Goal: Information Seeking & Learning: Learn about a topic

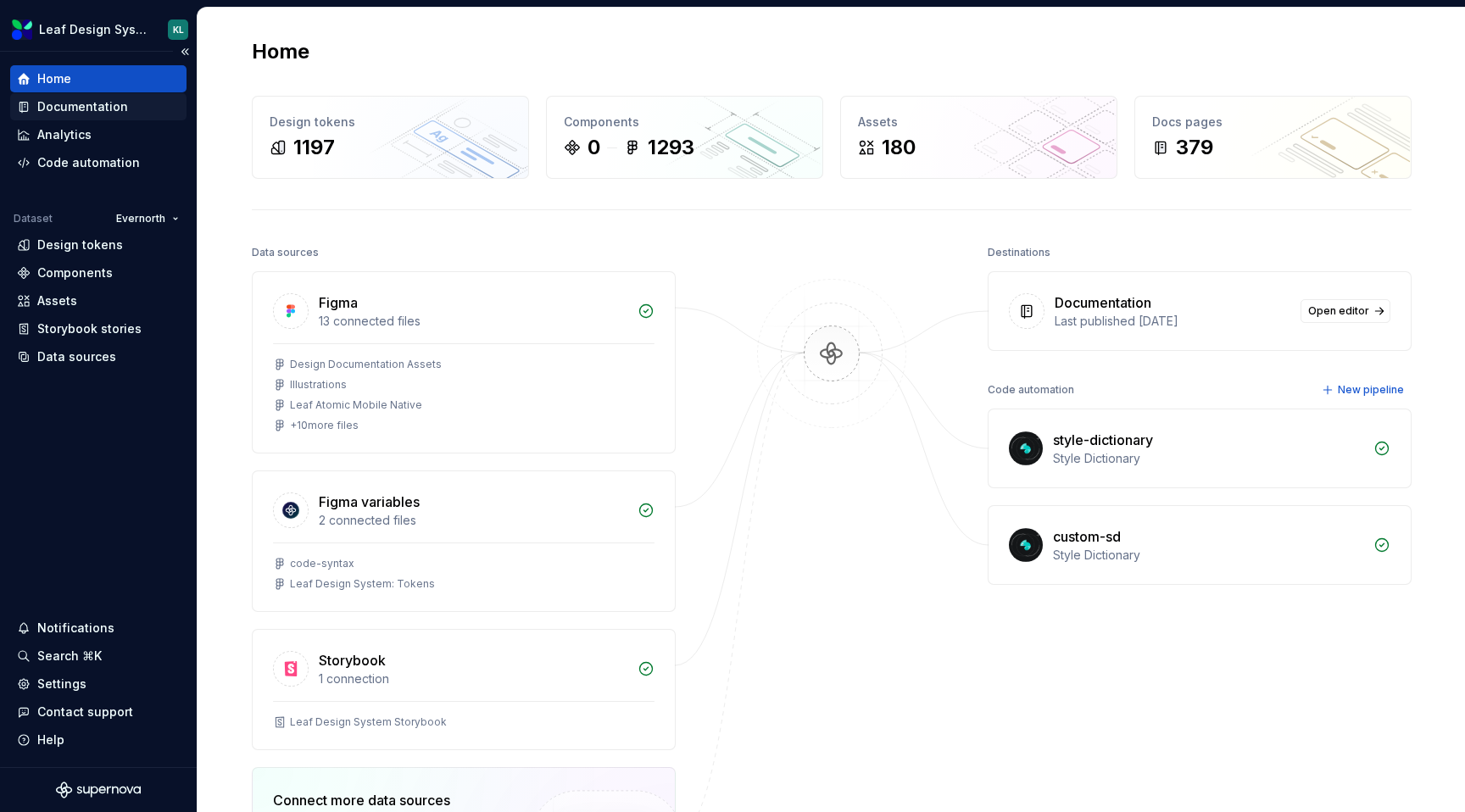
click at [135, 107] on div "Documentation" at bounding box center [99, 107] width 163 height 17
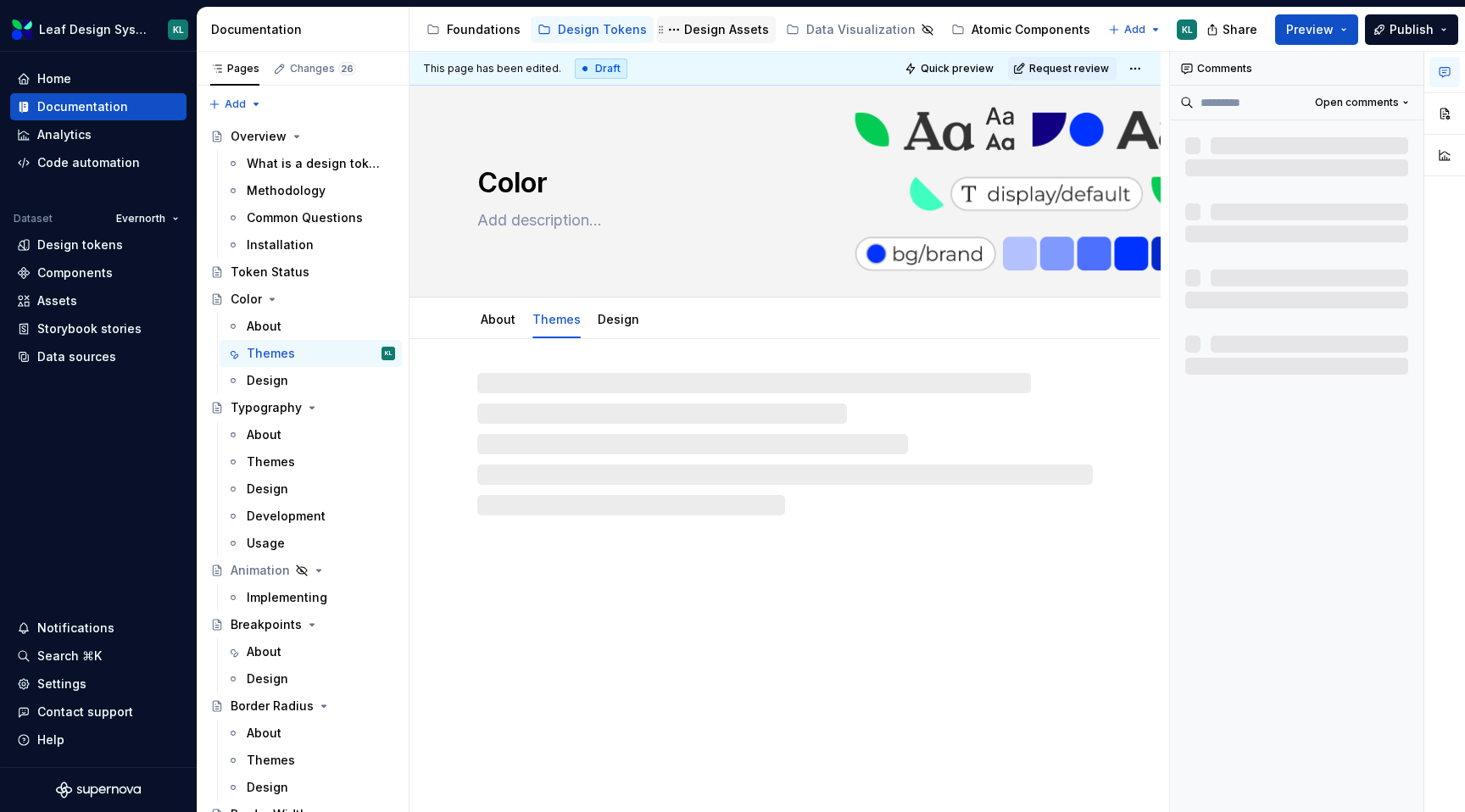
click at [723, 33] on div "Design Assets" at bounding box center [726, 29] width 85 height 17
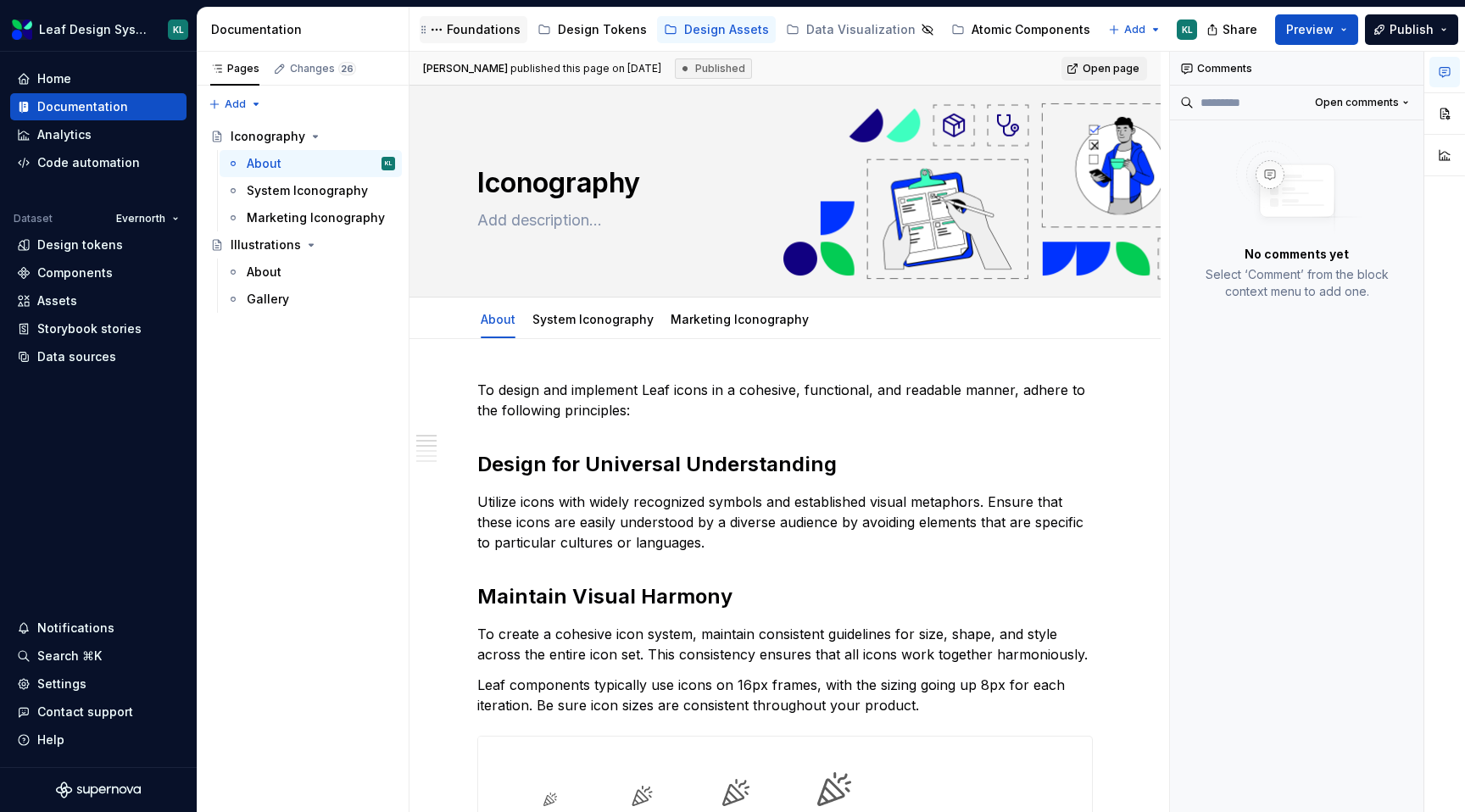
click at [496, 36] on div "Foundations" at bounding box center [483, 29] width 74 height 17
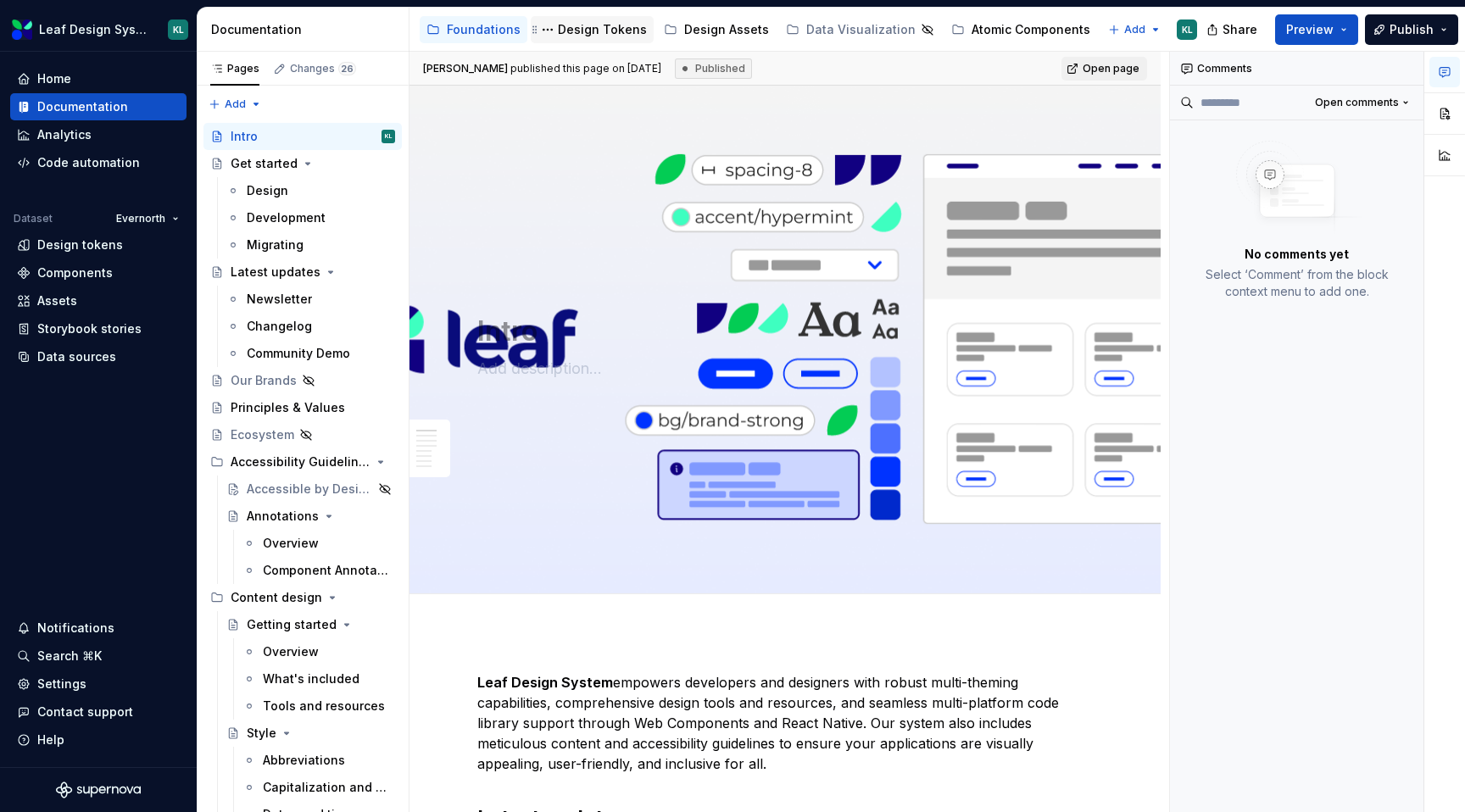
click at [592, 29] on div "Design Tokens" at bounding box center [602, 29] width 89 height 17
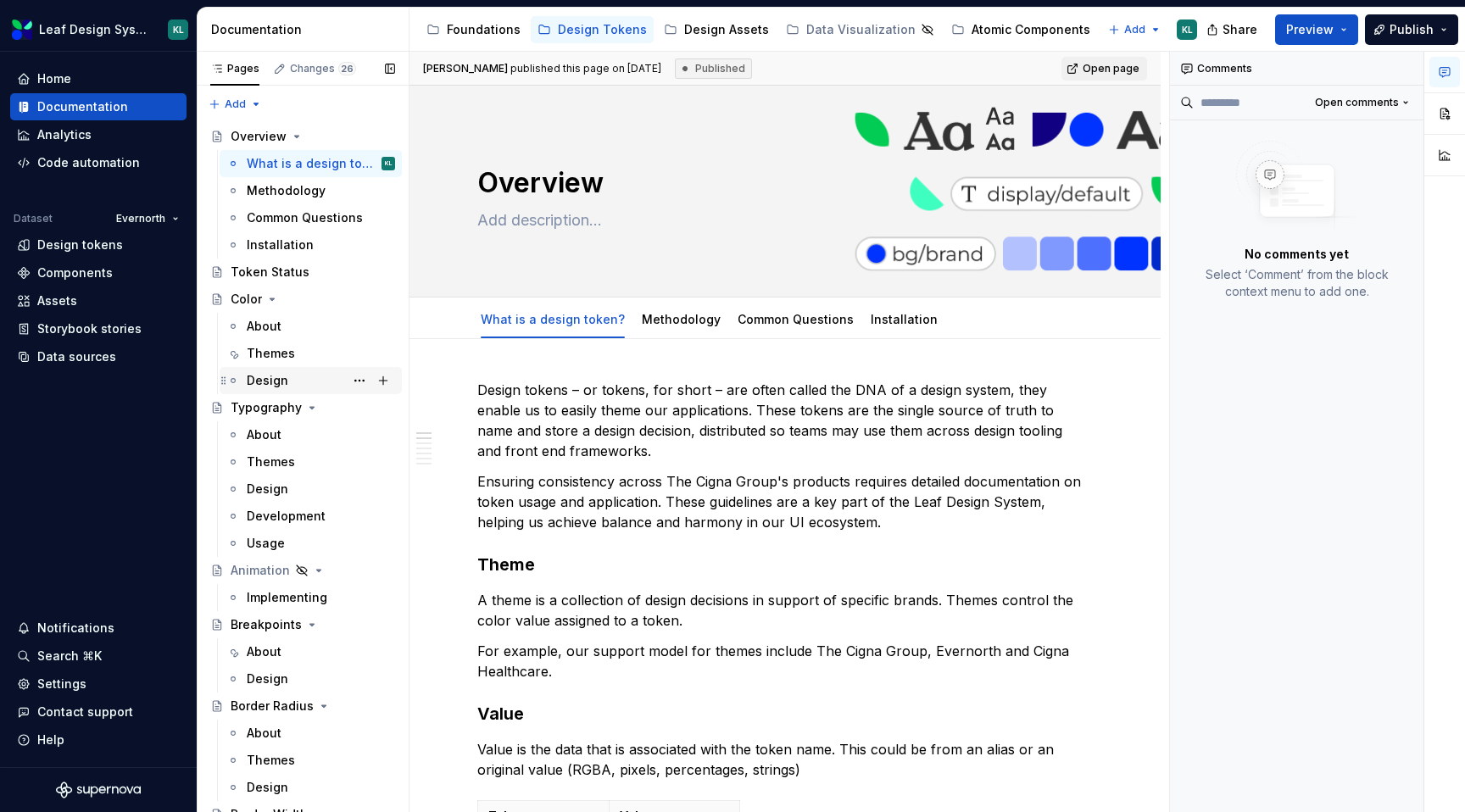
click at [299, 376] on div "Design" at bounding box center [320, 380] width 148 height 23
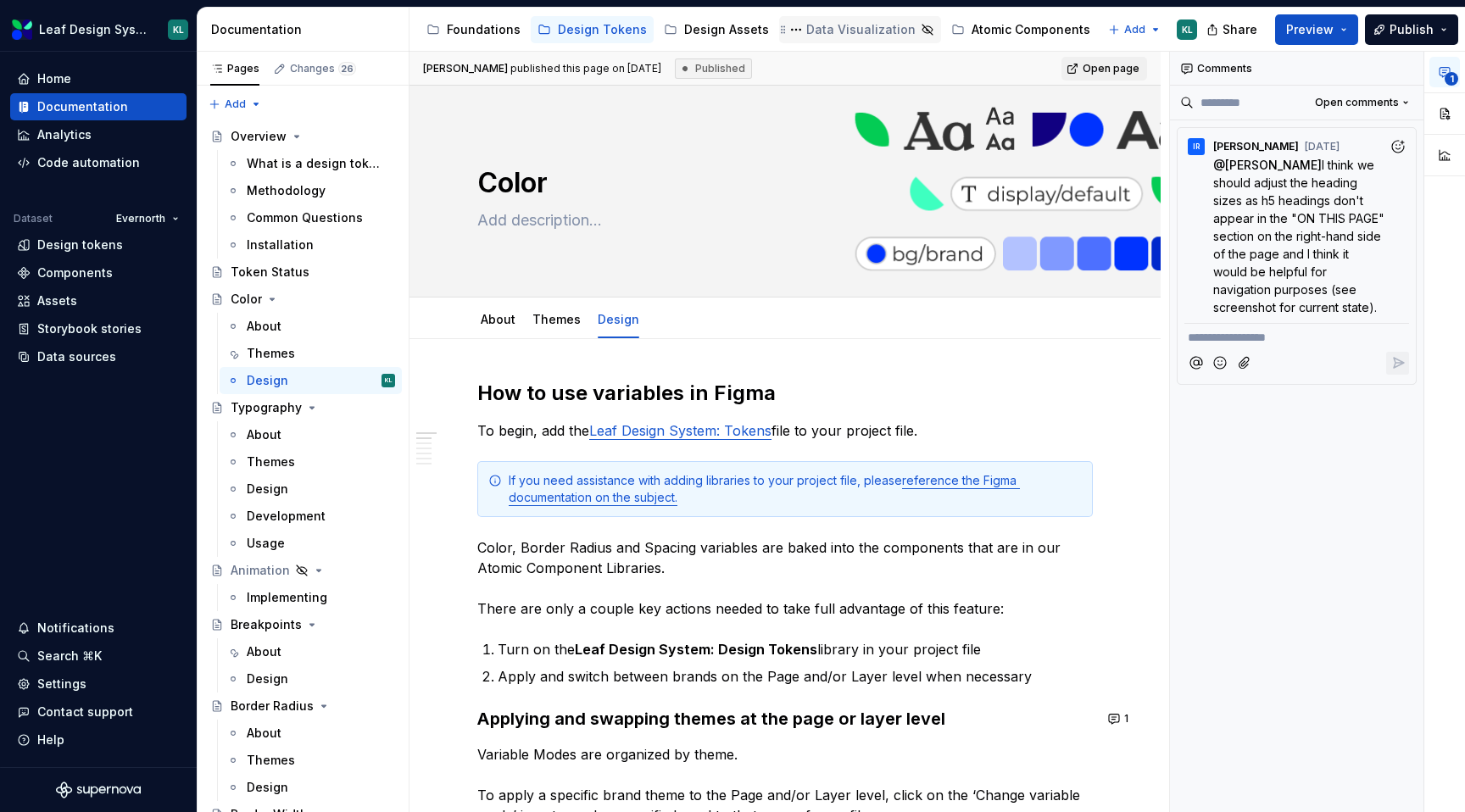
click at [831, 31] on div "Data Visualization" at bounding box center [861, 29] width 109 height 17
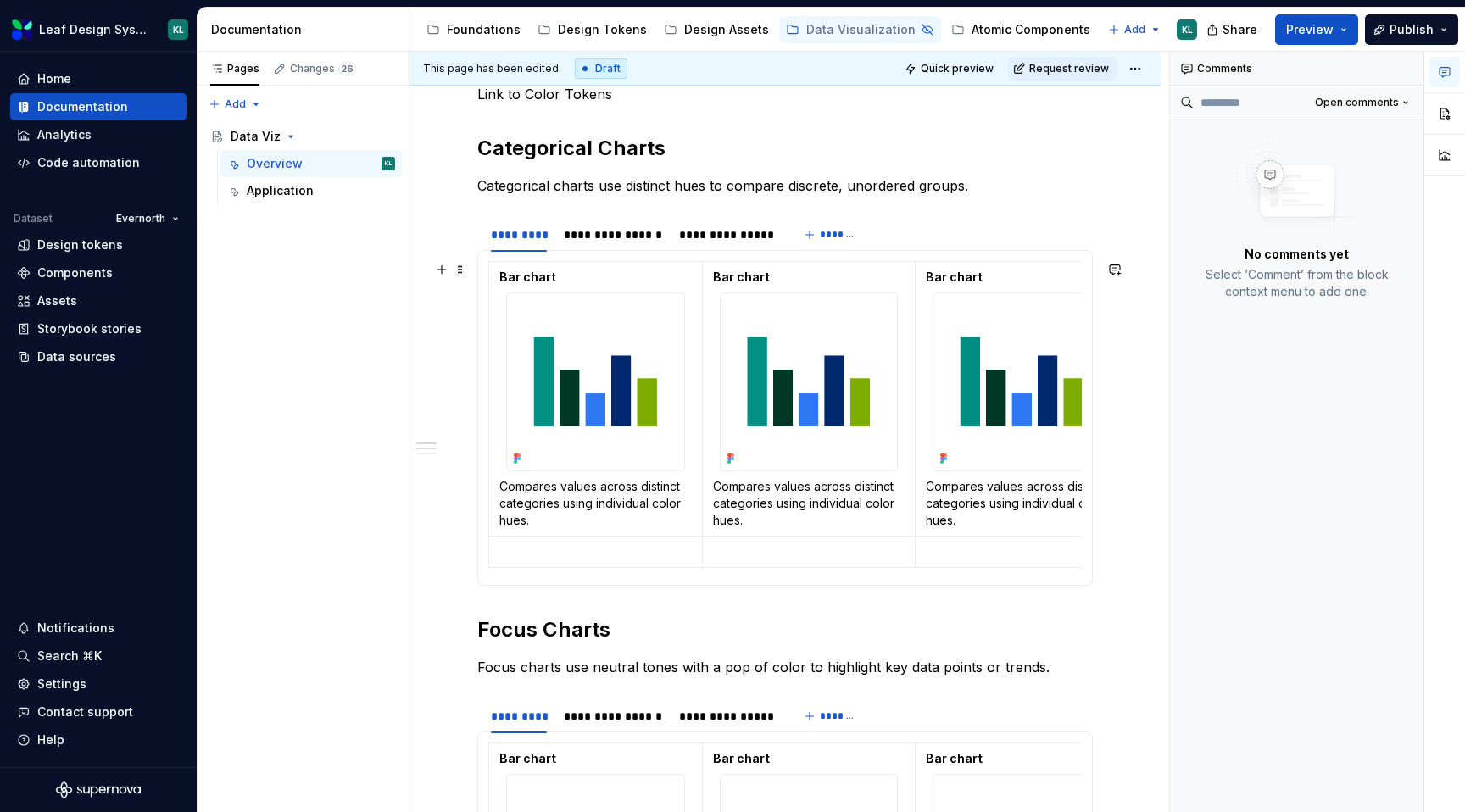
scroll to position [282, 0]
click at [491, 321] on td "Bar chart Compares values across distinct categories using individual color hue…" at bounding box center [596, 398] width 214 height 274
click at [477, 402] on section "**********" at bounding box center [785, 400] width 615 height 370
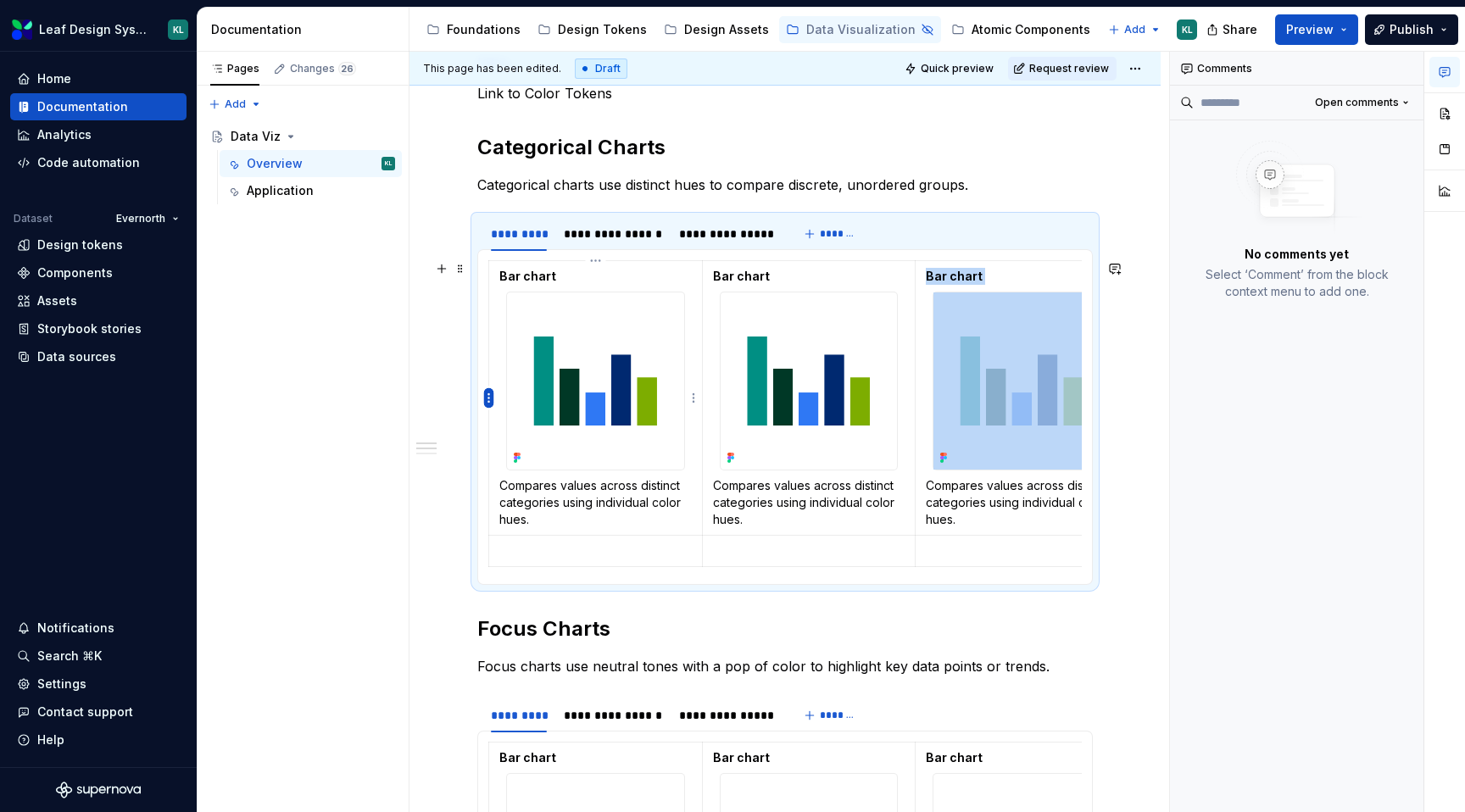
click at [490, 399] on html "Leaf Design System KL Home Documentation Analytics Code automation Dataset Ever…" at bounding box center [732, 406] width 1465 height 812
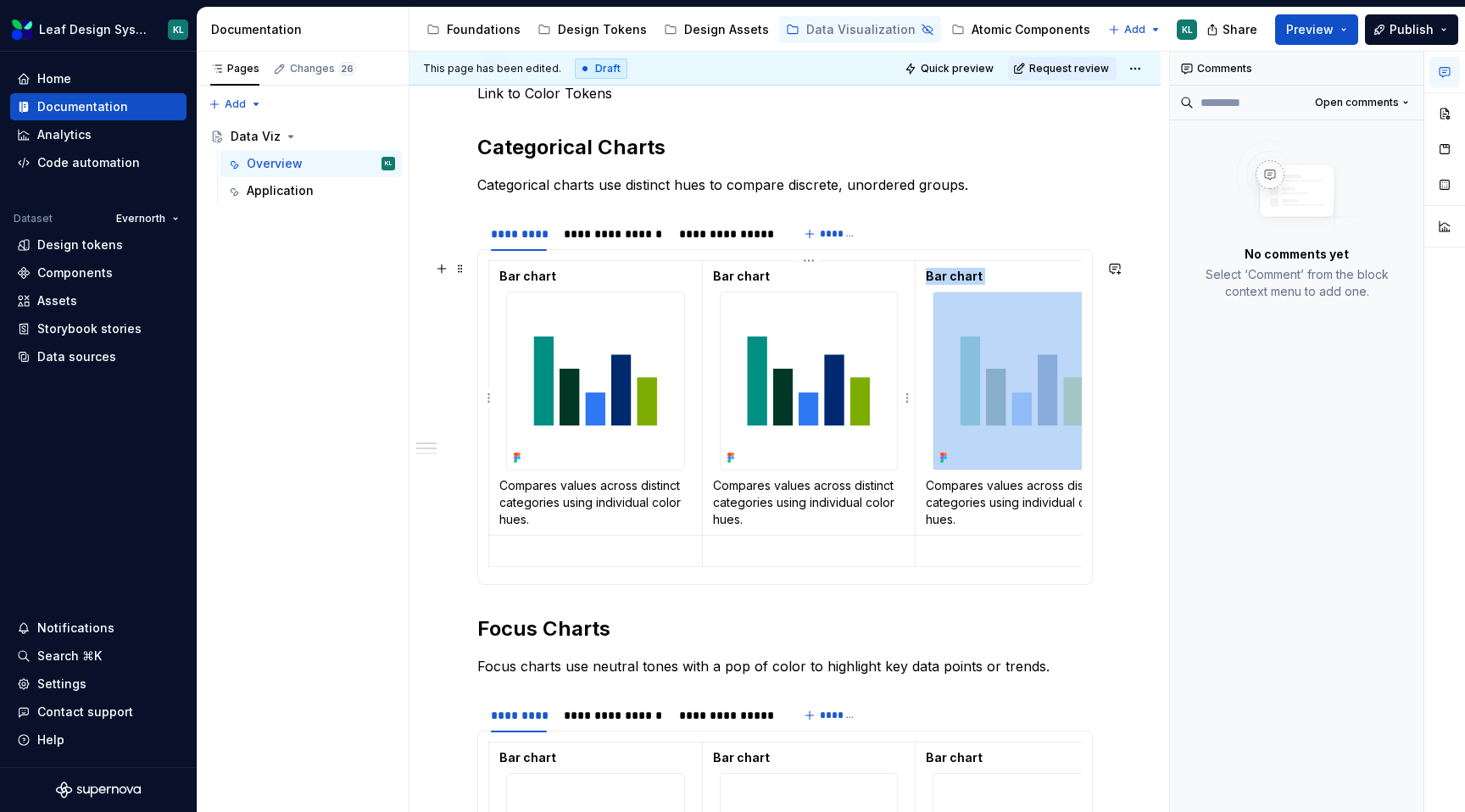
click at [752, 502] on html "Leaf Design System KL Home Documentation Analytics Code automation Dataset Ever…" at bounding box center [732, 406] width 1465 height 812
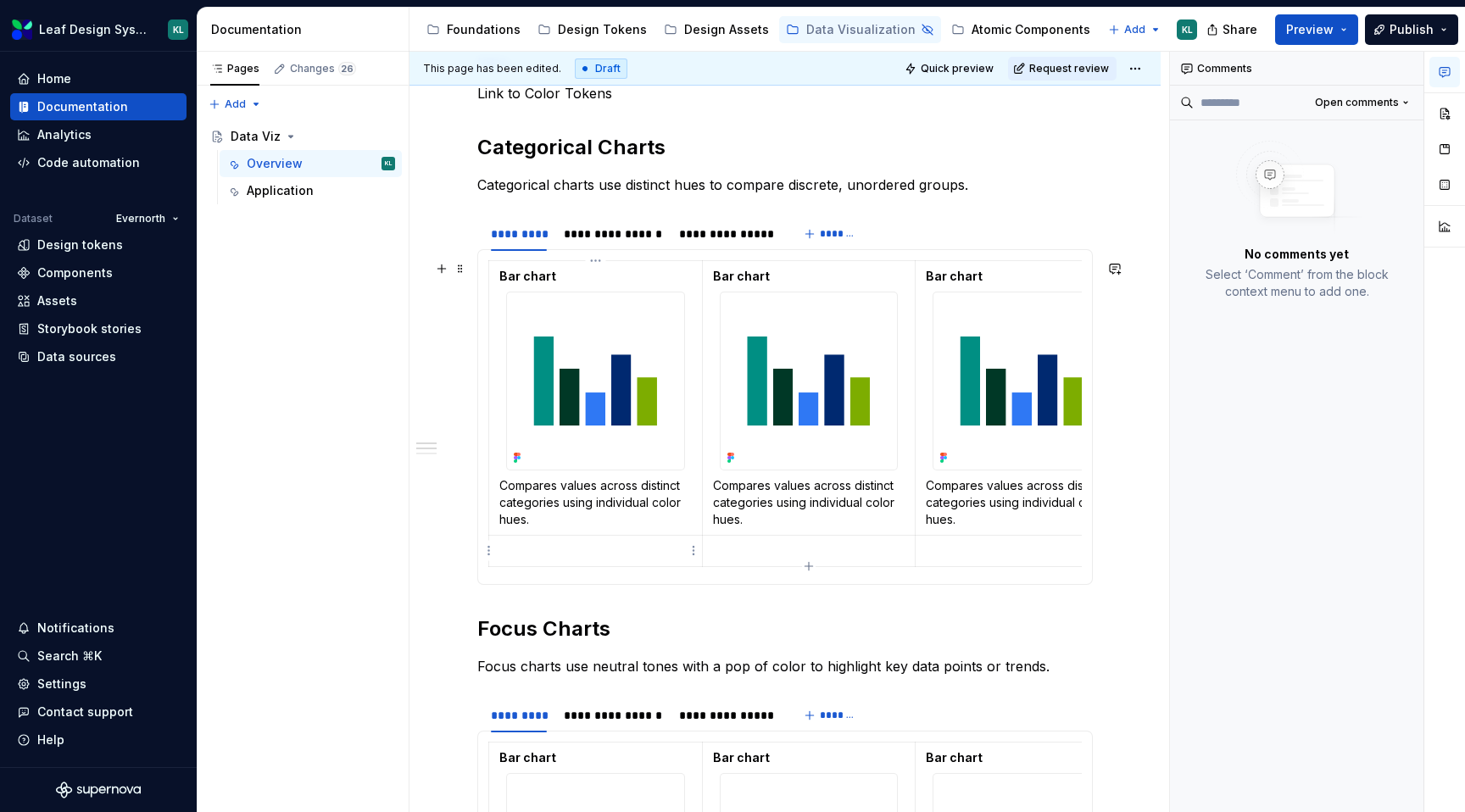
click at [567, 550] on p at bounding box center [595, 551] width 193 height 17
click at [487, 290] on div "Bar chart Compares values across distinct categories using individual color hue…" at bounding box center [785, 416] width 615 height 336
click at [506, 291] on div at bounding box center [595, 381] width 179 height 179
click at [483, 305] on div "Bar chart Compares values across distinct categories using individual color hue…" at bounding box center [785, 416] width 615 height 336
click at [688, 283] on p "Bar chart" at bounding box center [595, 277] width 193 height 17
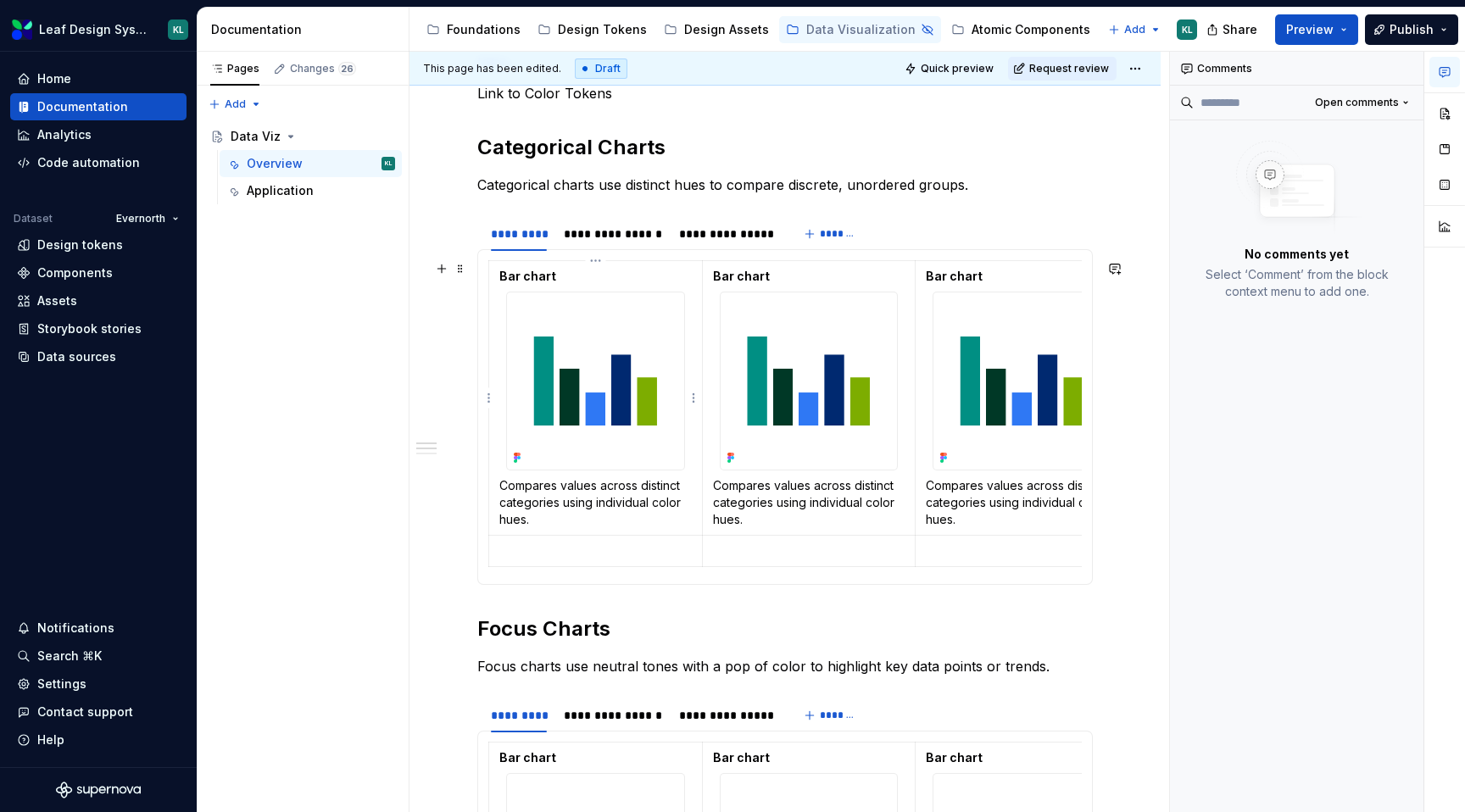
click at [573, 514] on p "Compares values across distinct categories using individual color hues." at bounding box center [595, 502] width 193 height 51
click at [489, 497] on td "Bar chart Compares values across distinct categories using individual color hue…" at bounding box center [596, 398] width 214 height 274
click at [477, 446] on div "Bar chart Compares values across distinct categories using individual color hue…" at bounding box center [785, 416] width 615 height 336
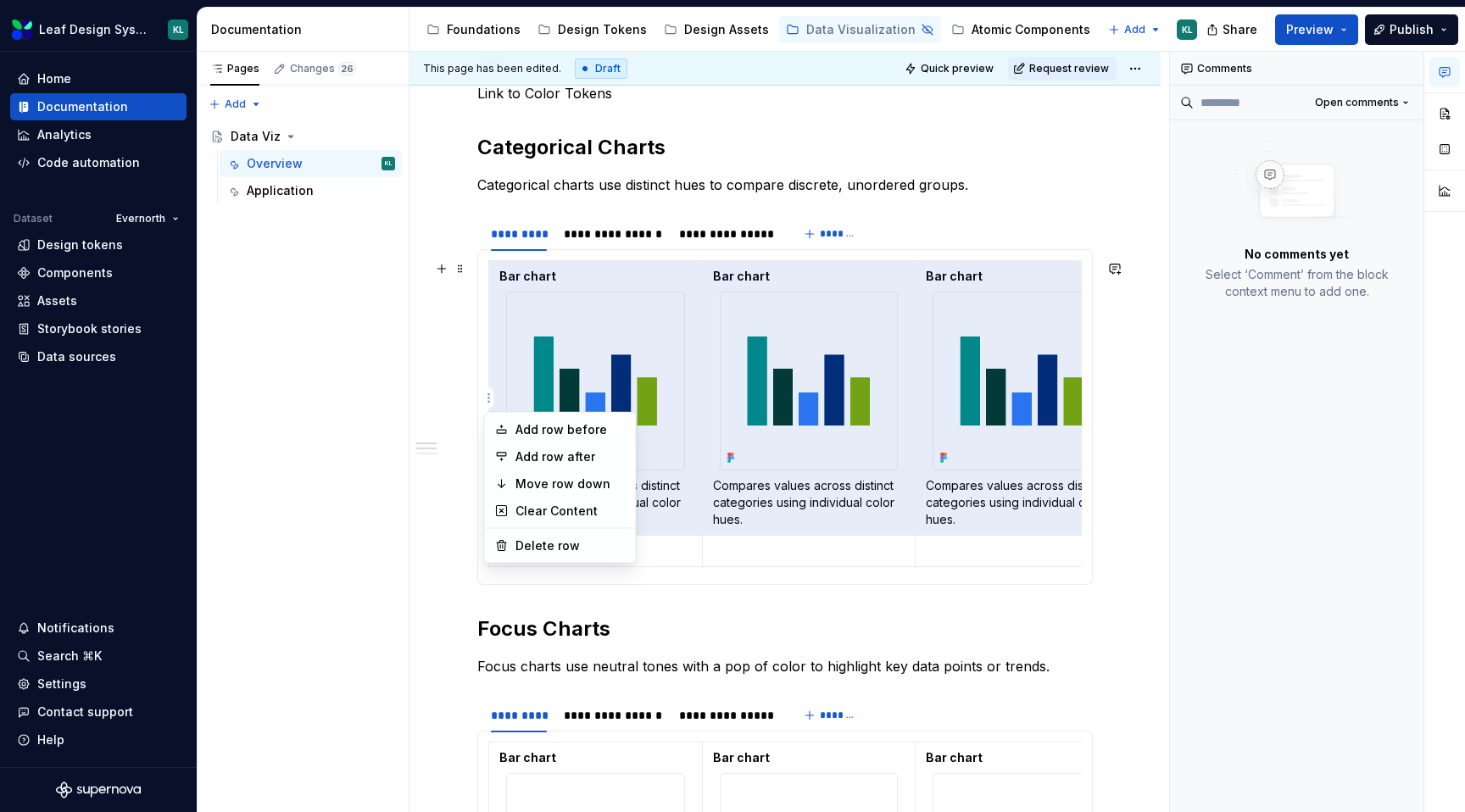
click at [491, 396] on html "Leaf Design System KL Home Documentation Analytics Code automation Dataset Ever…" at bounding box center [732, 406] width 1465 height 812
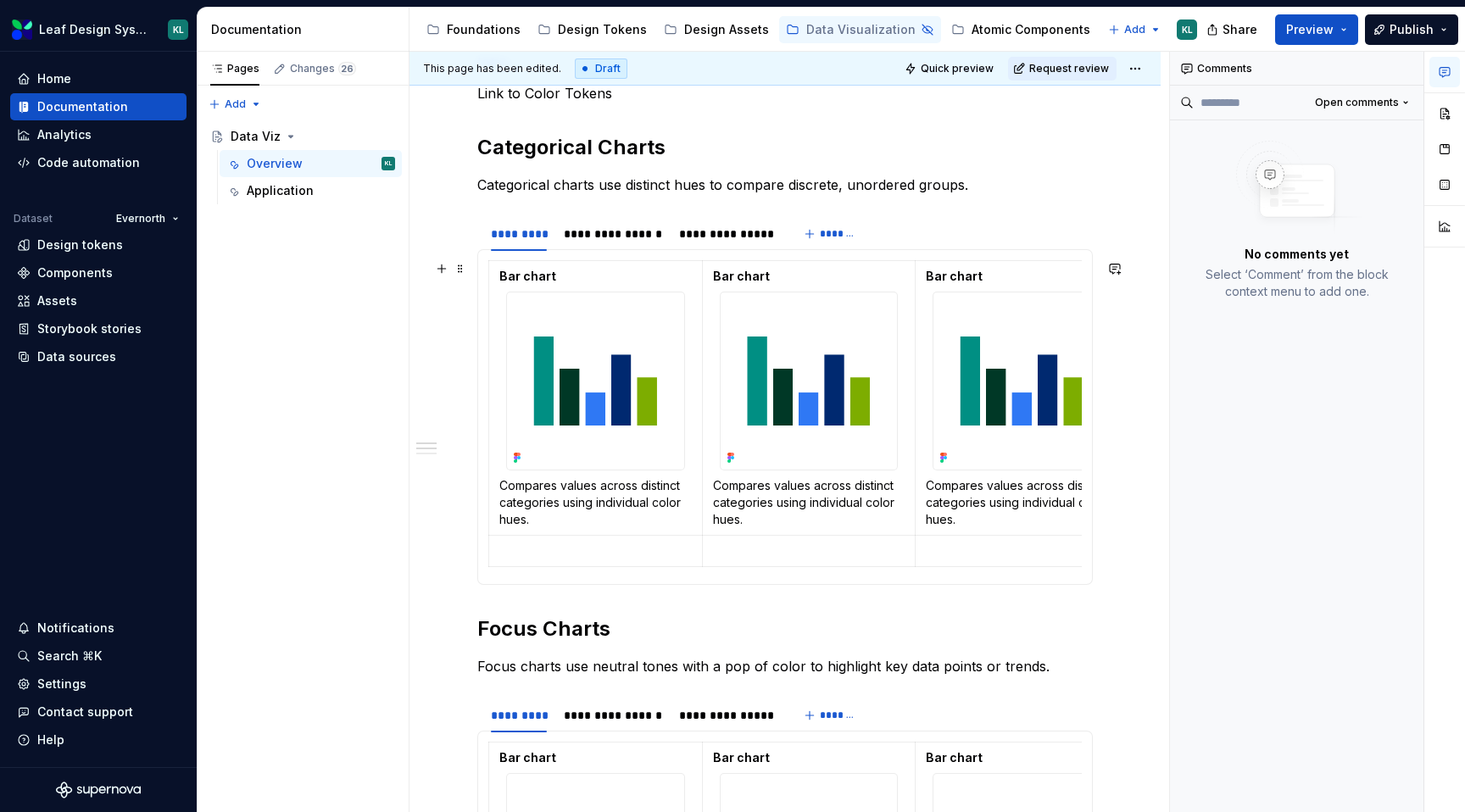
click at [492, 391] on html "Leaf Design System KL Home Documentation Analytics Code automation Dataset Ever…" at bounding box center [732, 406] width 1465 height 812
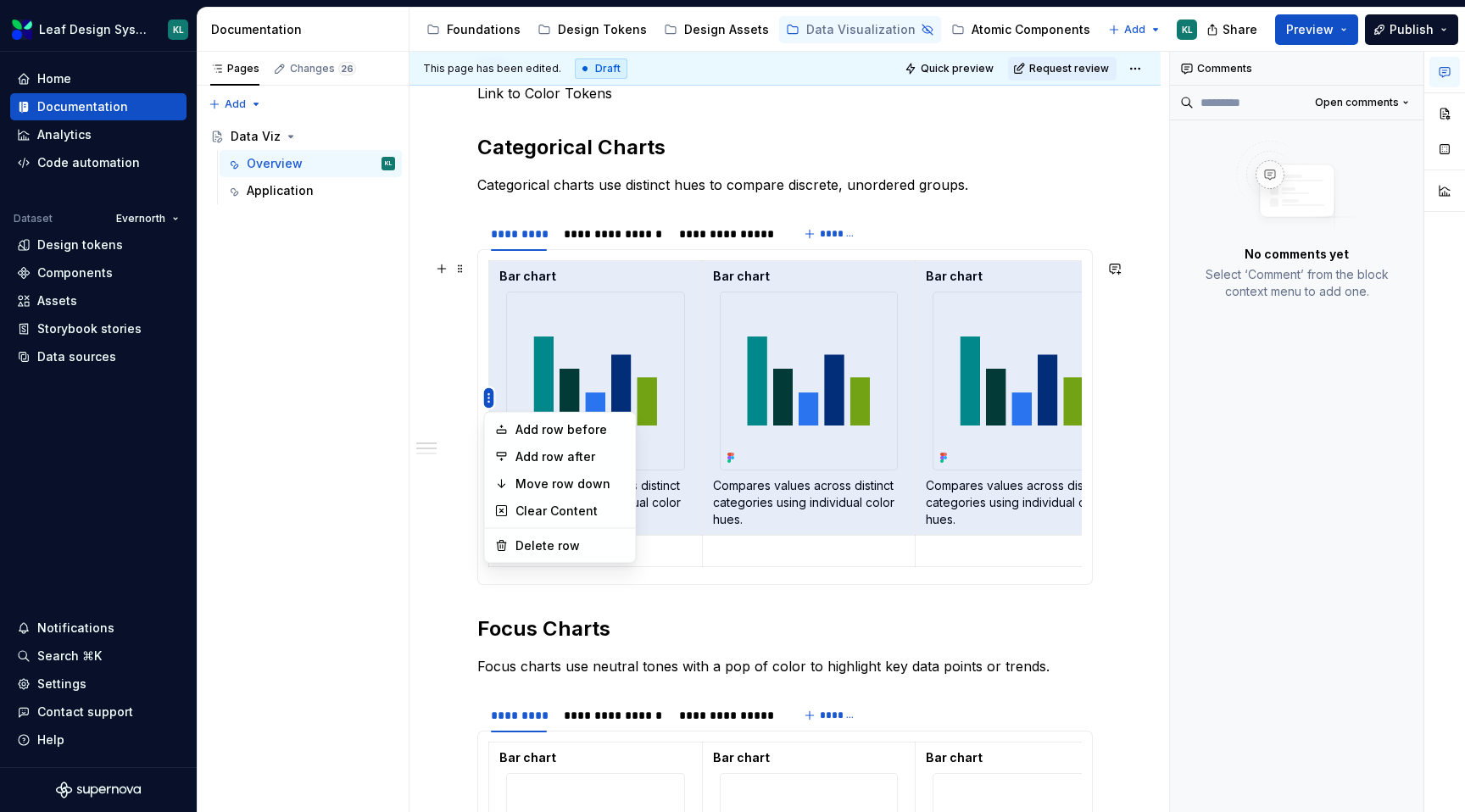
click at [488, 397] on html "Leaf Design System KL Home Documentation Analytics Code automation Dataset Ever…" at bounding box center [732, 406] width 1465 height 812
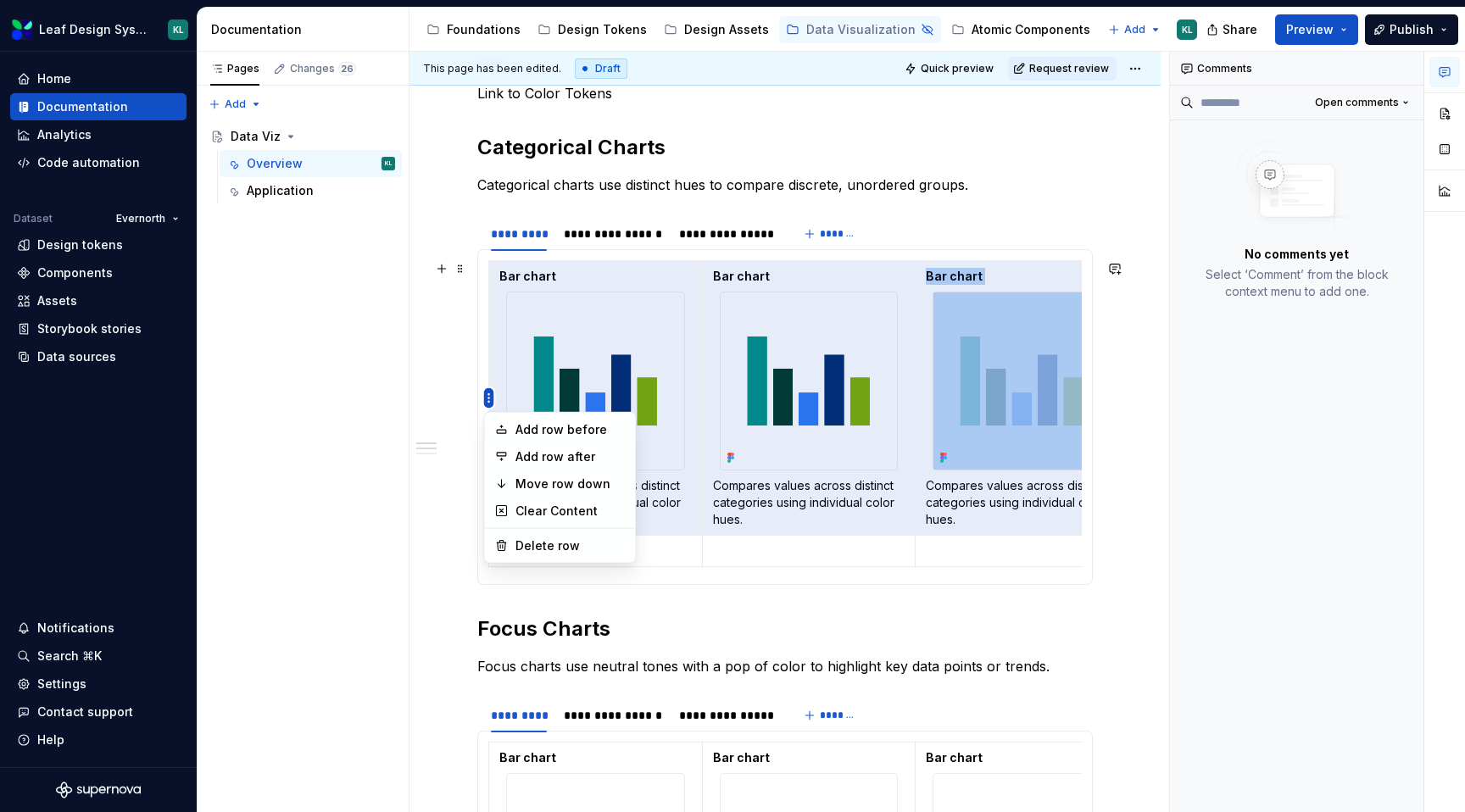
copy td "Bar chart"
click at [488, 397] on html "Leaf Design System KL Home Documentation Analytics Code automation Dataset Ever…" at bounding box center [732, 406] width 1465 height 812
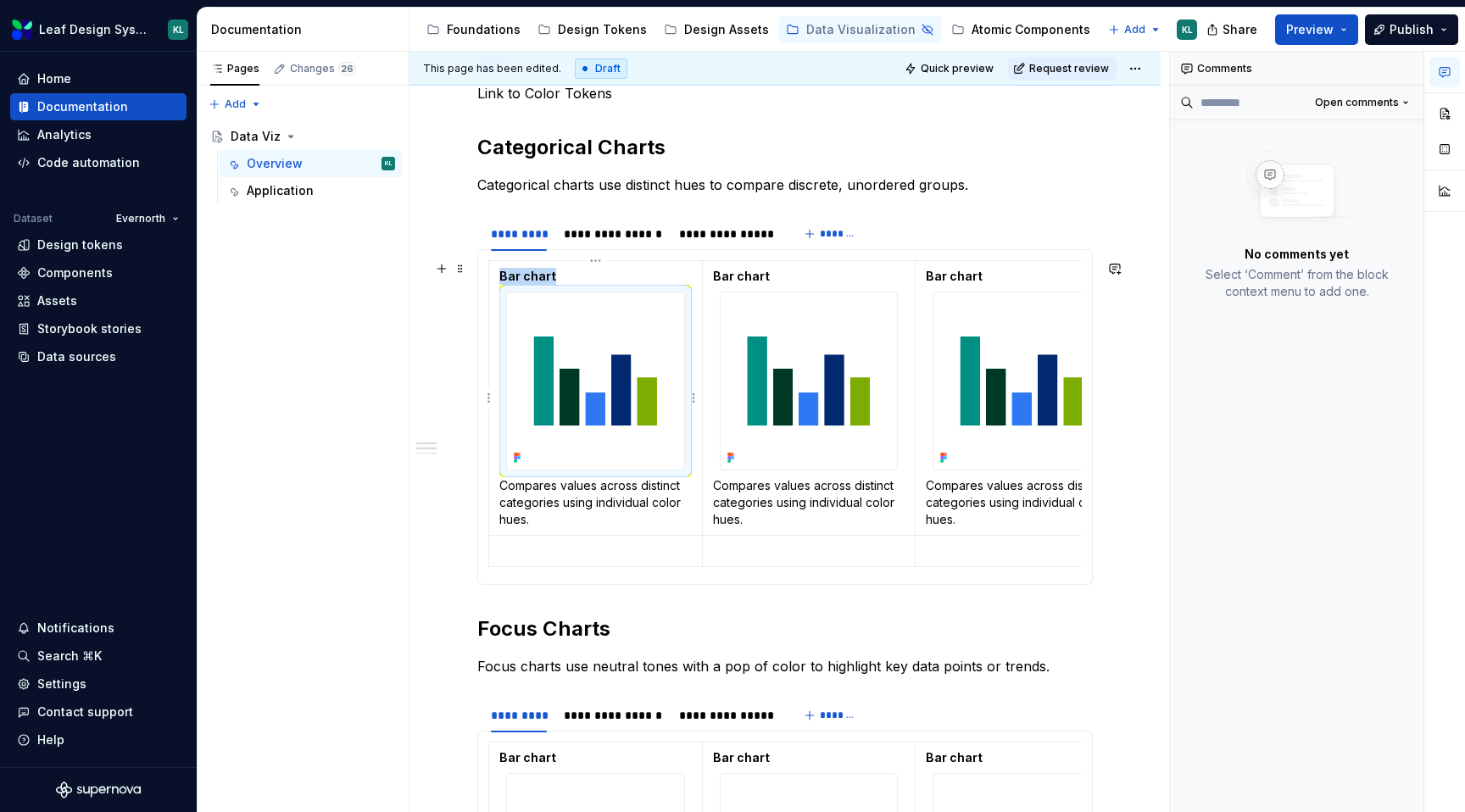
click at [529, 295] on img at bounding box center [595, 381] width 177 height 177
click at [562, 272] on p "Bar chart" at bounding box center [595, 277] width 193 height 17
click at [616, 259] on div "Bar chart Compares values across distinct categories using individual color hue…" at bounding box center [785, 416] width 615 height 336
click at [602, 259] on div "Bar chart Compares values across distinct categories using individual color hue…" at bounding box center [785, 416] width 615 height 336
click at [596, 260] on table "Bar chart Compares values across distinct categories using individual color hue…" at bounding box center [809, 414] width 641 height 307
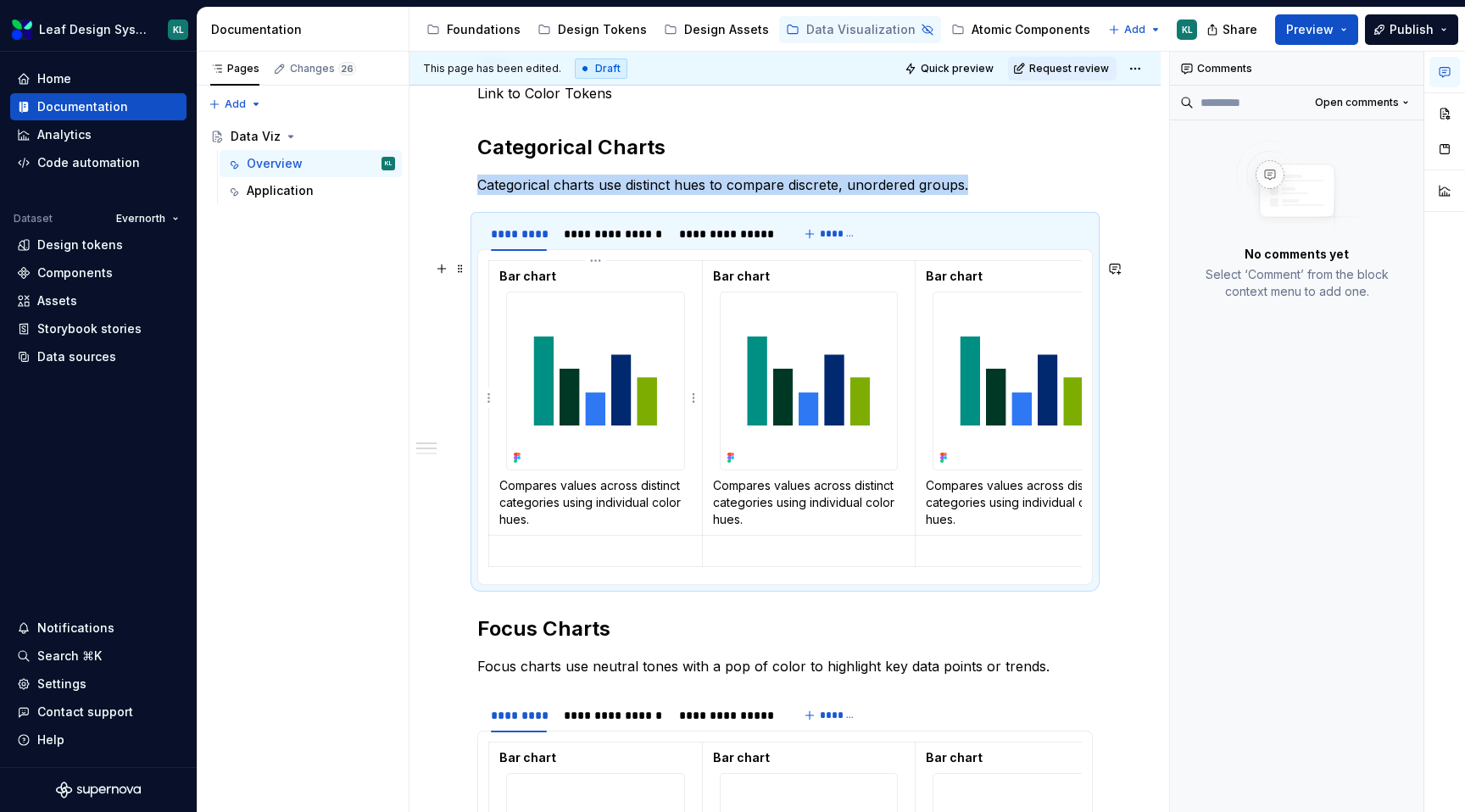
click at [595, 268] on p "Bar chart" at bounding box center [595, 277] width 193 height 17
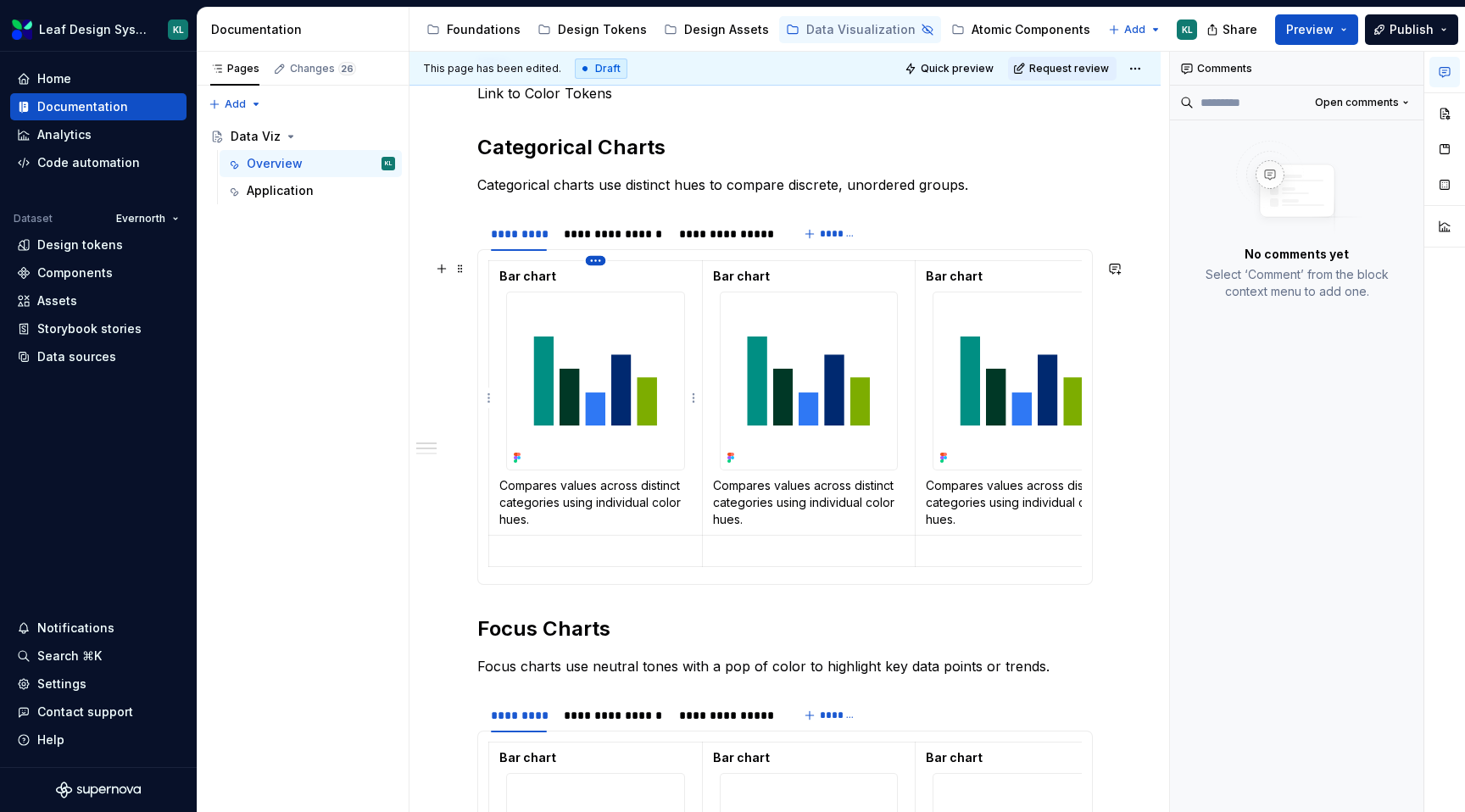
click at [595, 265] on html "Leaf Design System KL Home Documentation Analytics Code automation Dataset Ever…" at bounding box center [732, 406] width 1465 height 812
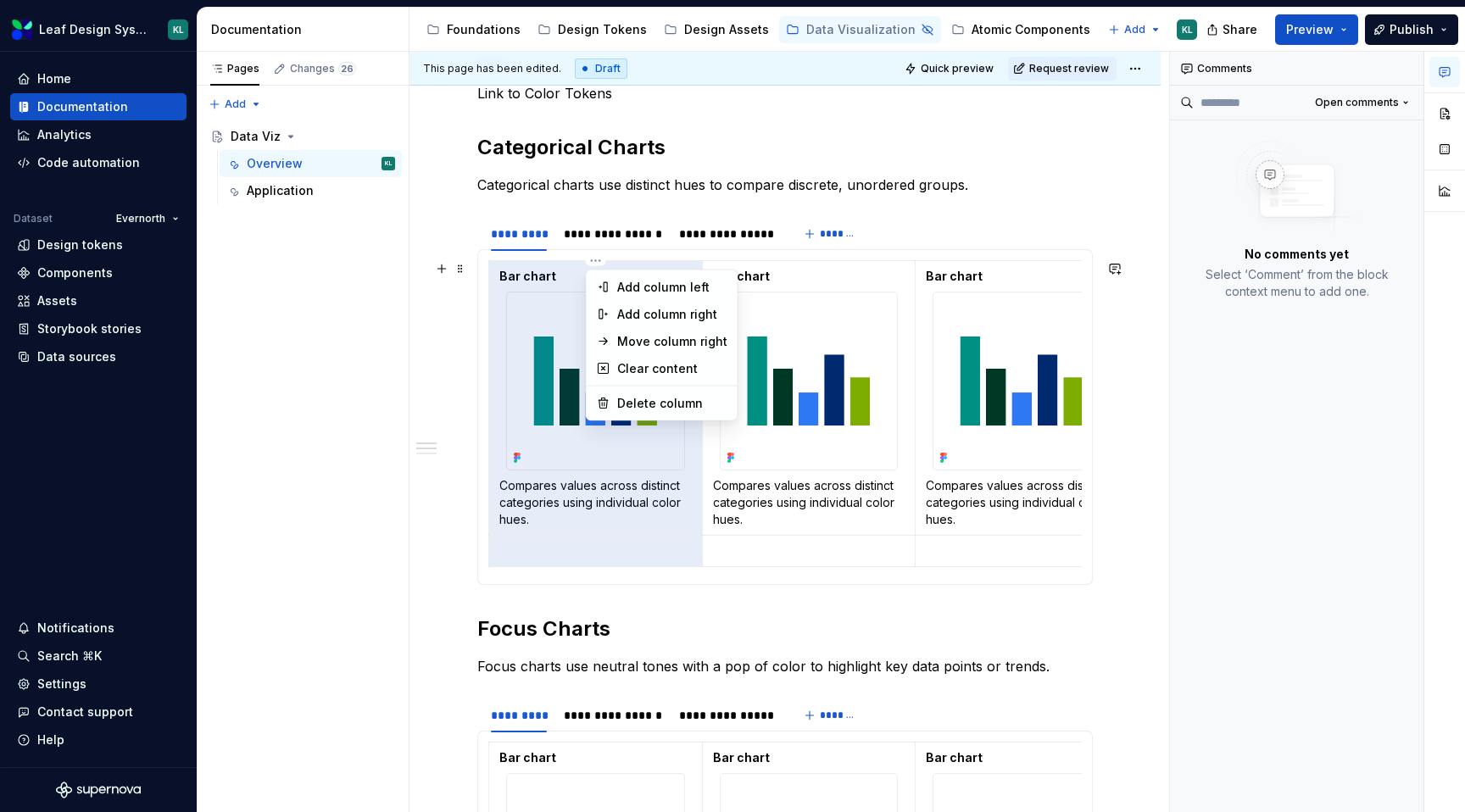
click at [487, 330] on html "Leaf Design System KL Home Documentation Analytics Code automation Dataset Ever…" at bounding box center [732, 406] width 1465 height 812
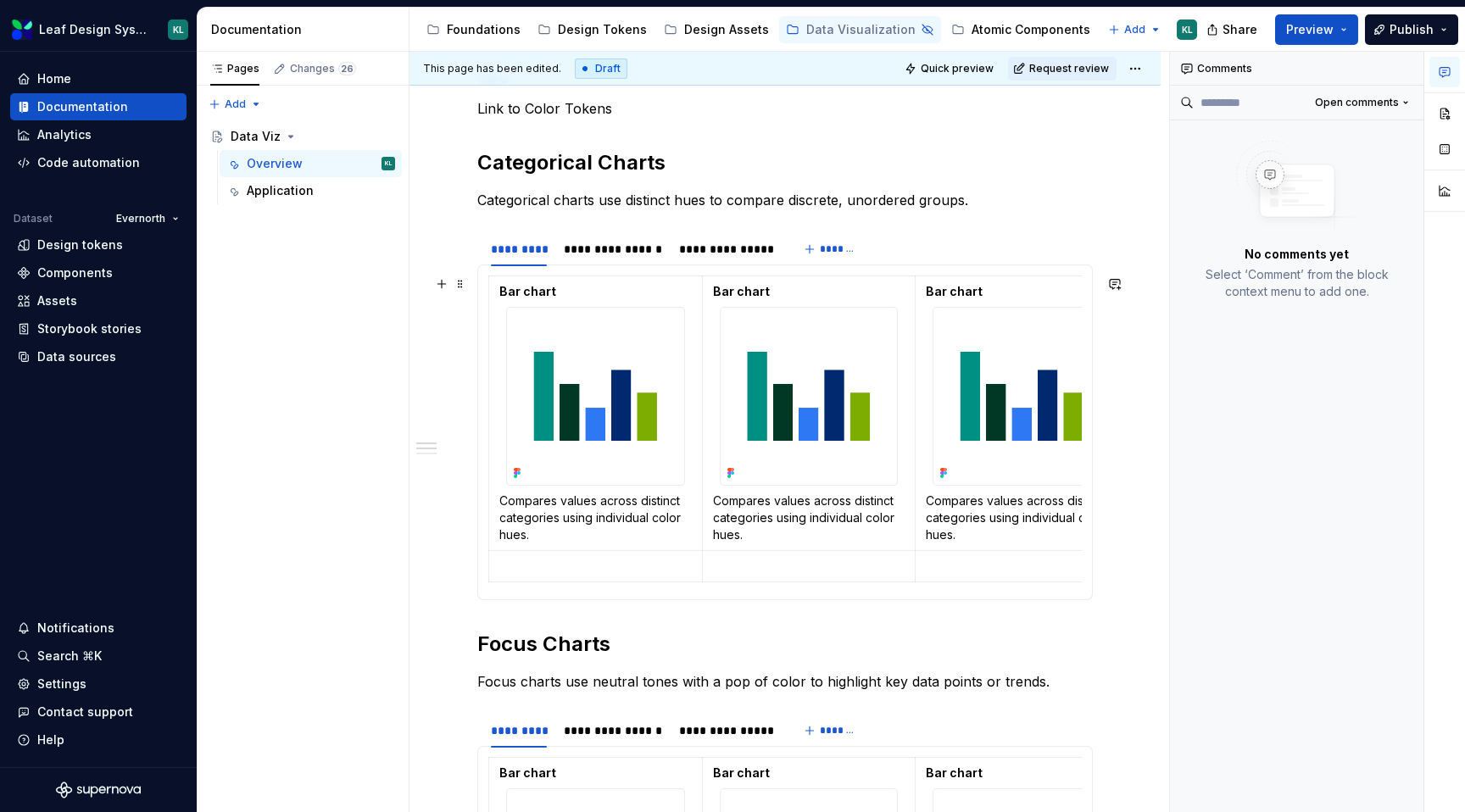
scroll to position [264, 0]
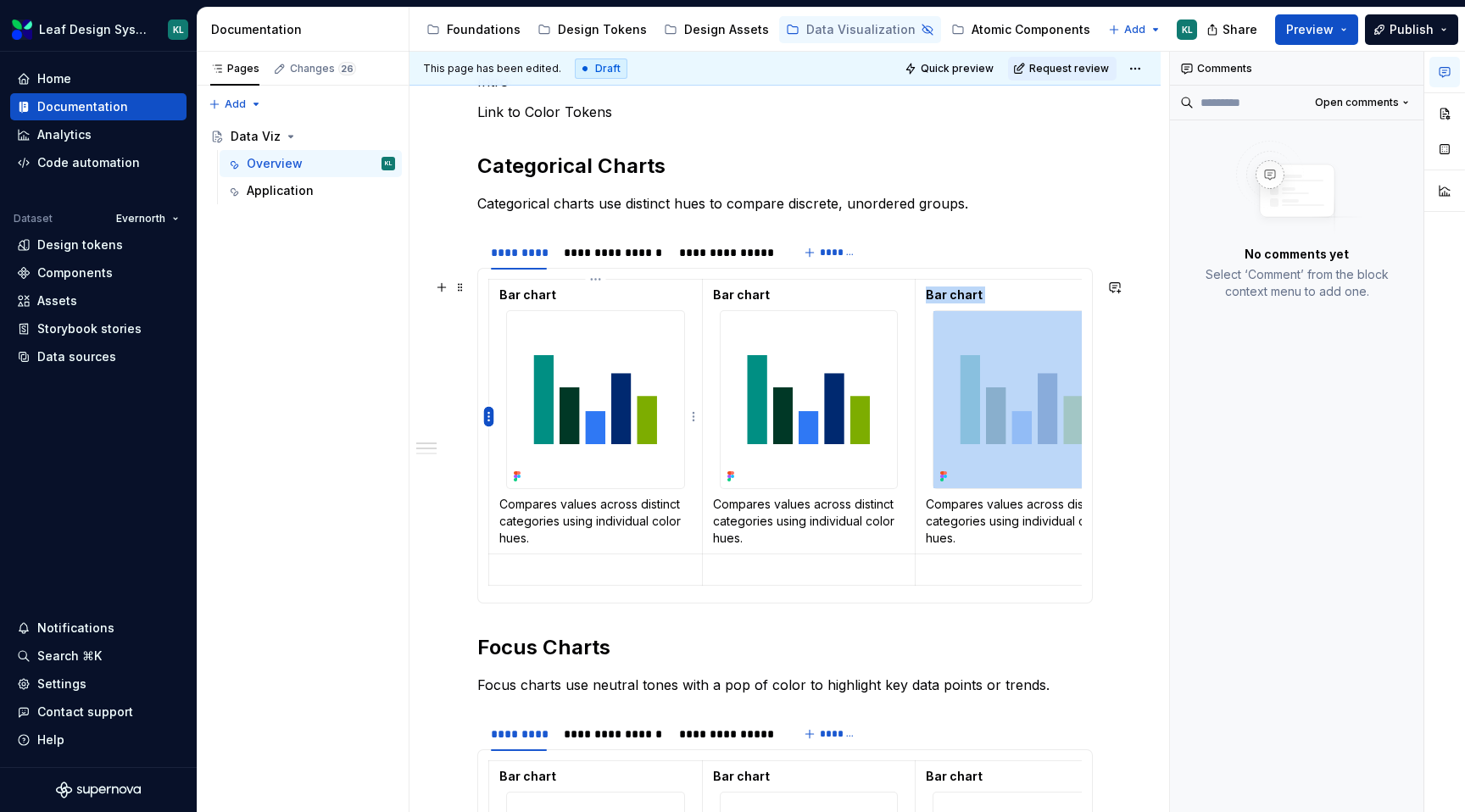
click at [488, 416] on html "Leaf Design System KL Home Documentation Analytics Code automation Dataset Ever…" at bounding box center [732, 406] width 1465 height 812
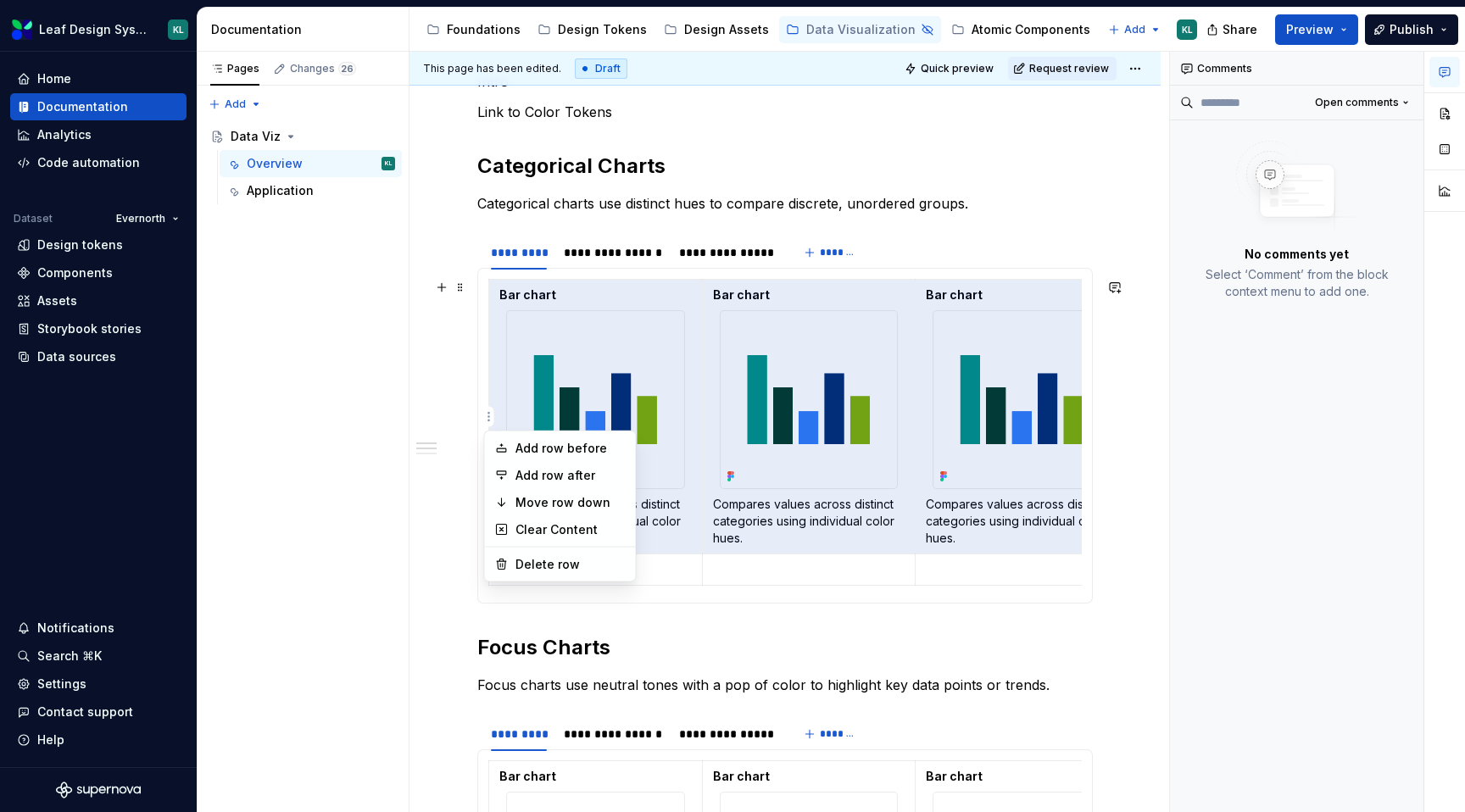
click at [479, 412] on html "Leaf Design System KL Home Documentation Analytics Code automation Dataset Ever…" at bounding box center [732, 406] width 1465 height 812
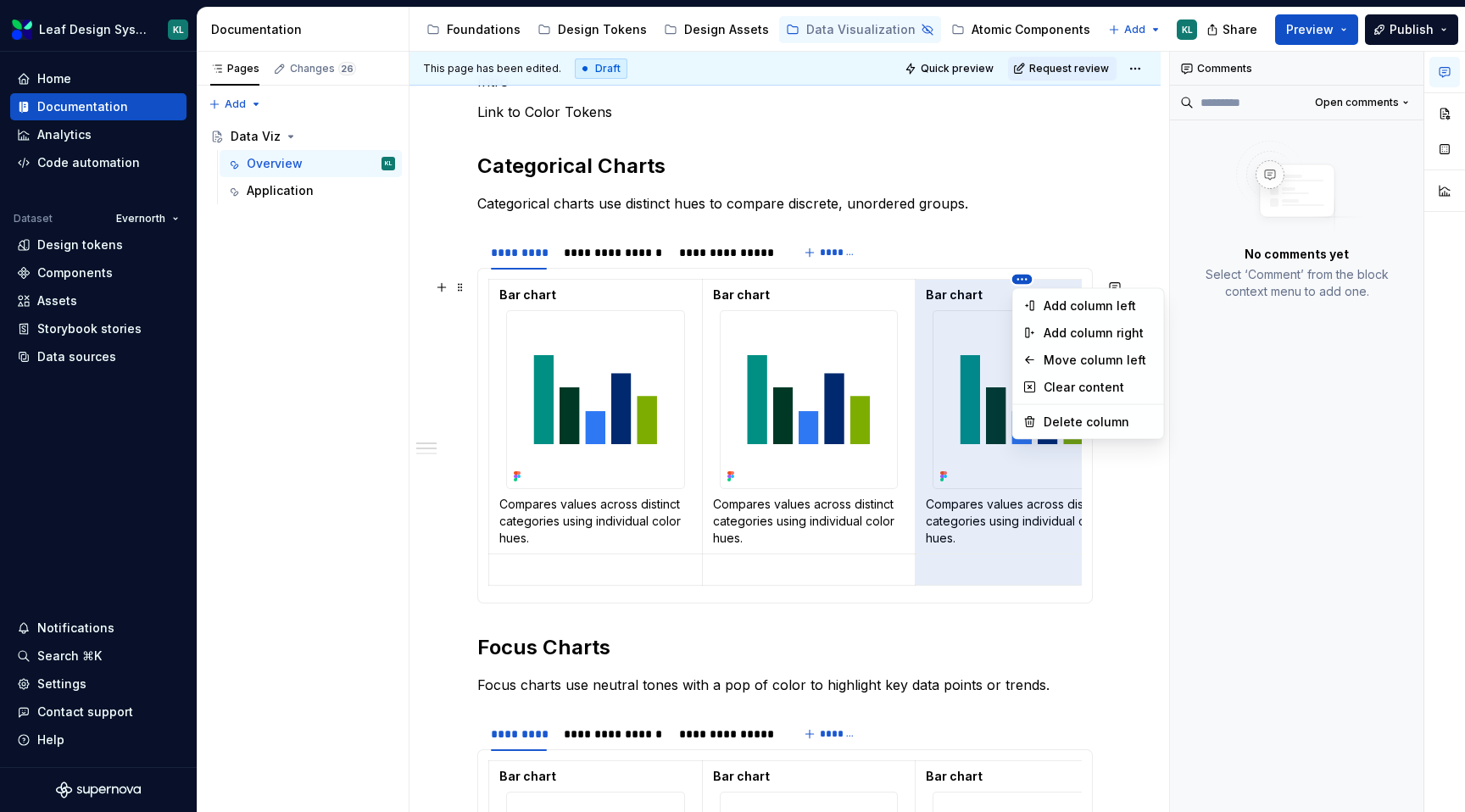
click at [1022, 284] on html "Leaf Design System KL Home Documentation Analytics Code automation Dataset Ever…" at bounding box center [732, 406] width 1465 height 812
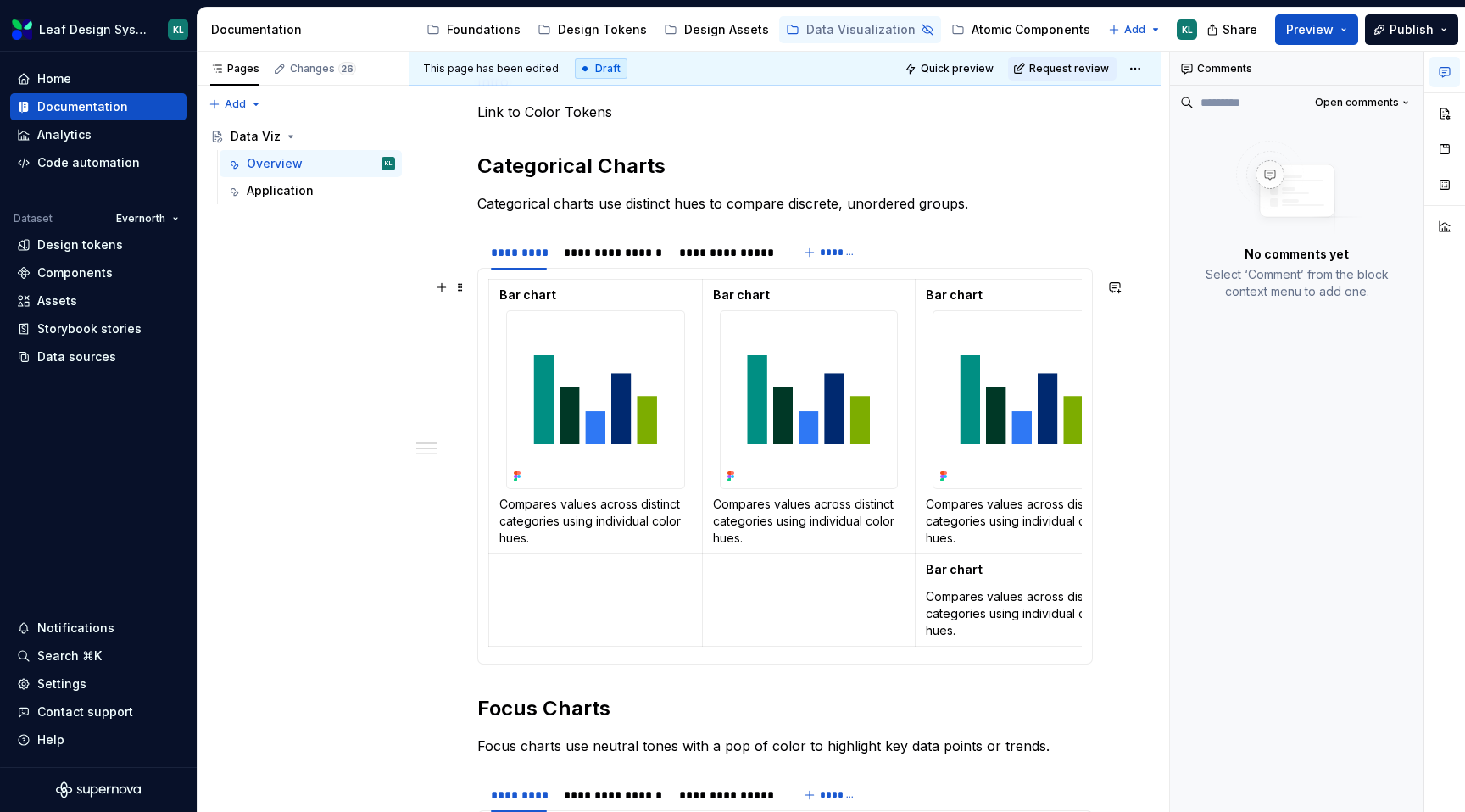
click at [998, 552] on html "Leaf Design System KL Home Documentation Analytics Code automation Dataset Ever…" at bounding box center [732, 406] width 1465 height 812
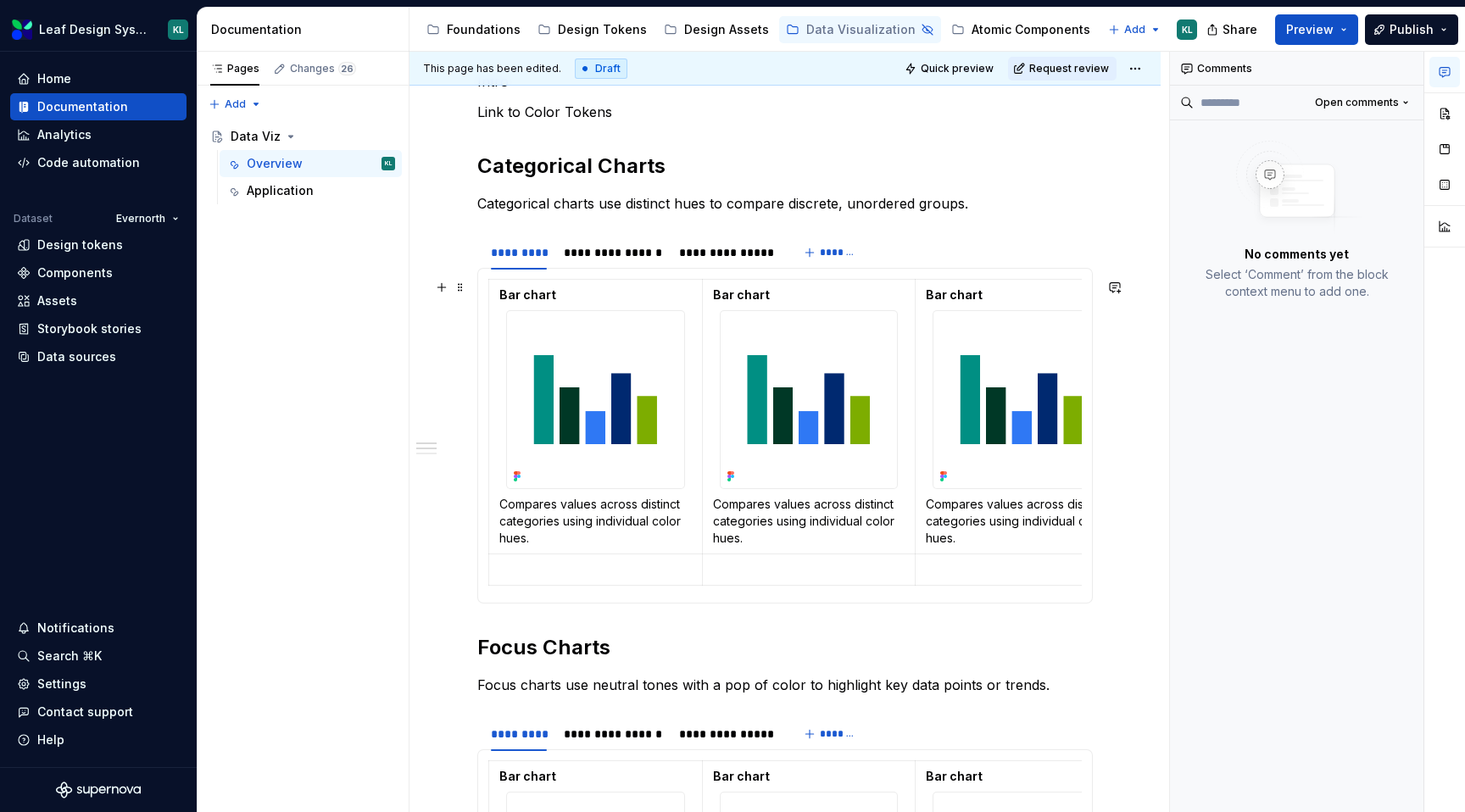
click at [488, 419] on html "Leaf Design System KL Home Documentation Analytics Code automation Dataset Ever…" at bounding box center [732, 406] width 1465 height 812
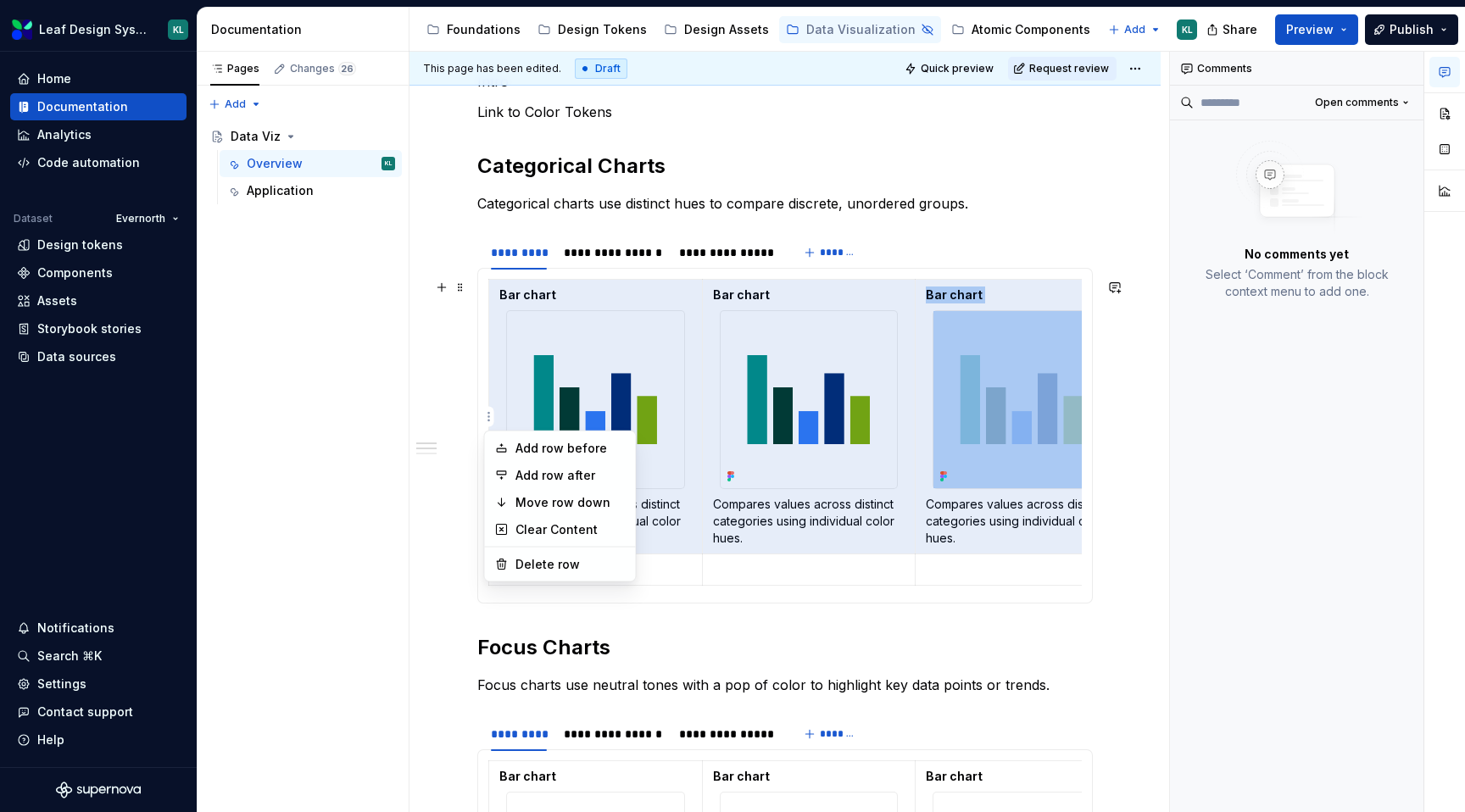
copy td "Bar chart"
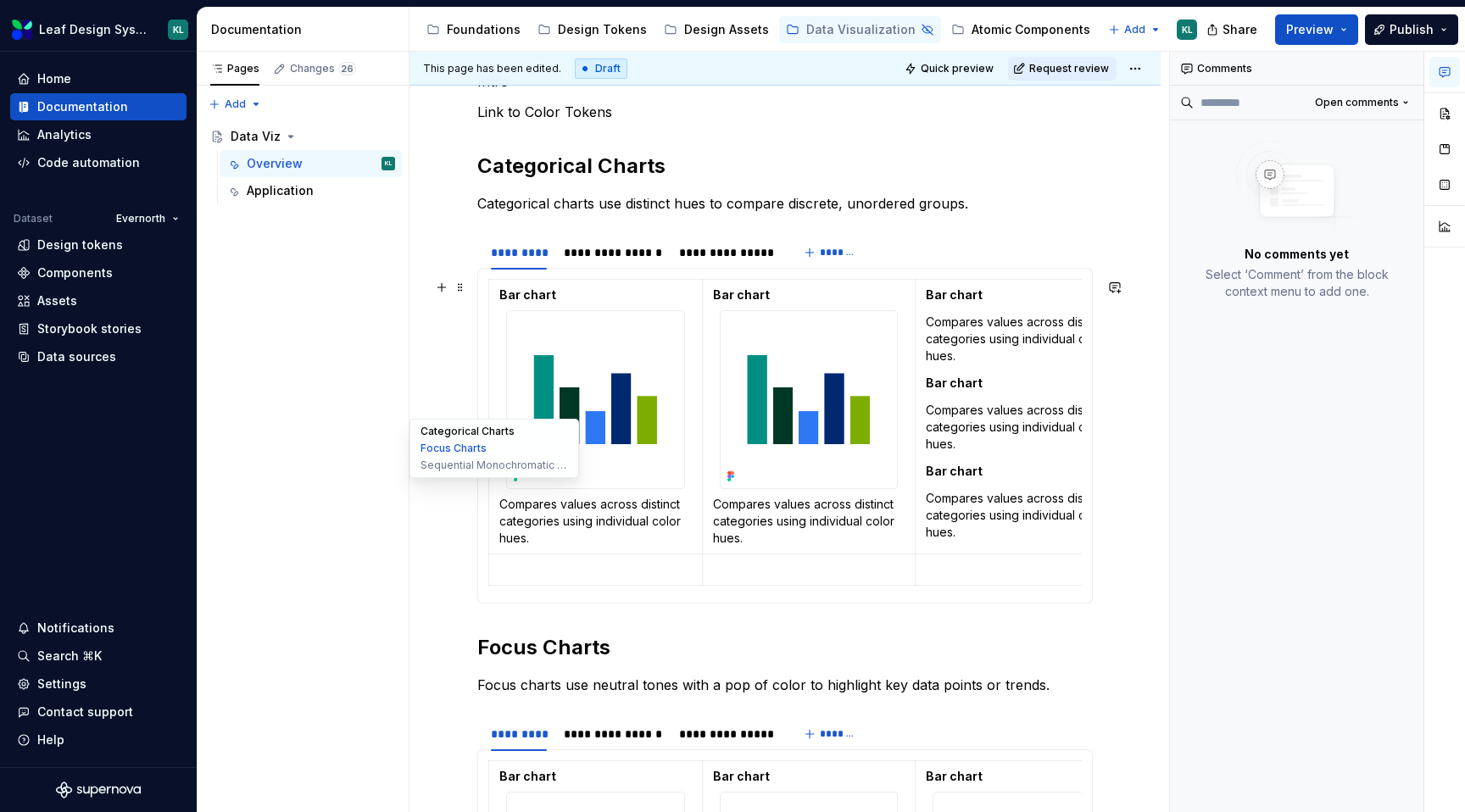
click at [424, 438] on button "Categorical Charts" at bounding box center [495, 431] width 161 height 17
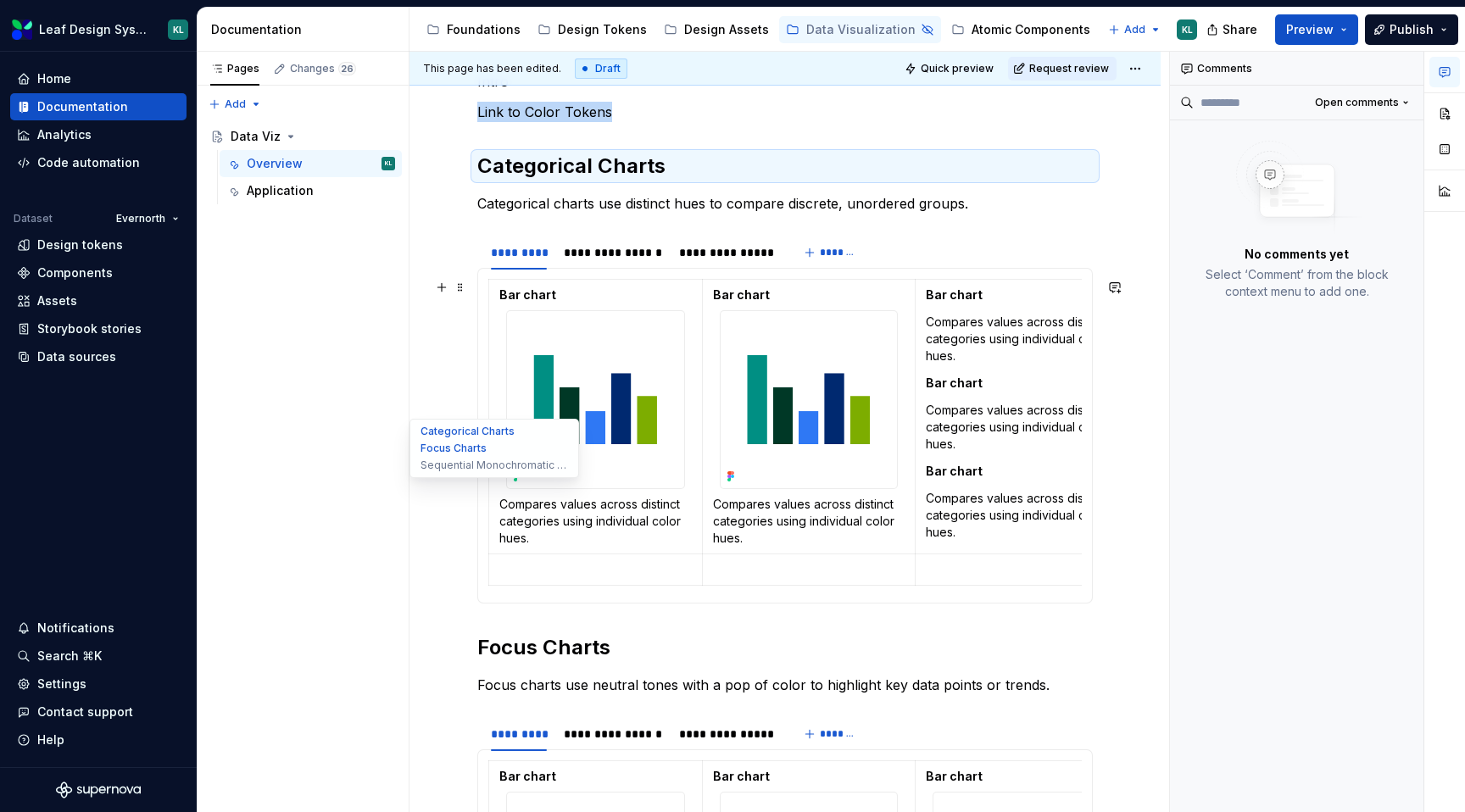
scroll to position [1, 0]
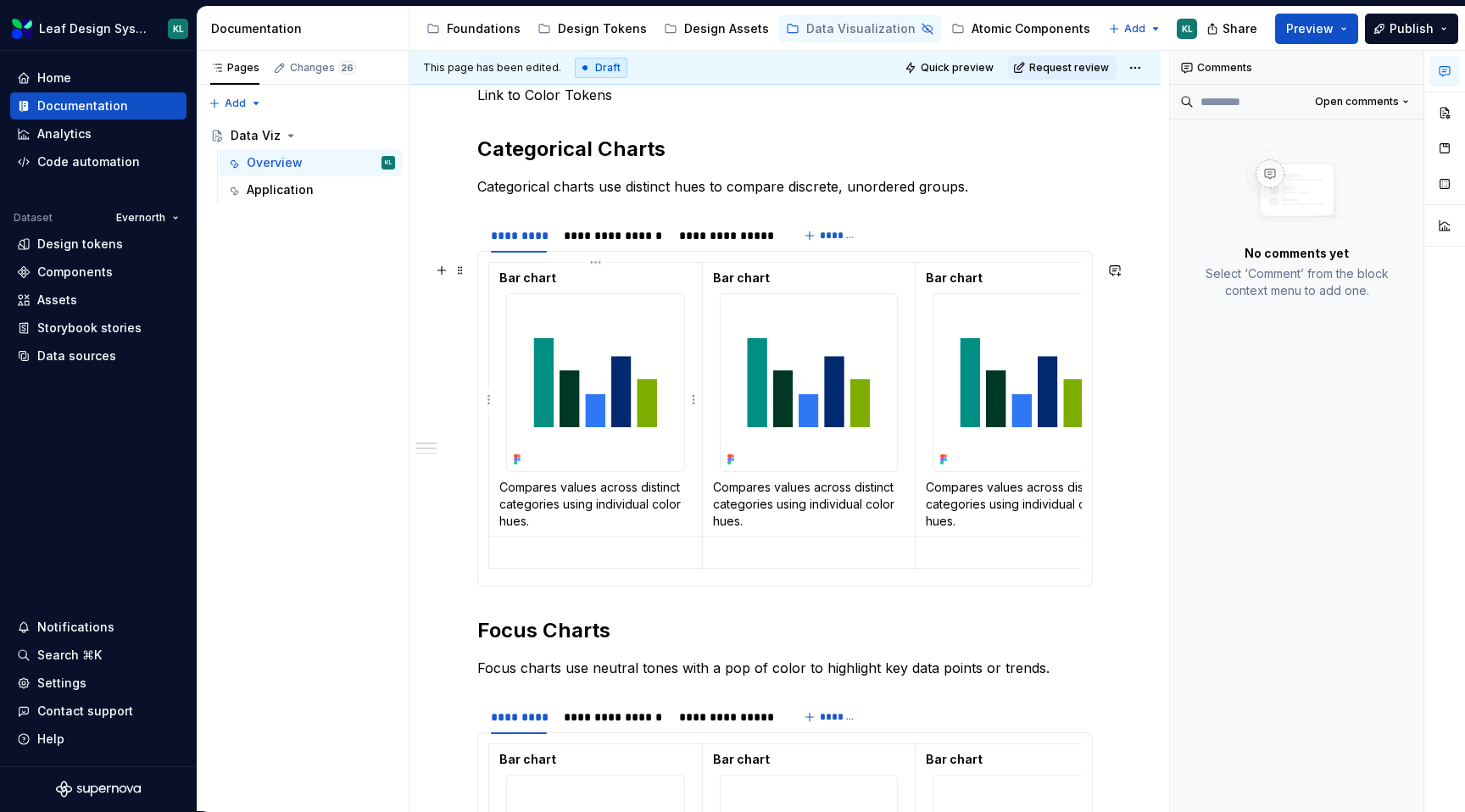
click at [542, 338] on img at bounding box center [595, 383] width 177 height 177
click at [660, 501] on p "Compares values across distinct categories using individual color hues." at bounding box center [595, 504] width 193 height 51
click at [621, 560] on p at bounding box center [595, 553] width 193 height 17
click at [506, 396] on div at bounding box center [595, 383] width 179 height 179
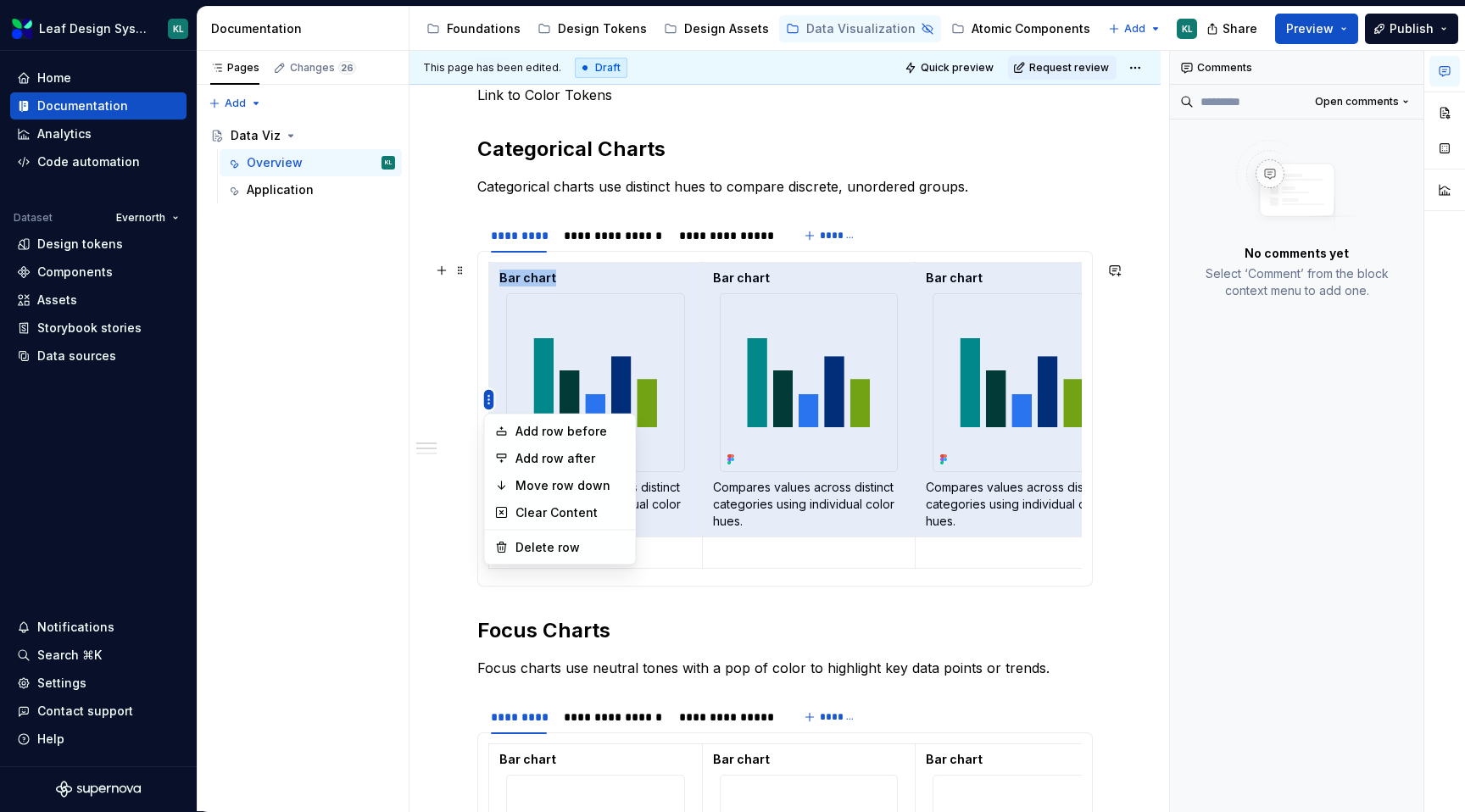
click at [490, 402] on html "Leaf Design System KL Home Documentation Analytics Code automation Dataset Ever…" at bounding box center [732, 406] width 1465 height 812
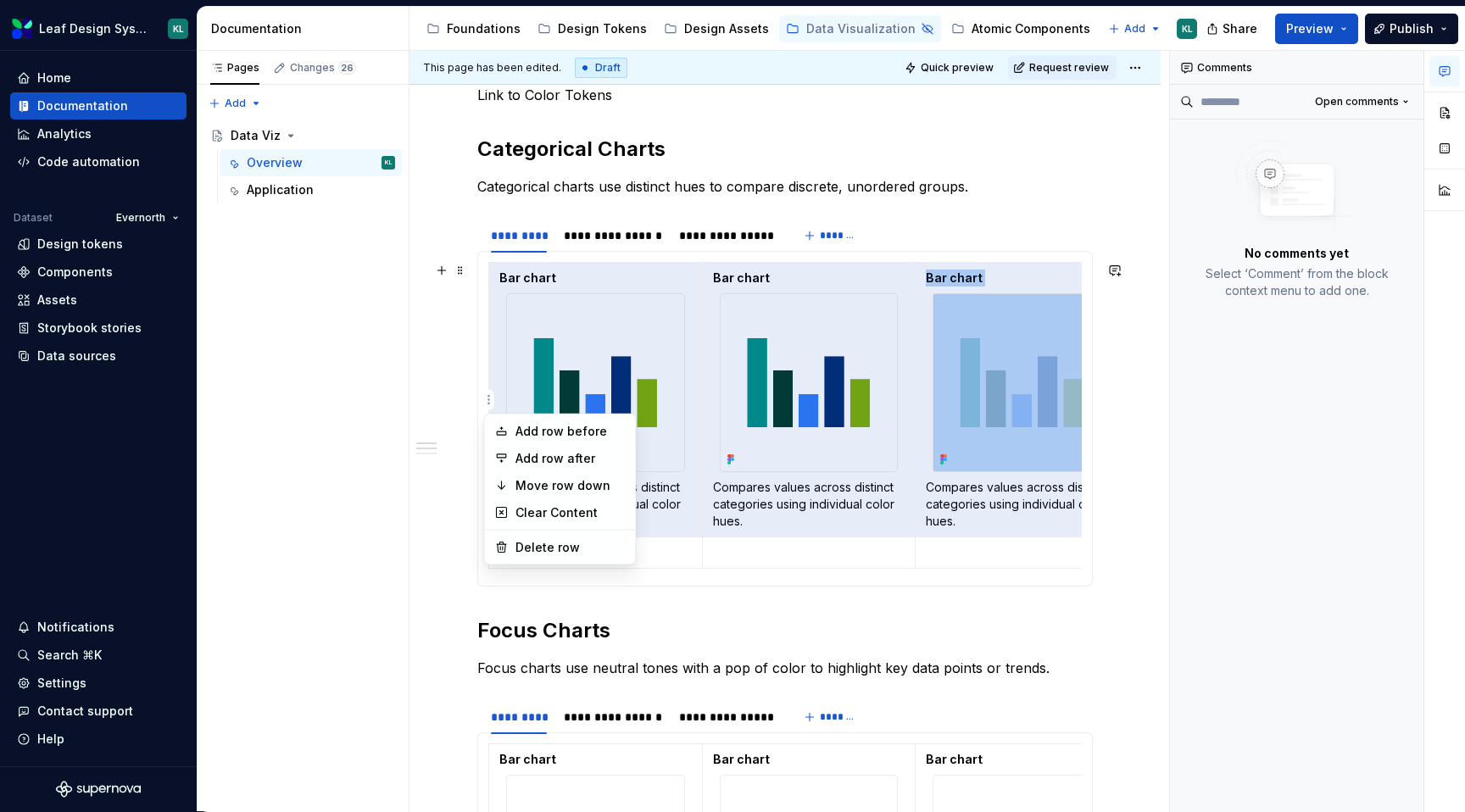
copy td "Bar chart"
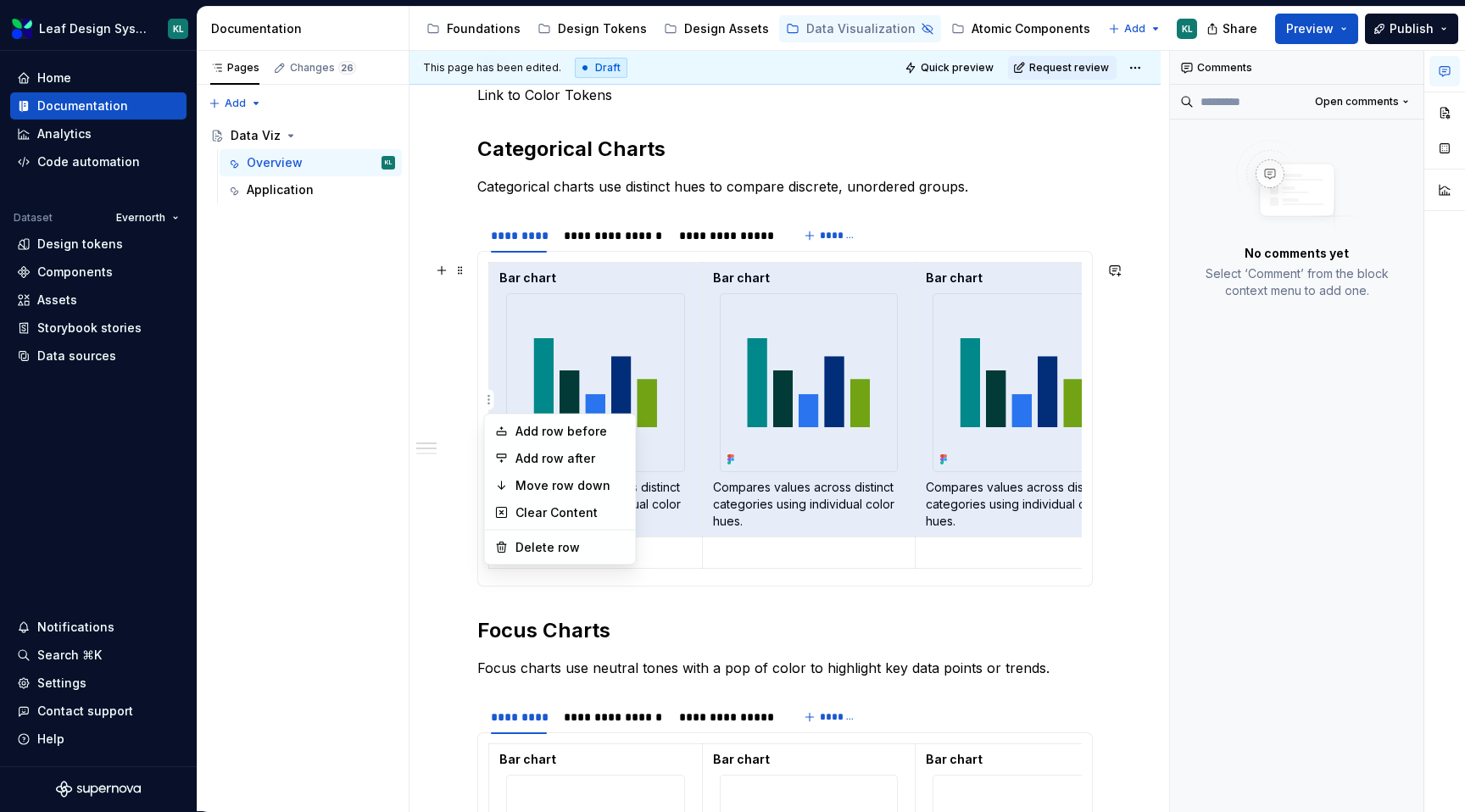
click at [469, 346] on html "Leaf Design System KL Home Documentation Analytics Code automation Dataset Ever…" at bounding box center [732, 406] width 1465 height 812
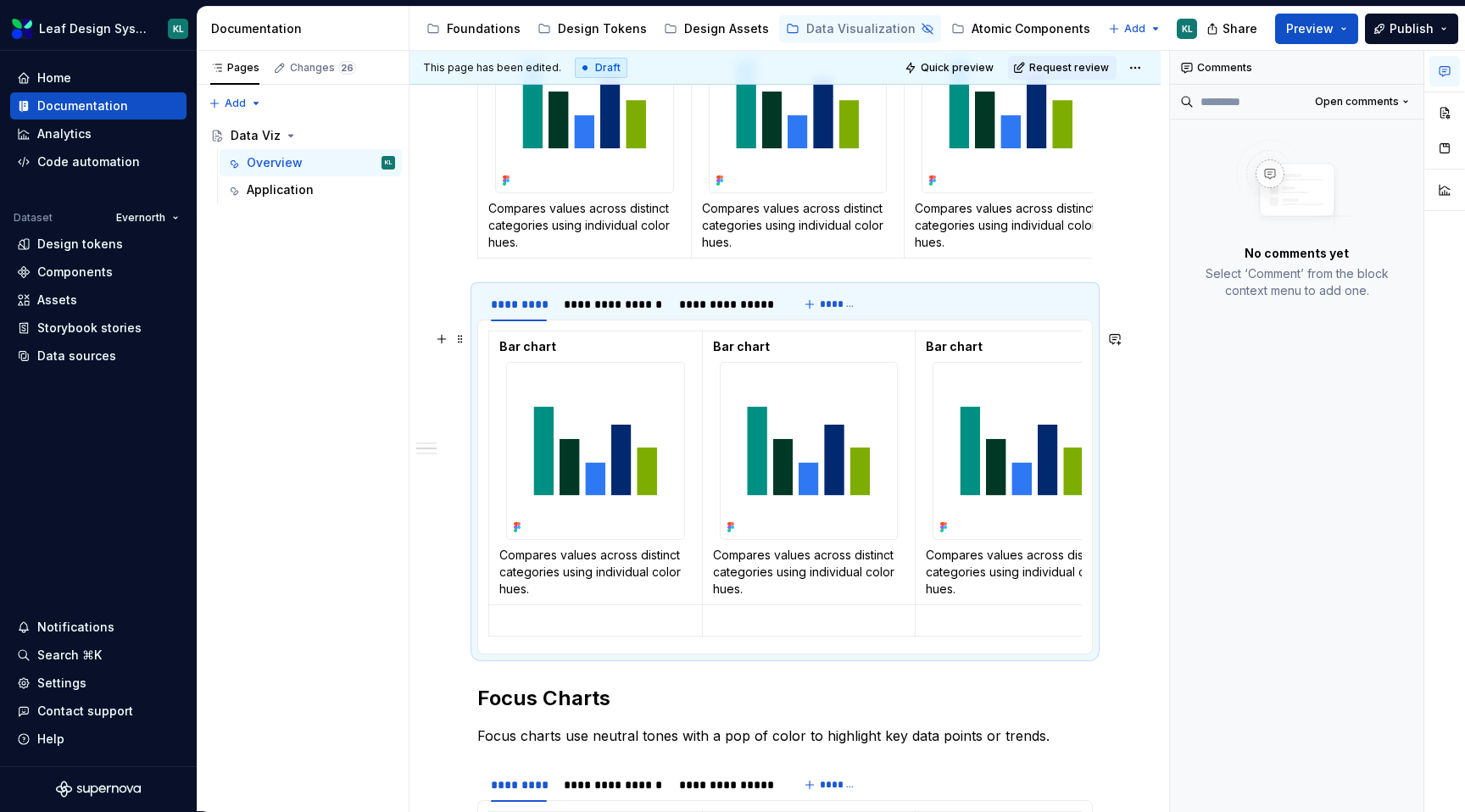
scroll to position [377, 0]
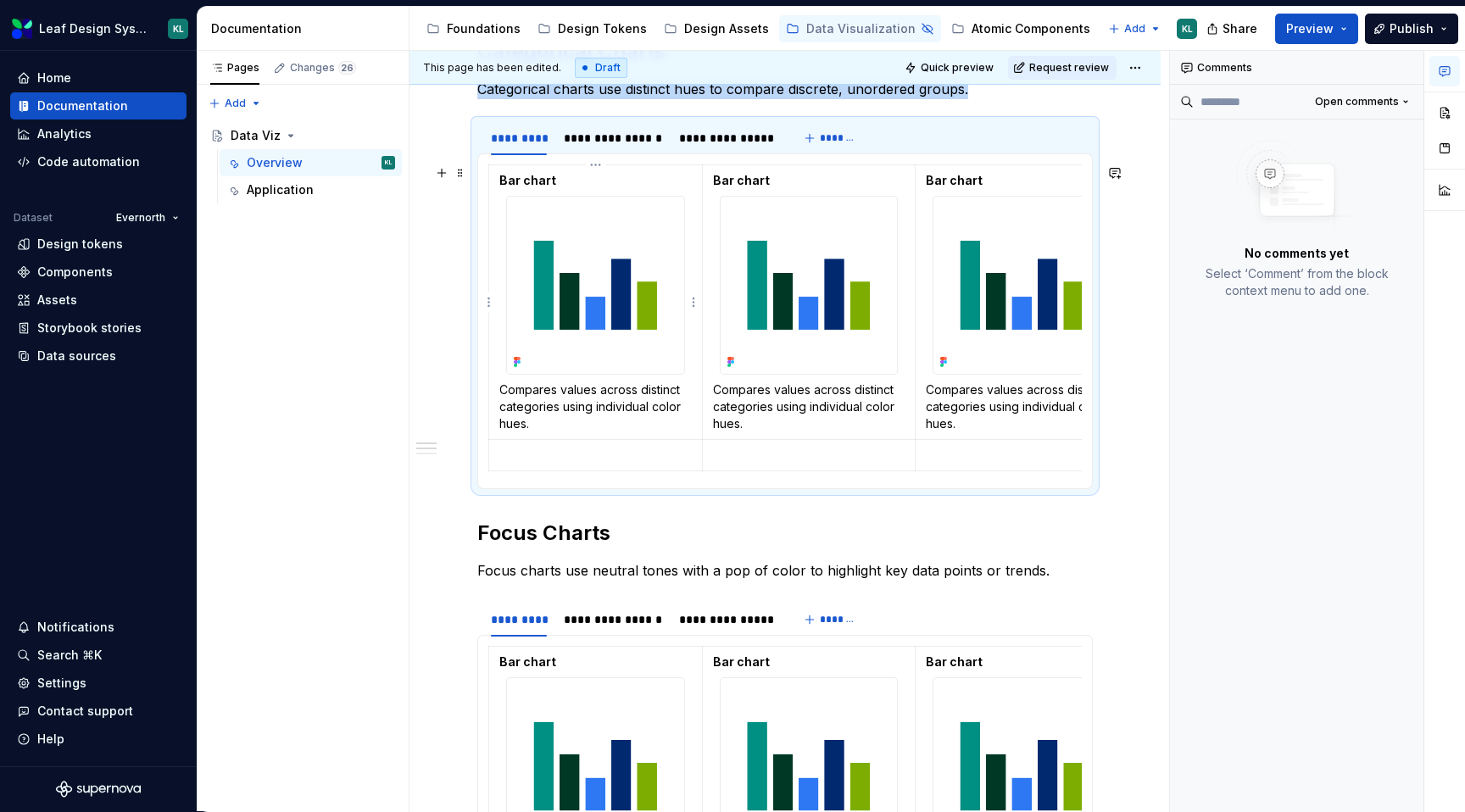
click at [506, 215] on div at bounding box center [595, 285] width 179 height 179
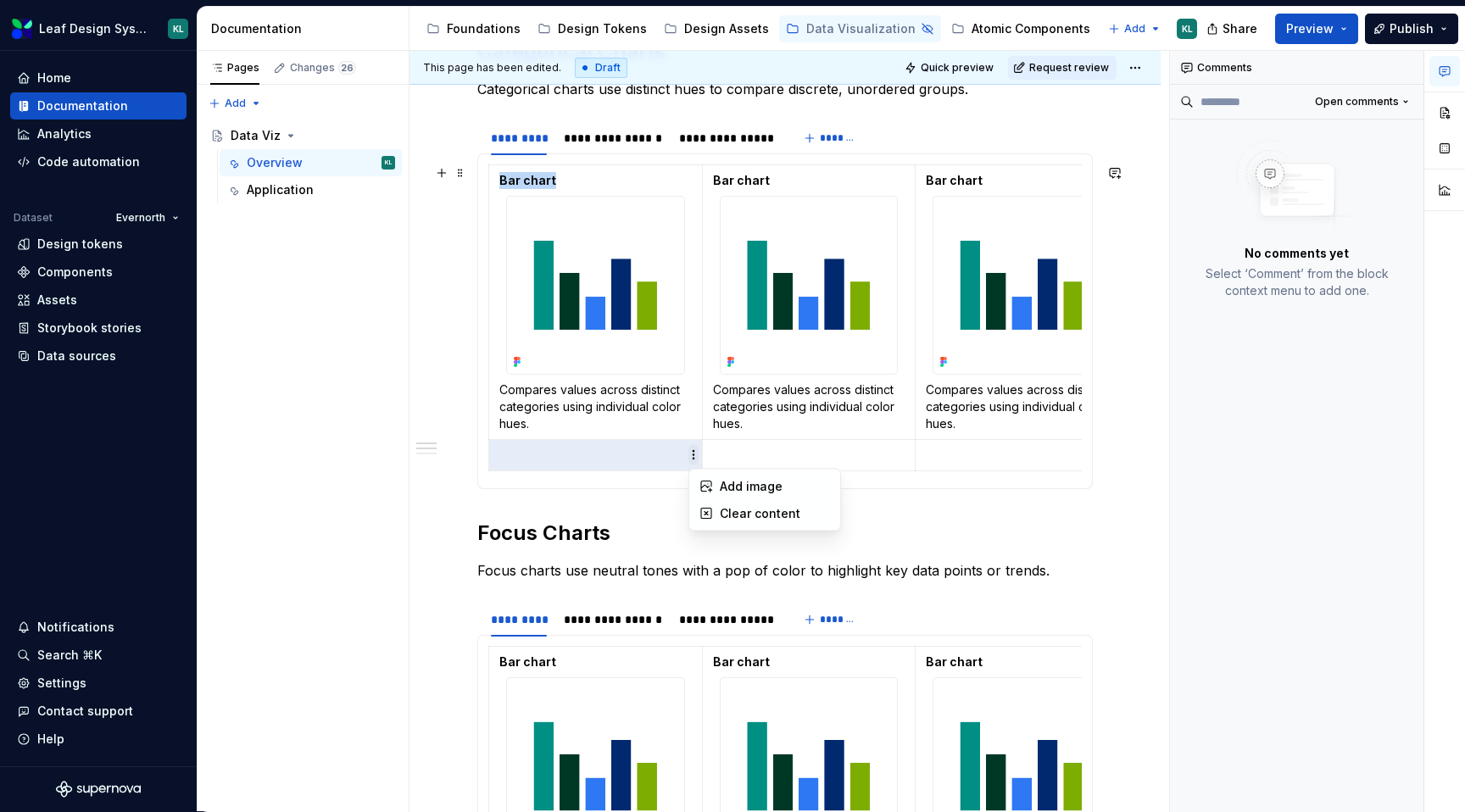
click at [694, 451] on html "Leaf Design System KL Home Documentation Analytics Code automation Dataset Ever…" at bounding box center [732, 406] width 1465 height 812
click at [556, 396] on html "Leaf Design System KL Home Documentation Analytics Code automation Dataset Ever…" at bounding box center [732, 406] width 1465 height 812
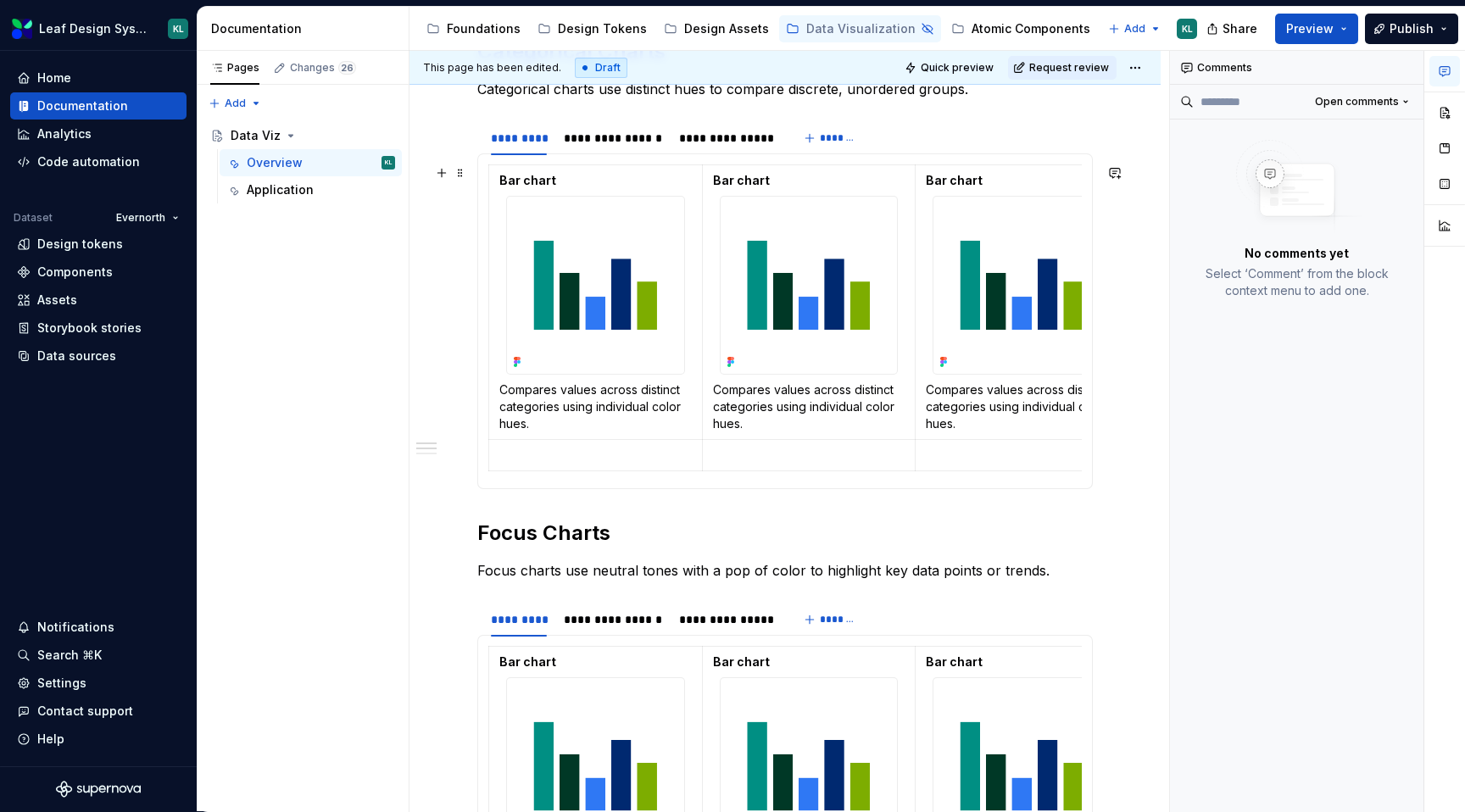
click at [477, 390] on section "**********" at bounding box center [785, 304] width 615 height 370
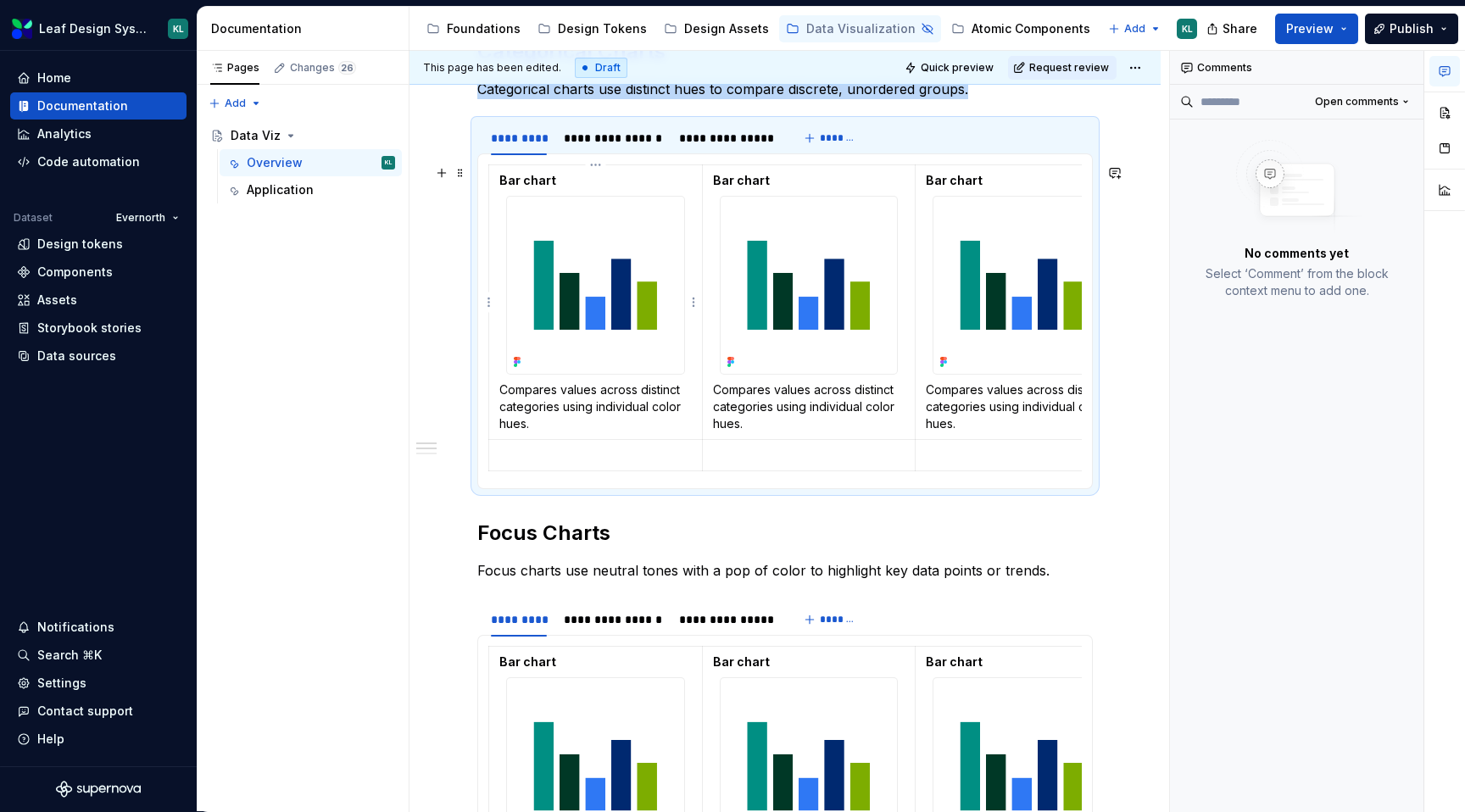
click at [506, 199] on div at bounding box center [595, 285] width 179 height 179
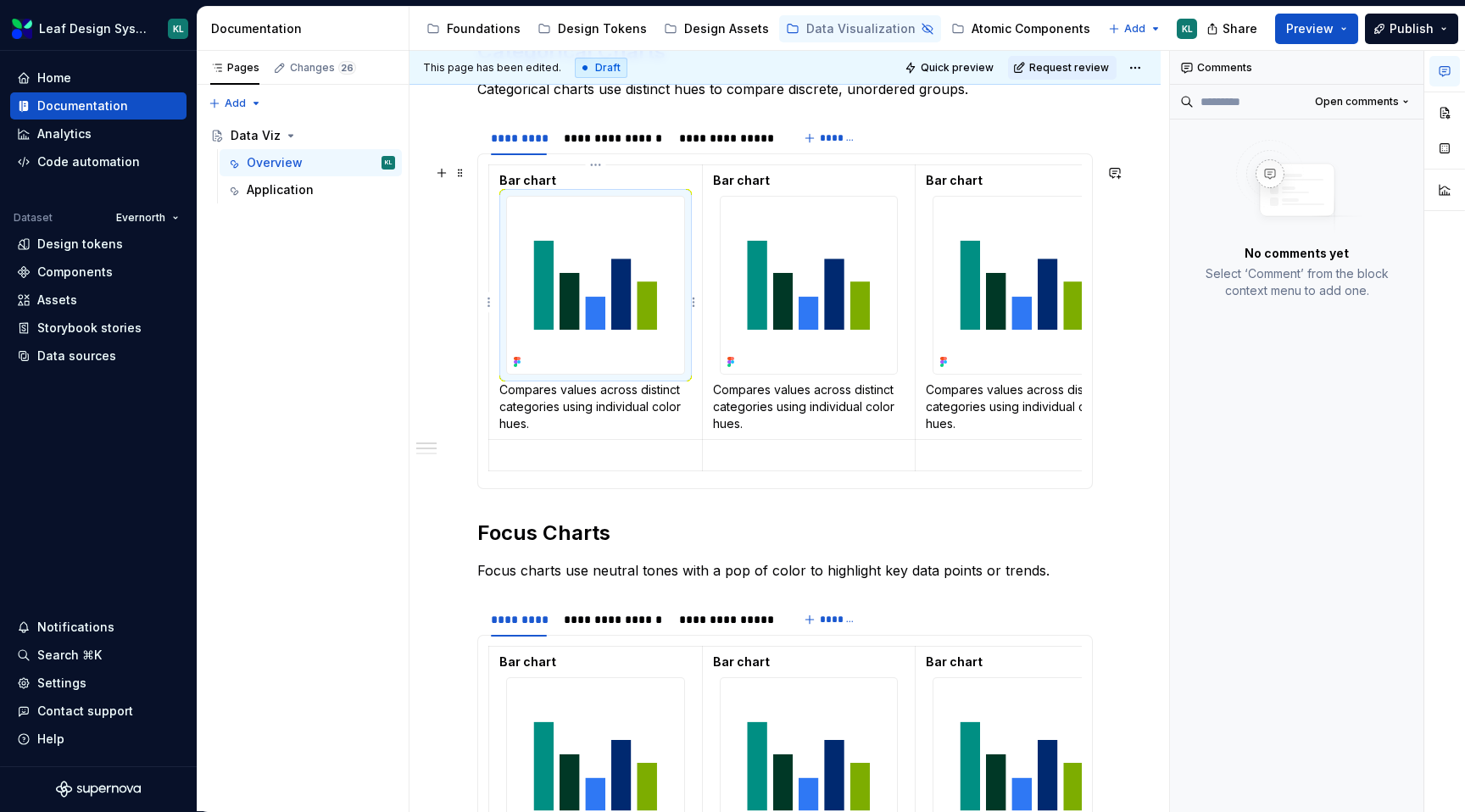
click at [506, 179] on strong "Bar chart" at bounding box center [527, 180] width 56 height 15
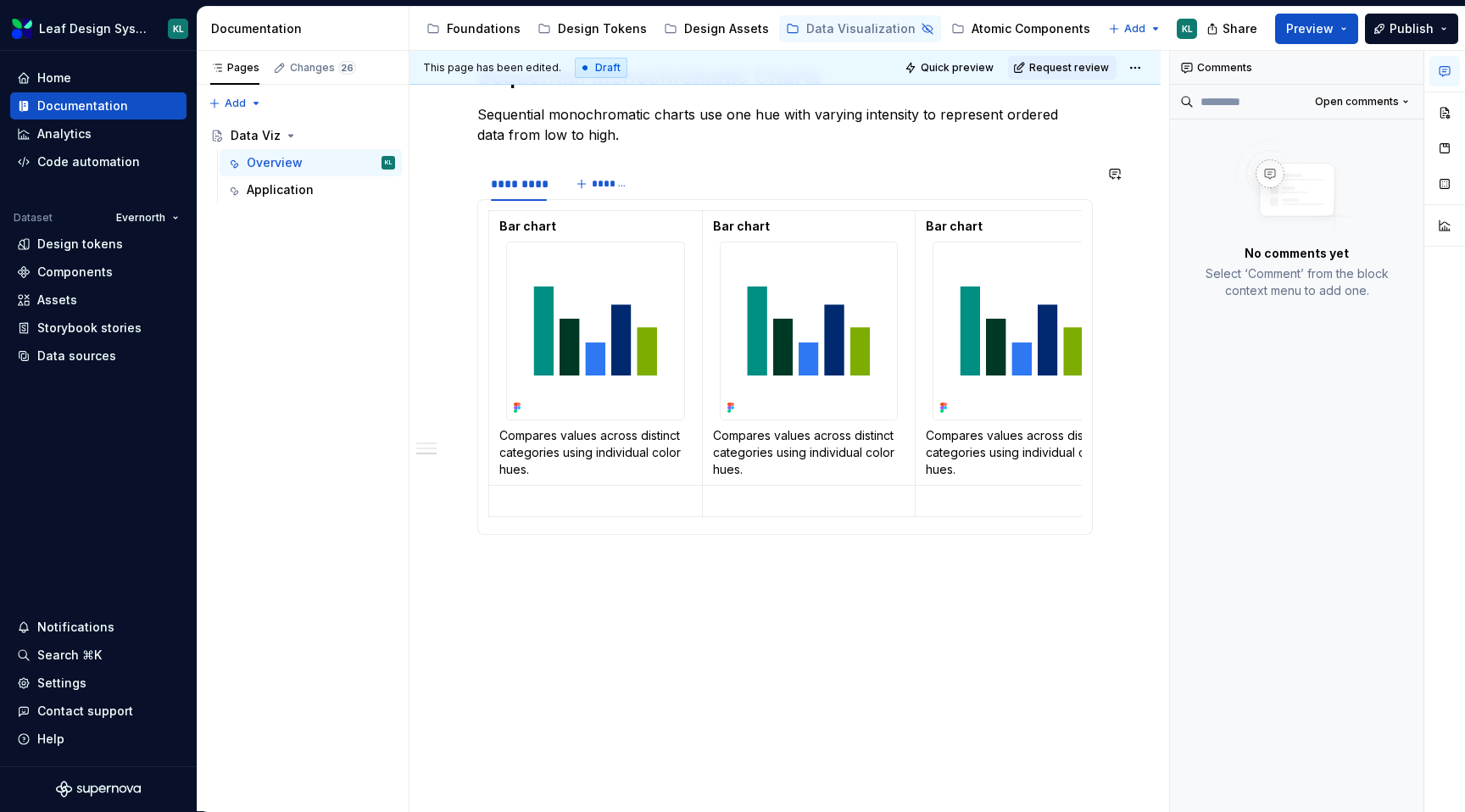
scroll to position [1182, 0]
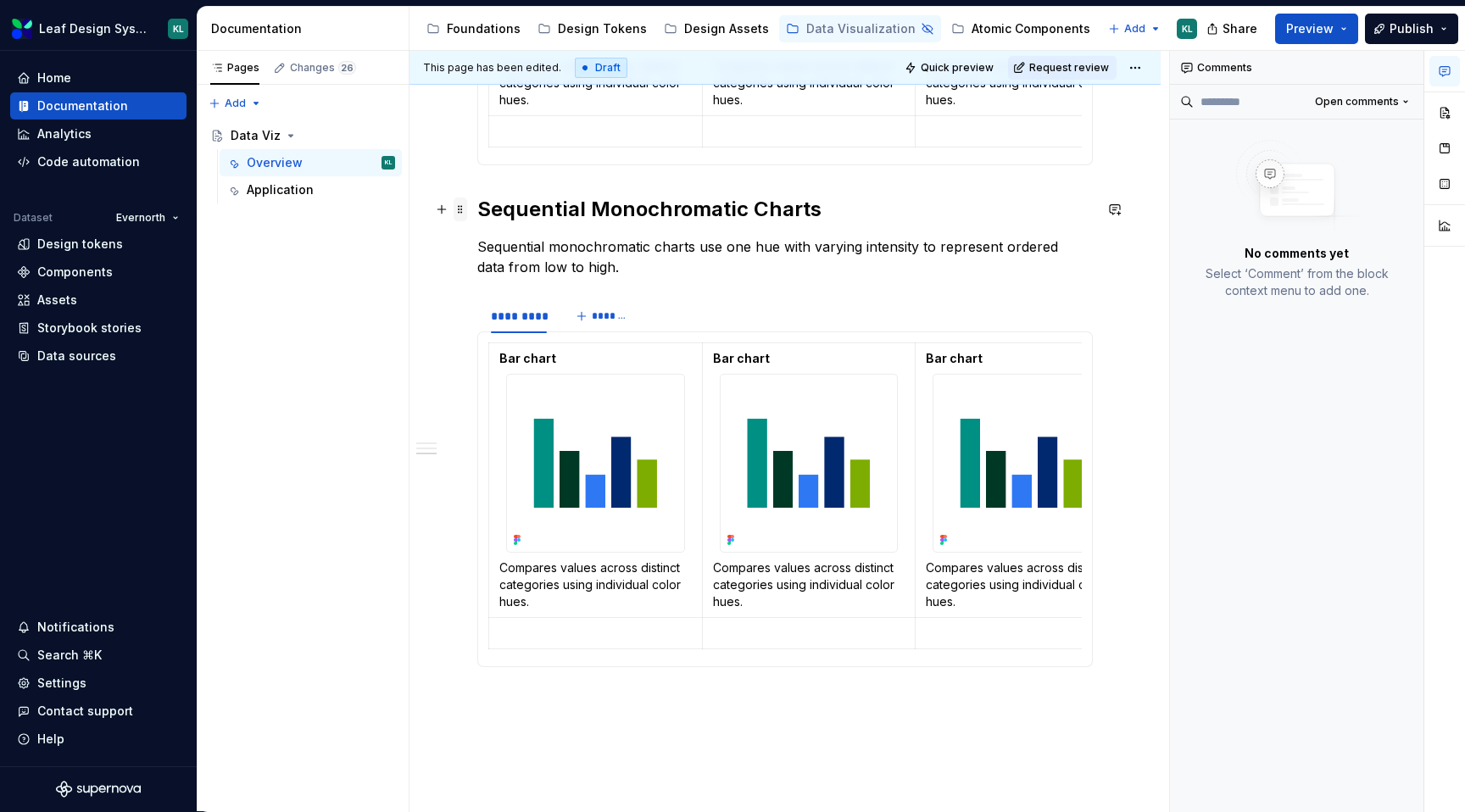
click at [463, 214] on span at bounding box center [461, 209] width 14 height 23
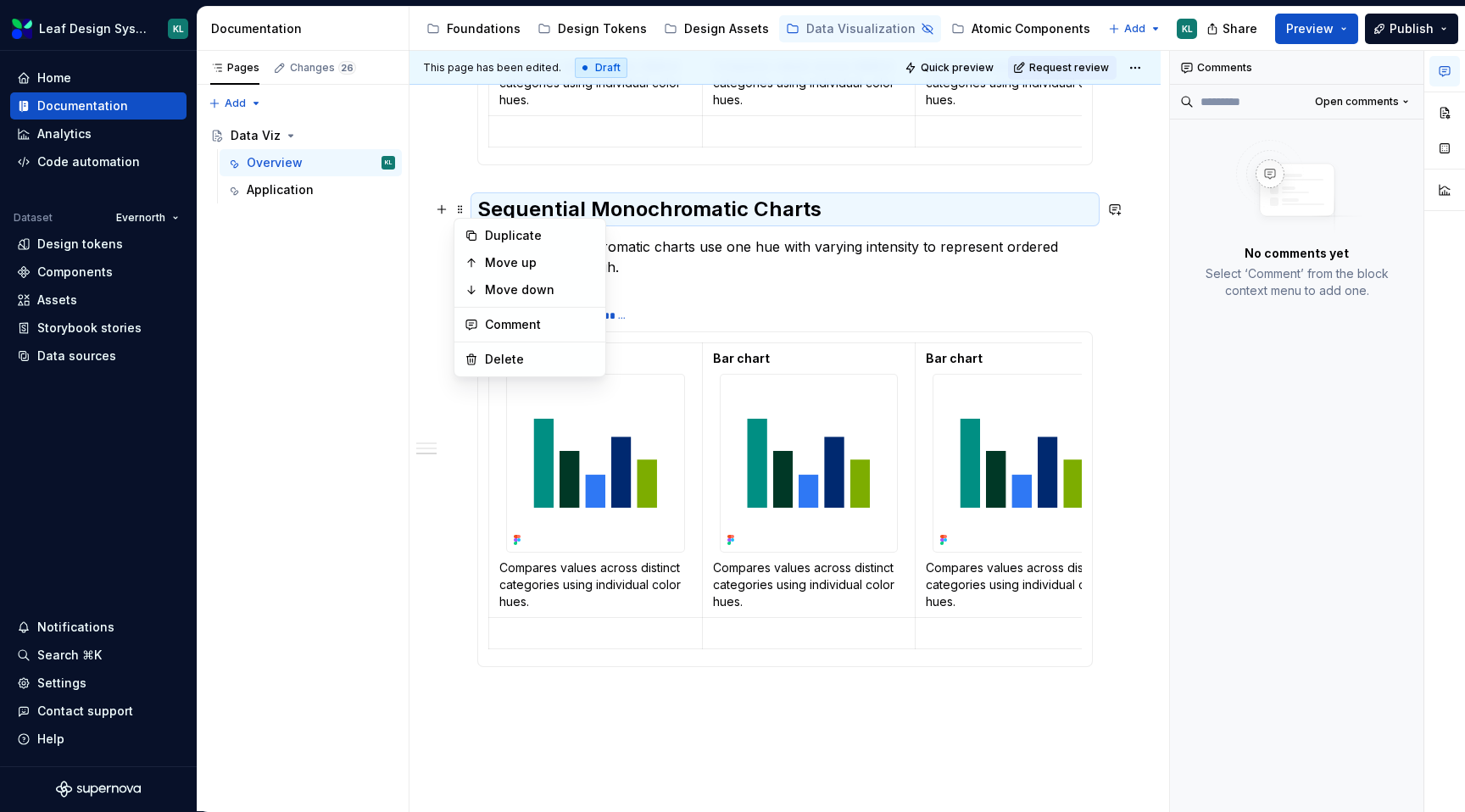
click at [473, 193] on div "**********" at bounding box center [785, 28] width 751 height 1832
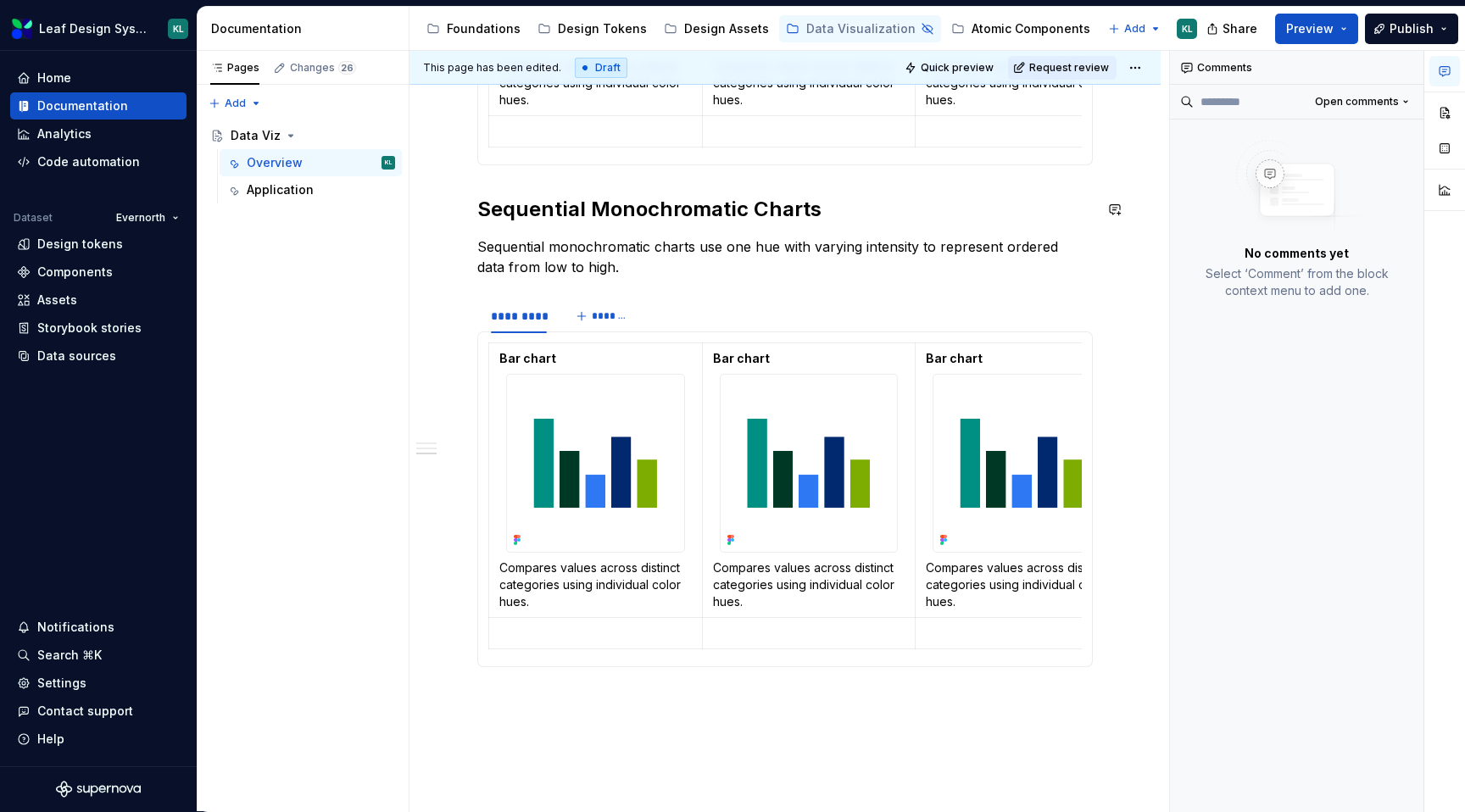
click at [470, 176] on div "**********" at bounding box center [785, 28] width 751 height 1832
click at [455, 186] on div "**********" at bounding box center [785, 28] width 751 height 1832
click at [457, 283] on div "**********" at bounding box center [785, 28] width 751 height 1832
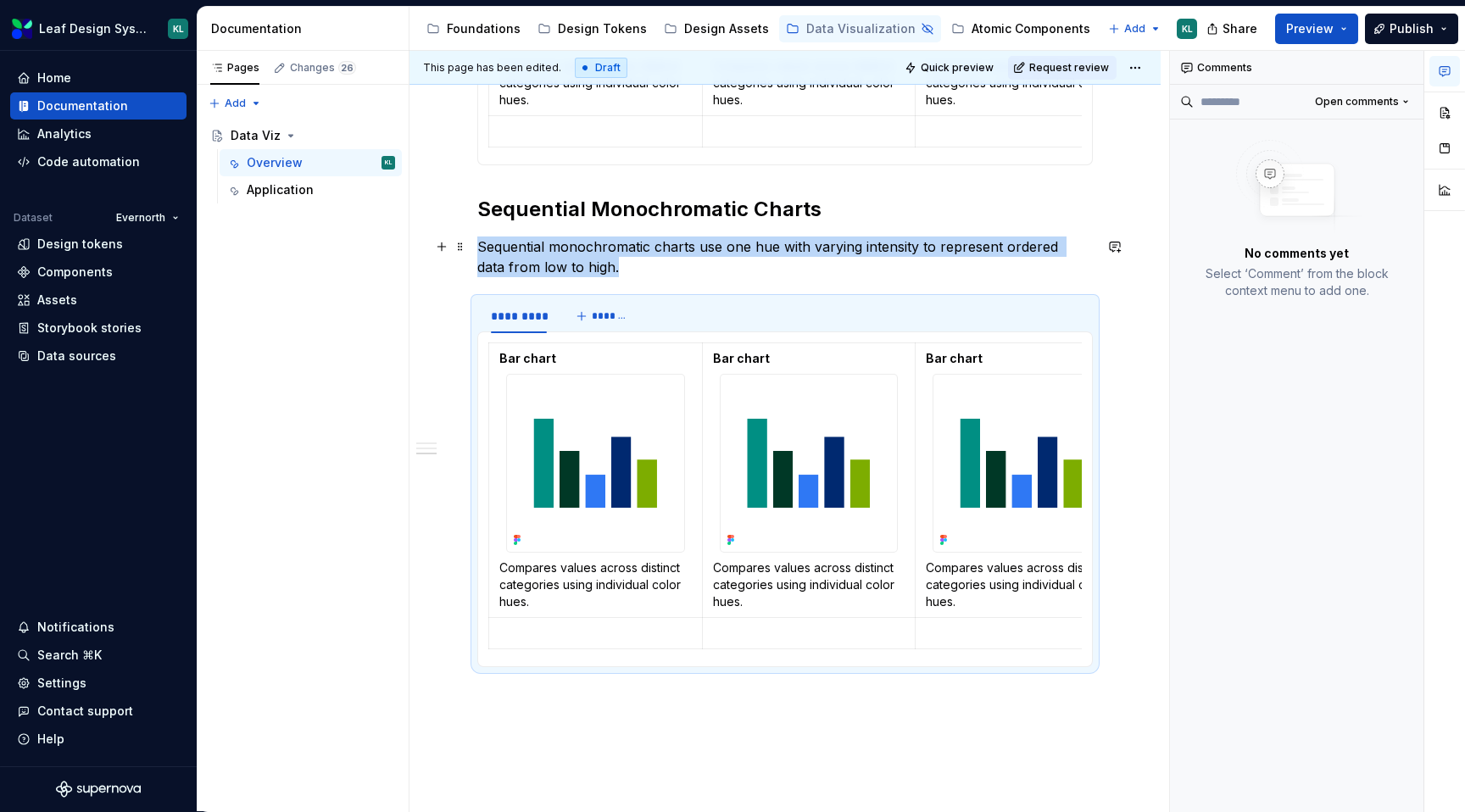
click at [470, 252] on div "**********" at bounding box center [785, 28] width 751 height 1832
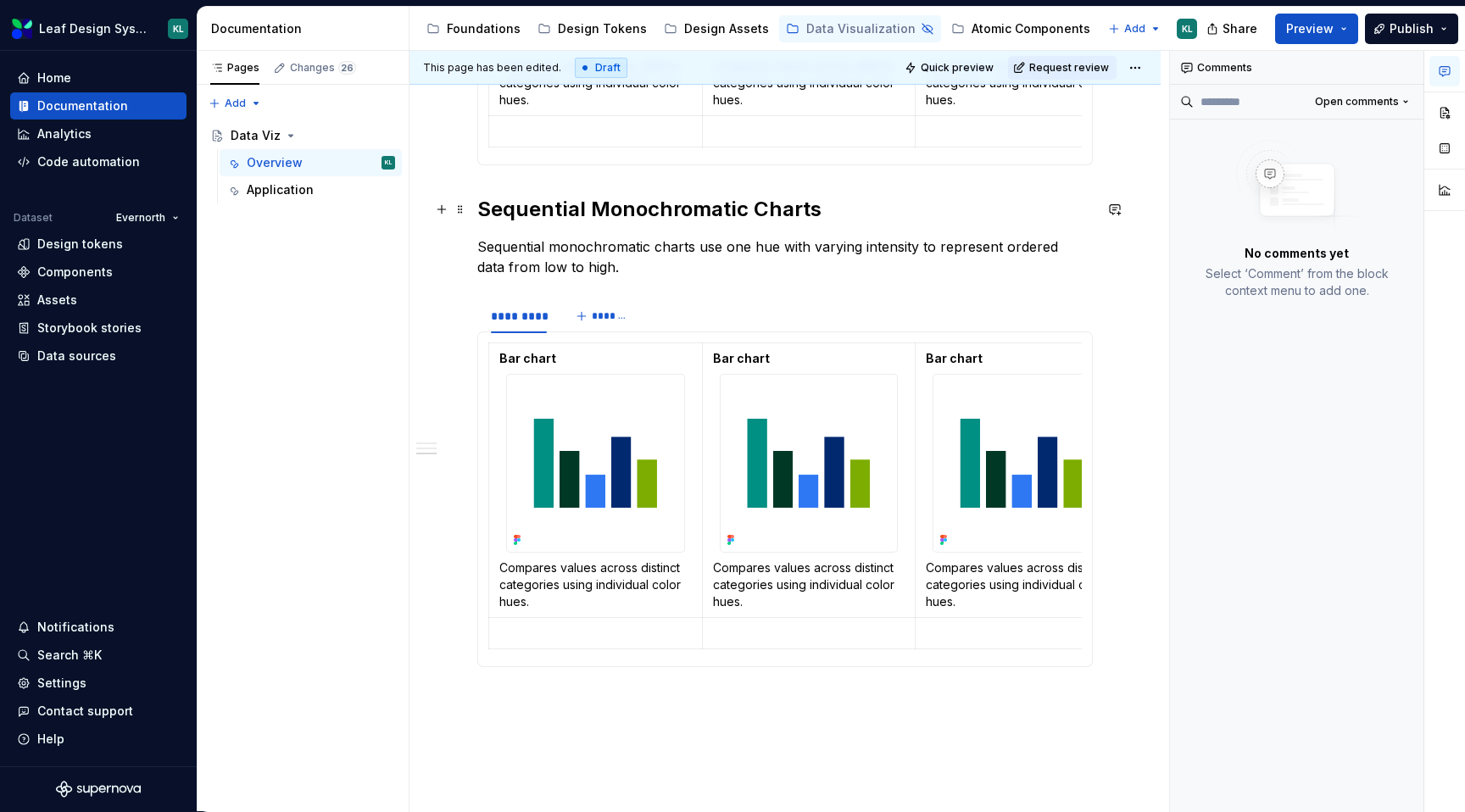
click at [471, 187] on div "**********" at bounding box center [785, 28] width 751 height 1832
click at [1082, 197] on h2 "Sequential Monochromatic Charts" at bounding box center [785, 209] width 615 height 27
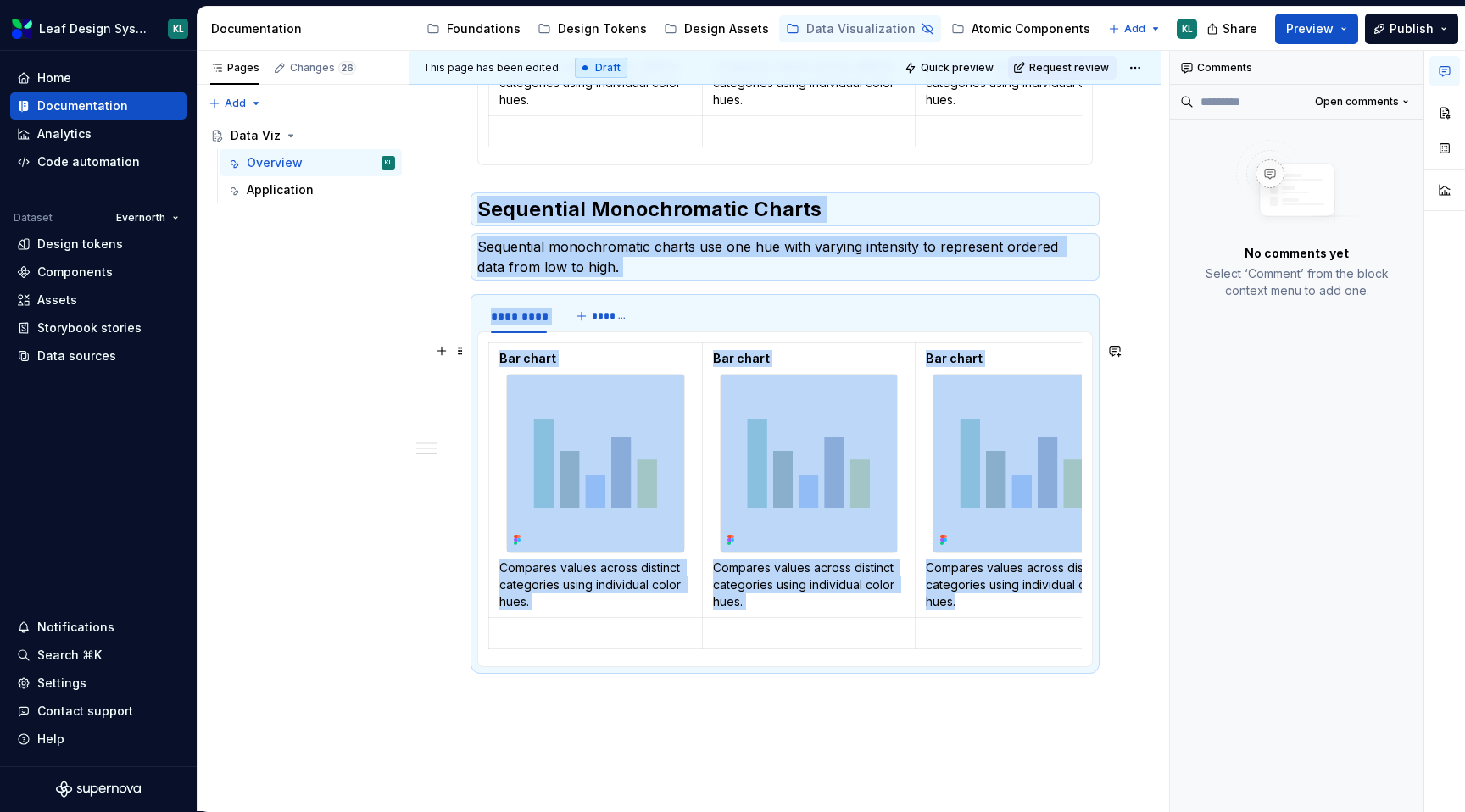
drag, startPoint x: 476, startPoint y: 206, endPoint x: 1109, endPoint y: 612, distance: 752.0
click at [1109, 612] on div "**********" at bounding box center [785, 28] width 751 height 1832
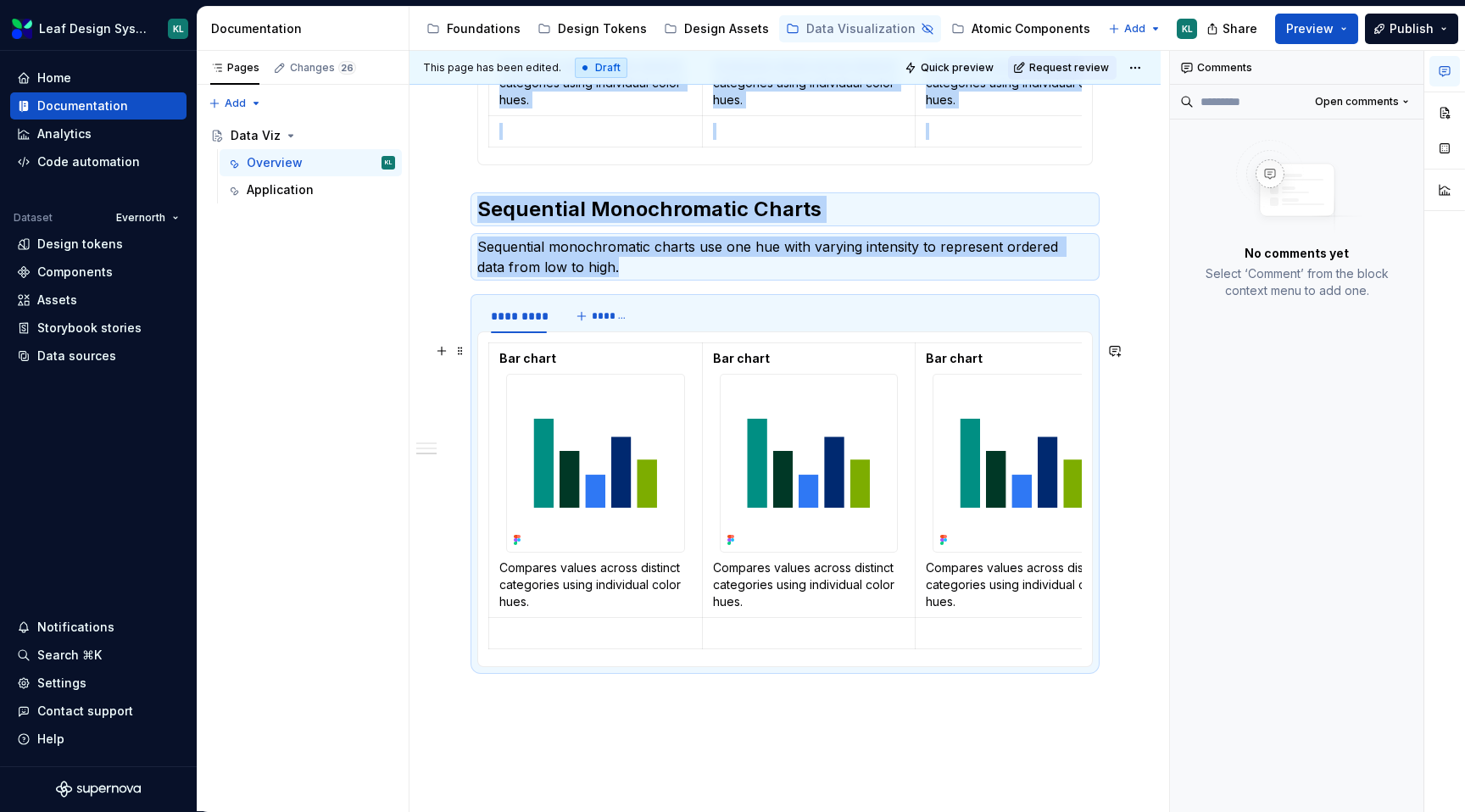
copy div "**********"
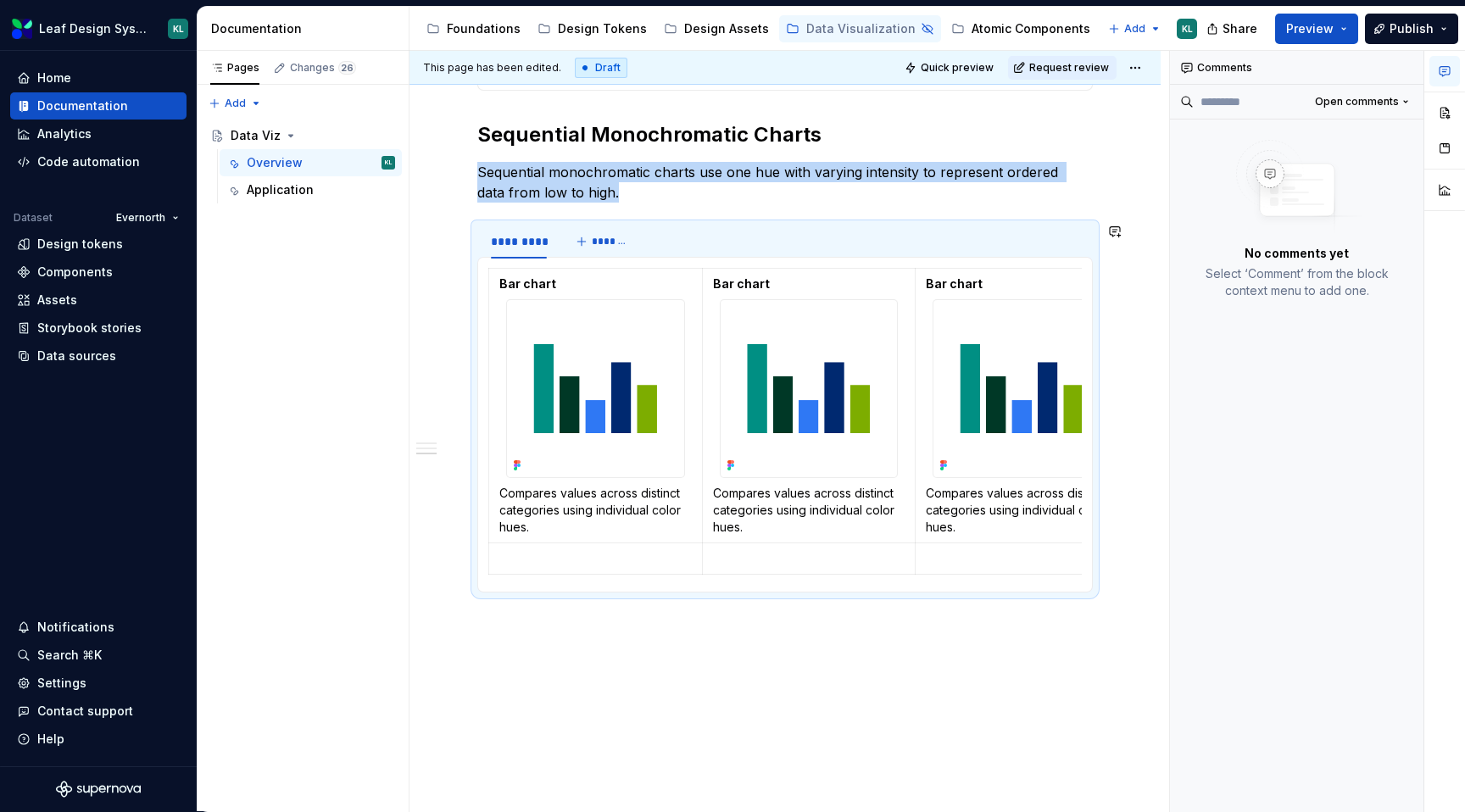
type textarea "*"
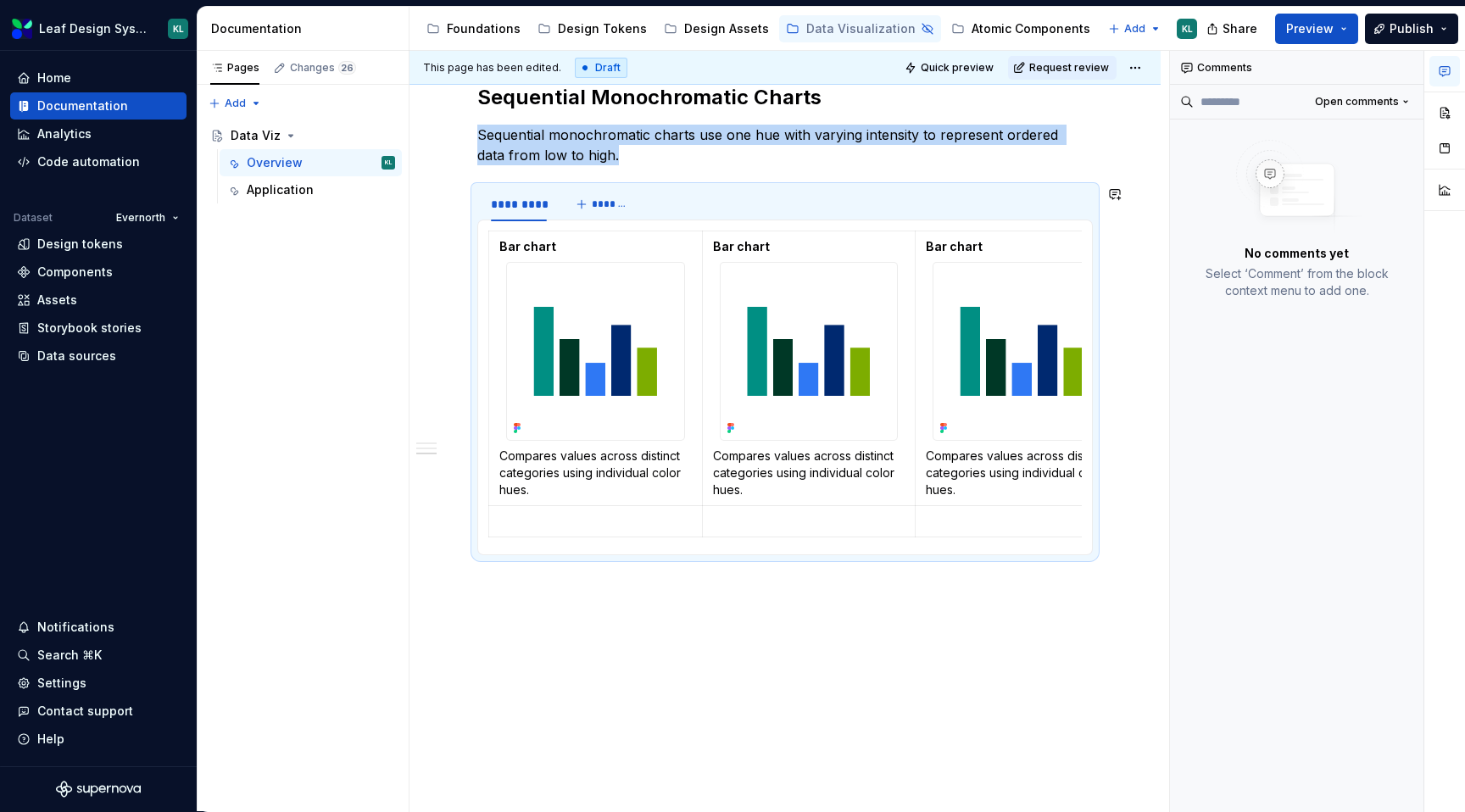
paste div
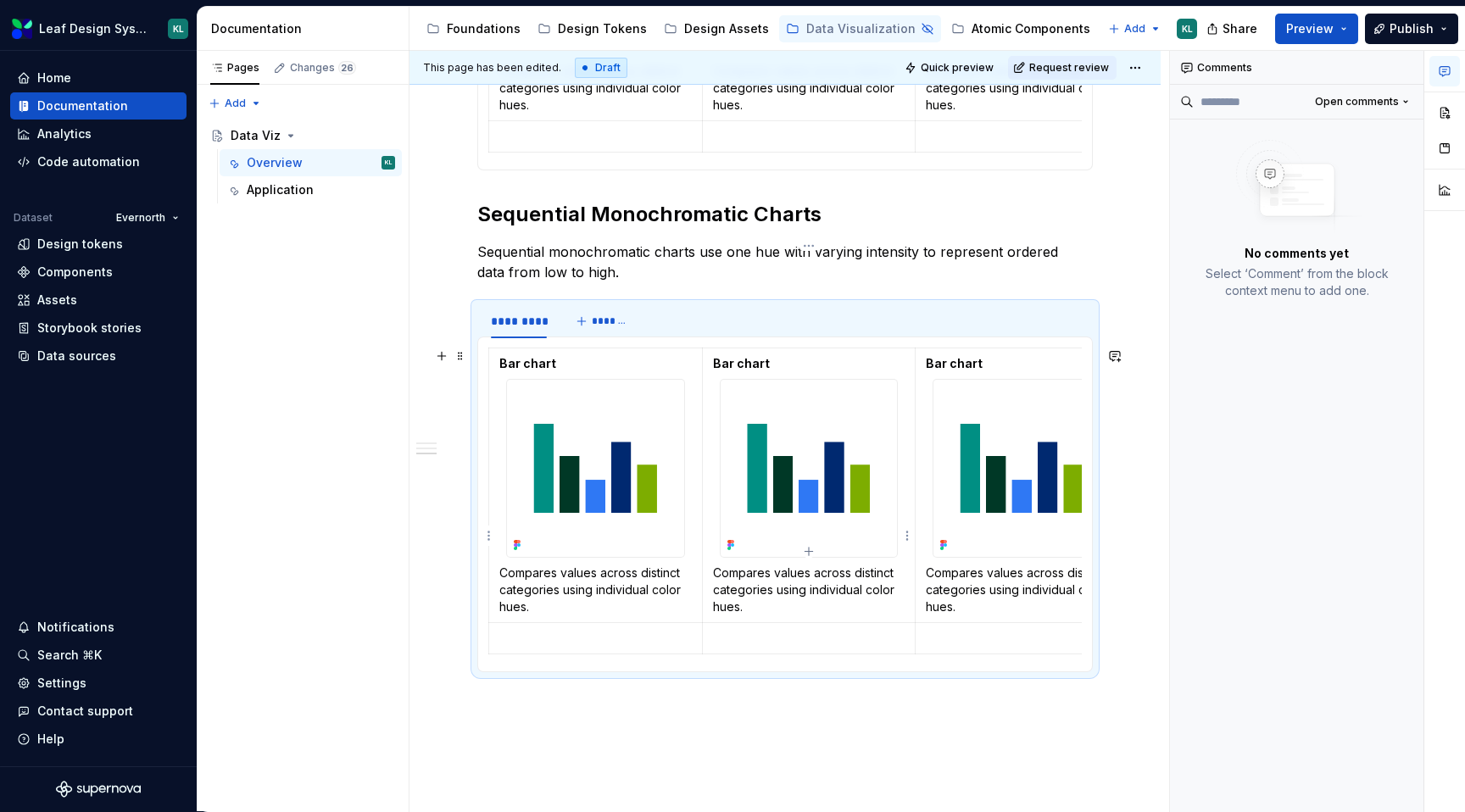
scroll to position [1279, 0]
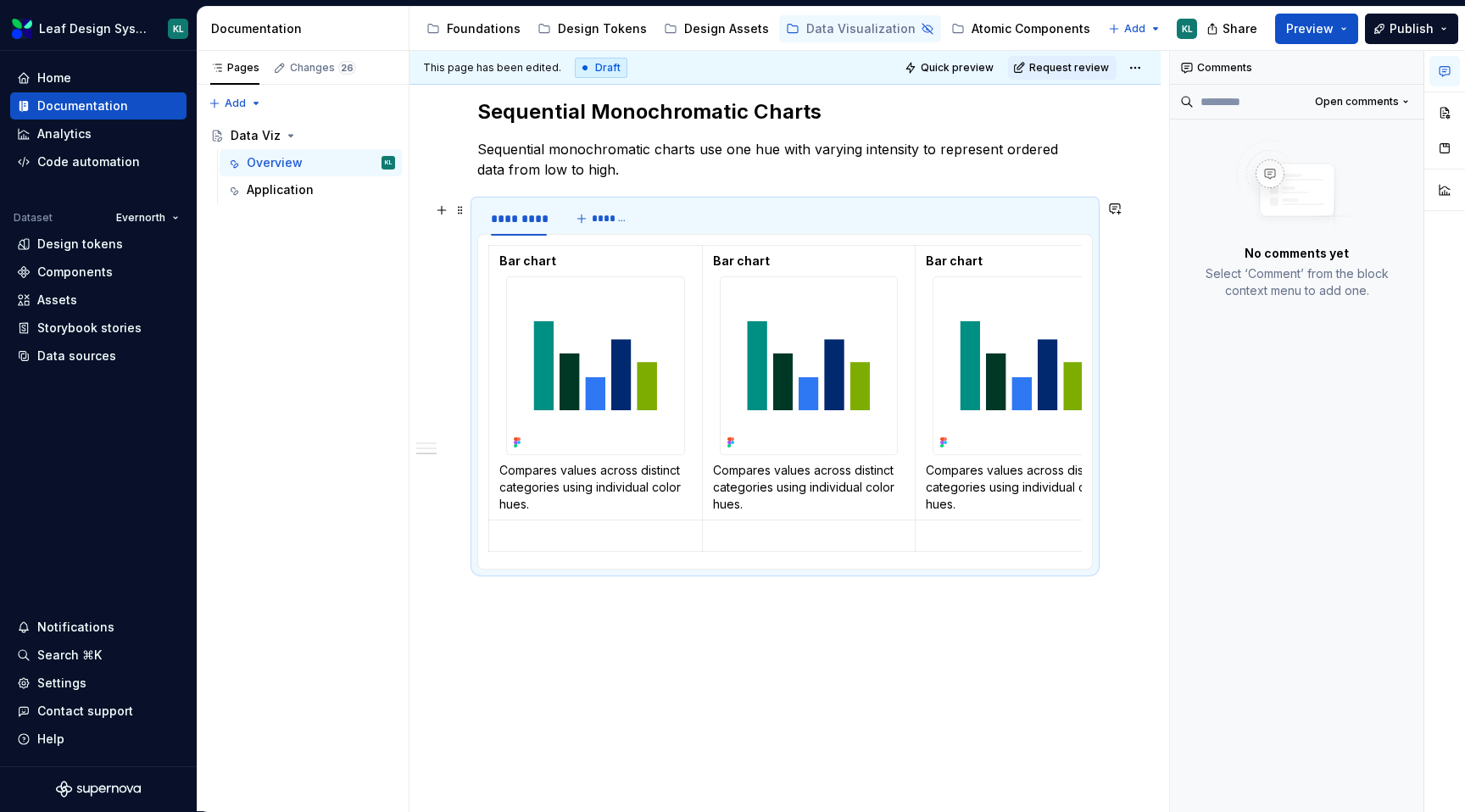
click at [481, 207] on div "*********" at bounding box center [519, 222] width 83 height 43
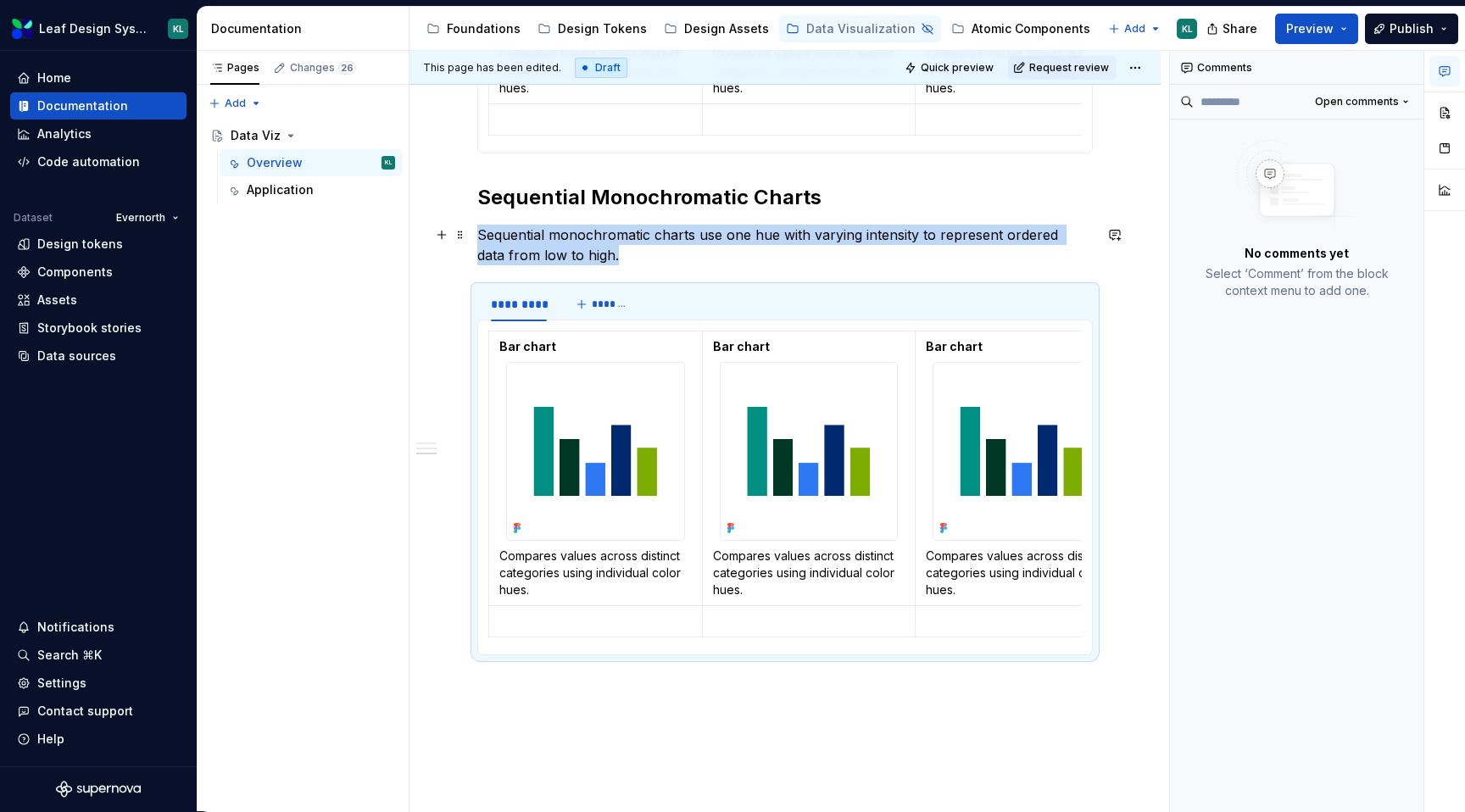
scroll to position [1135, 0]
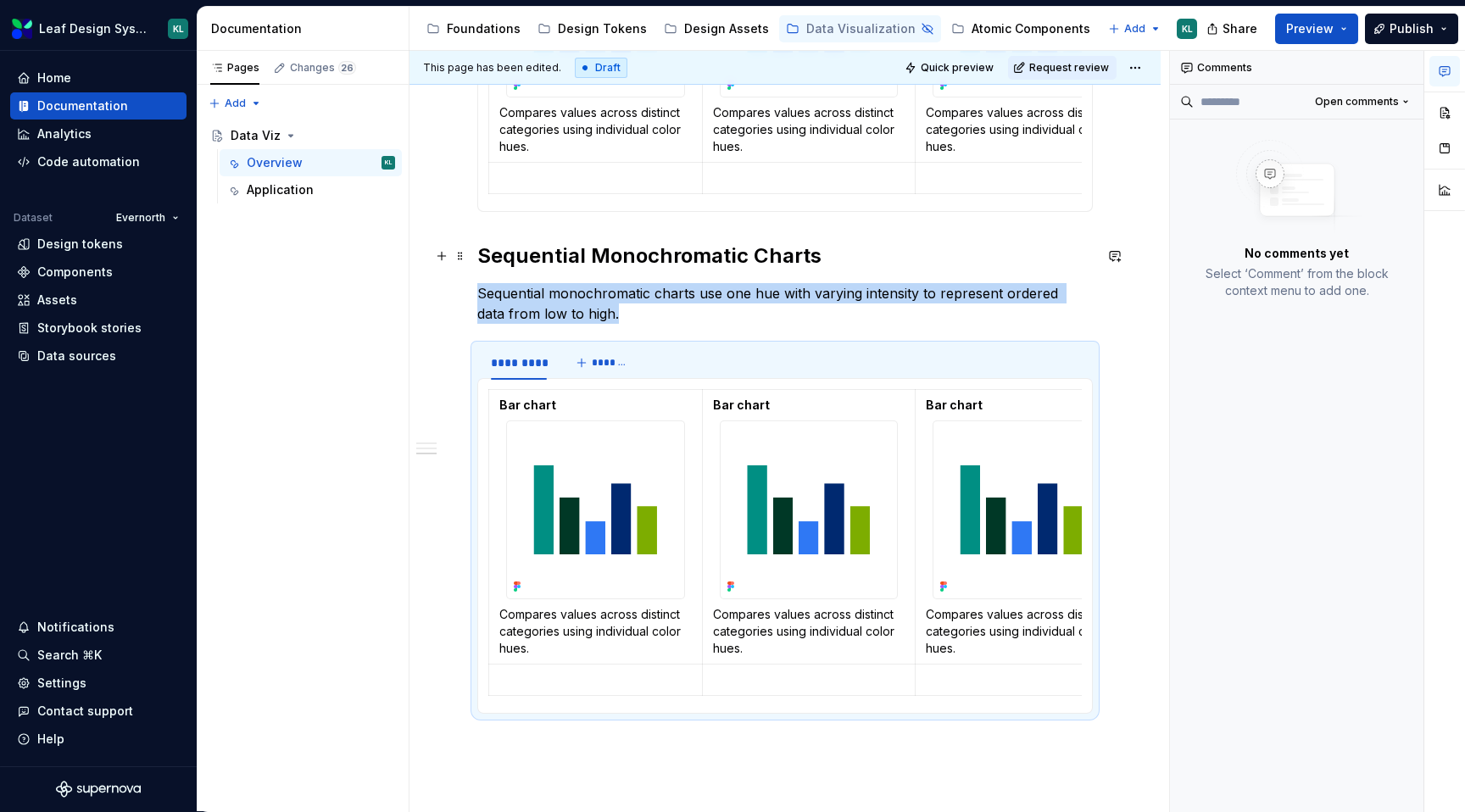
click at [518, 251] on h2 "Sequential Monochromatic Charts" at bounding box center [785, 255] width 615 height 27
click at [461, 259] on span at bounding box center [461, 255] width 14 height 23
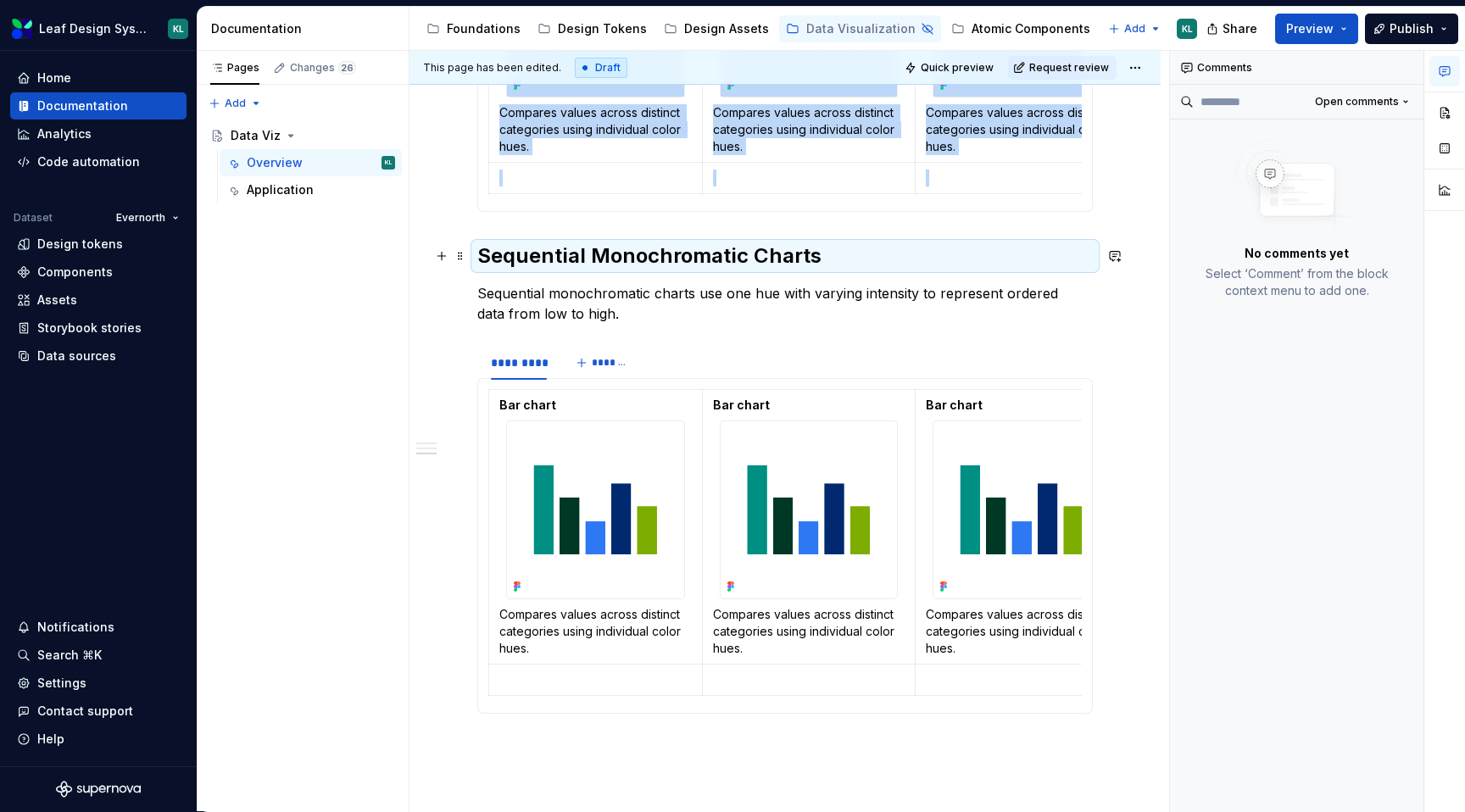
click at [507, 250] on h2 "Sequential Monochromatic Charts" at bounding box center [785, 255] width 615 height 27
click at [467, 252] on div "**********" at bounding box center [785, 75] width 751 height 1832
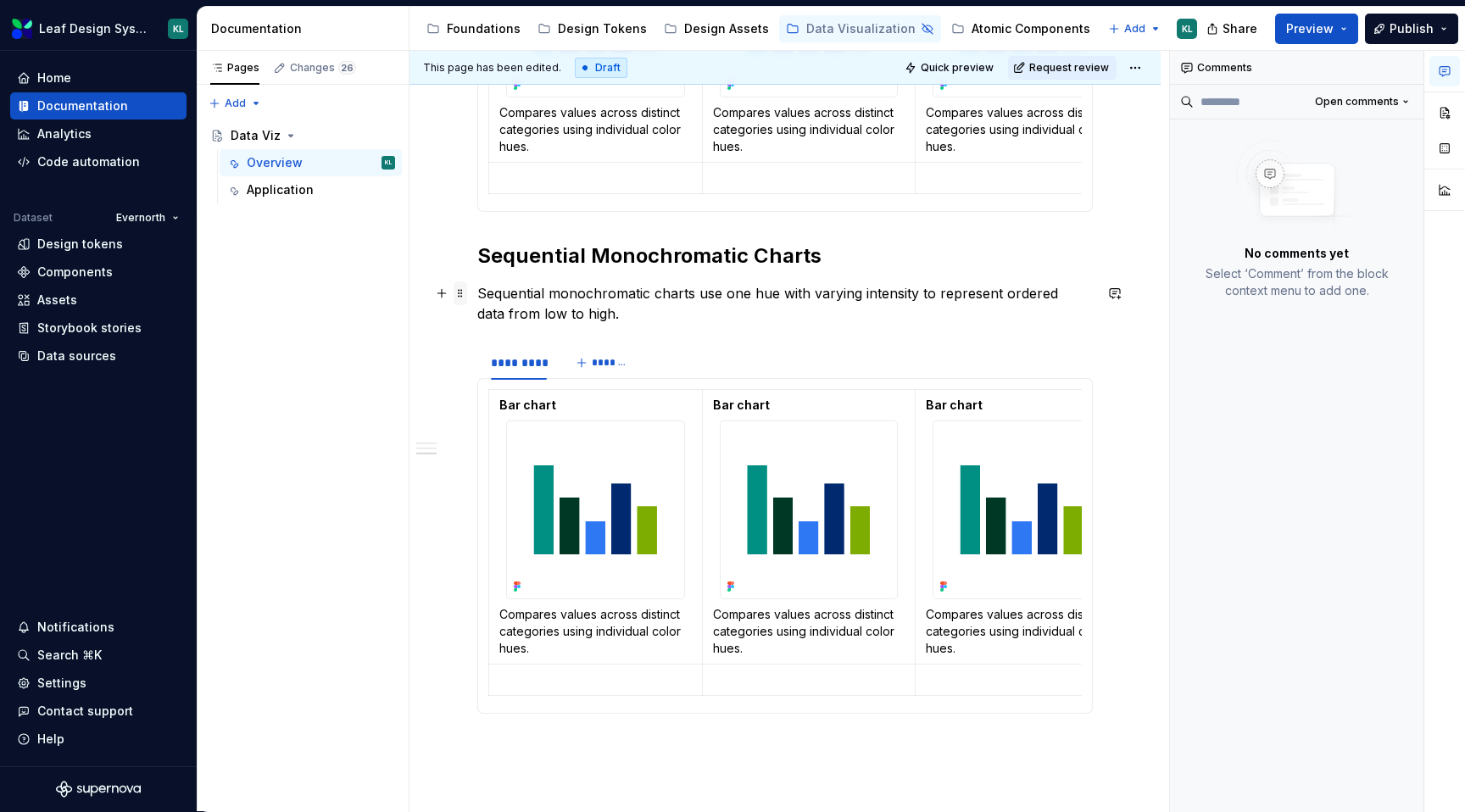
click at [458, 297] on span at bounding box center [461, 292] width 14 height 23
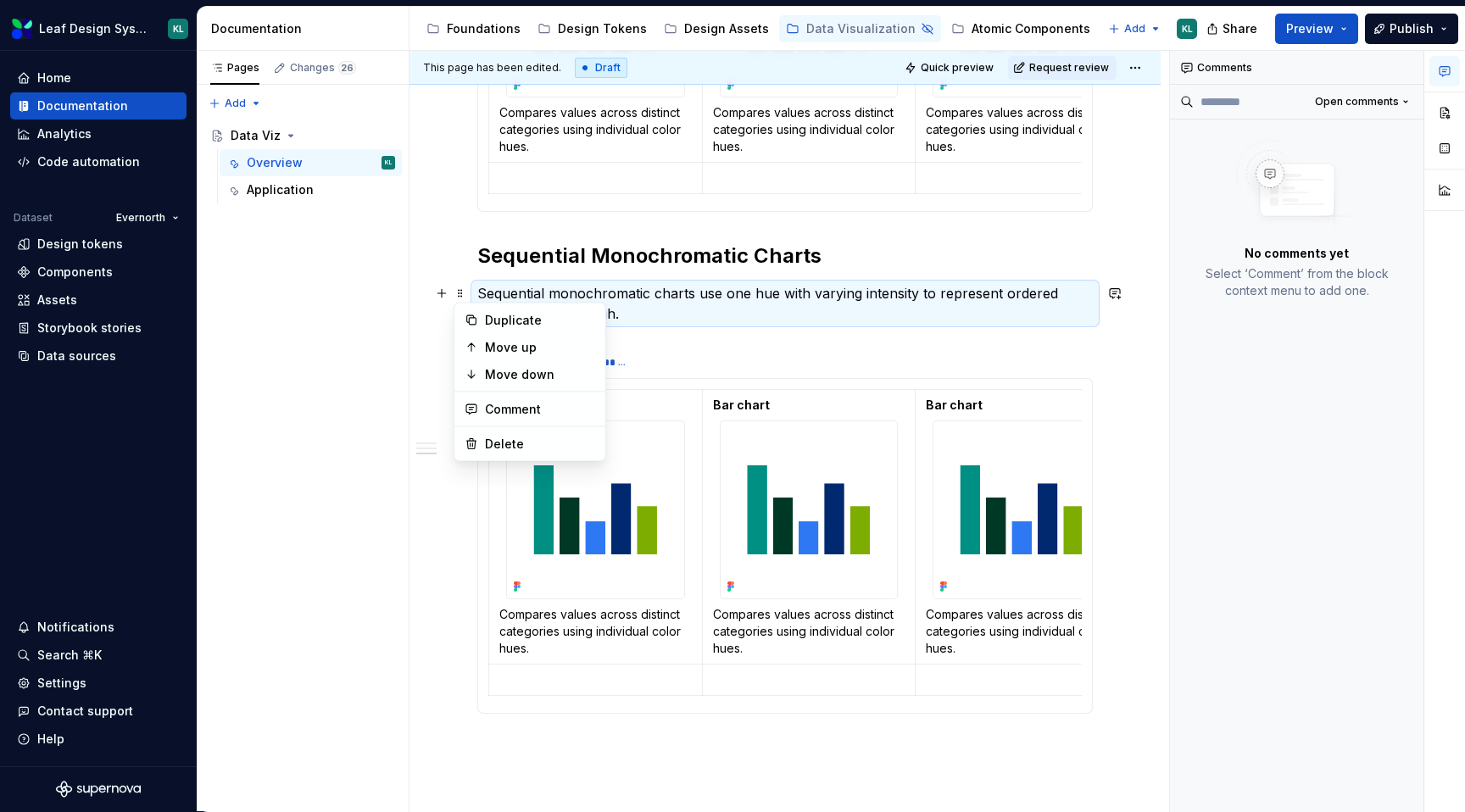
click at [457, 263] on div "**********" at bounding box center [785, 75] width 751 height 1832
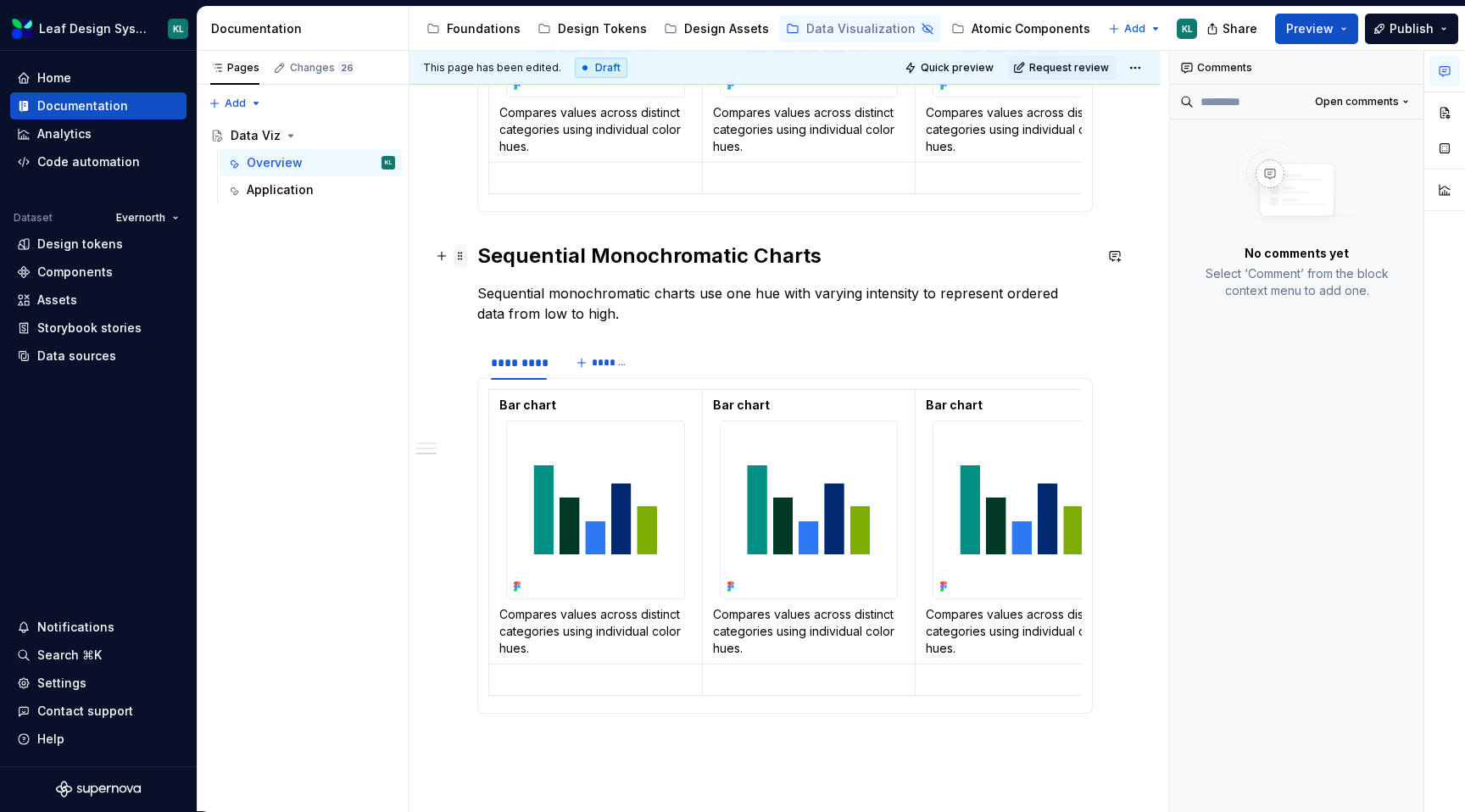
click at [457, 258] on span at bounding box center [461, 255] width 14 height 23
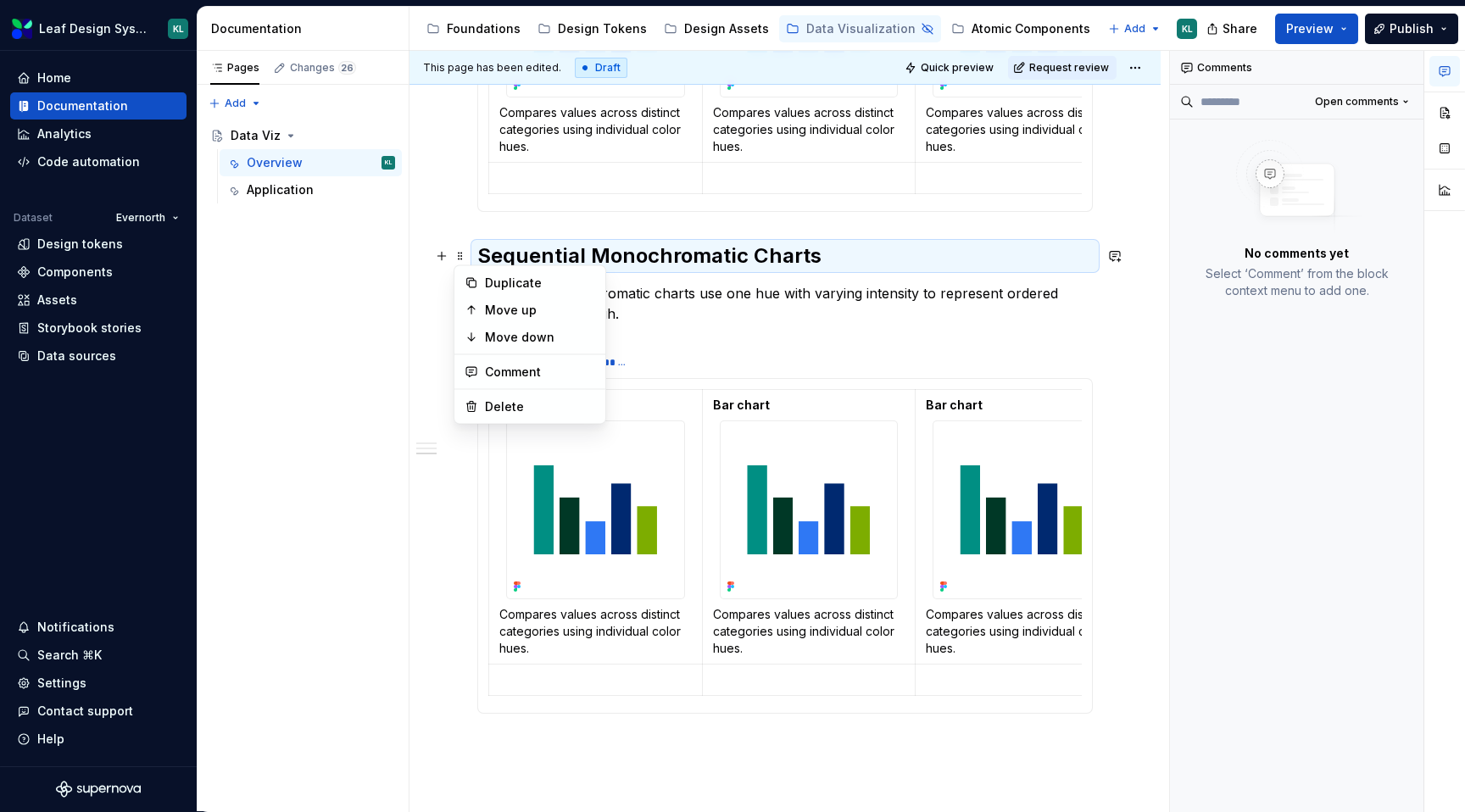
click at [438, 344] on div "**********" at bounding box center [785, 75] width 751 height 1832
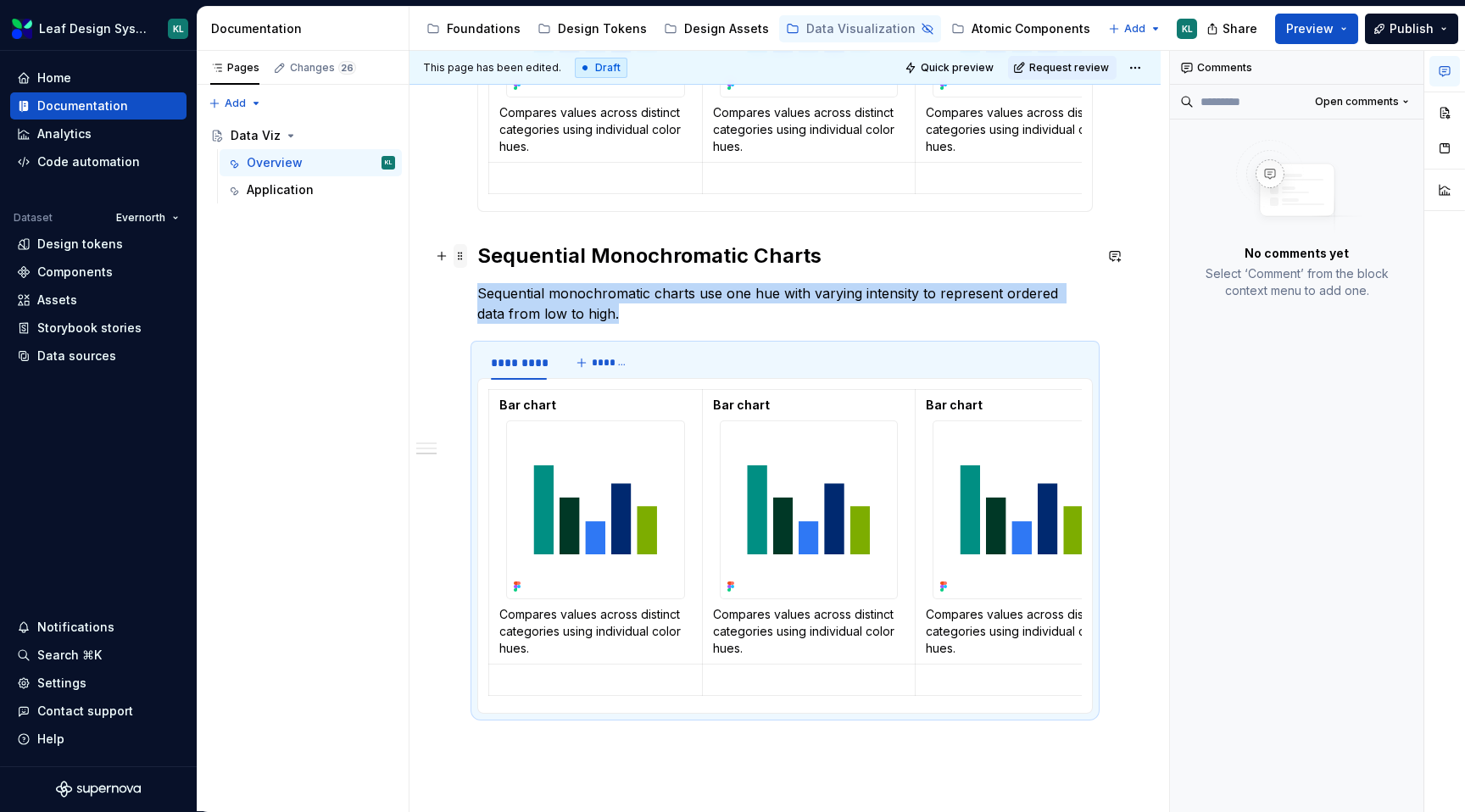
click at [460, 256] on span at bounding box center [461, 255] width 14 height 23
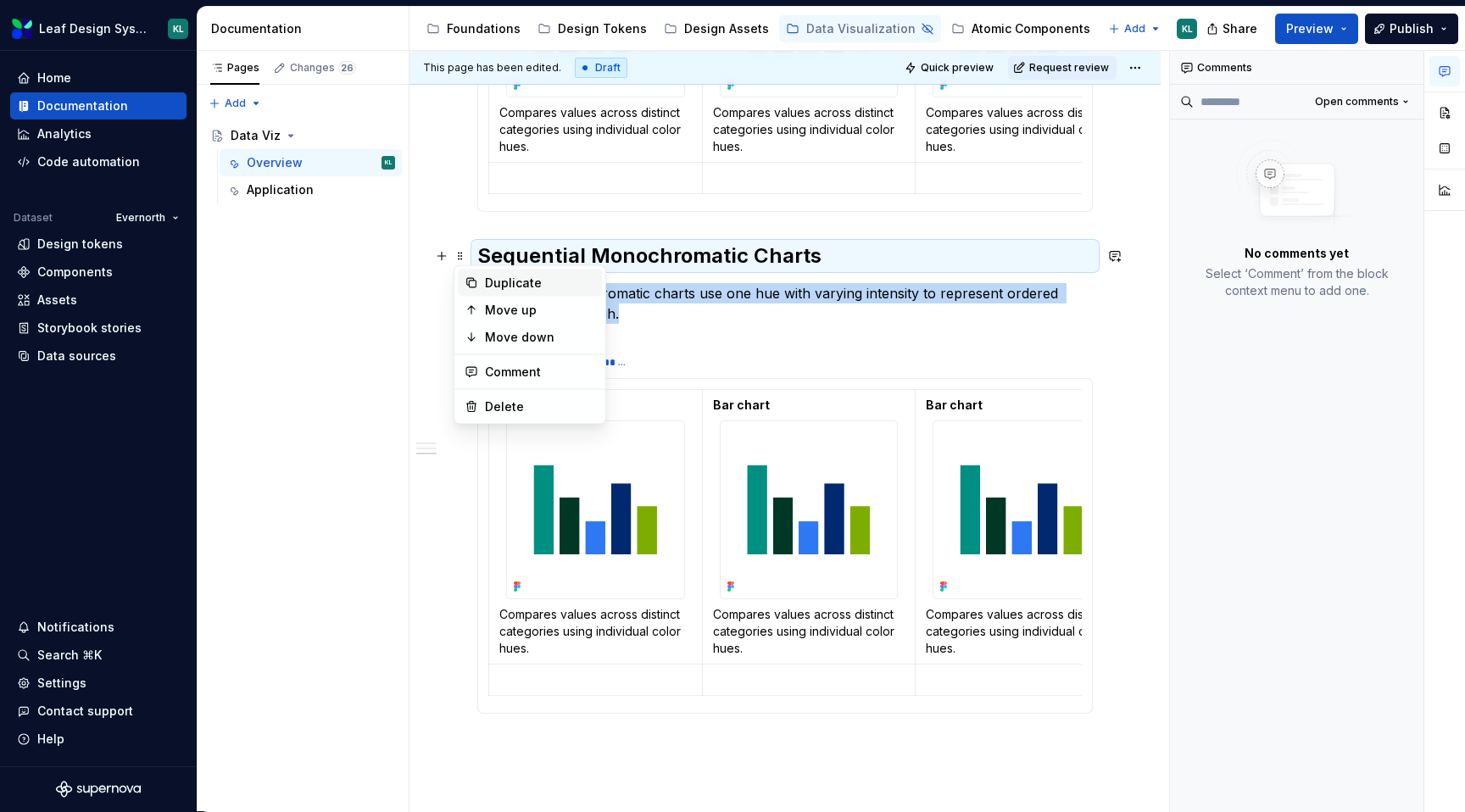
click at [487, 284] on div "Duplicate" at bounding box center [540, 283] width 110 height 17
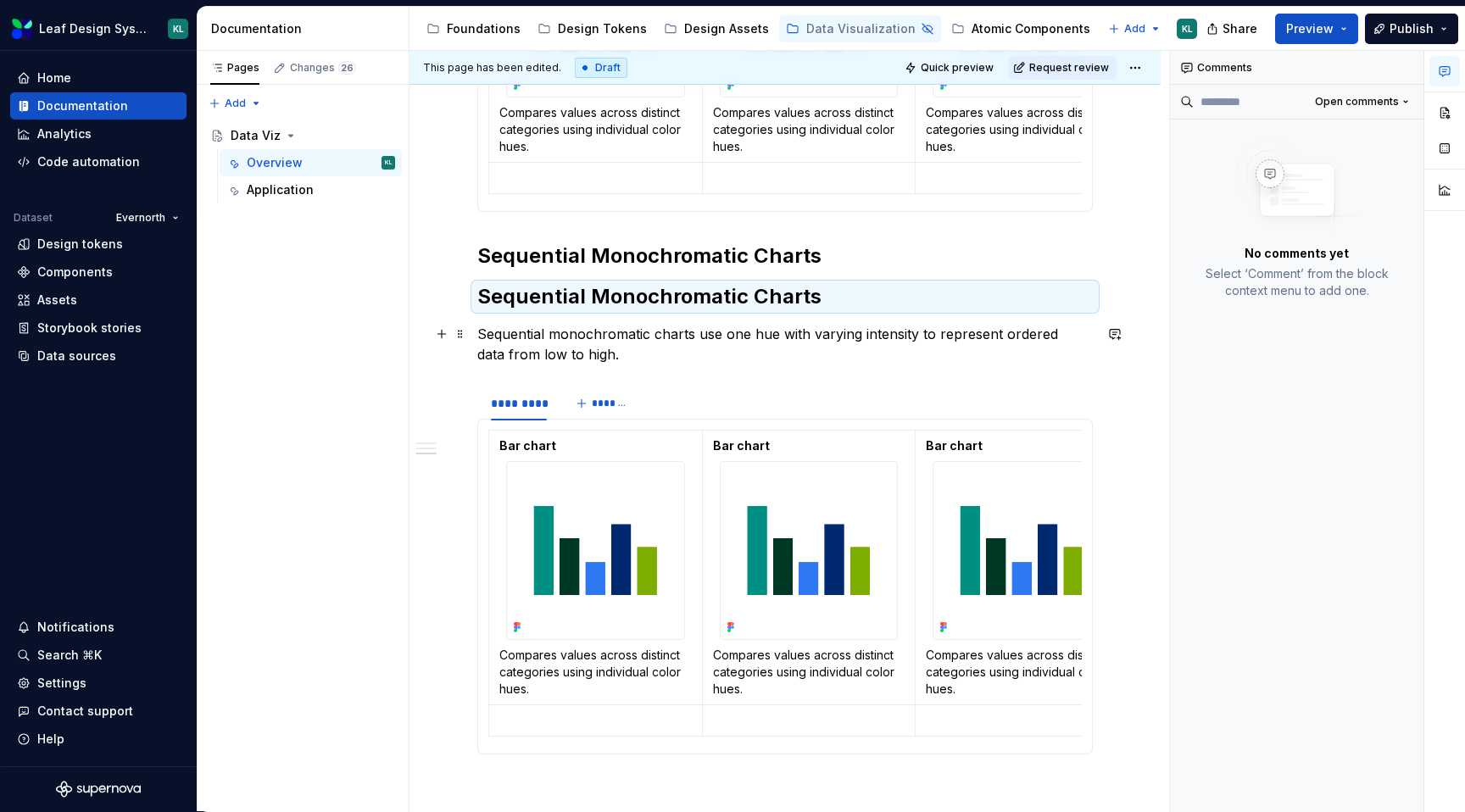
click at [468, 337] on div "**********" at bounding box center [785, 95] width 751 height 1873
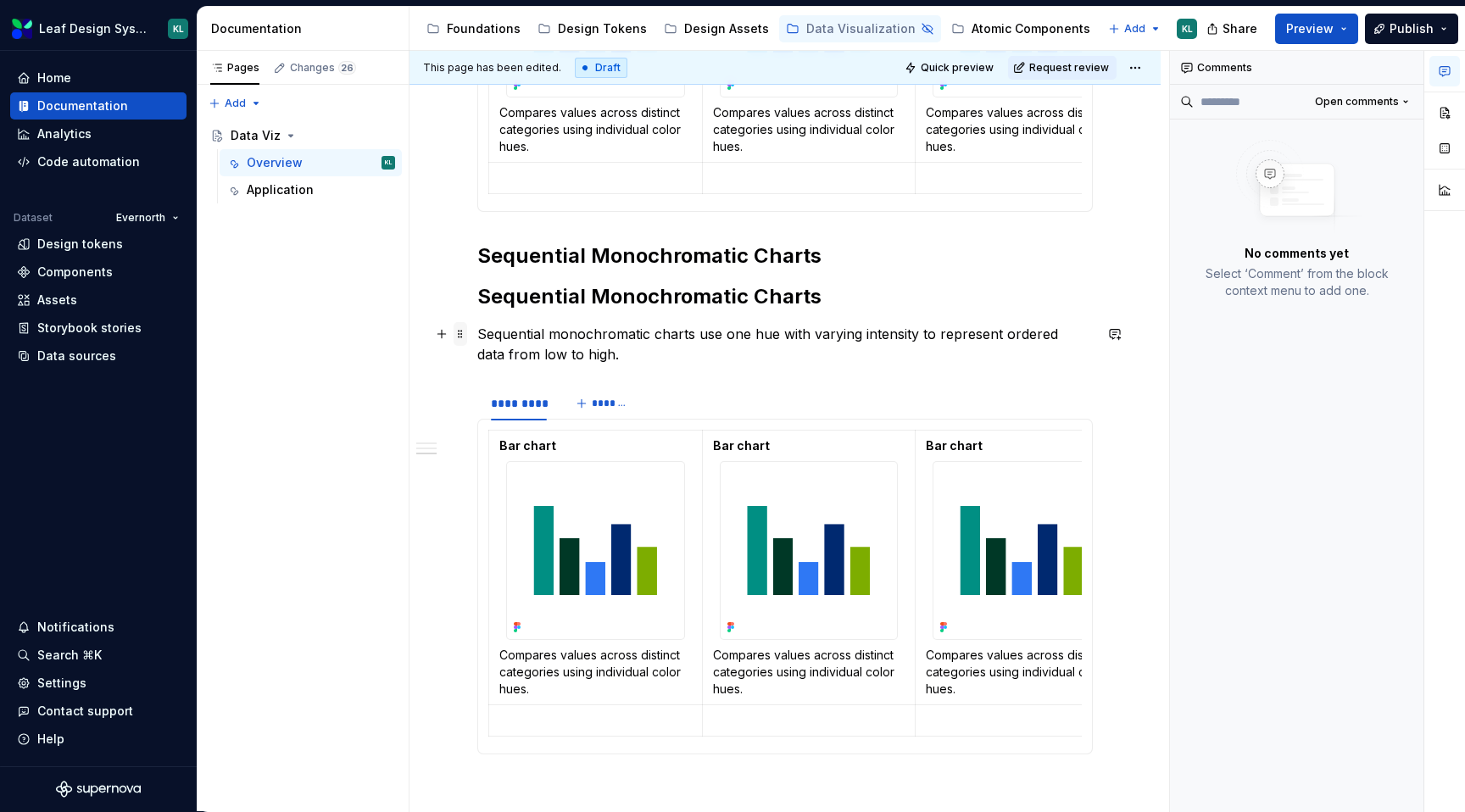
click at [464, 337] on span at bounding box center [461, 333] width 14 height 23
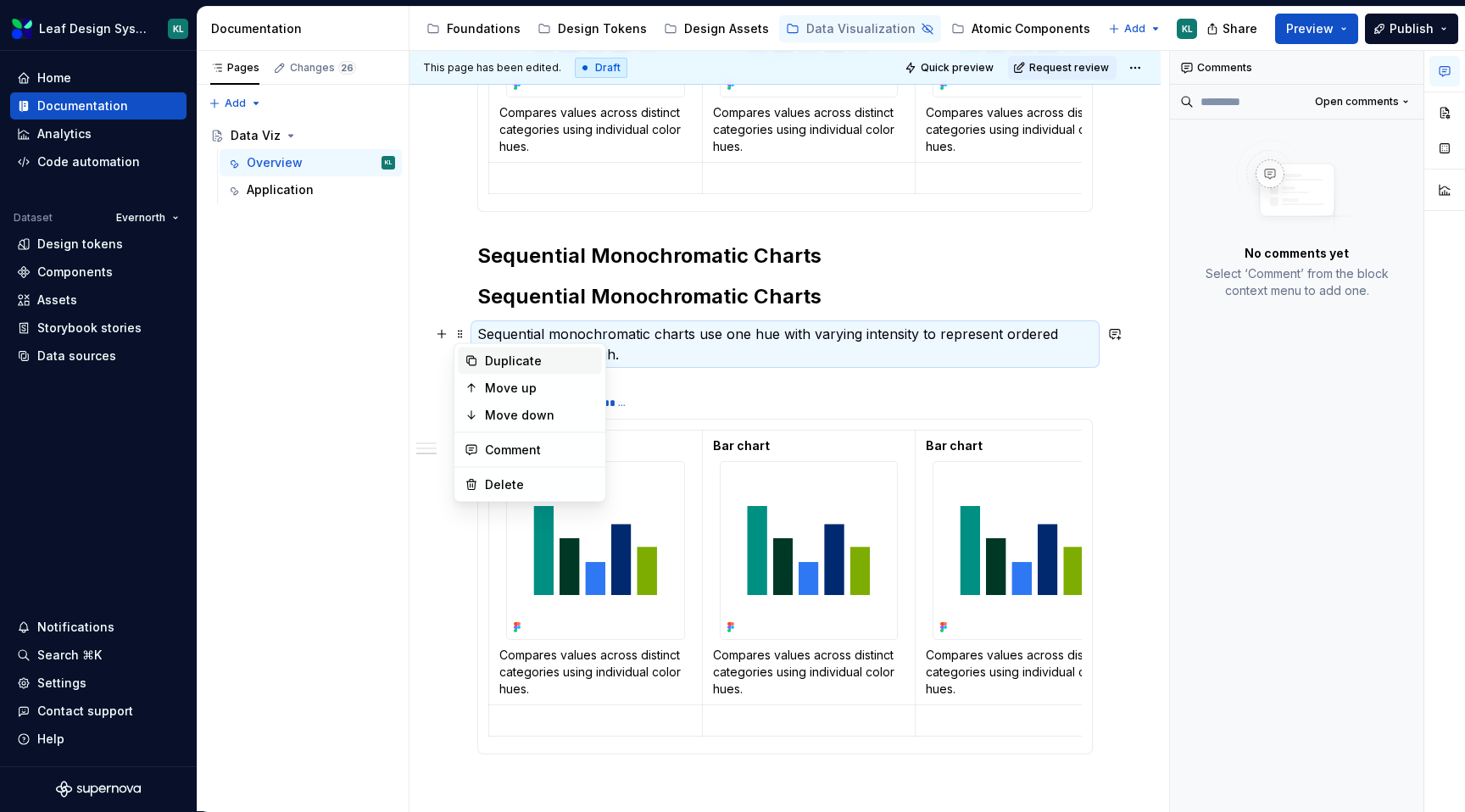
click at [478, 357] on div "Duplicate" at bounding box center [529, 360] width 144 height 27
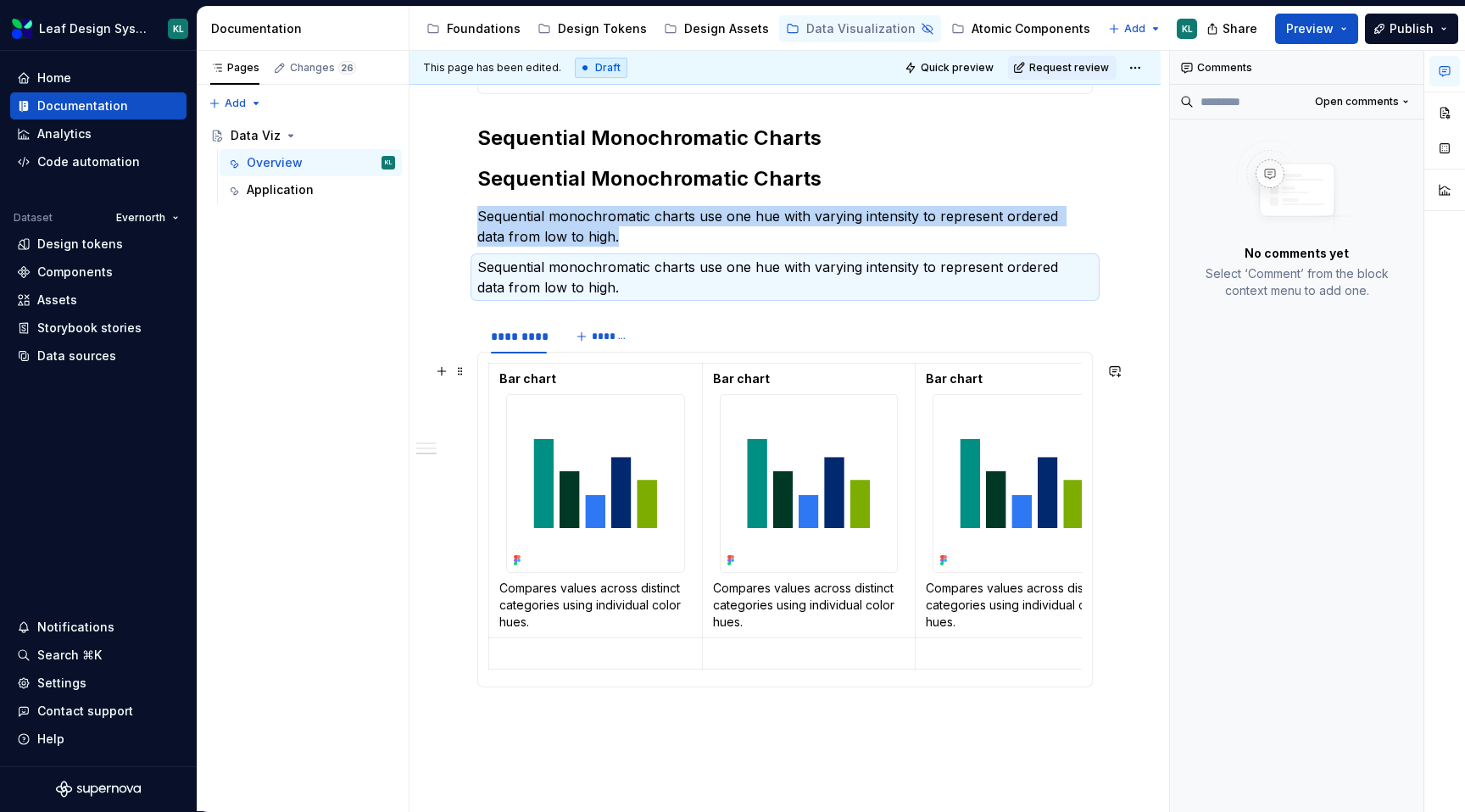
scroll to position [1275, 0]
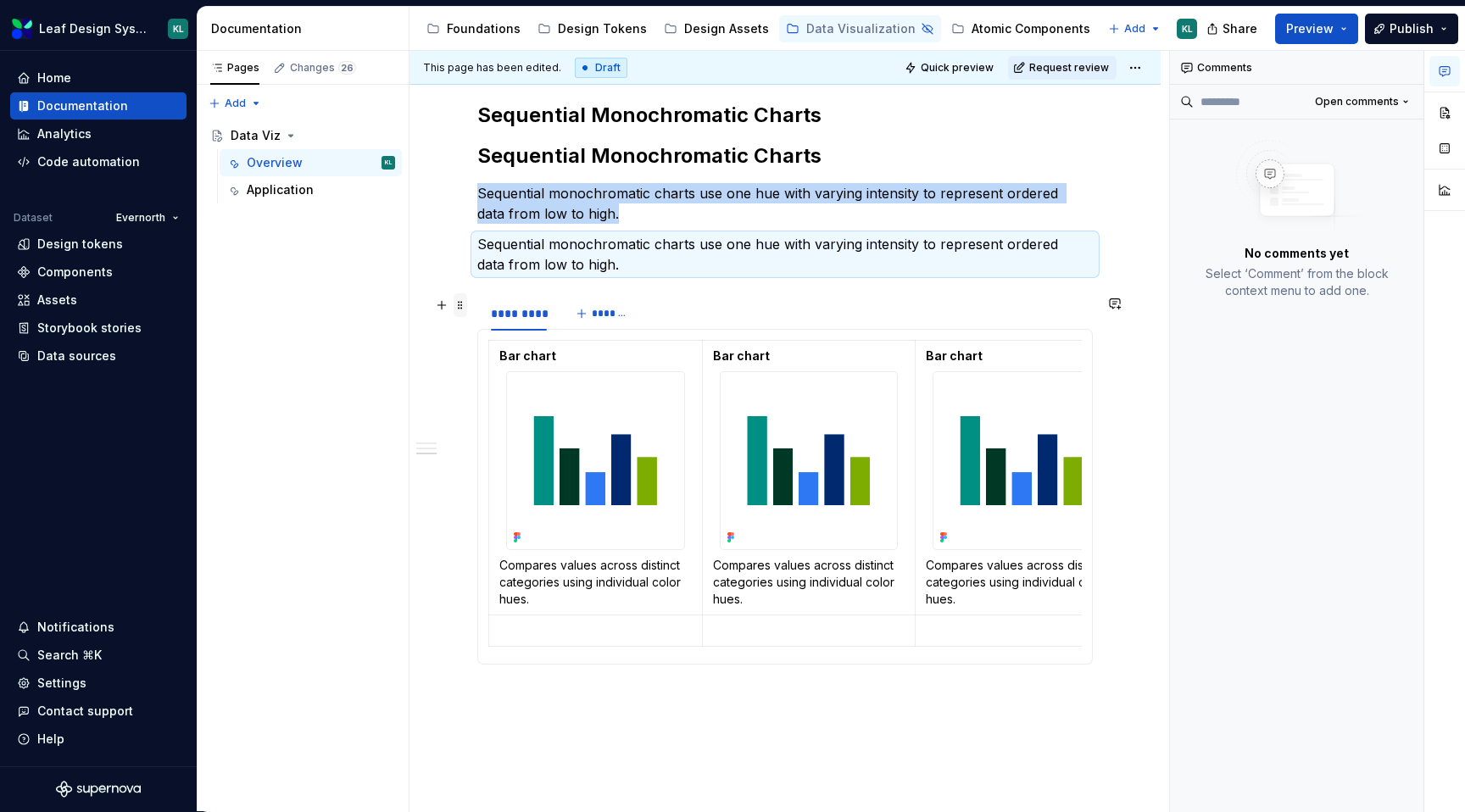
click at [460, 309] on span at bounding box center [461, 304] width 14 height 23
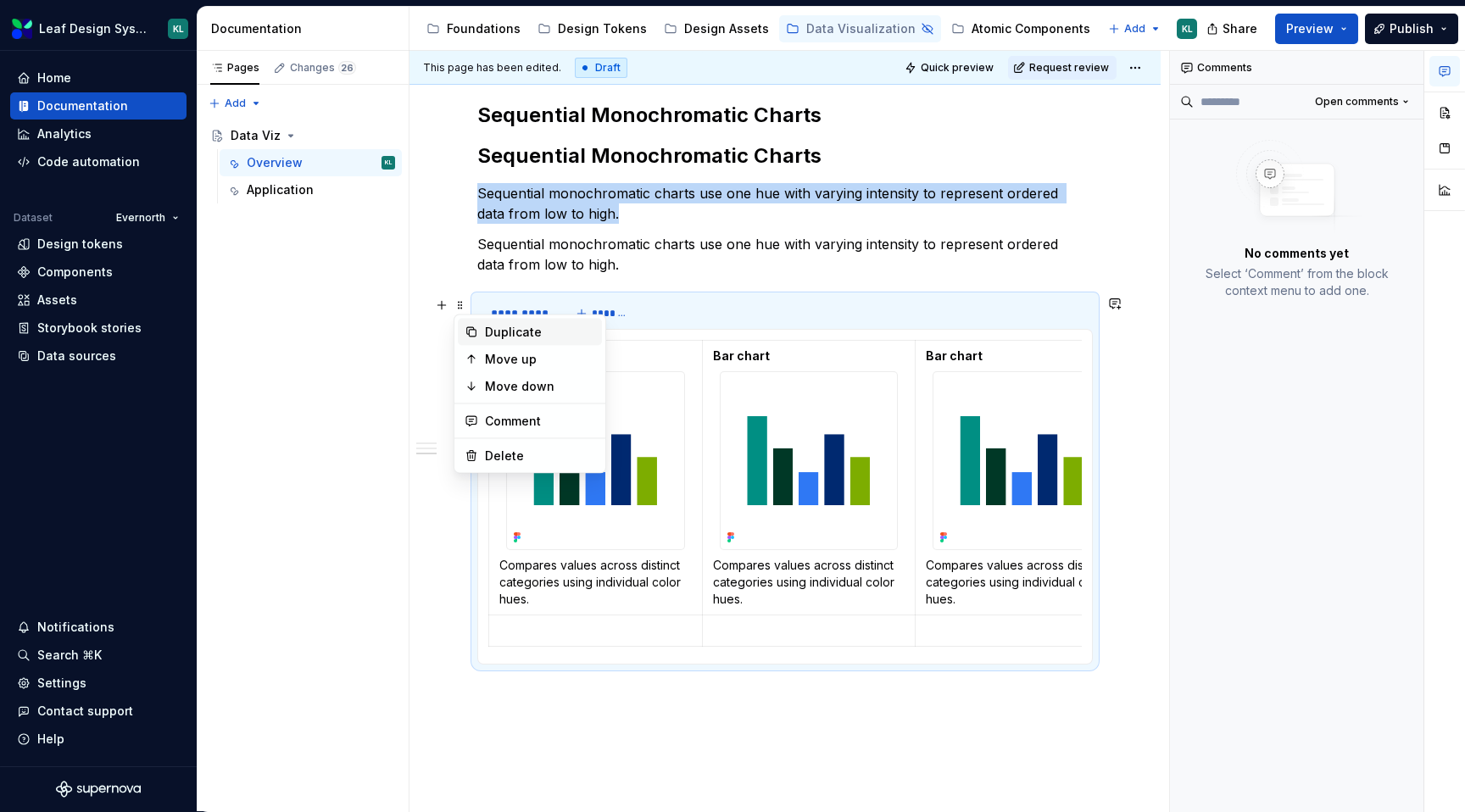
click at [485, 327] on div "Duplicate" at bounding box center [540, 332] width 110 height 17
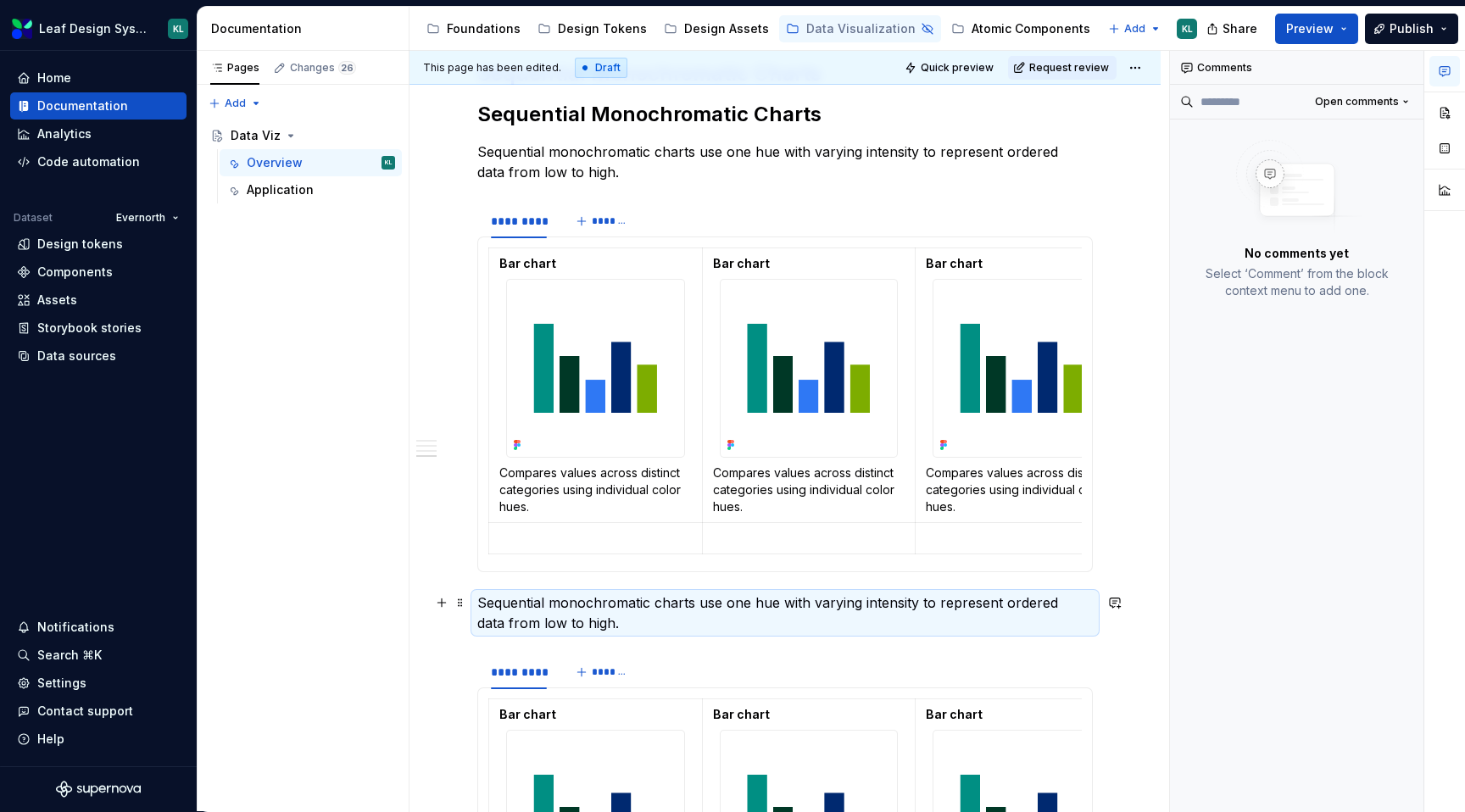
scroll to position [1230, 0]
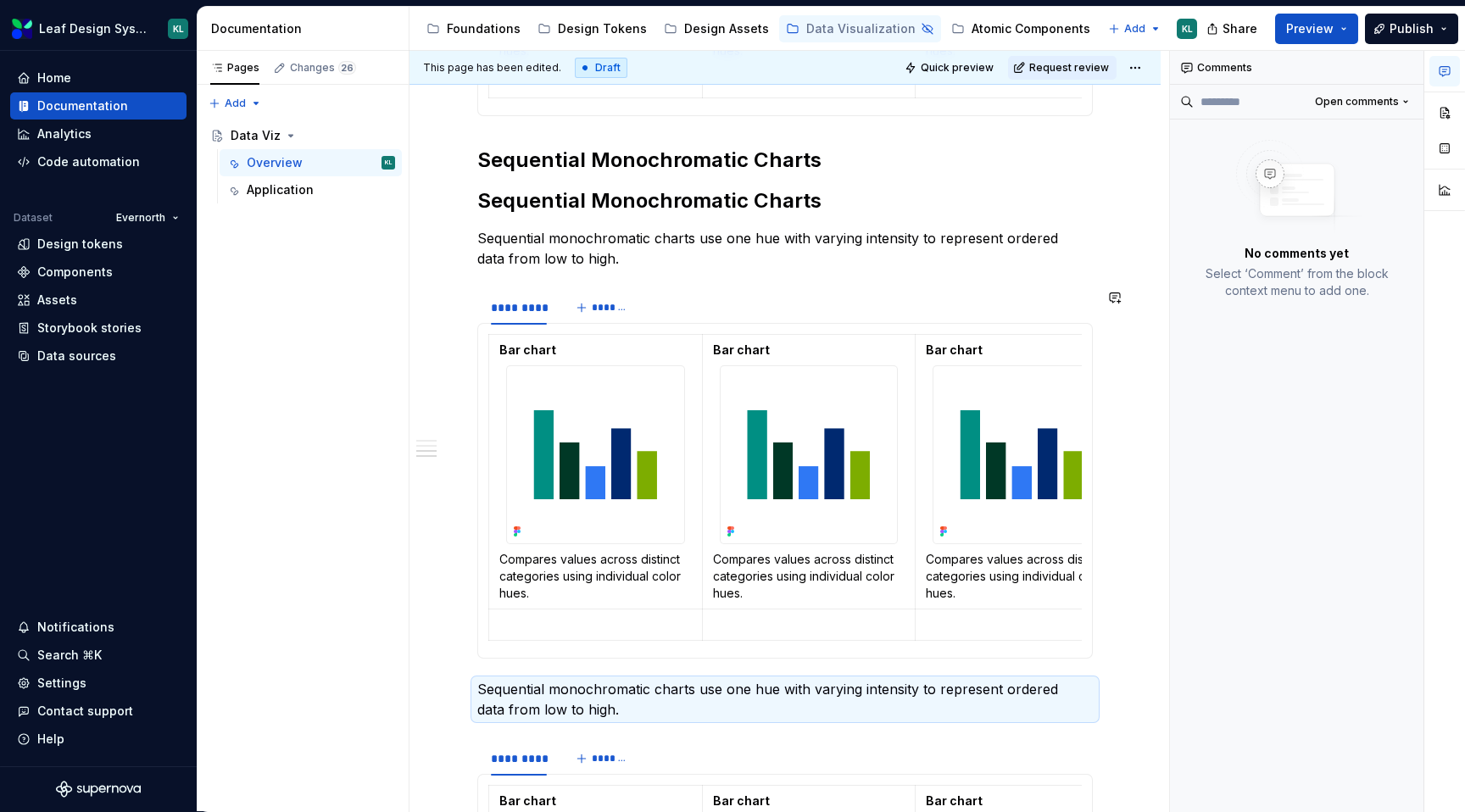
drag, startPoint x: 463, startPoint y: 200, endPoint x: 508, endPoint y: 672, distance: 474.1
click at [461, 203] on span at bounding box center [461, 200] width 14 height 23
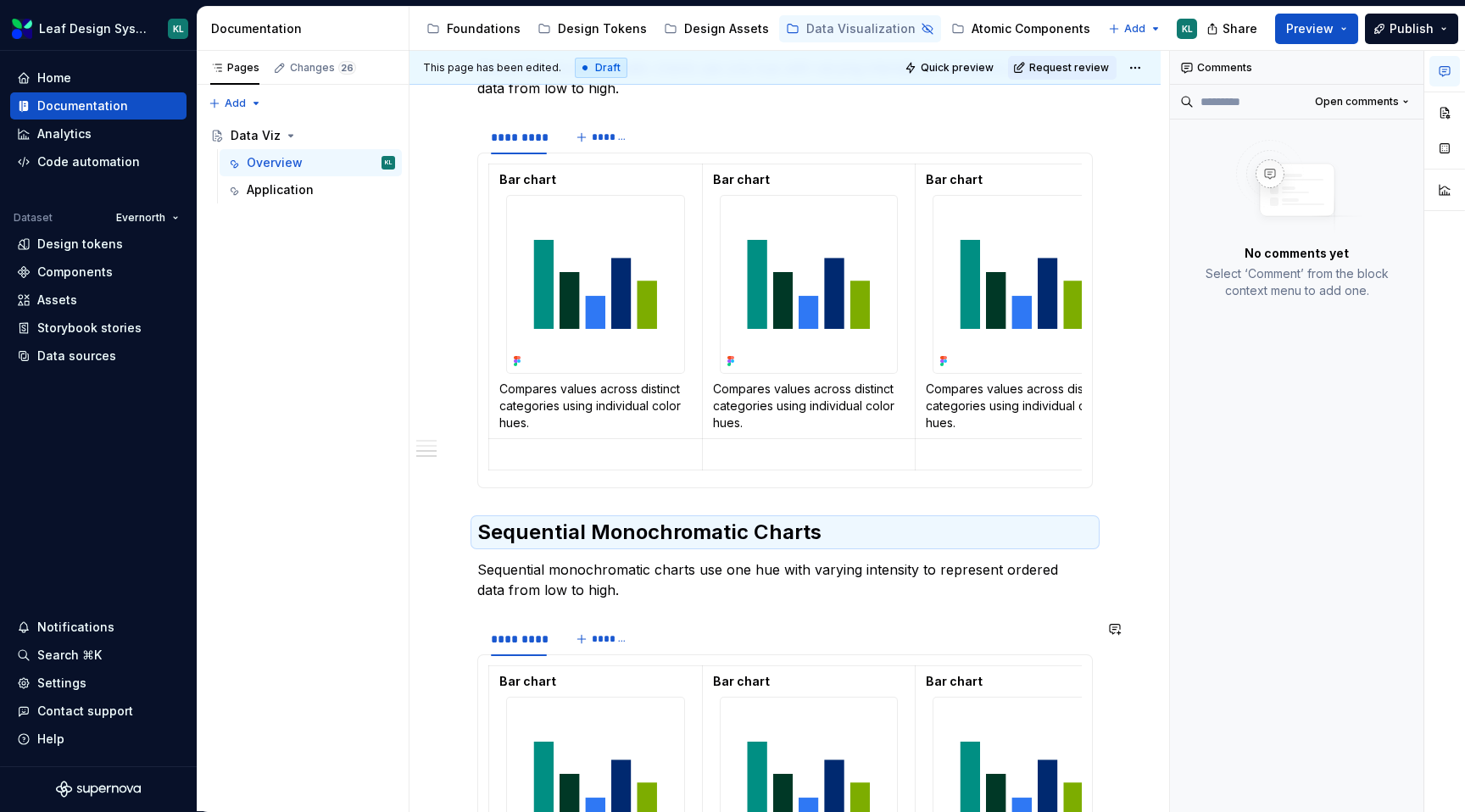
scroll to position [1381, 0]
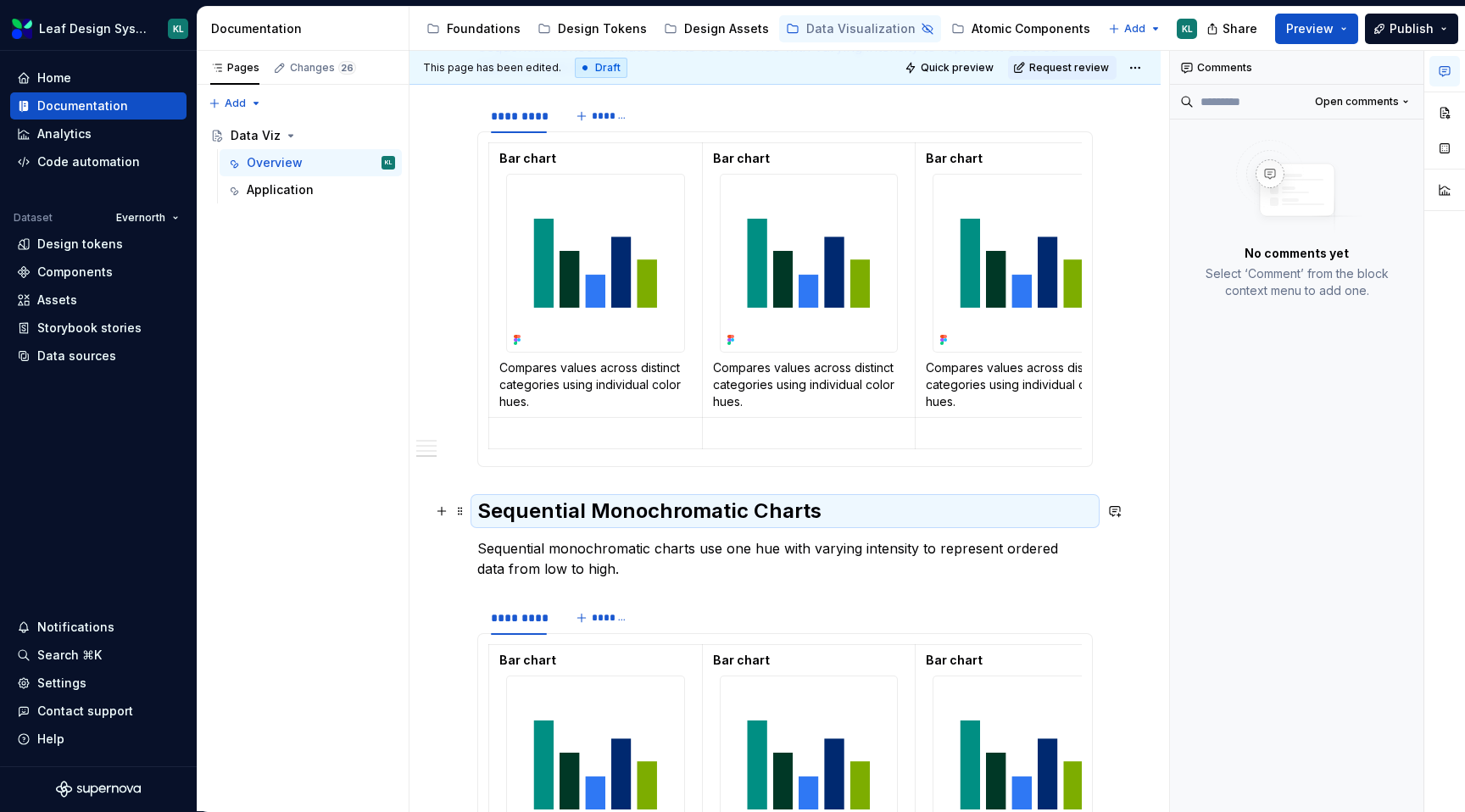
click at [622, 512] on h2 "Sequential Monochromatic Charts" at bounding box center [785, 510] width 615 height 27
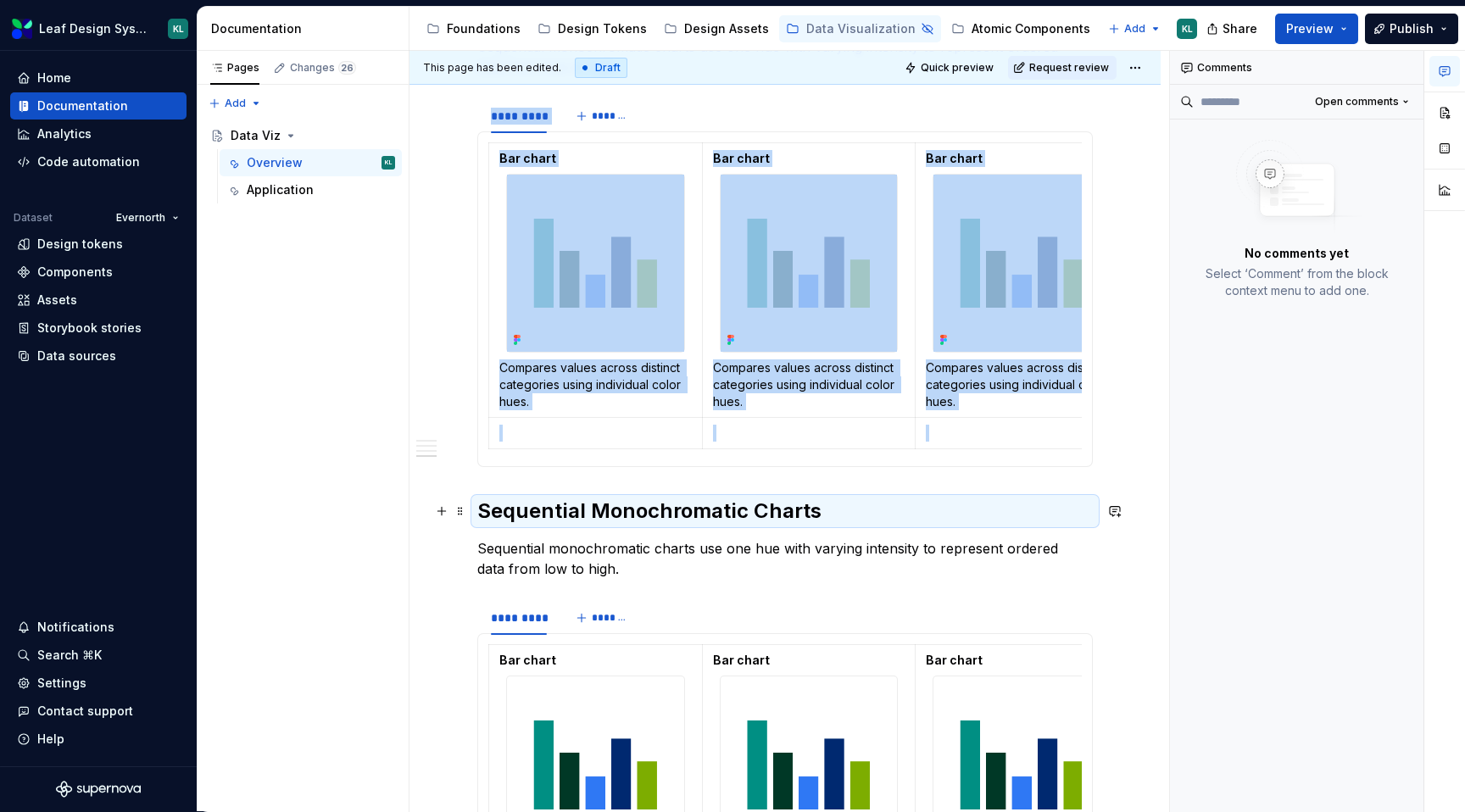
click at [622, 512] on h2 "Sequential Monochromatic Charts" at bounding box center [785, 510] width 615 height 27
click at [715, 504] on h2 "Sequential Monochromatic Charts" at bounding box center [785, 510] width 615 height 27
click at [729, 514] on h2 "Sequential Monochromatic Charts" at bounding box center [785, 510] width 615 height 27
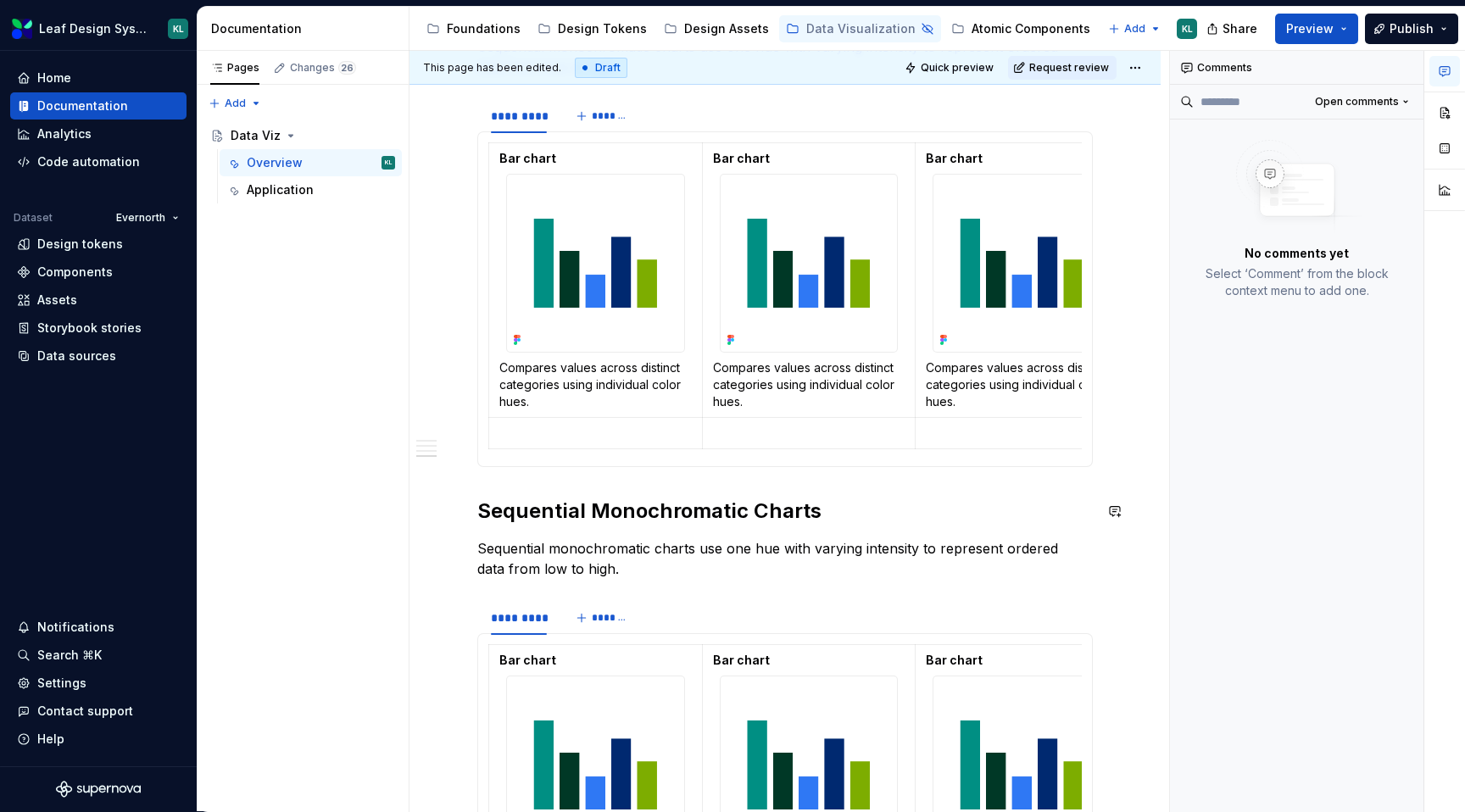
click at [731, 513] on h2 "Sequential Monochromatic Charts" at bounding box center [785, 510] width 615 height 27
click at [732, 513] on h2 "Sequential Monochromatic Charts" at bounding box center [785, 510] width 615 height 27
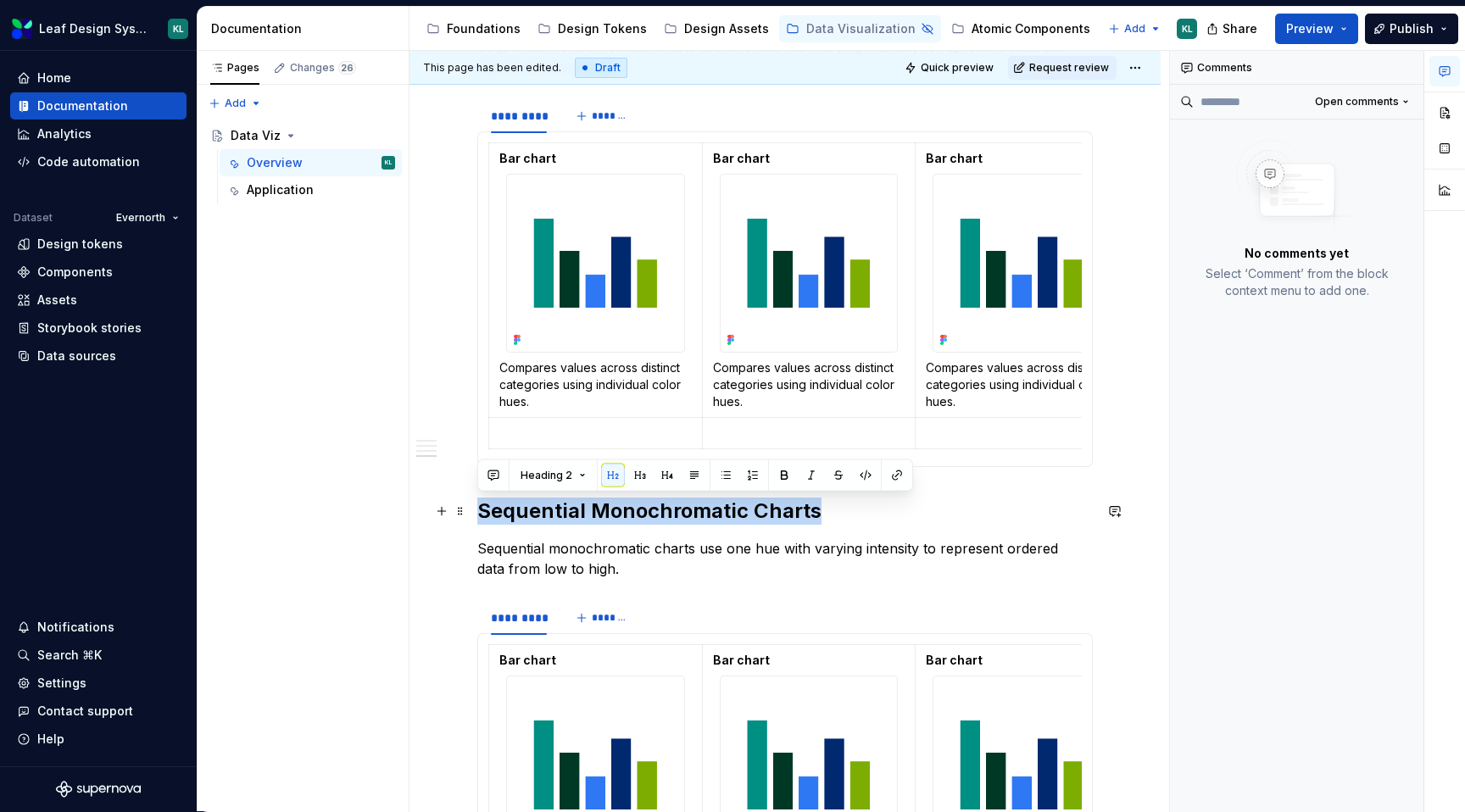
click at [732, 513] on h2 "Sequential Monochromatic Charts" at bounding box center [785, 510] width 615 height 27
click at [728, 514] on h2 "Sequential Monochromatic Charts" at bounding box center [785, 510] width 615 height 27
drag, startPoint x: 740, startPoint y: 511, endPoint x: 594, endPoint y: 503, distance: 146.2
click at [594, 503] on h2 "Sequential Monochromatic Charts" at bounding box center [785, 510] width 615 height 27
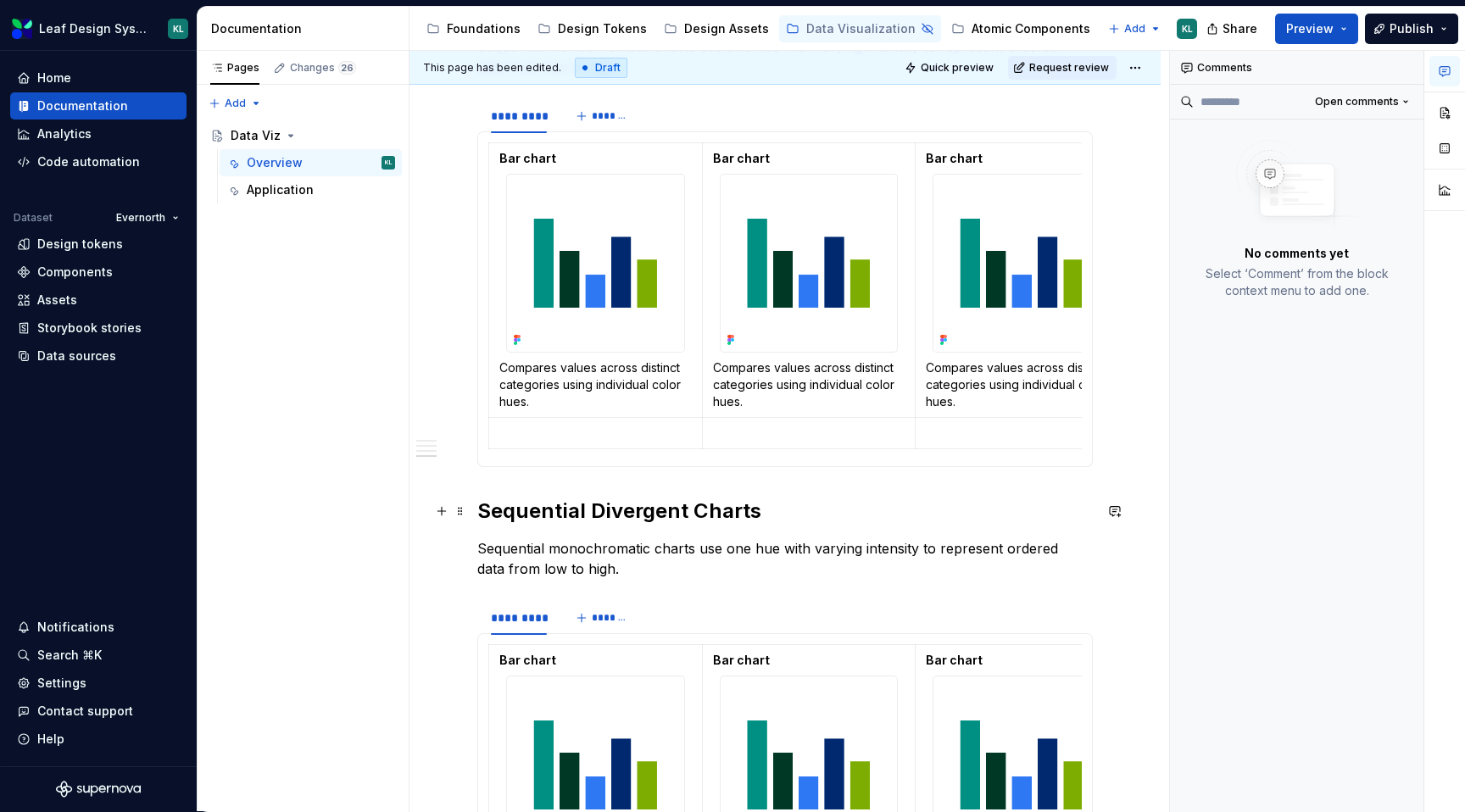
click at [733, 520] on h2 "Sequential Divergent Charts" at bounding box center [785, 510] width 615 height 27
click at [529, 559] on p "Sequential monochromatic charts use one hue with varying intensity to represent…" at bounding box center [785, 558] width 615 height 41
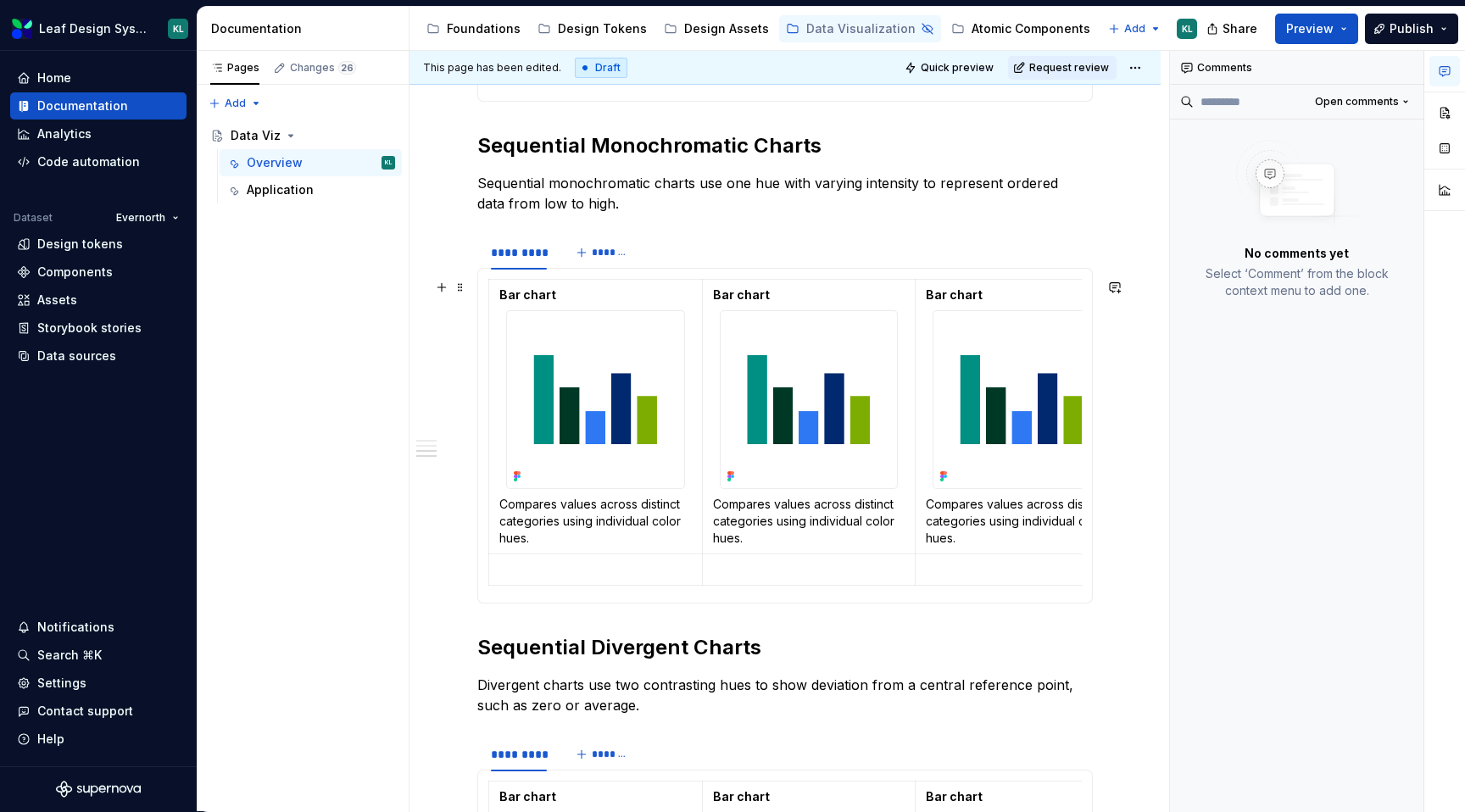
scroll to position [1158, 0]
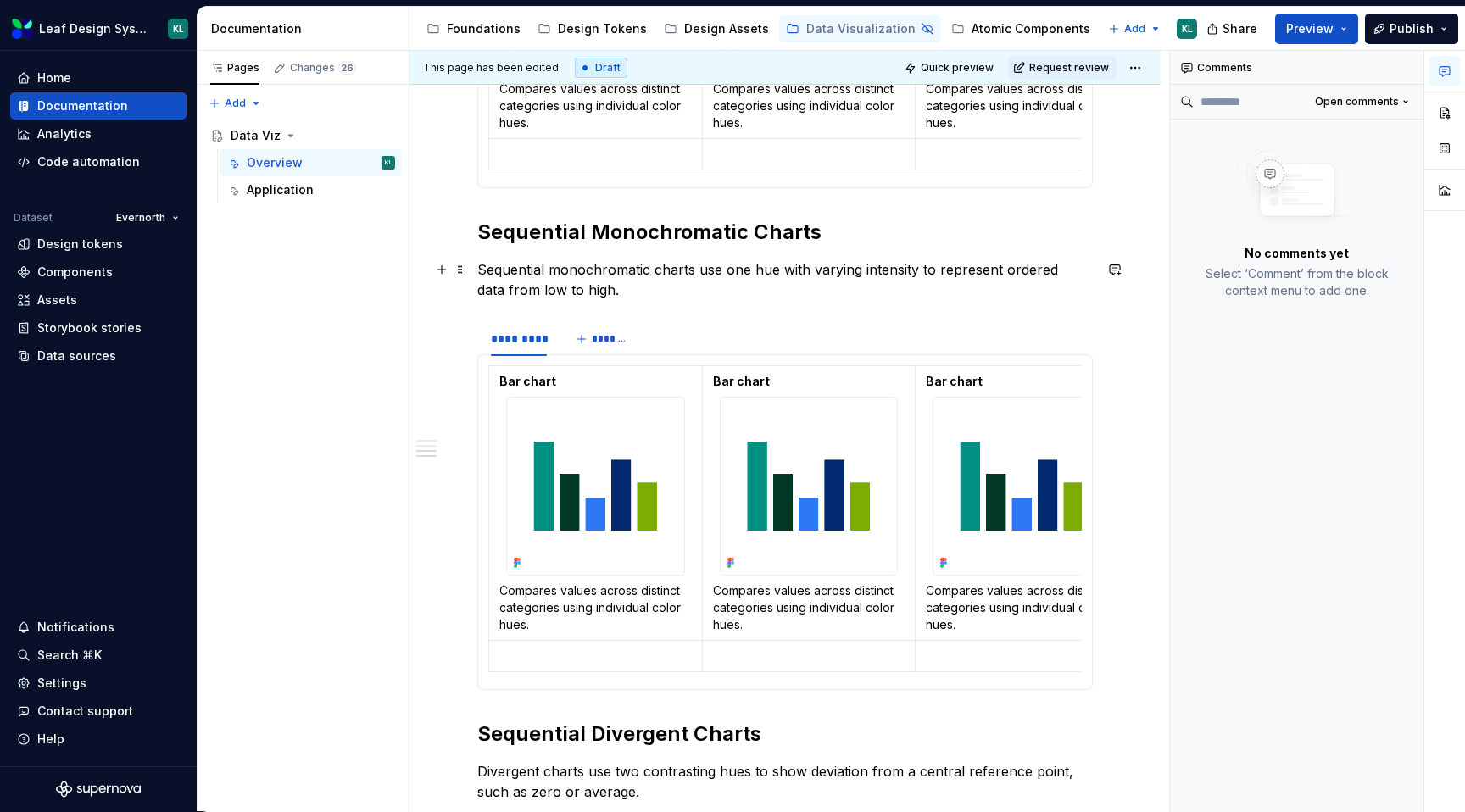
click at [548, 279] on p "Sequential monochromatic charts use one hue with varying intensity to represent…" at bounding box center [785, 279] width 615 height 41
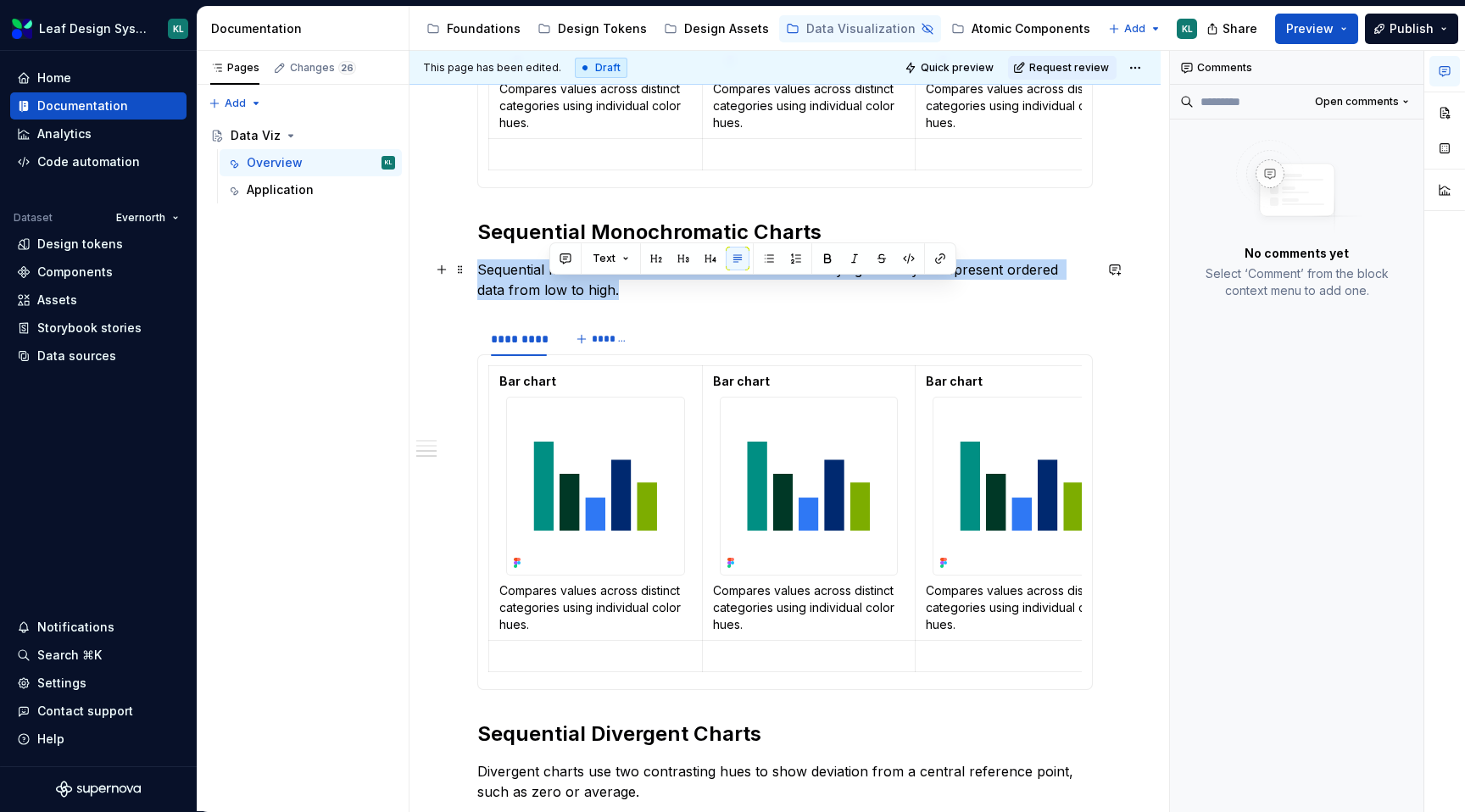
click at [548, 279] on p "Sequential monochromatic charts use one hue with varying intensity to represent…" at bounding box center [785, 279] width 615 height 41
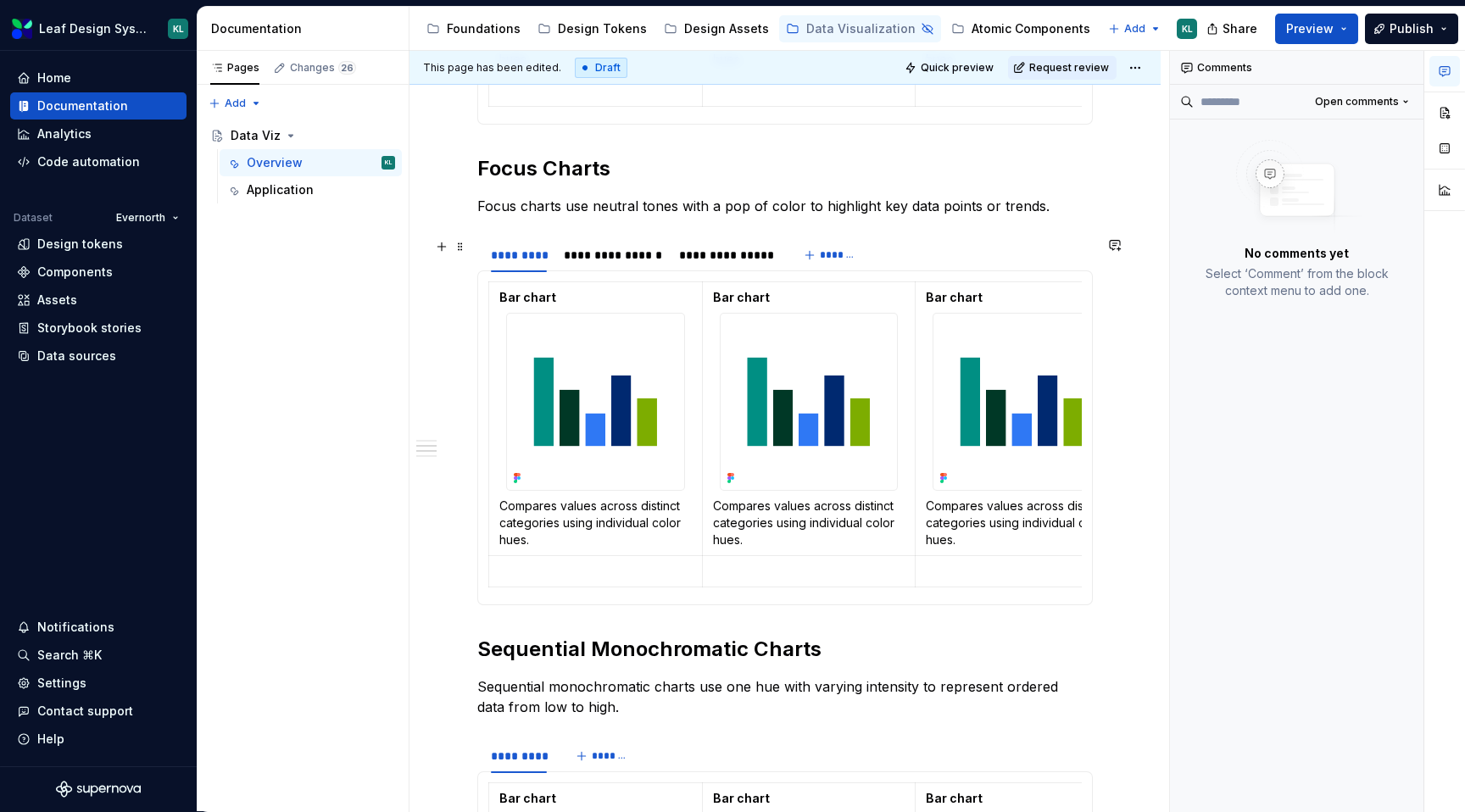
scroll to position [721, 0]
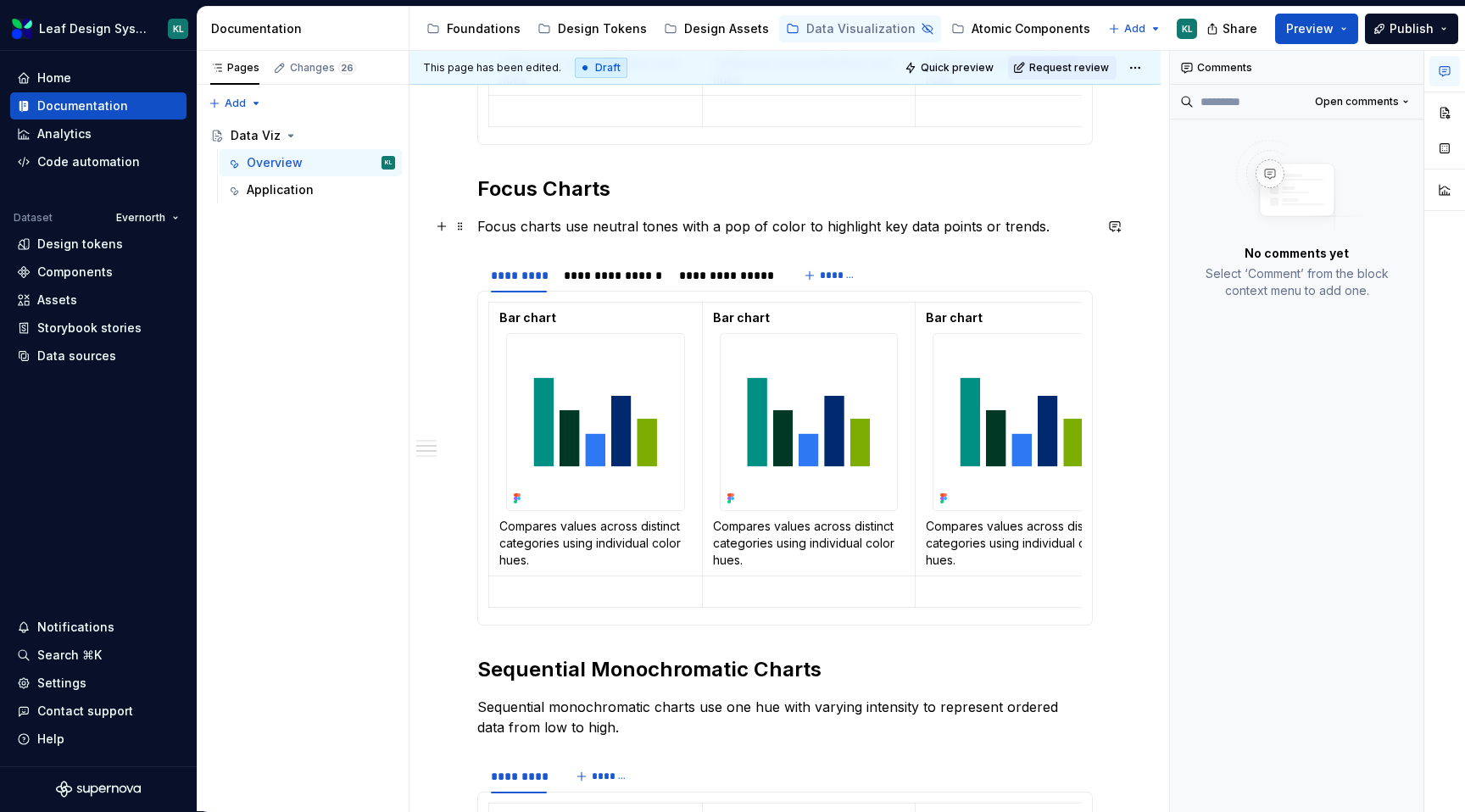
click at [549, 232] on p "Focus charts use neutral tones with a pop of color to highlight key data points…" at bounding box center [785, 226] width 615 height 20
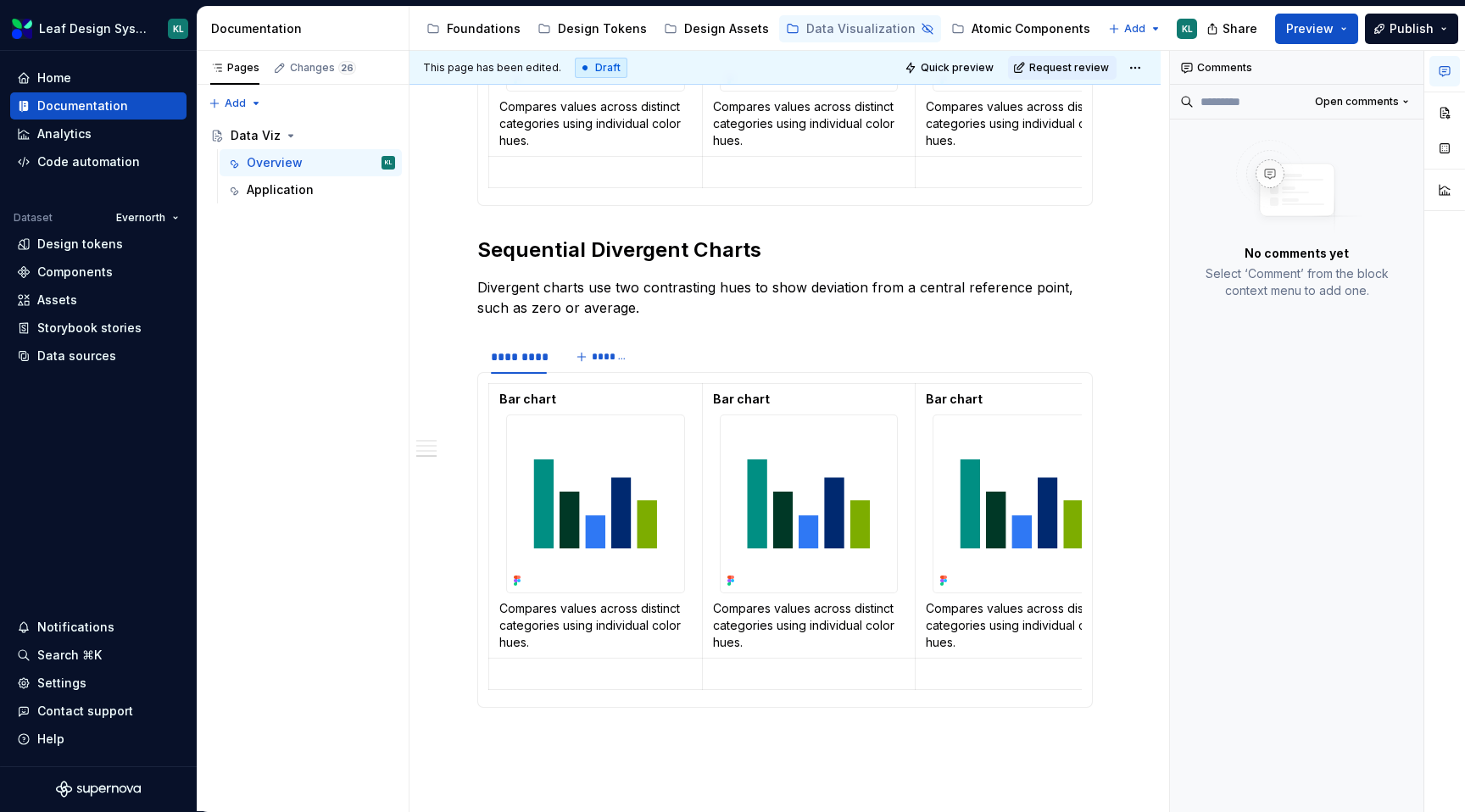
scroll to position [1815, 0]
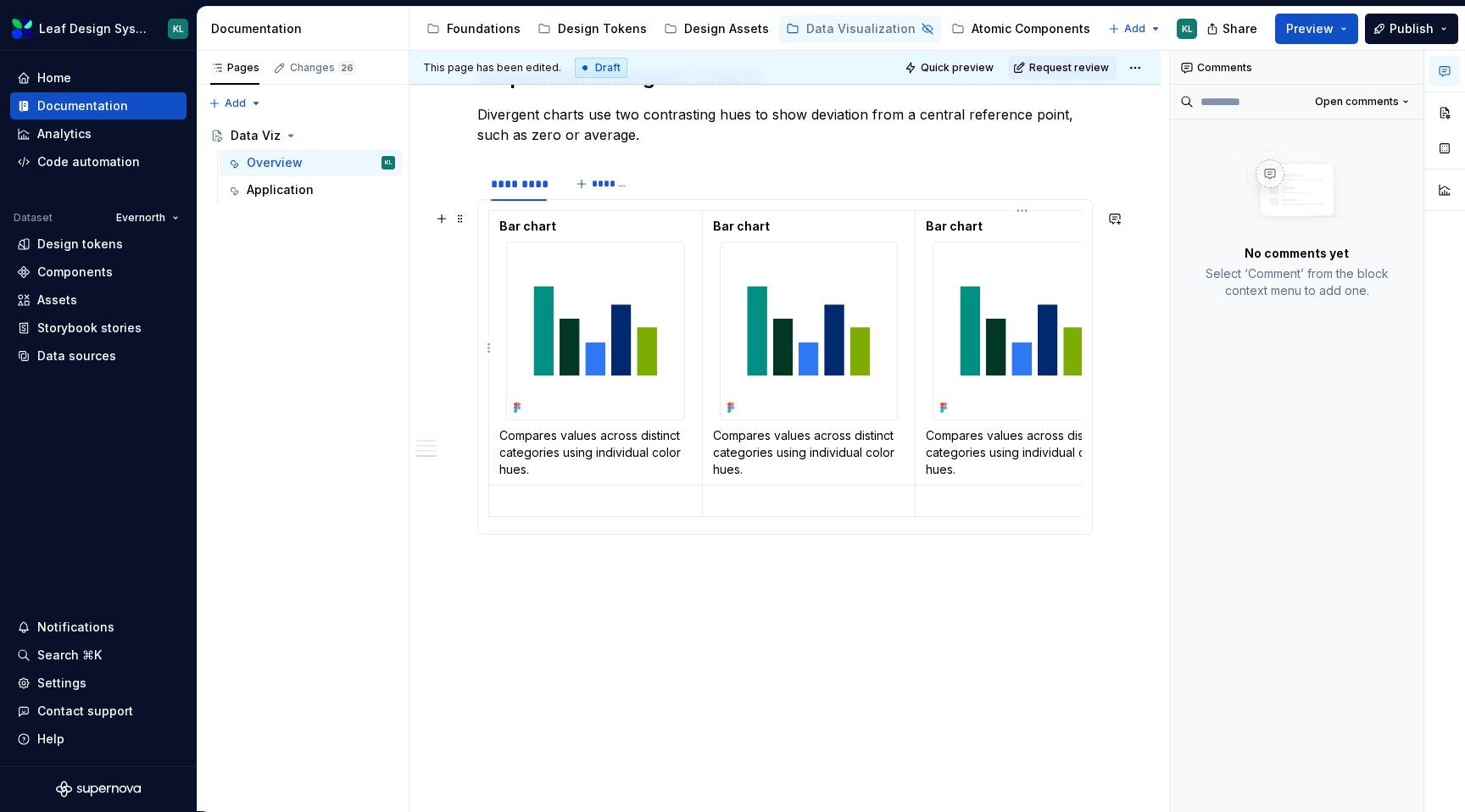
click at [982, 220] on p "Bar chart" at bounding box center [1022, 226] width 193 height 17
click at [1023, 214] on html "Leaf Design System KL Home Documentation Analytics Code automation Dataset Ever…" at bounding box center [732, 406] width 1465 height 812
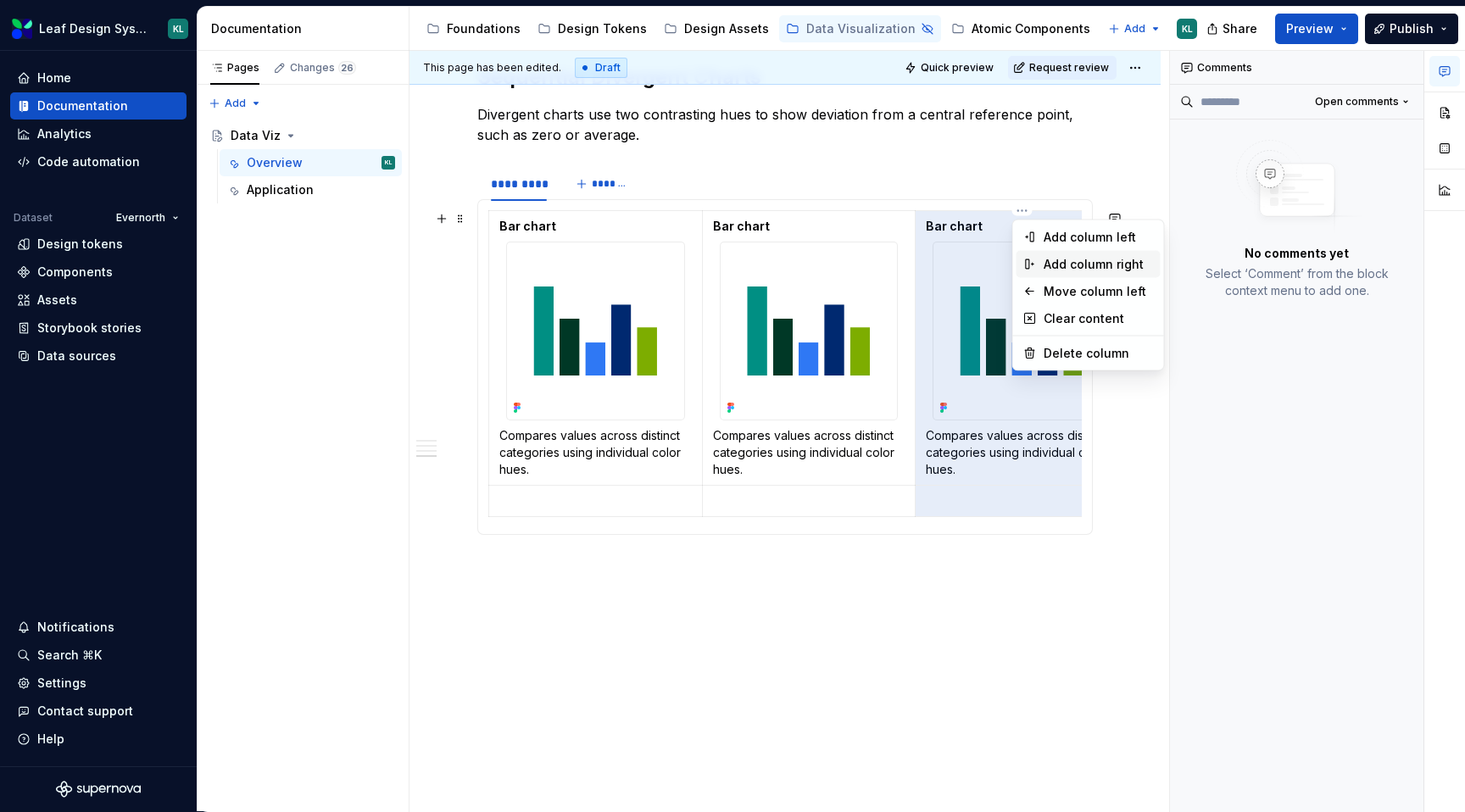
click at [1078, 266] on div "Add column right" at bounding box center [1098, 265] width 110 height 17
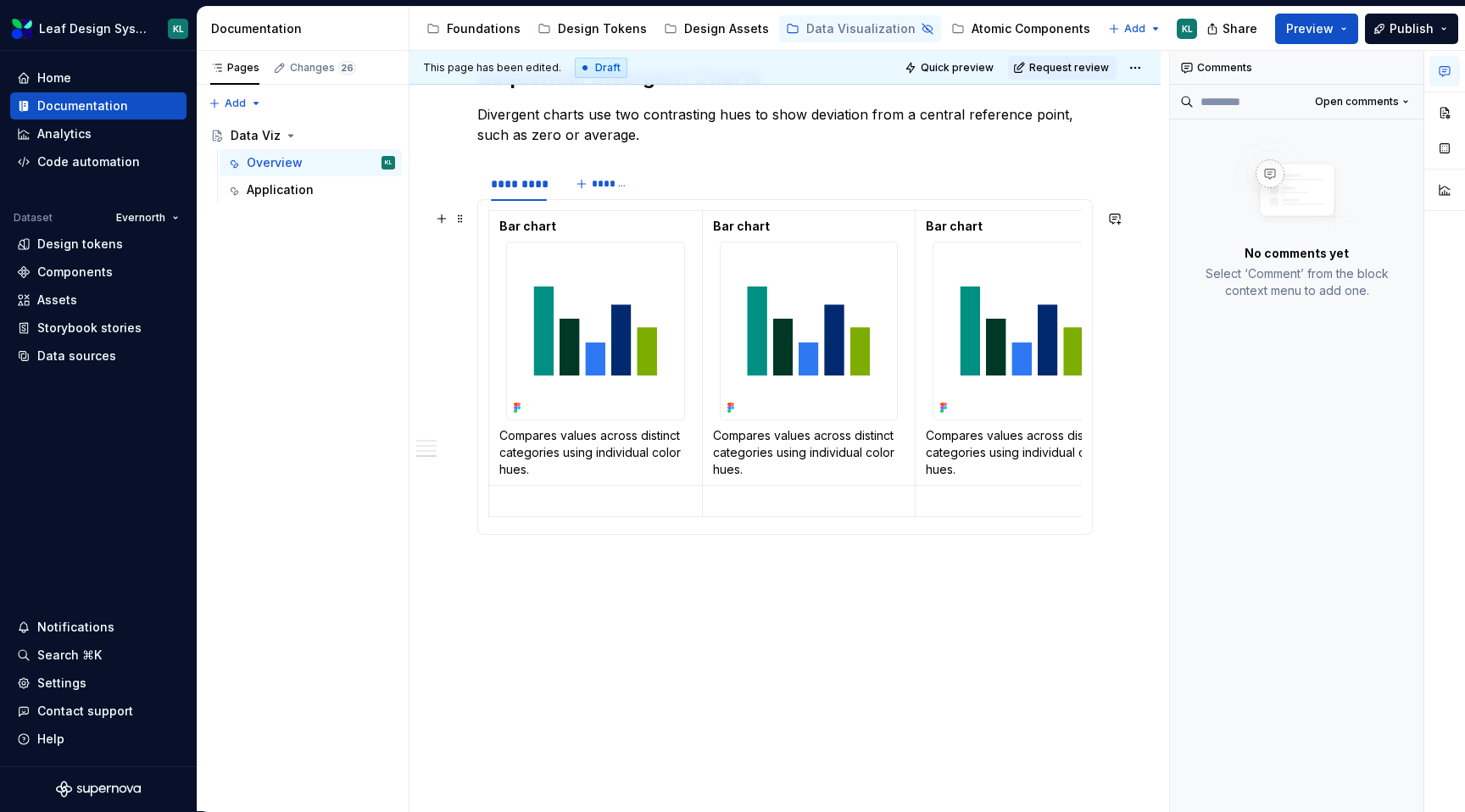
scroll to position [0, 62]
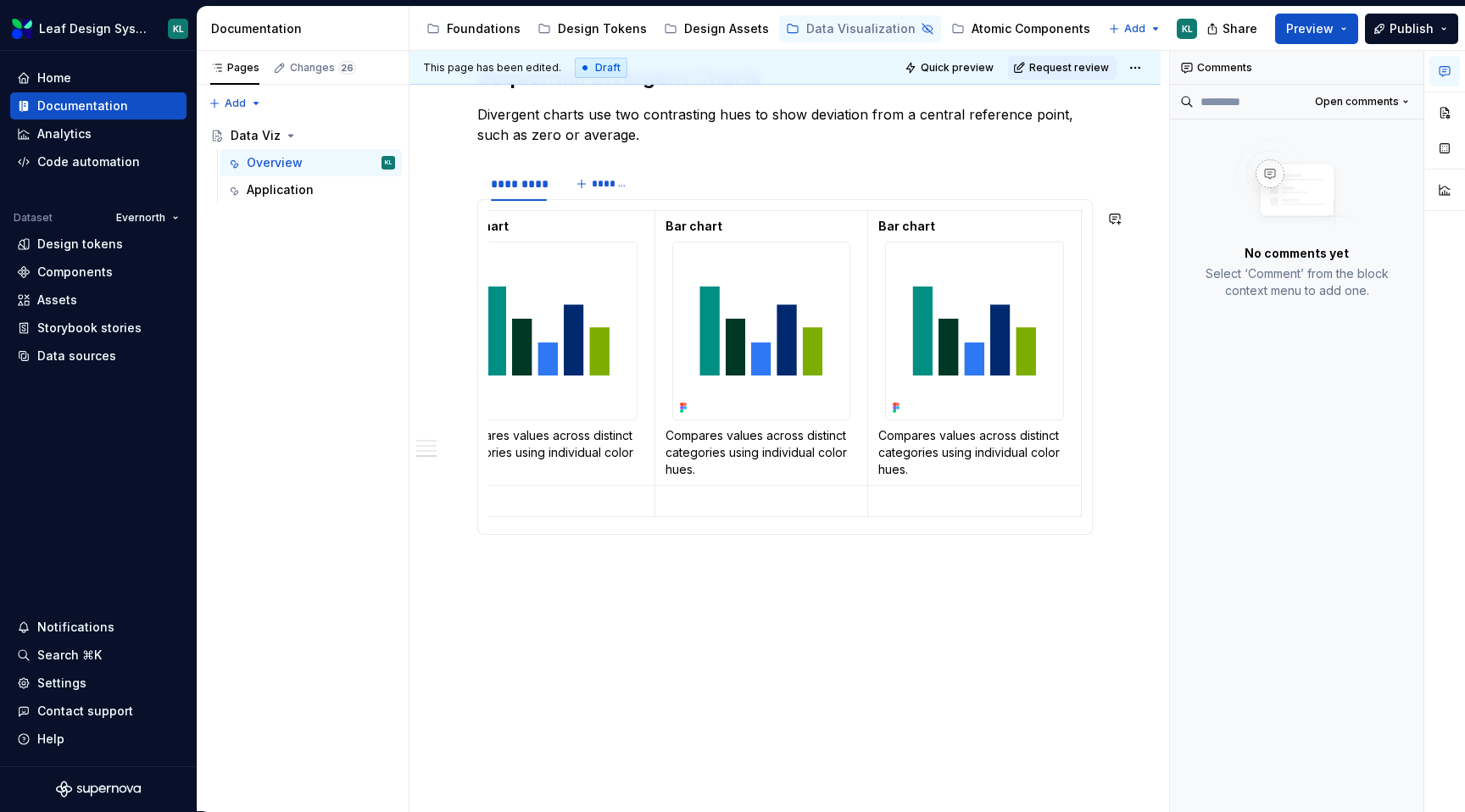
scroll to position [0, 39]
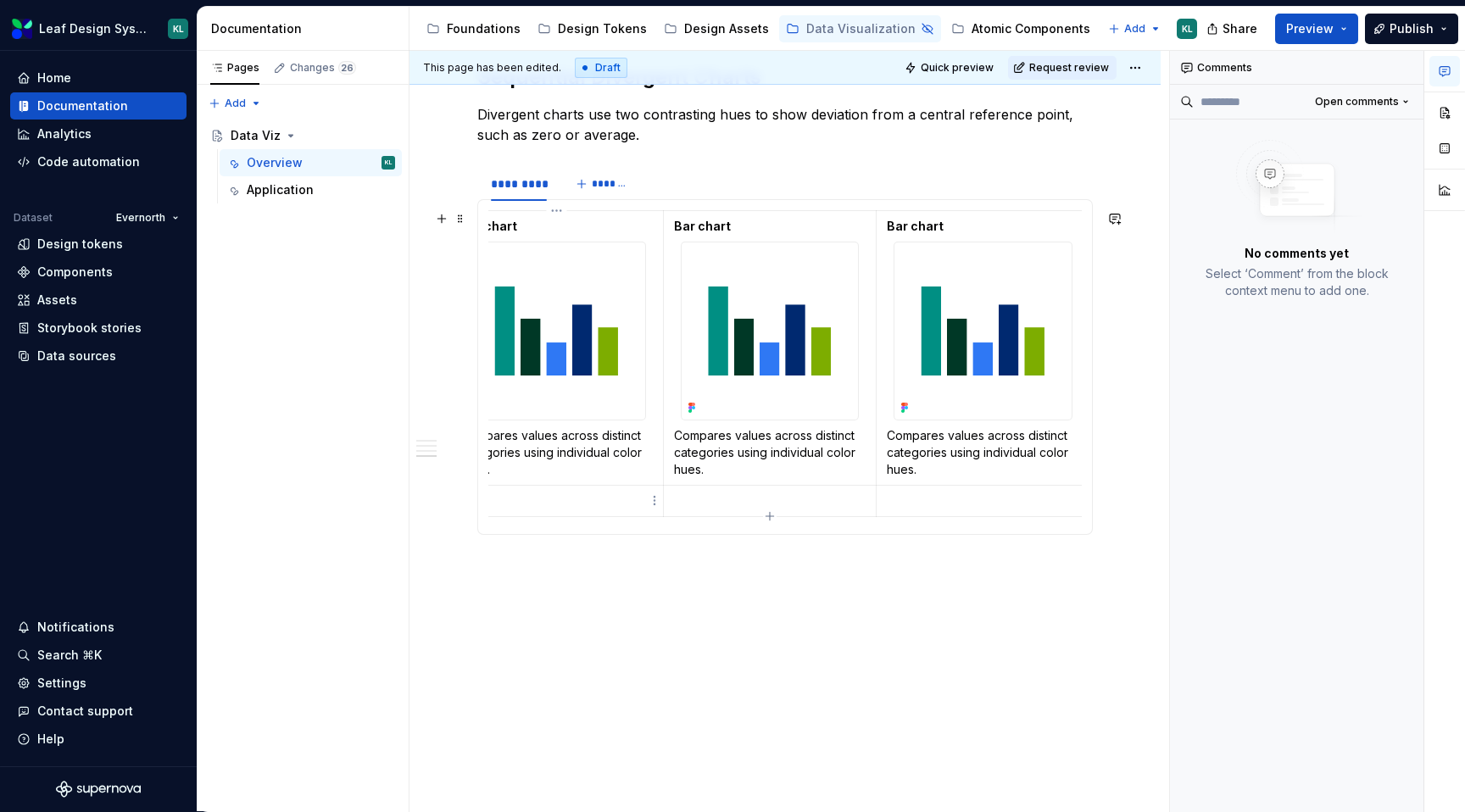
click at [546, 503] on p at bounding box center [556, 501] width 193 height 17
click at [595, 497] on p at bounding box center [556, 501] width 193 height 17
click at [556, 499] on p at bounding box center [556, 501] width 193 height 17
click at [645, 506] on p at bounding box center [556, 501] width 193 height 17
click at [656, 503] on html "Leaf Design System KL Home Documentation Analytics Code automation Dataset Ever…" at bounding box center [732, 406] width 1465 height 812
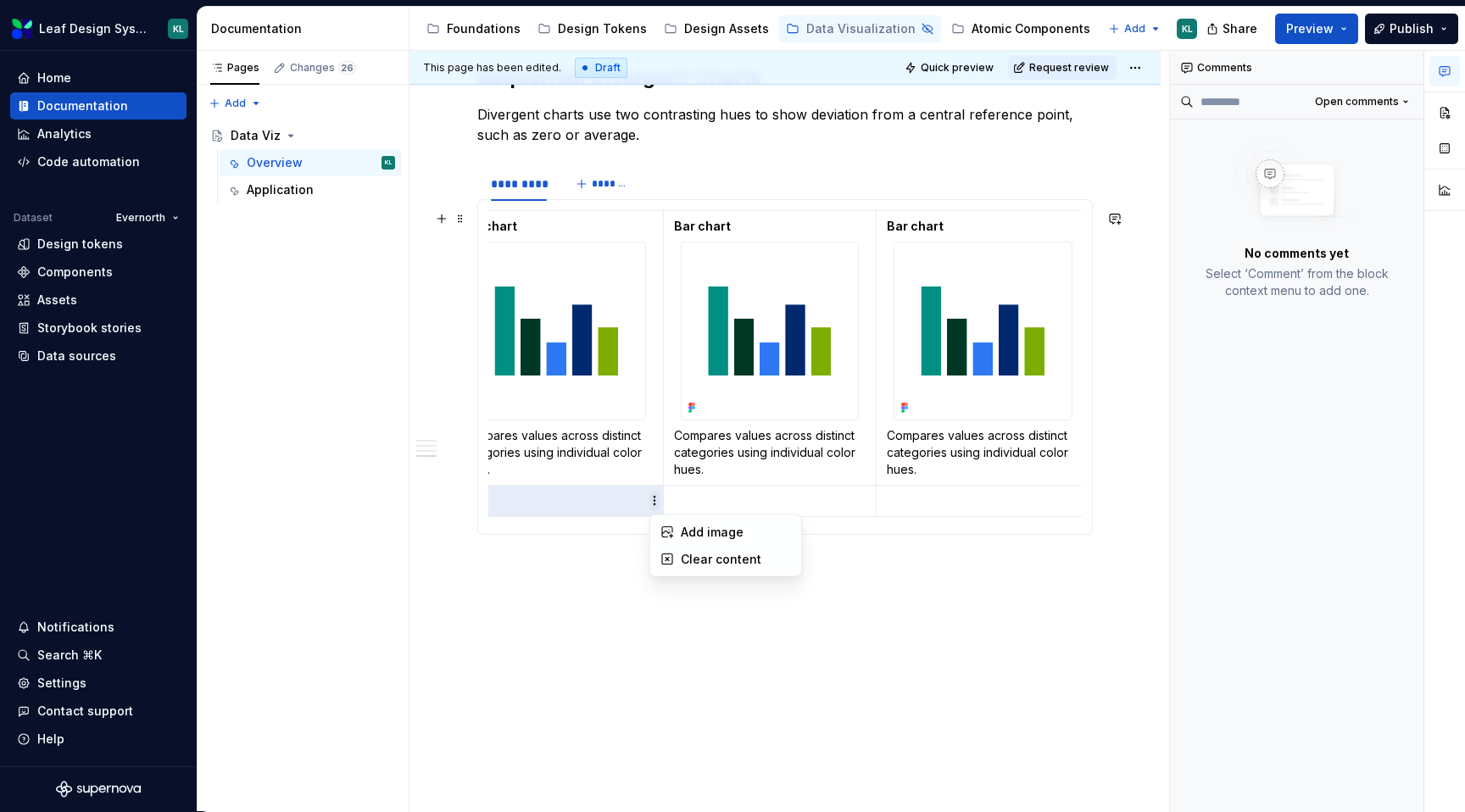
scroll to position [0, 7]
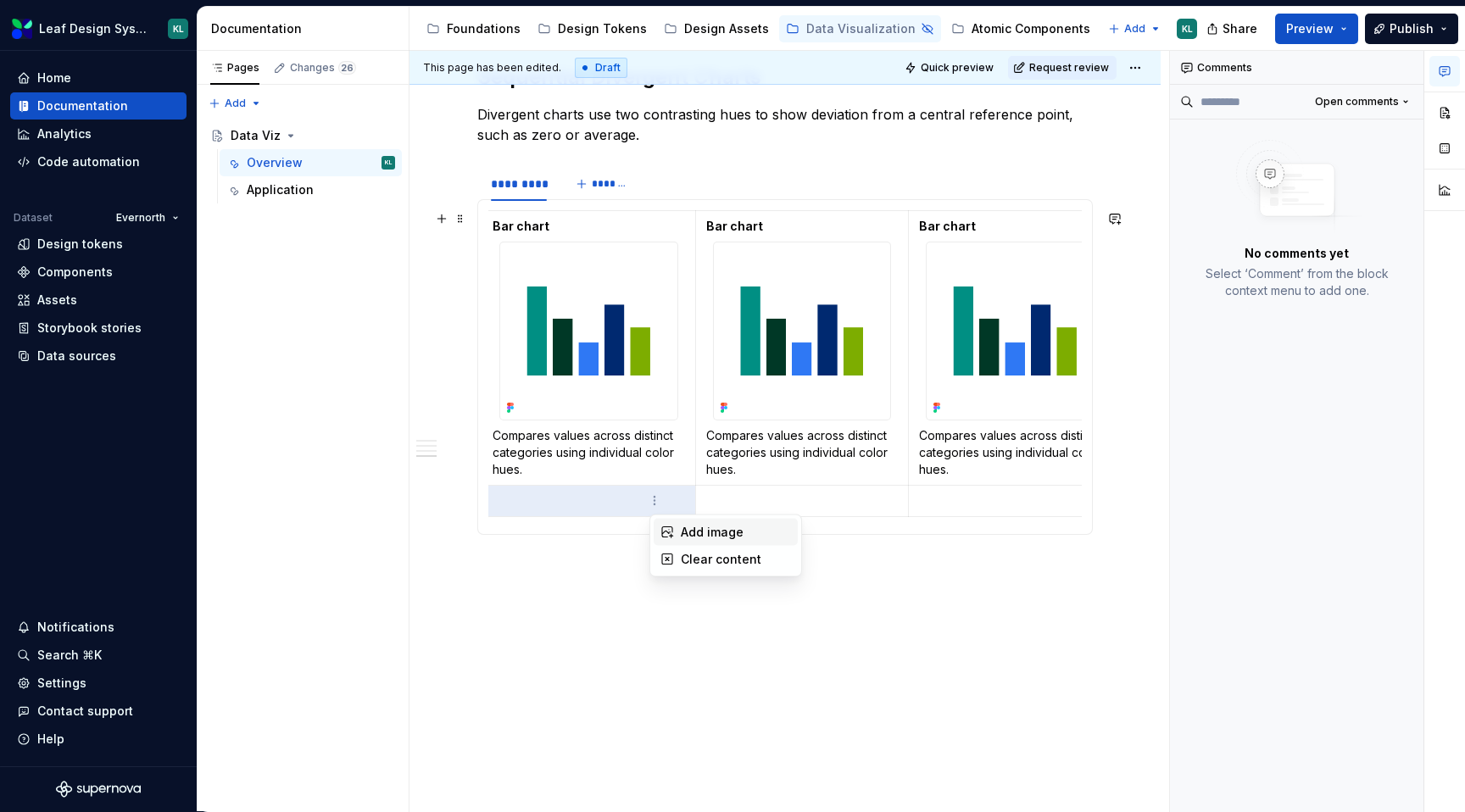
click at [681, 524] on div "Add image" at bounding box center [735, 533] width 110 height 17
click at [583, 554] on span "*********" at bounding box center [595, 549] width 52 height 14
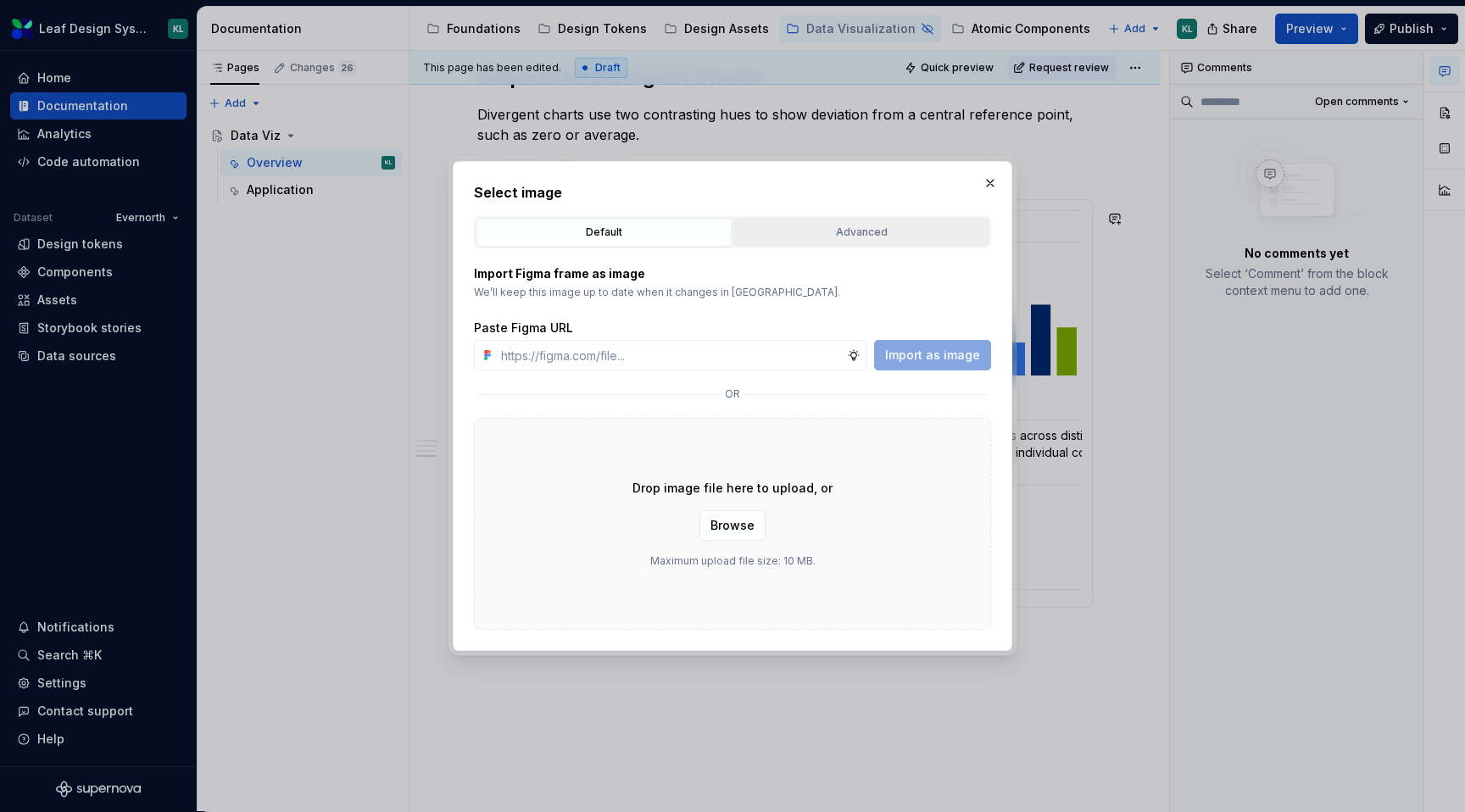
click at [823, 227] on div "Advanced" at bounding box center [861, 232] width 244 height 17
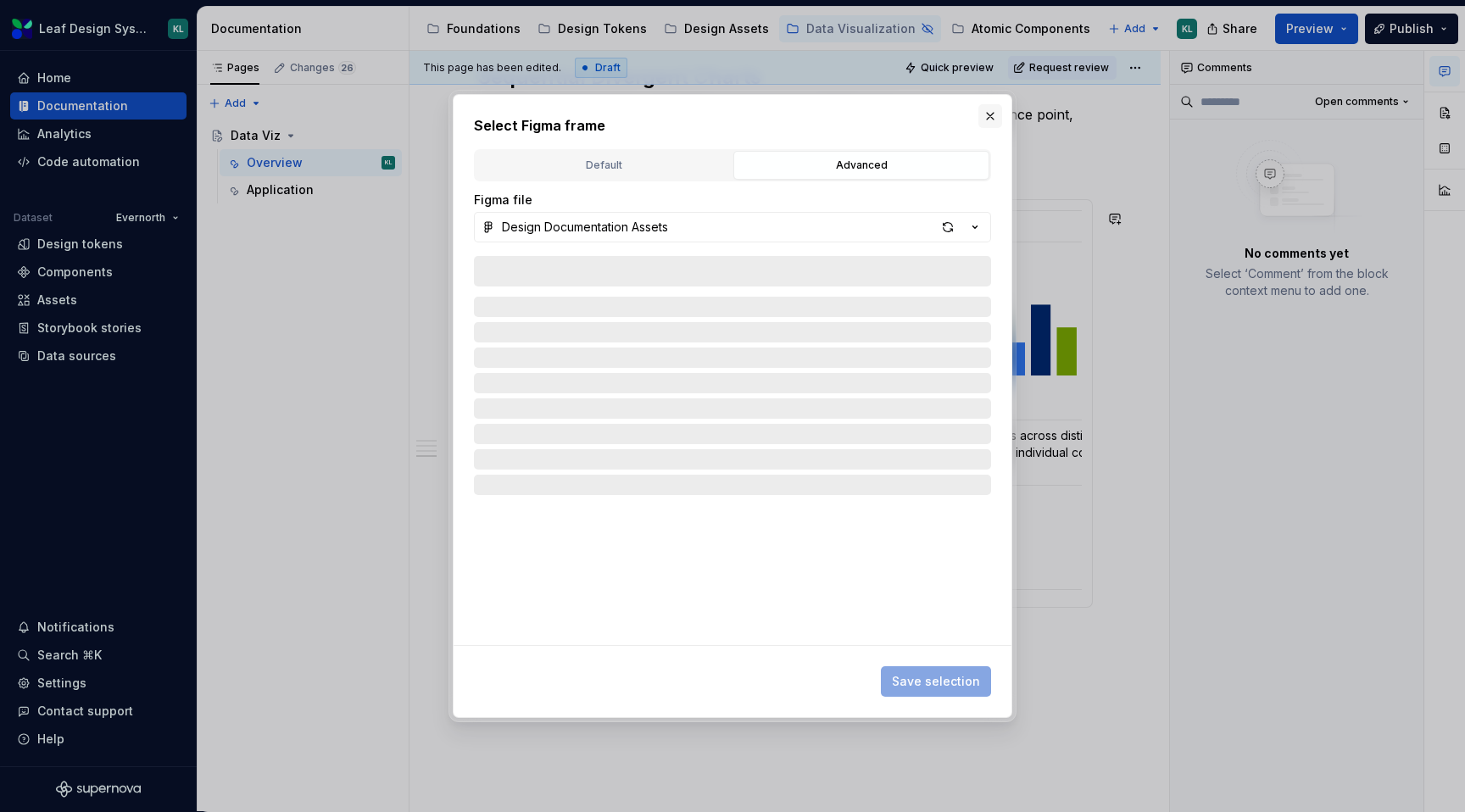
click at [986, 113] on button "button" at bounding box center [989, 115] width 23 height 23
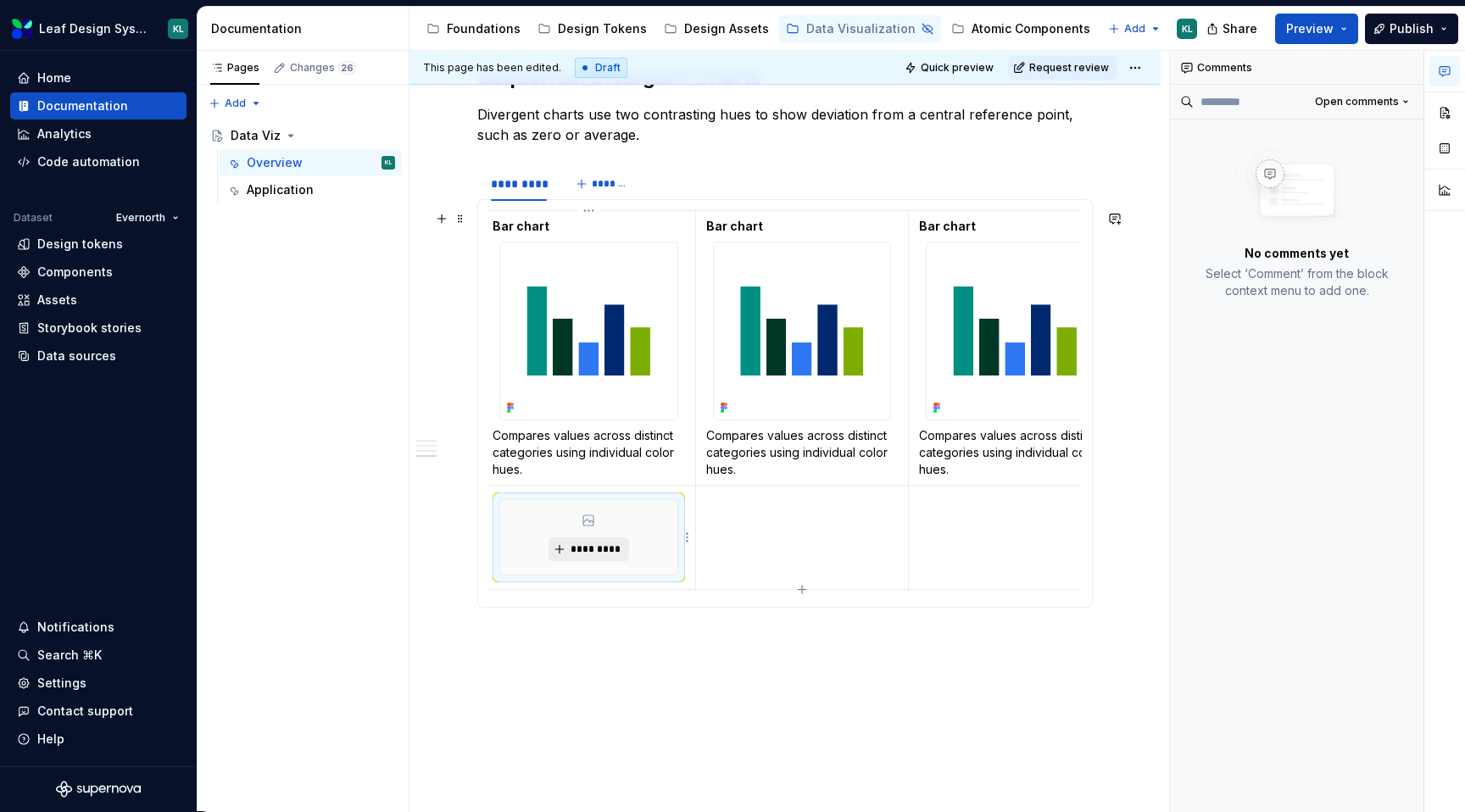
click at [589, 550] on span "*********" at bounding box center [595, 549] width 52 height 14
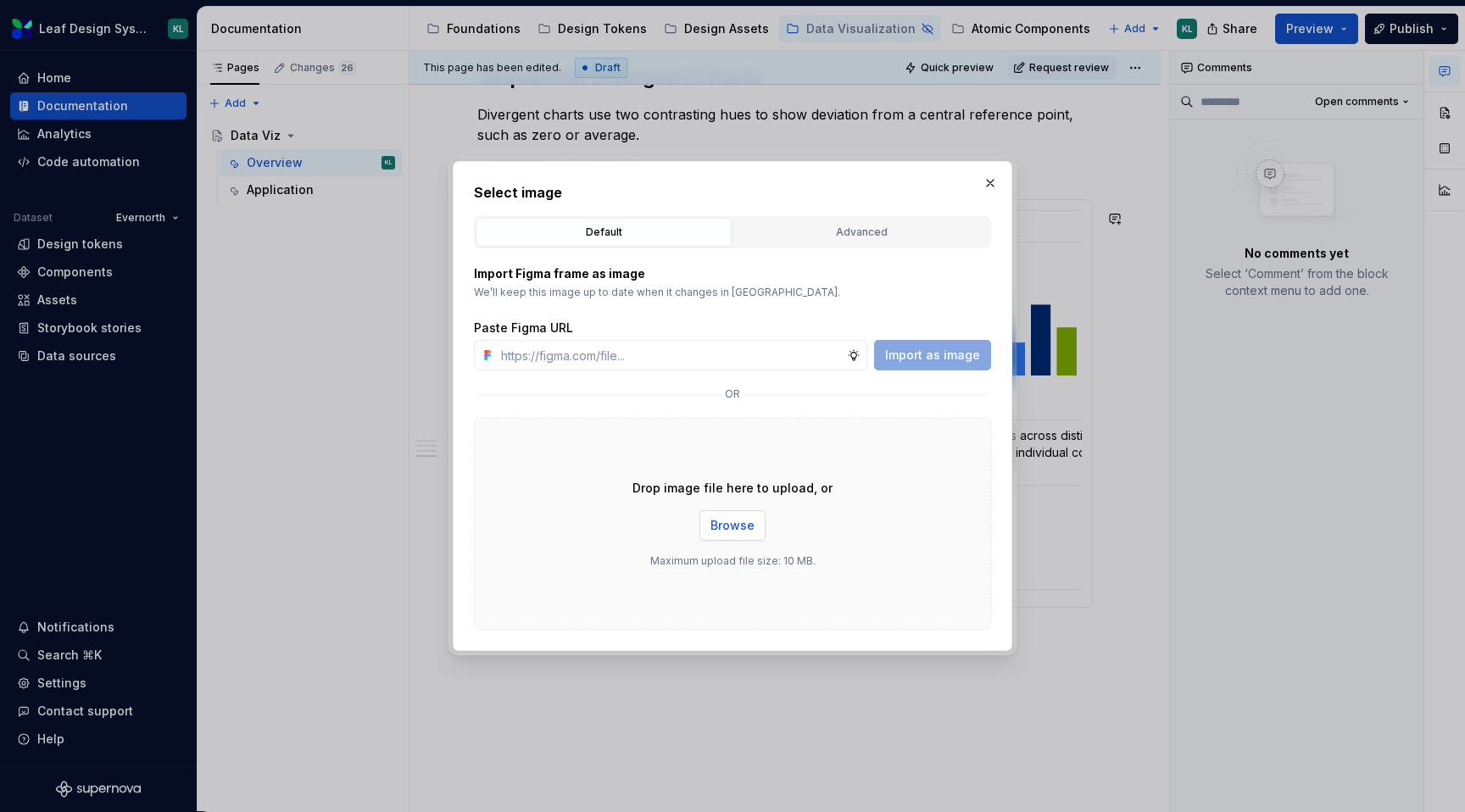
click at [726, 527] on span "Browse" at bounding box center [732, 526] width 44 height 17
click at [987, 181] on button "button" at bounding box center [989, 182] width 23 height 23
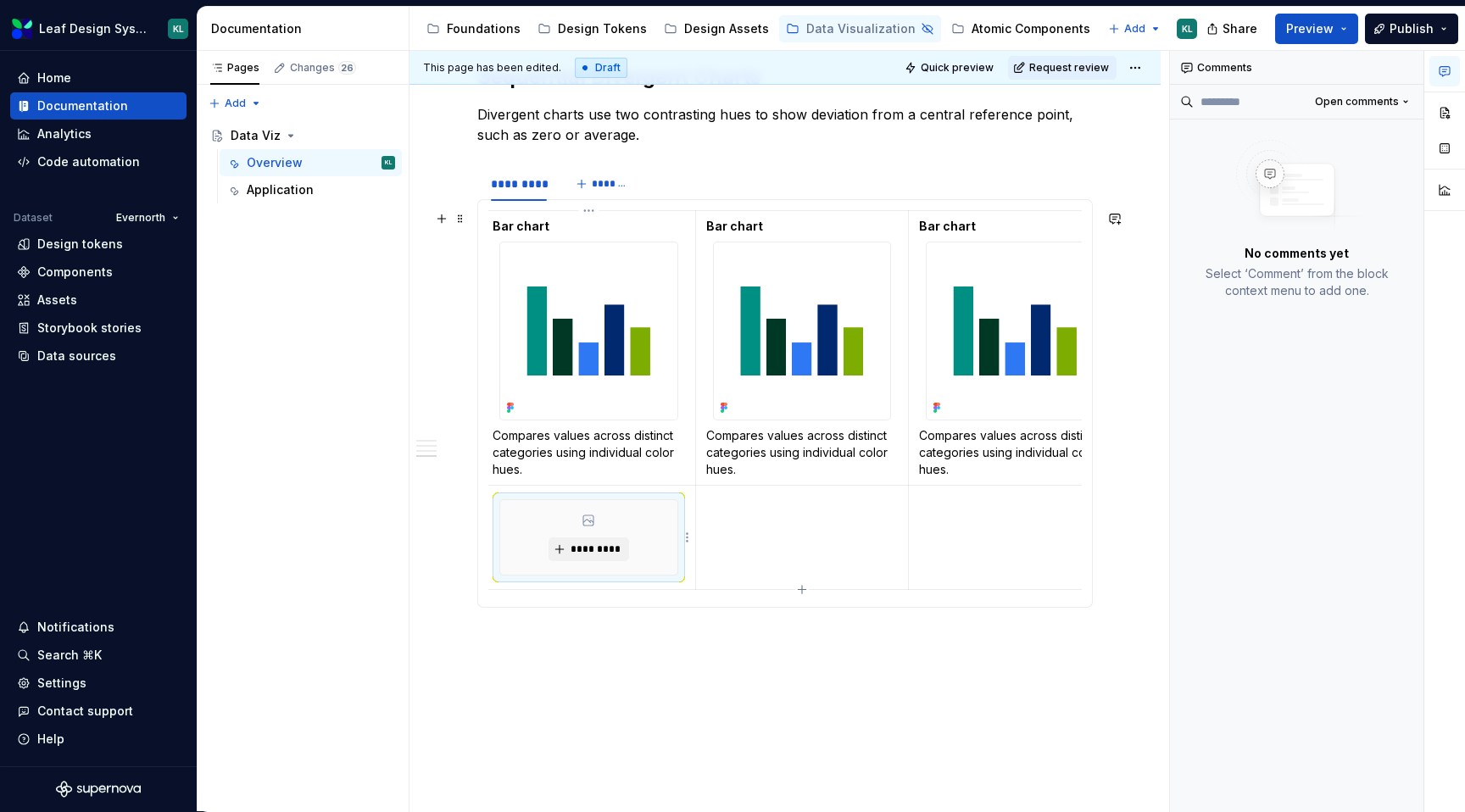
click at [625, 514] on div "*********" at bounding box center [588, 537] width 177 height 75
click at [587, 312] on img at bounding box center [588, 331] width 177 height 177
click at [621, 504] on div "*********" at bounding box center [588, 537] width 177 height 75
click at [745, 529] on td at bounding box center [802, 537] width 214 height 104
click at [639, 508] on div "*********" at bounding box center [588, 537] width 177 height 75
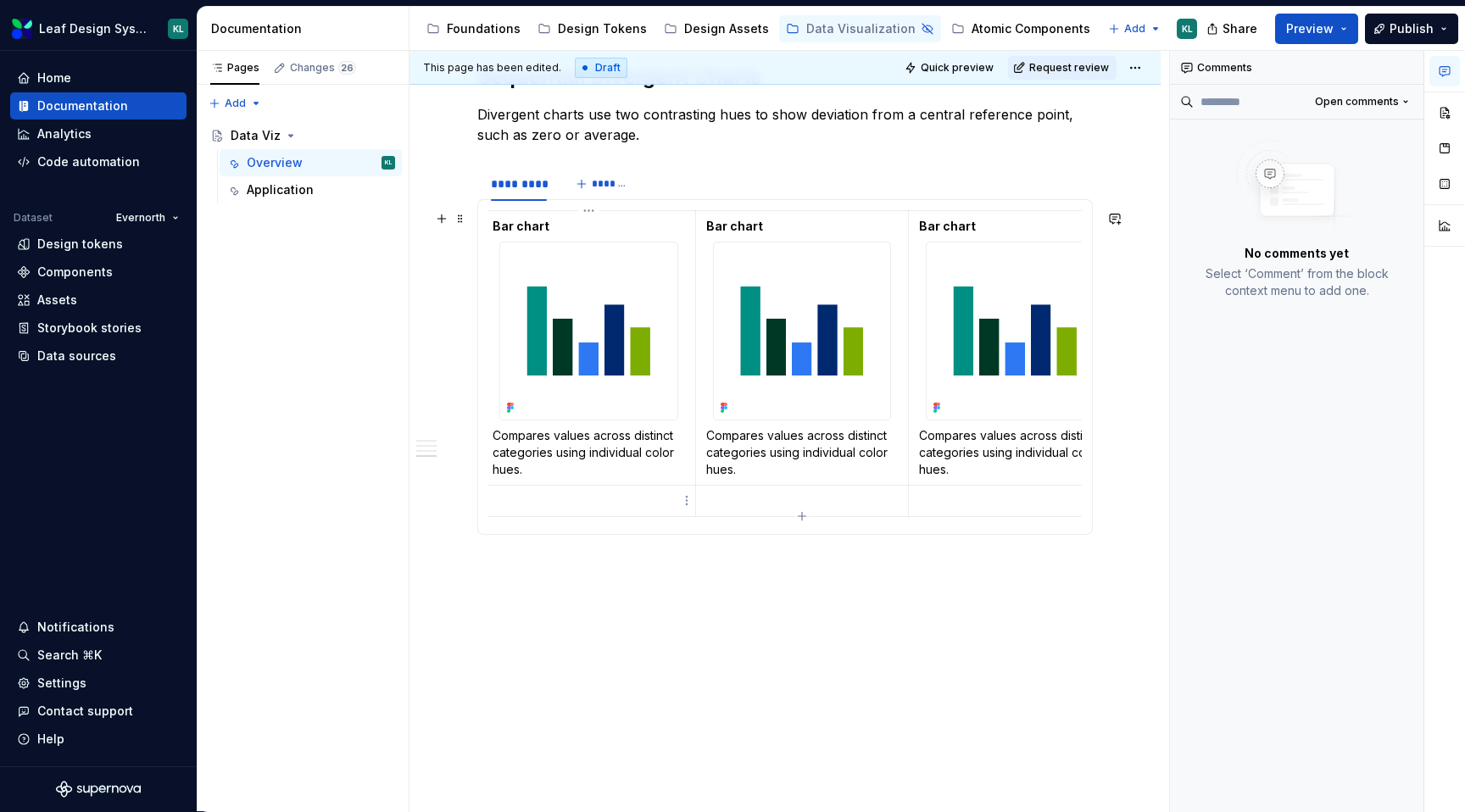
click at [621, 506] on p at bounding box center [589, 501] width 193 height 17
click at [533, 504] on p at bounding box center [589, 501] width 193 height 17
click at [1447, 122] on button "button" at bounding box center [1444, 112] width 30 height 30
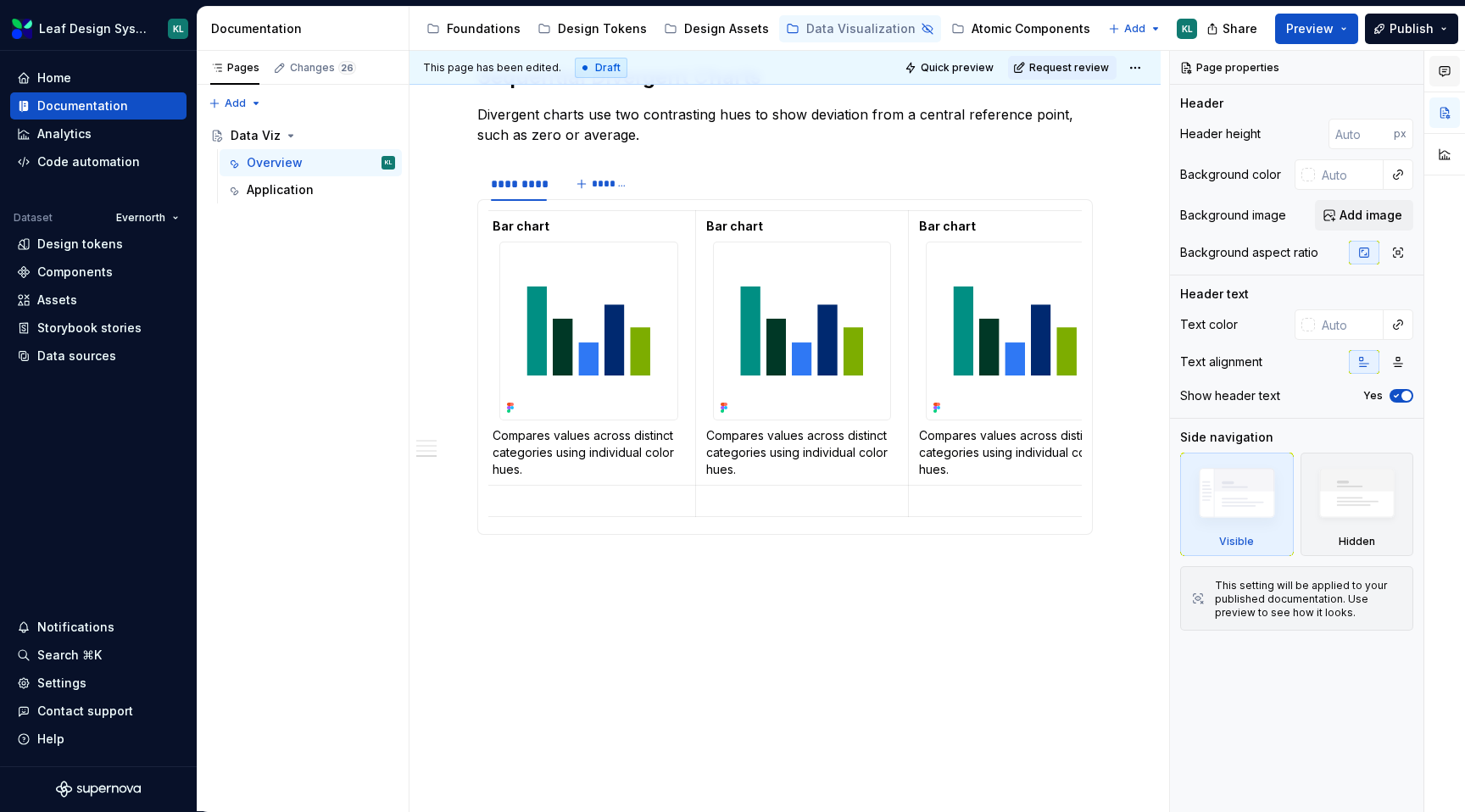
click at [1447, 78] on button "button" at bounding box center [1444, 70] width 30 height 30
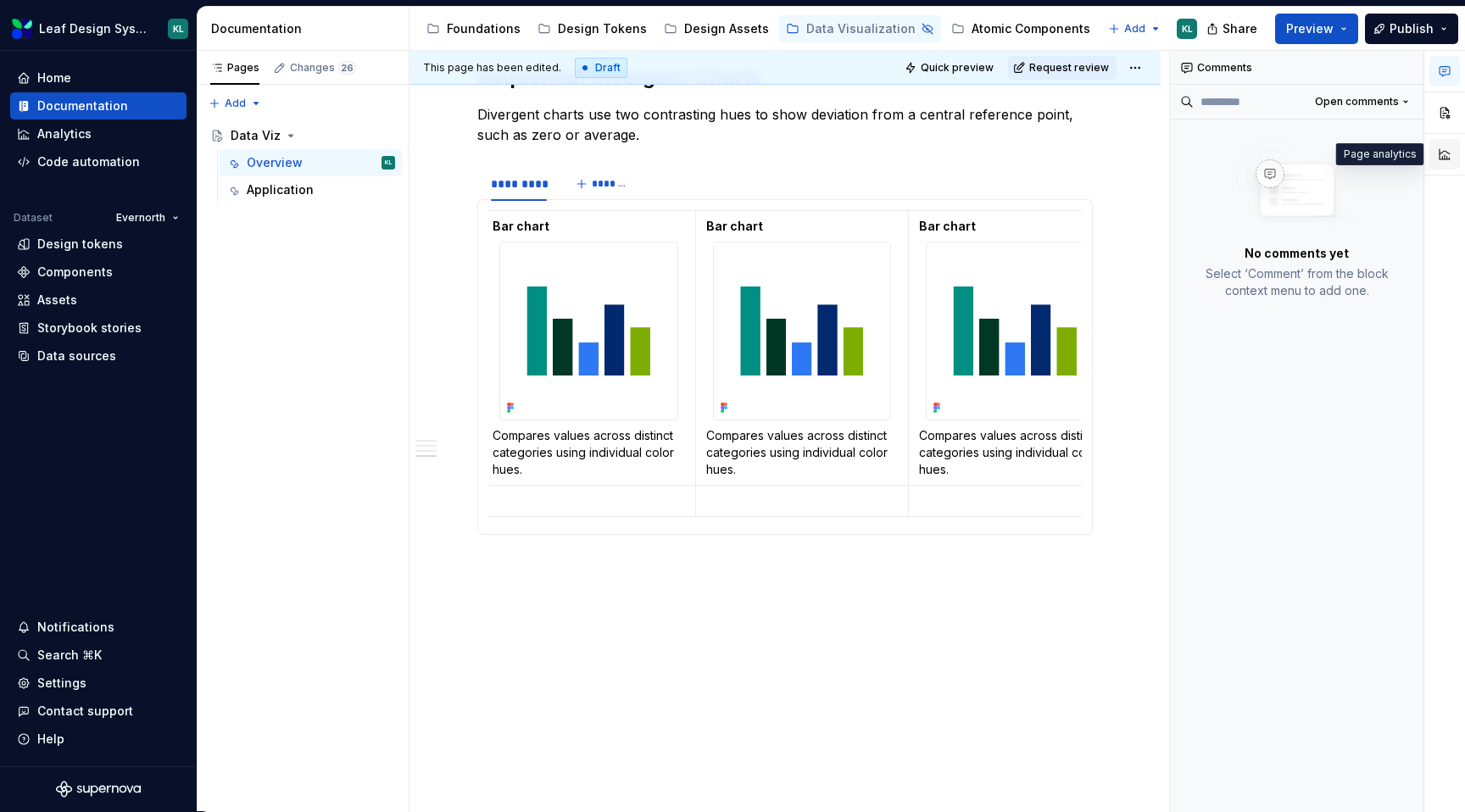
click at [1447, 152] on button "button" at bounding box center [1444, 154] width 30 height 30
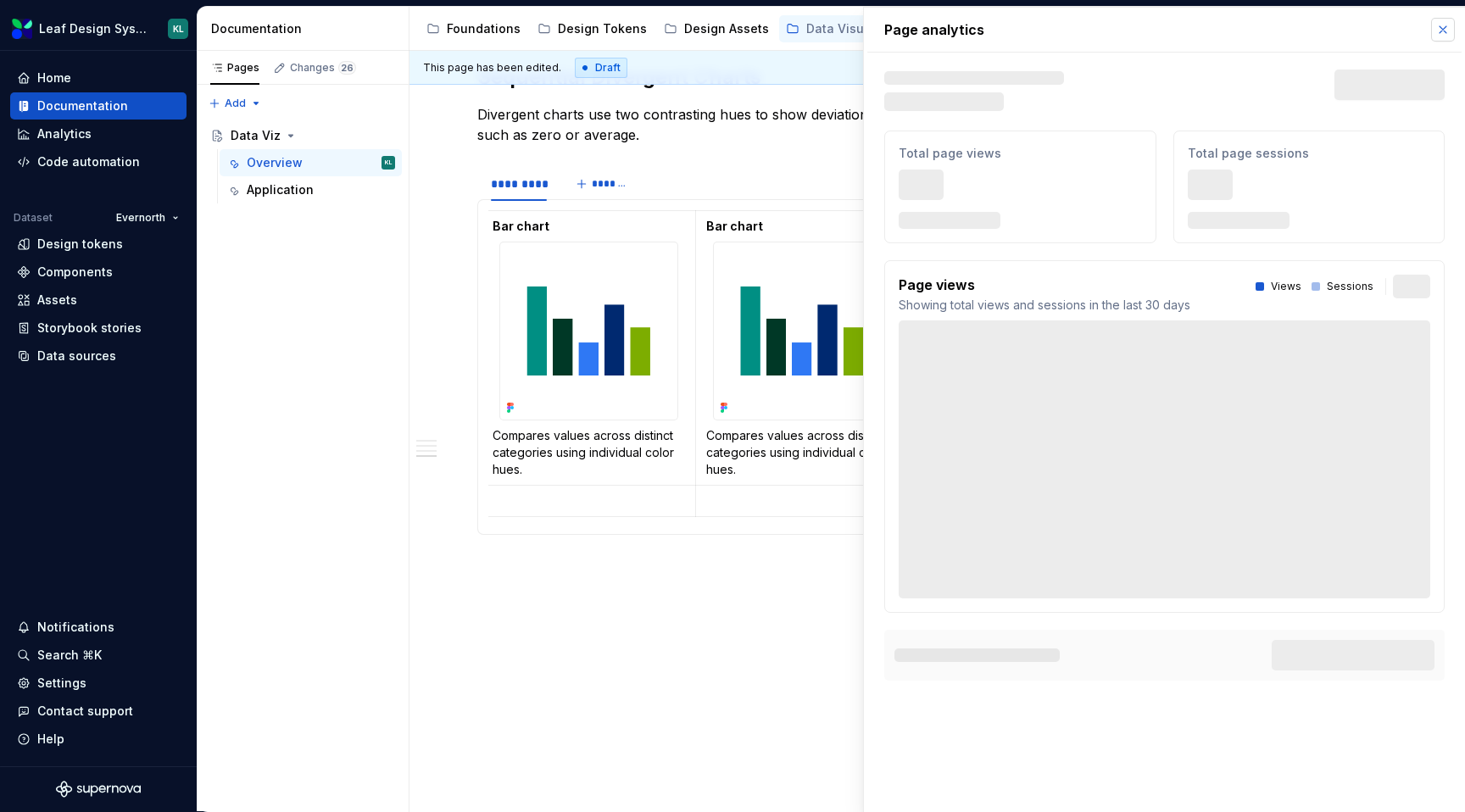
click at [1442, 31] on button "button" at bounding box center [1442, 29] width 23 height 23
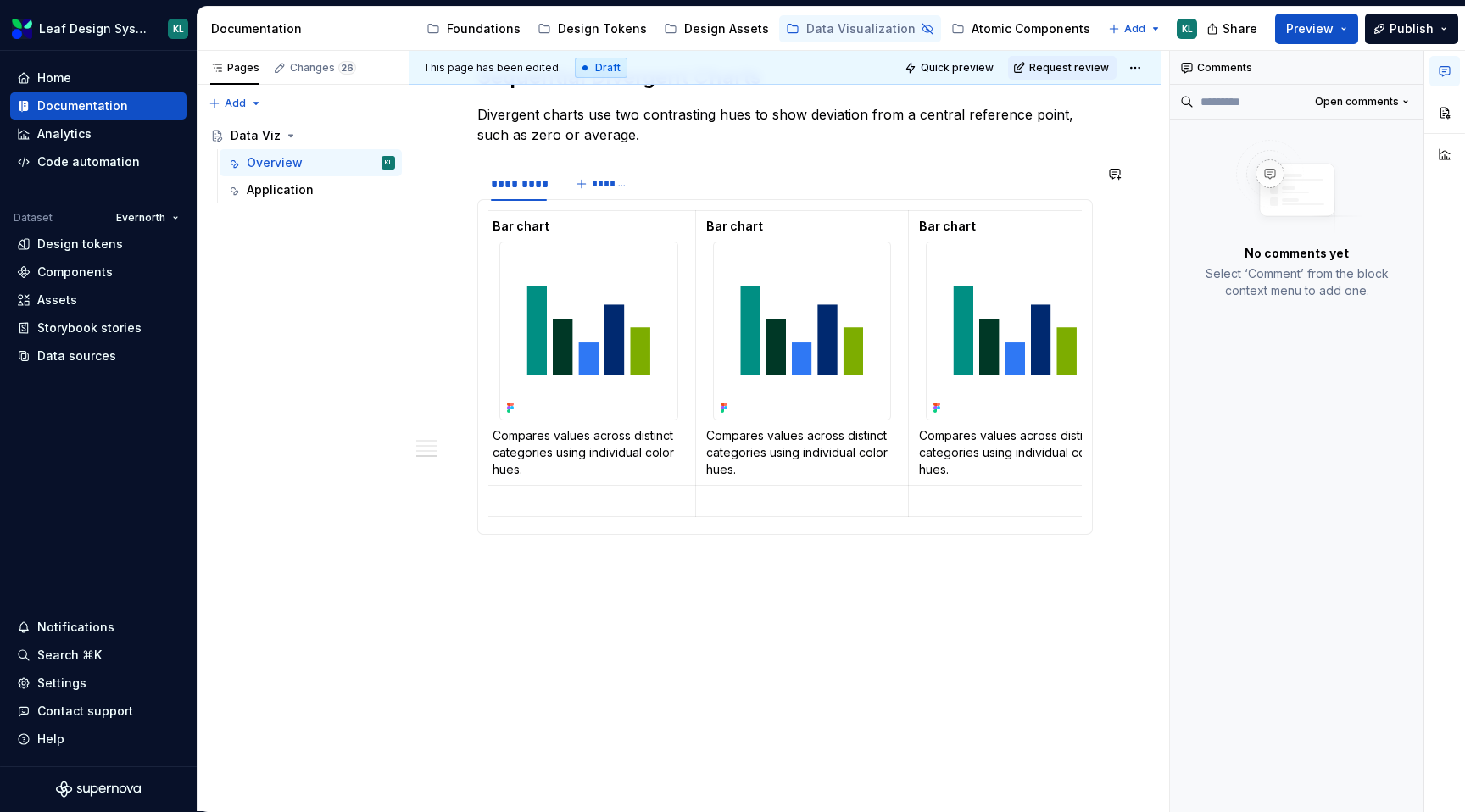
click at [632, 501] on p at bounding box center [589, 501] width 193 height 17
click at [560, 452] on p "Compares values across distinct categories using individual color hues." at bounding box center [589, 452] width 193 height 51
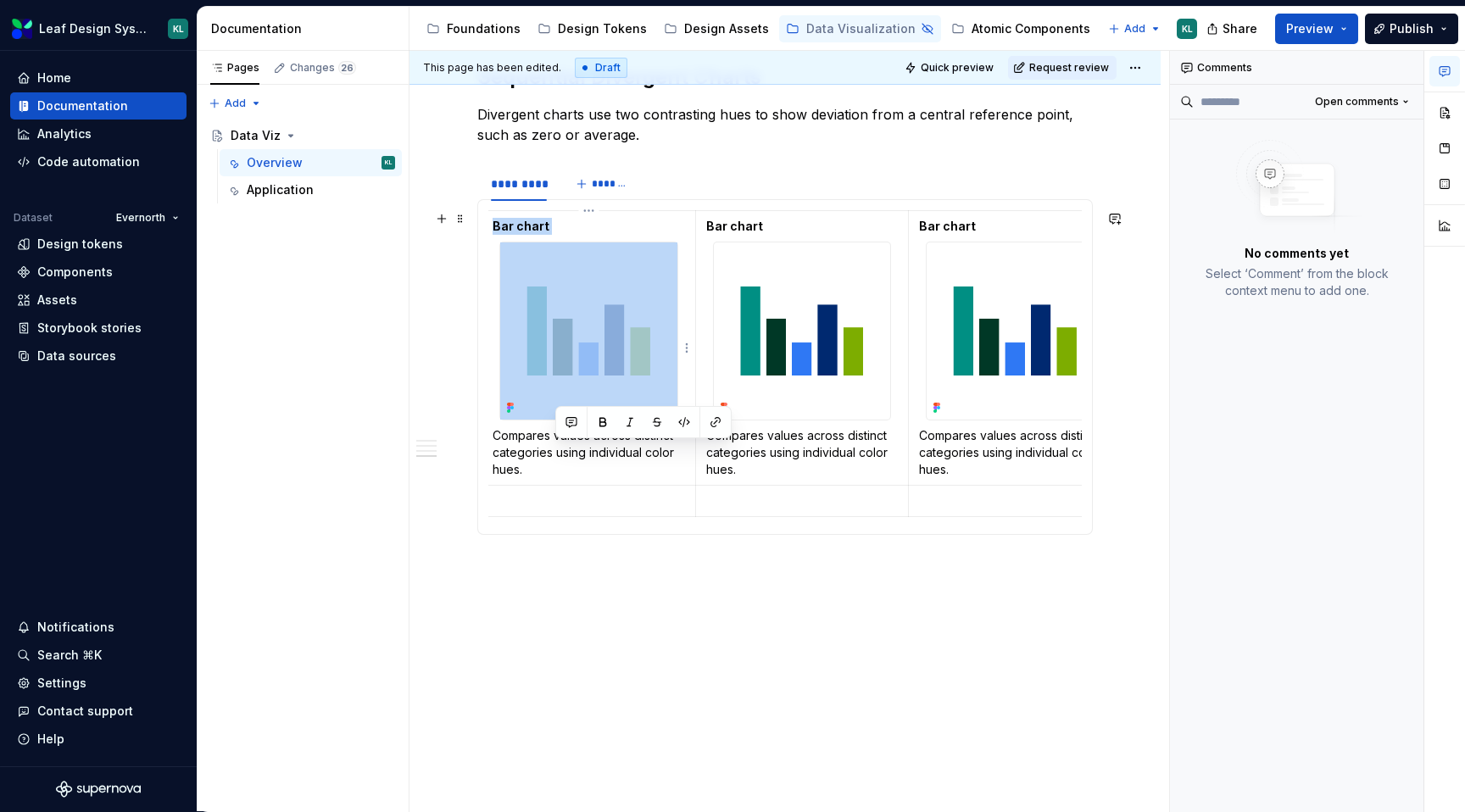
click at [560, 452] on p "Compares values across distinct categories using individual color hues." at bounding box center [589, 452] width 193 height 51
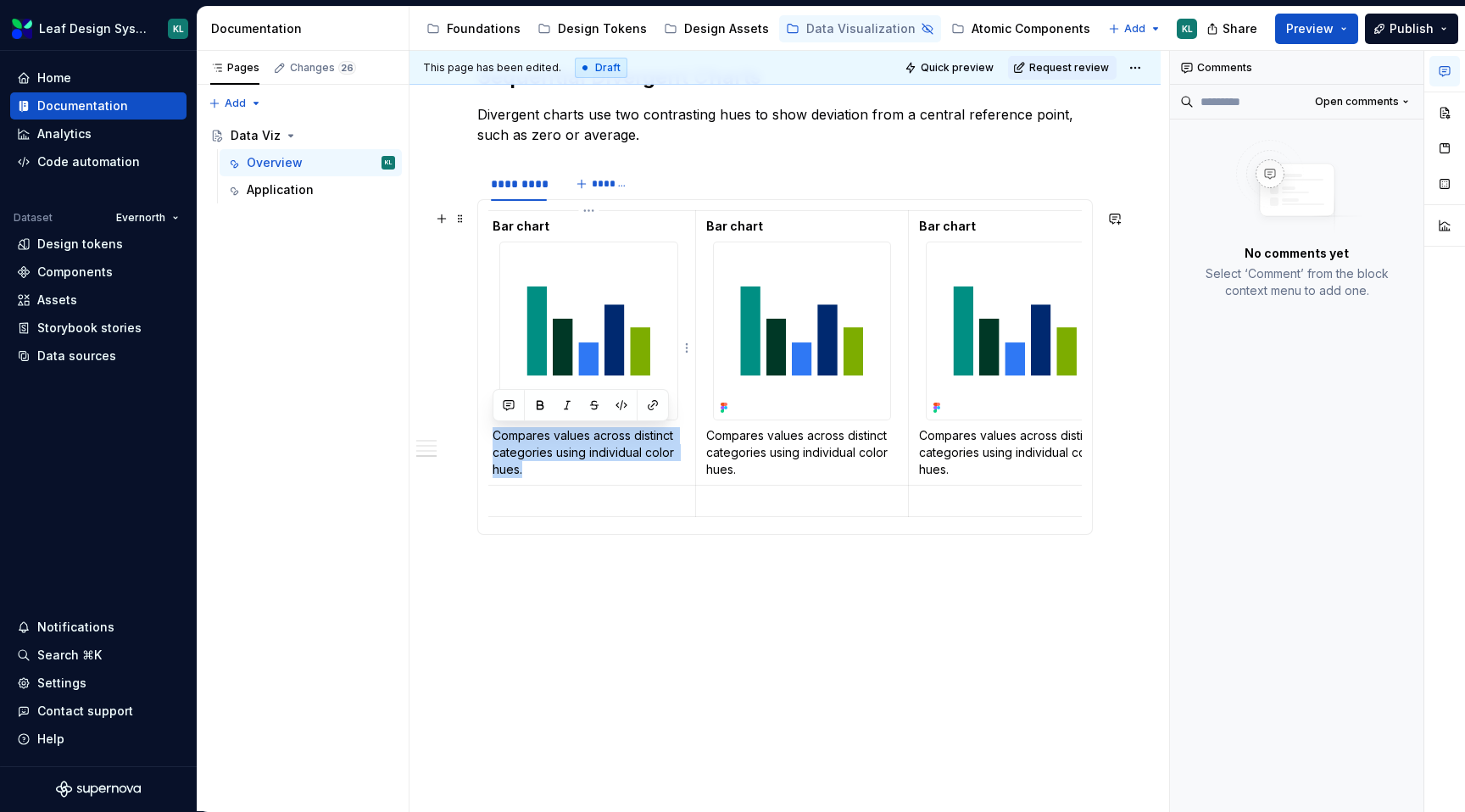
click at [560, 452] on p "Compares values across distinct categories using individual color hues." at bounding box center [589, 452] width 193 height 51
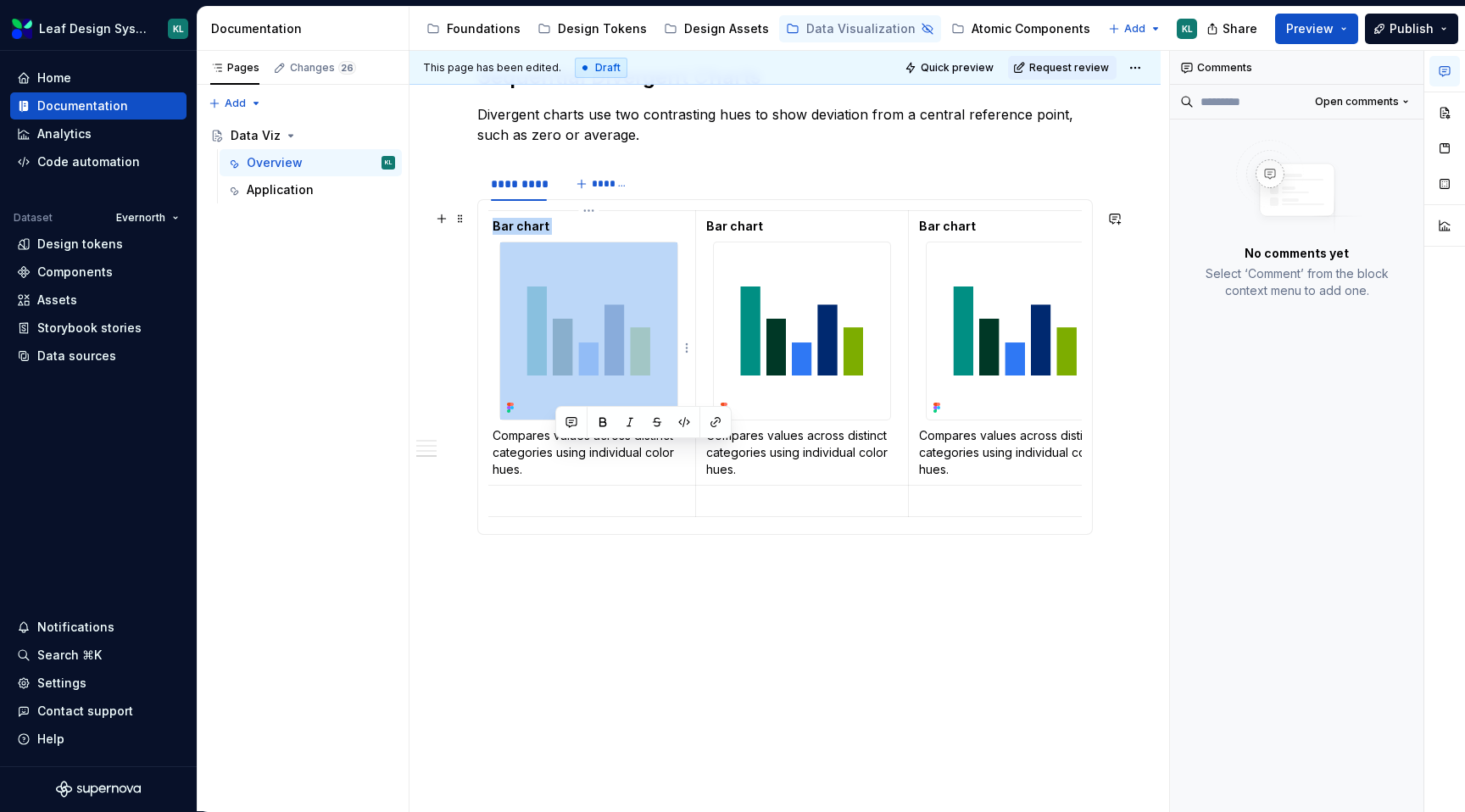
click at [560, 452] on p "Compares values across distinct categories using individual color hues." at bounding box center [589, 452] width 193 height 51
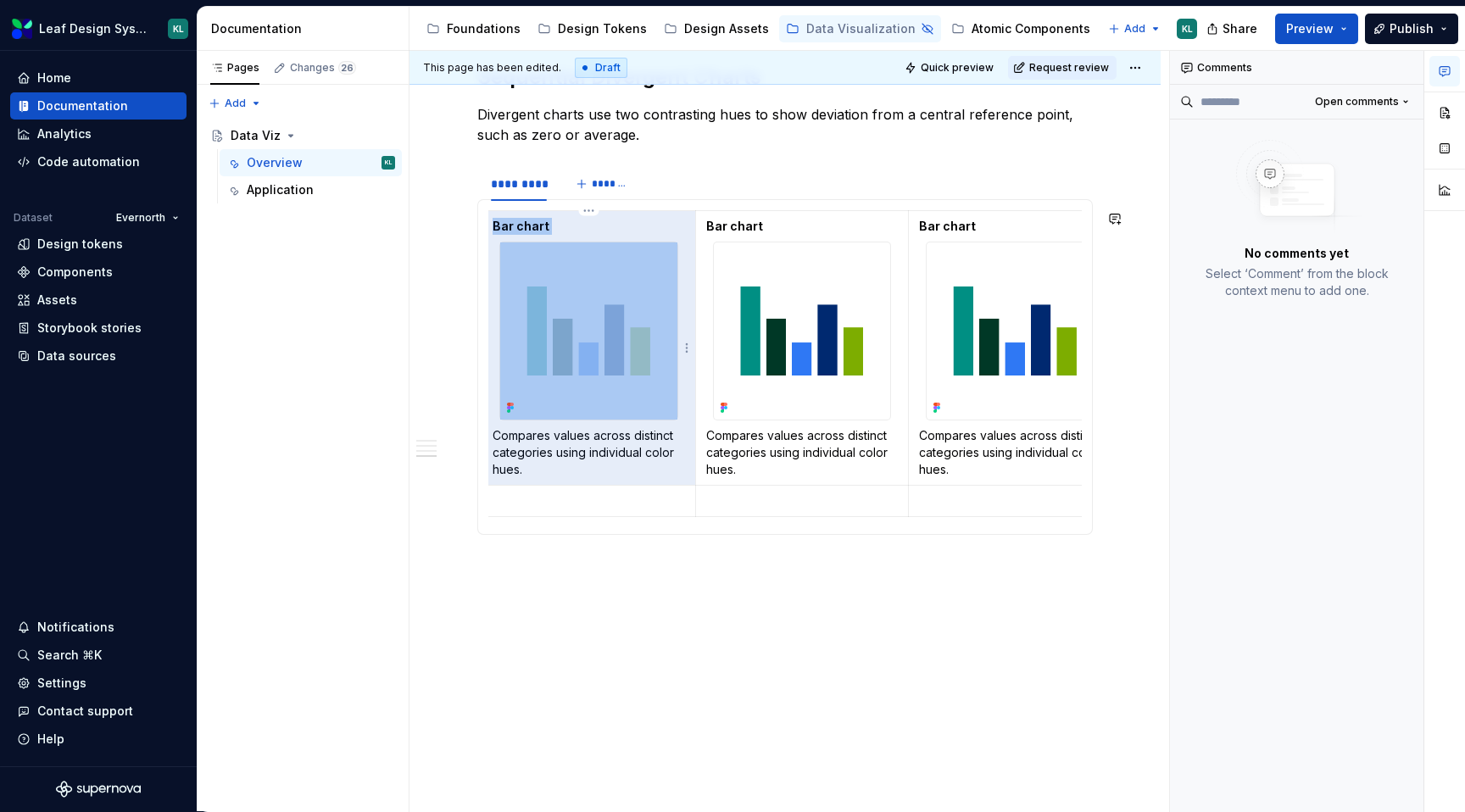
copy td "Bar chart"
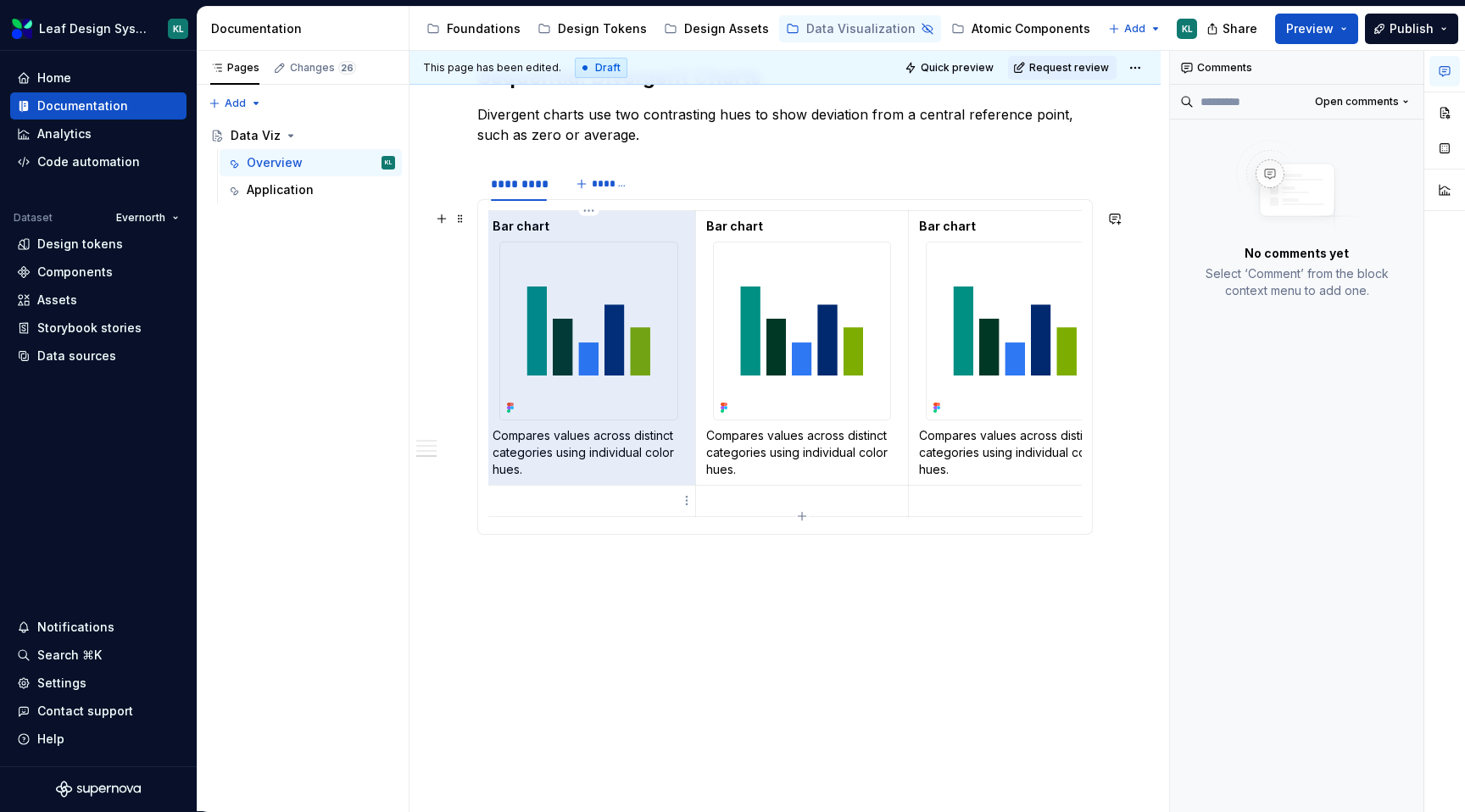
click at [537, 496] on p at bounding box center [589, 501] width 193 height 17
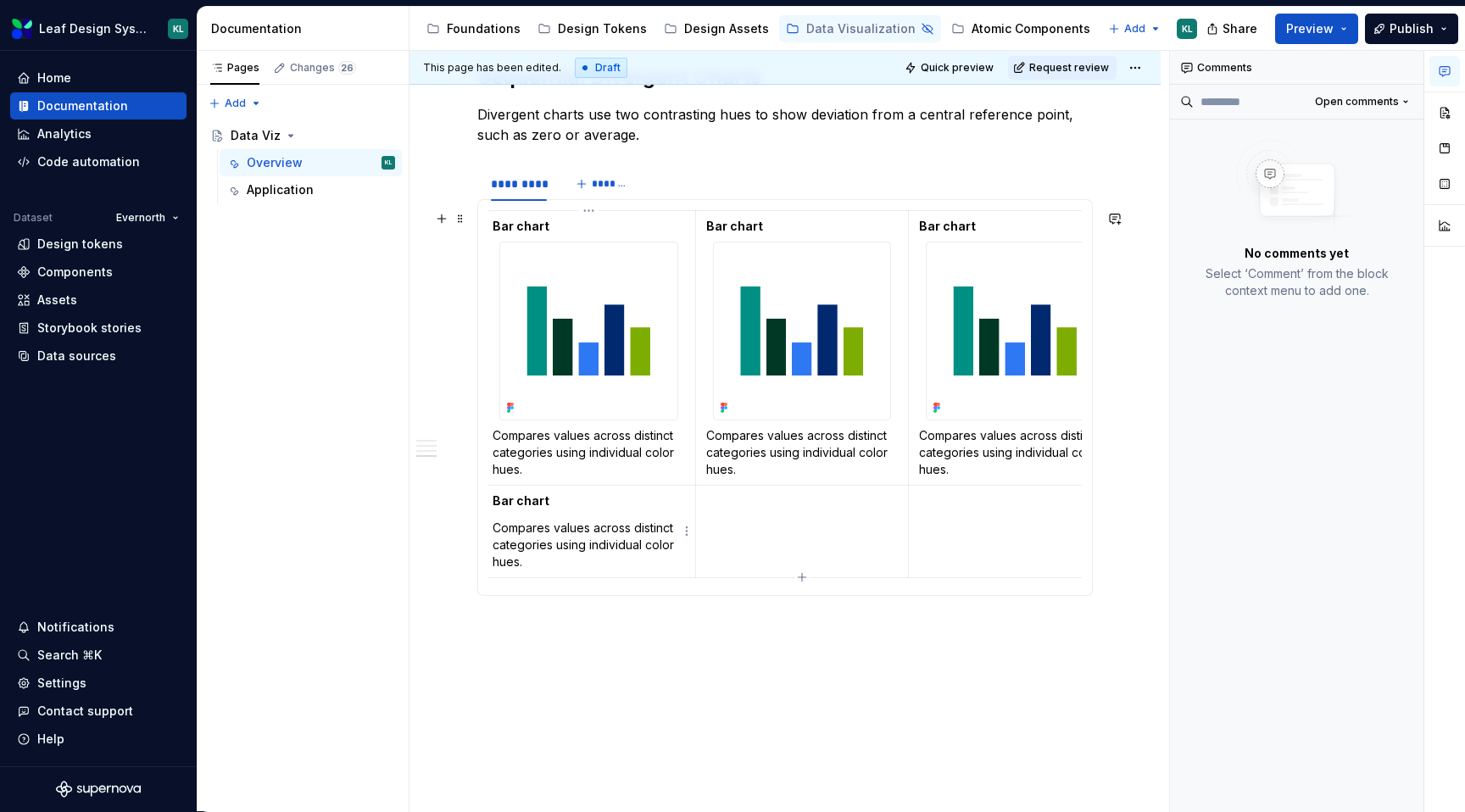
click at [561, 507] on p "Bar chart" at bounding box center [589, 501] width 193 height 17
click at [518, 527] on p at bounding box center [589, 528] width 193 height 17
click at [550, 530] on p at bounding box center [589, 528] width 193 height 17
click at [603, 312] on img at bounding box center [588, 331] width 177 height 177
click at [616, 334] on img at bounding box center [588, 331] width 177 height 177
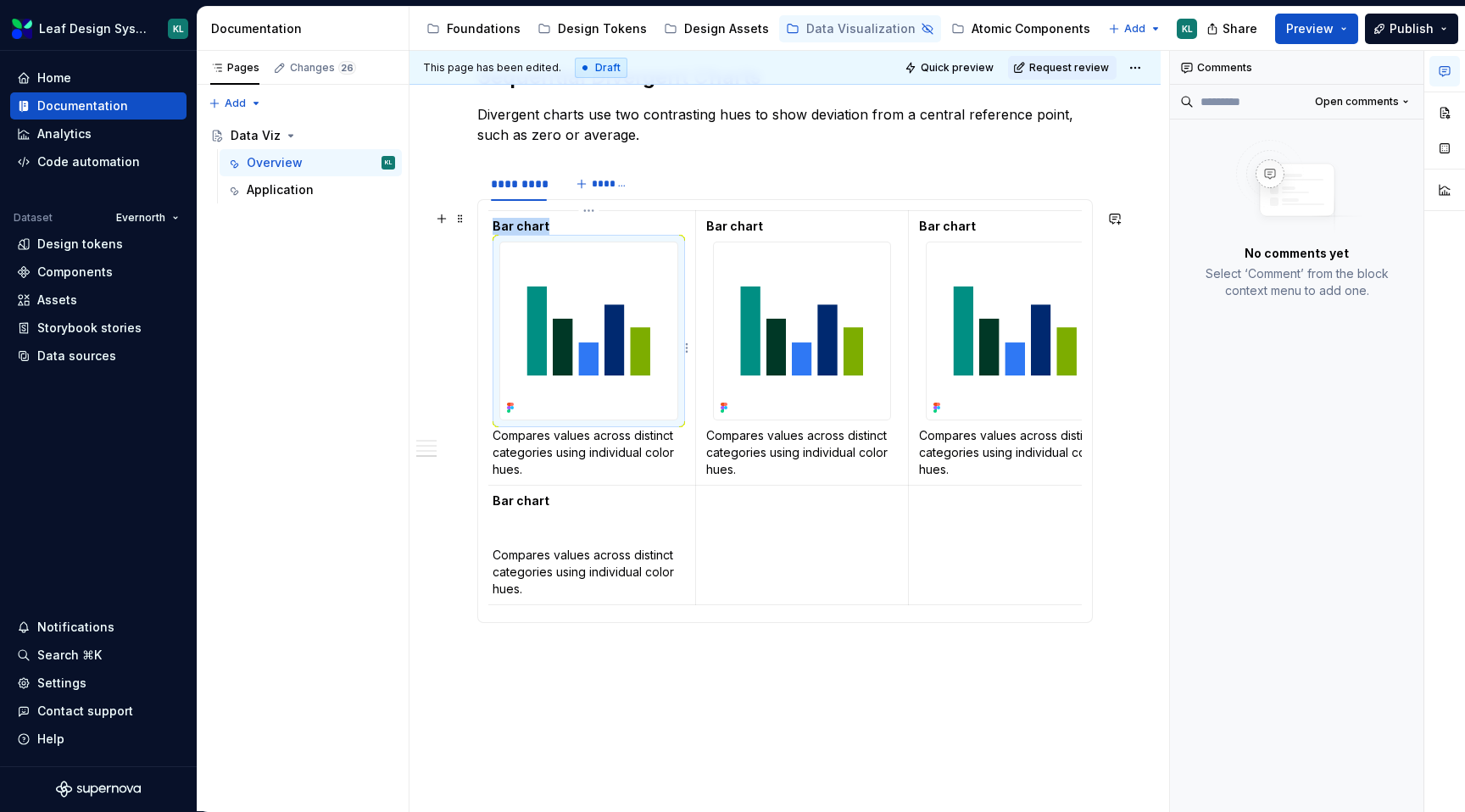
click at [616, 334] on img at bounding box center [588, 331] width 177 height 177
click at [1447, 120] on button "button" at bounding box center [1444, 112] width 30 height 30
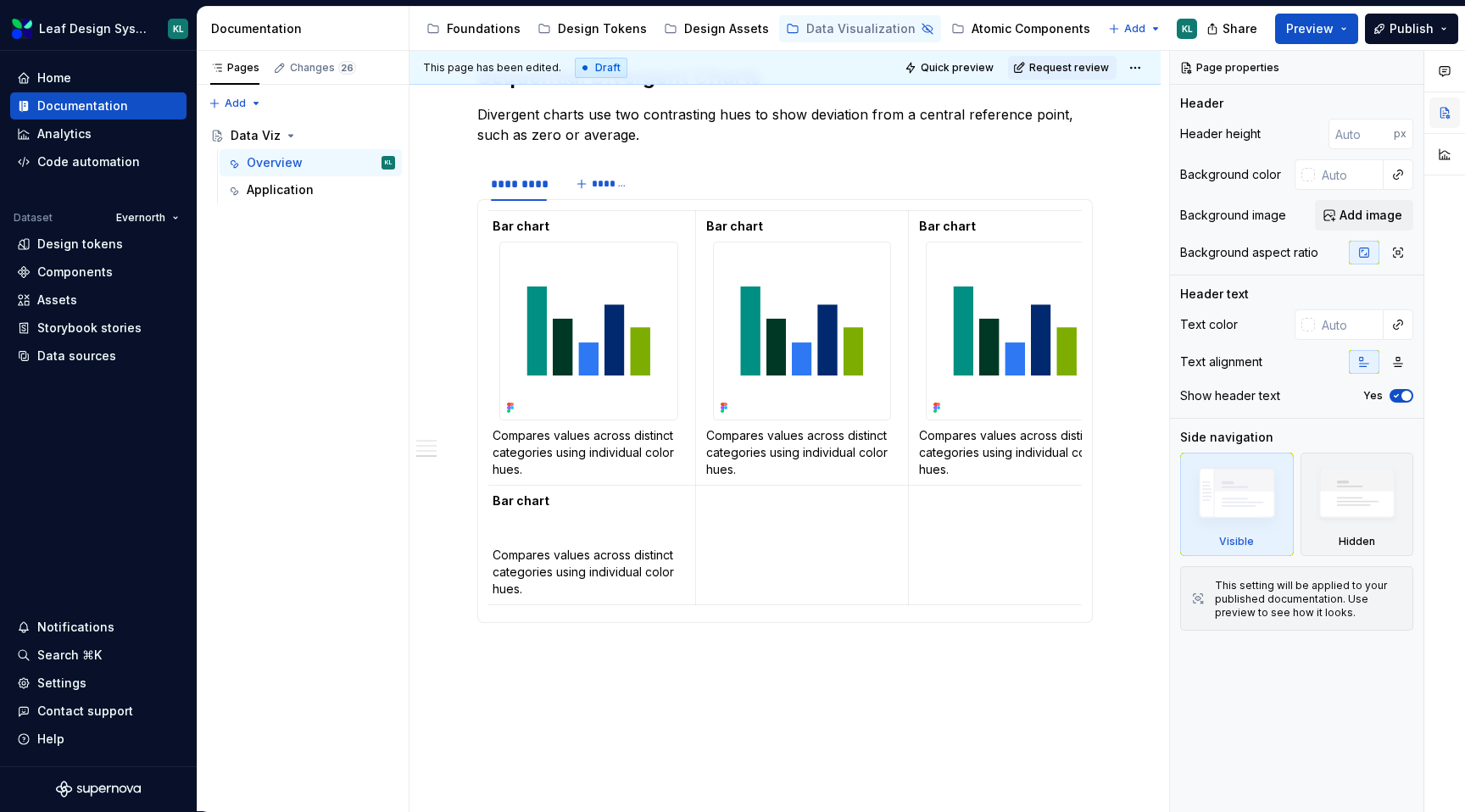
click at [1449, 111] on button "button" at bounding box center [1444, 112] width 30 height 30
click at [1444, 65] on icon "button" at bounding box center [1445, 71] width 14 height 14
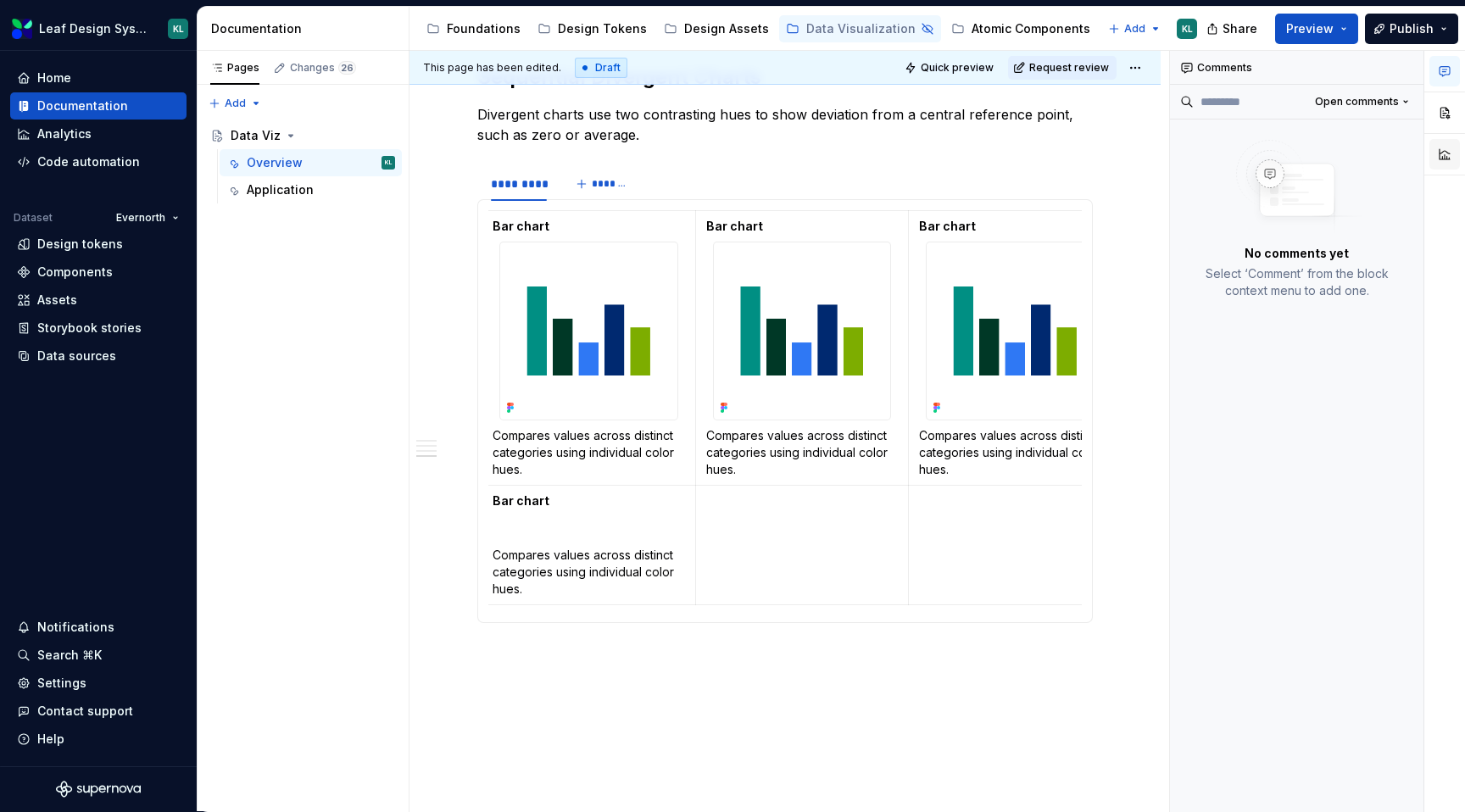
click at [1447, 147] on button "button" at bounding box center [1444, 154] width 30 height 30
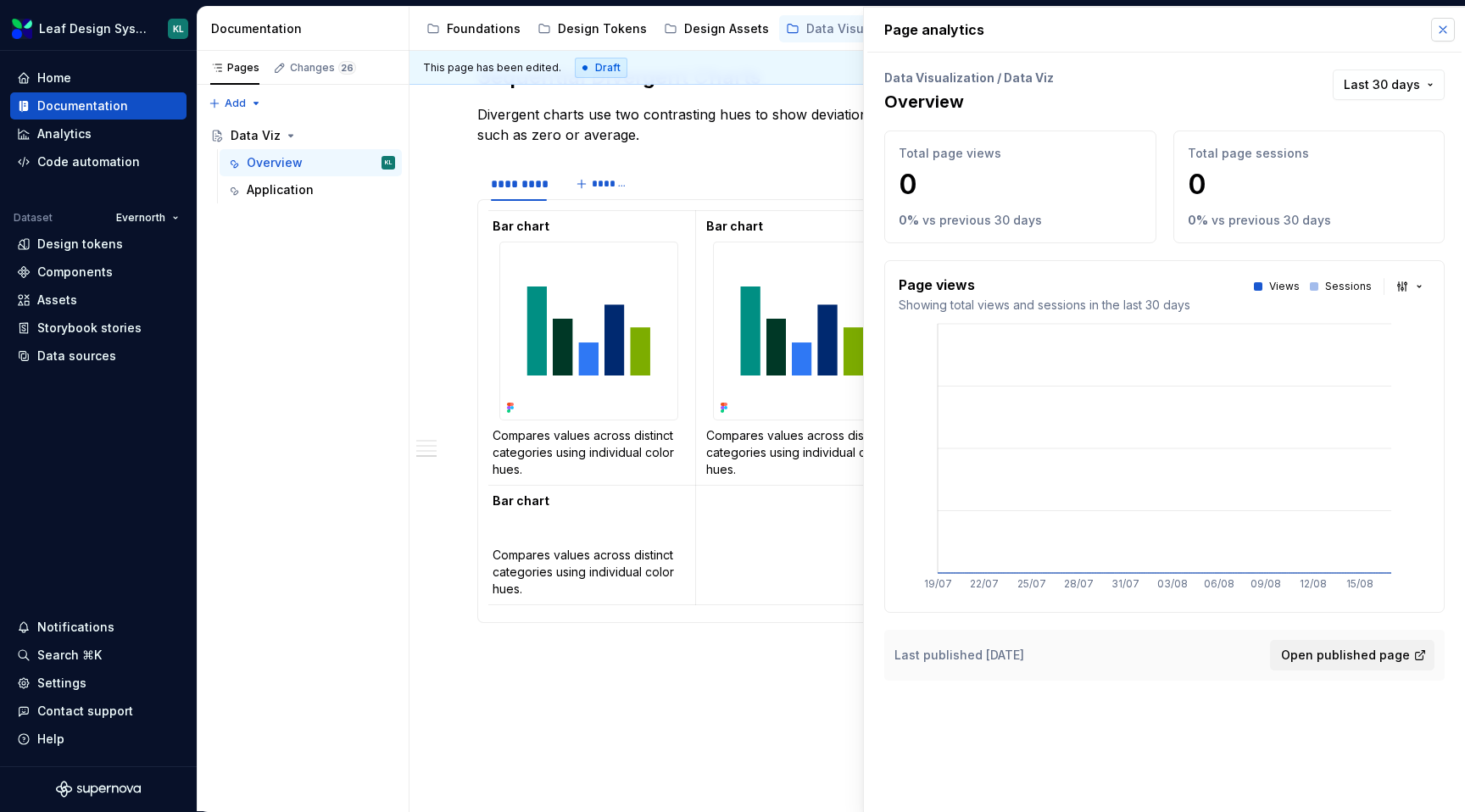
click at [1442, 31] on button "button" at bounding box center [1442, 29] width 23 height 23
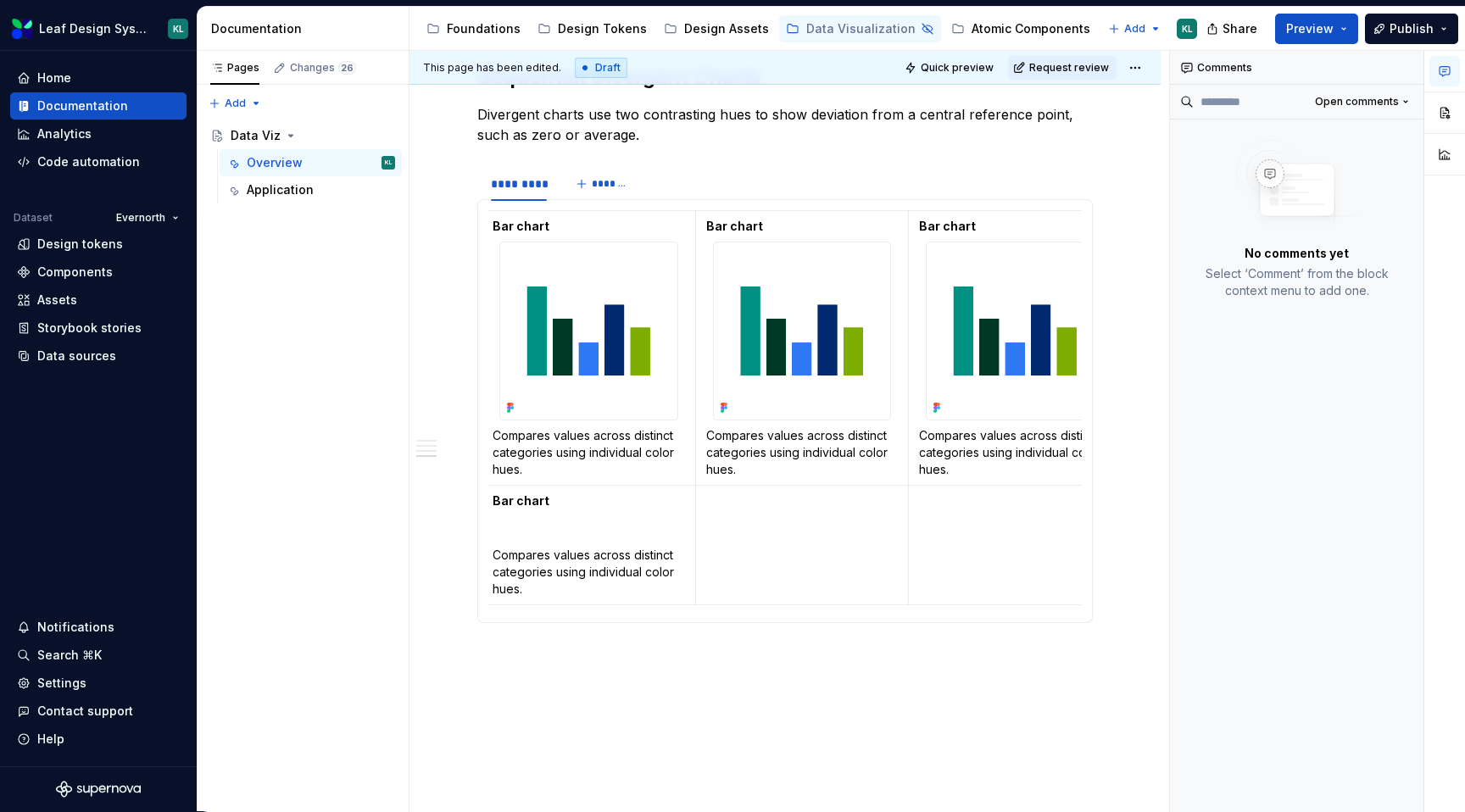
click at [1442, 83] on button "button" at bounding box center [1444, 70] width 30 height 30
click at [516, 534] on p at bounding box center [589, 528] width 193 height 17
click at [559, 331] on img at bounding box center [588, 331] width 177 height 177
click at [686, 350] on html "Leaf Design System KL Home Documentation Analytics Code automation Dataset Ever…" at bounding box center [732, 406] width 1465 height 812
click at [555, 529] on html "Leaf Design System KL Home Documentation Analytics Code automation Dataset Ever…" at bounding box center [732, 406] width 1465 height 812
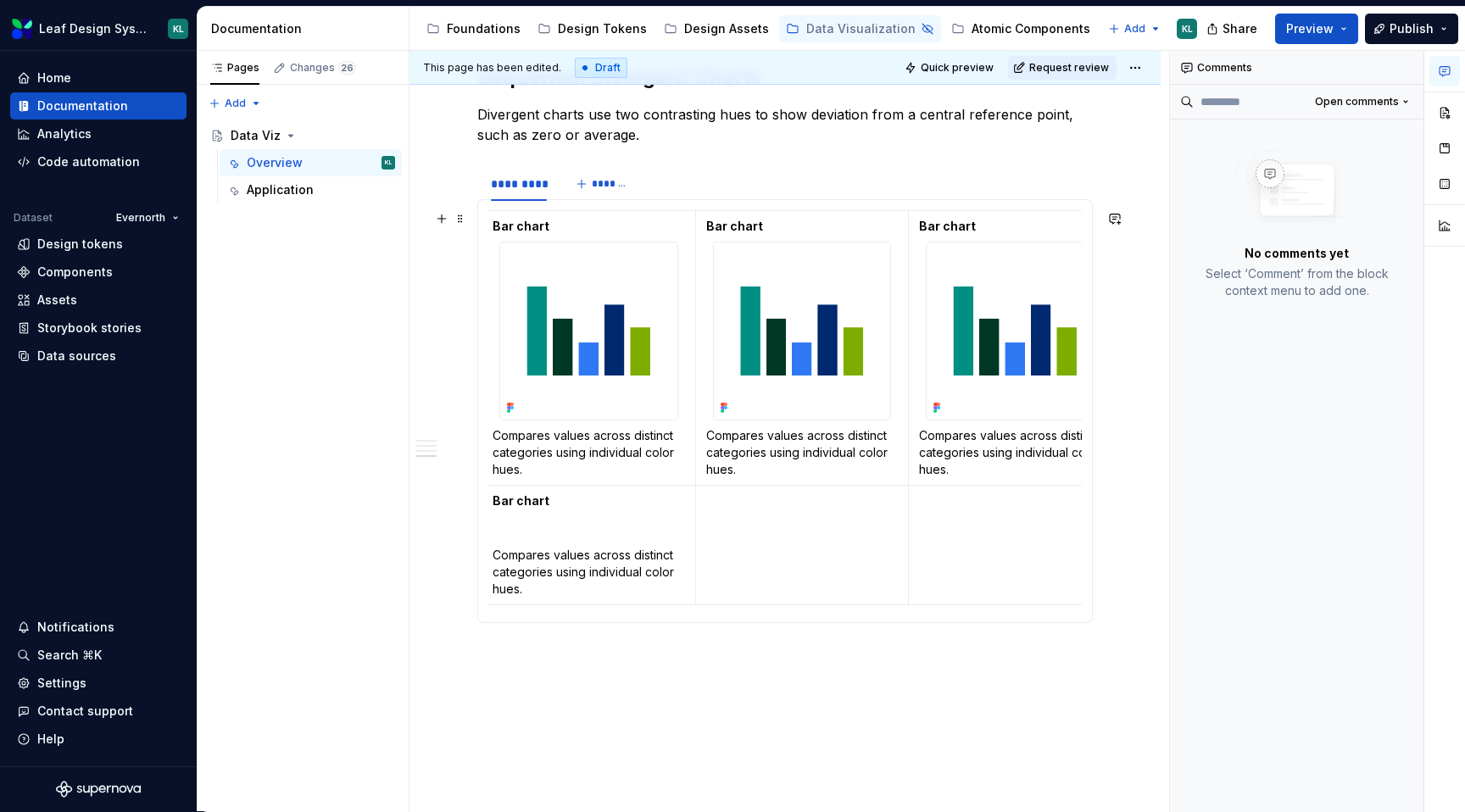
click at [555, 529] on p at bounding box center [589, 528] width 193 height 17
click at [506, 527] on p at bounding box center [589, 528] width 193 height 17
click at [493, 527] on p at bounding box center [589, 528] width 193 height 17
click at [686, 544] on html "Leaf Design System KL Home Documentation Analytics Code automation Dataset Ever…" at bounding box center [732, 406] width 1465 height 812
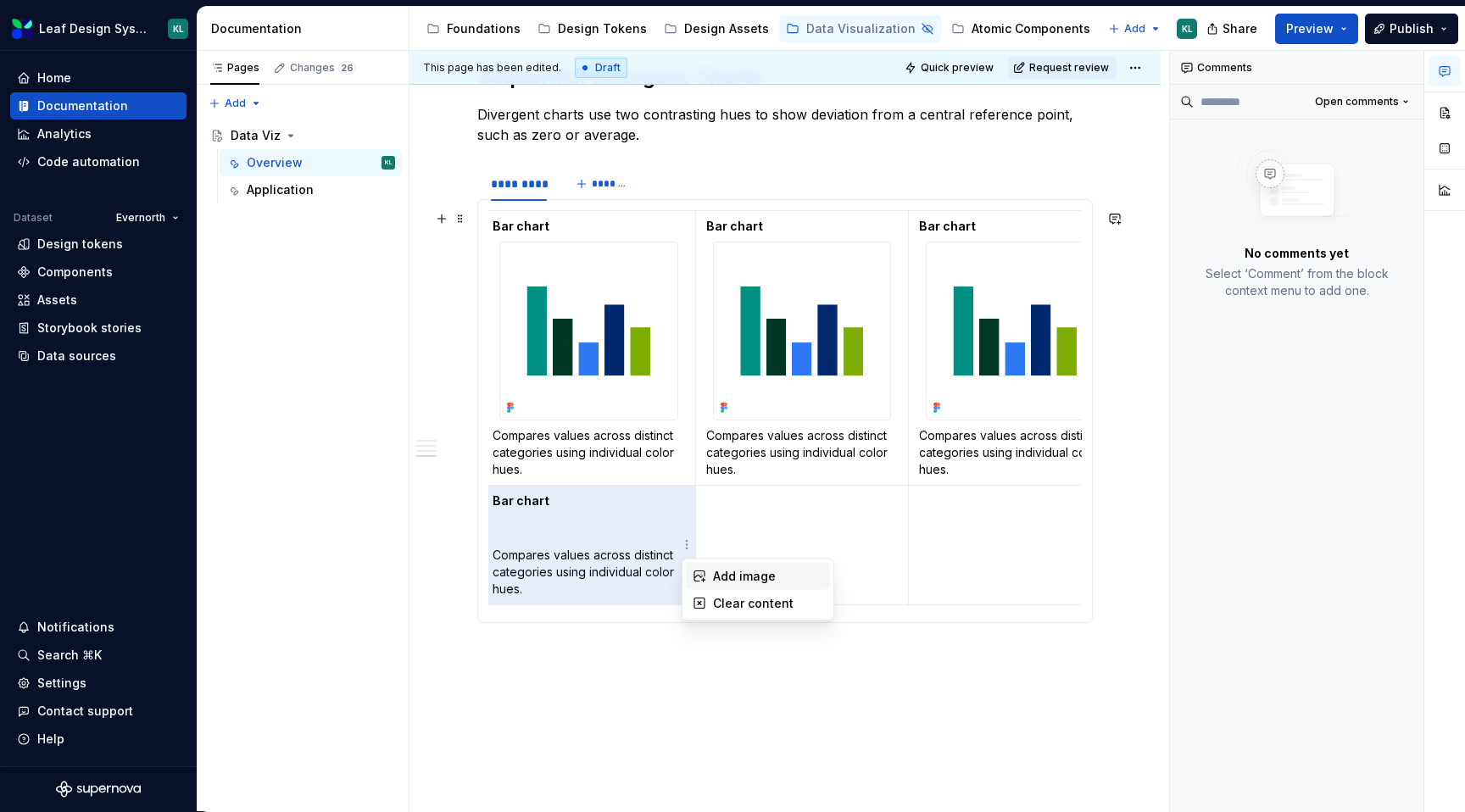
click at [718, 567] on div "Add image" at bounding box center [767, 576] width 110 height 17
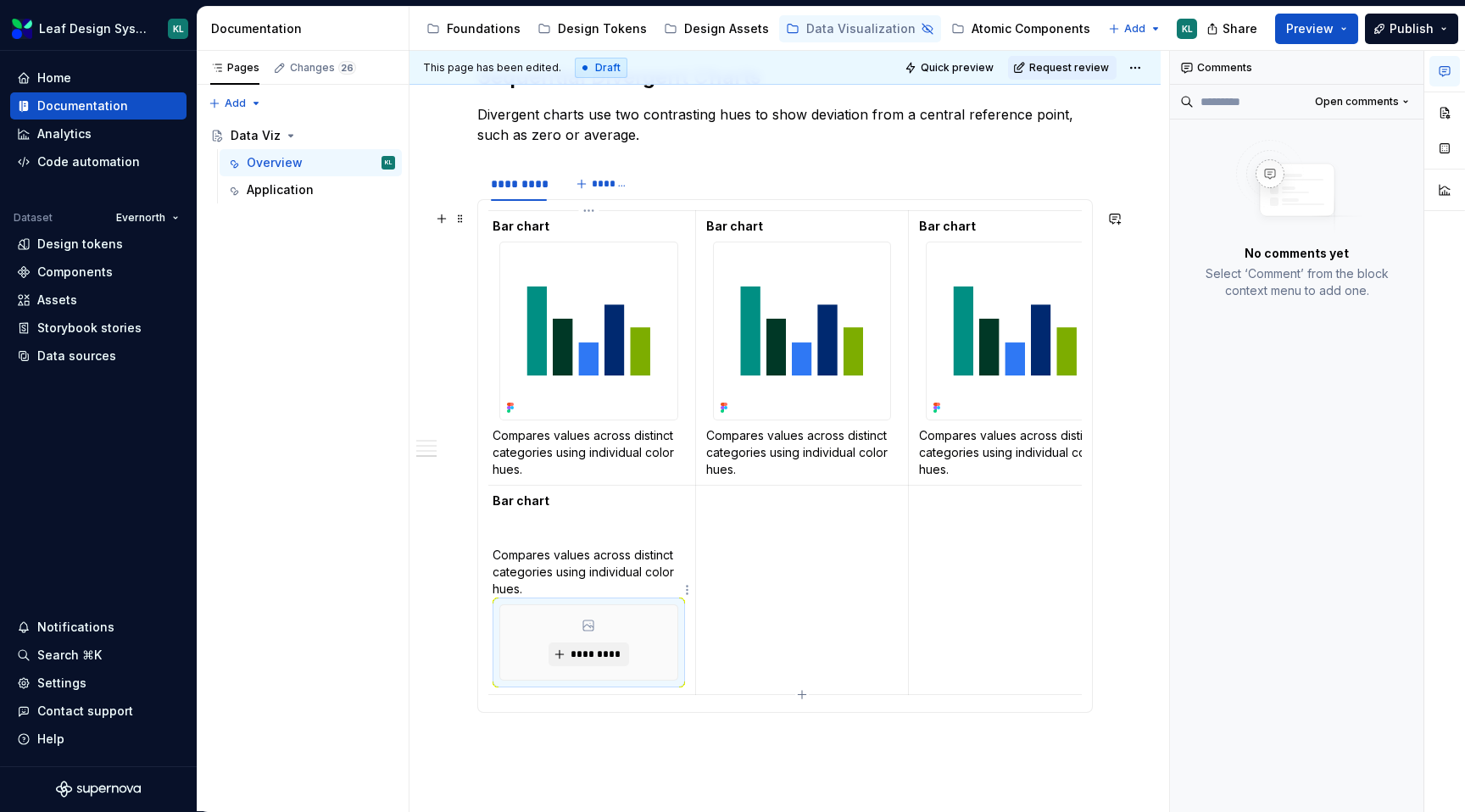
click at [590, 569] on p "Compares values across distinct categories using individual color hues." at bounding box center [589, 572] width 193 height 51
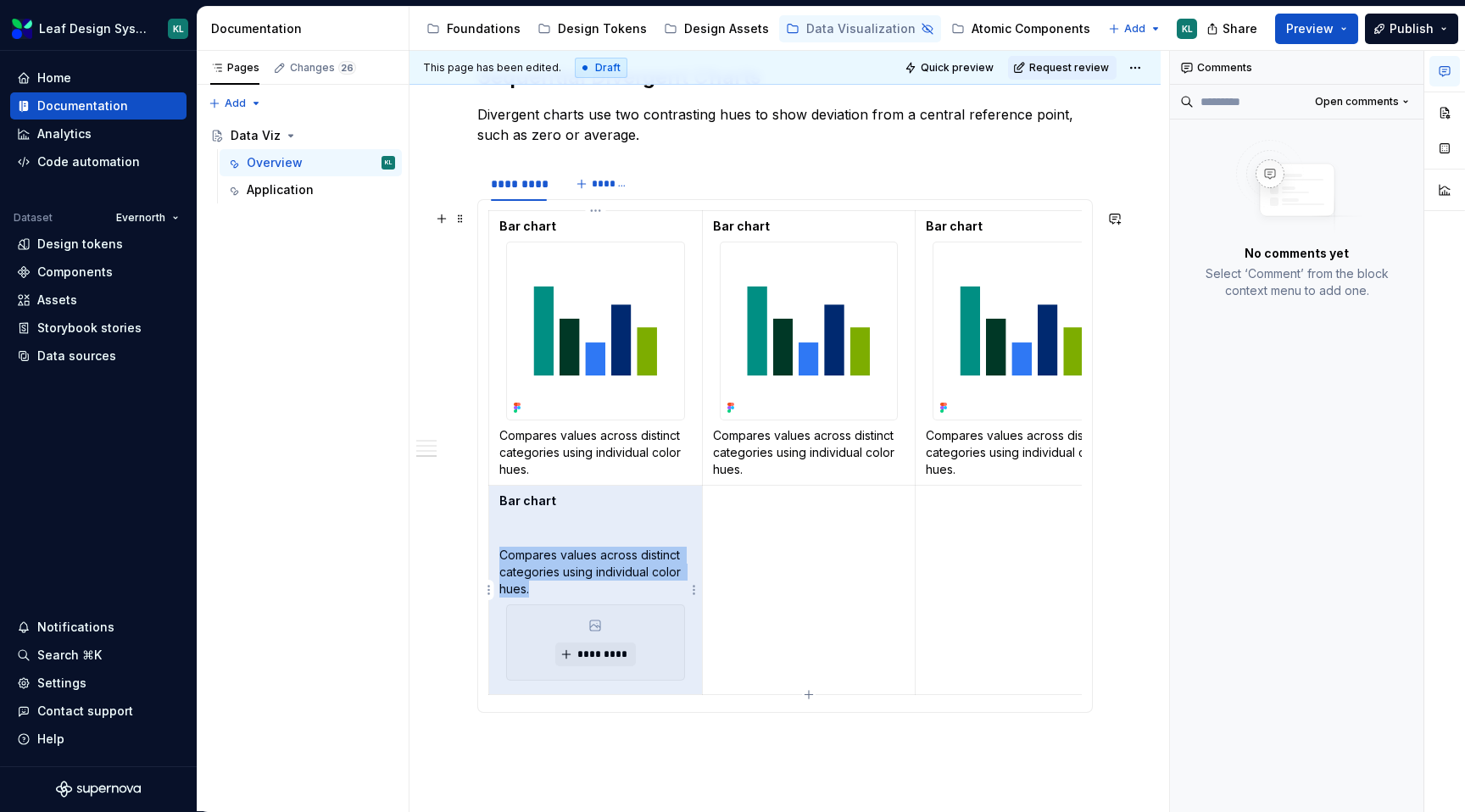
drag, startPoint x: 543, startPoint y: 590, endPoint x: 500, endPoint y: 556, distance: 54.8
click at [500, 556] on p "Compares values across distinct categories using individual color hues." at bounding box center [595, 572] width 193 height 51
copy td "Bar chart Compares values across distinct categories using individual color hue…"
click at [537, 586] on p "Compares values across distinct categories using individual color hues." at bounding box center [595, 572] width 193 height 51
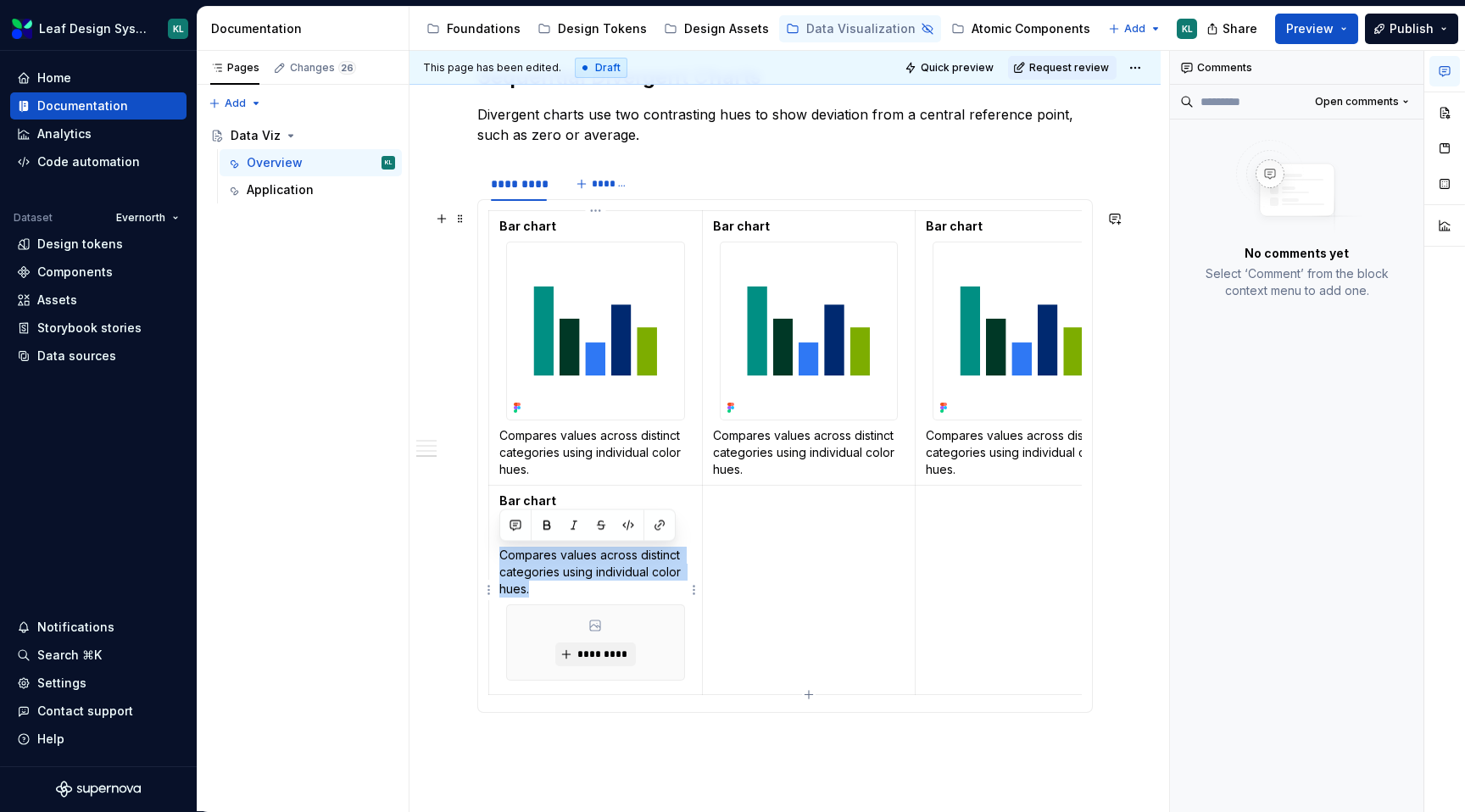
drag, startPoint x: 530, startPoint y: 587, endPoint x: 500, endPoint y: 558, distance: 41.7
click at [500, 558] on p "Compares values across distinct categories using individual color hues." at bounding box center [595, 572] width 193 height 51
copy p "Compares values across distinct categories using individual color hues."
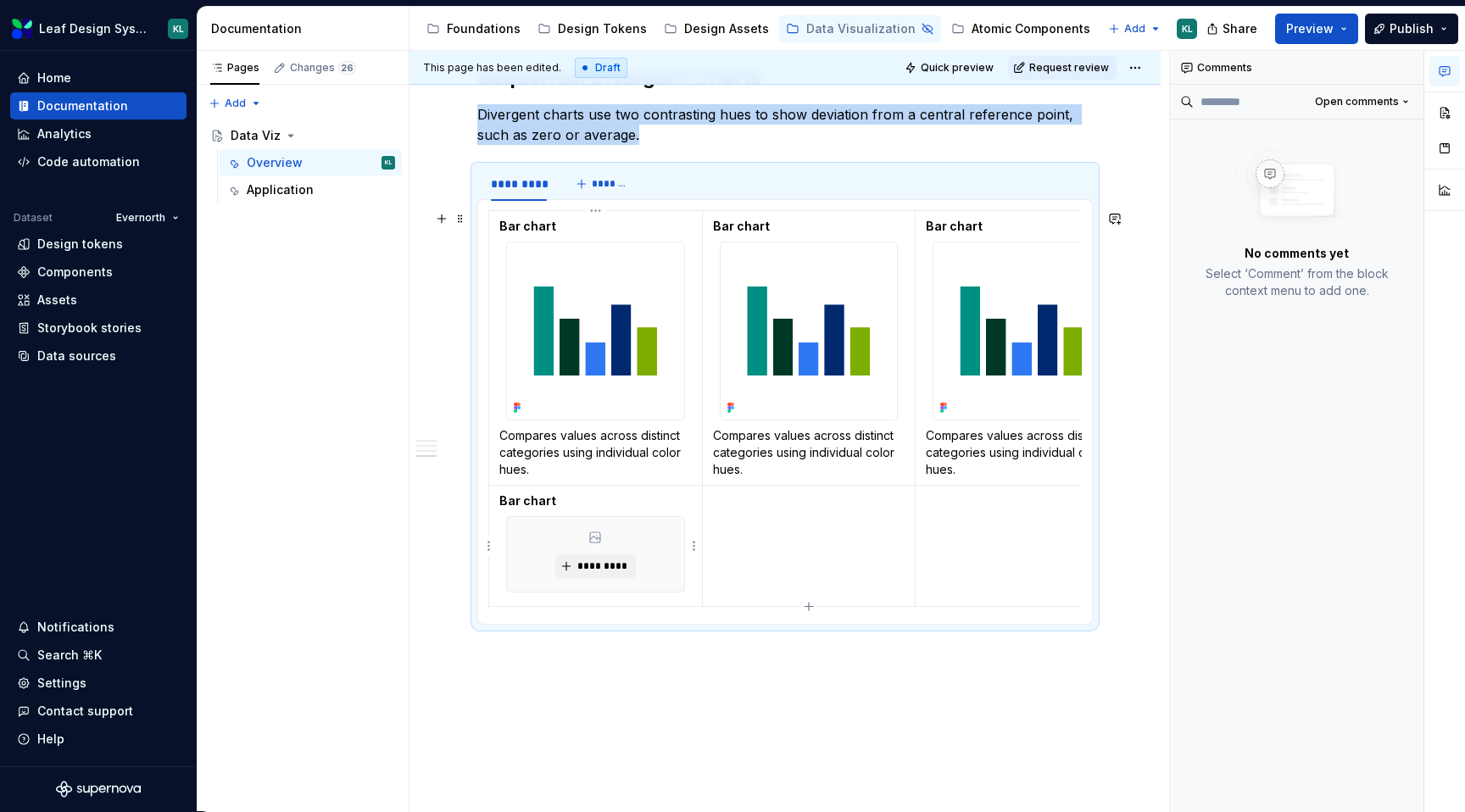
click at [685, 590] on div "*********" at bounding box center [595, 554] width 179 height 76
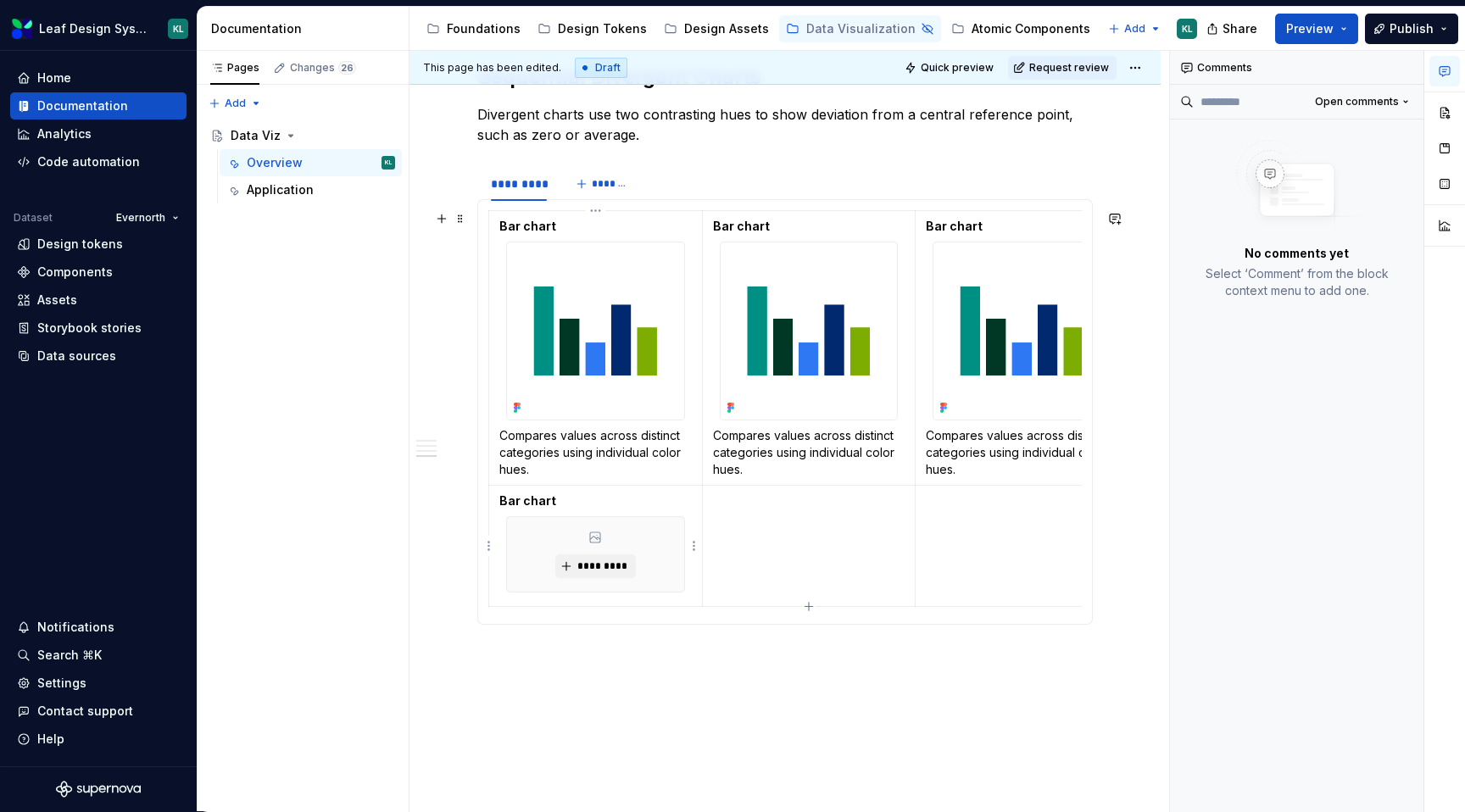
click at [649, 506] on p "Bar chart" at bounding box center [595, 501] width 193 height 17
click at [602, 593] on div "*********" at bounding box center [595, 554] width 179 height 76
click at [582, 500] on p "Bar chart" at bounding box center [595, 501] width 193 height 17
click at [584, 503] on p "Bar chart" at bounding box center [595, 501] width 193 height 17
click at [616, 587] on p "Compares values across distinct categories using individual color hues." at bounding box center [595, 572] width 193 height 51
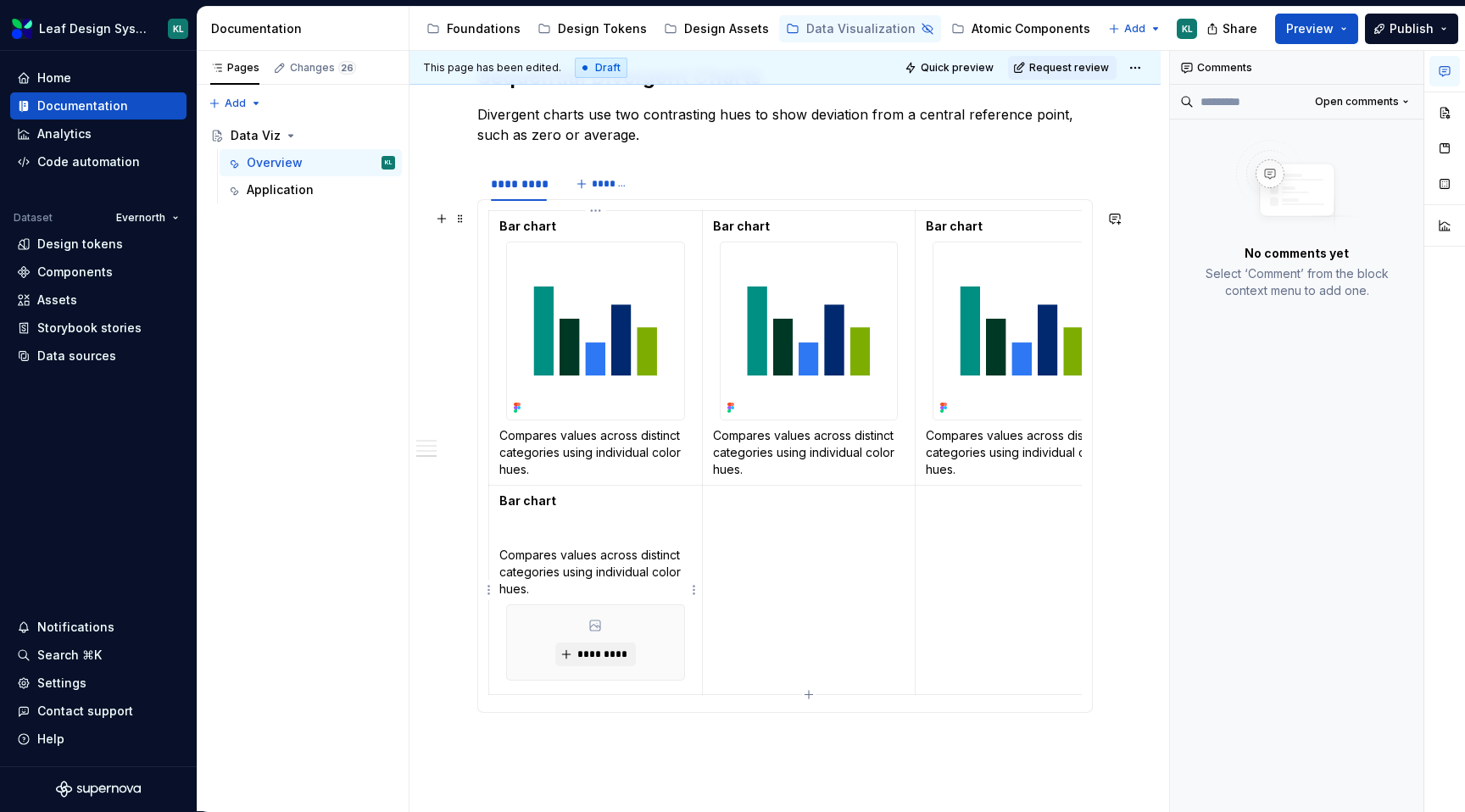
click at [595, 630] on icon at bounding box center [595, 625] width 10 height 10
click at [605, 515] on td "Bar chart Compares values across distinct categories using individual color hue…" at bounding box center [596, 545] width 214 height 120
click at [692, 542] on html "Leaf Design System KL Home Documentation Analytics Code automation Dataset Ever…" at bounding box center [732, 406] width 1465 height 812
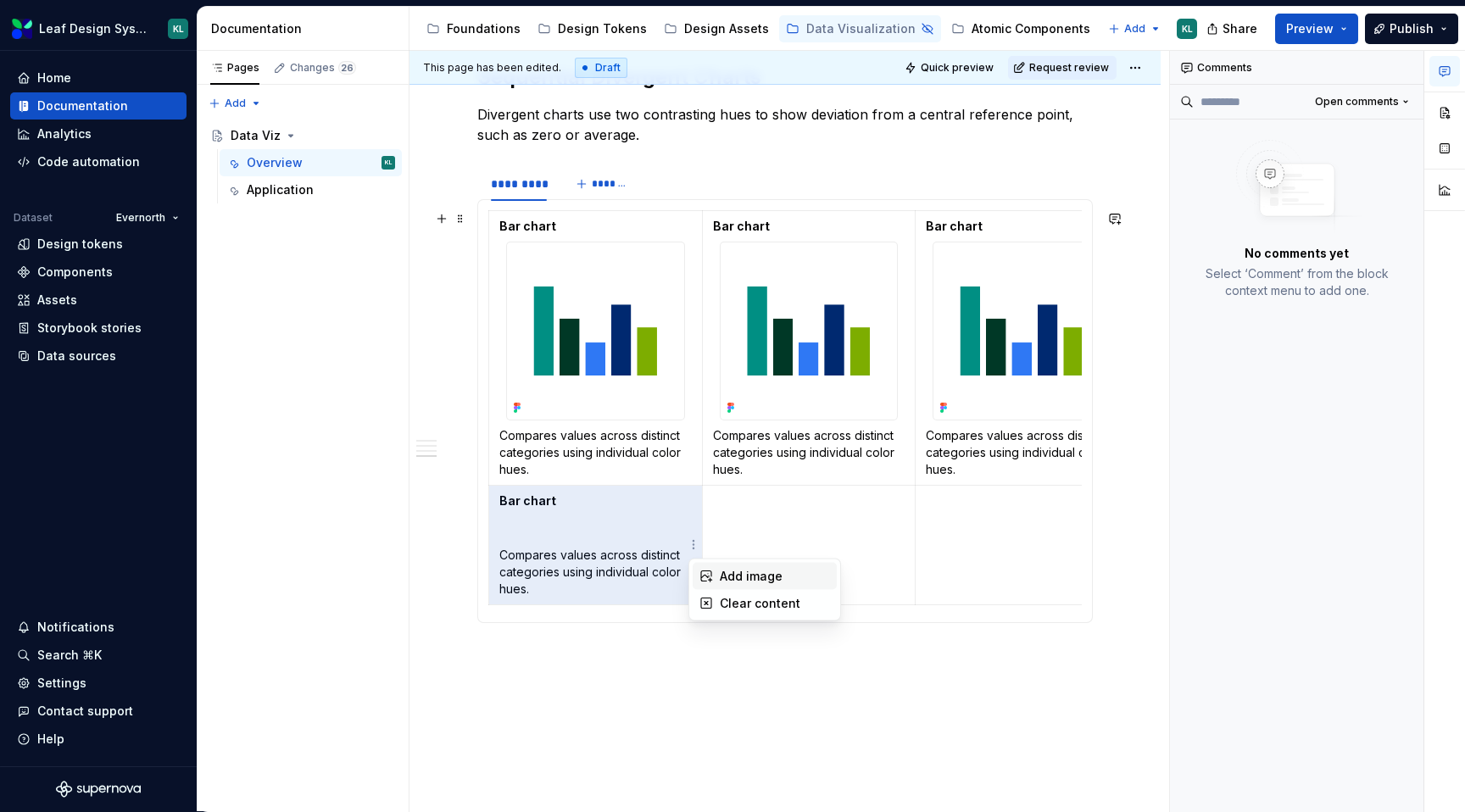
click at [730, 571] on div "Add image" at bounding box center [774, 576] width 110 height 17
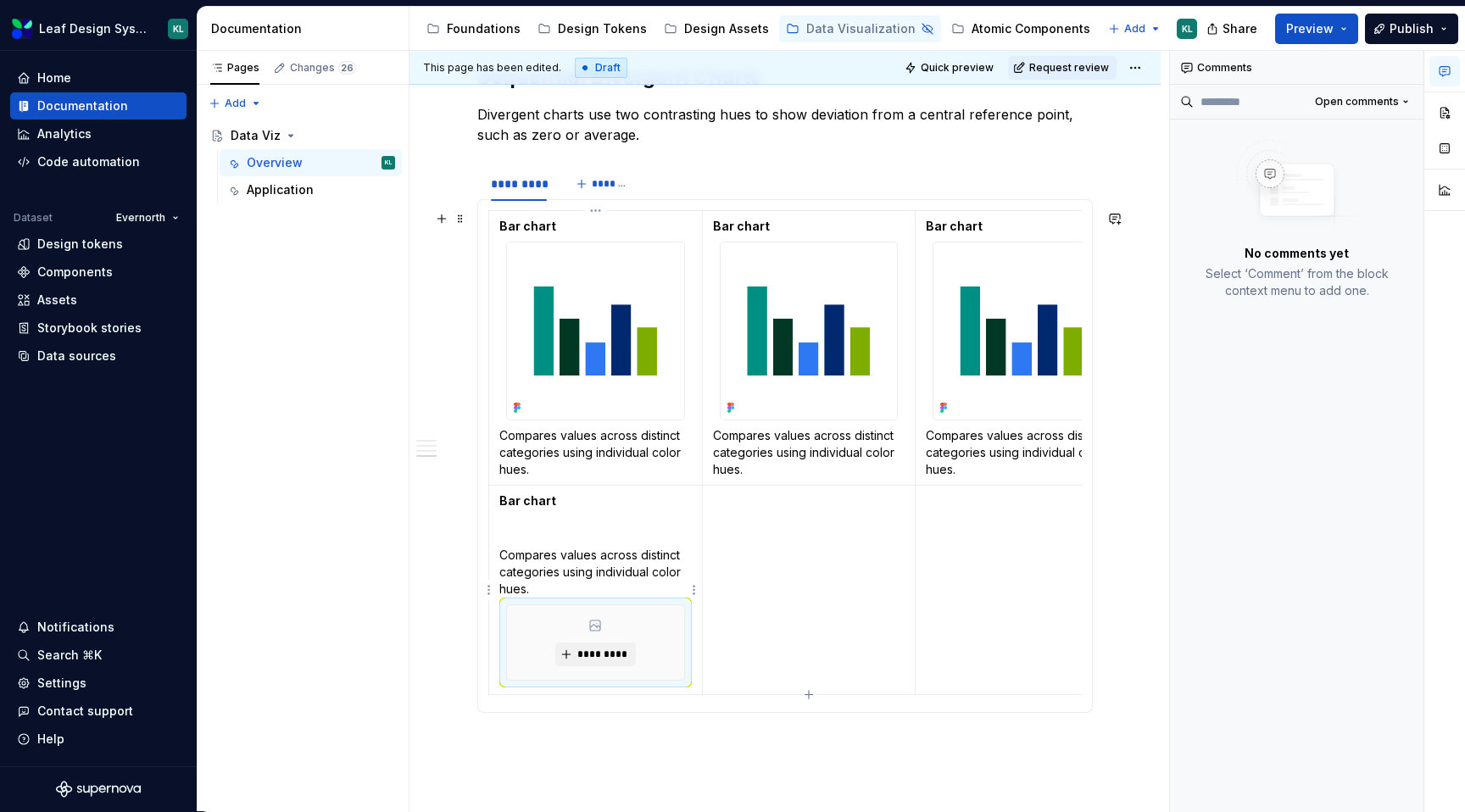
drag, startPoint x: 623, startPoint y: 602, endPoint x: 623, endPoint y: 545, distance: 57.0
click at [623, 545] on td "Bar chart Compares values across distinct categories using individual color hue…" at bounding box center [596, 589] width 214 height 209
drag, startPoint x: 506, startPoint y: 638, endPoint x: 518, endPoint y: 547, distance: 91.8
click at [518, 547] on td "Bar chart Compares values across distinct categories using individual color hue…" at bounding box center [596, 589] width 214 height 209
click at [600, 584] on p "Compares values across distinct categories using individual color hues." at bounding box center [595, 572] width 193 height 51
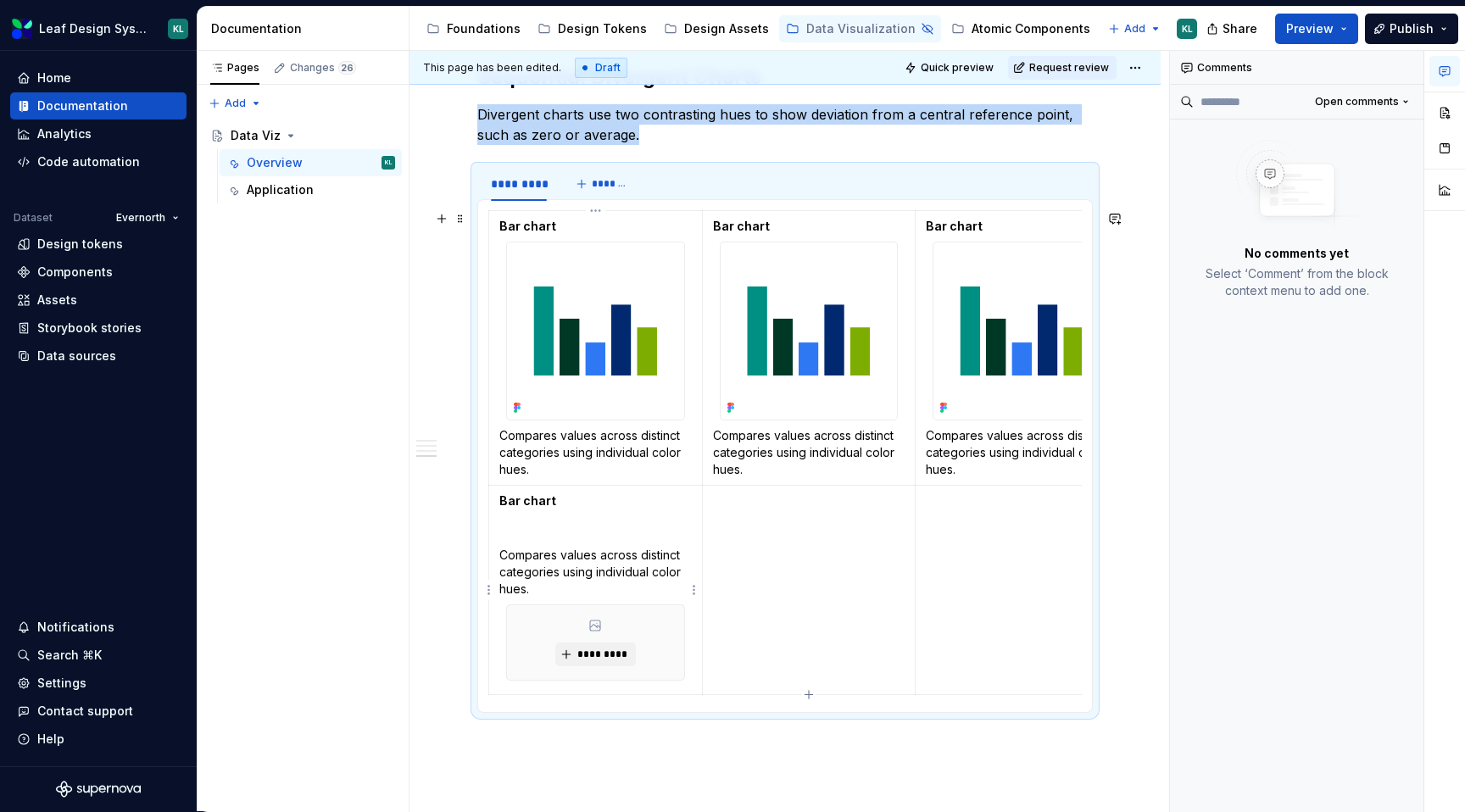
click at [647, 572] on p "Compares values across distinct categories using individual color hues." at bounding box center [595, 572] width 193 height 51
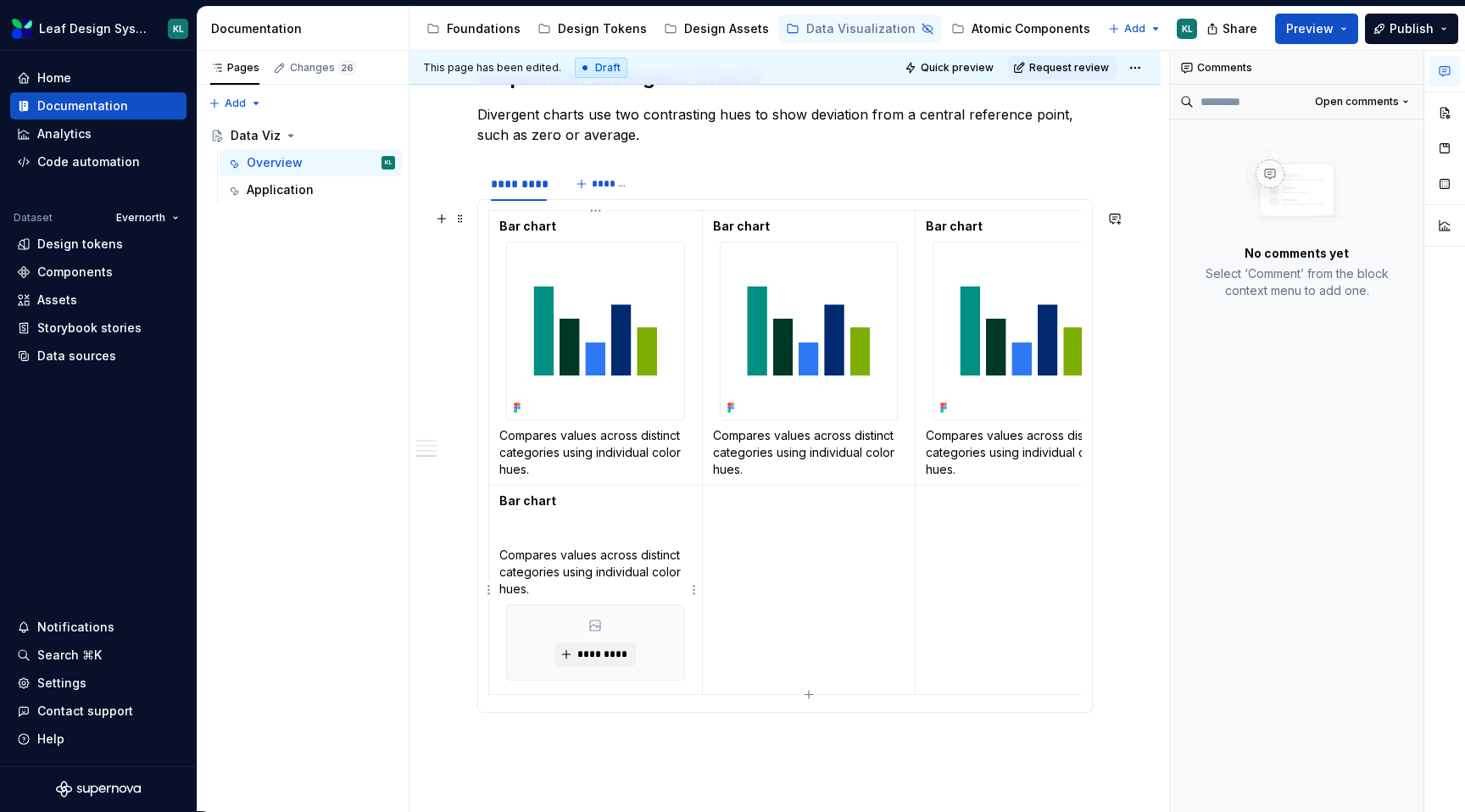
click at [628, 593] on p "Compares values across distinct categories using individual color hues." at bounding box center [595, 572] width 193 height 51
click at [539, 530] on p at bounding box center [595, 528] width 193 height 17
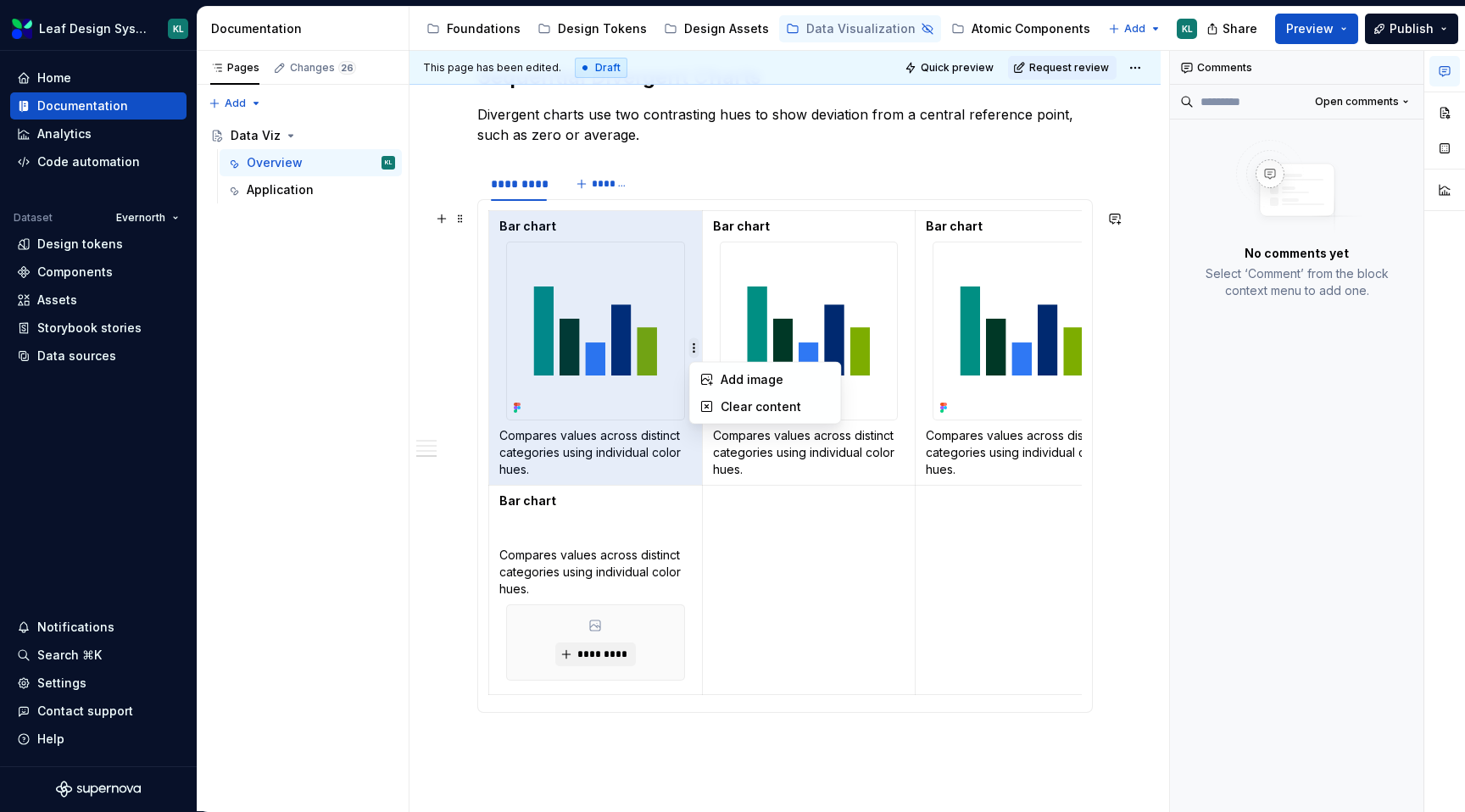
click at [693, 349] on html "Leaf Design System KL Home Documentation Analytics Code automation Dataset Ever…" at bounding box center [732, 406] width 1465 height 812
click at [713, 376] on icon at bounding box center [707, 380] width 14 height 14
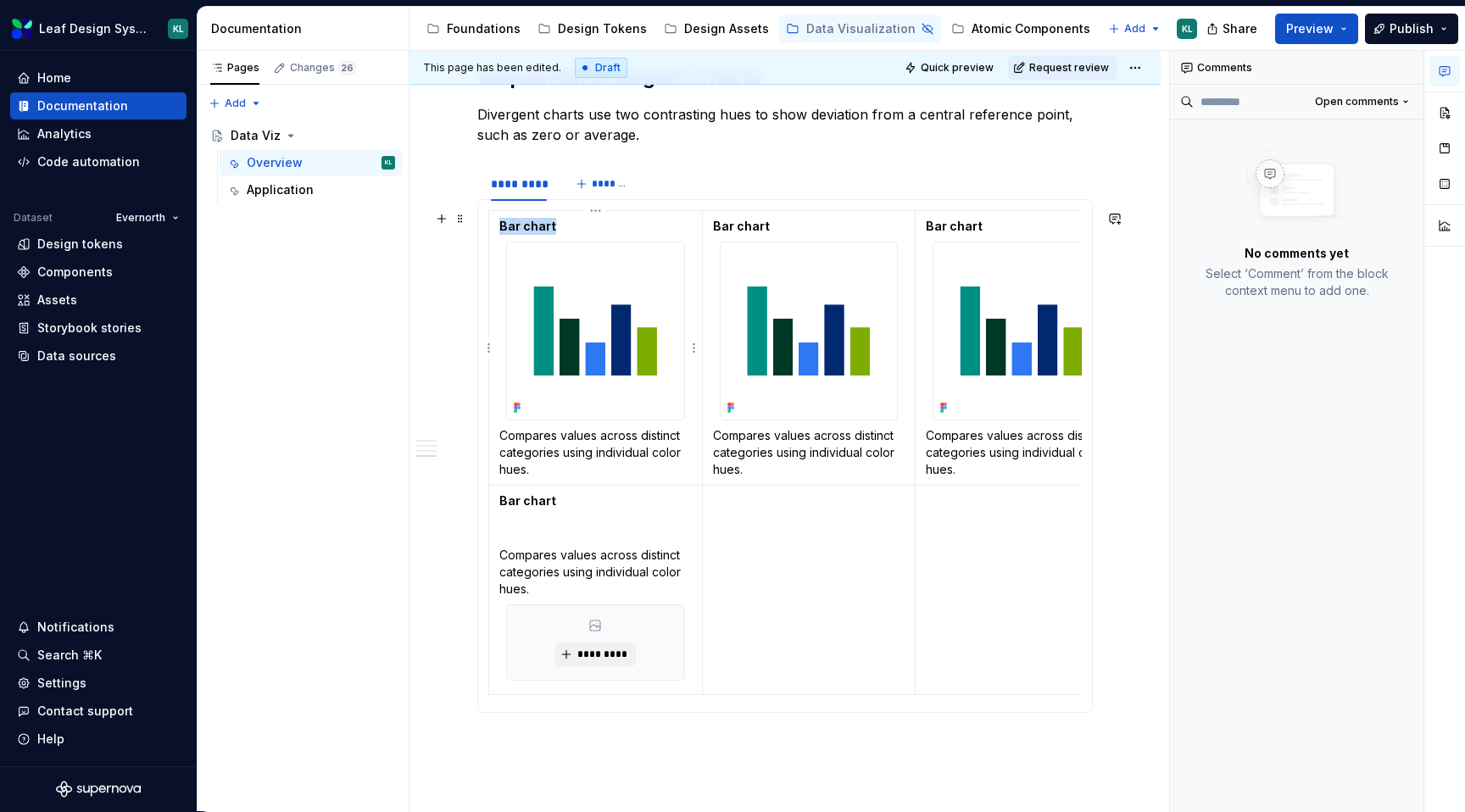
click at [592, 363] on img at bounding box center [595, 331] width 177 height 177
click at [578, 536] on td "Bar chart Compares values across distinct categories using individual color hue…" at bounding box center [596, 589] width 214 height 209
click at [634, 604] on div "*********" at bounding box center [595, 642] width 179 height 76
click at [602, 522] on p at bounding box center [595, 528] width 193 height 17
click at [1153, 26] on html "Leaf Design System KL Home Documentation Analytics Code automation Dataset Ever…" at bounding box center [732, 406] width 1465 height 812
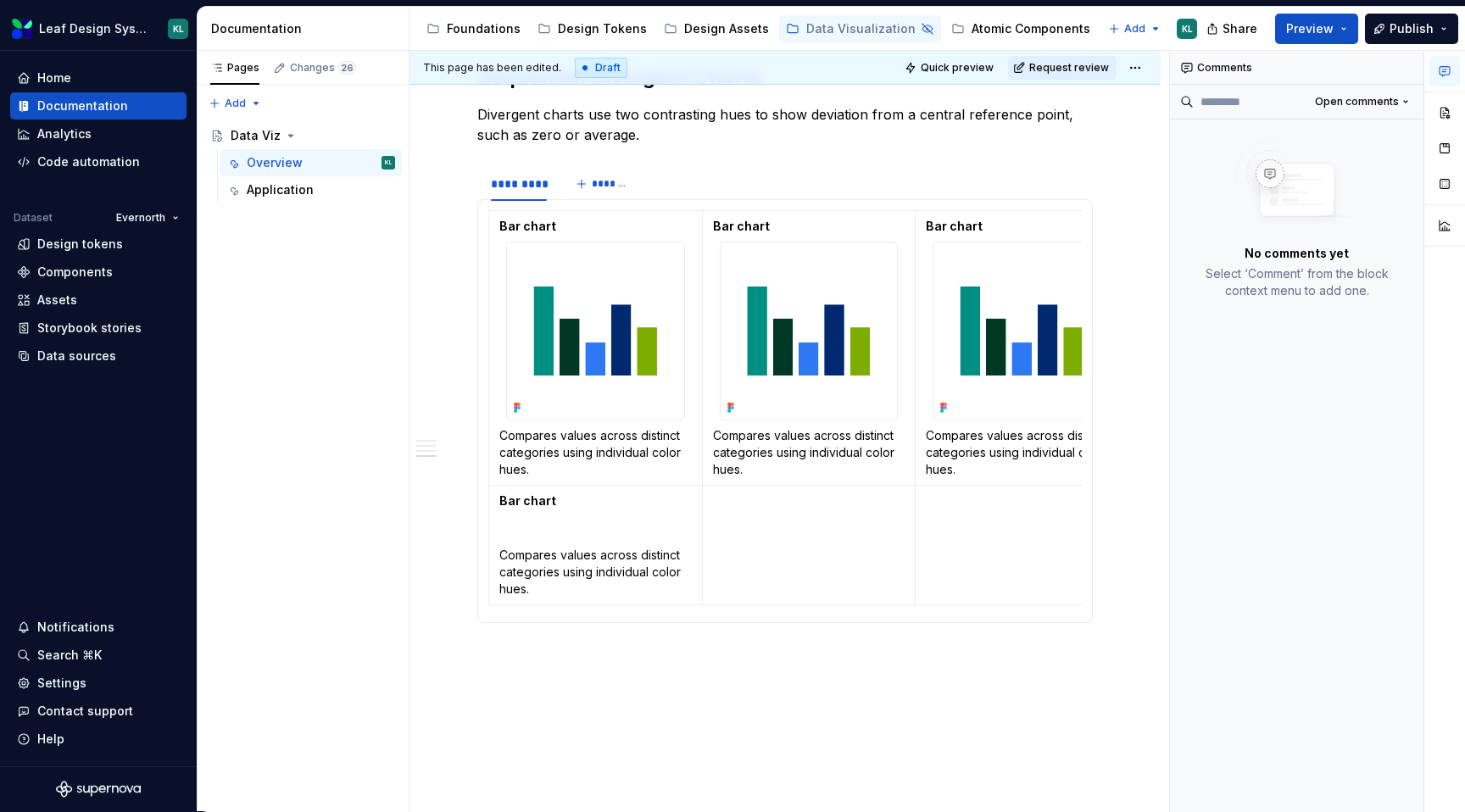
click at [1157, 26] on html "Leaf Design System KL Home Documentation Analytics Code automation Dataset Ever…" at bounding box center [732, 406] width 1465 height 812
click at [643, 354] on img at bounding box center [595, 331] width 177 height 177
click at [1442, 146] on button "button" at bounding box center [1444, 147] width 30 height 30
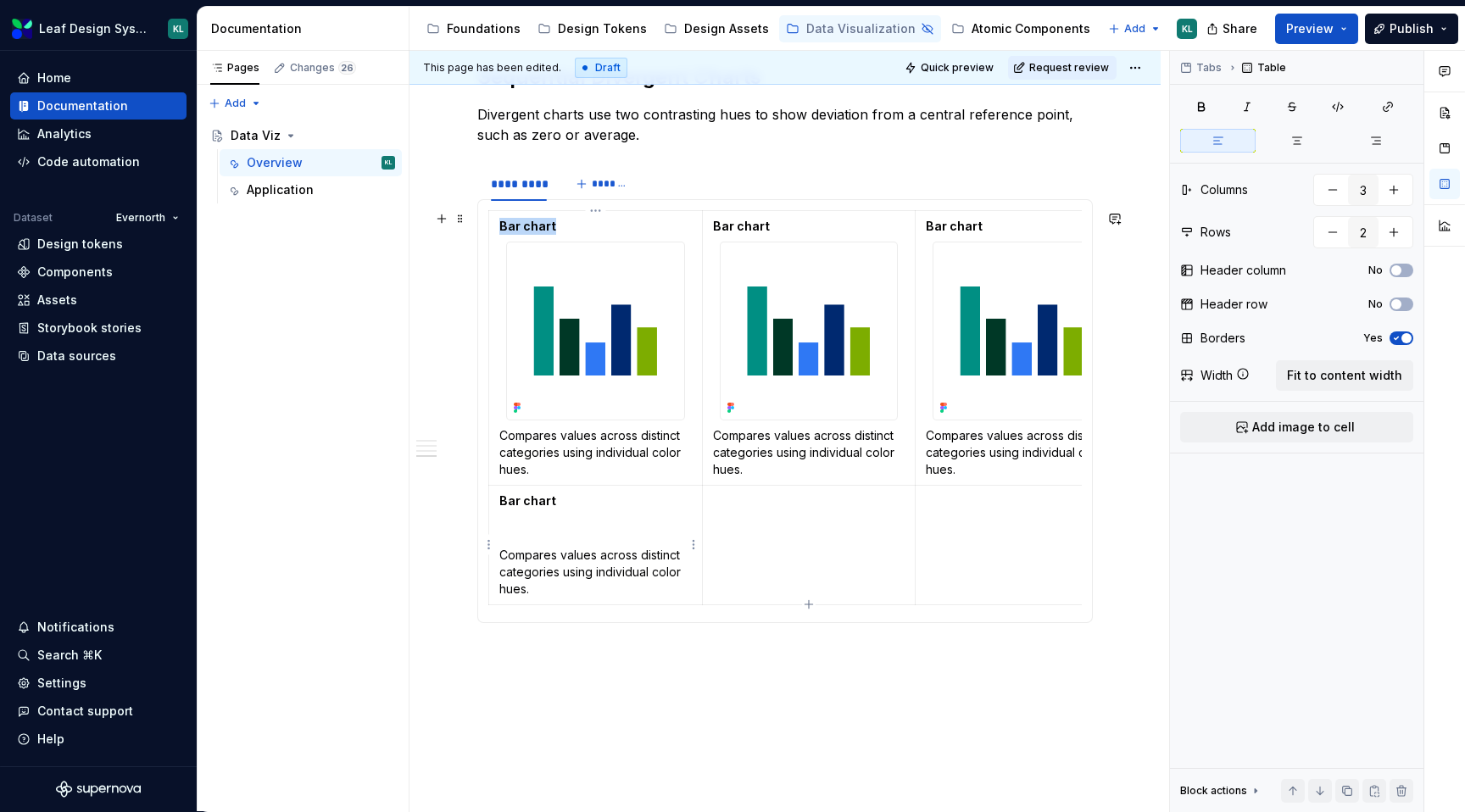
click at [581, 529] on p at bounding box center [595, 528] width 193 height 17
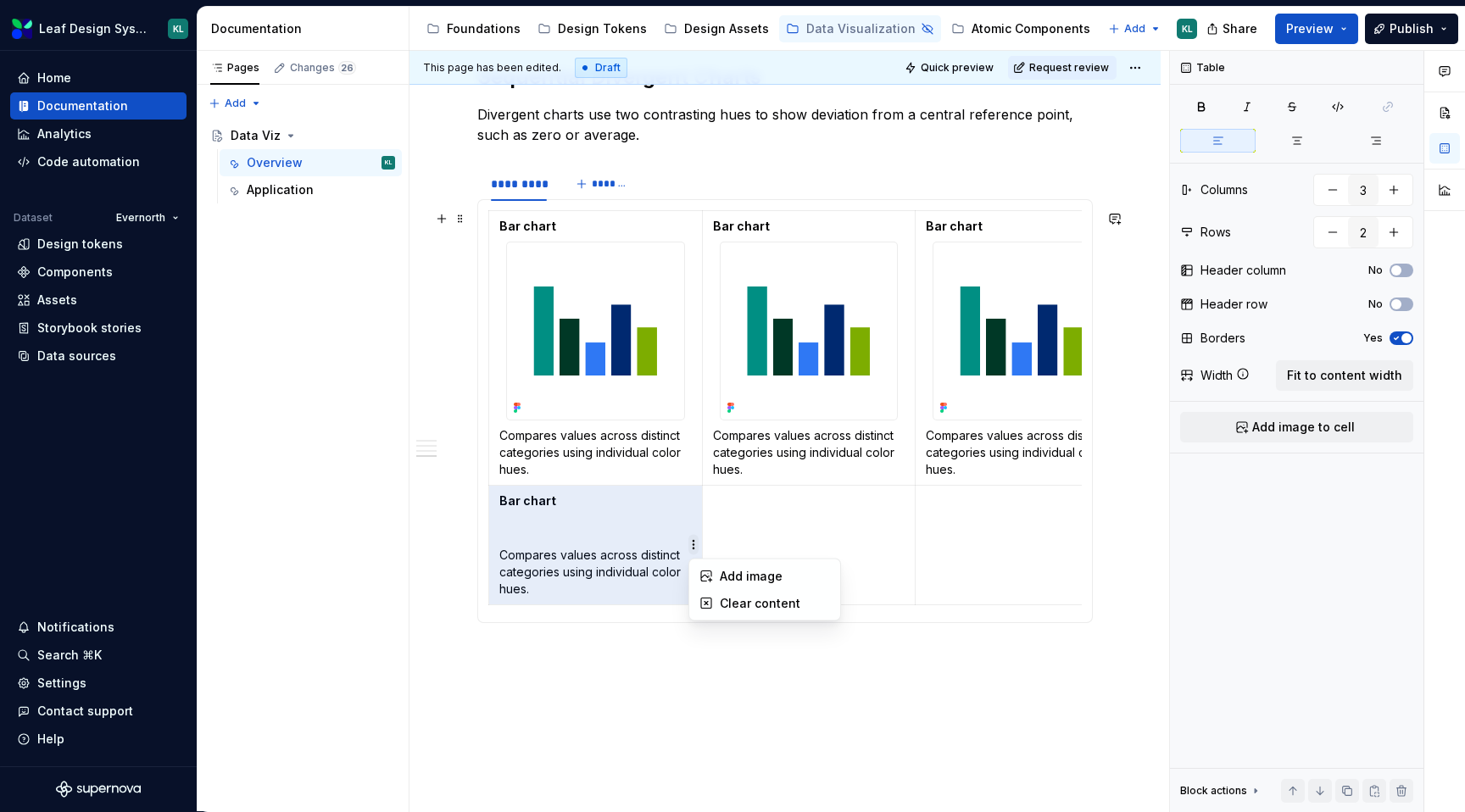
click at [694, 553] on html "Leaf Design System KL Home Documentation Analytics Code automation Dataset Ever…" at bounding box center [732, 406] width 1465 height 812
click at [726, 581] on div "Add image" at bounding box center [774, 576] width 110 height 17
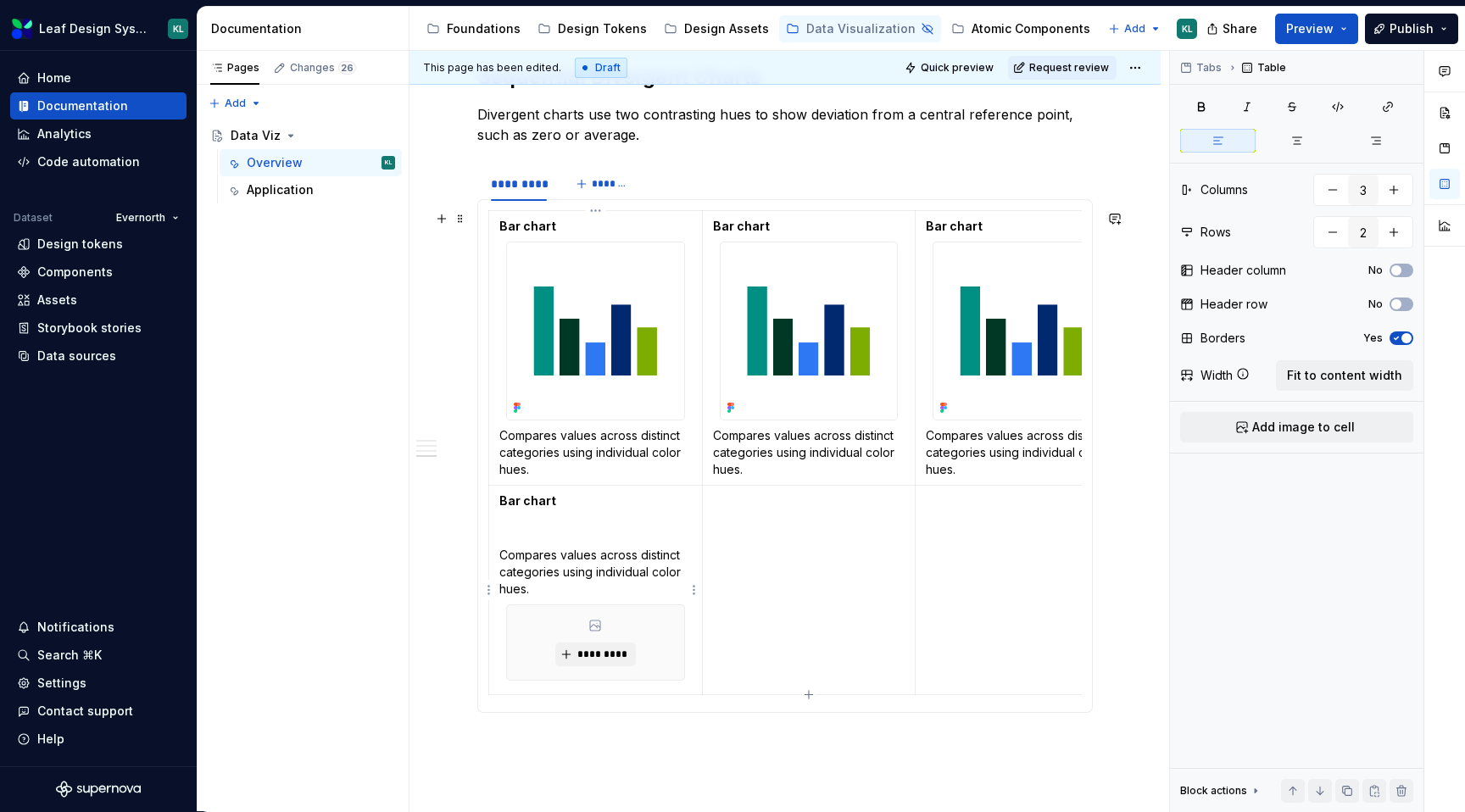
click at [609, 588] on p "Compares values across distinct categories using individual color hues." at bounding box center [595, 572] width 193 height 51
copy p "Compares values across distinct categories using individual color hues."
click at [685, 580] on div "*********" at bounding box center [595, 554] width 179 height 76
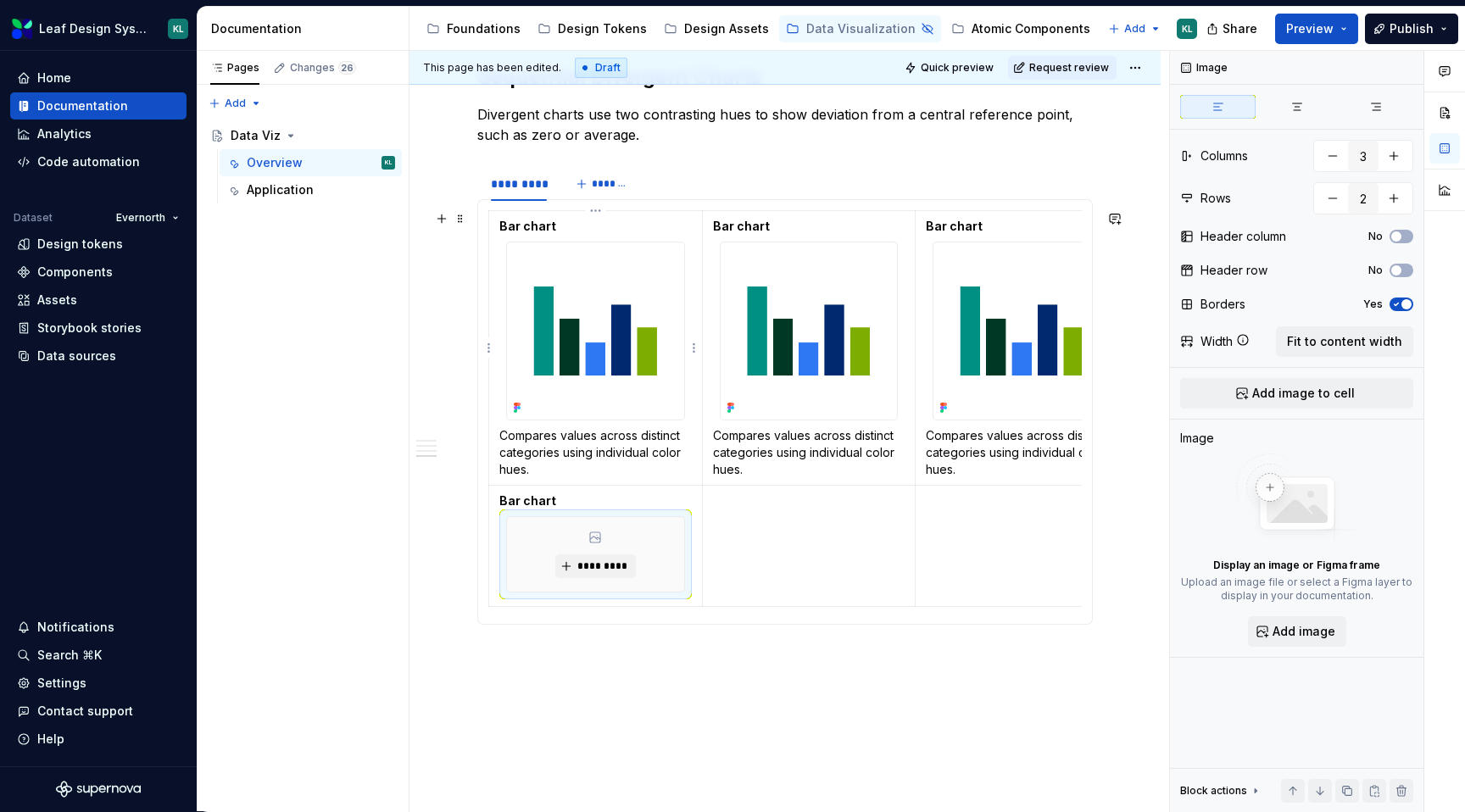
click at [639, 464] on p "Compares values across distinct categories using individual color hues." at bounding box center [595, 452] width 193 height 51
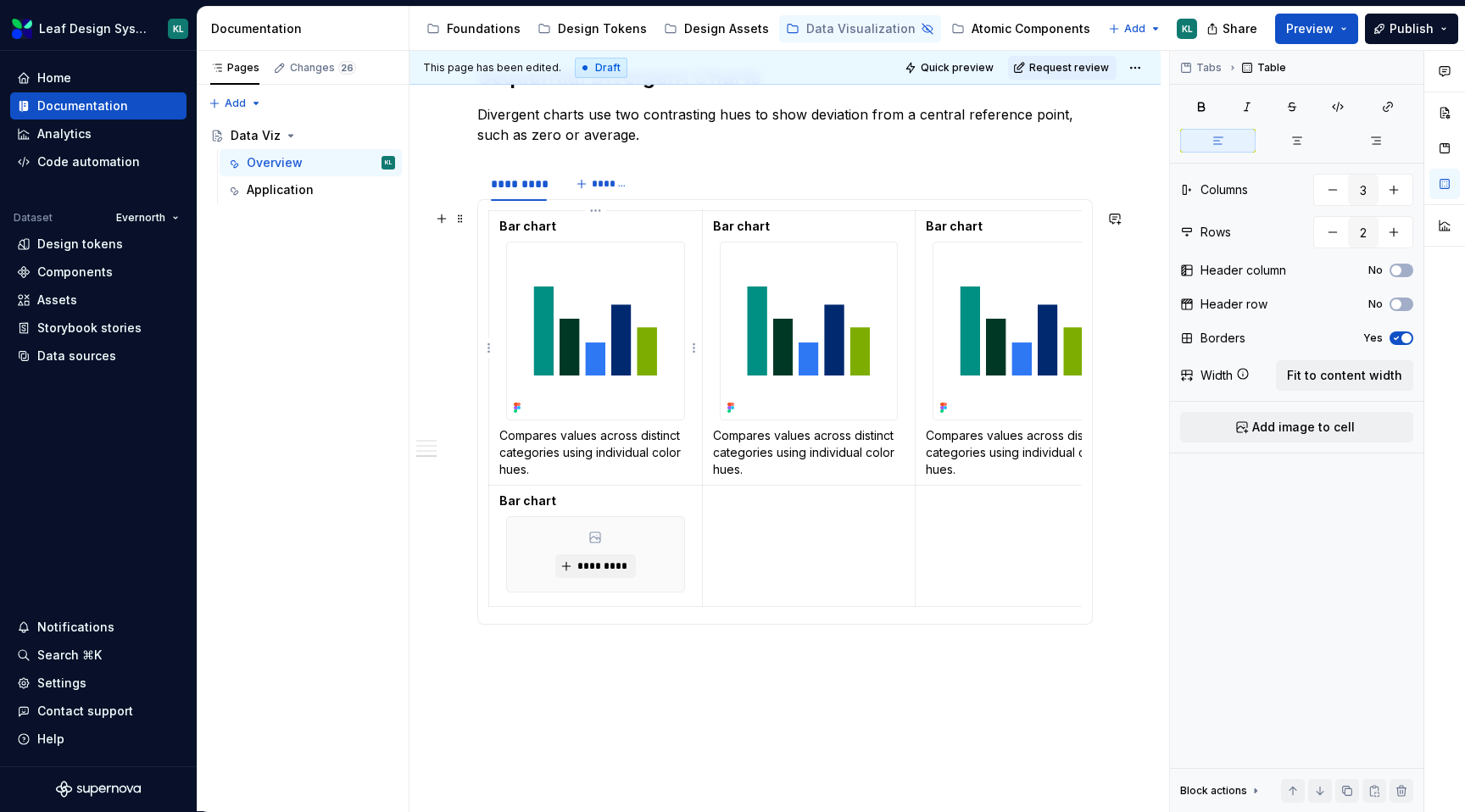
click at [695, 383] on td "Bar chart Compares values across distinct categories using individual color hue…" at bounding box center [596, 348] width 214 height 274
click at [490, 373] on td "Bar chart Compares values across distinct categories using individual color hue…" at bounding box center [596, 348] width 214 height 274
click at [506, 365] on div at bounding box center [595, 331] width 179 height 179
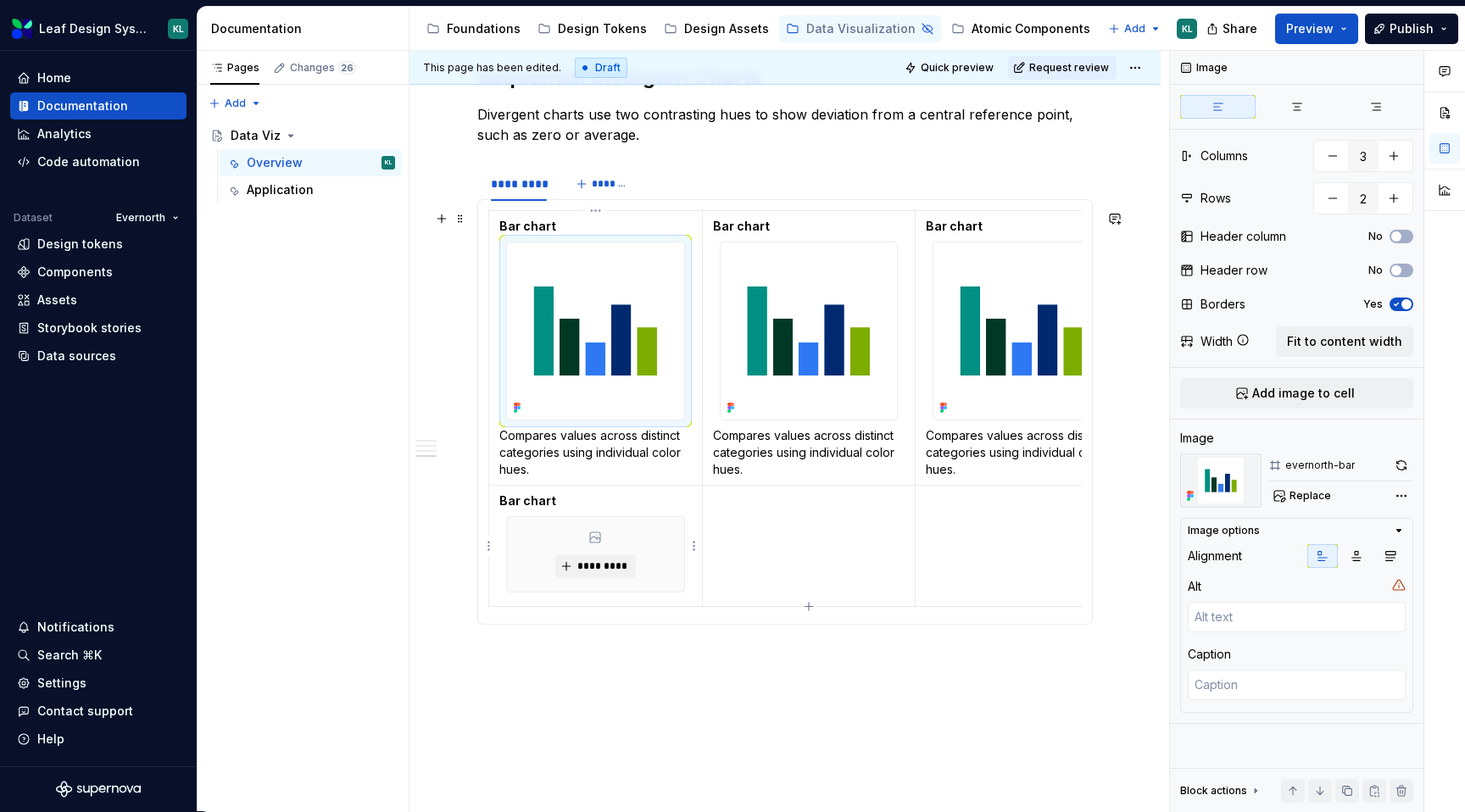
click at [656, 558] on div "*********" at bounding box center [595, 554] width 177 height 75
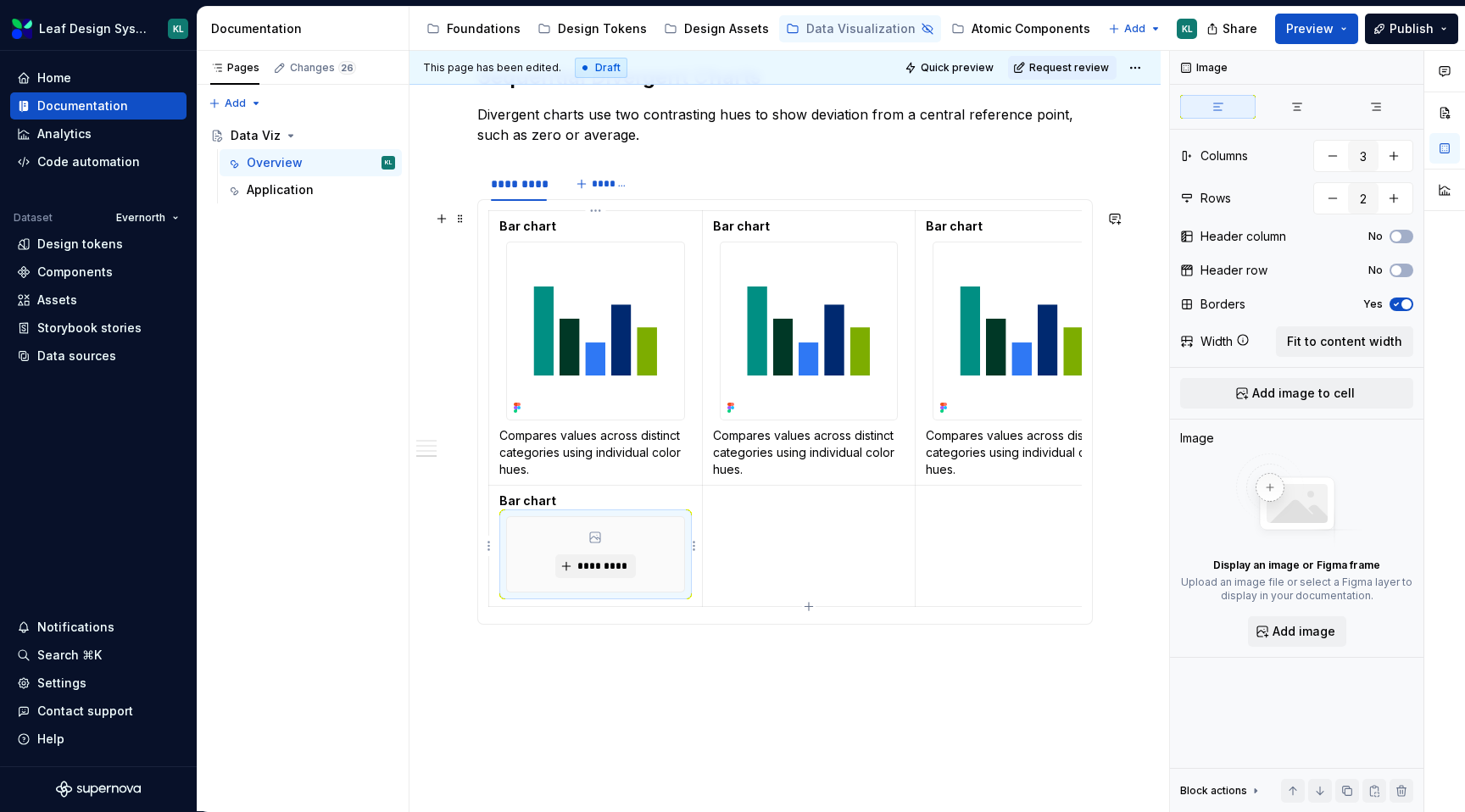
drag, startPoint x: 633, startPoint y: 543, endPoint x: 634, endPoint y: 506, distance: 37.0
click at [634, 506] on td "Bar chart *********" at bounding box center [596, 546] width 214 height 121
click at [629, 498] on p "Bar chart" at bounding box center [595, 501] width 193 height 17
click at [568, 581] on div "*********" at bounding box center [595, 615] width 177 height 75
drag, startPoint x: 555, startPoint y: 581, endPoint x: 555, endPoint y: 517, distance: 64.0
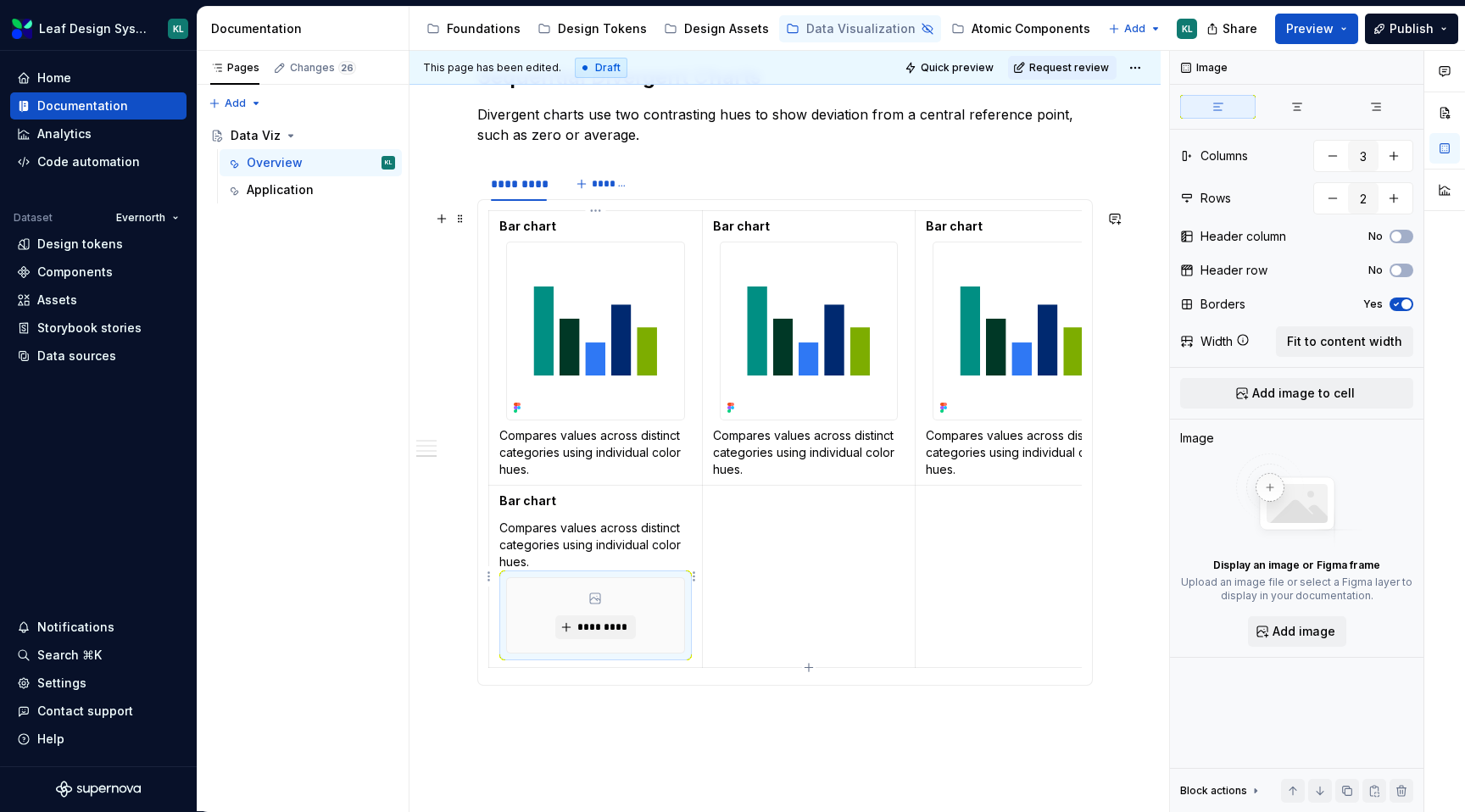
click at [555, 517] on td "Bar chart Compares values across distinct categories using individual color hue…" at bounding box center [596, 576] width 214 height 182
drag, startPoint x: 504, startPoint y: 596, endPoint x: 521, endPoint y: 527, distance: 71.1
click at [521, 527] on td "Bar chart Compares values across distinct categories using individual color hue…" at bounding box center [596, 576] width 214 height 182
drag, startPoint x: 525, startPoint y: 613, endPoint x: 527, endPoint y: 597, distance: 16.1
click at [527, 597] on div "*********" at bounding box center [595, 615] width 177 height 75
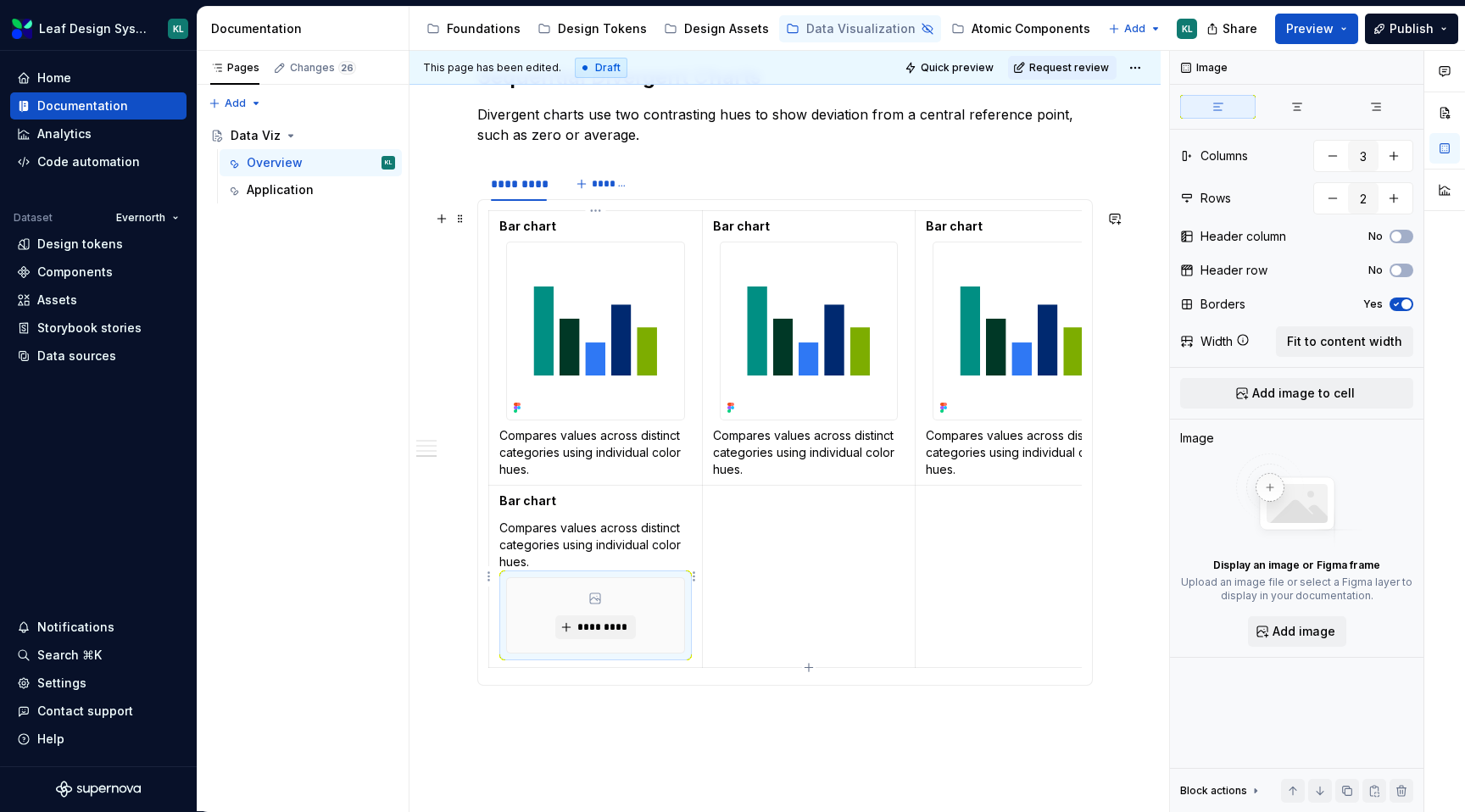
drag, startPoint x: 534, startPoint y: 585, endPoint x: 555, endPoint y: 518, distance: 70.2
click at [555, 518] on td "Bar chart Compares values across distinct categories using individual color hue…" at bounding box center [596, 576] width 214 height 182
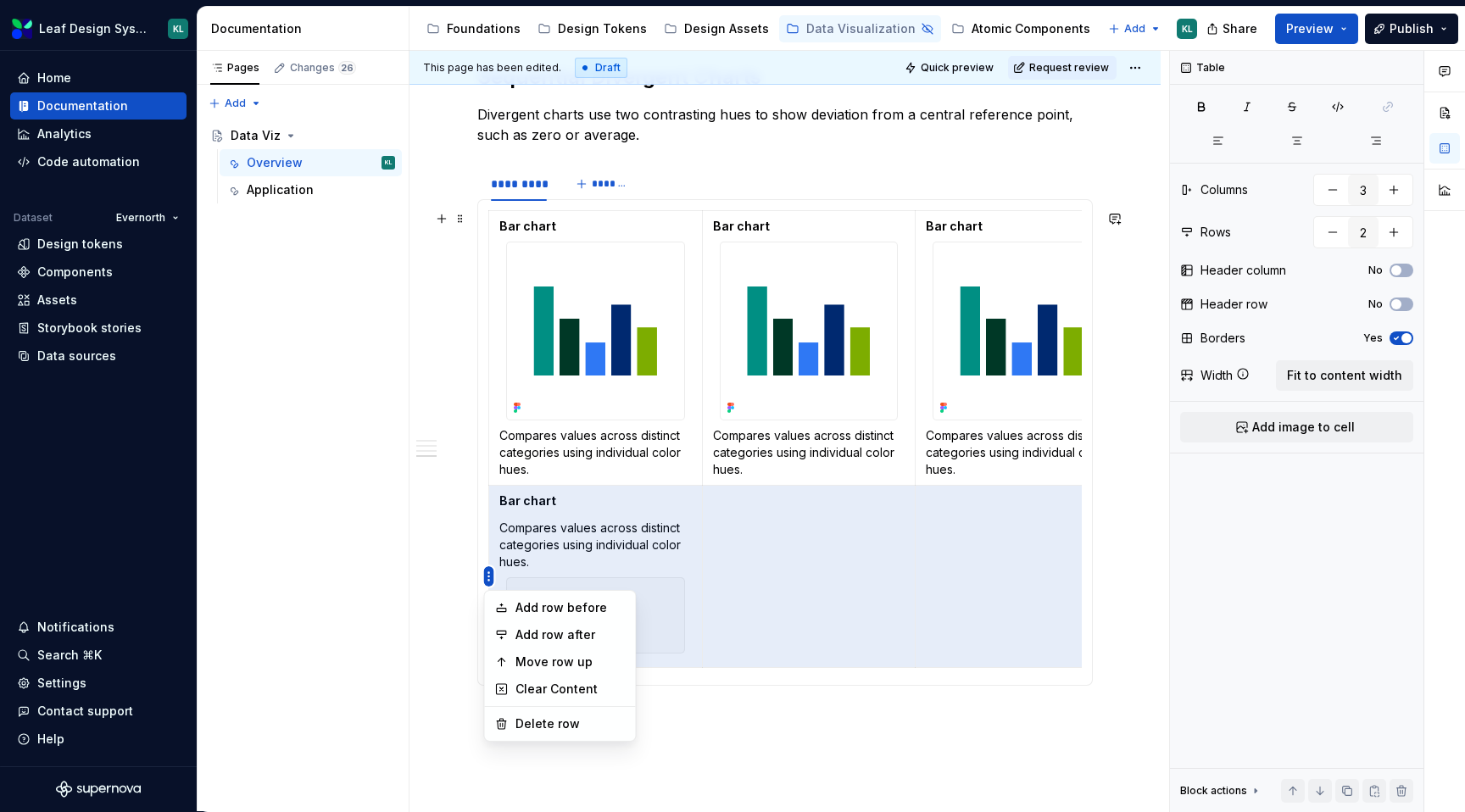
click at [493, 550] on html "Leaf Design System KL Home Documentation Analytics Code automation Dataset Ever…" at bounding box center [732, 406] width 1465 height 812
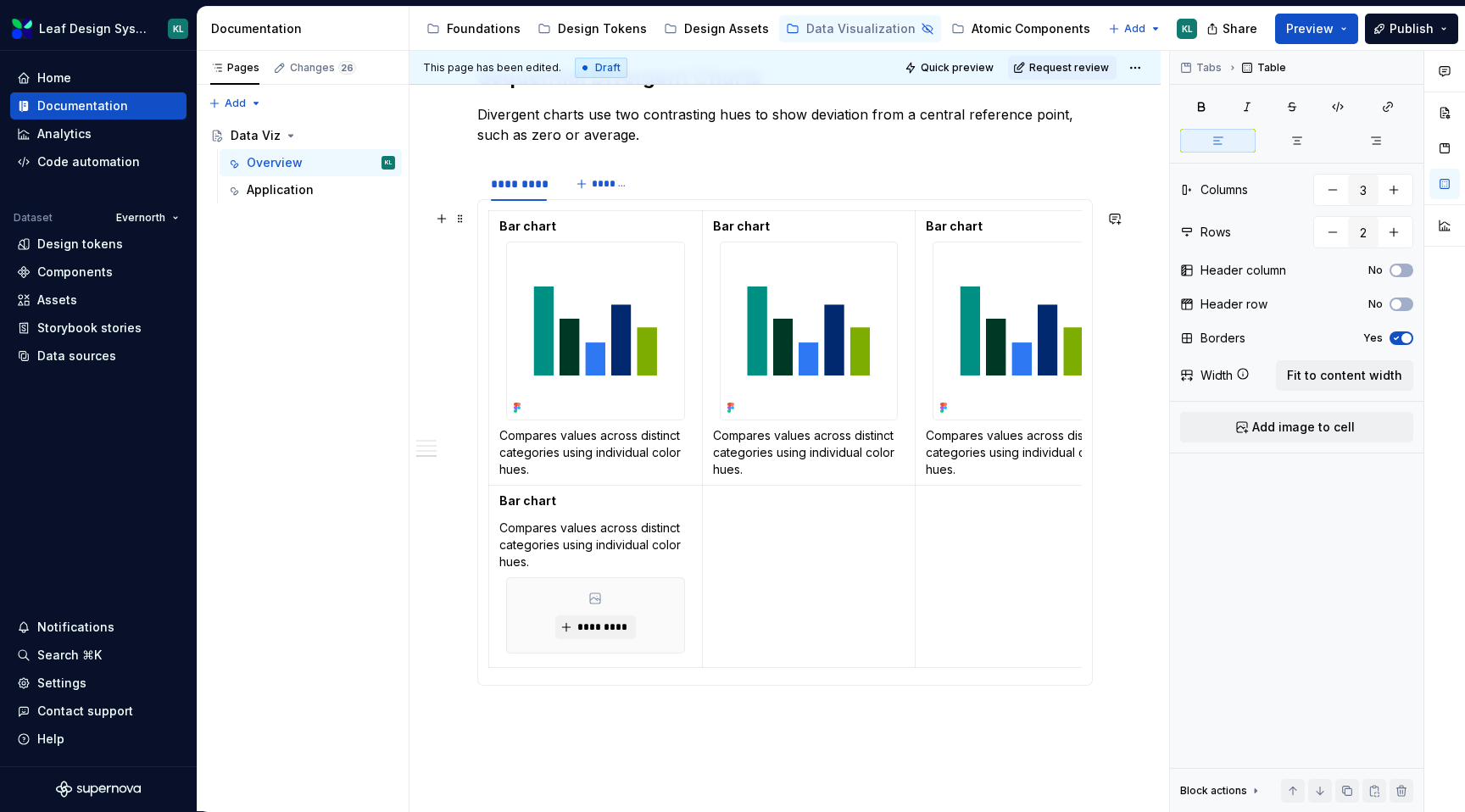
click at [589, 535] on html "Leaf Design System KL Home Documentation Analytics Code automation Dataset Ever…" at bounding box center [732, 406] width 1465 height 812
click at [600, 555] on p "Compares values across distinct categories using individual color hues." at bounding box center [595, 545] width 193 height 51
click at [600, 625] on span "*********" at bounding box center [602, 627] width 52 height 14
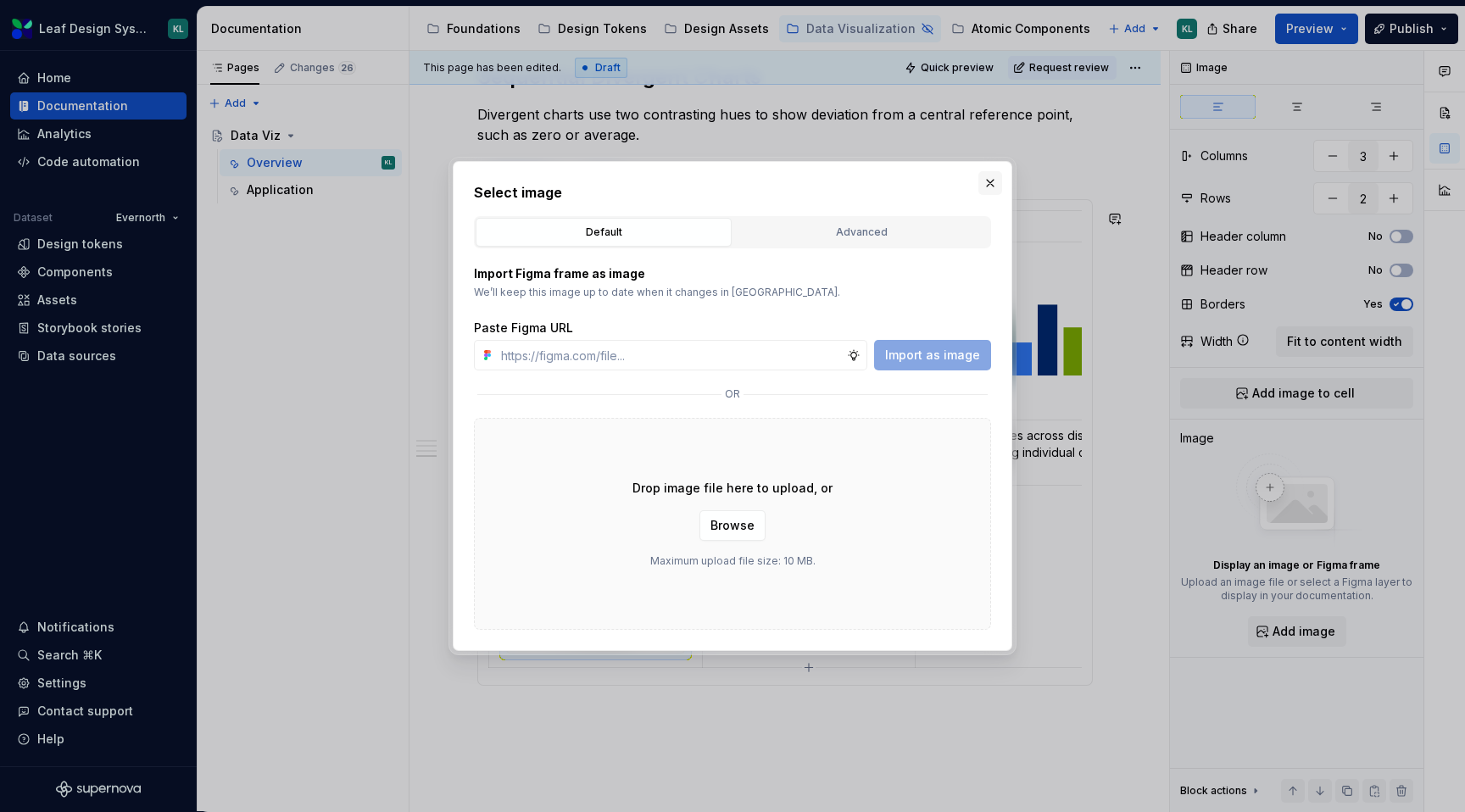
click at [990, 183] on button "button" at bounding box center [989, 182] width 23 height 23
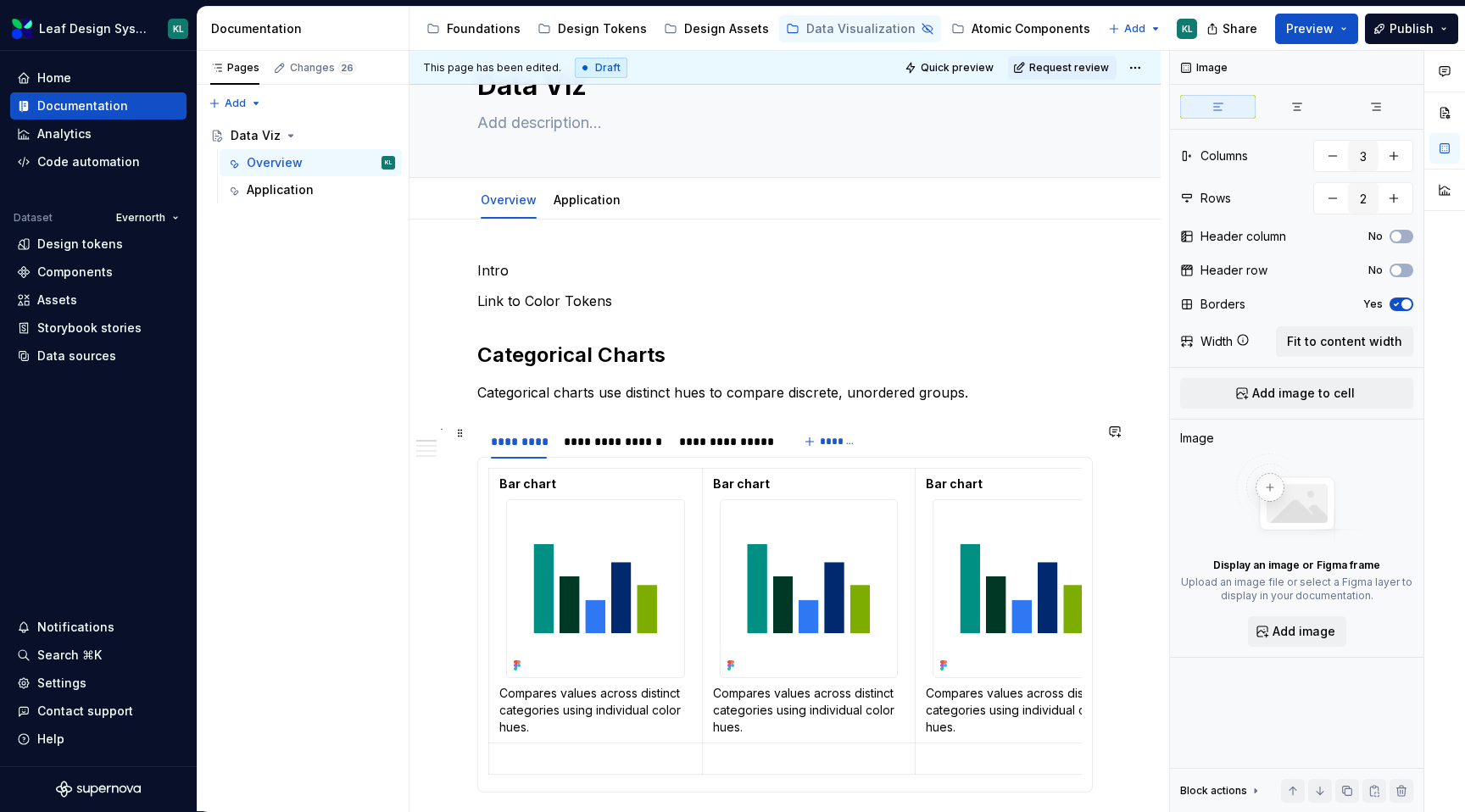
scroll to position [40, 0]
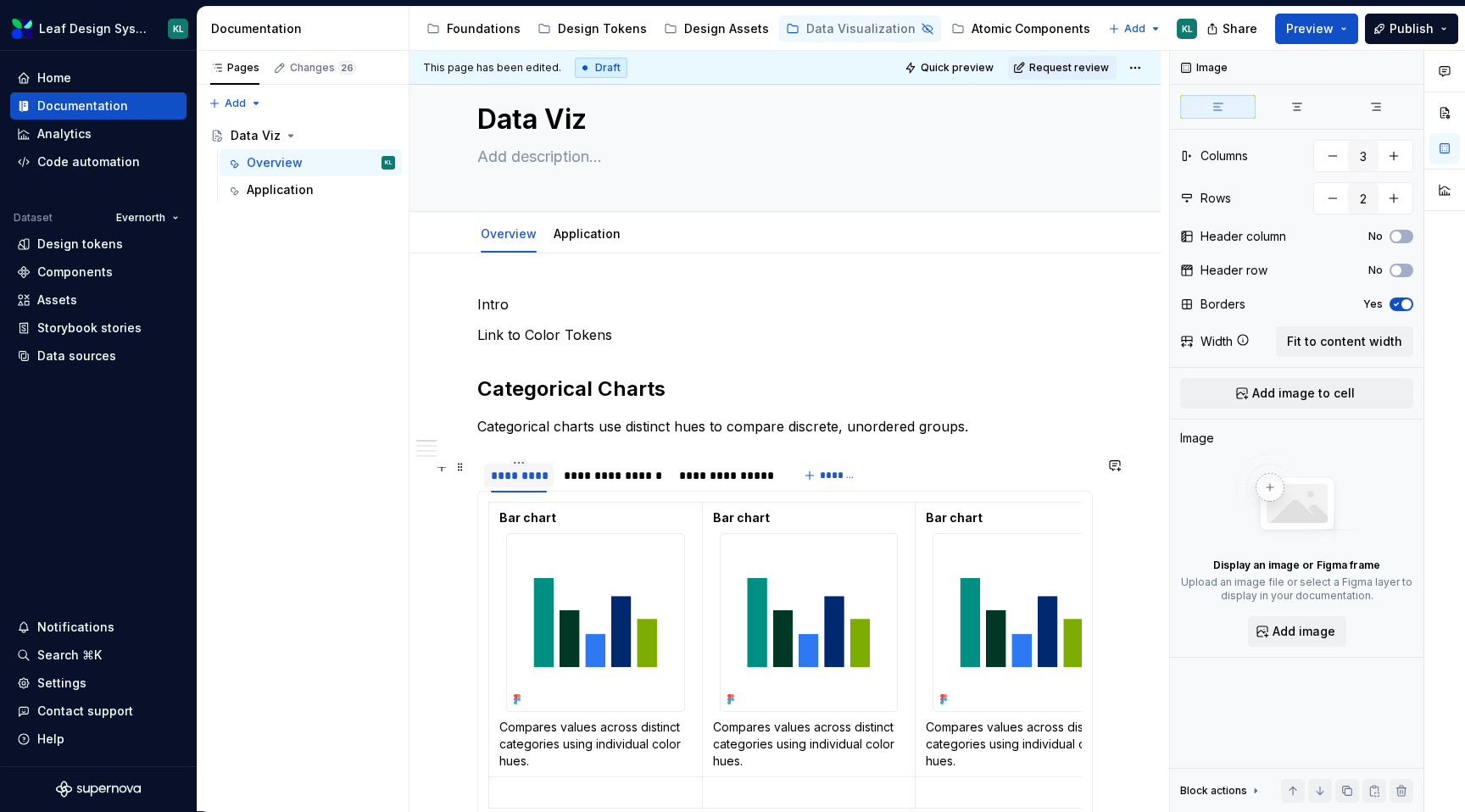
click at [486, 475] on div "*********" at bounding box center [519, 475] width 69 height 23
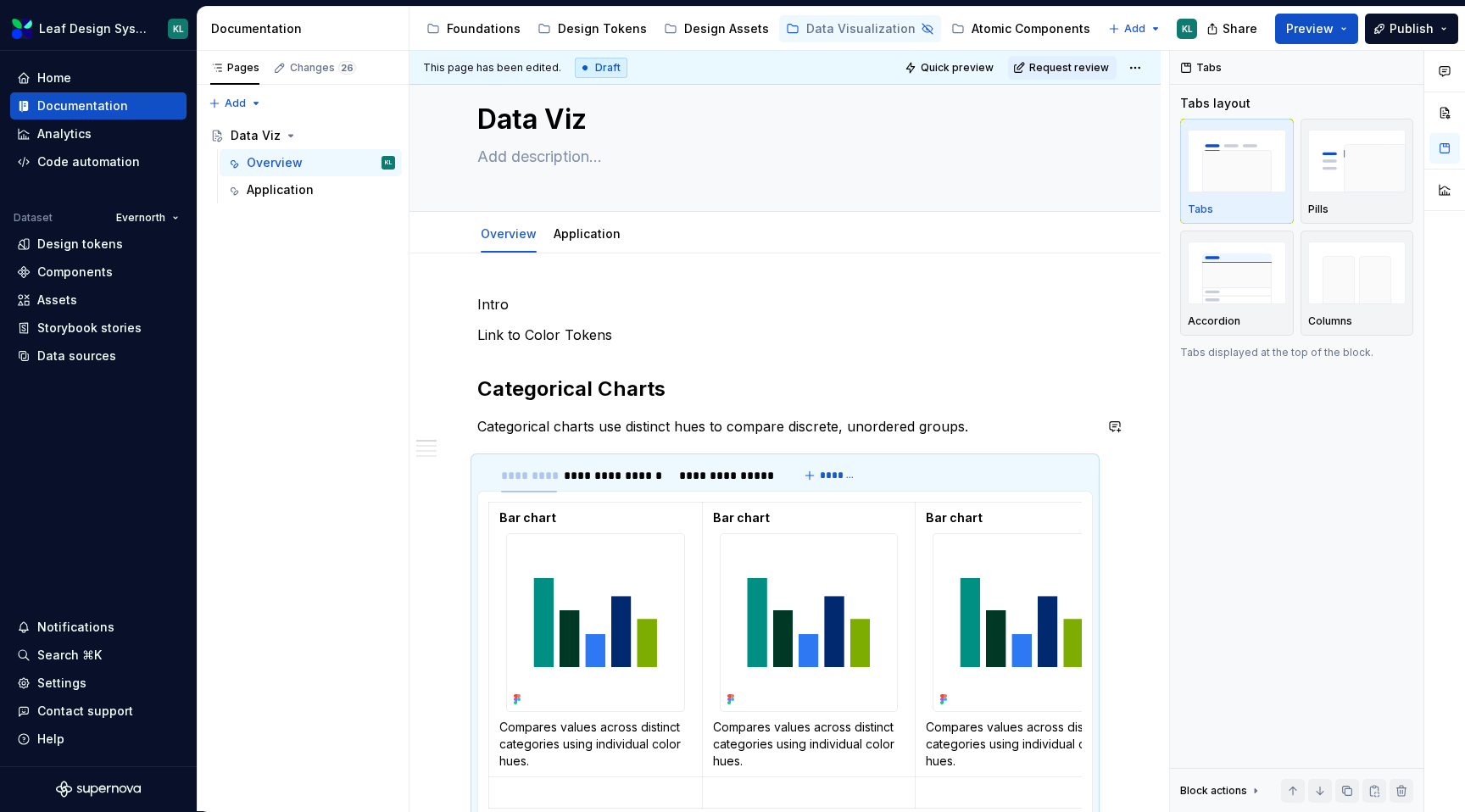
drag, startPoint x: 488, startPoint y: 472, endPoint x: 487, endPoint y: 444, distance: 28.0
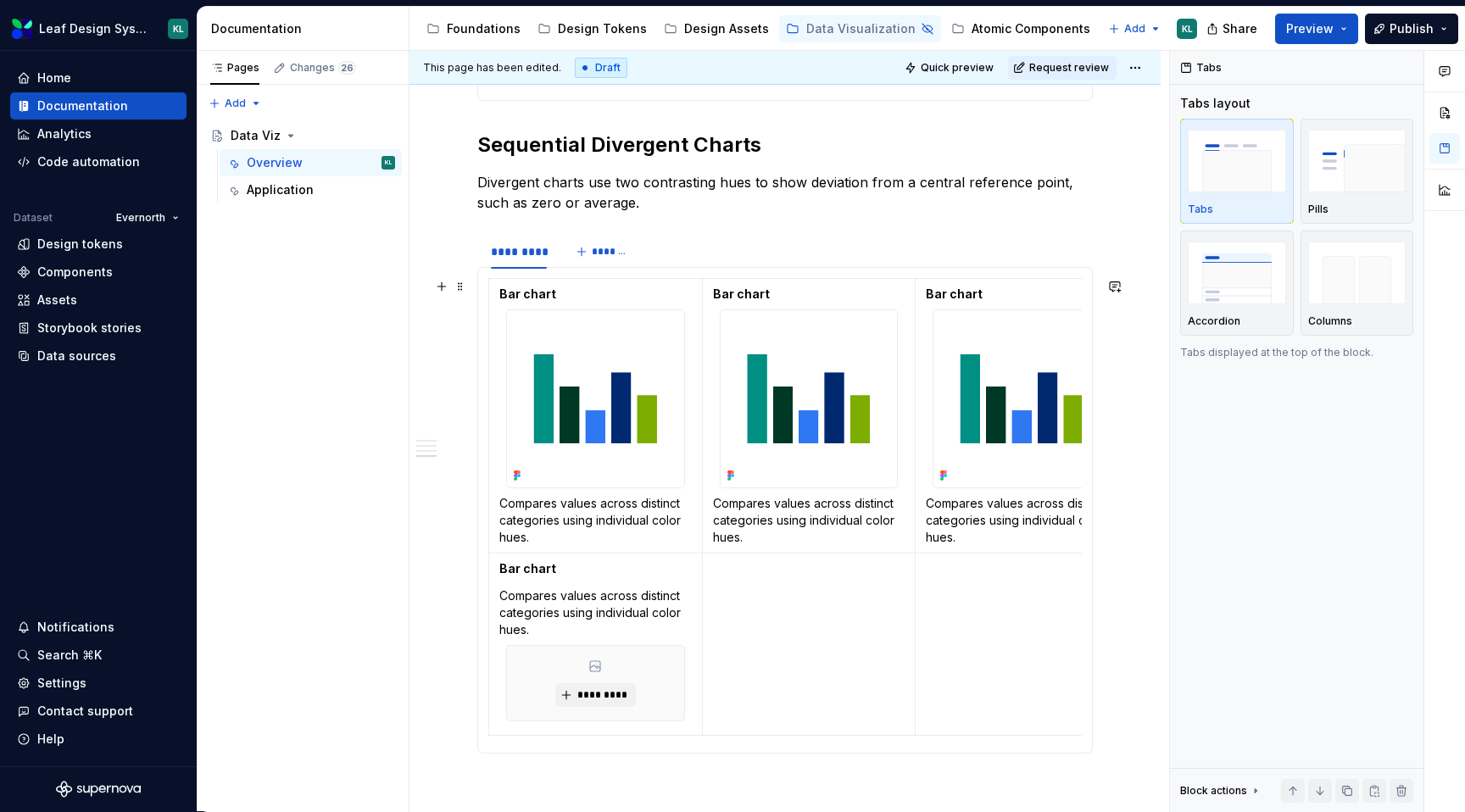
scroll to position [1749, 0]
click at [631, 668] on div "*********" at bounding box center [595, 681] width 177 height 75
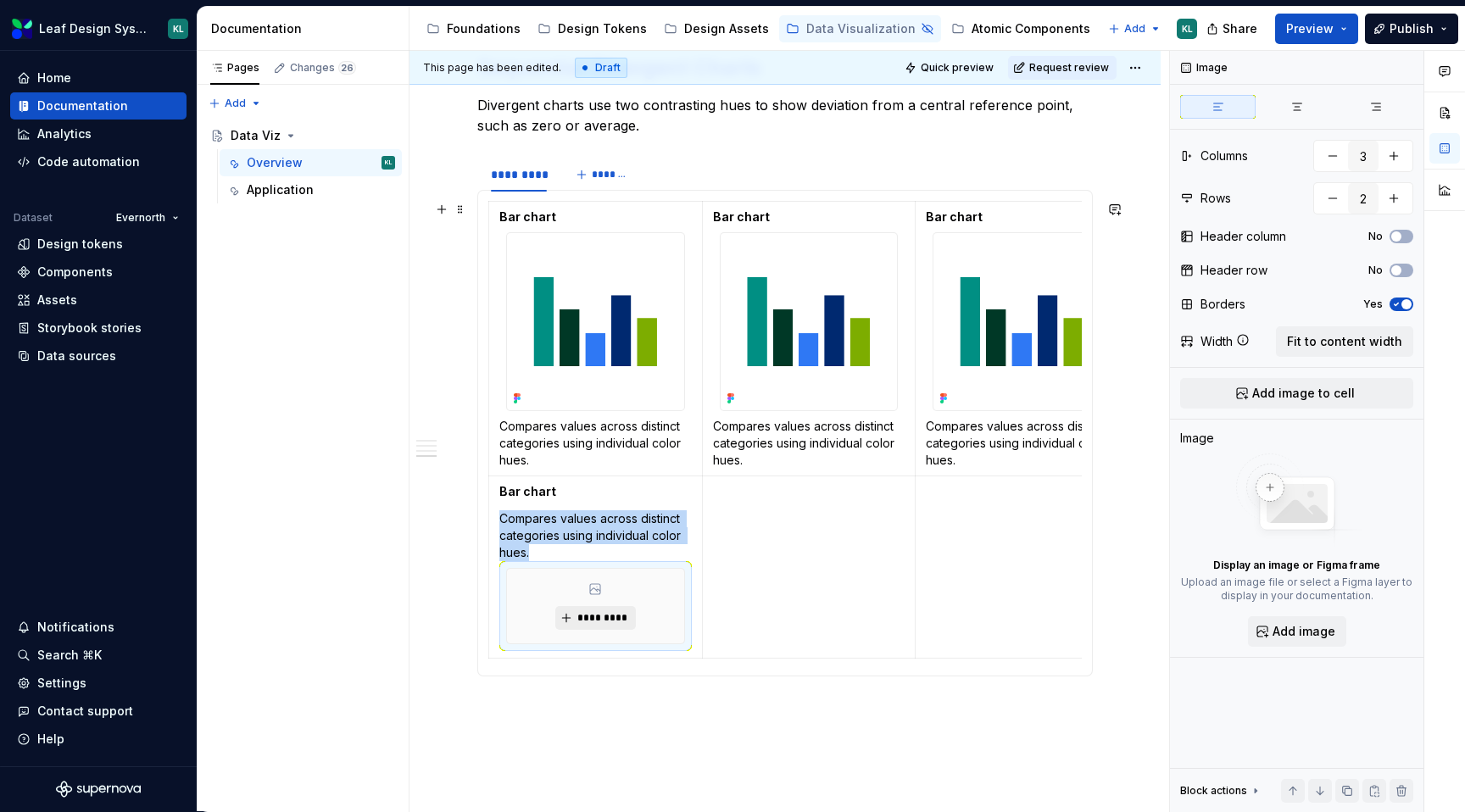
scroll to position [1834, 0]
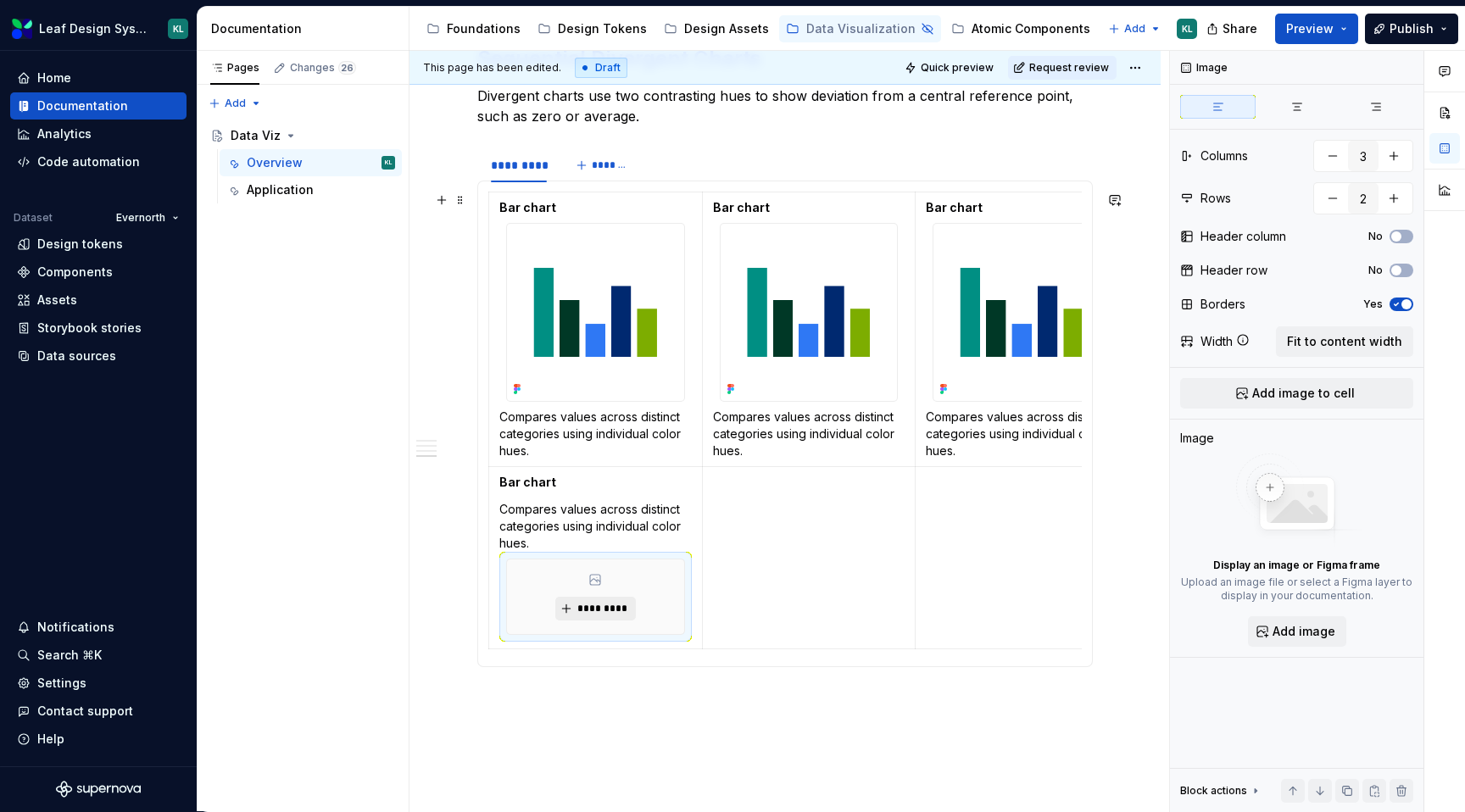
type textarea "*"
click at [589, 605] on span "*********" at bounding box center [602, 609] width 52 height 14
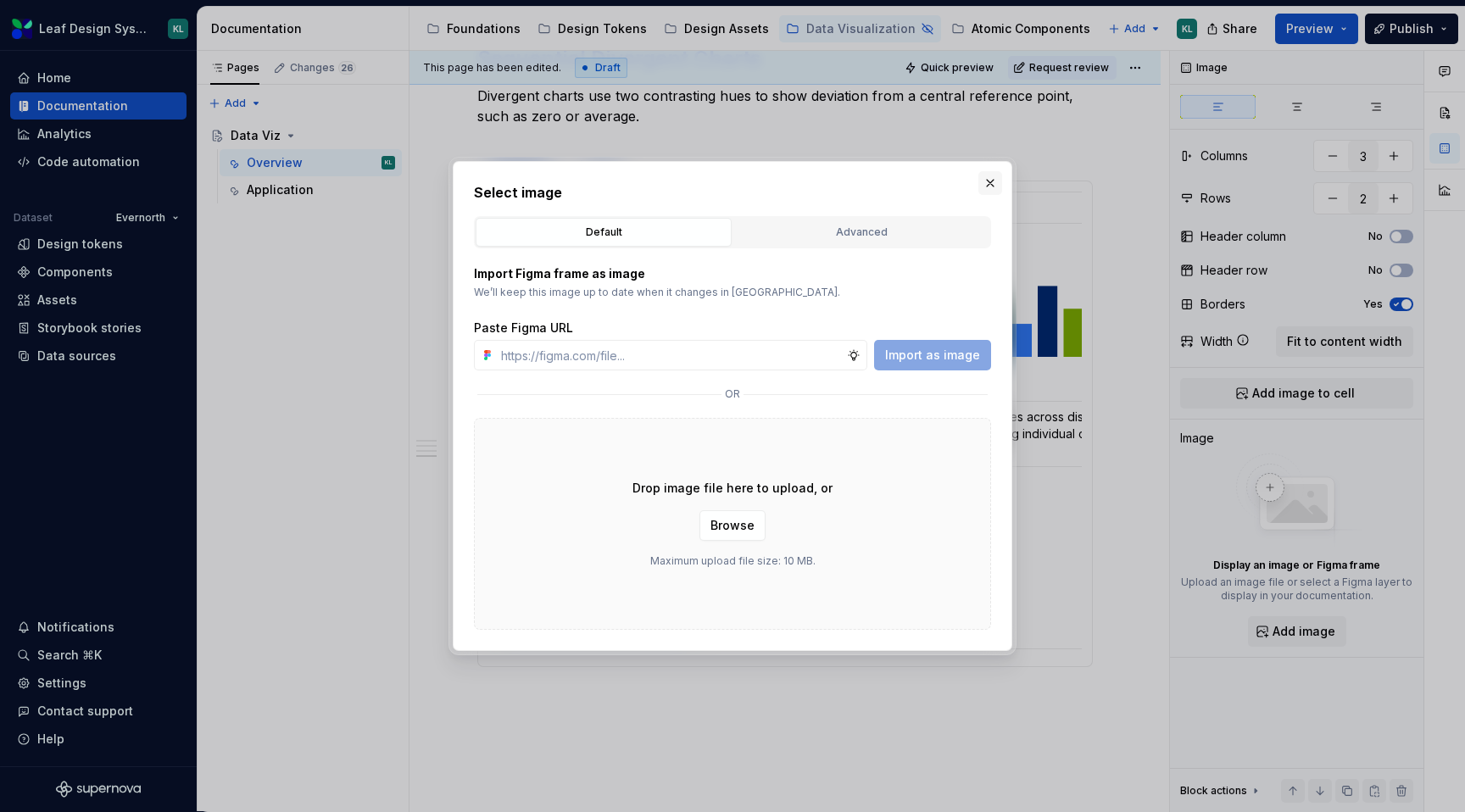
click at [991, 186] on button "button" at bounding box center [989, 182] width 23 height 23
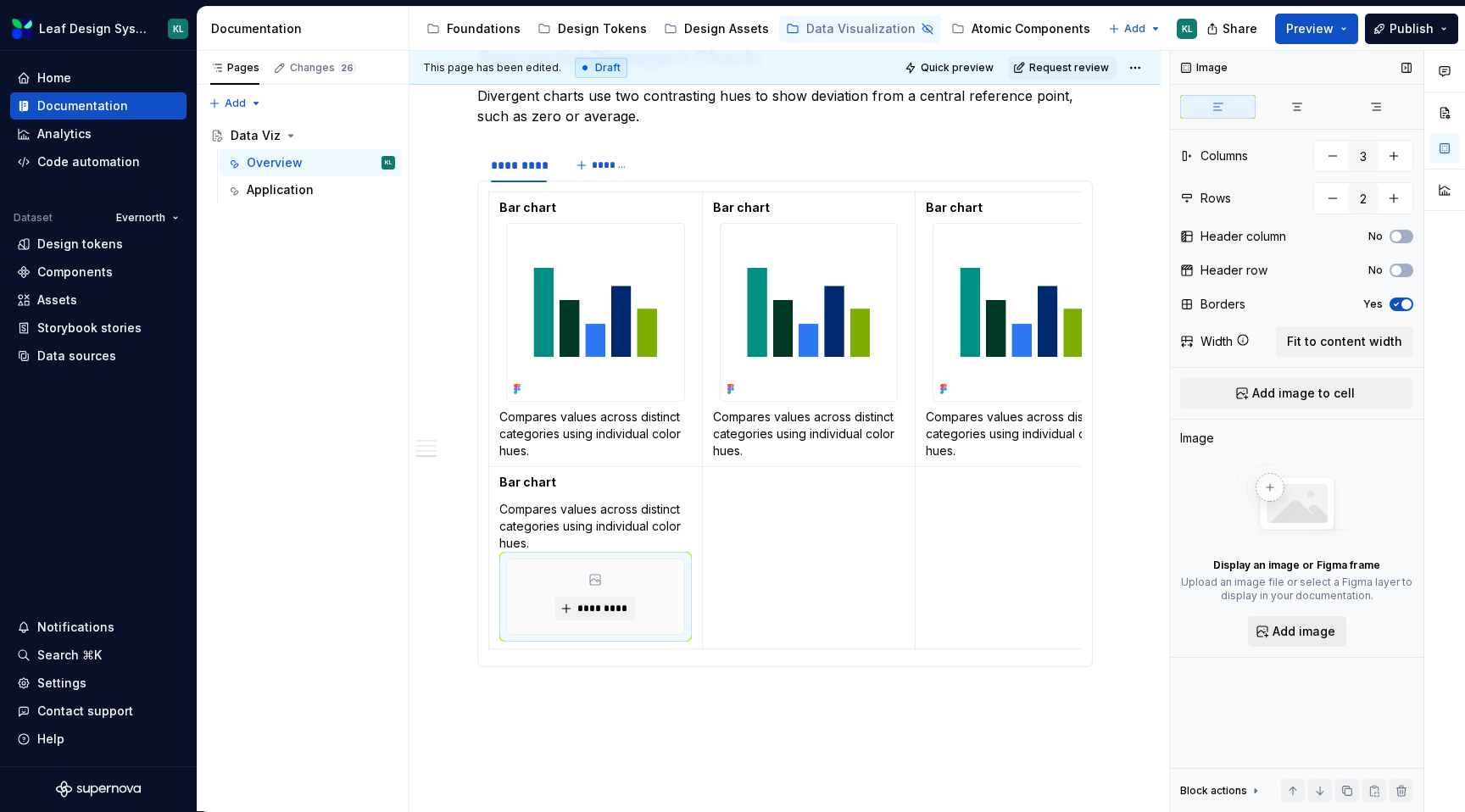
click at [1294, 625] on span "Add image" at bounding box center [1304, 632] width 62 height 17
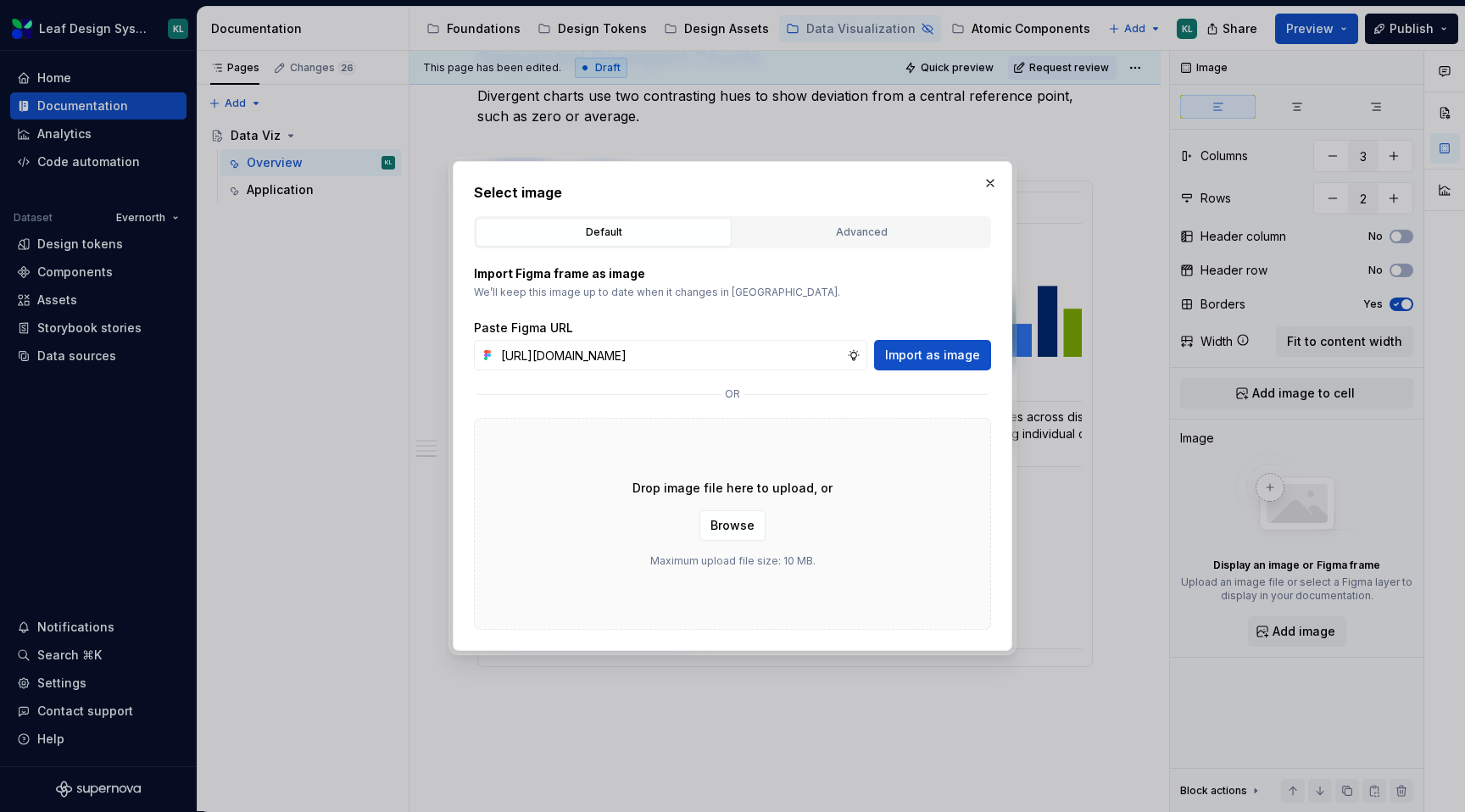
scroll to position [0, 491]
type input "[URL][DOMAIN_NAME]"
click at [948, 350] on span "Import as image" at bounding box center [932, 356] width 95 height 17
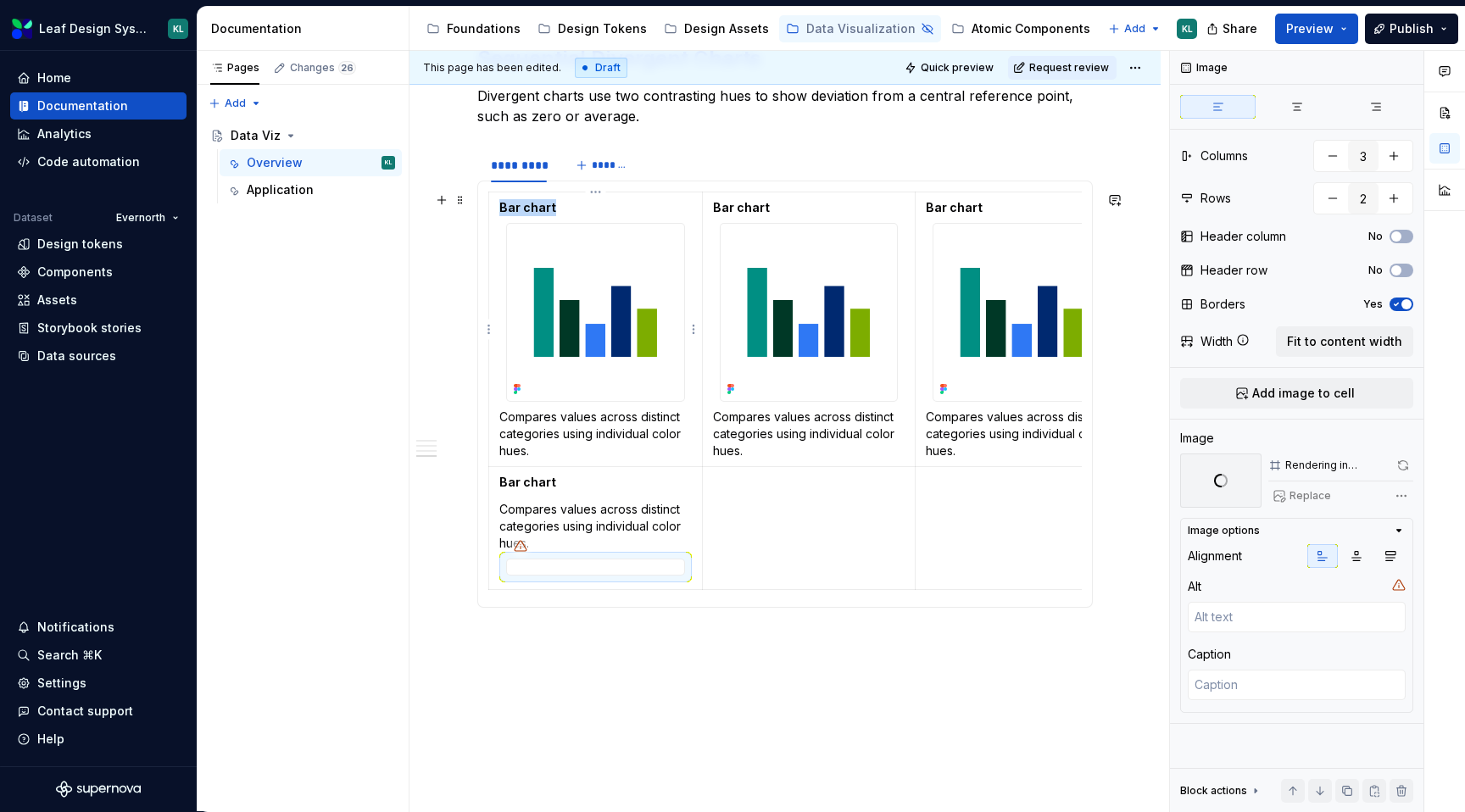
click at [581, 332] on img at bounding box center [595, 312] width 177 height 177
click at [1199, 478] on img at bounding box center [1221, 481] width 82 height 55
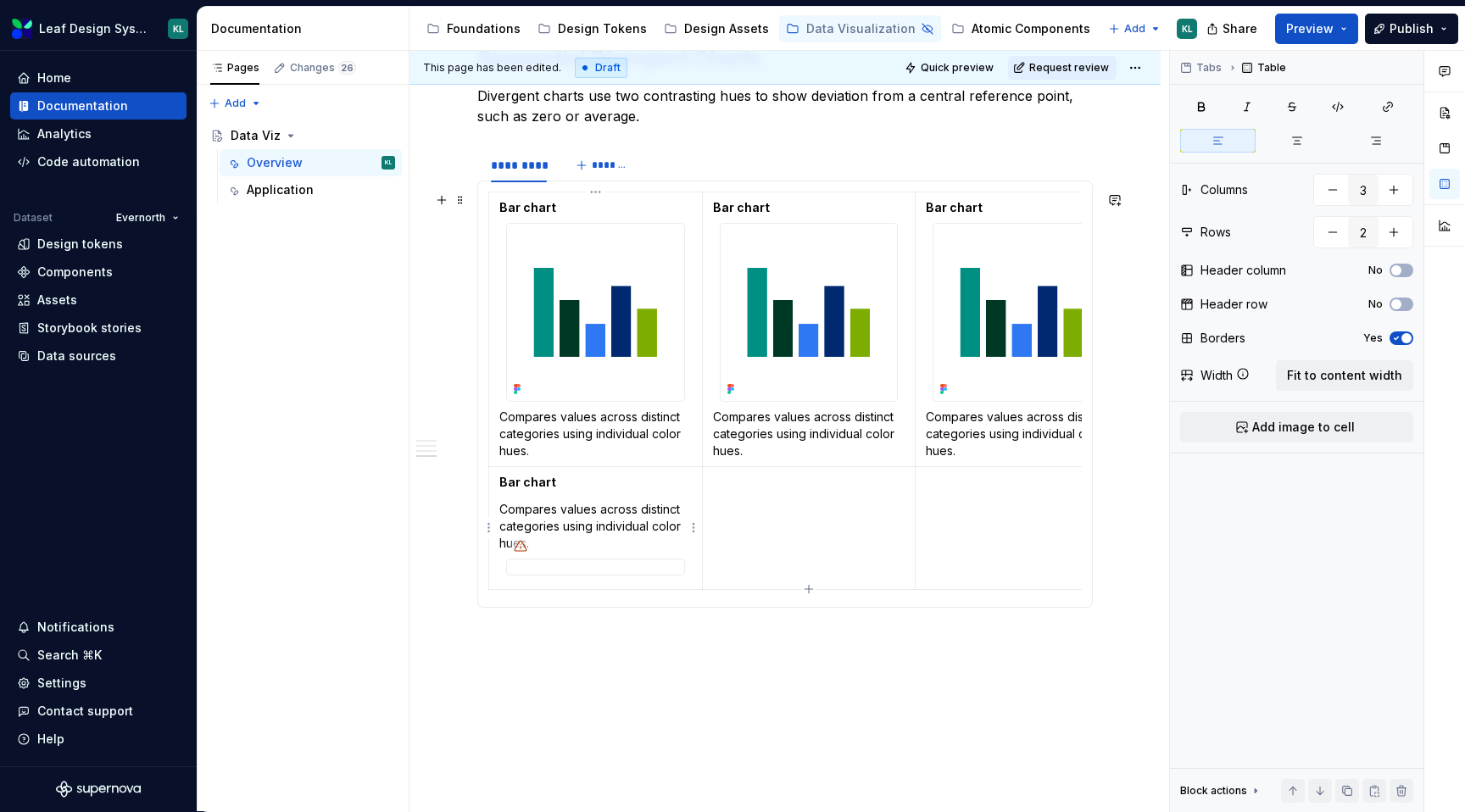
click at [535, 550] on p "Compares values across distinct categories using individual color hues." at bounding box center [595, 526] width 193 height 51
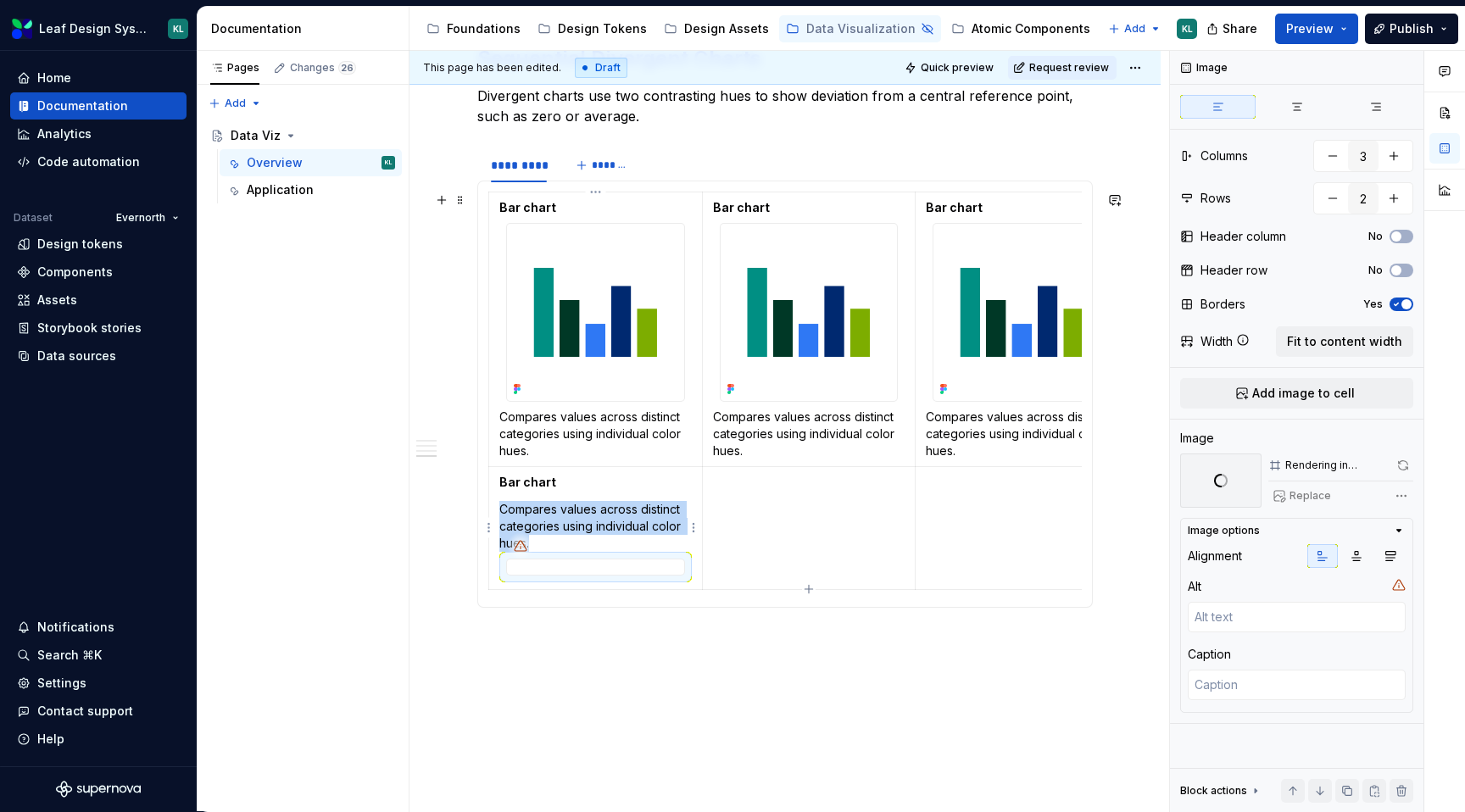
click at [544, 566] on div at bounding box center [595, 567] width 179 height 17
click at [512, 599] on img at bounding box center [595, 648] width 177 height 177
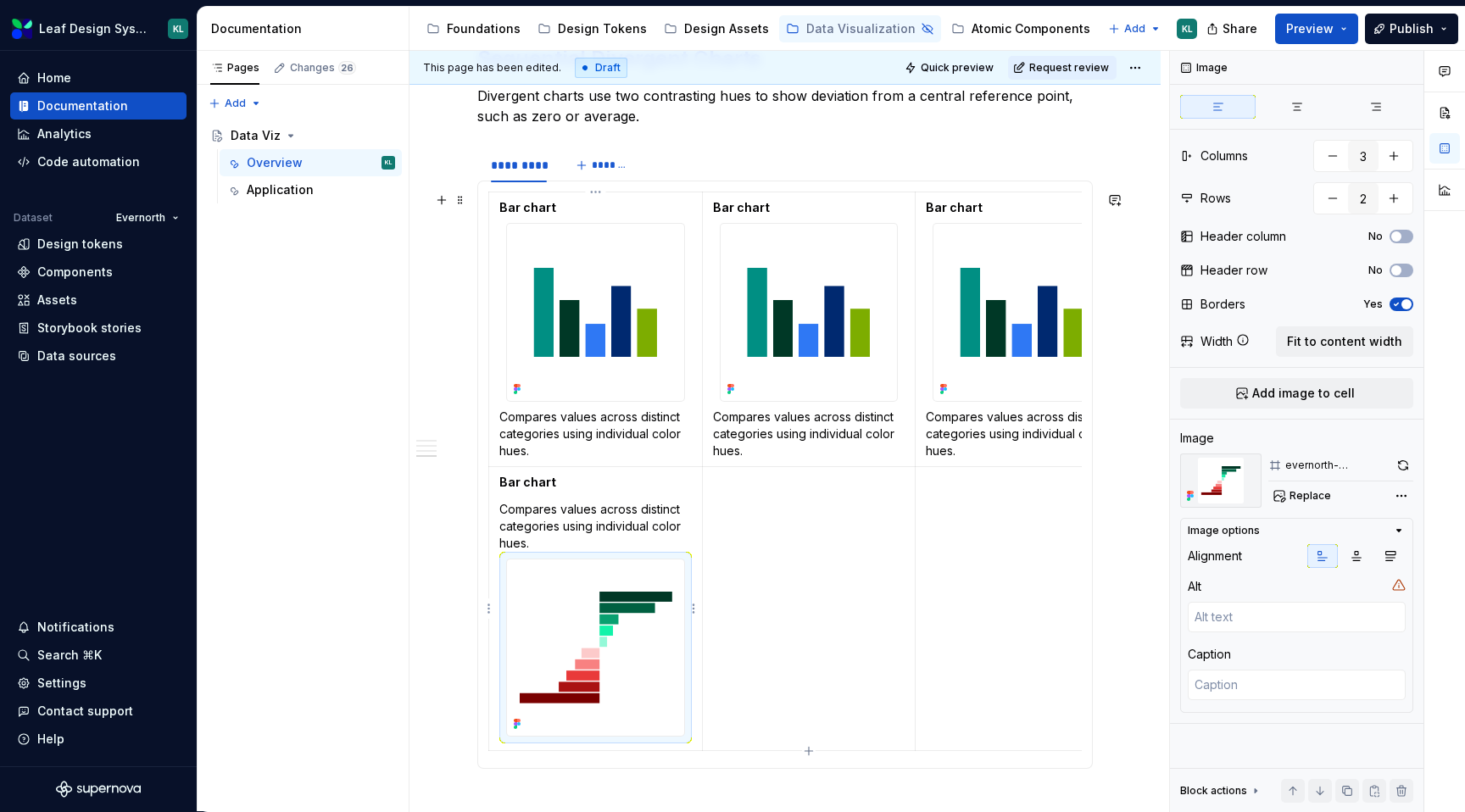
click at [576, 518] on p "Compares values across distinct categories using individual color hues." at bounding box center [595, 526] width 193 height 51
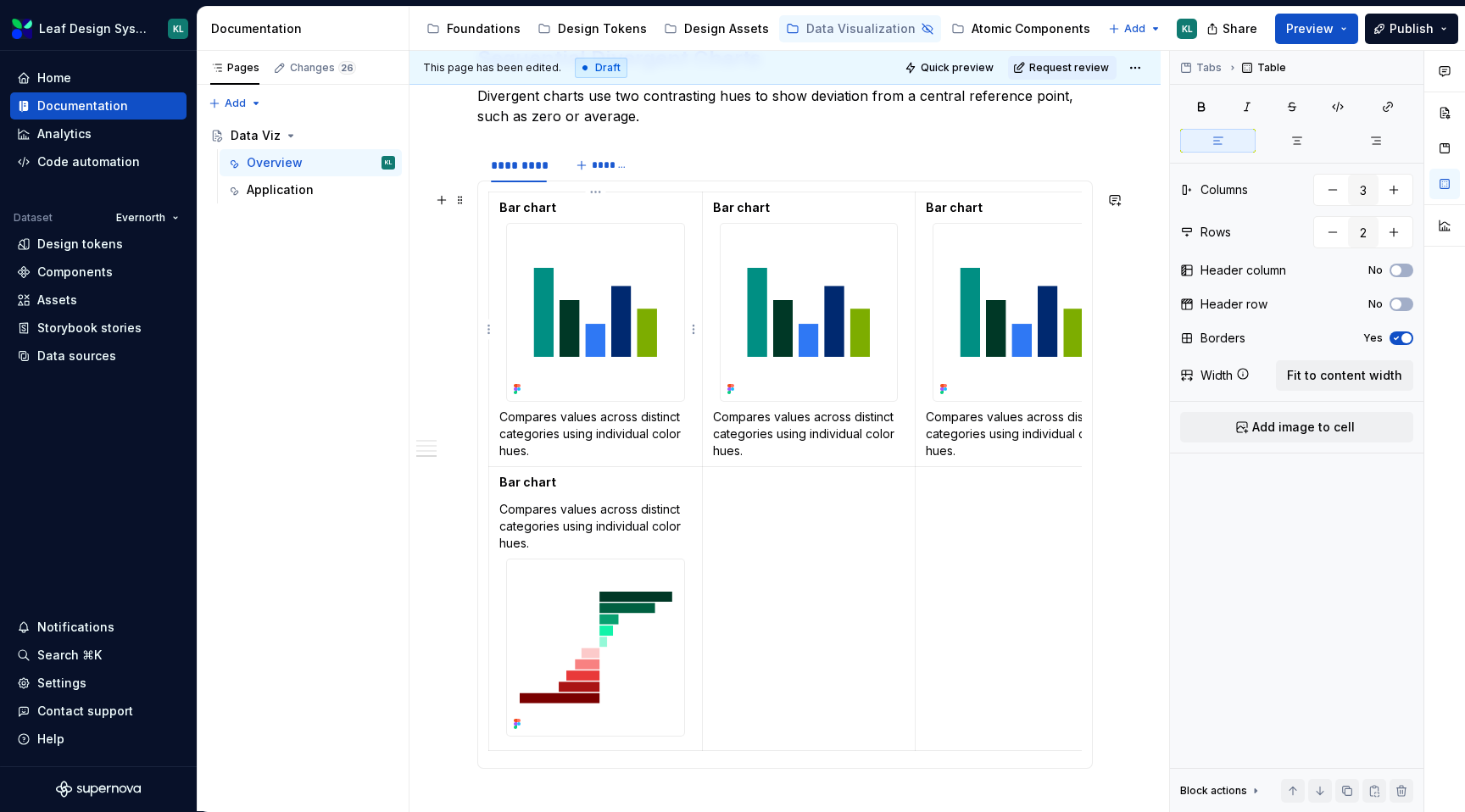
click at [581, 429] on p "Compares values across distinct categories using individual color hues." at bounding box center [595, 434] width 193 height 51
click at [538, 533] on p "Compares values across distinct categories using individual color hues." at bounding box center [595, 526] width 193 height 51
click at [660, 542] on p "Compares values across distinct categories using individual color hues." at bounding box center [595, 526] width 193 height 51
drag, startPoint x: 583, startPoint y: 549, endPoint x: 498, endPoint y: 514, distance: 91.9
click at [498, 514] on td "Bar chart Compares values across distinct categories using individual color hue…" at bounding box center [596, 608] width 214 height 285
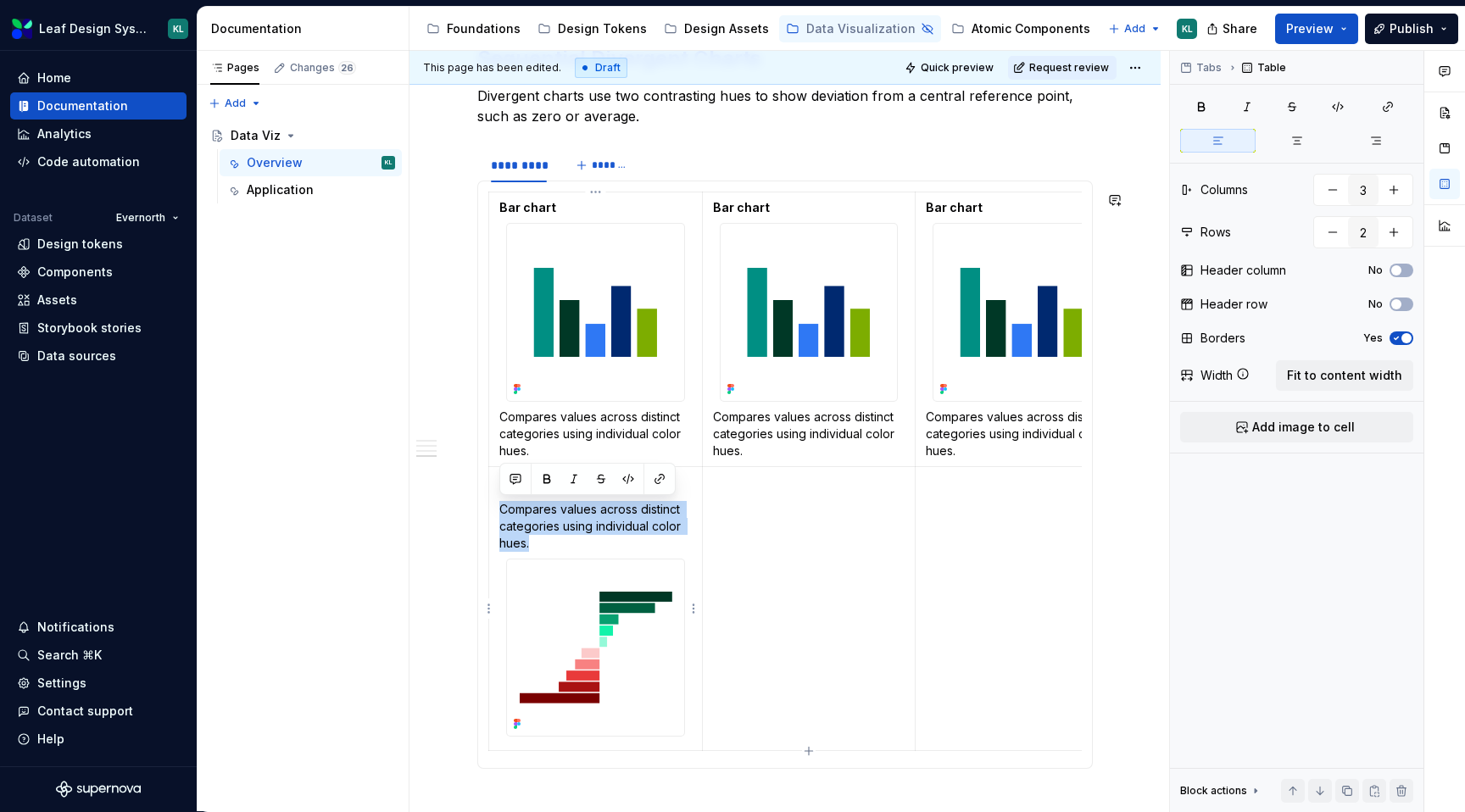
copy p "Compares values across distinct categories using individual color hues."
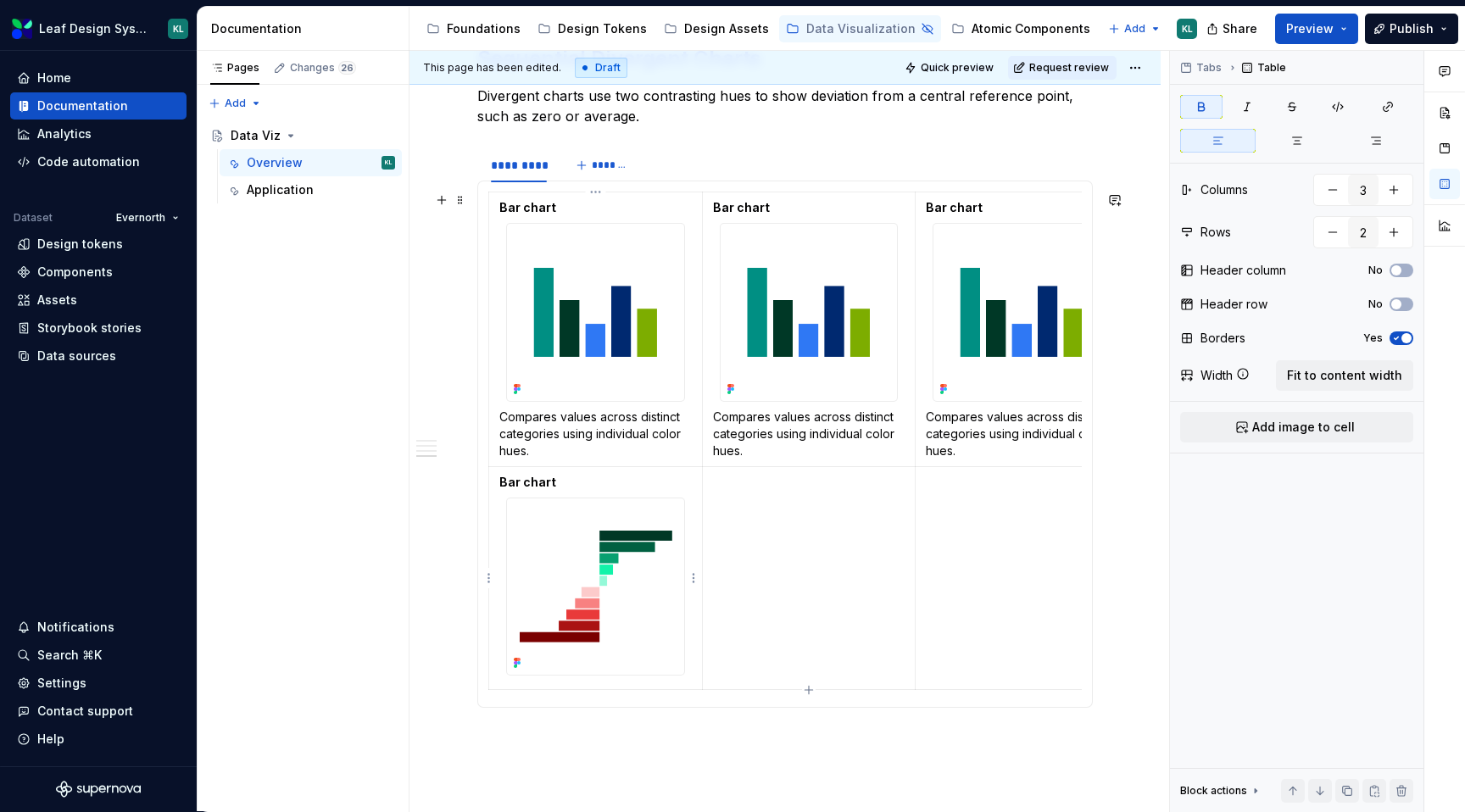
click at [548, 683] on td "Bar chart" at bounding box center [596, 578] width 214 height 224
click at [536, 683] on td "Bar chart" at bounding box center [596, 578] width 214 height 224
click at [568, 425] on p "Compares values across distinct categories using individual color hues." at bounding box center [595, 434] width 193 height 51
click at [521, 206] on strong "Bar chart" at bounding box center [527, 207] width 56 height 15
click at [653, 485] on p "Bar chart" at bounding box center [595, 482] width 193 height 17
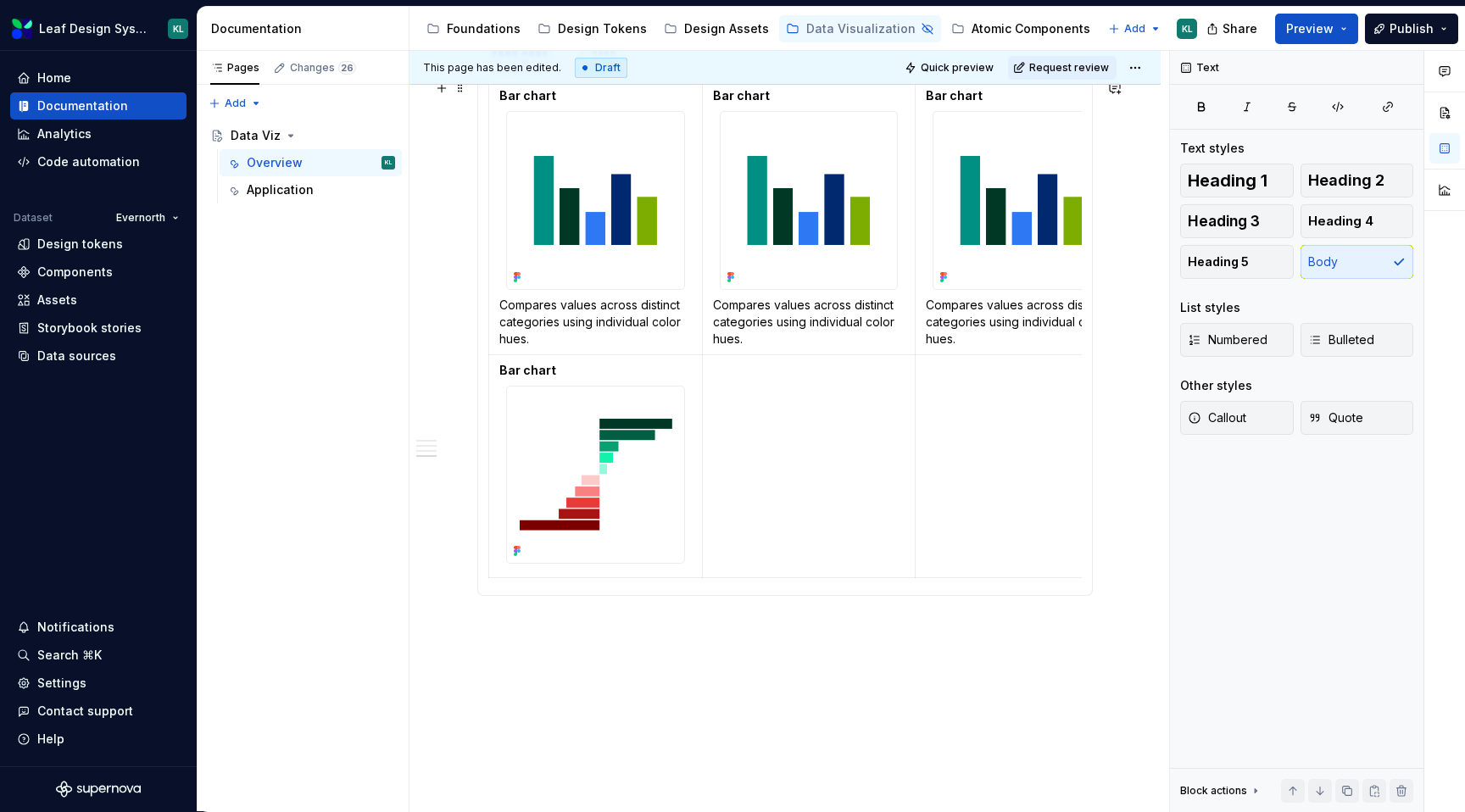
scroll to position [2007, 0]
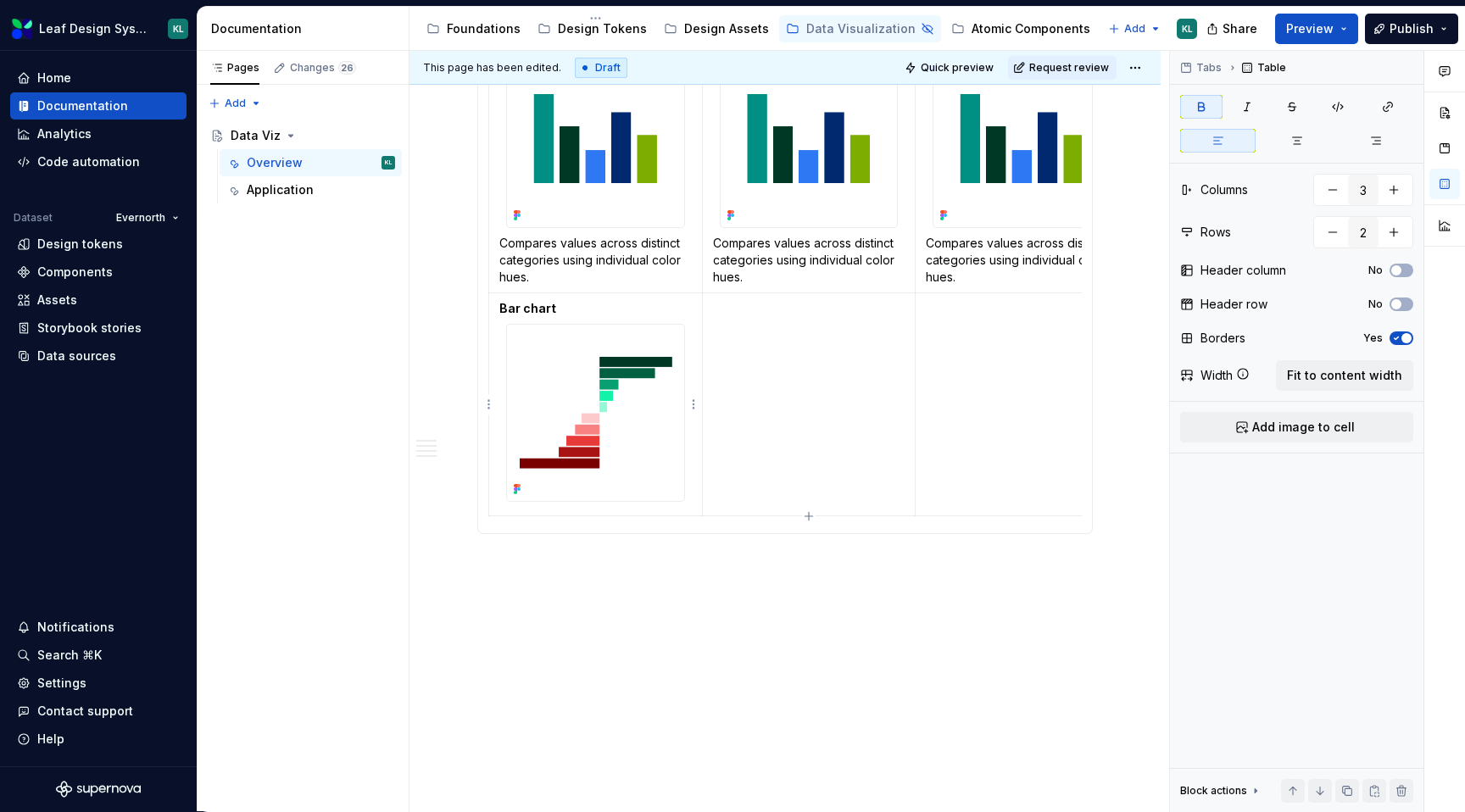
click at [595, 304] on p "Bar chart" at bounding box center [595, 309] width 193 height 17
click at [586, 509] on td "Bar chart" at bounding box center [596, 404] width 214 height 224
click at [582, 509] on td "Bar chart" at bounding box center [596, 404] width 214 height 224
click at [566, 421] on img at bounding box center [595, 413] width 177 height 177
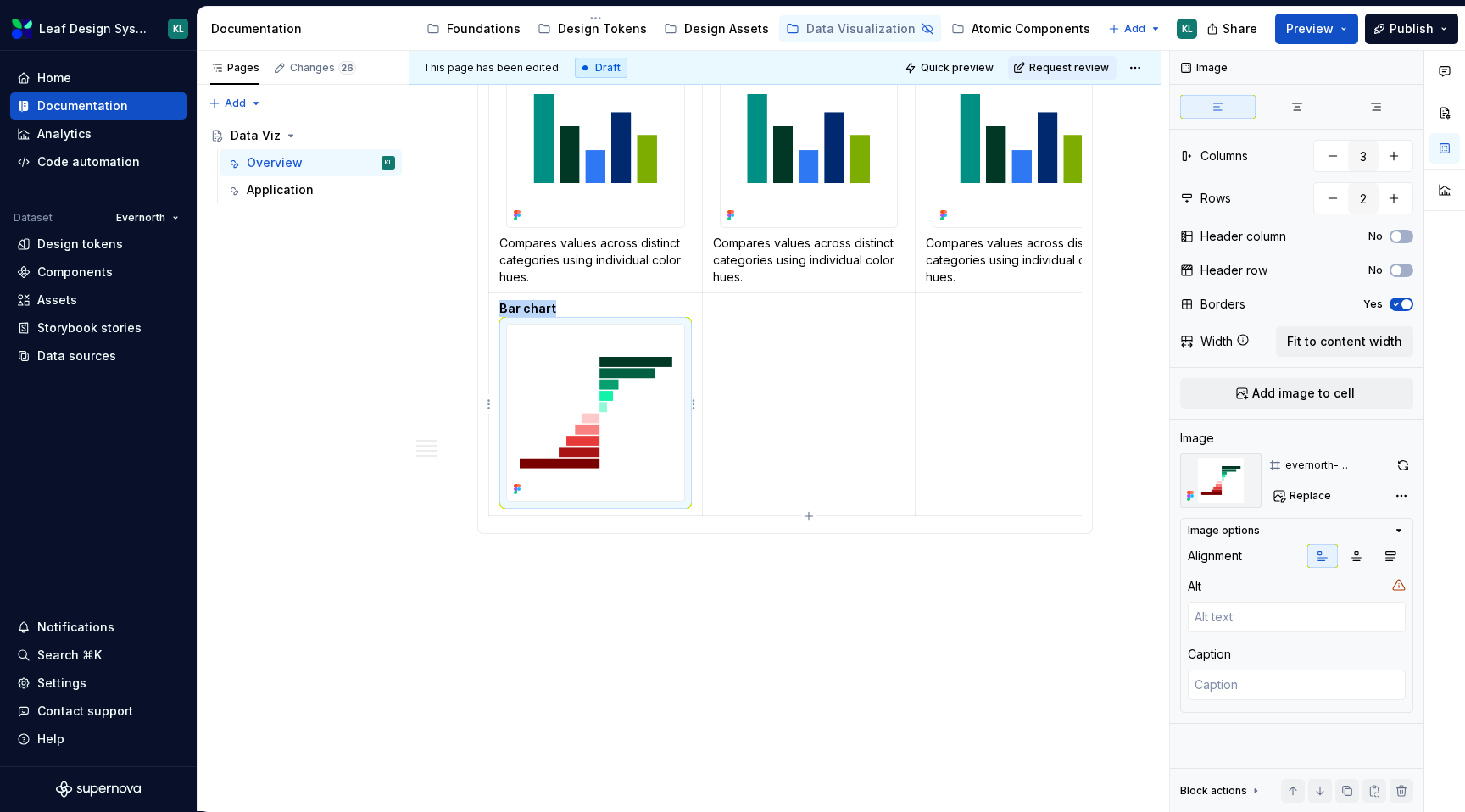
click at [548, 410] on img at bounding box center [595, 413] width 177 height 177
click at [572, 311] on p "Bar chart" at bounding box center [595, 309] width 193 height 17
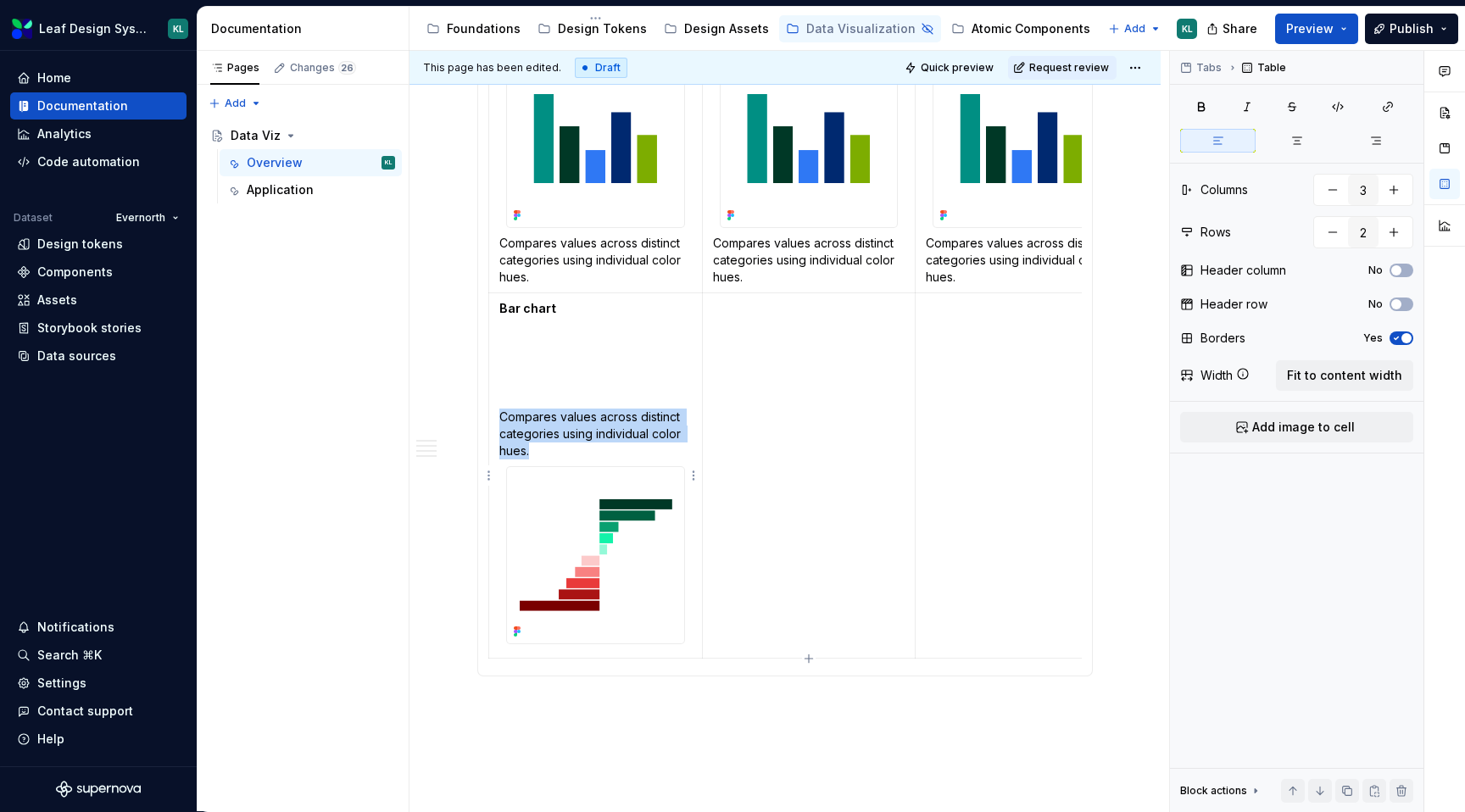
click at [569, 504] on img at bounding box center [595, 555] width 177 height 177
click at [511, 554] on img at bounding box center [595, 555] width 177 height 177
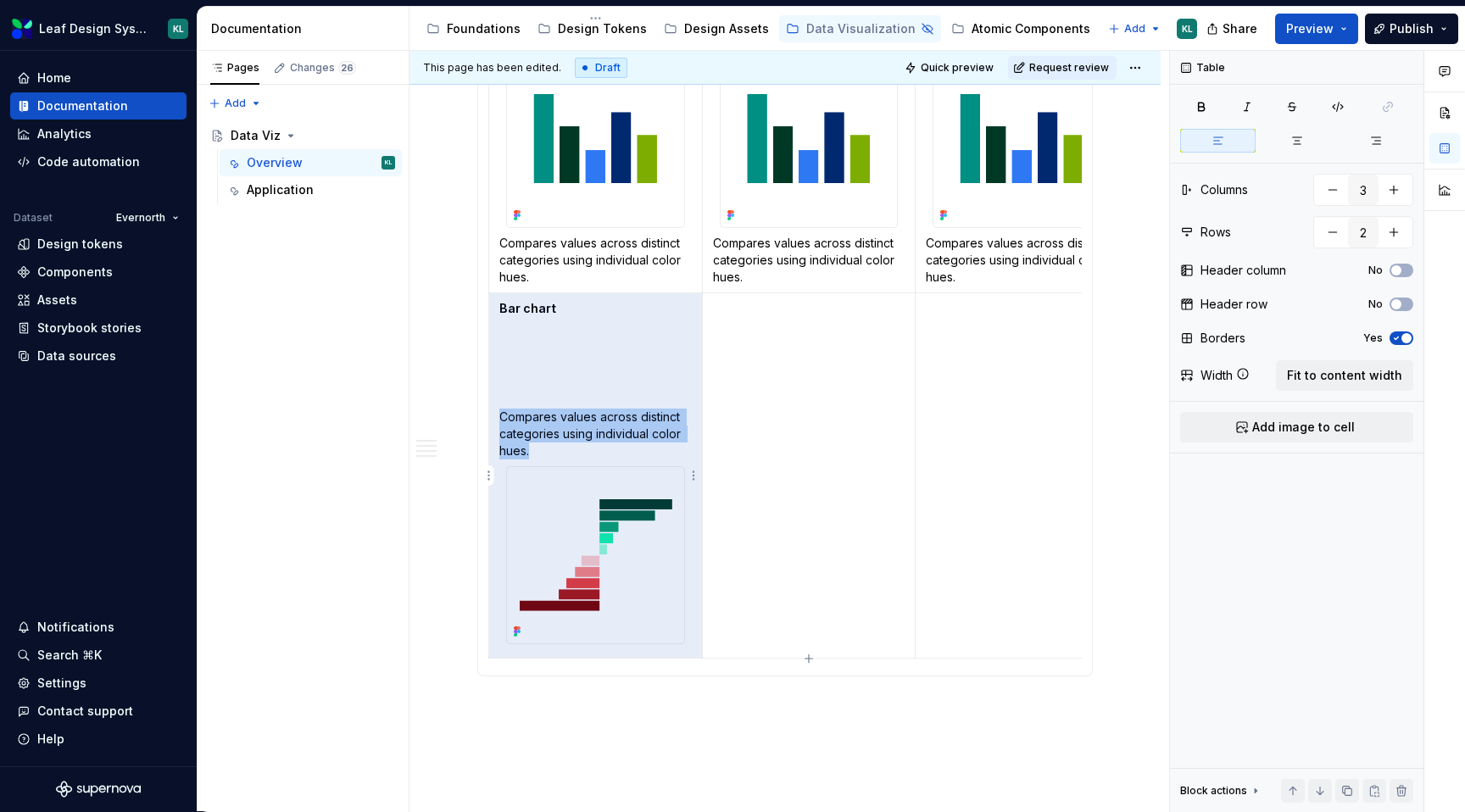
drag, startPoint x: 556, startPoint y: 445, endPoint x: 493, endPoint y: 417, distance: 68.9
click at [493, 417] on td "Bar chart Compares values across distinct categories using individual color hue…" at bounding box center [596, 475] width 214 height 366
copy td "Bar chart Compares values across distinct categories using individual color hue…"
click at [523, 410] on p "Compares values across distinct categories using individual color hues." at bounding box center [595, 434] width 193 height 51
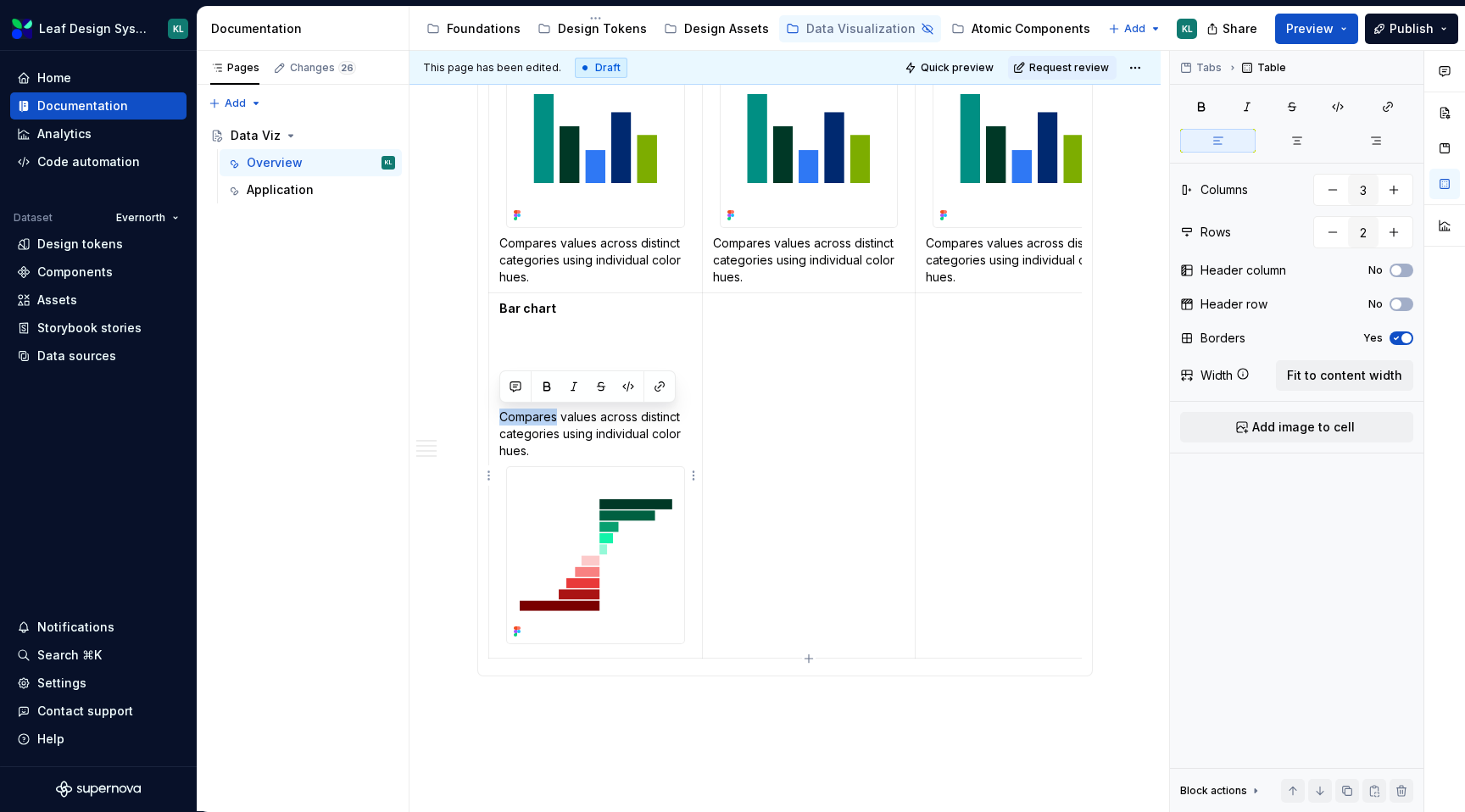
click at [523, 410] on p "Compares values across distinct categories using individual color hues." at bounding box center [595, 434] width 193 height 51
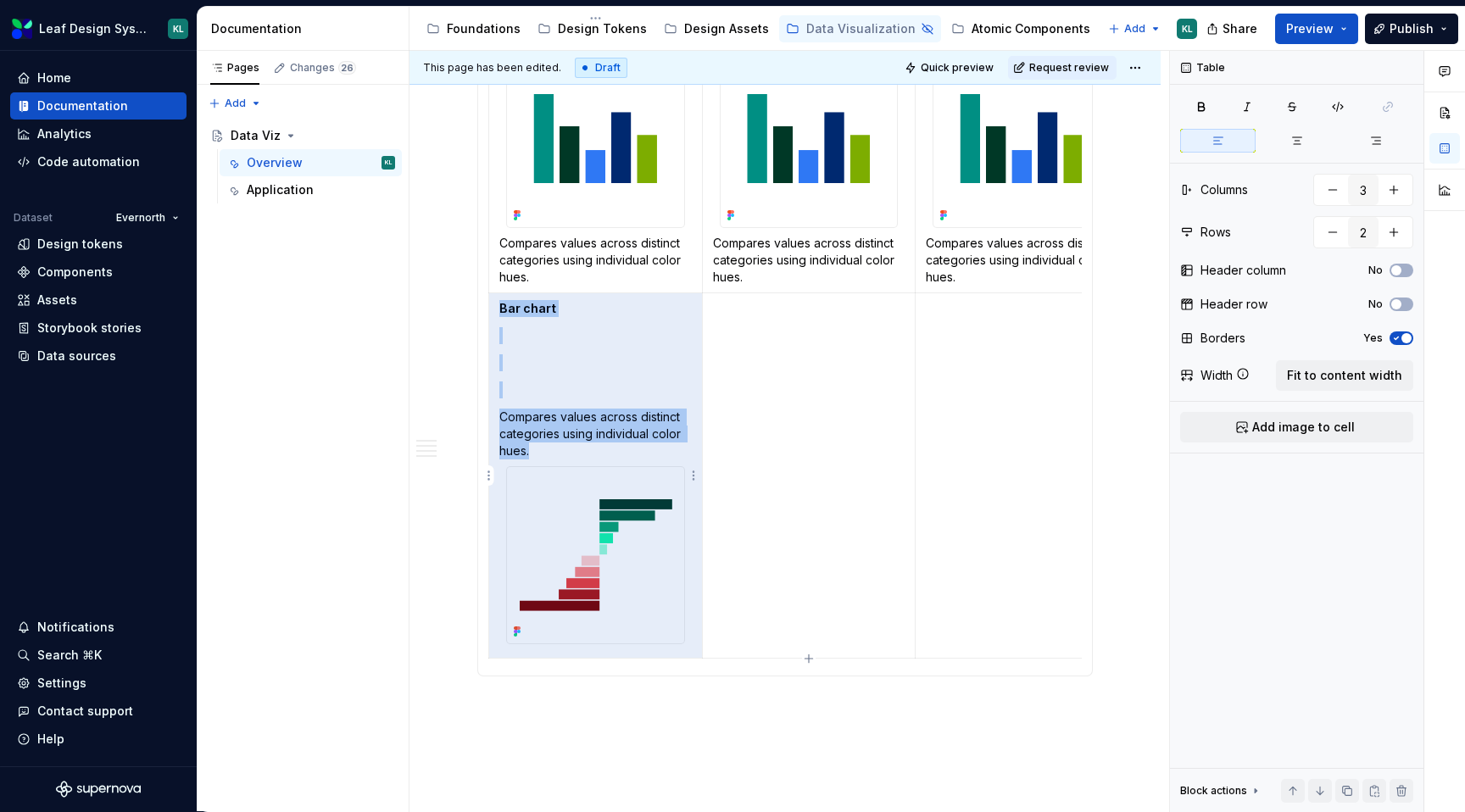
click at [529, 453] on p "Compares values across distinct categories using individual color hues." at bounding box center [595, 434] width 193 height 51
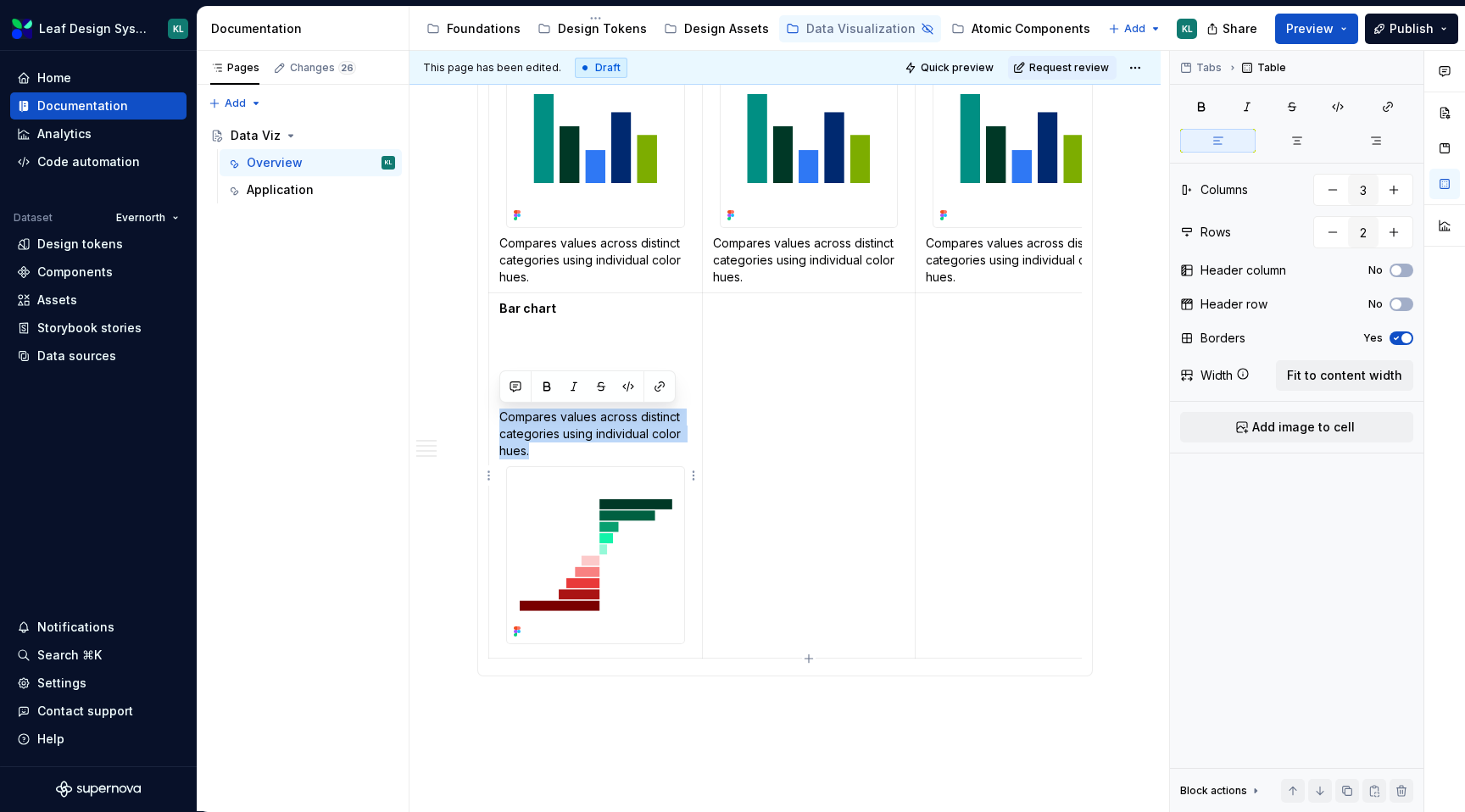
drag, startPoint x: 540, startPoint y: 452, endPoint x: 496, endPoint y: 421, distance: 53.8
click at [496, 421] on td "Bar chart Compares values across distinct categories using individual color hue…" at bounding box center [596, 475] width 214 height 366
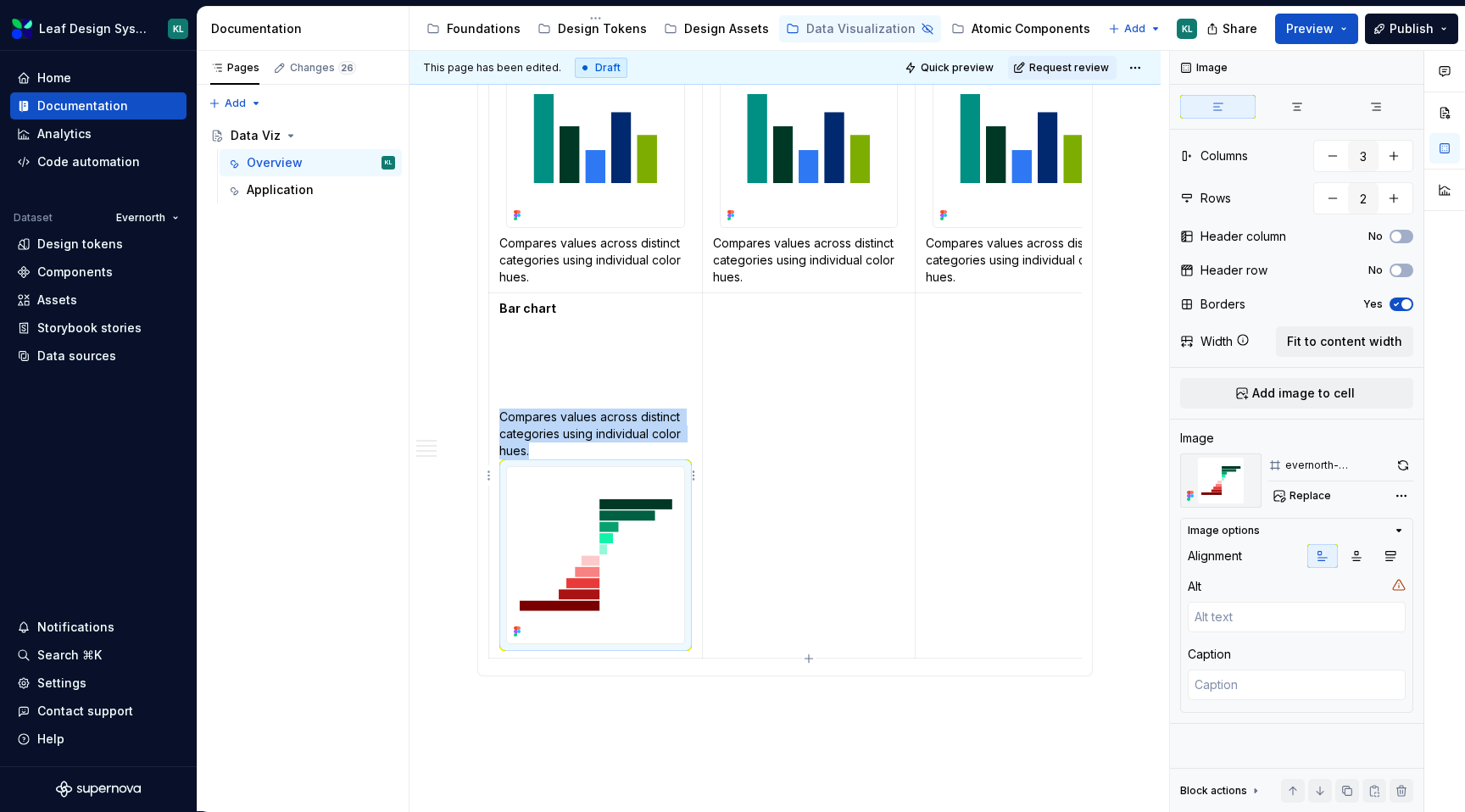
click at [669, 493] on img at bounding box center [595, 555] width 177 height 177
click at [593, 188] on img at bounding box center [595, 139] width 177 height 177
click at [624, 219] on img at bounding box center [595, 139] width 177 height 177
click at [806, 201] on img at bounding box center [809, 139] width 177 height 177
click at [579, 196] on img at bounding box center [595, 139] width 177 height 177
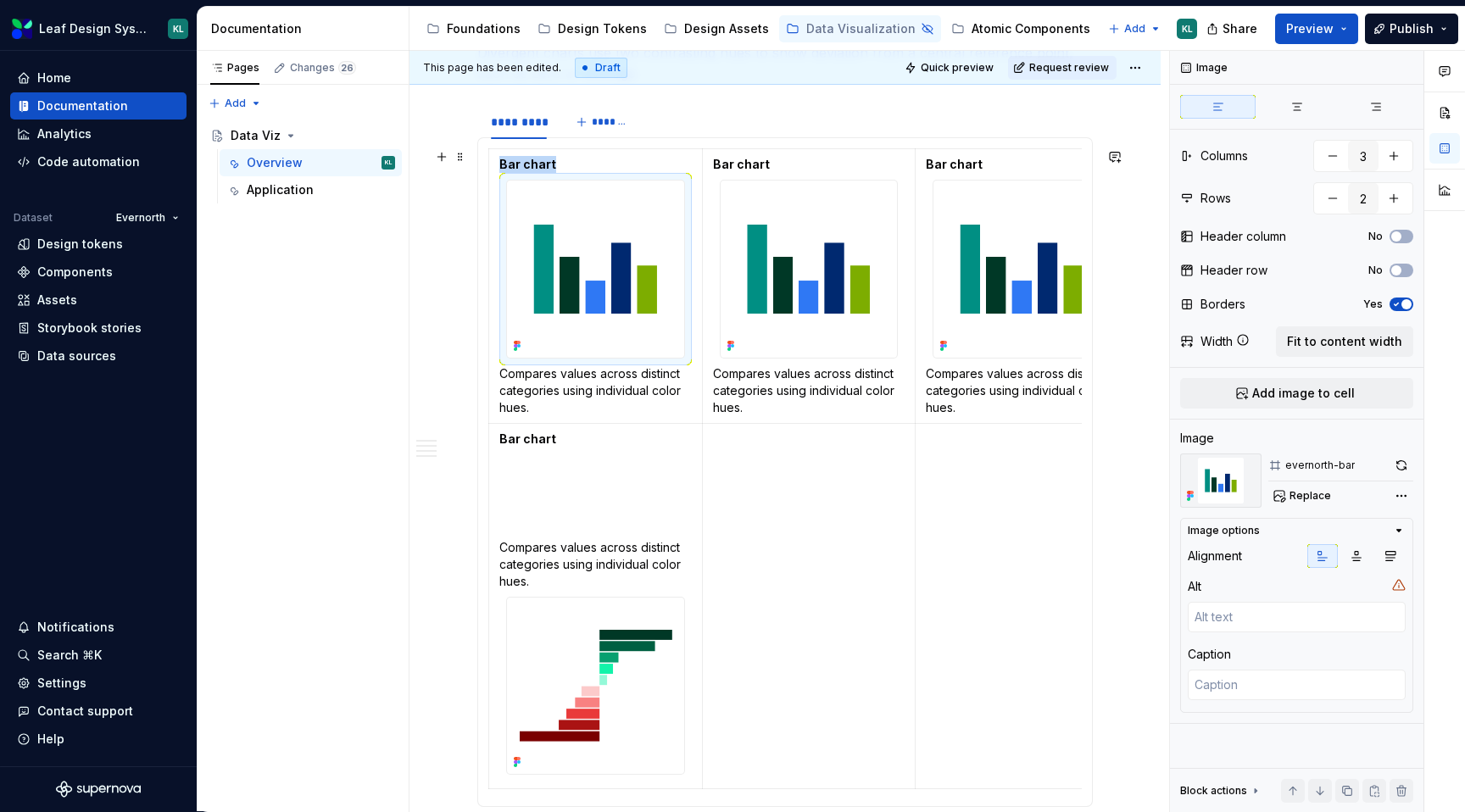
scroll to position [1867, 0]
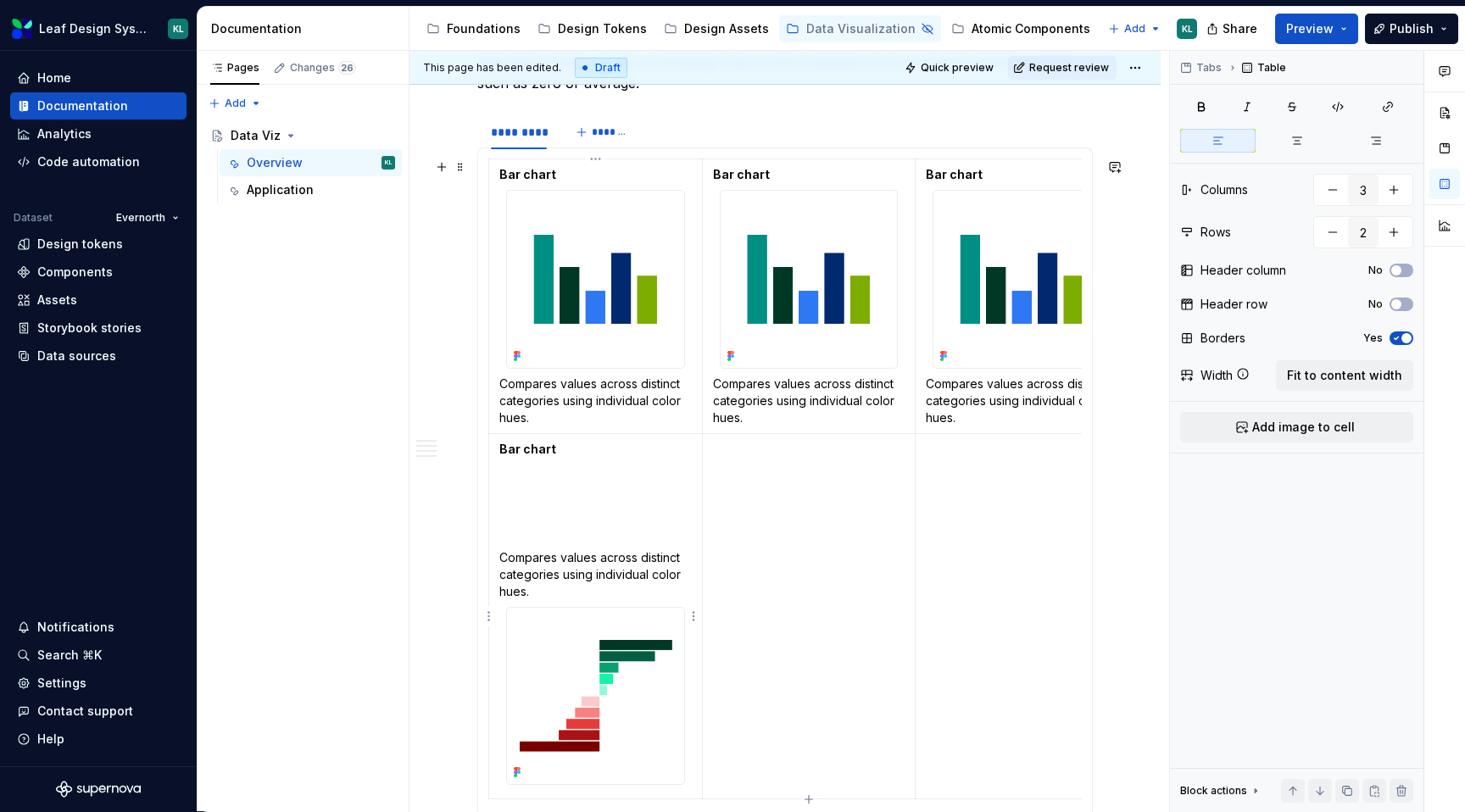
click at [529, 513] on td "Bar chart Compares values across distinct categories using individual color hue…" at bounding box center [596, 616] width 214 height 366
click at [1273, 427] on span "Add image to cell" at bounding box center [1304, 428] width 102 height 17
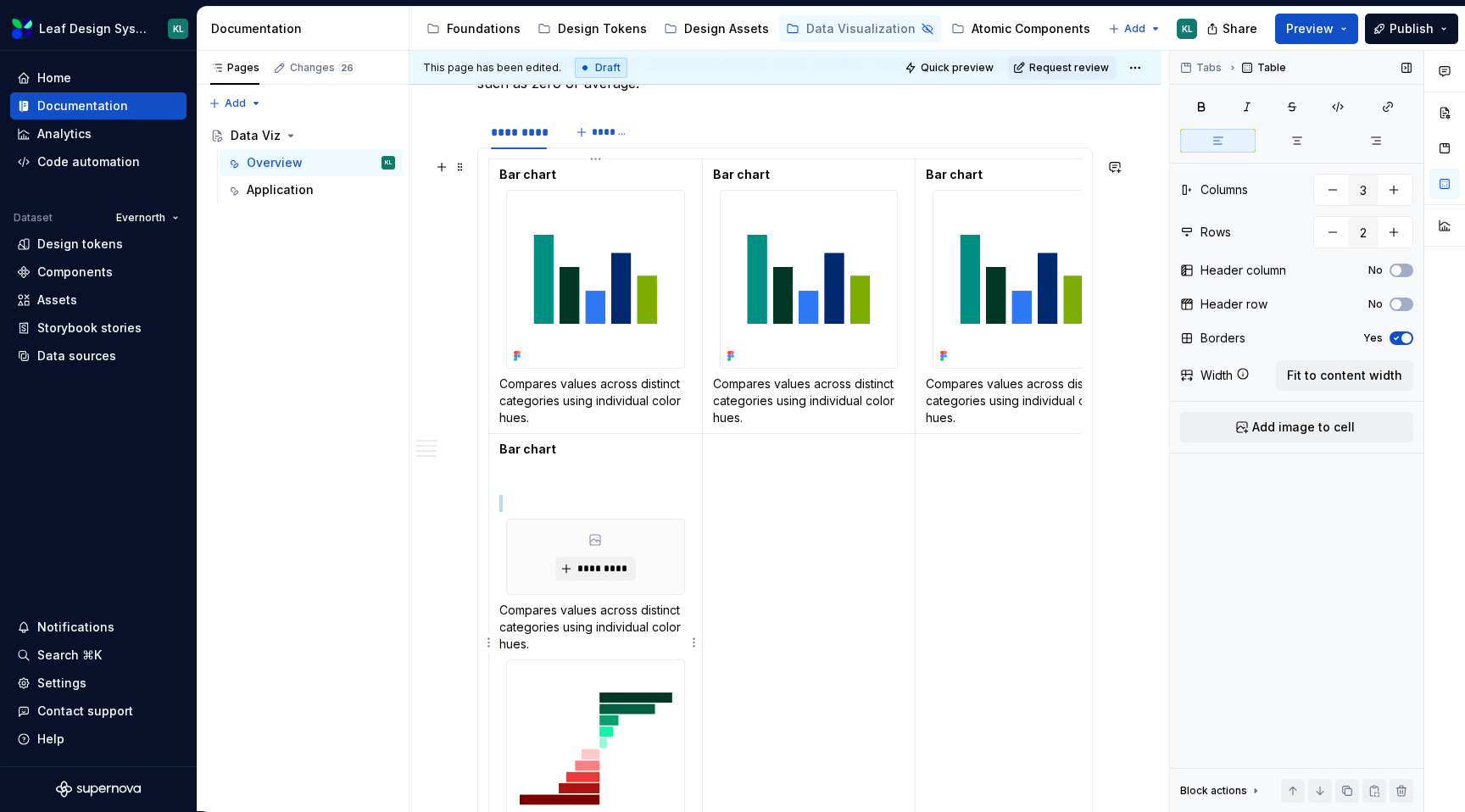
click at [535, 498] on p at bounding box center [595, 503] width 193 height 17
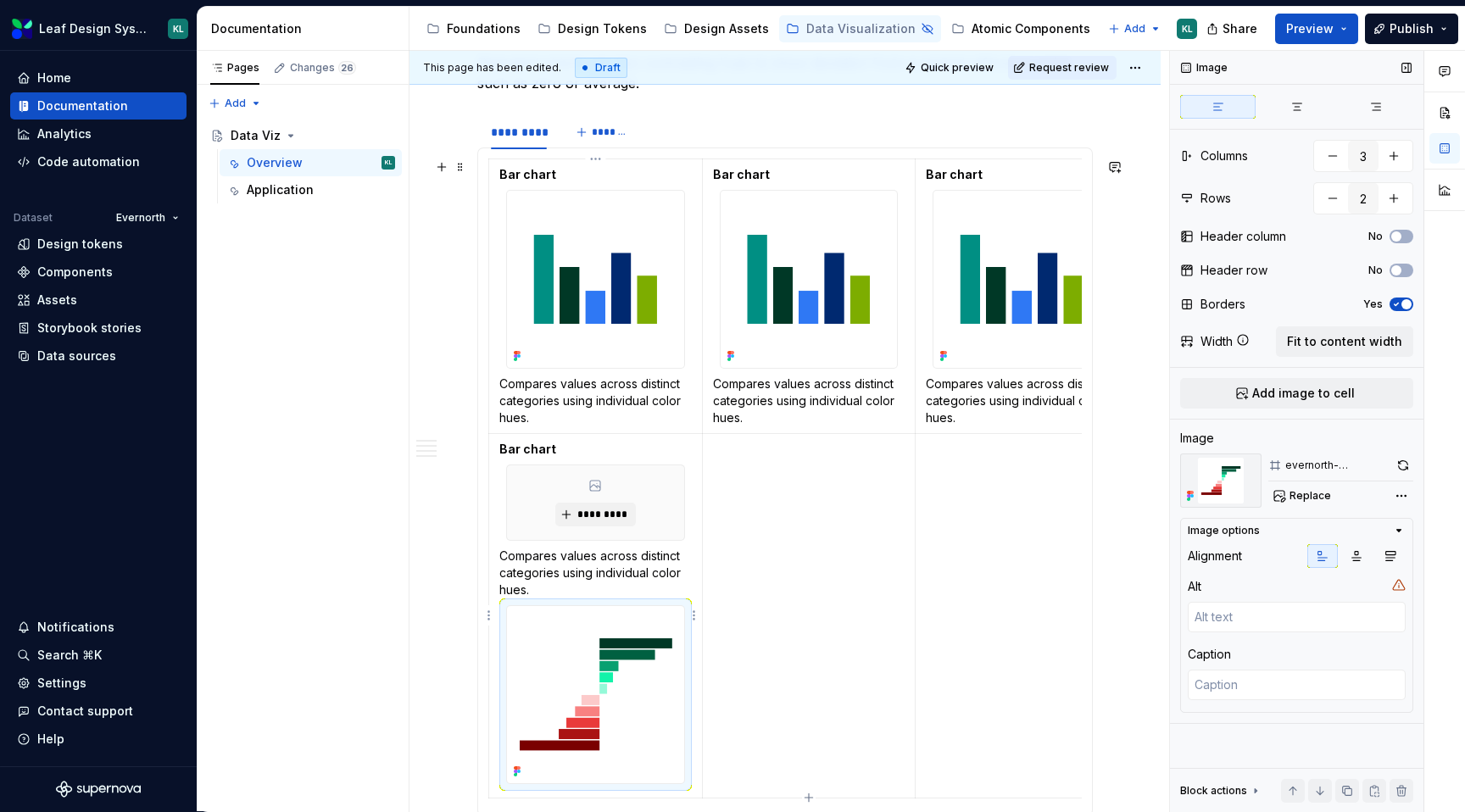
click at [549, 672] on img at bounding box center [595, 694] width 177 height 177
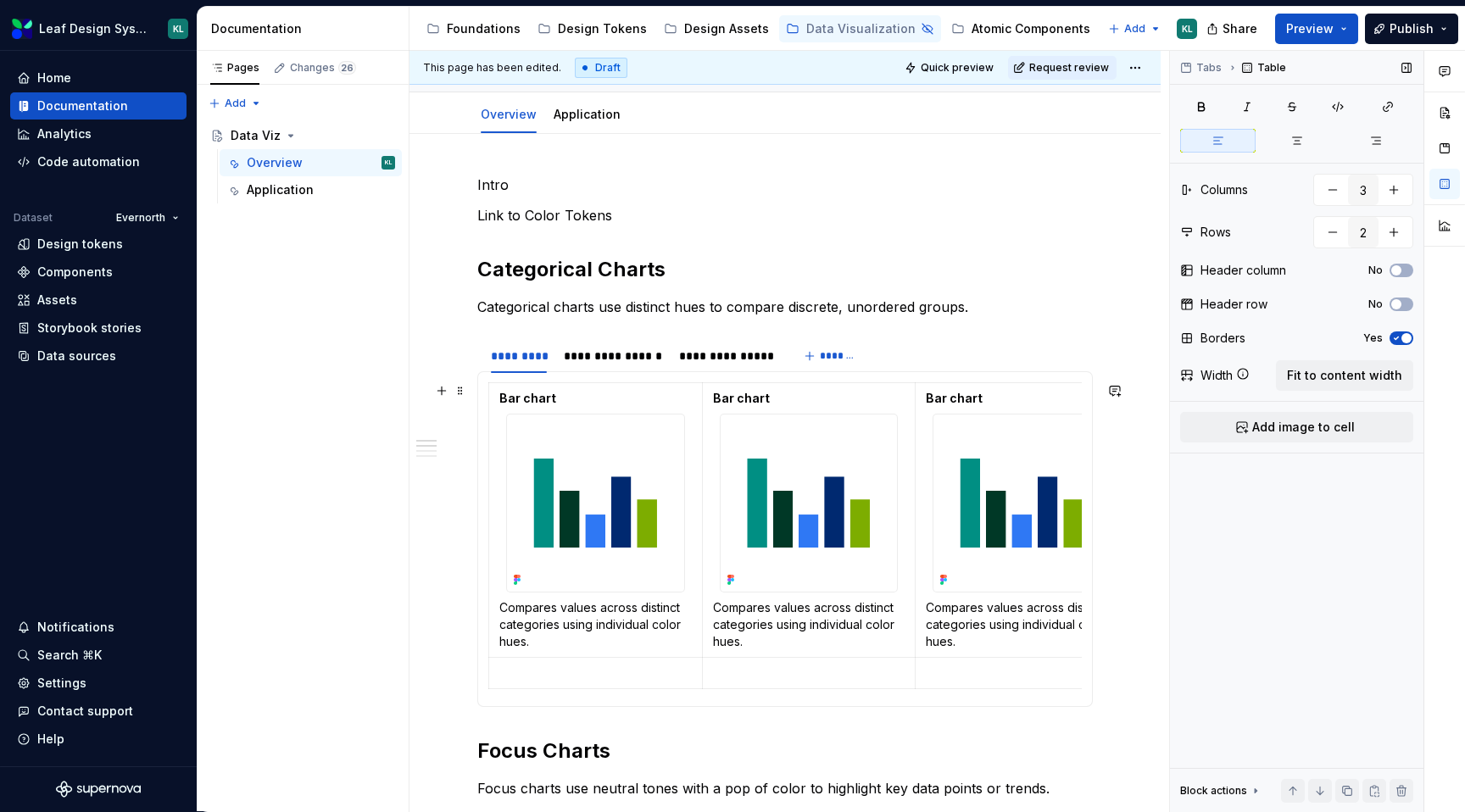
scroll to position [173, 0]
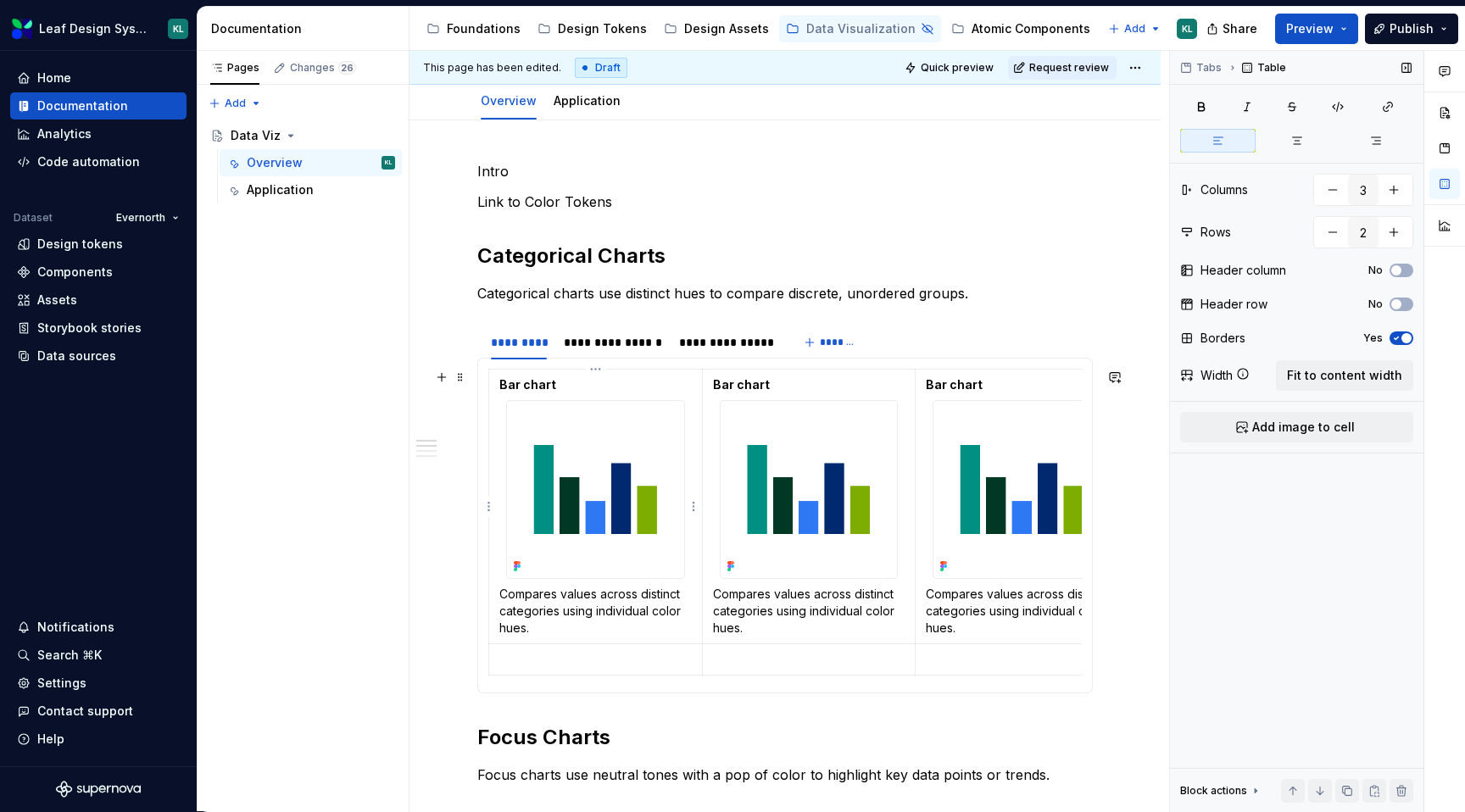
click at [609, 493] on img at bounding box center [595, 489] width 177 height 177
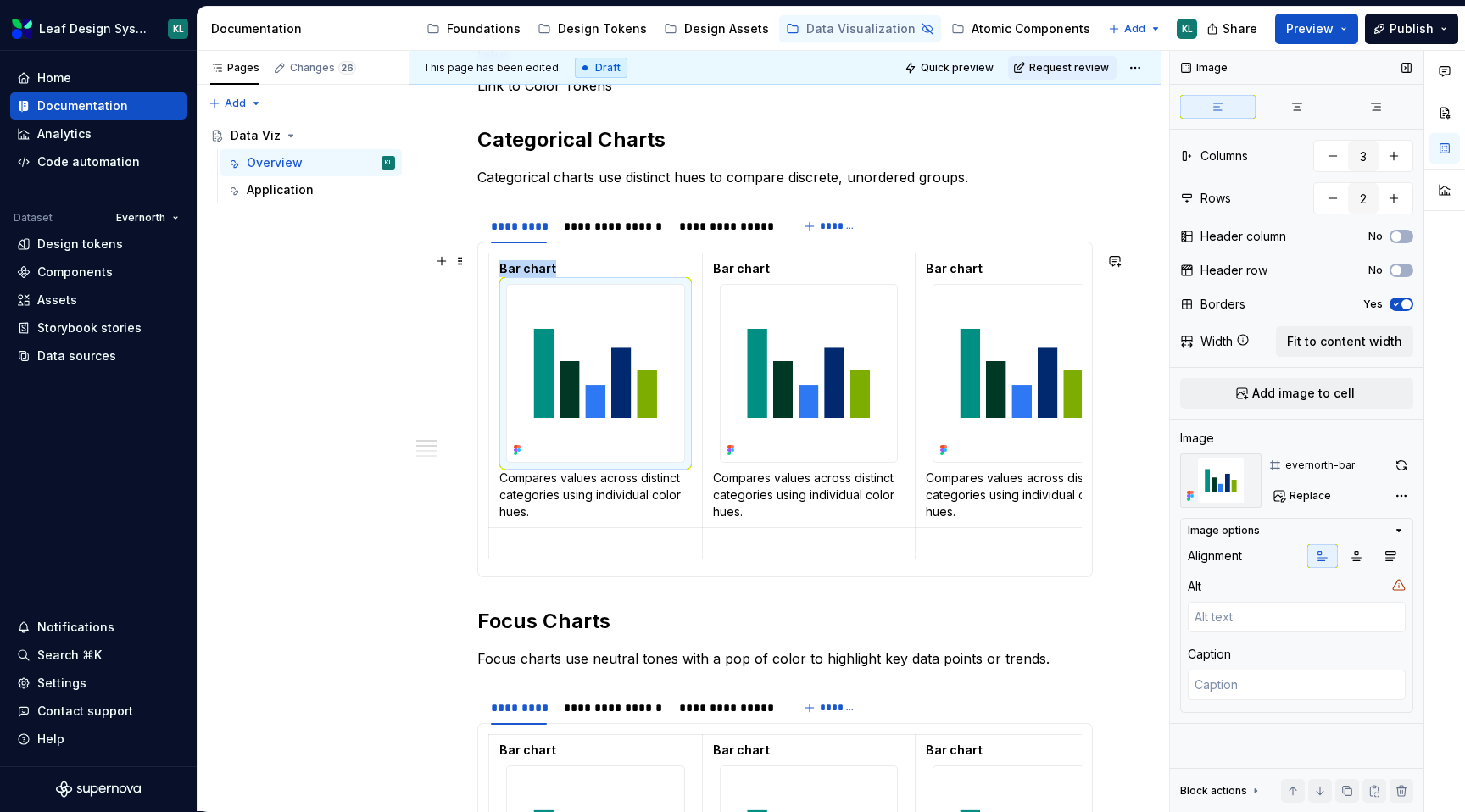
scroll to position [293, 0]
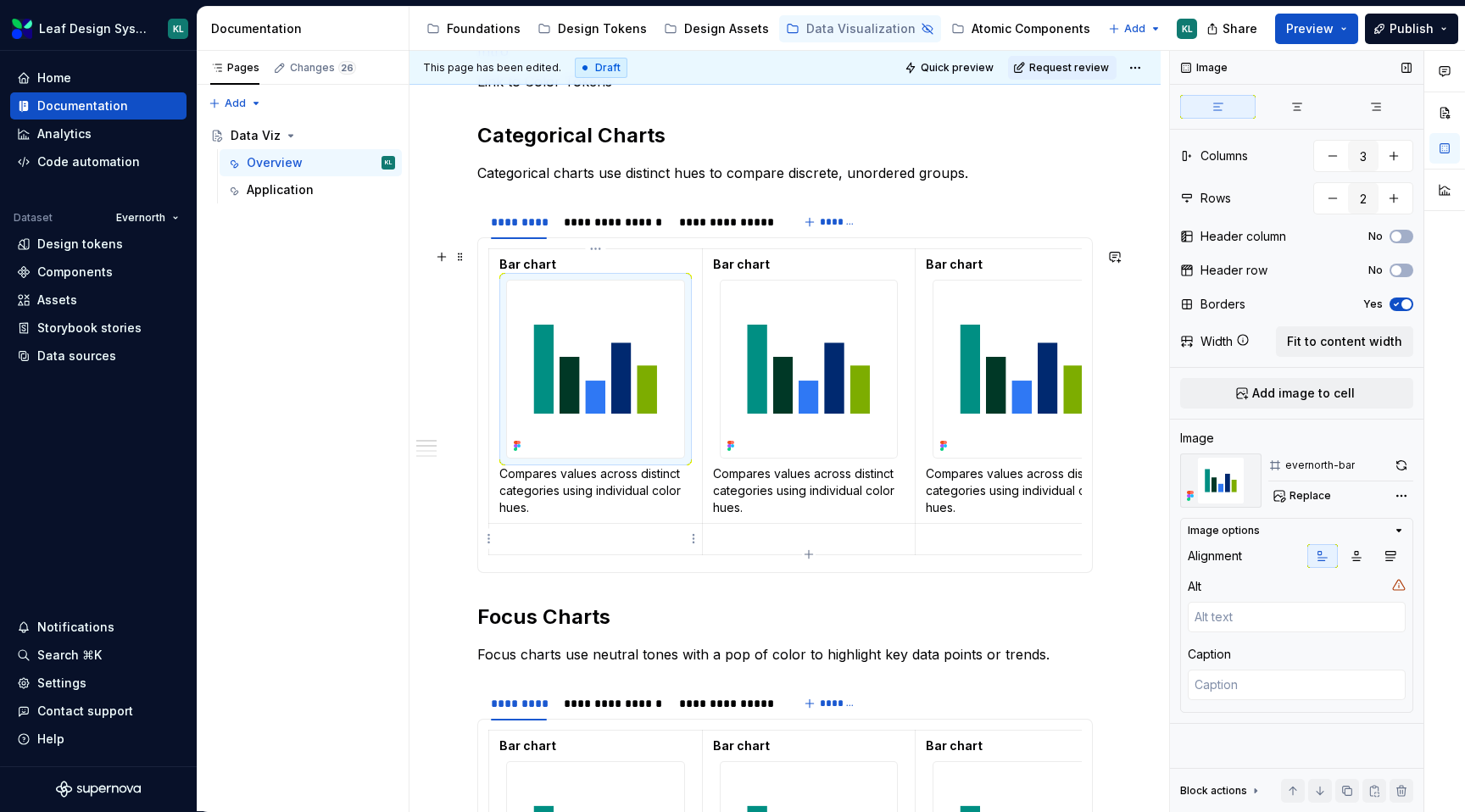
click at [616, 538] on p at bounding box center [595, 539] width 193 height 17
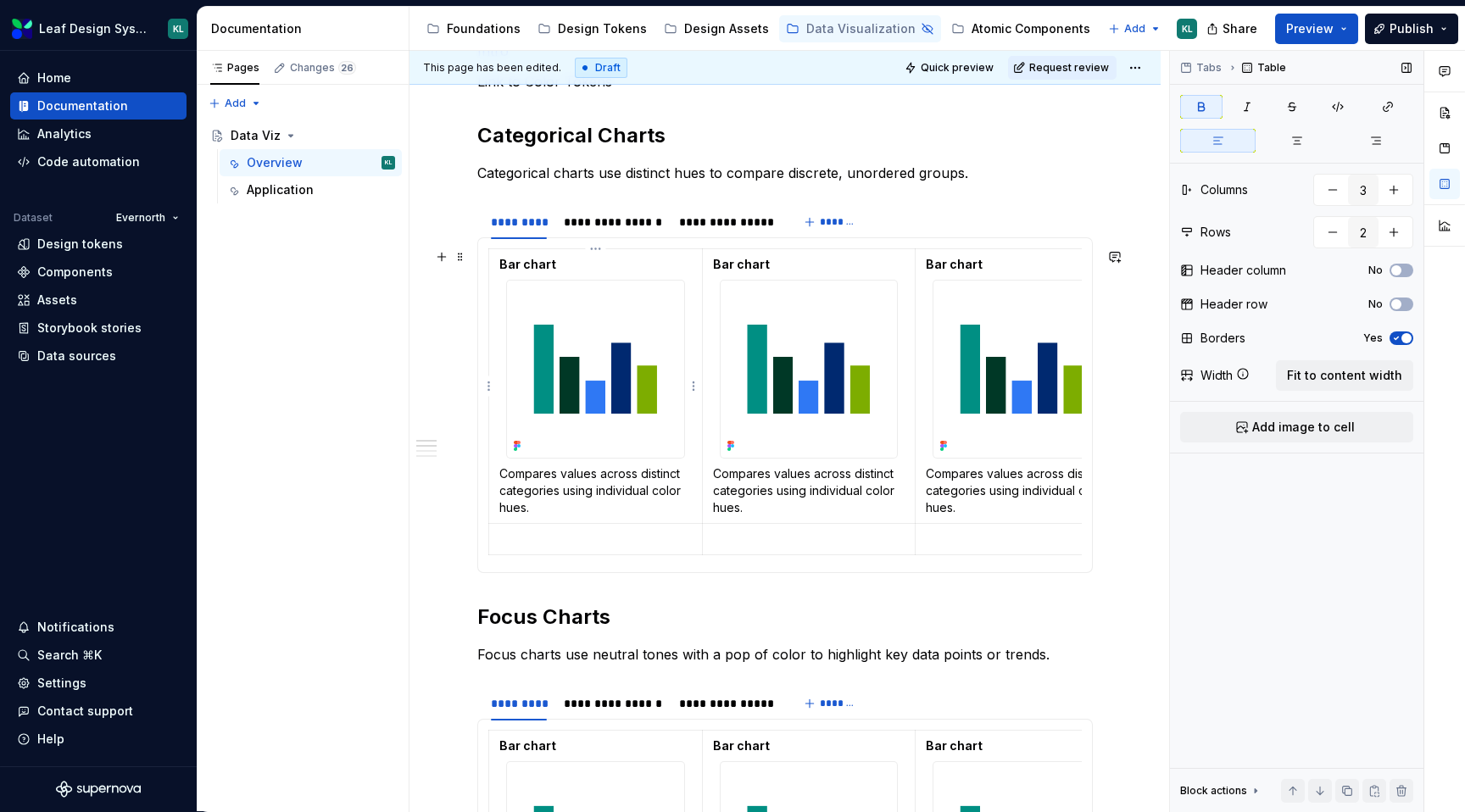
click at [544, 268] on strong "Bar chart" at bounding box center [527, 264] width 56 height 15
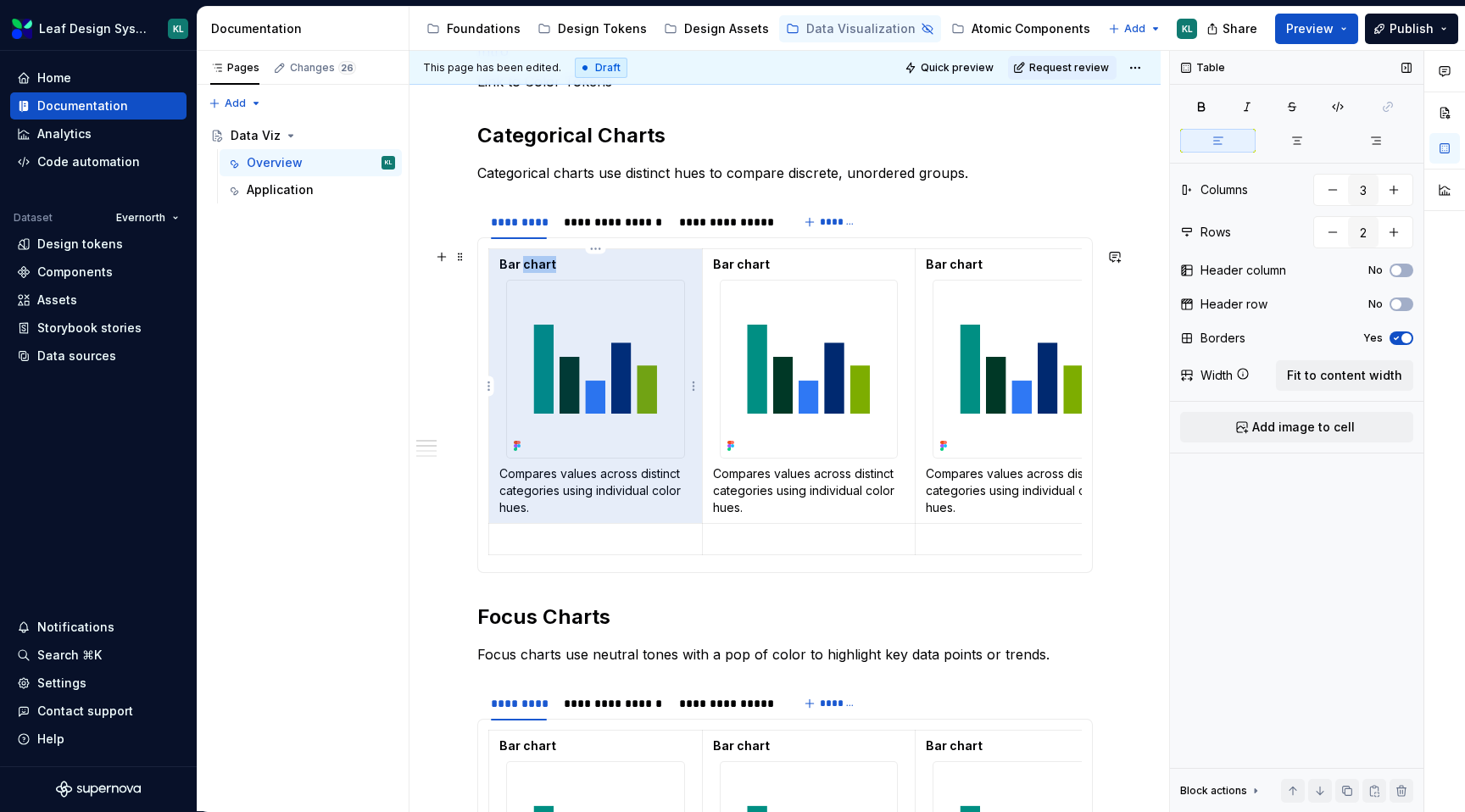
click at [544, 268] on strong "Bar chart" at bounding box center [527, 264] width 56 height 15
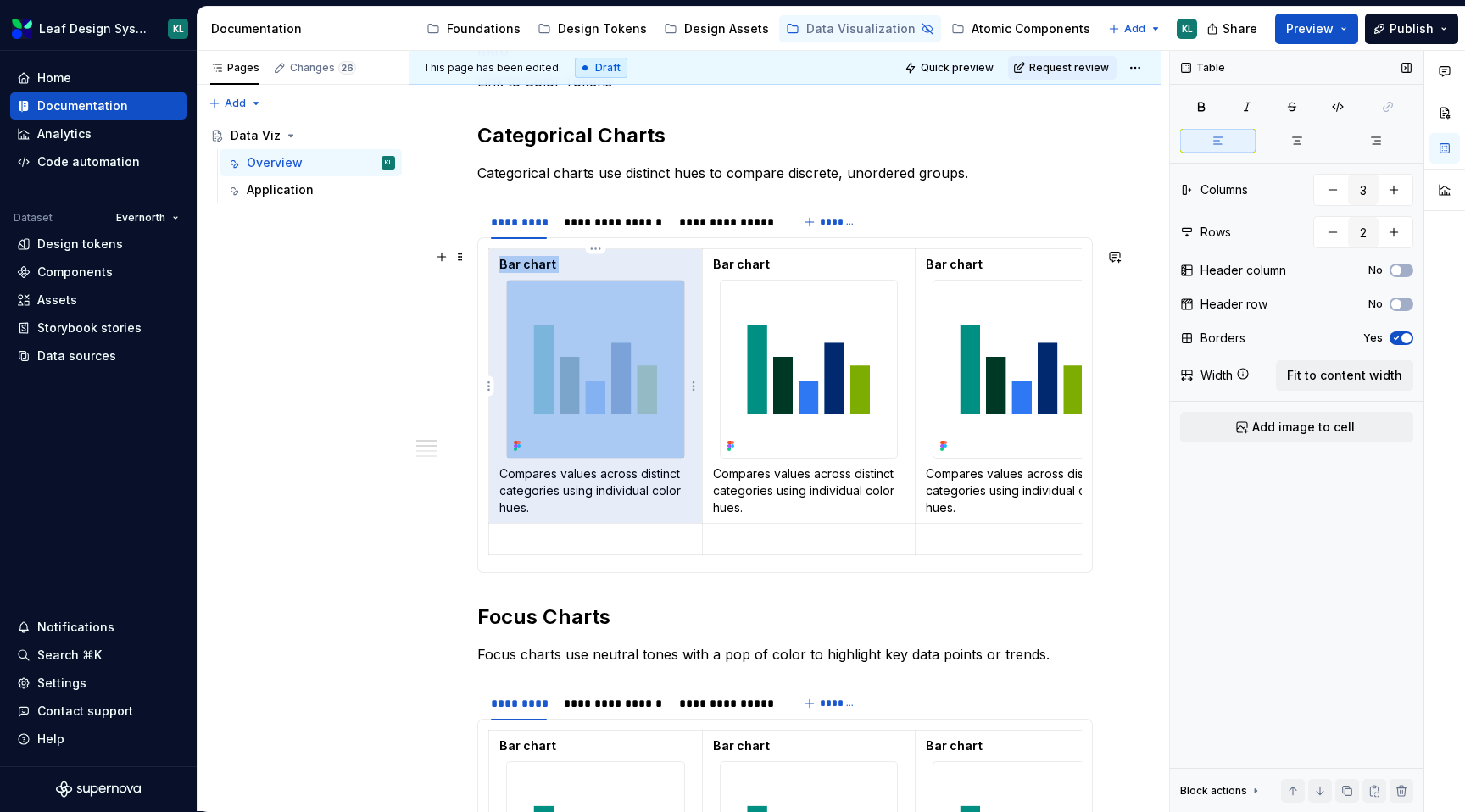
click at [519, 263] on strong "Bar chart" at bounding box center [527, 264] width 56 height 15
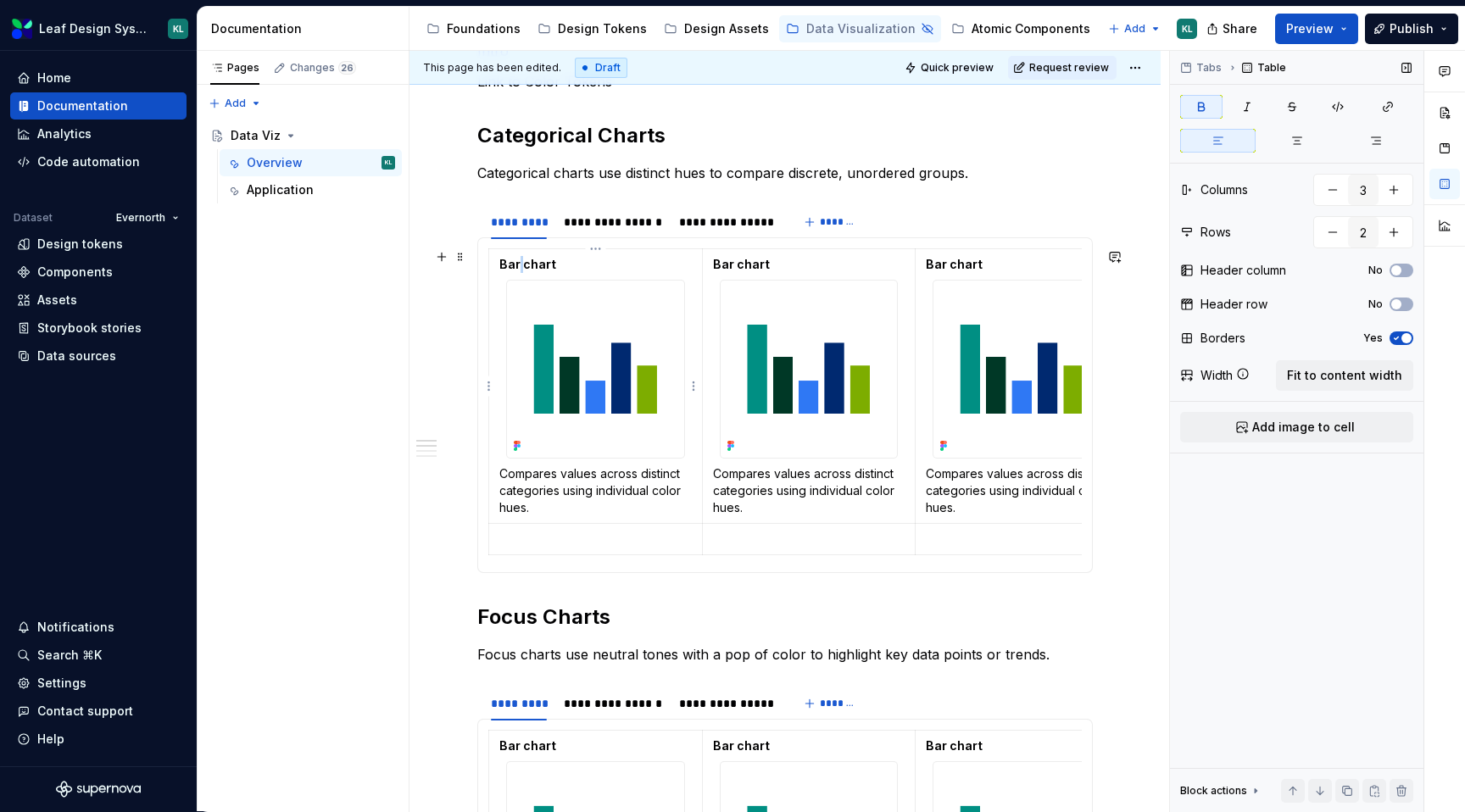
click at [519, 263] on strong "Bar chart" at bounding box center [527, 264] width 56 height 15
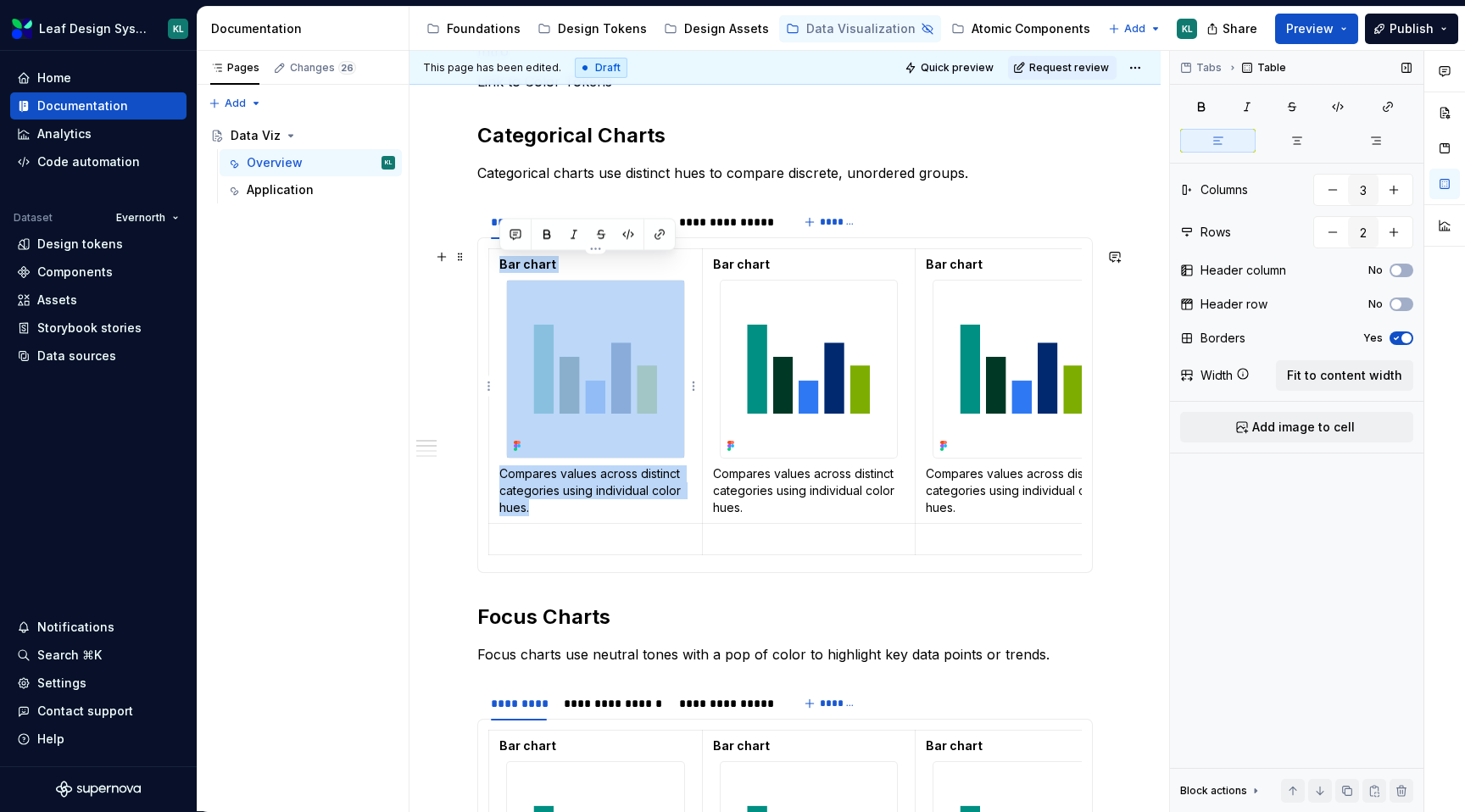
drag, startPoint x: 501, startPoint y: 264, endPoint x: 597, endPoint y: 500, distance: 254.8
click at [597, 501] on td "Bar chart Compares values across distinct categories using individual color hue…" at bounding box center [596, 386] width 214 height 274
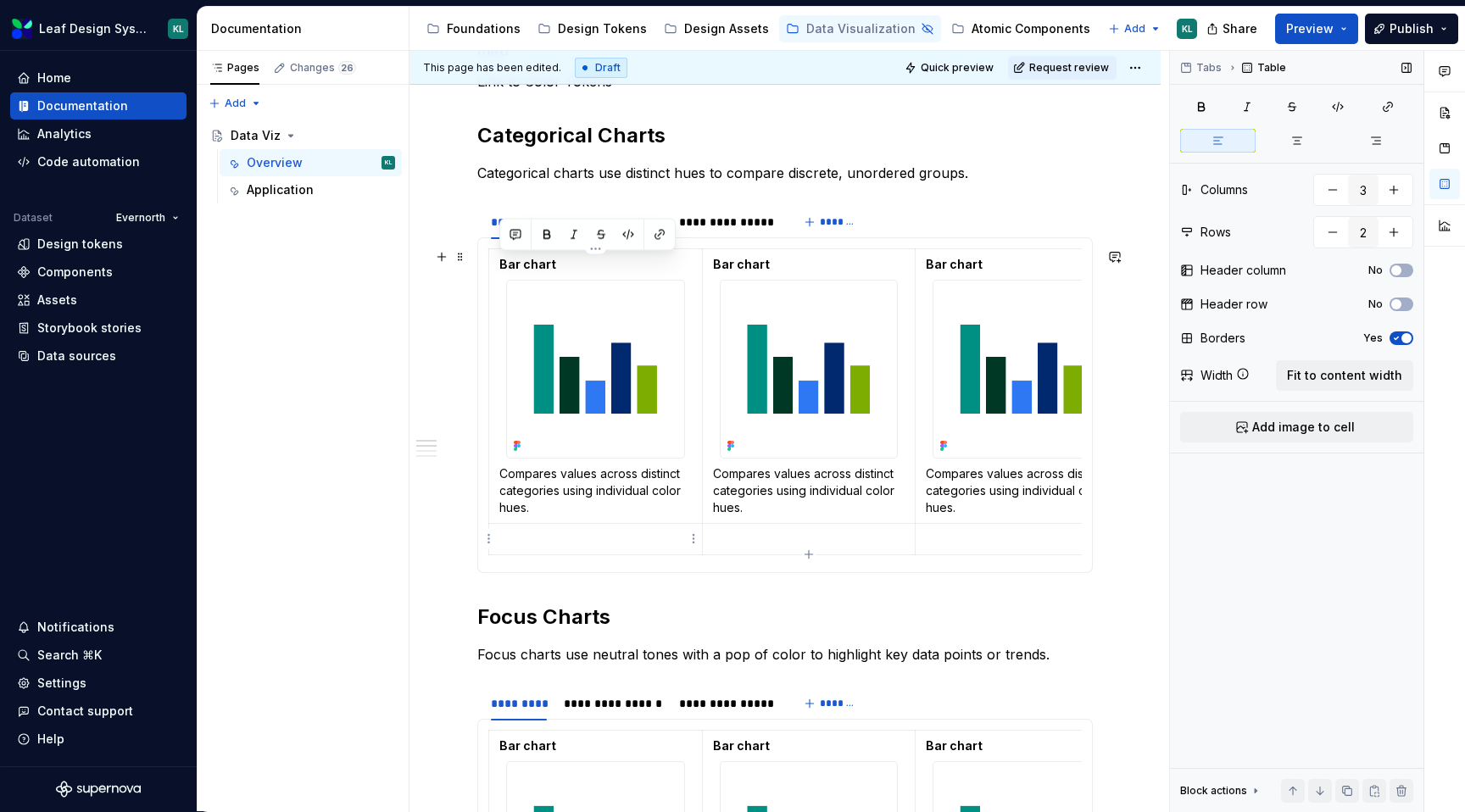
click at [565, 545] on p at bounding box center [595, 539] width 193 height 17
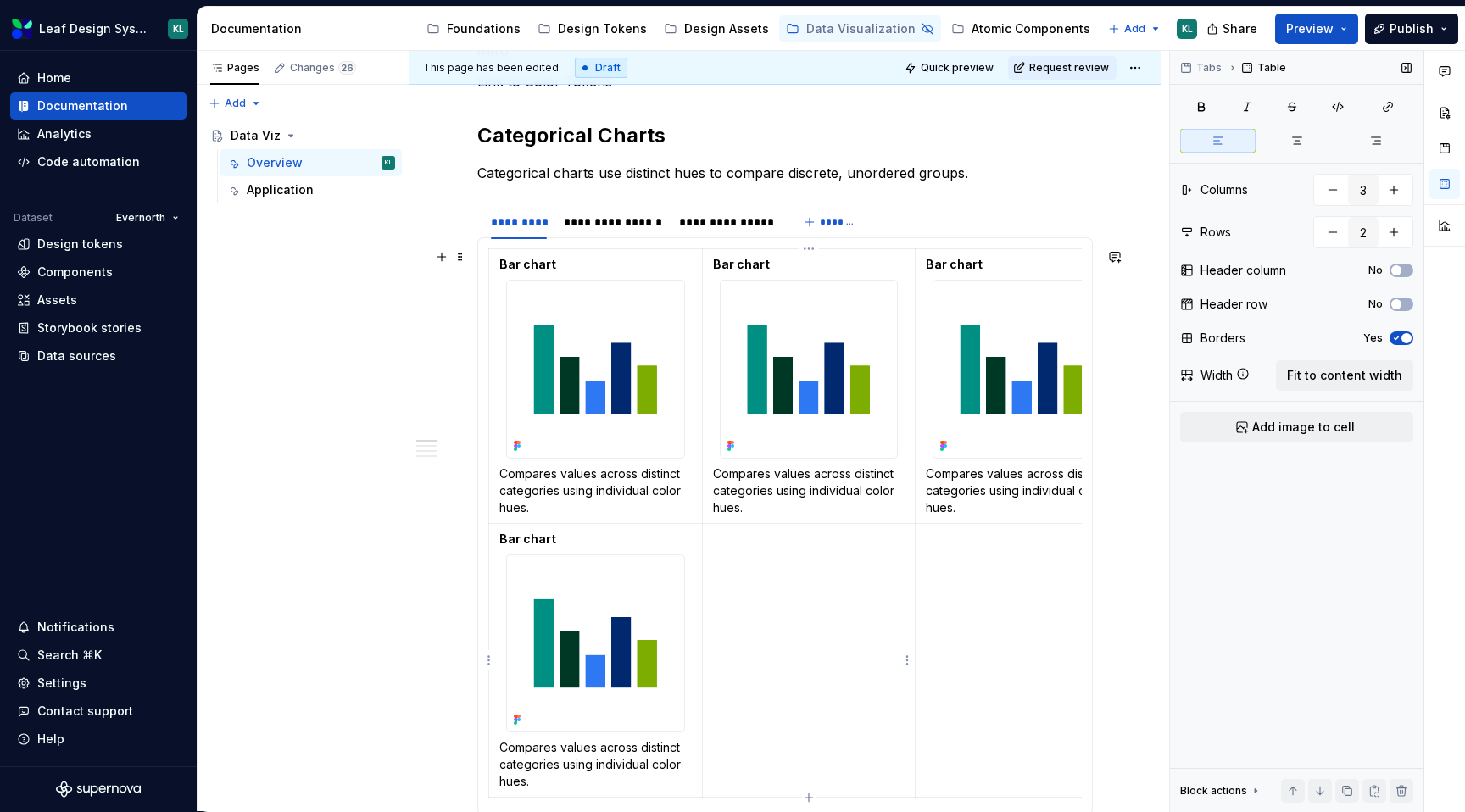
click at [724, 547] on td at bounding box center [809, 660] width 214 height 274
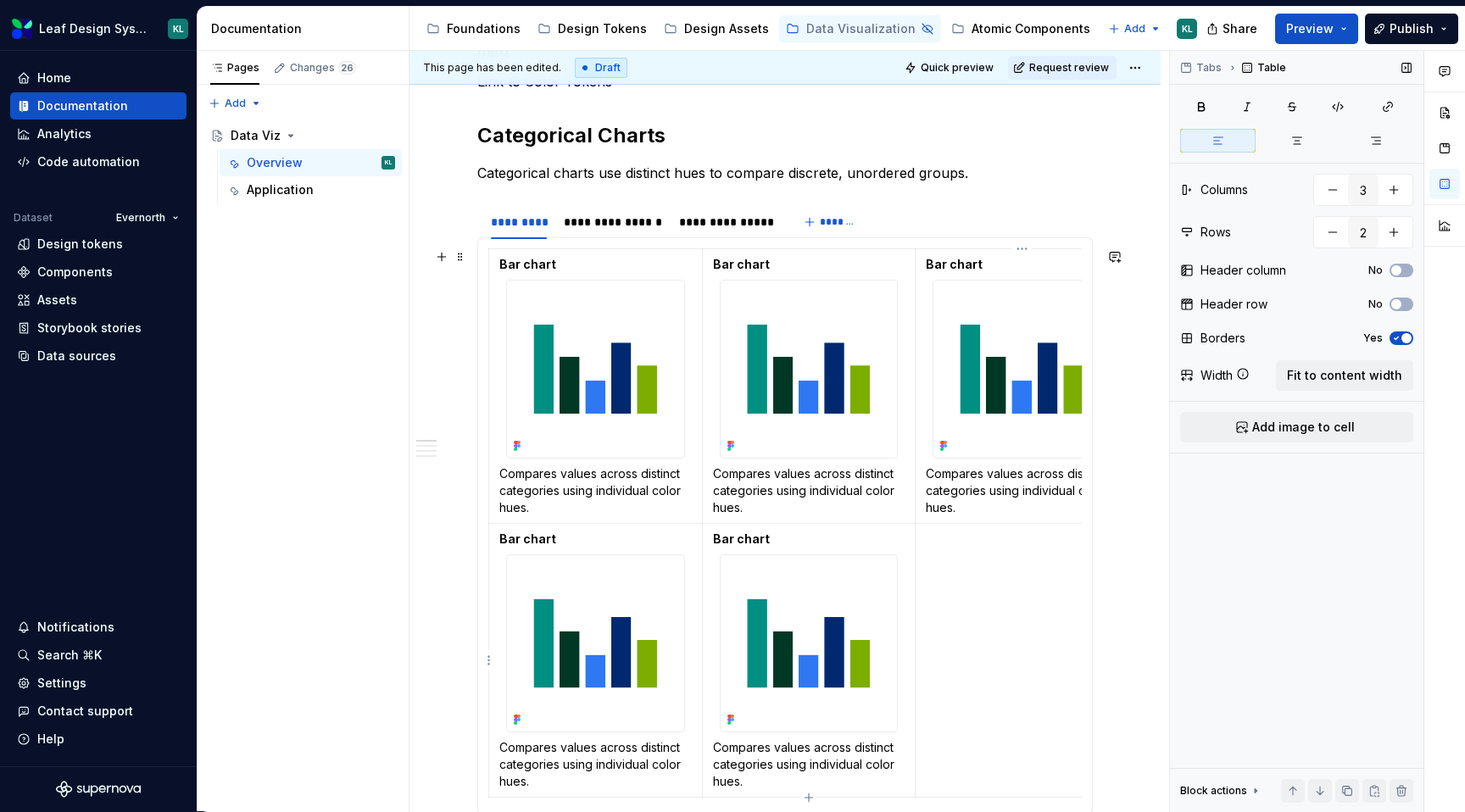
click at [974, 538] on p at bounding box center [1022, 539] width 193 height 17
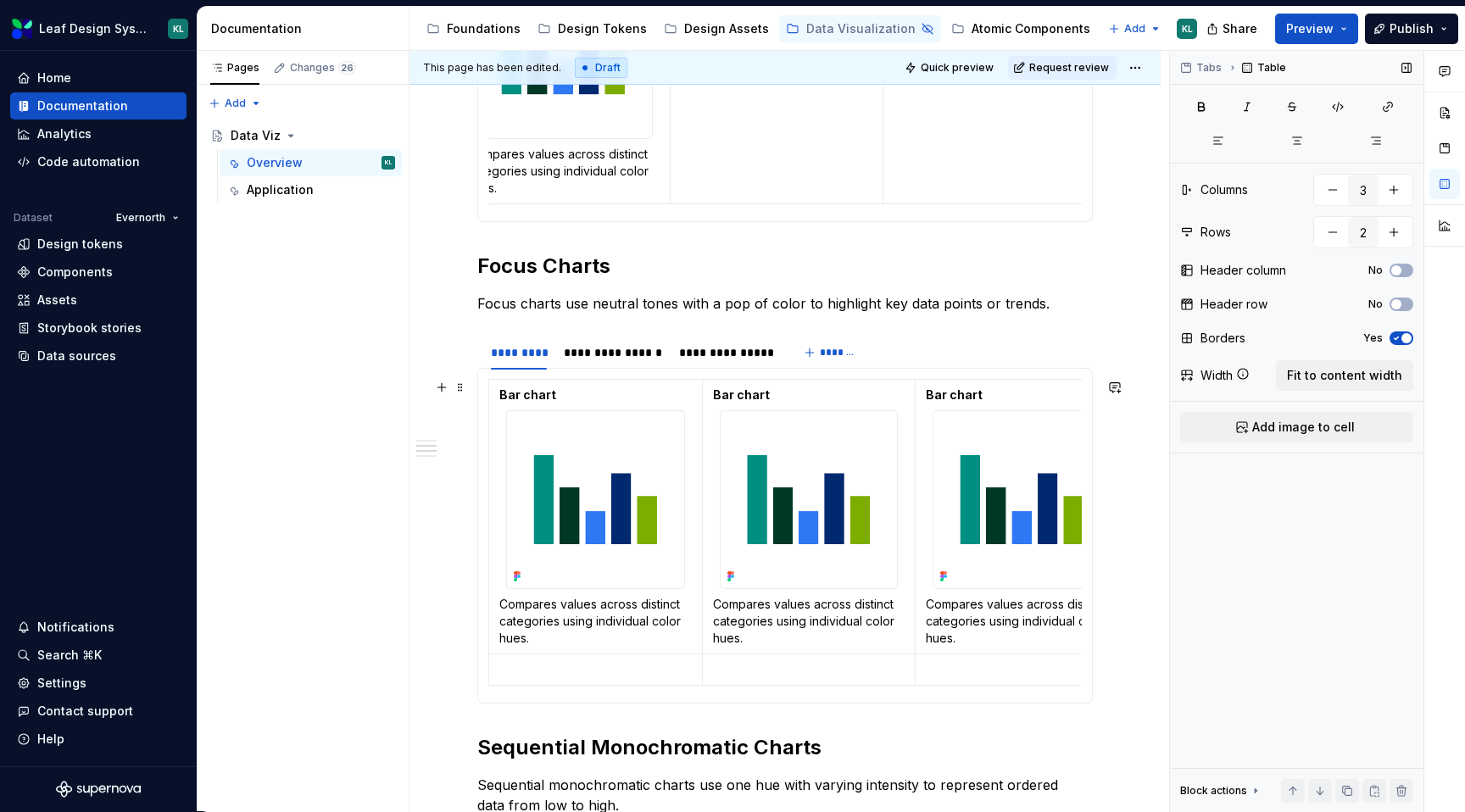
scroll to position [978, 0]
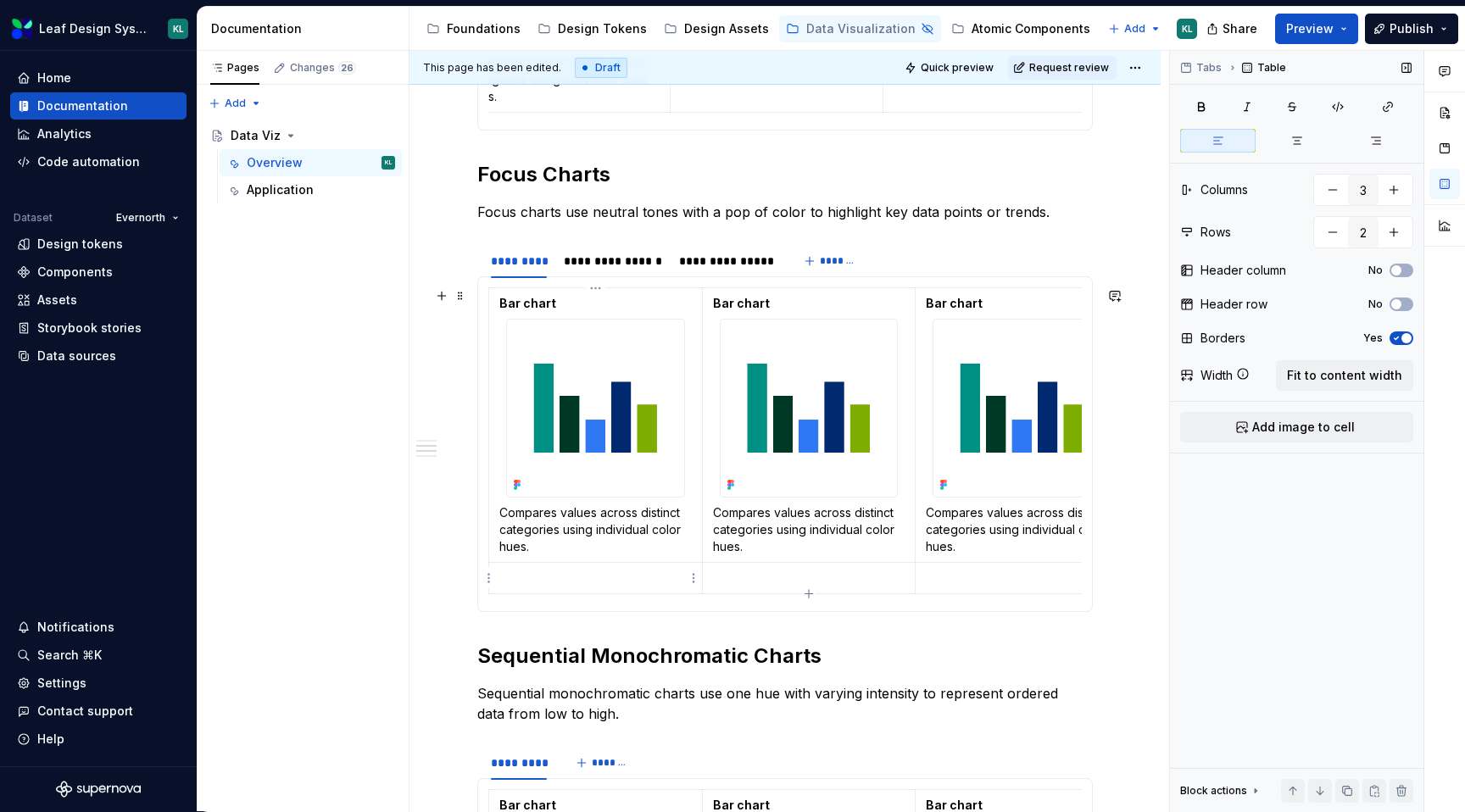
click at [640, 581] on p at bounding box center [595, 578] width 193 height 17
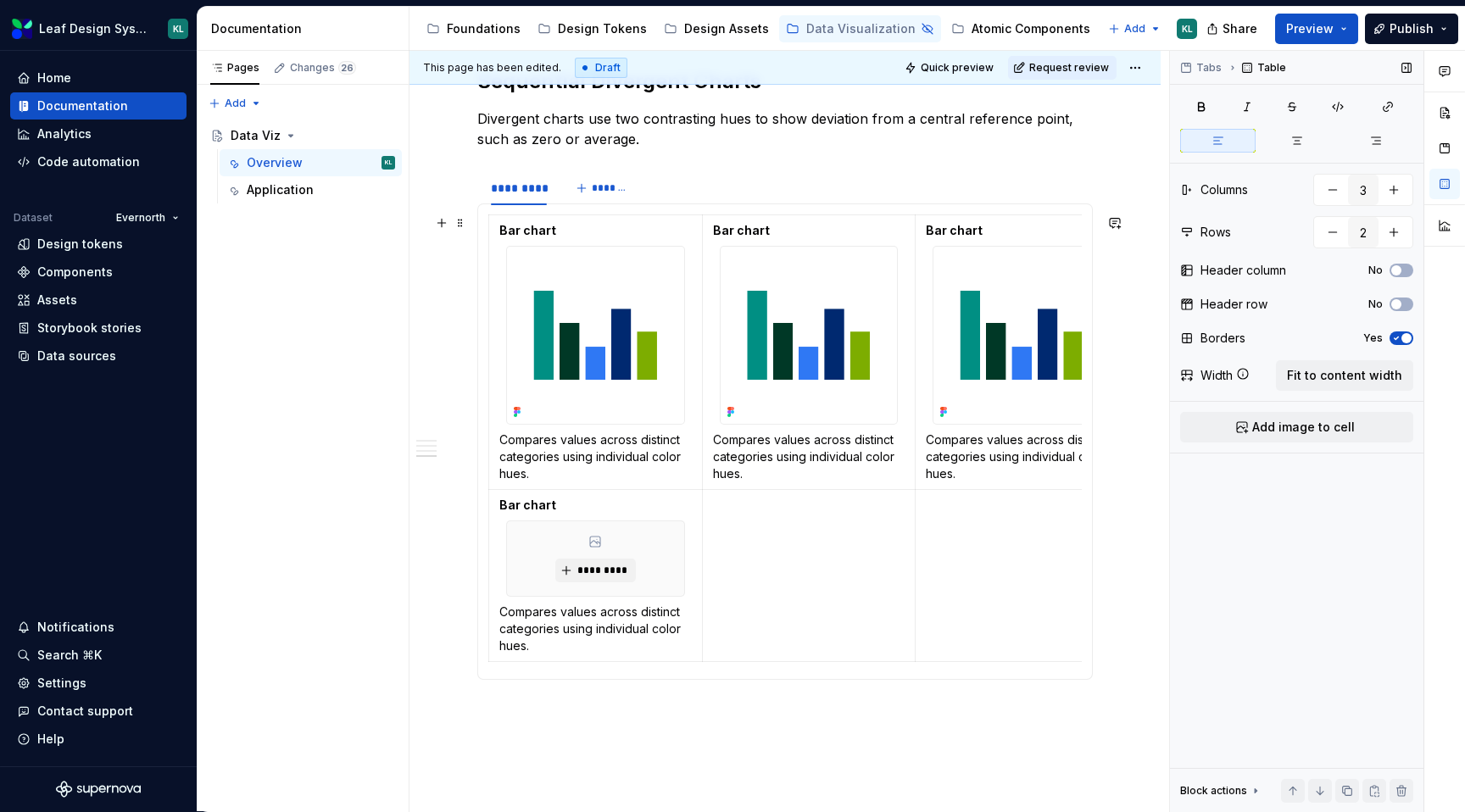
scroll to position [2441, 0]
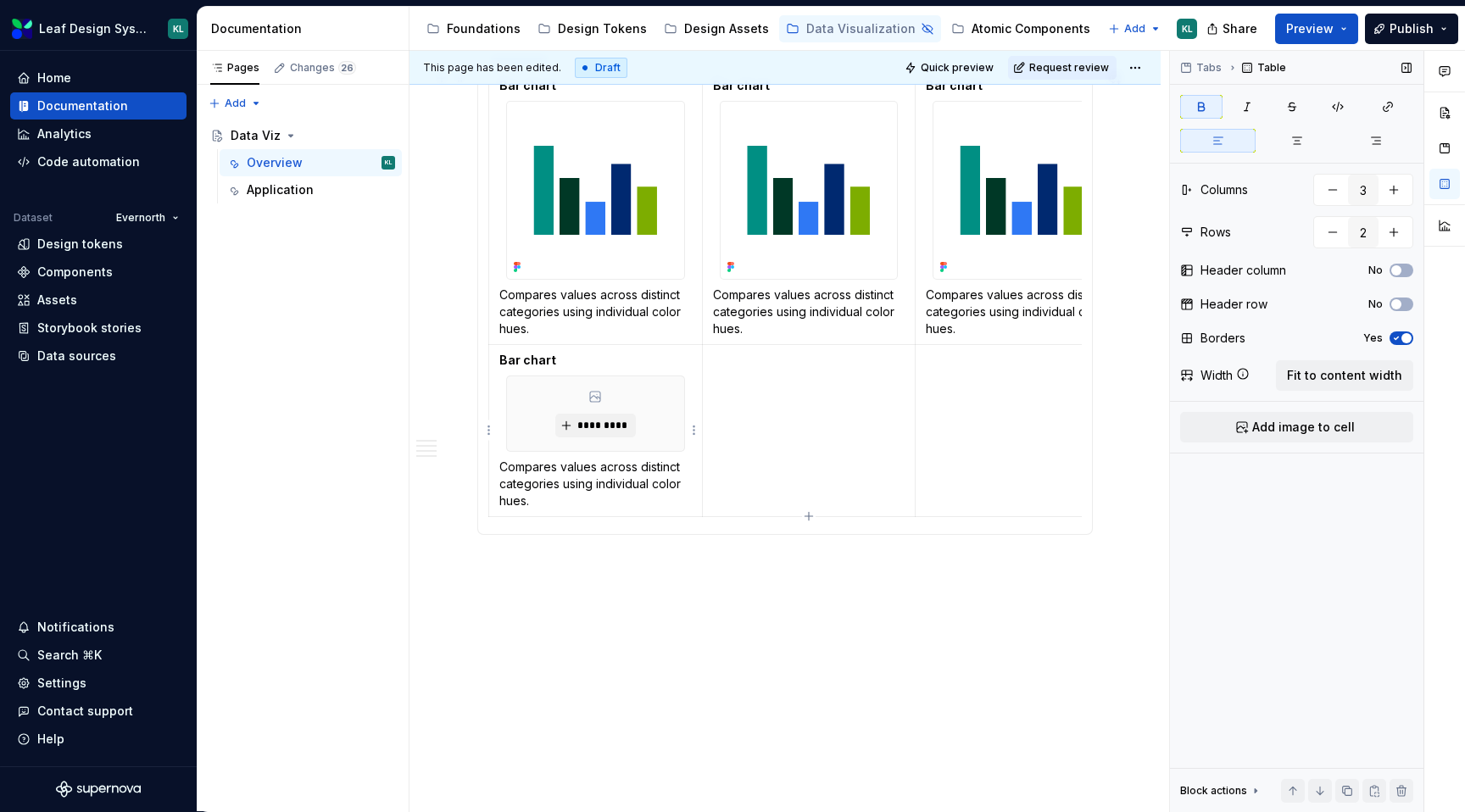
click at [687, 357] on p "Bar chart" at bounding box center [595, 360] width 193 height 17
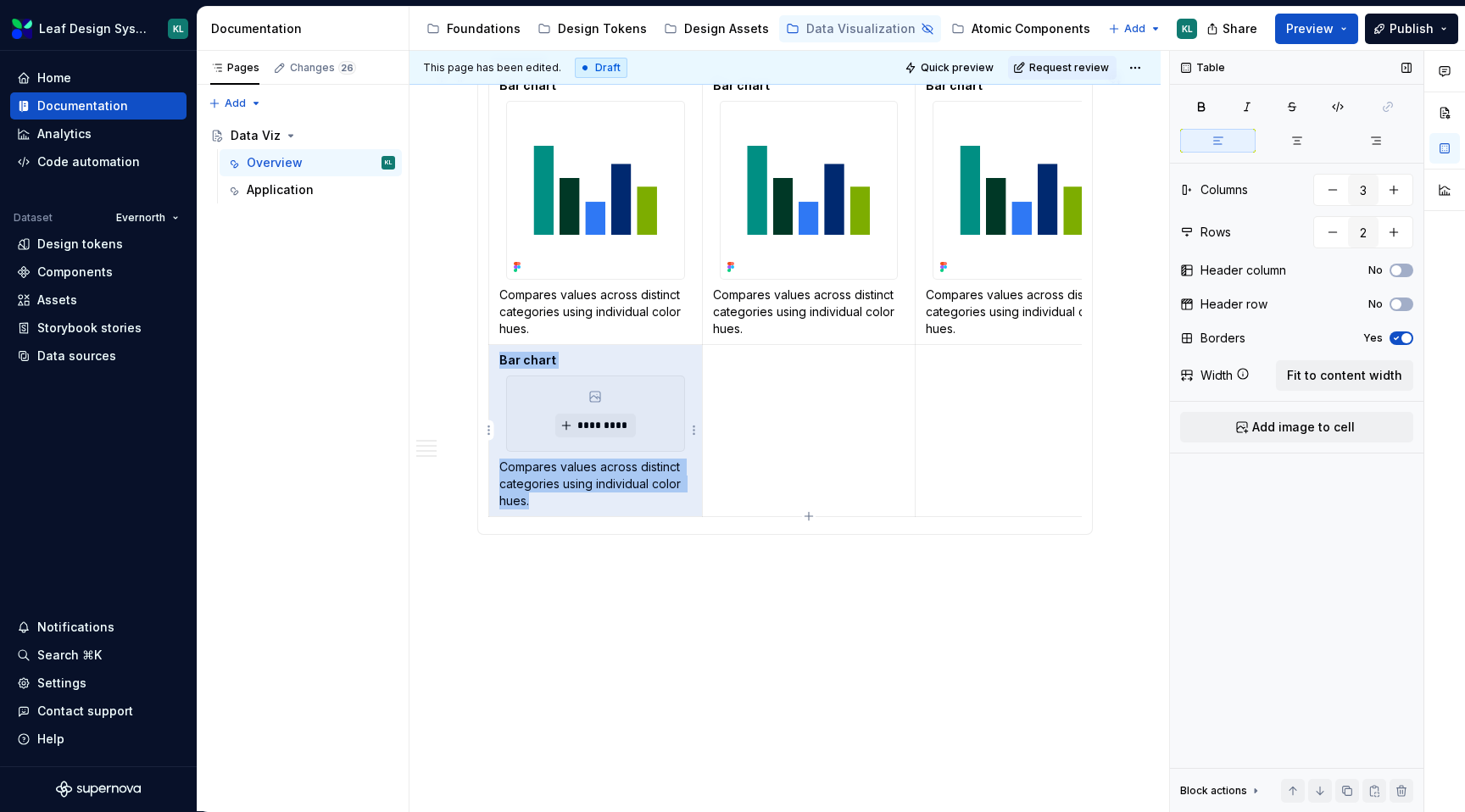
drag, startPoint x: 680, startPoint y: 499, endPoint x: 498, endPoint y: 365, distance: 226.0
click at [498, 365] on td "Bar chart ********* Compares values across distinct categories using individual…" at bounding box center [596, 431] width 214 height 172
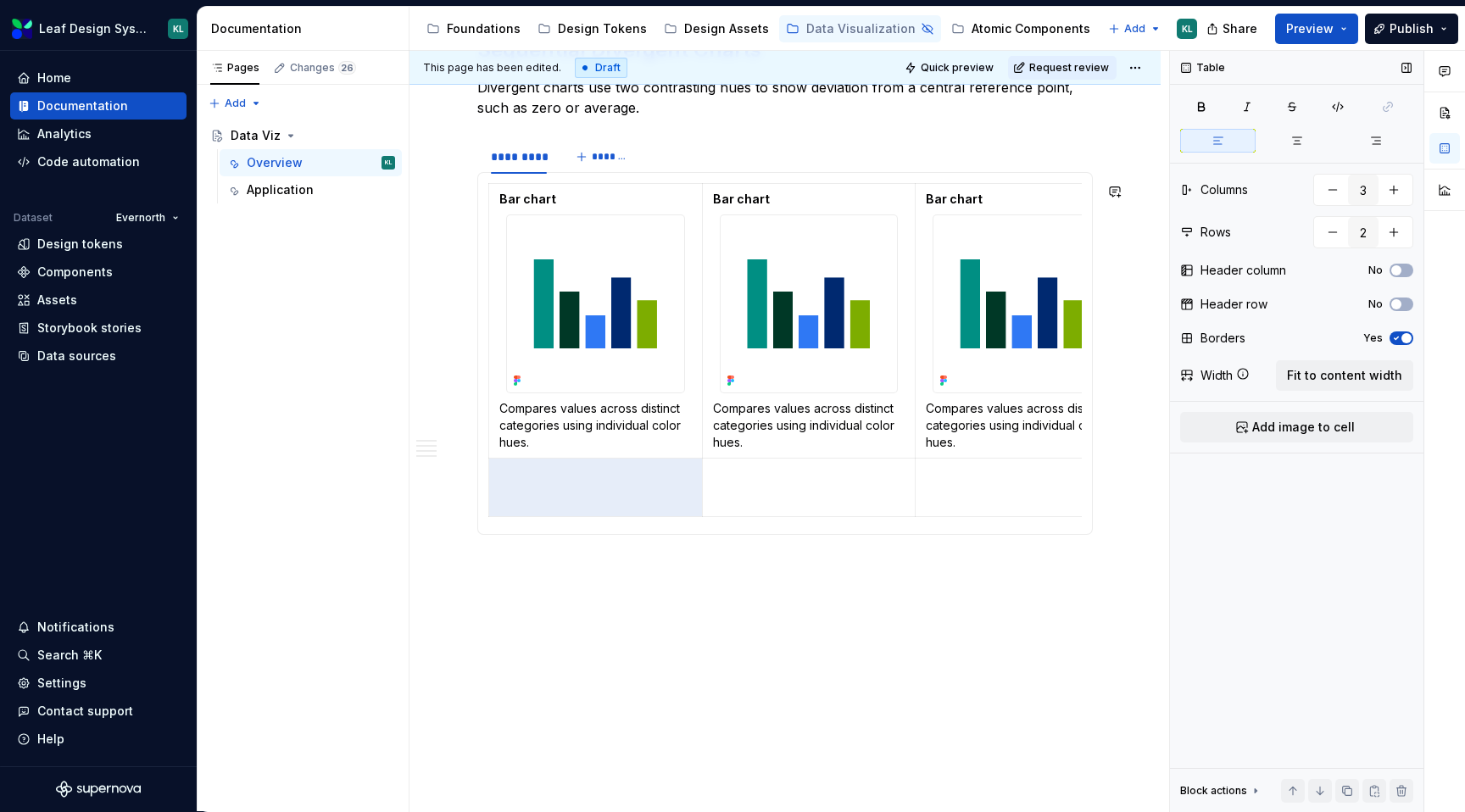
scroll to position [2328, 0]
click at [625, 512] on td at bounding box center [596, 487] width 214 height 58
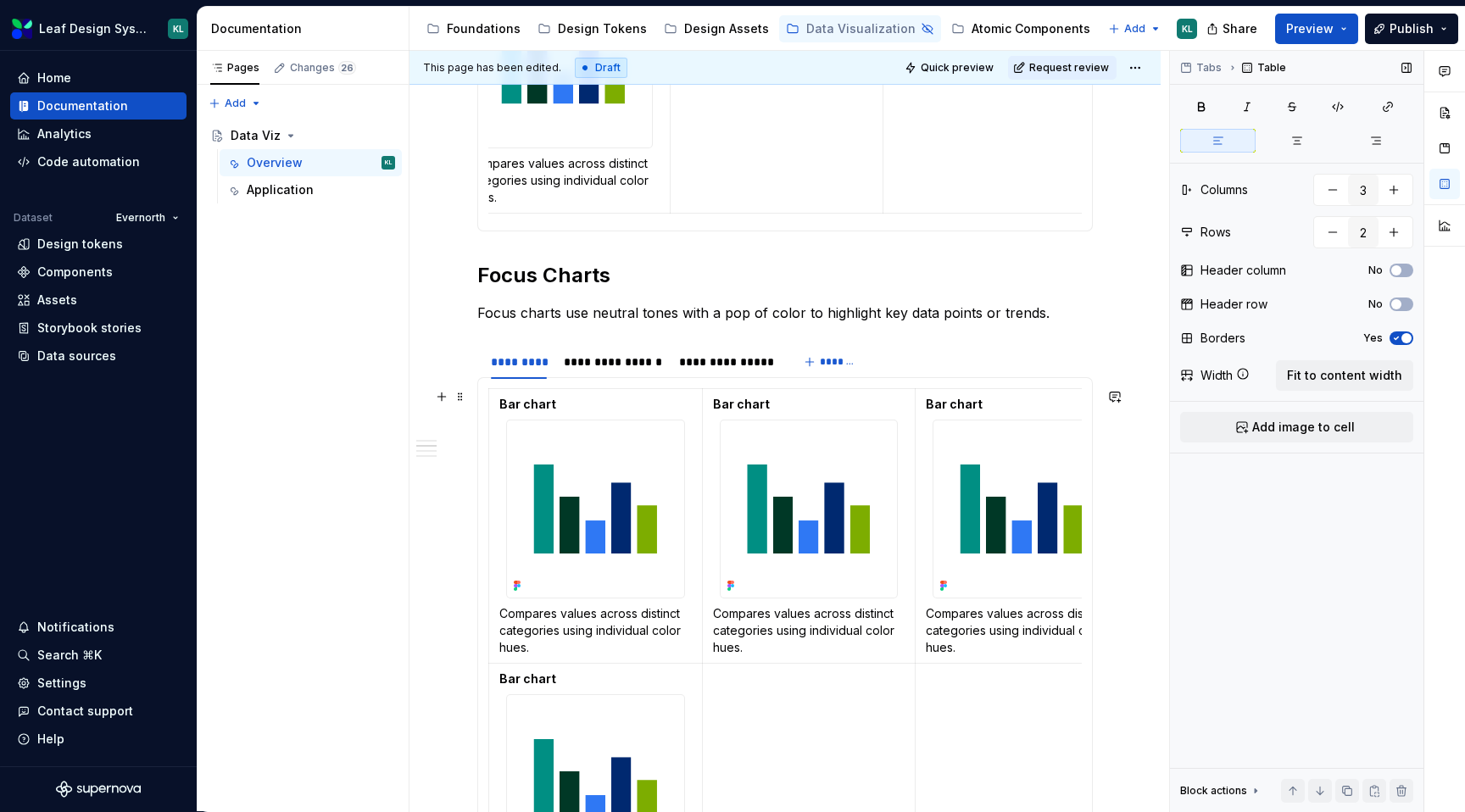
scroll to position [852, 0]
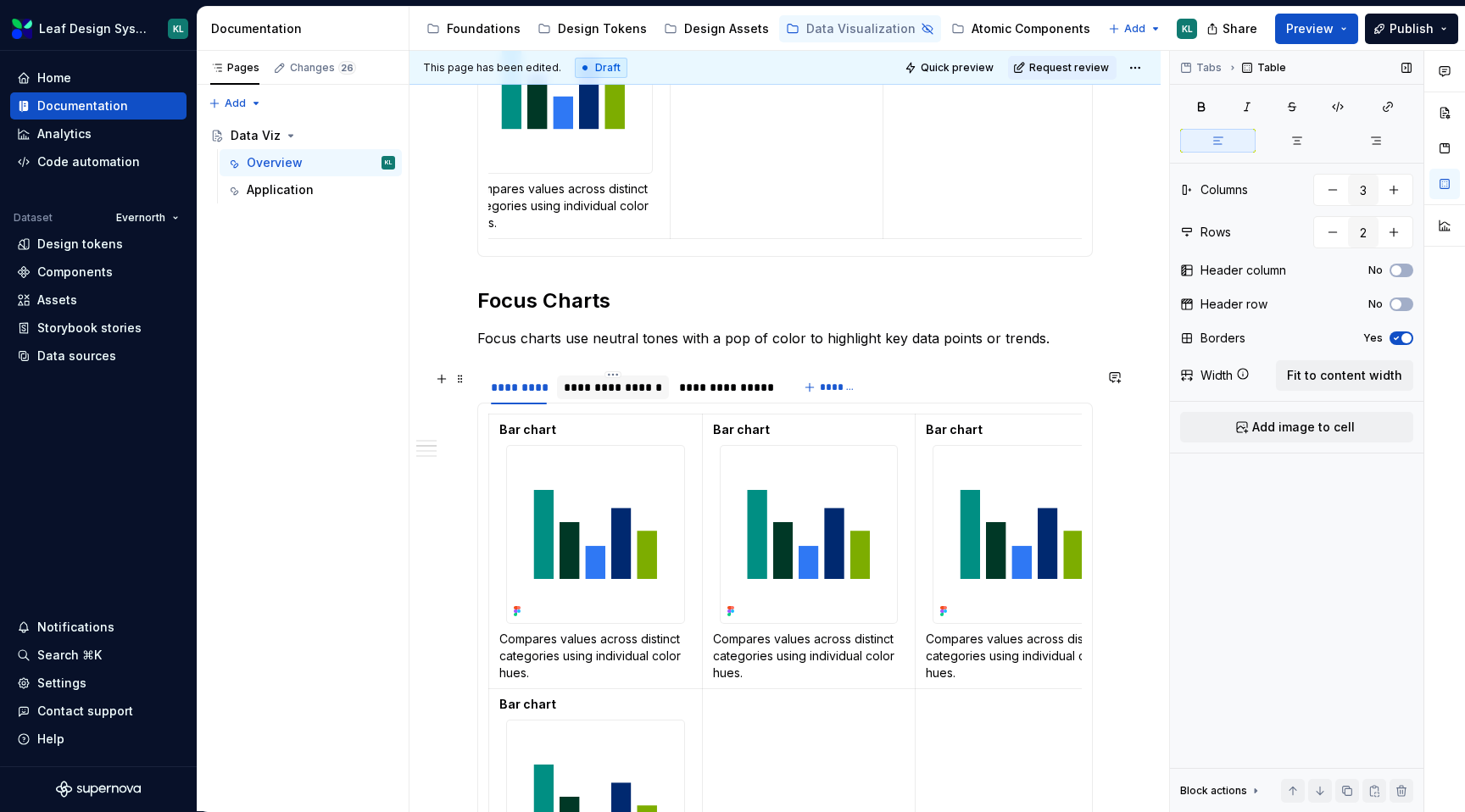
type textarea "*"
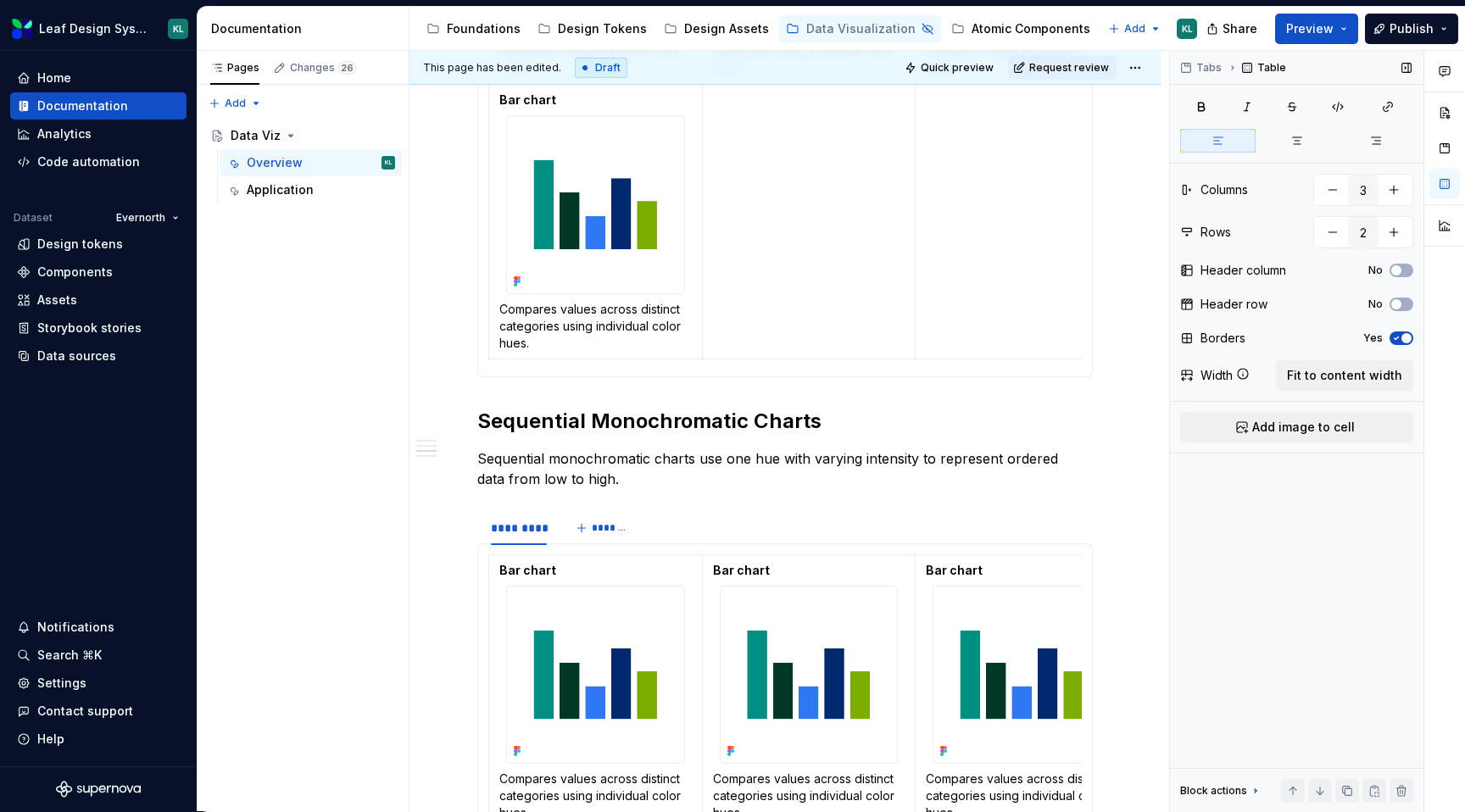
scroll to position [1477, 0]
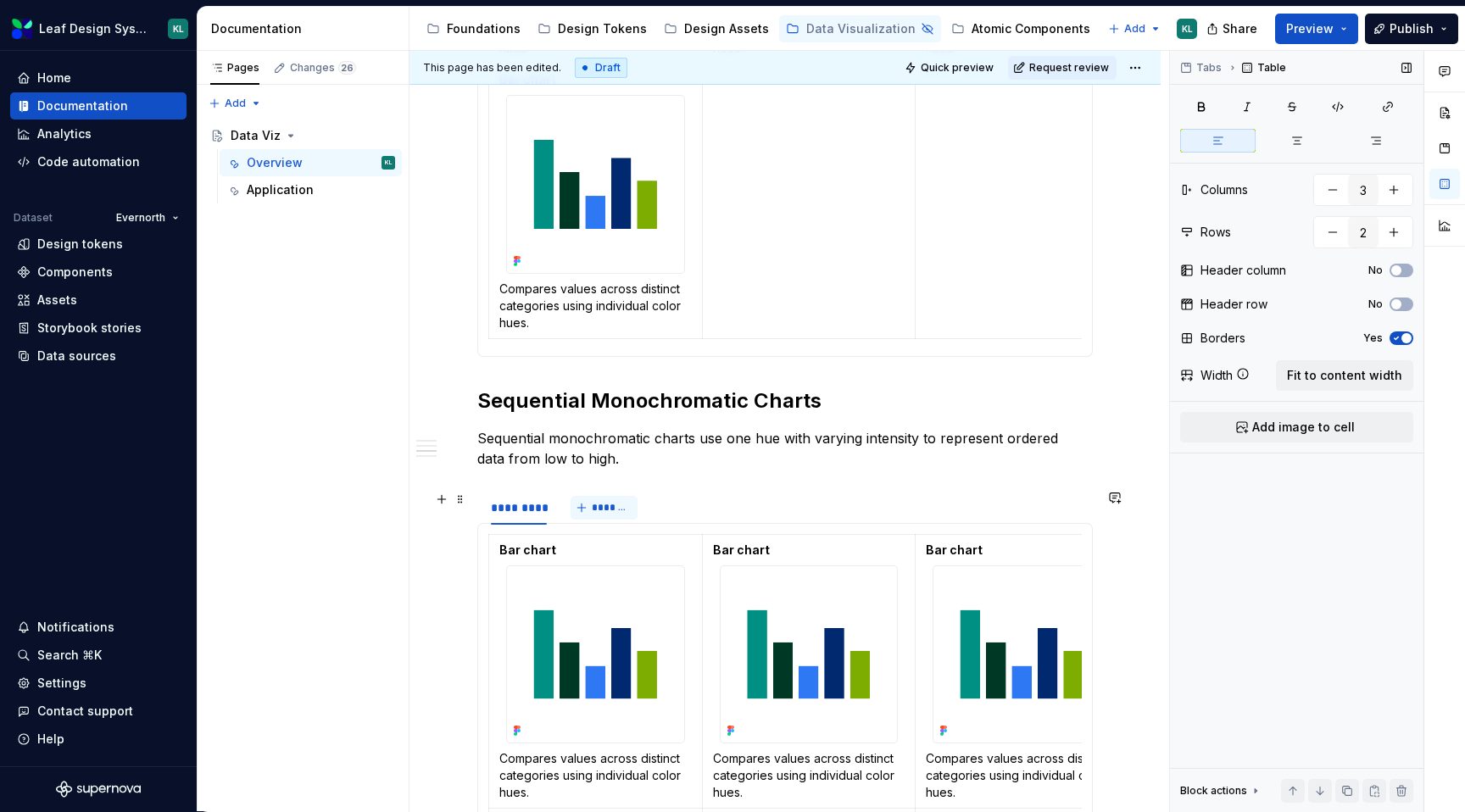
click at [602, 510] on span "*******" at bounding box center [611, 508] width 38 height 14
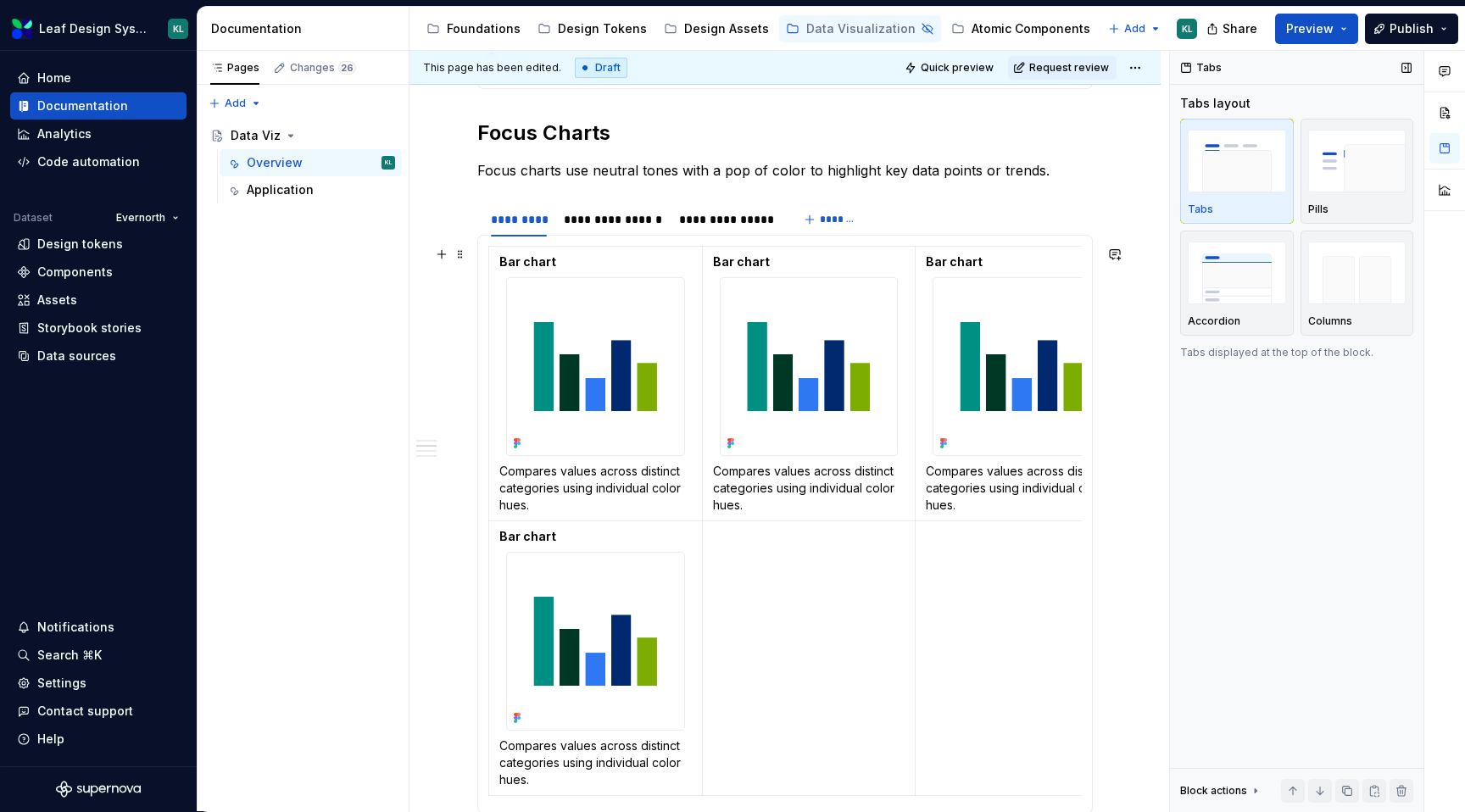
scroll to position [1022, 0]
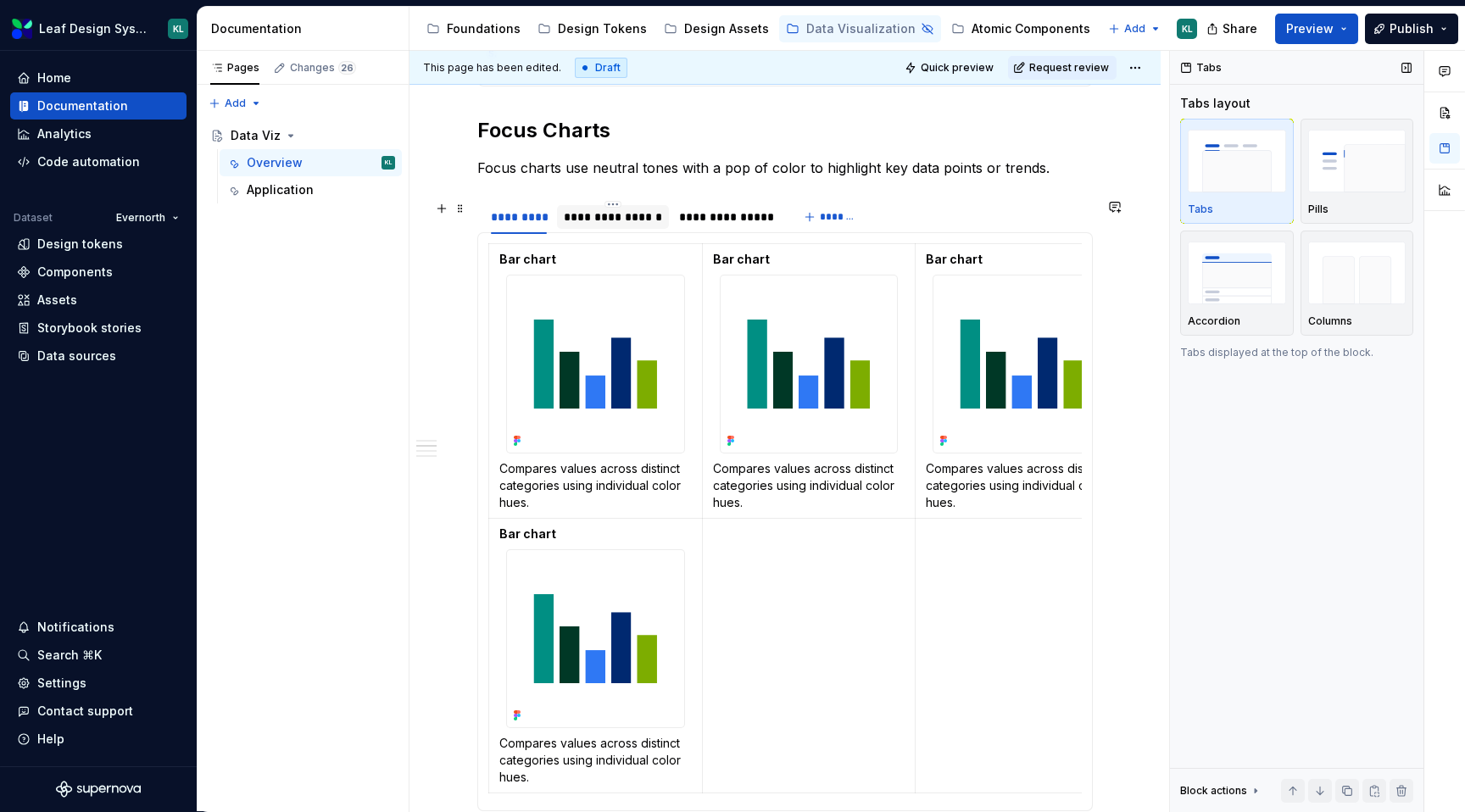
click at [622, 218] on div "**********" at bounding box center [613, 217] width 98 height 17
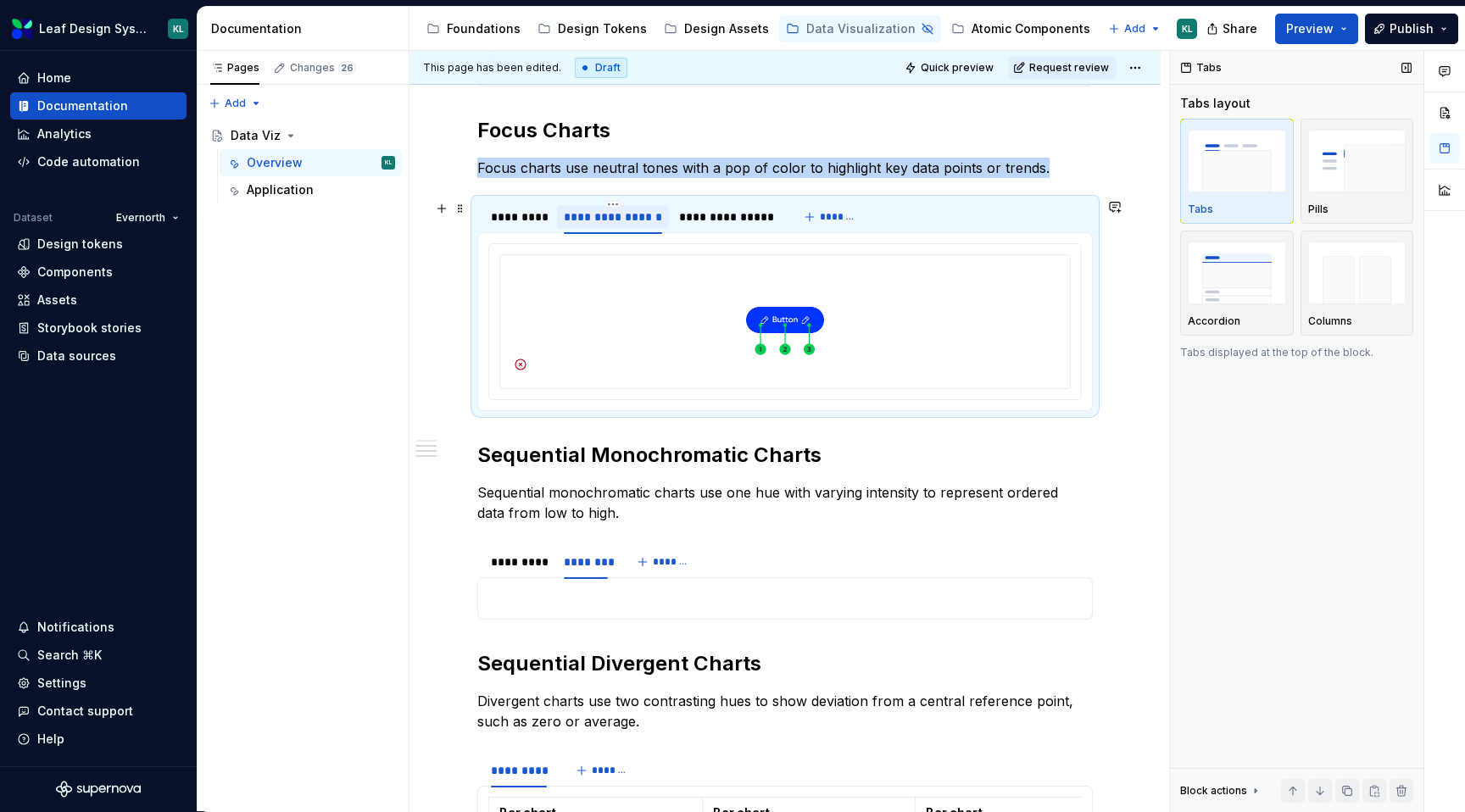
click at [611, 218] on div "**********" at bounding box center [613, 217] width 98 height 17
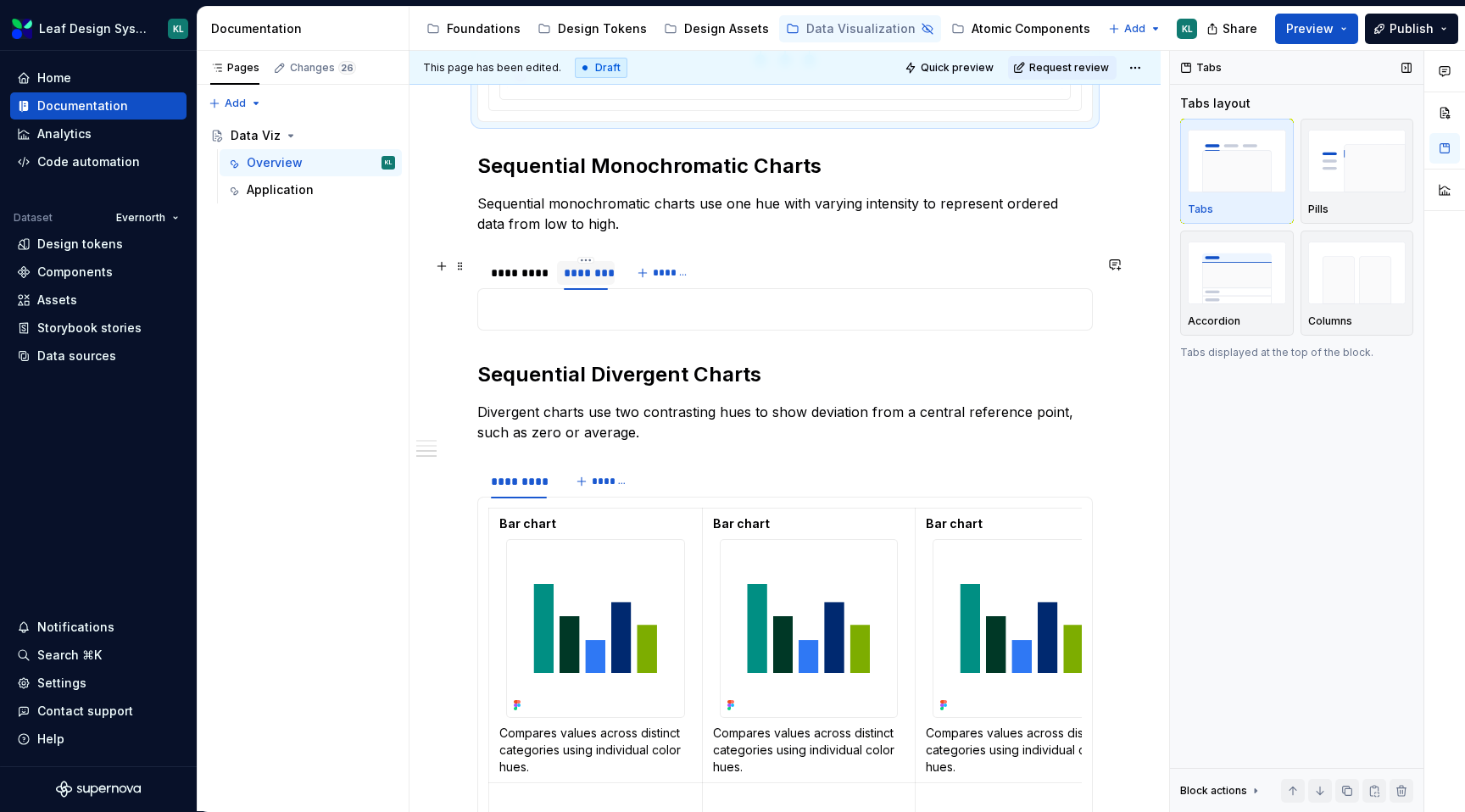
scroll to position [1265, 0]
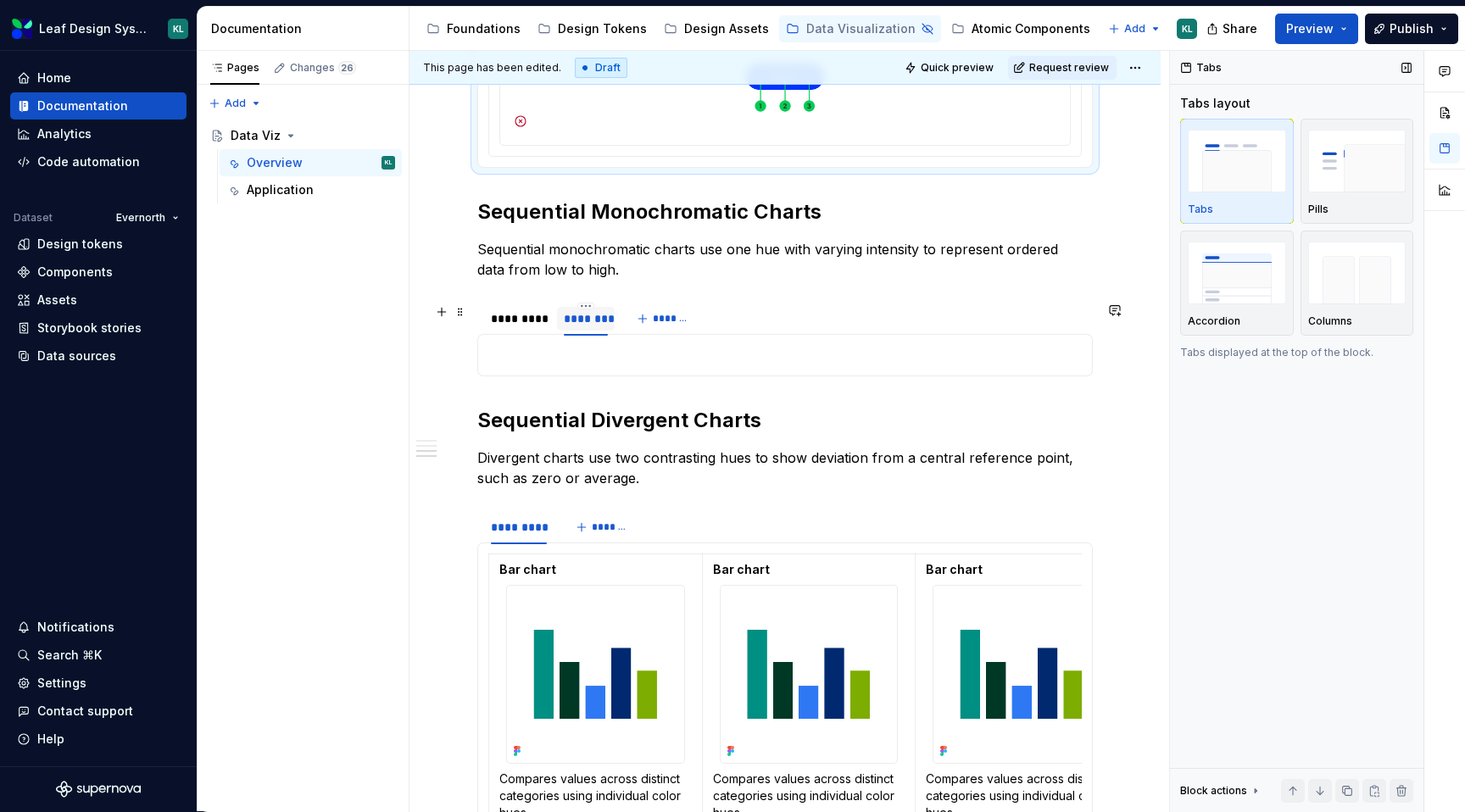
click at [591, 321] on div "********" at bounding box center [586, 319] width 44 height 17
type input "**********"
click at [607, 528] on span "*******" at bounding box center [611, 527] width 38 height 14
click at [593, 529] on span "*******" at bounding box center [611, 527] width 38 height 14
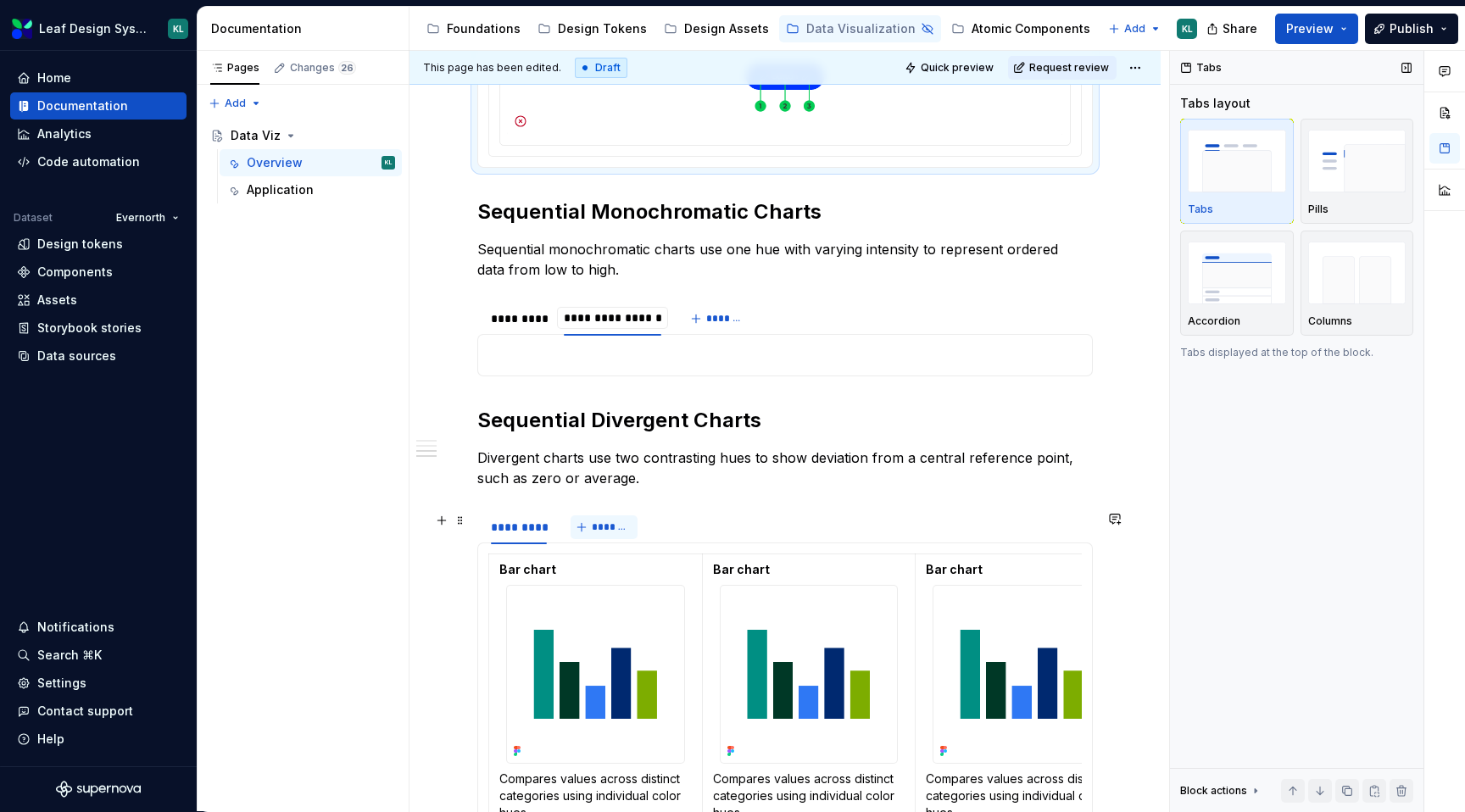
click at [603, 525] on span "*******" at bounding box center [611, 527] width 38 height 14
click at [619, 527] on span "*******" at bounding box center [611, 527] width 38 height 14
click at [690, 515] on div "********* *******" at bounding box center [785, 527] width 615 height 34
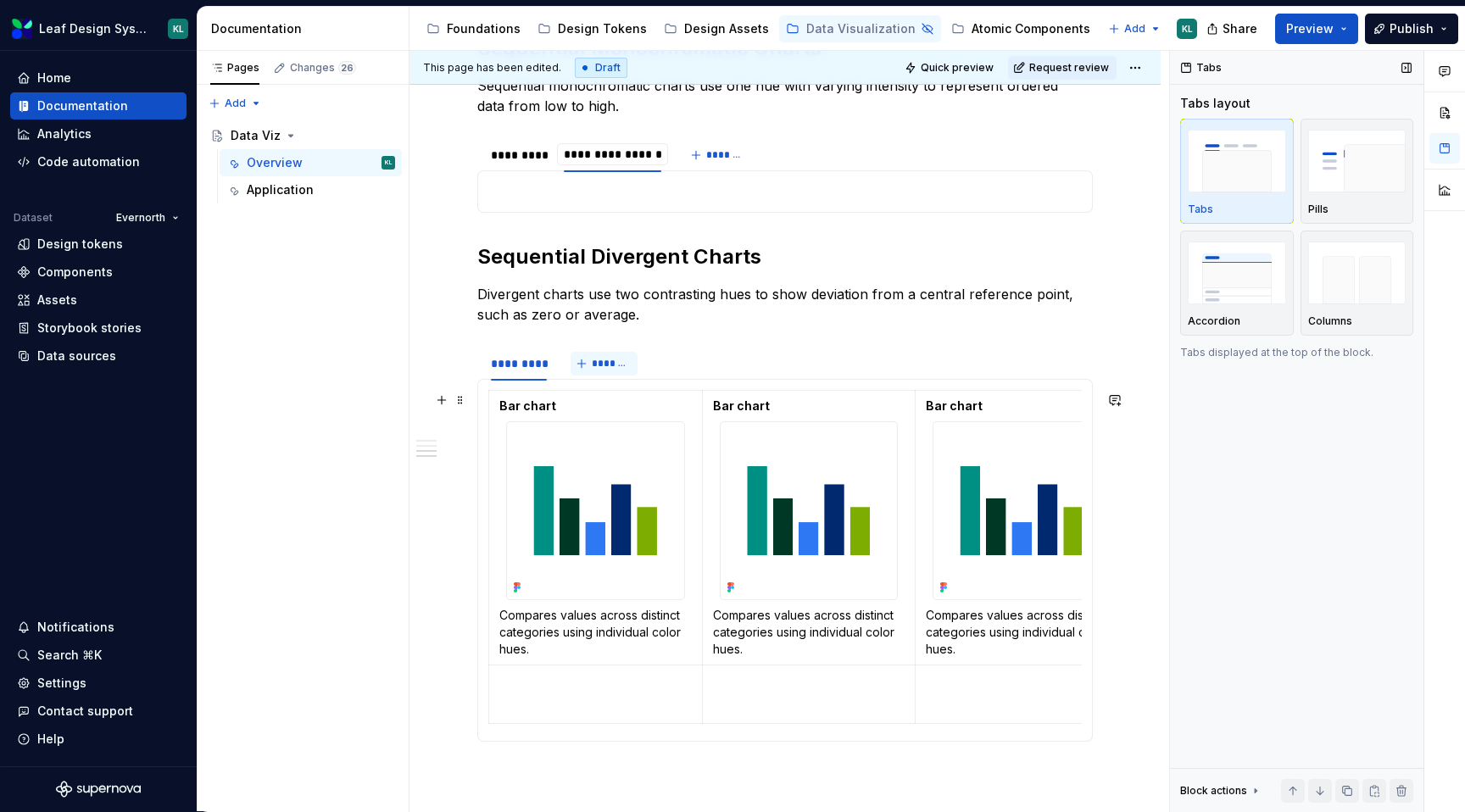
scroll to position [1464, 0]
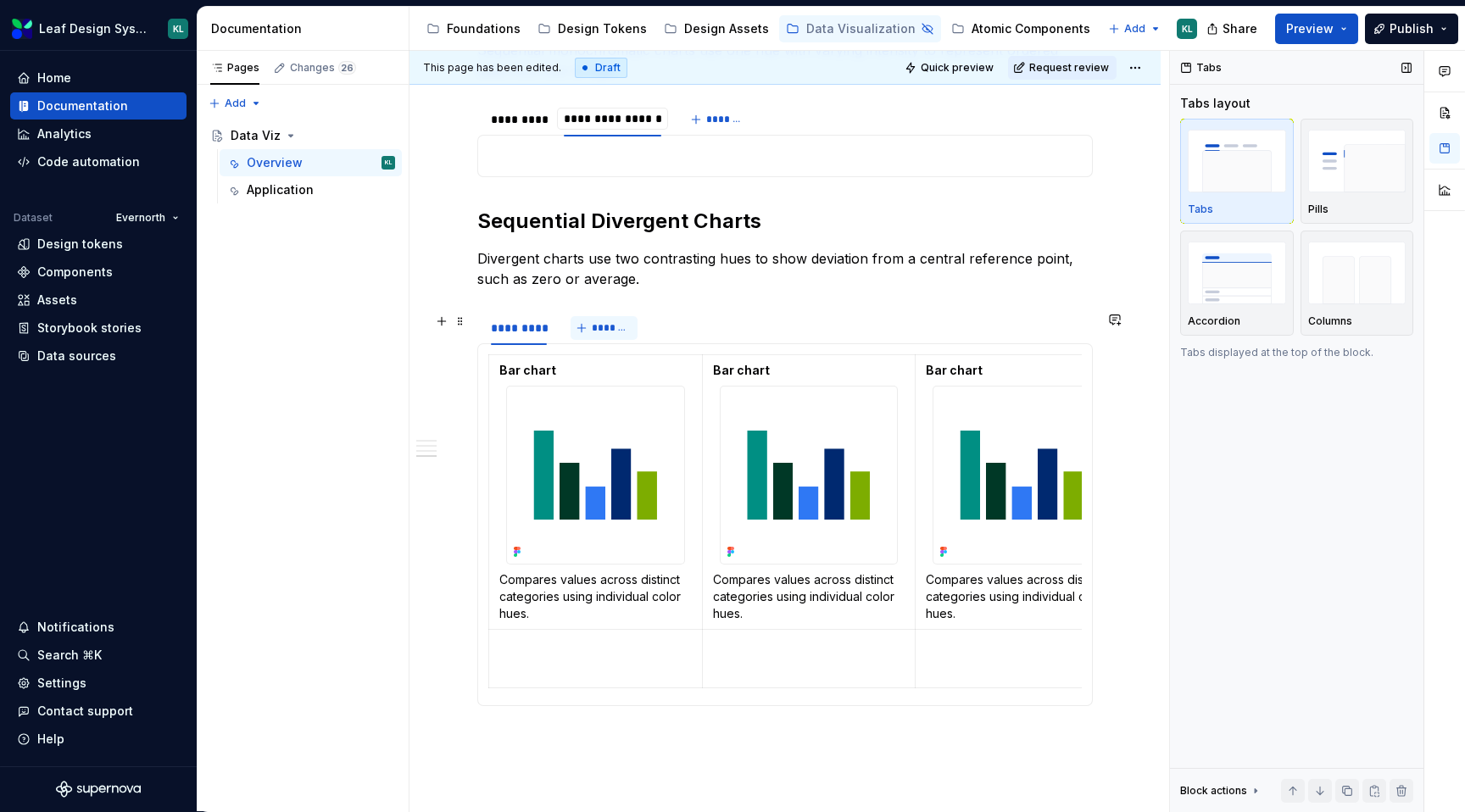
click at [624, 324] on span "*******" at bounding box center [611, 328] width 38 height 14
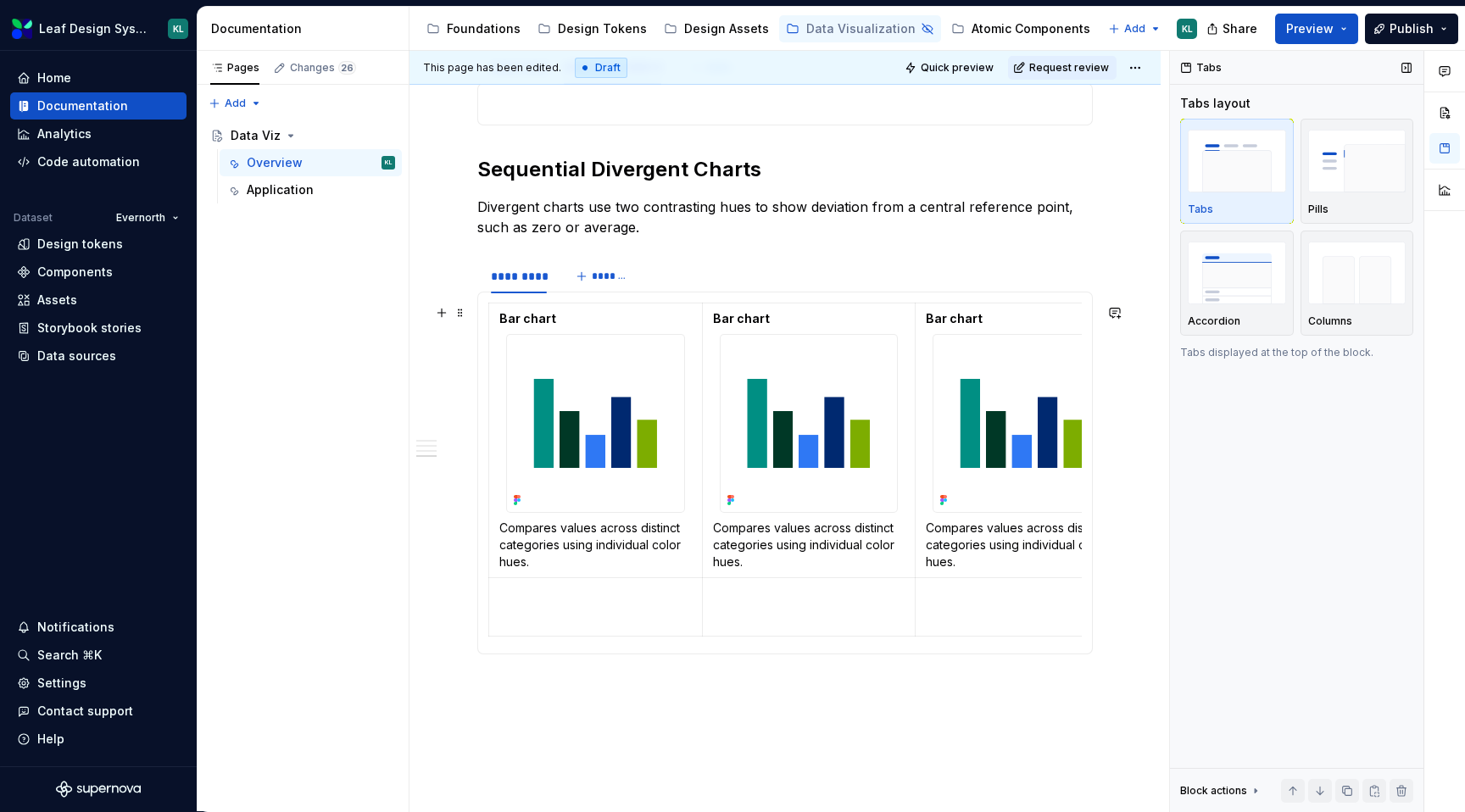
scroll to position [1518, 0]
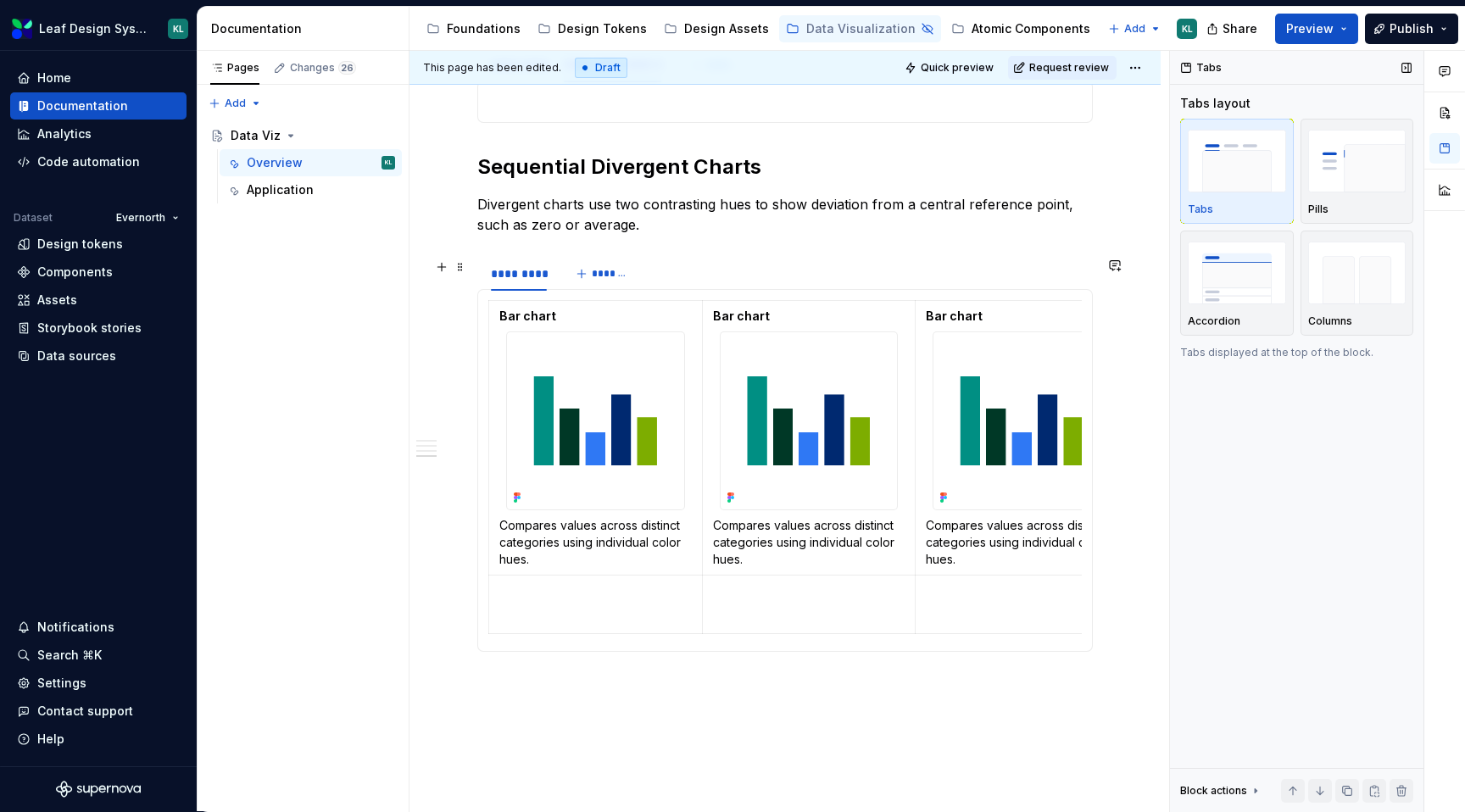
click at [596, 261] on div "********* *******" at bounding box center [557, 273] width 161 height 34
click at [579, 280] on button "*******" at bounding box center [603, 273] width 67 height 23
click at [565, 265] on div "********* *******" at bounding box center [557, 273] width 161 height 34
click at [585, 276] on button "*******" at bounding box center [603, 273] width 67 height 23
click at [615, 277] on span "*******" at bounding box center [611, 274] width 38 height 14
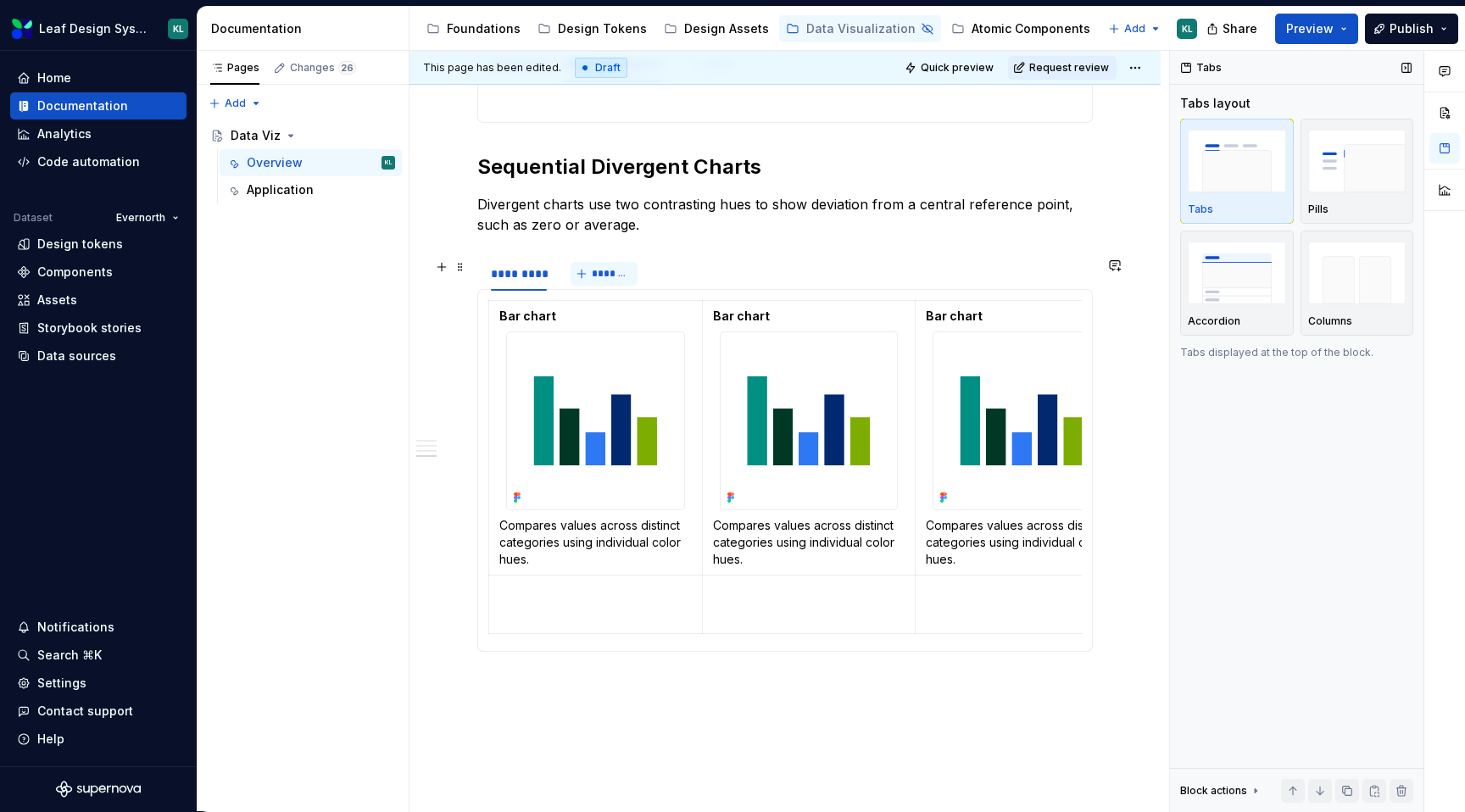
click at [615, 277] on span "*******" at bounding box center [611, 274] width 38 height 14
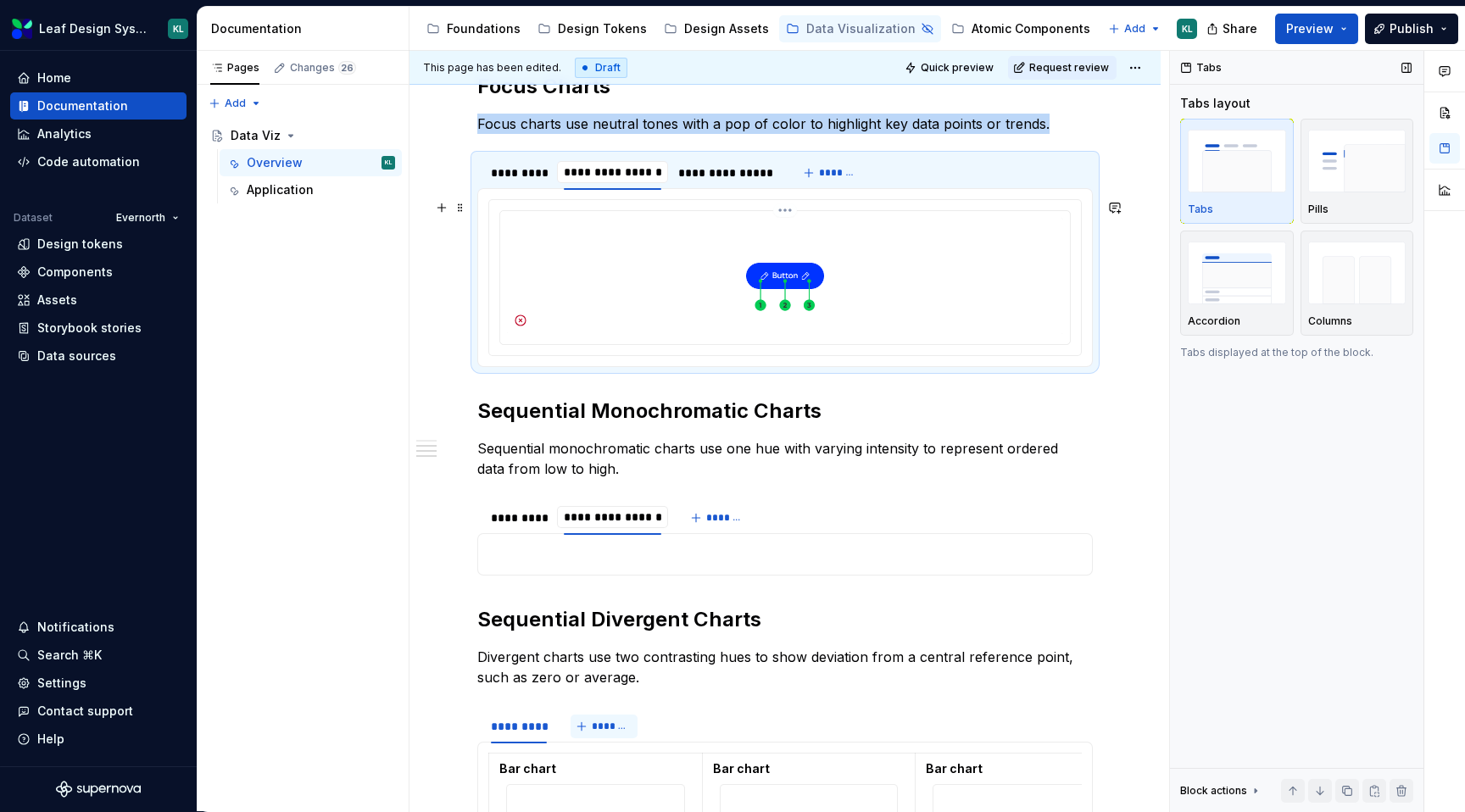
scroll to position [970, 0]
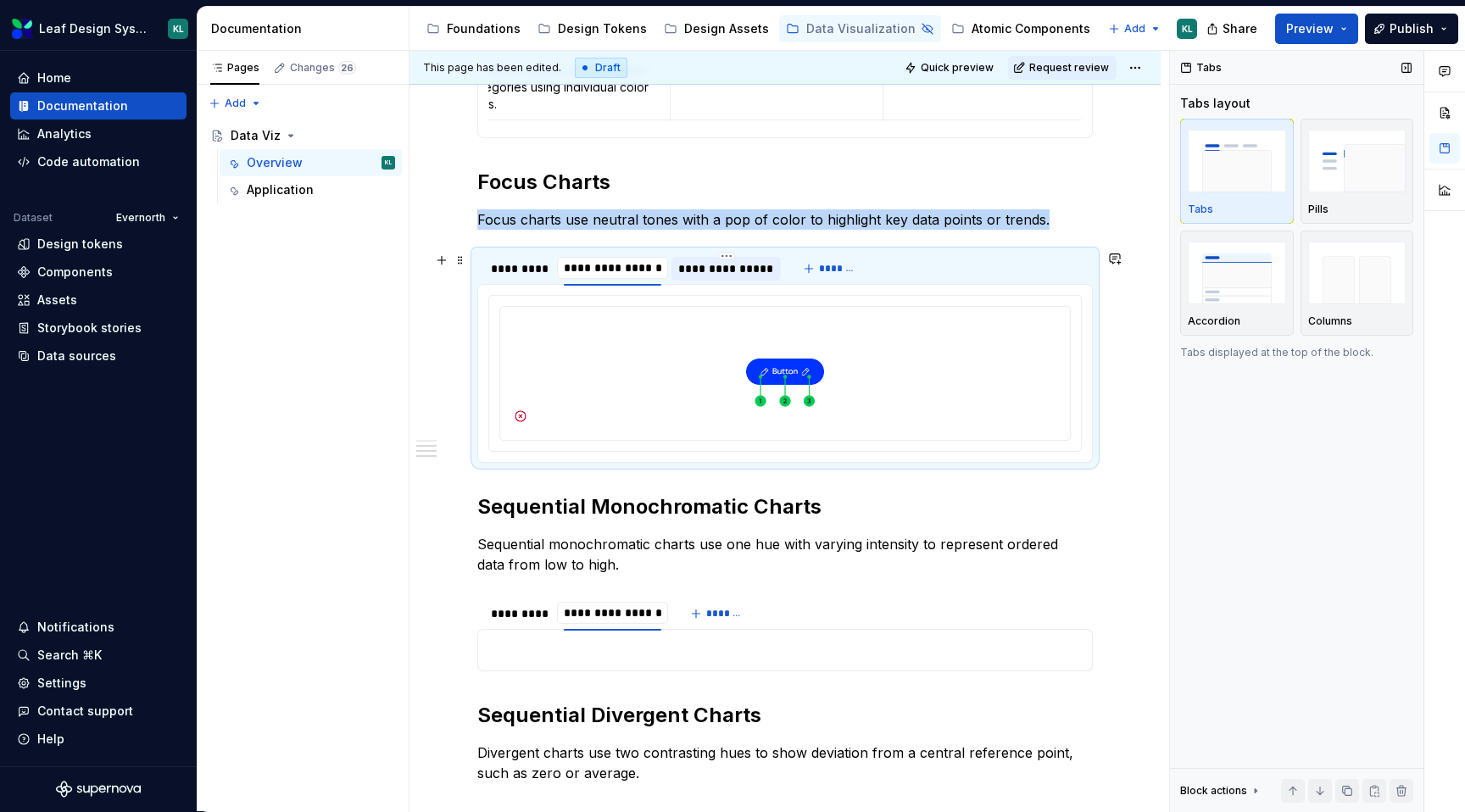
click at [729, 268] on div "**********" at bounding box center [726, 269] width 95 height 17
click at [719, 271] on div "**********" at bounding box center [726, 269] width 95 height 17
click at [786, 174] on h2 "Focus Charts" at bounding box center [785, 181] width 615 height 27
click at [855, 195] on div "**********" at bounding box center [785, 288] width 615 height 1850
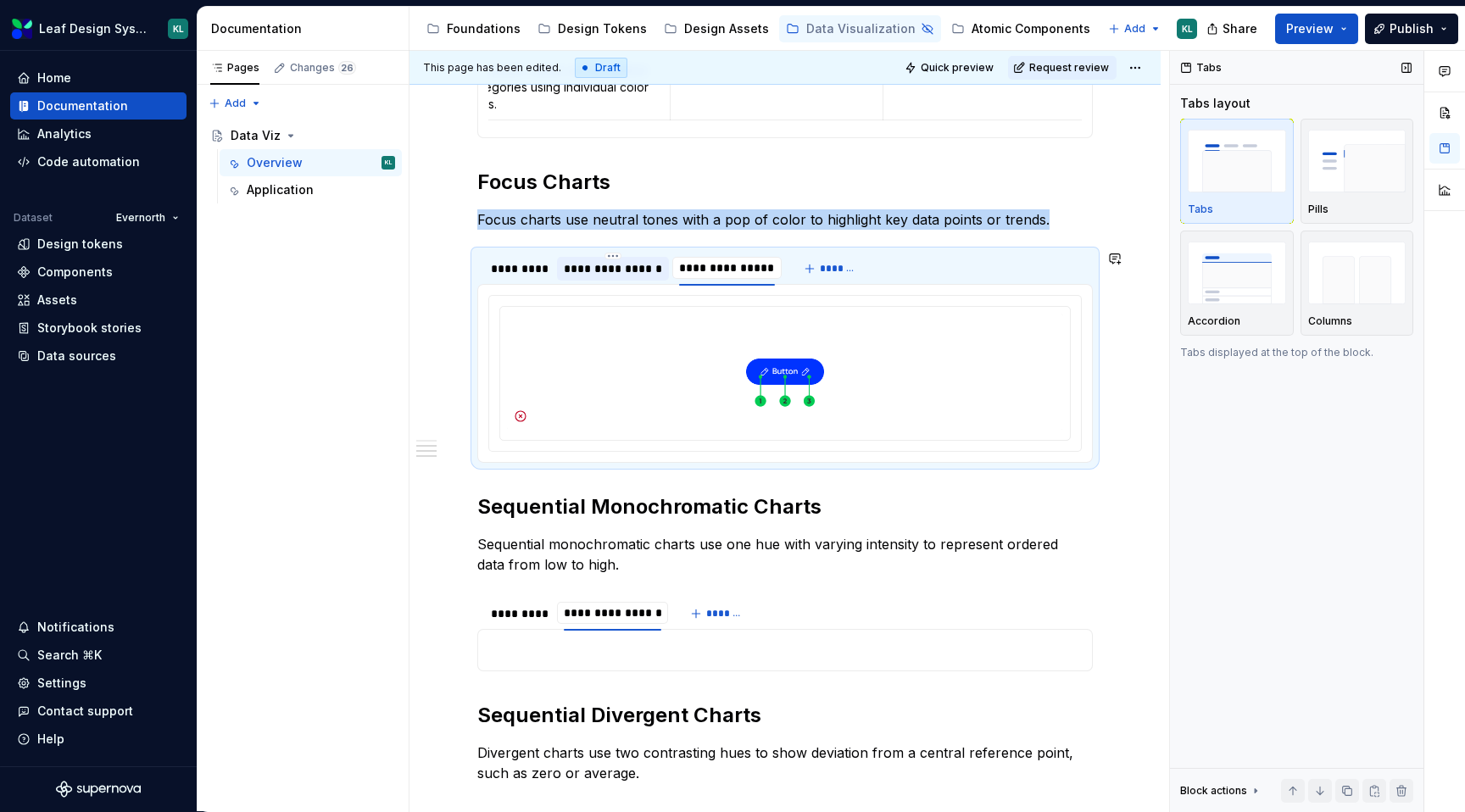
click at [965, 286] on div "Bar chart Compares values across distinct categories using individual color hue…" at bounding box center [785, 373] width 615 height 179
click at [1004, 206] on div "**********" at bounding box center [785, 288] width 615 height 1850
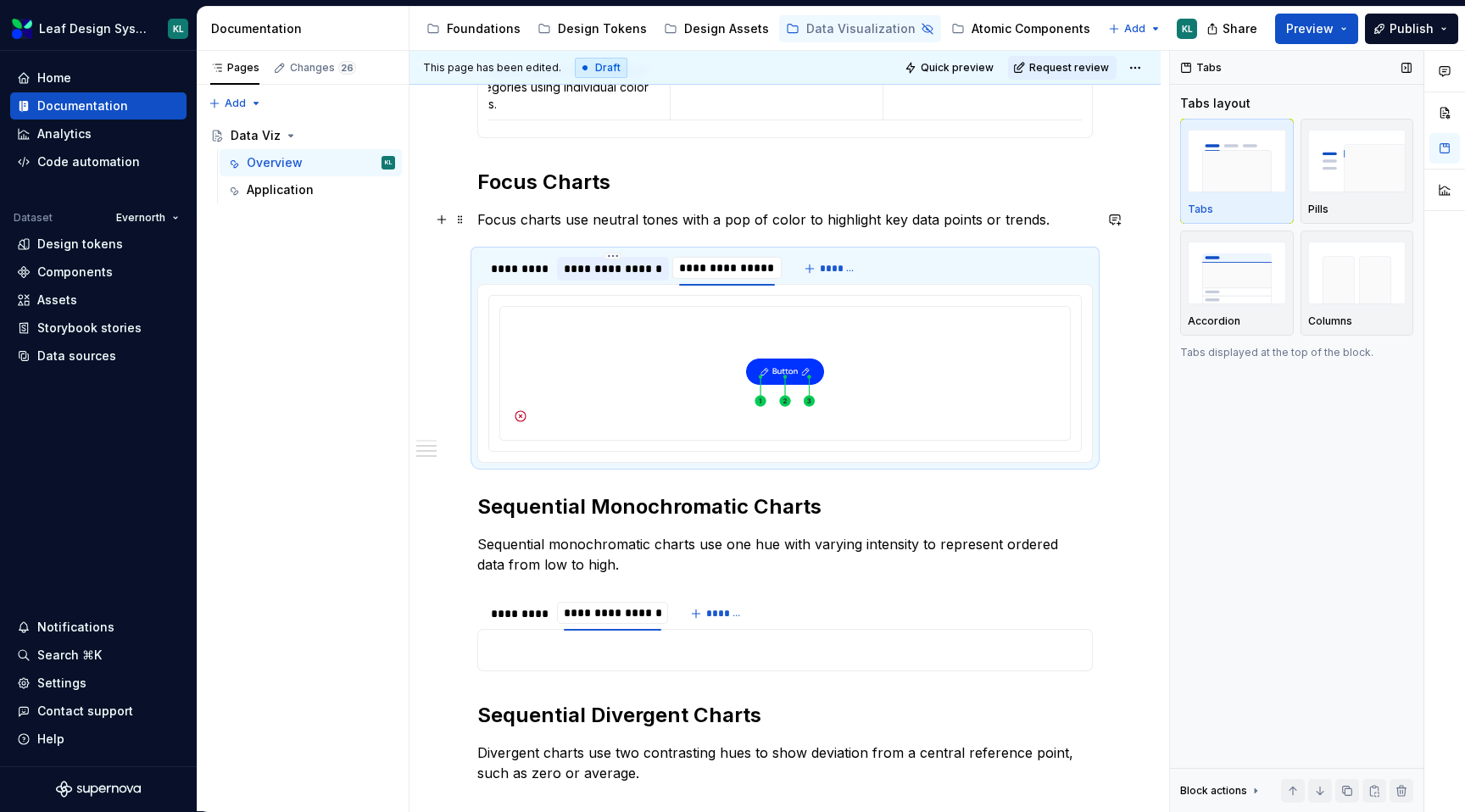
click at [956, 276] on div "**********" at bounding box center [785, 268] width 615 height 34
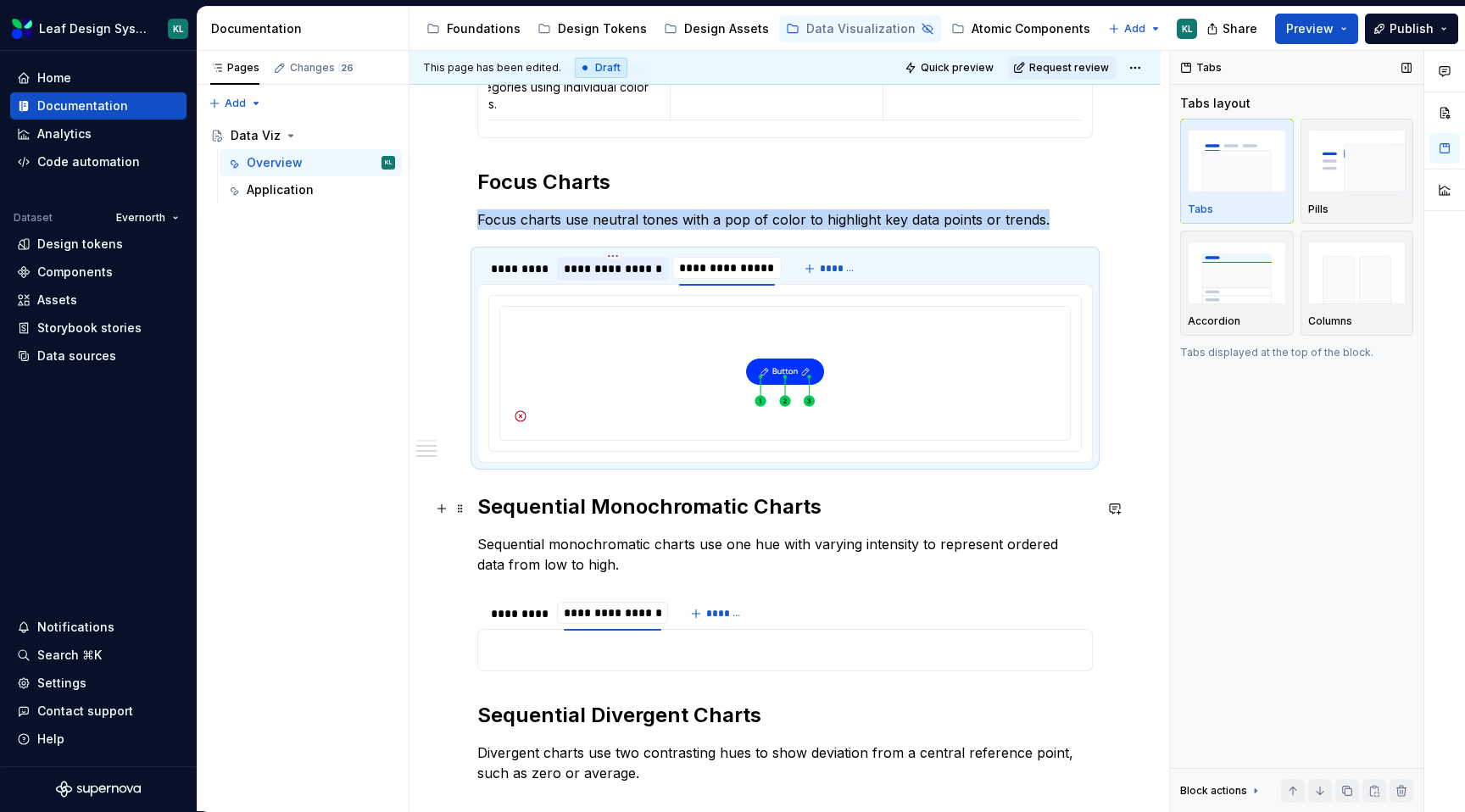
click at [919, 501] on h2 "Sequential Monochromatic Charts" at bounding box center [785, 506] width 615 height 27
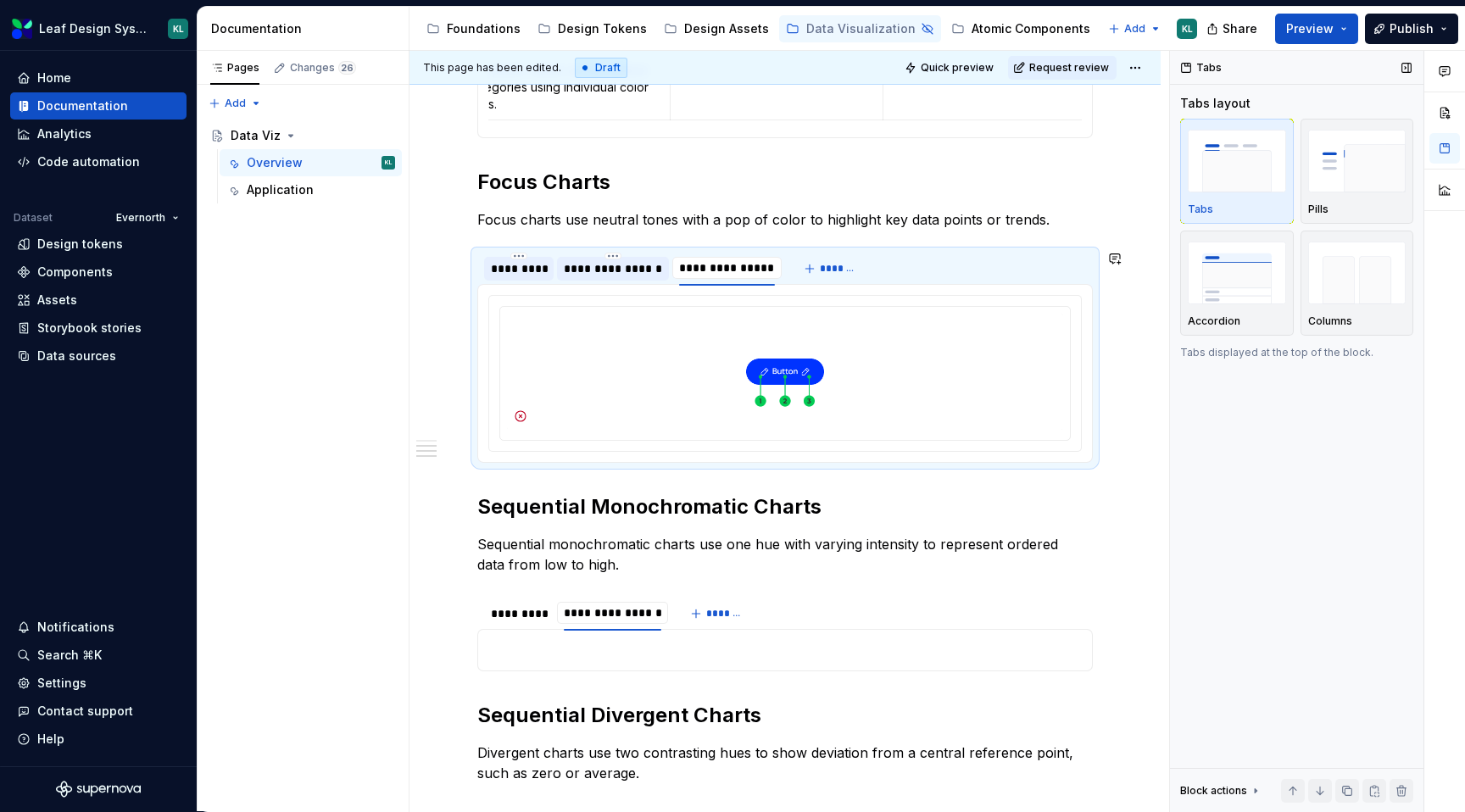
click at [529, 275] on div "*********" at bounding box center [519, 269] width 56 height 17
click at [529, 272] on div "*********" at bounding box center [519, 269] width 56 height 17
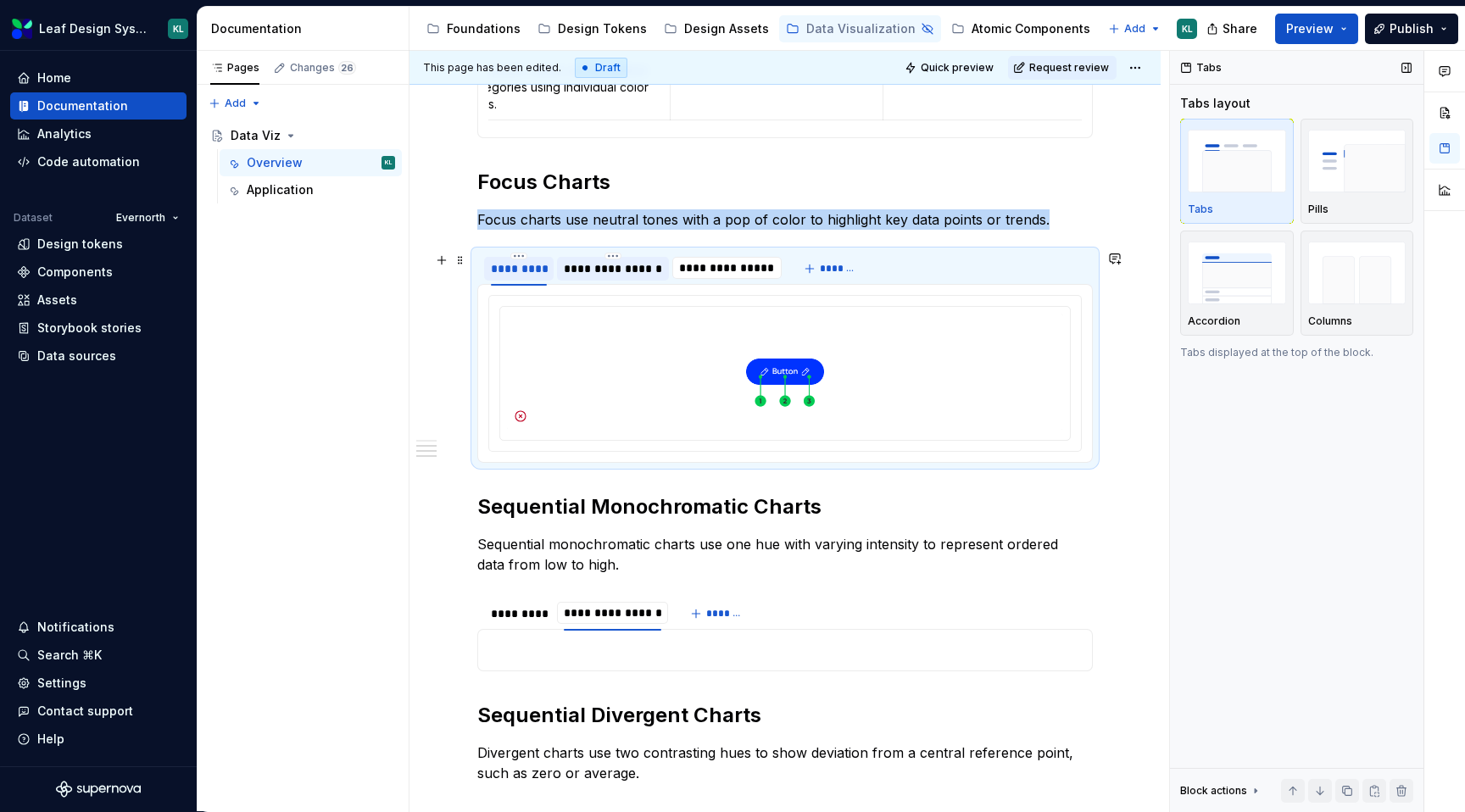
click at [529, 272] on div "*********" at bounding box center [519, 269] width 56 height 17
click at [665, 156] on div "**********" at bounding box center [785, 288] width 615 height 1850
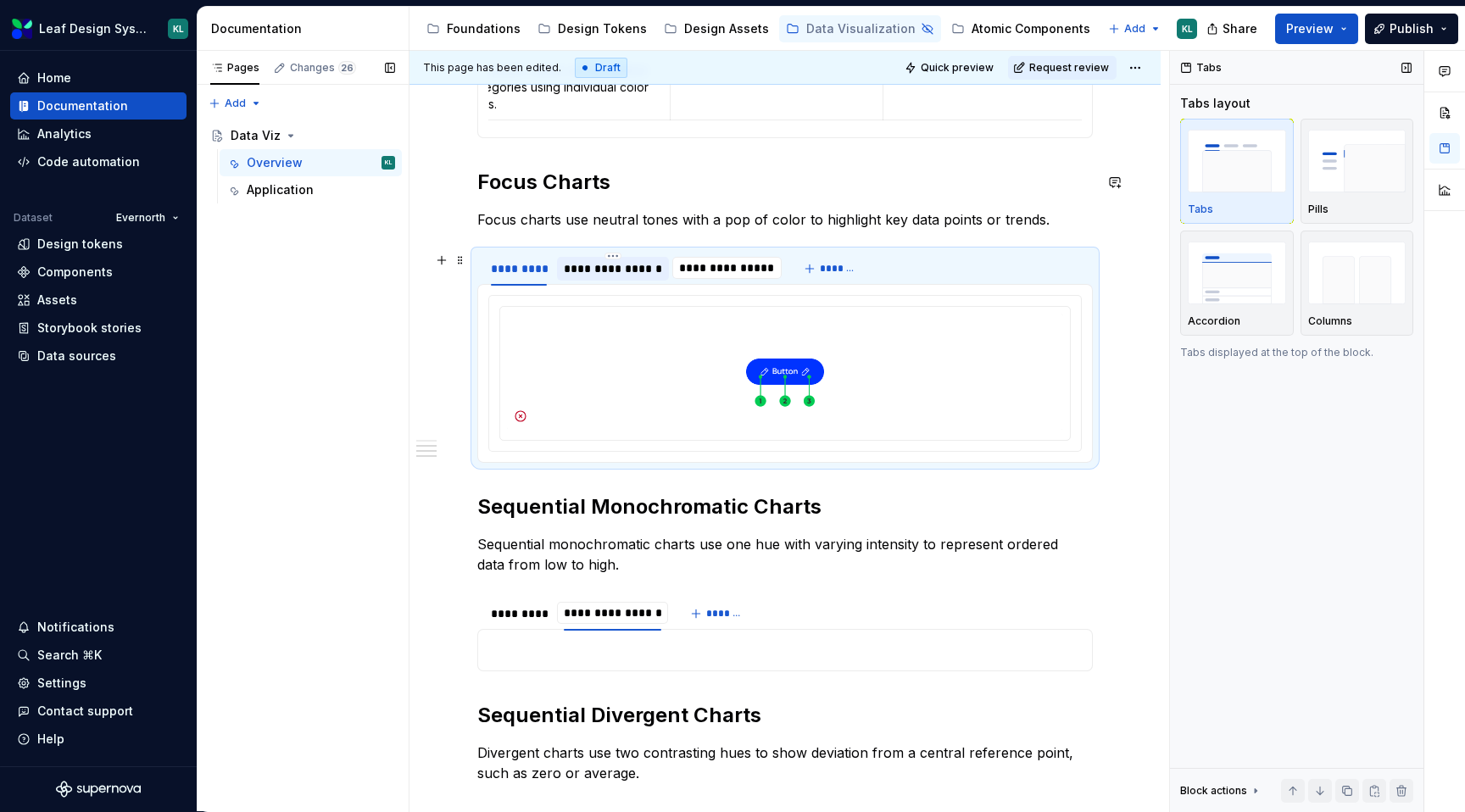
click at [395, 292] on div "Pages Changes 26 Add Accessibility guide for tree Page tree. Navigate the tree …" at bounding box center [303, 431] width 212 height 761
click at [439, 297] on button "button" at bounding box center [441, 303] width 23 height 23
click at [452, 305] on button "button" at bounding box center [441, 303] width 23 height 23
click at [458, 305] on span at bounding box center [461, 303] width 14 height 23
click at [420, 403] on div "**********" at bounding box center [785, 400] width 751 height 2154
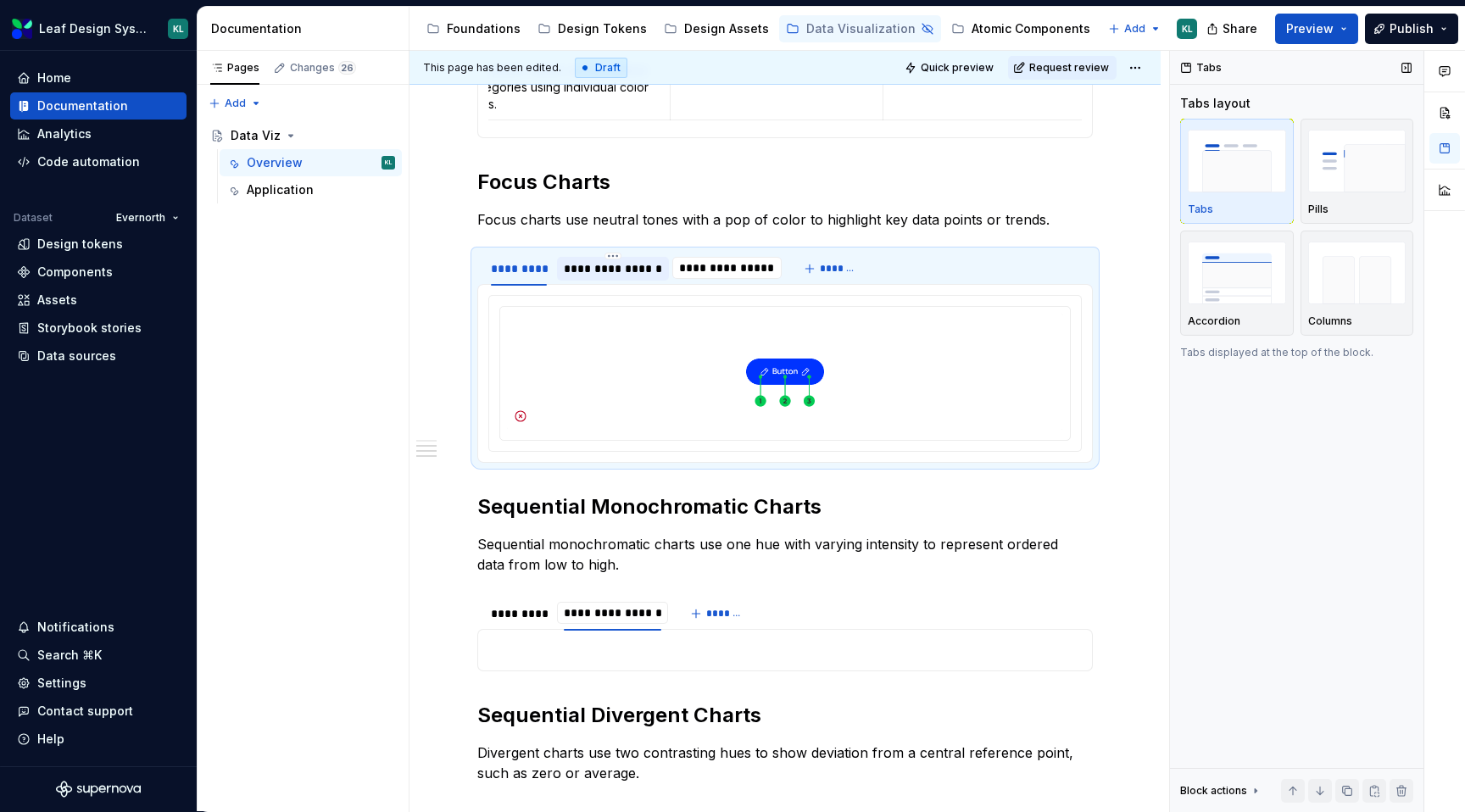
click at [1357, 570] on div "Tabs Tabs layout Tabs Pills Accordion Columns Tabs displayed at the top of the …" at bounding box center [1297, 431] width 253 height 761
click at [581, 260] on div "**********" at bounding box center [613, 269] width 98 height 17
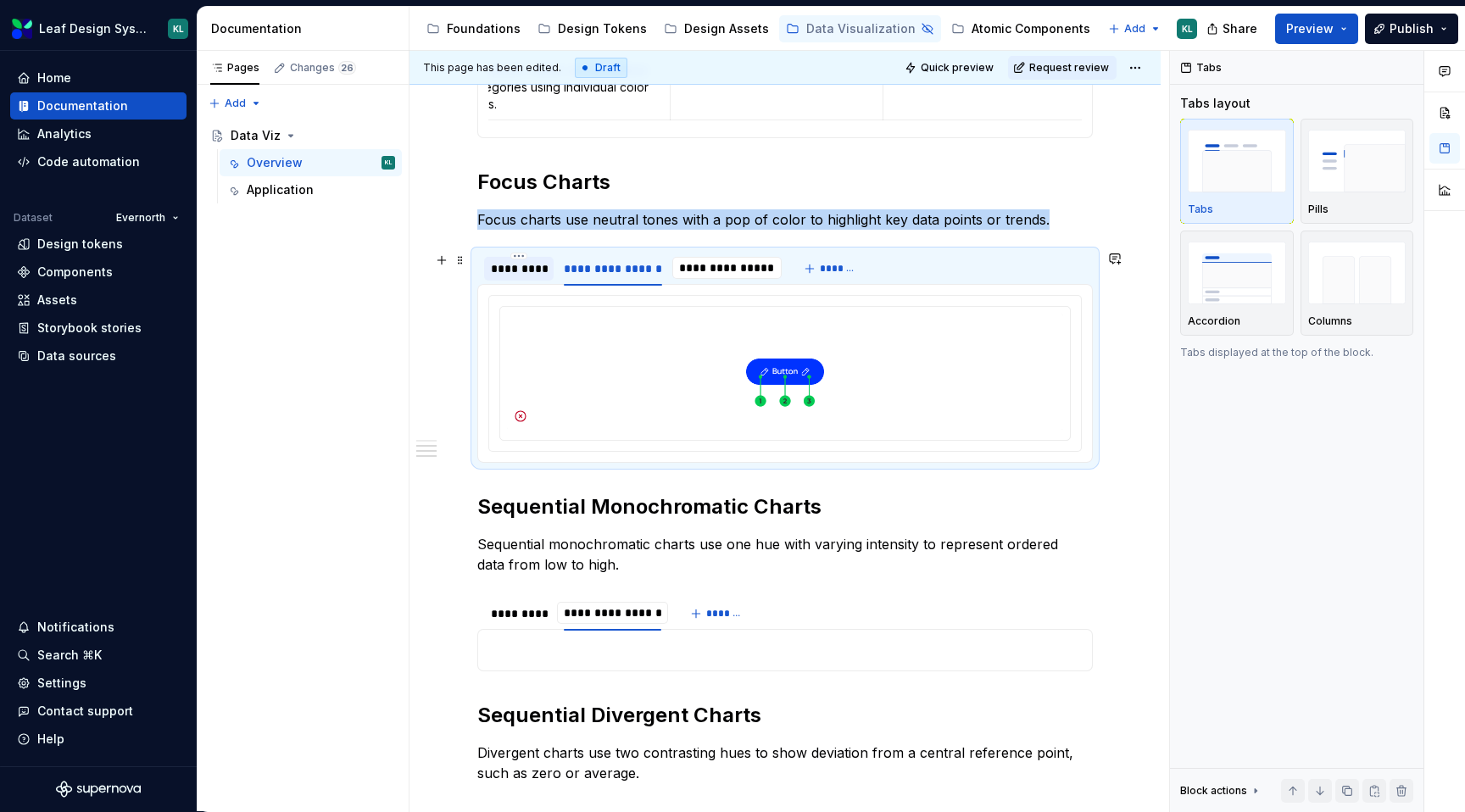
click at [504, 278] on div "*********" at bounding box center [519, 268] width 69 height 23
click at [705, 266] on input "**********" at bounding box center [727, 267] width 109 height 30
click at [640, 266] on div "**********" at bounding box center [613, 269] width 98 height 17
click at [698, 266] on input "**********" at bounding box center [727, 267] width 109 height 30
click at [757, 226] on p "Focus charts use neutral tones with a pop of color to highlight key data points…" at bounding box center [785, 219] width 615 height 20
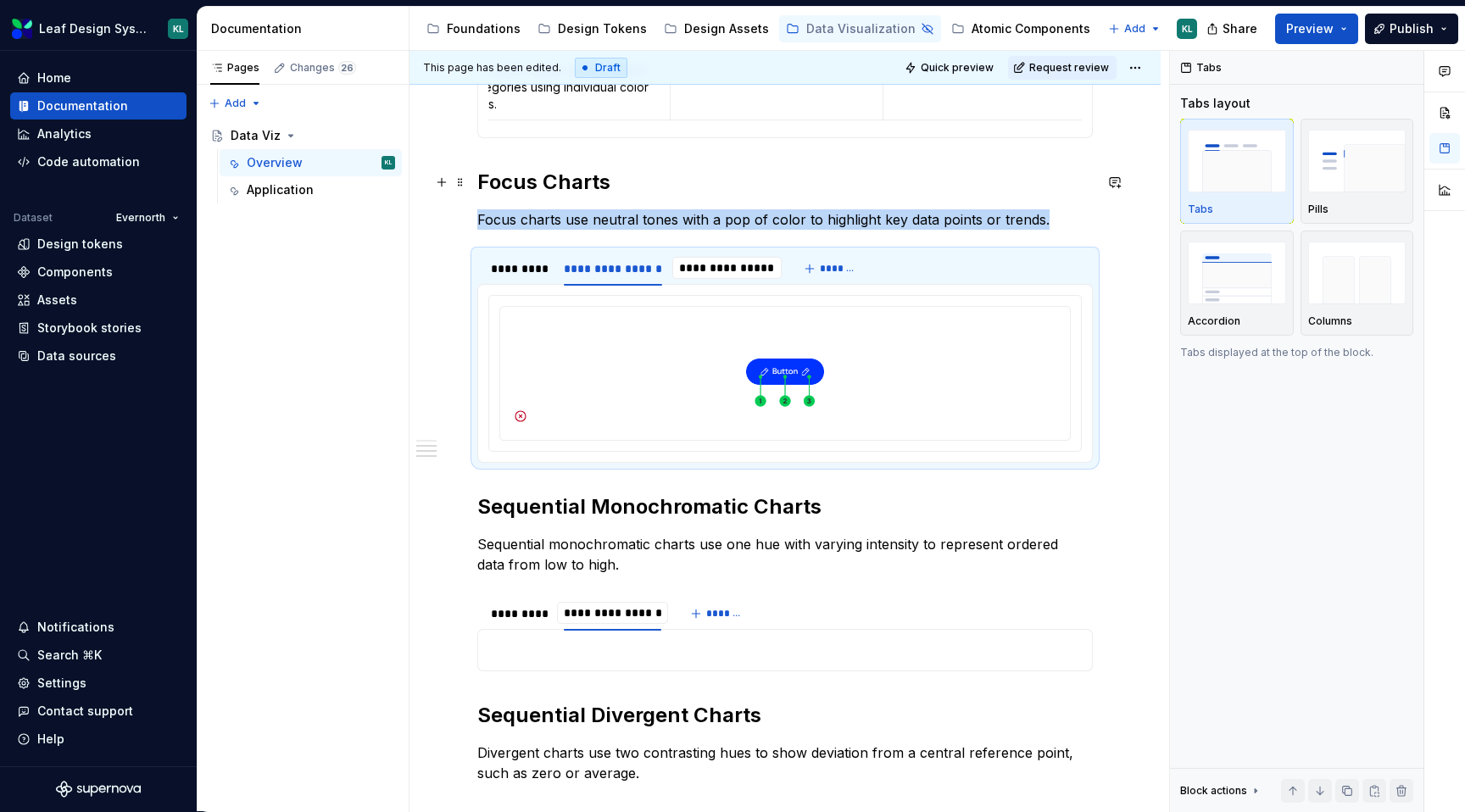
click at [752, 194] on h2 "Focus Charts" at bounding box center [785, 181] width 615 height 27
click at [622, 174] on h2 "Focus Charts" at bounding box center [785, 181] width 615 height 27
click at [589, 180] on h2 "Focus Charts" at bounding box center [785, 181] width 615 height 27
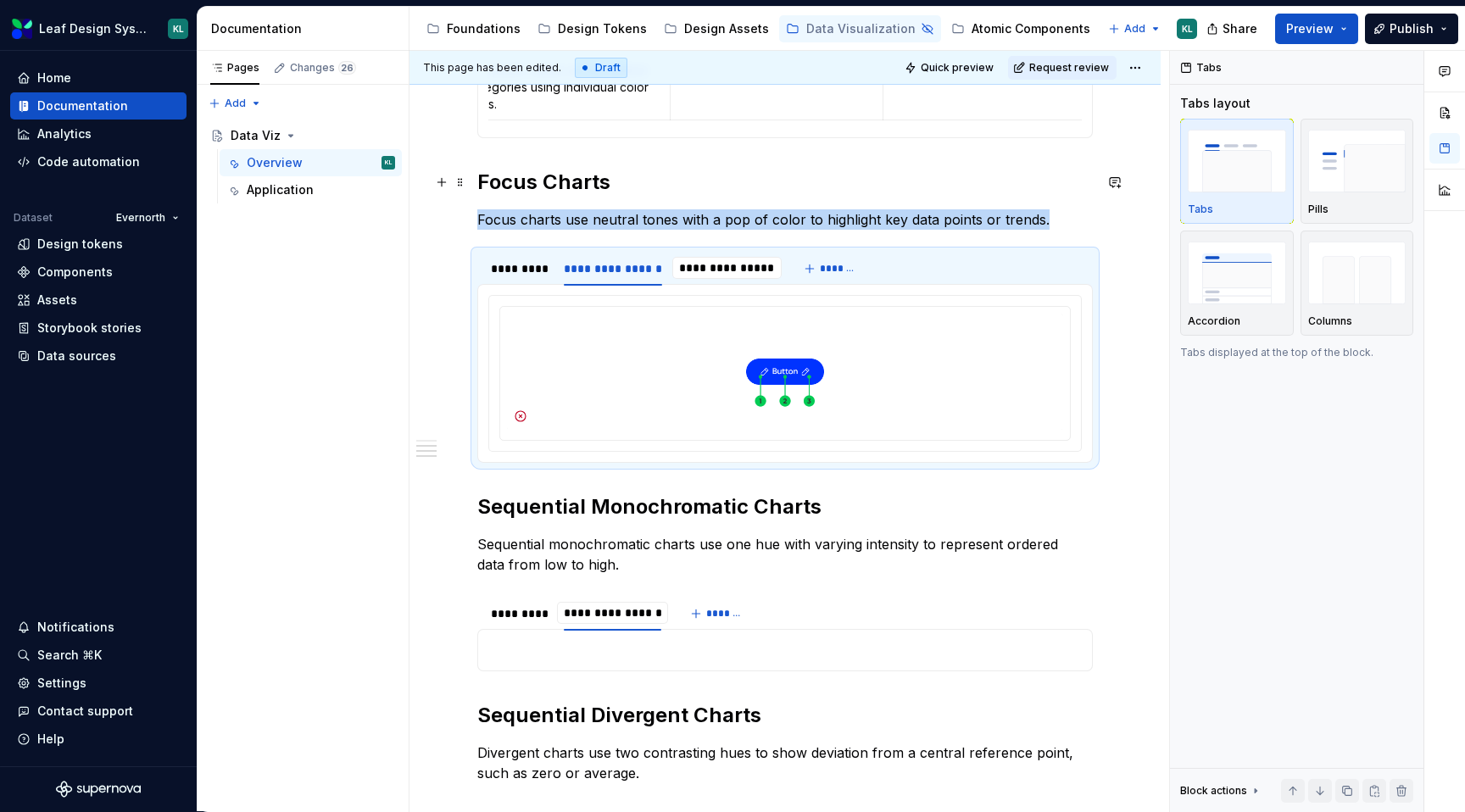
click at [589, 180] on h2 "Focus Charts" at bounding box center [785, 181] width 615 height 27
click at [1120, 228] on button "button" at bounding box center [1114, 219] width 23 height 23
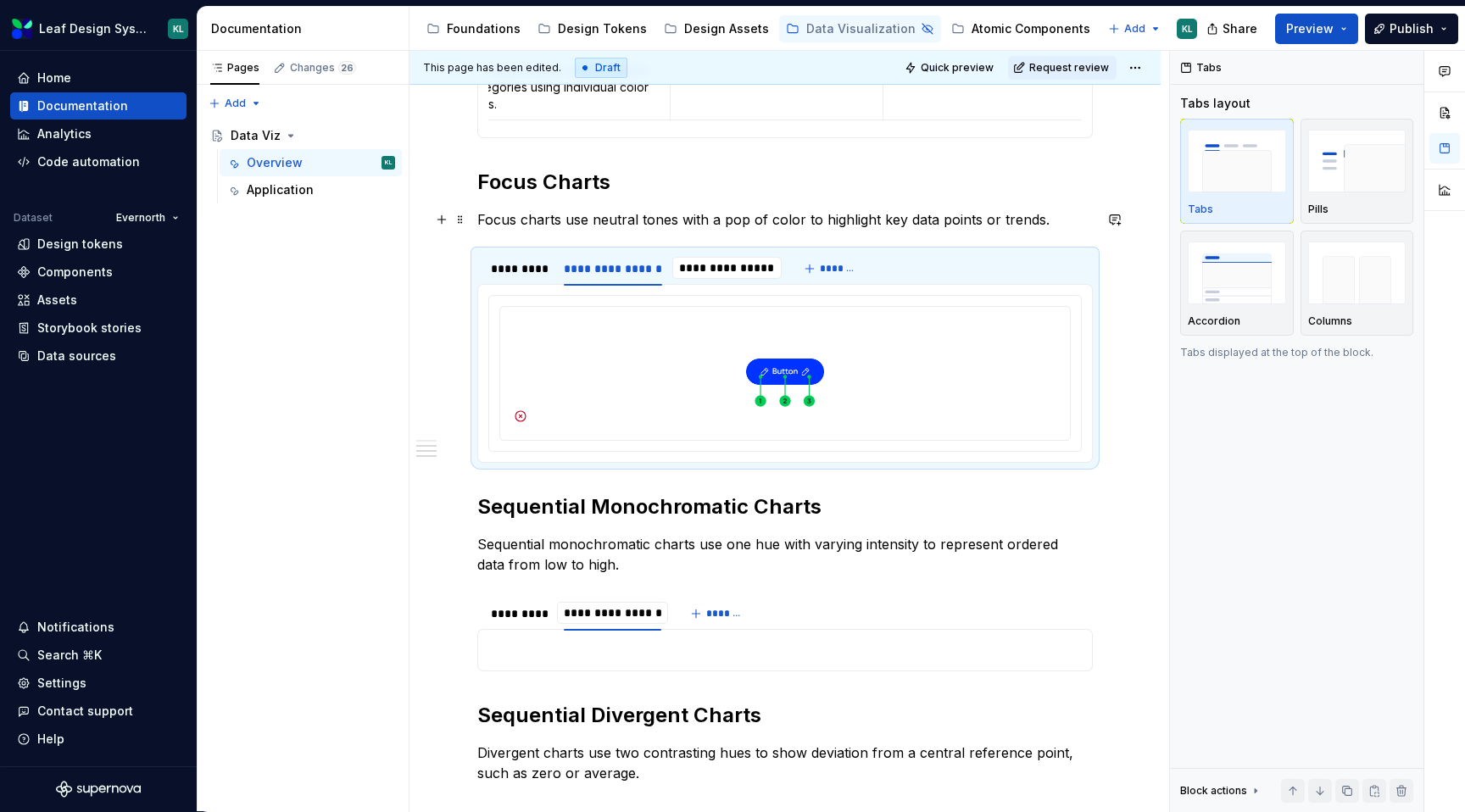
click at [1116, 169] on div "**********" at bounding box center [785, 400] width 751 height 2154
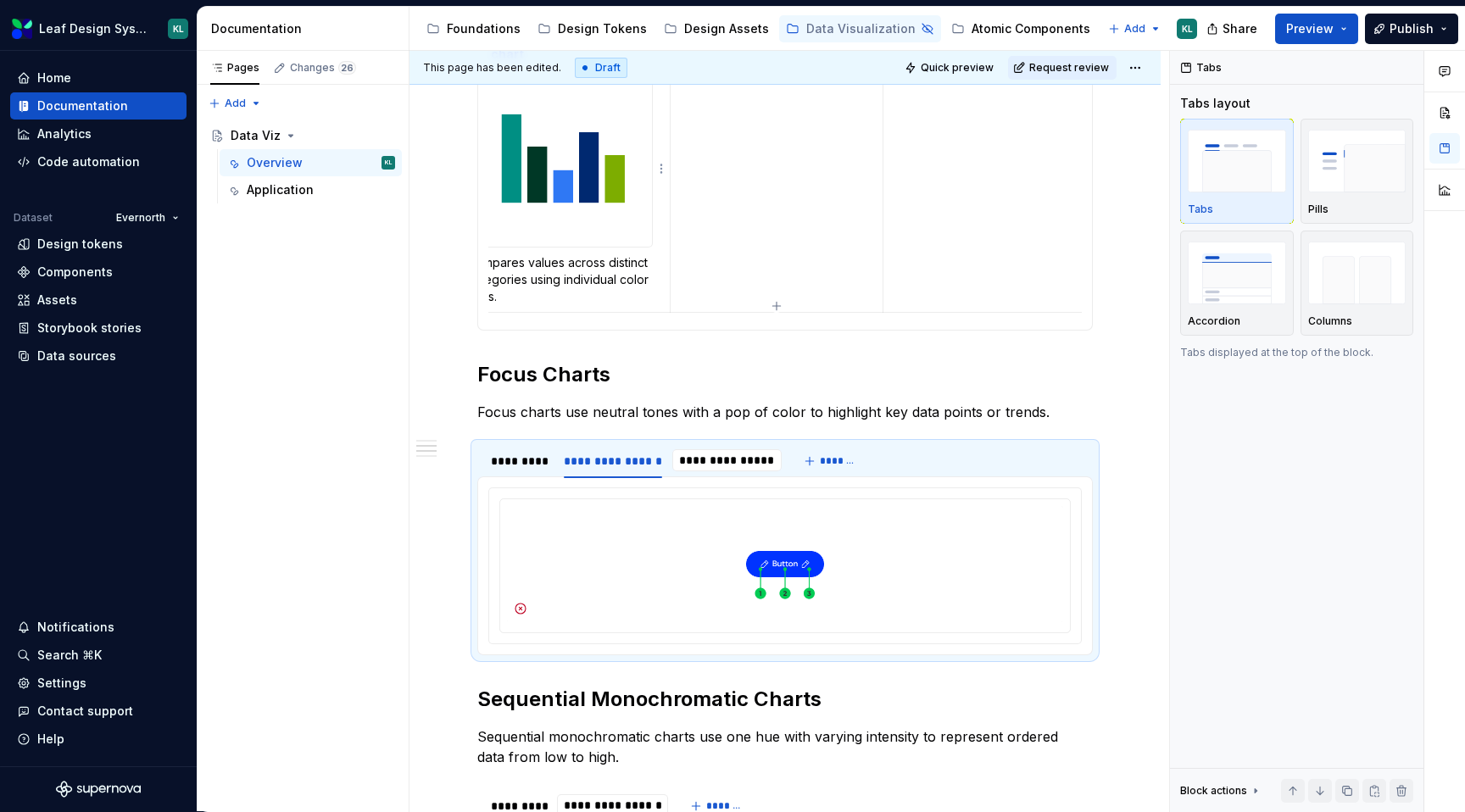
scroll to position [785, 0]
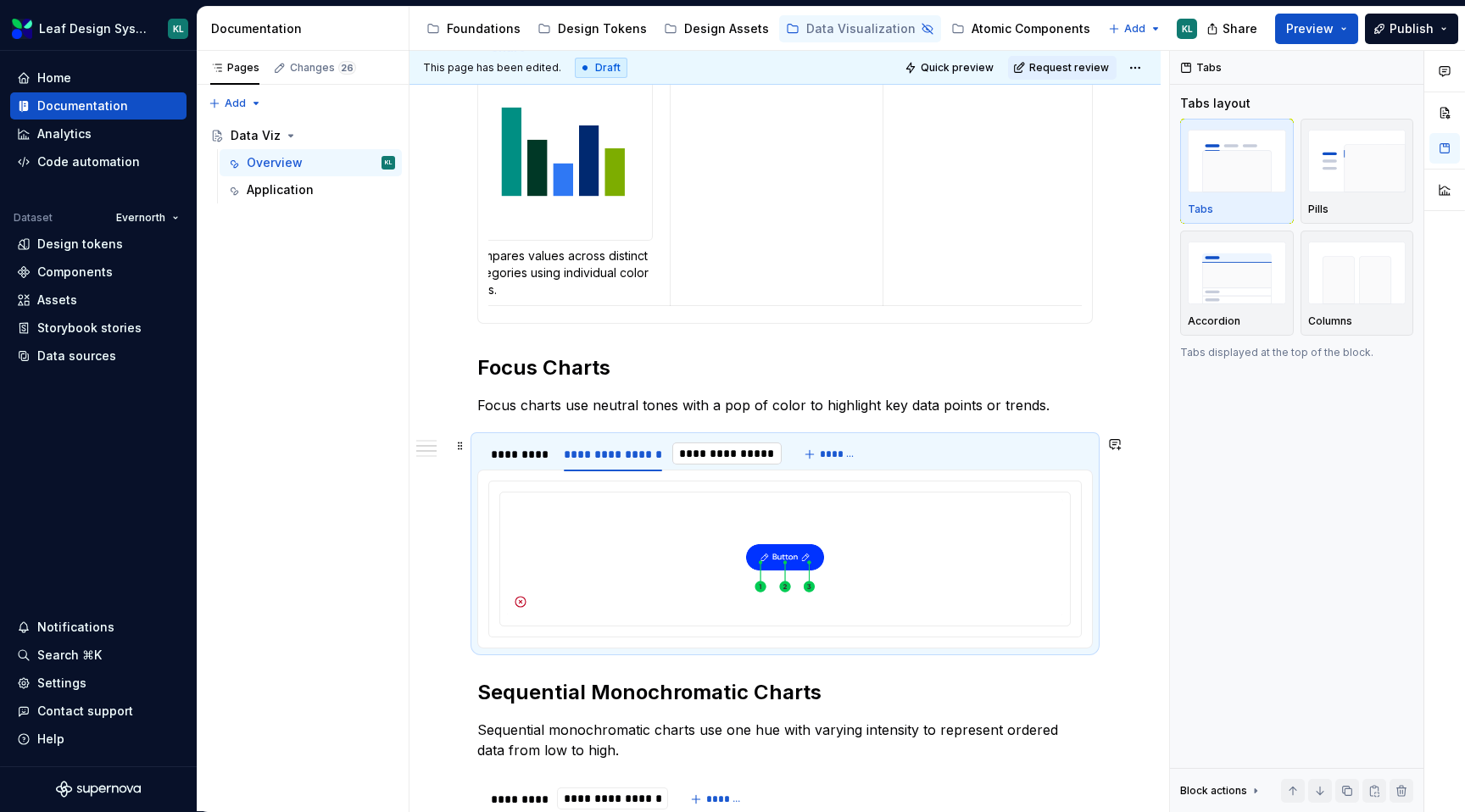
click at [687, 455] on input "**********" at bounding box center [727, 453] width 109 height 30
click at [625, 449] on div "**********" at bounding box center [613, 455] width 98 height 17
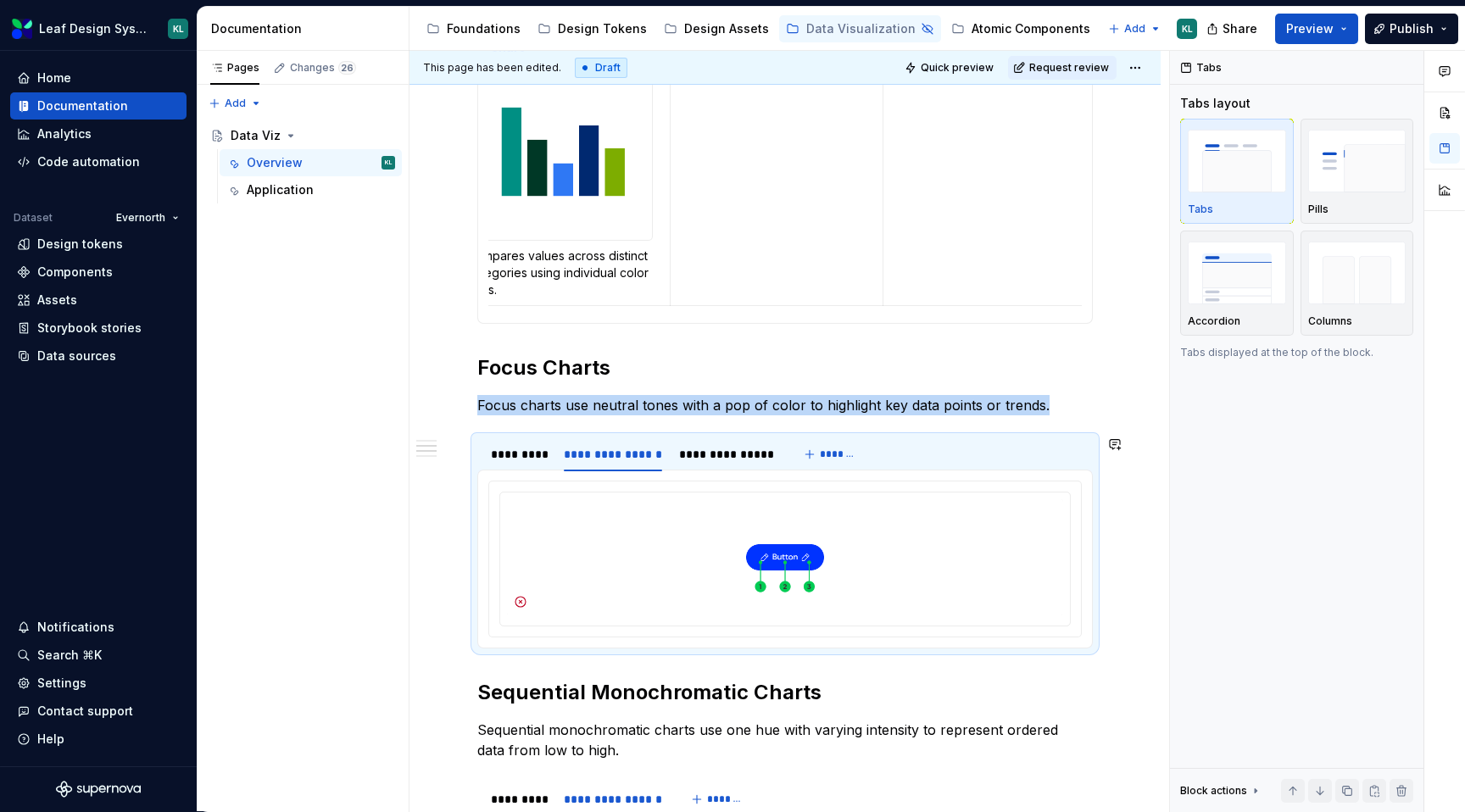
click at [686, 384] on div "**********" at bounding box center [785, 474] width 615 height 1850
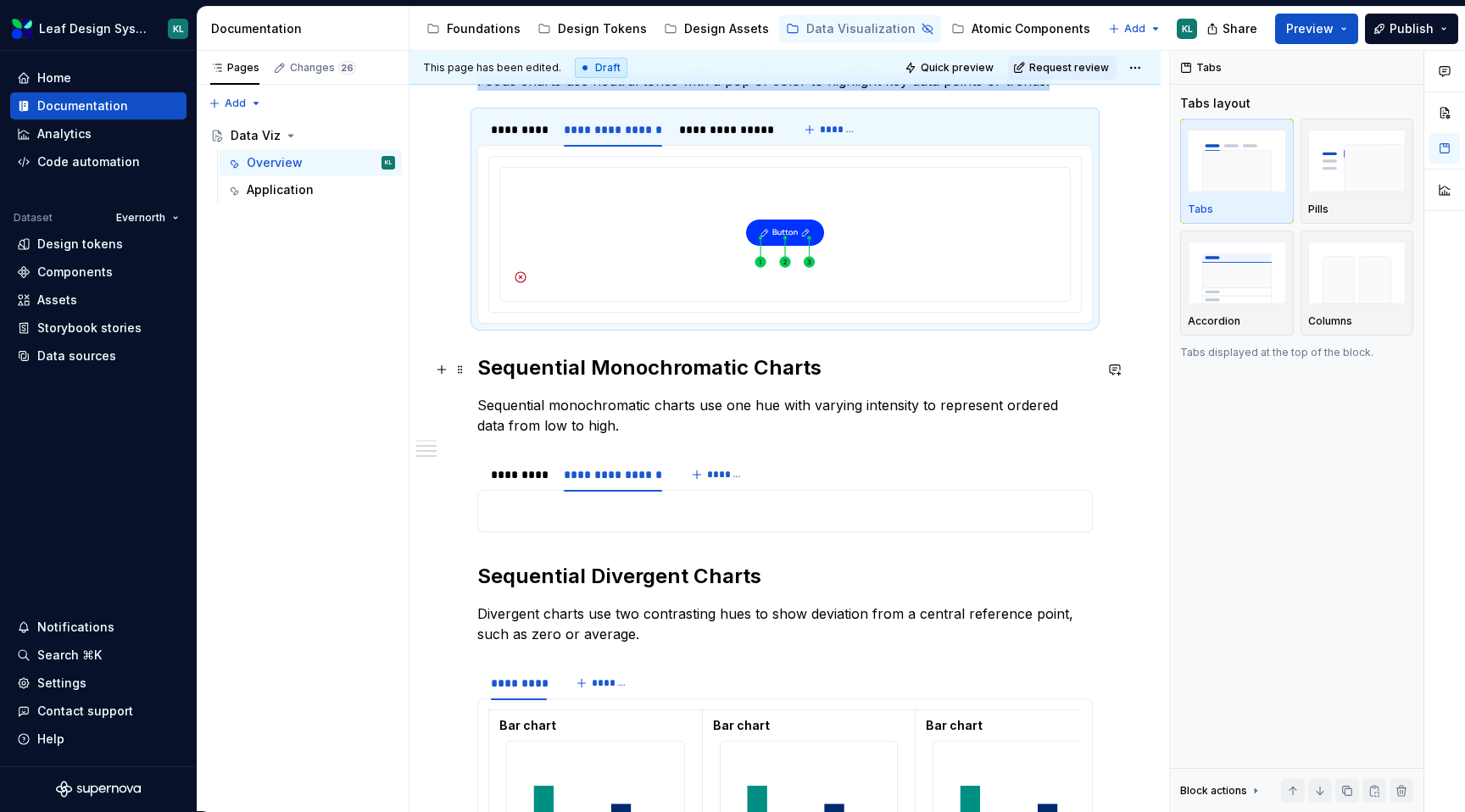
scroll to position [1077, 0]
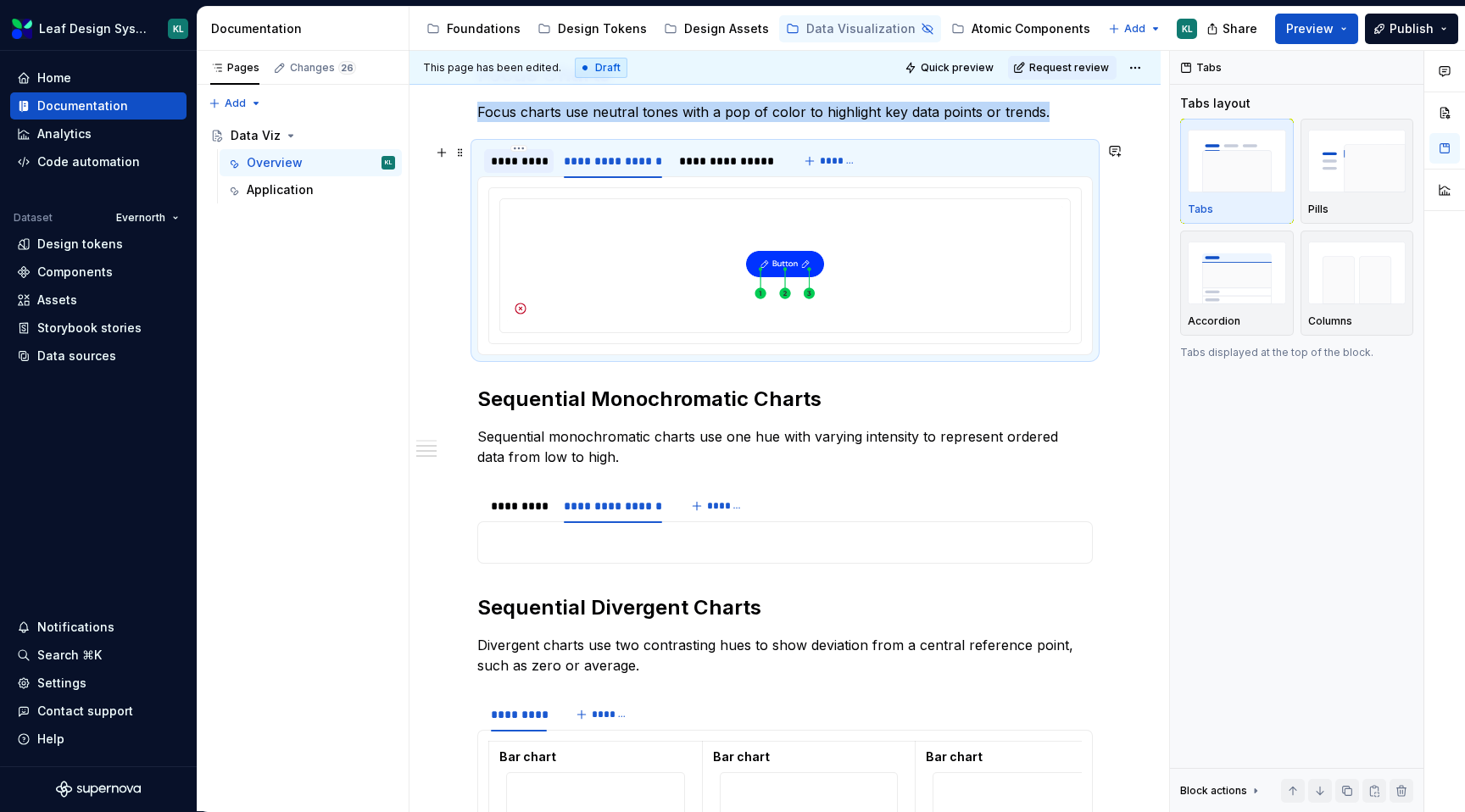
click at [537, 154] on div "*********" at bounding box center [519, 161] width 56 height 17
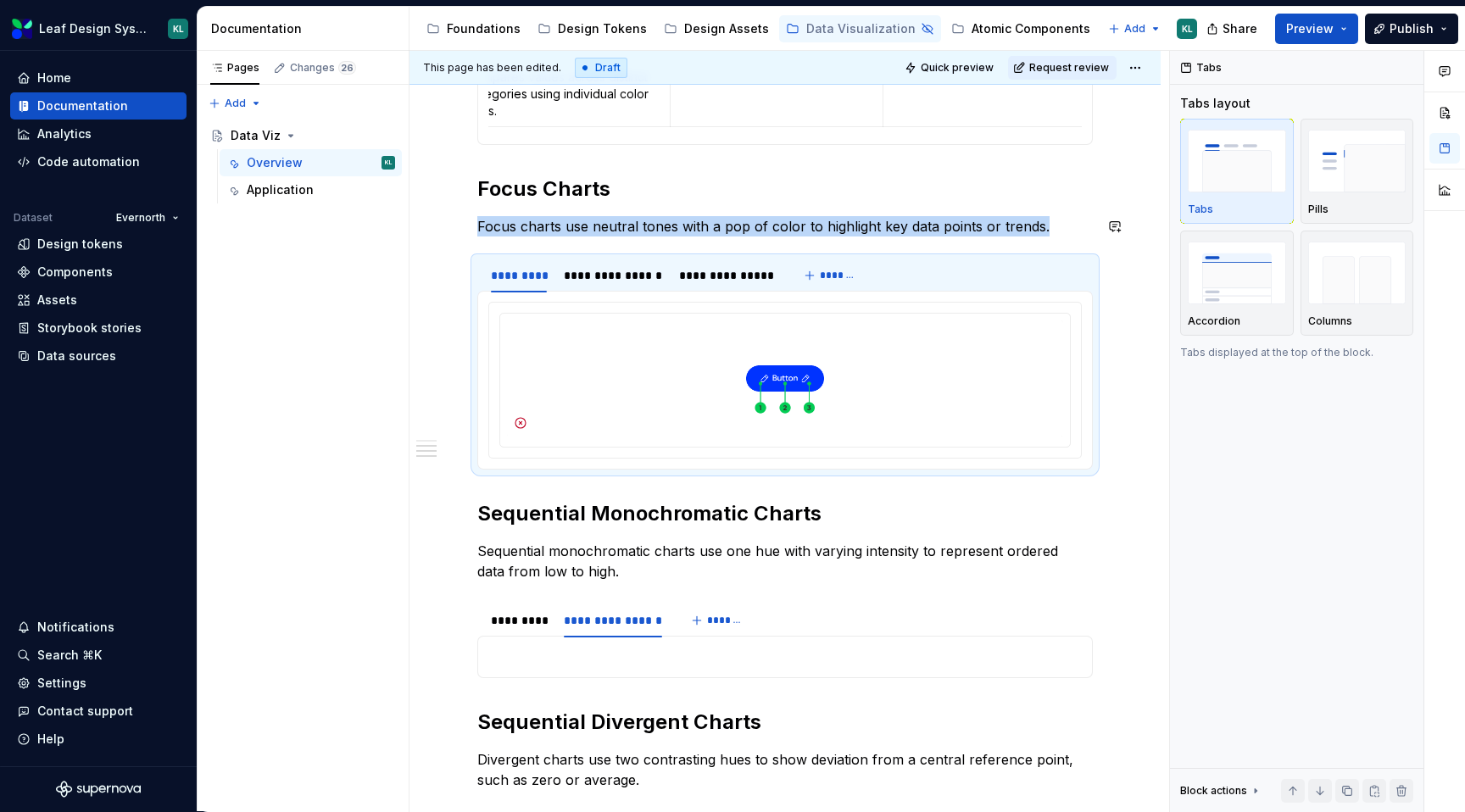
scroll to position [915, 0]
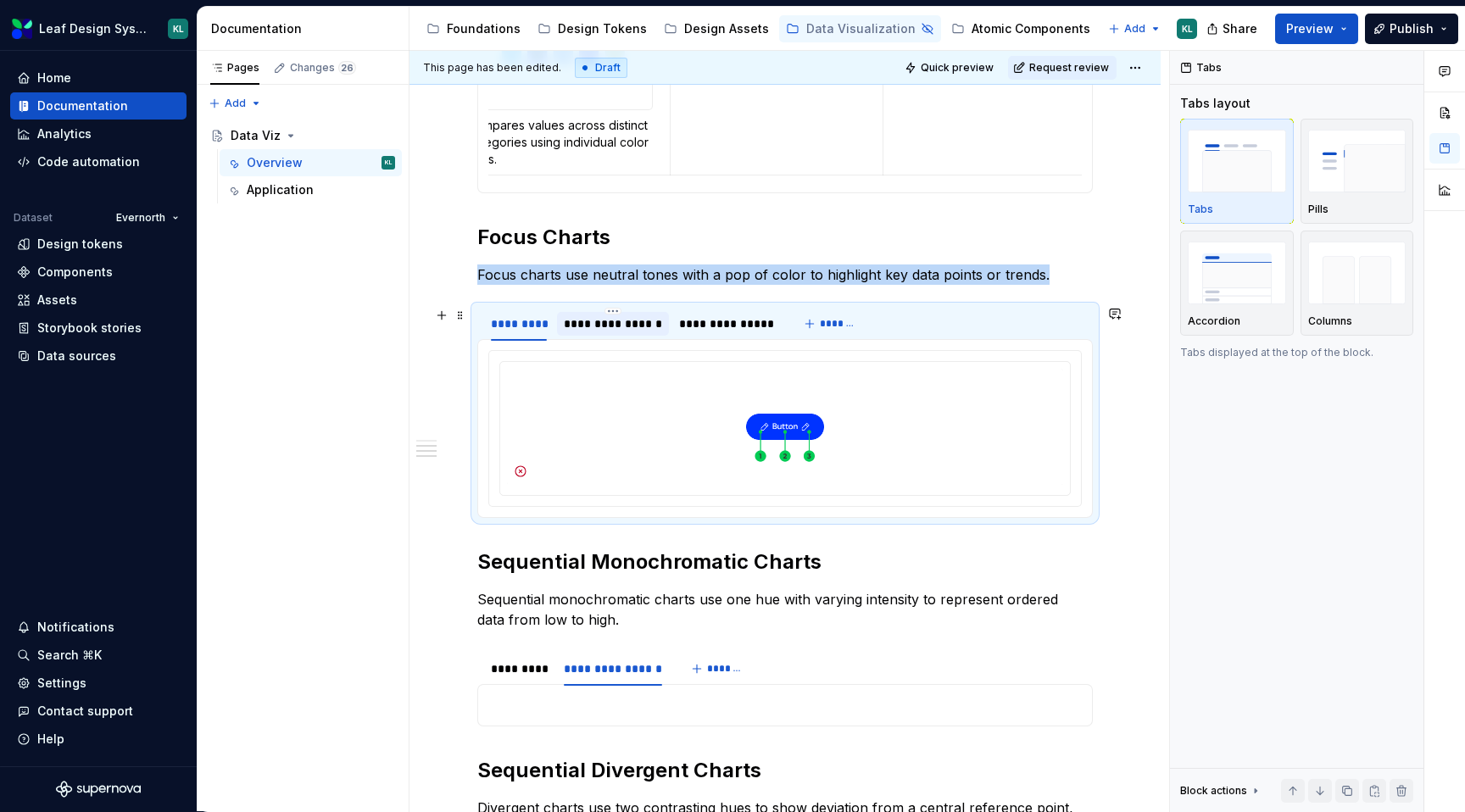
click at [614, 324] on div "**********" at bounding box center [613, 324] width 98 height 17
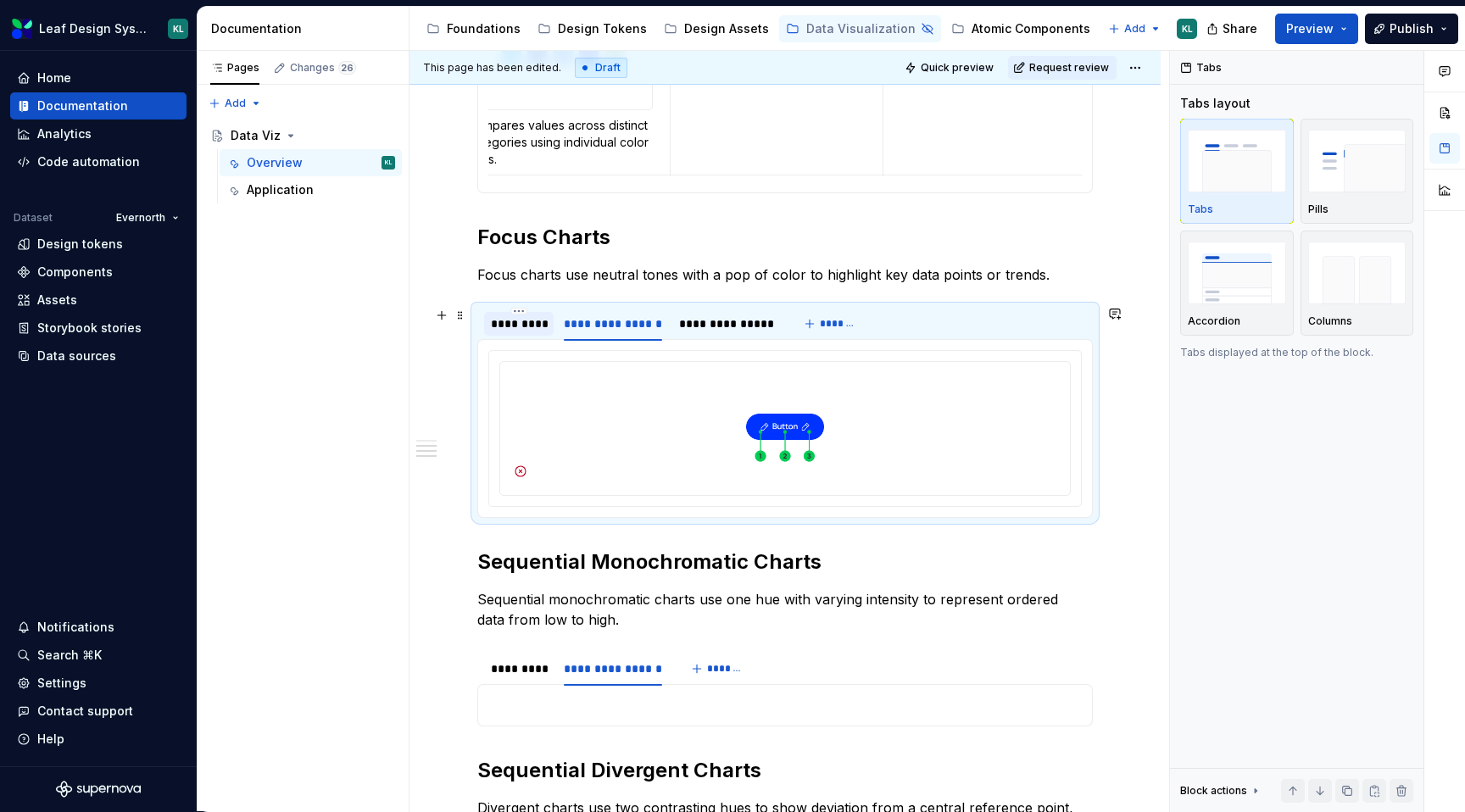
click at [530, 316] on div "*********" at bounding box center [519, 324] width 56 height 17
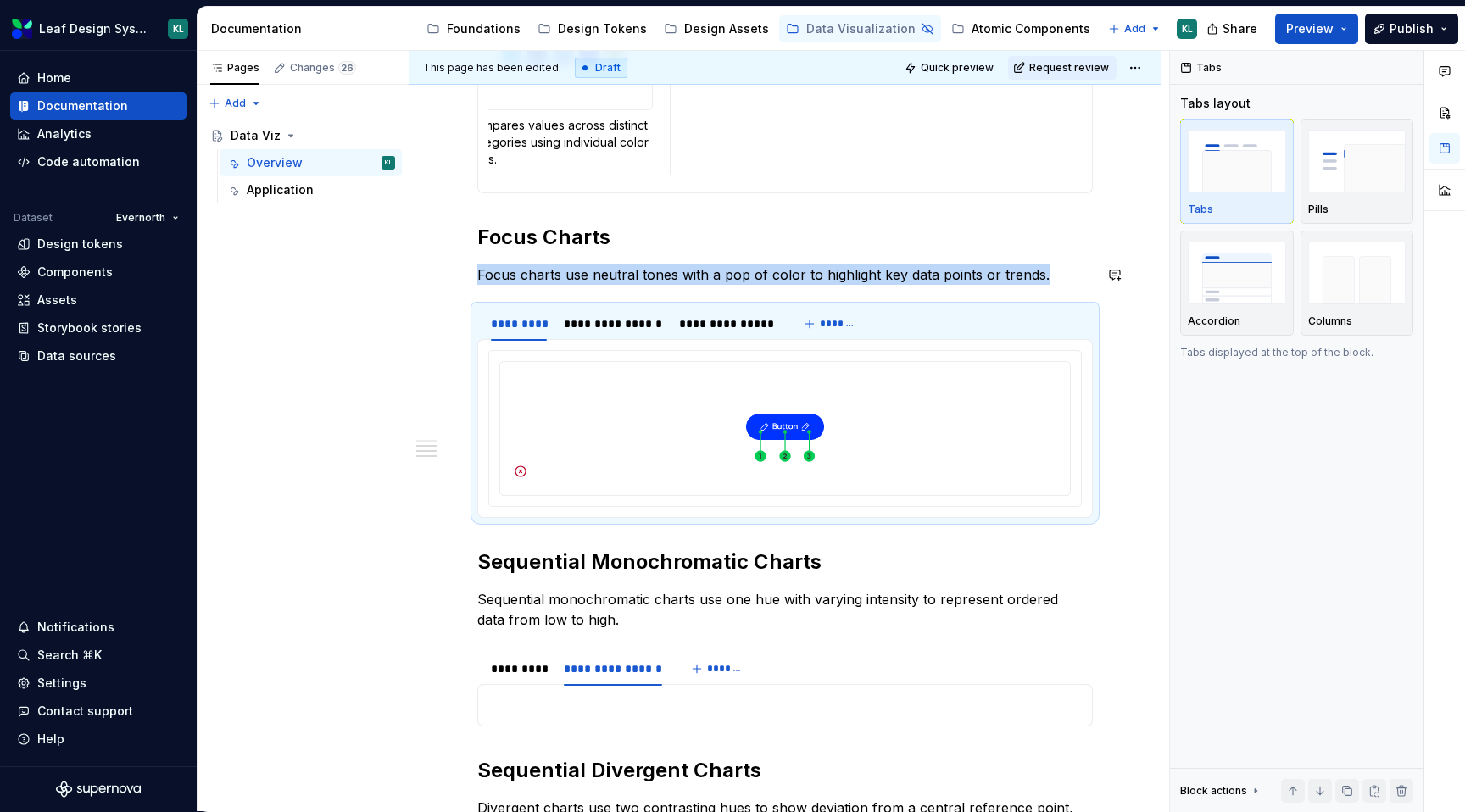
click at [566, 262] on div "**********" at bounding box center [785, 344] width 615 height 1850
click at [455, 302] on div "**********" at bounding box center [785, 455] width 751 height 2154
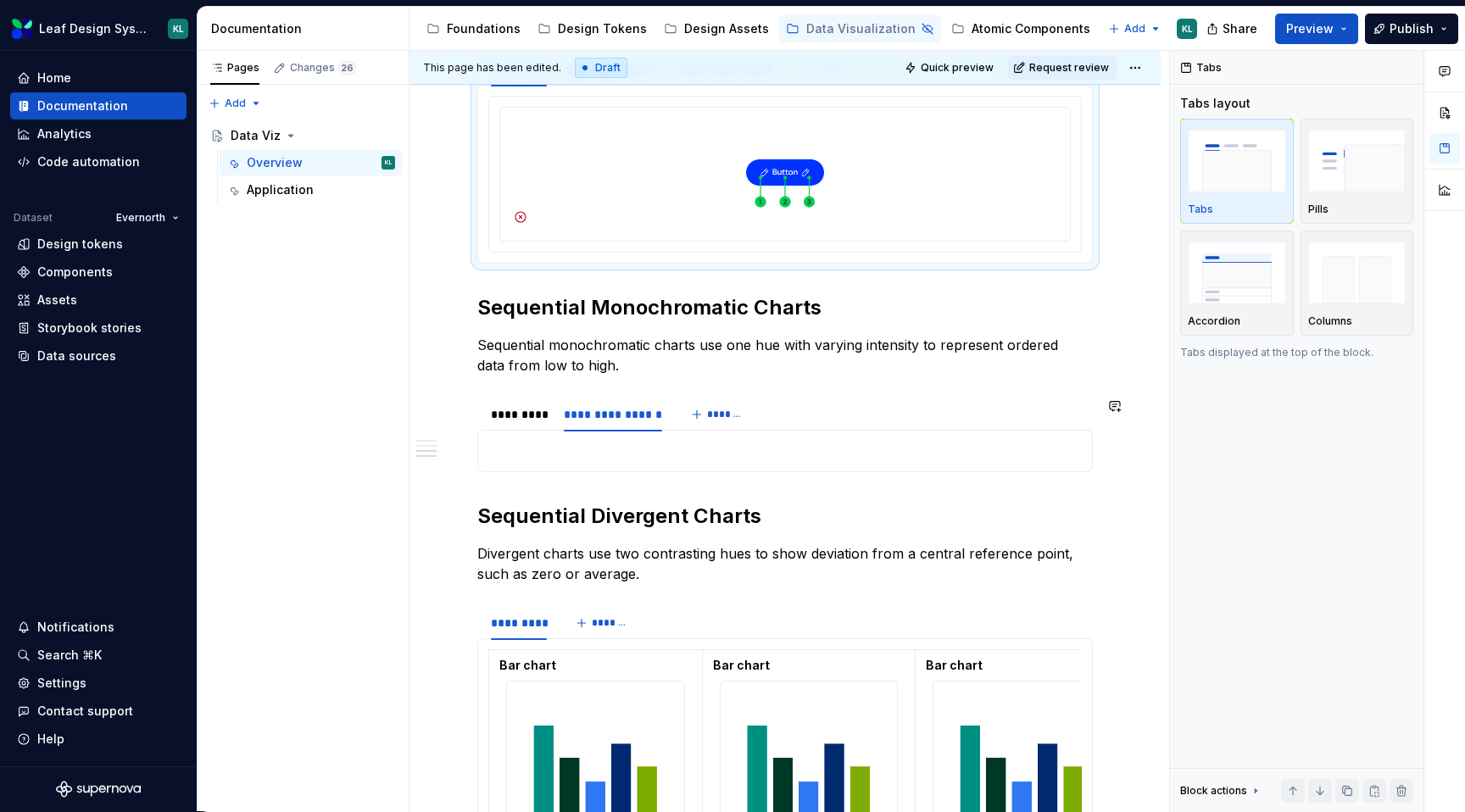
scroll to position [1305, 0]
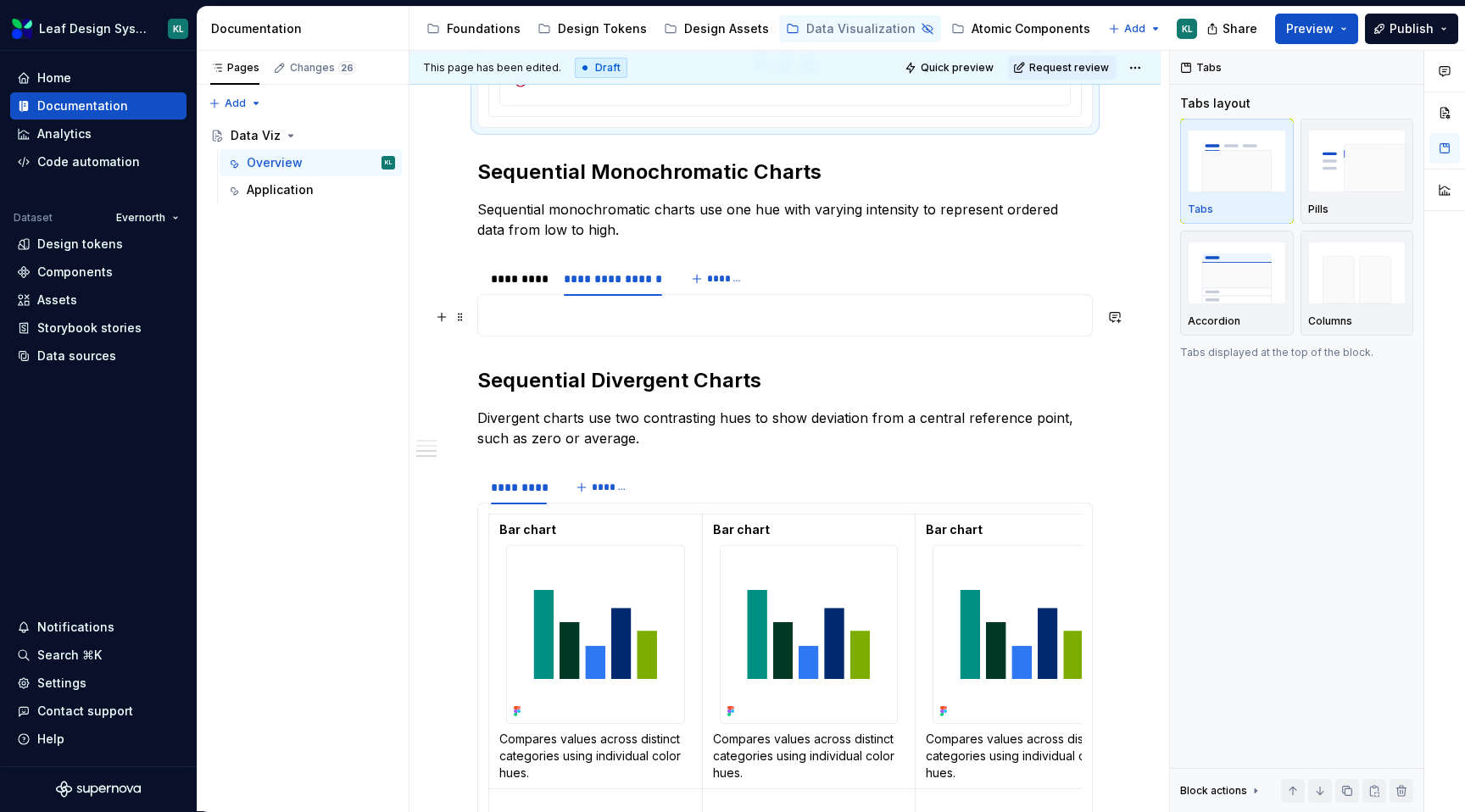
click at [529, 313] on p at bounding box center [785, 315] width 594 height 20
click at [521, 281] on div "*********" at bounding box center [519, 279] width 56 height 17
click at [588, 490] on button "*******" at bounding box center [603, 487] width 67 height 23
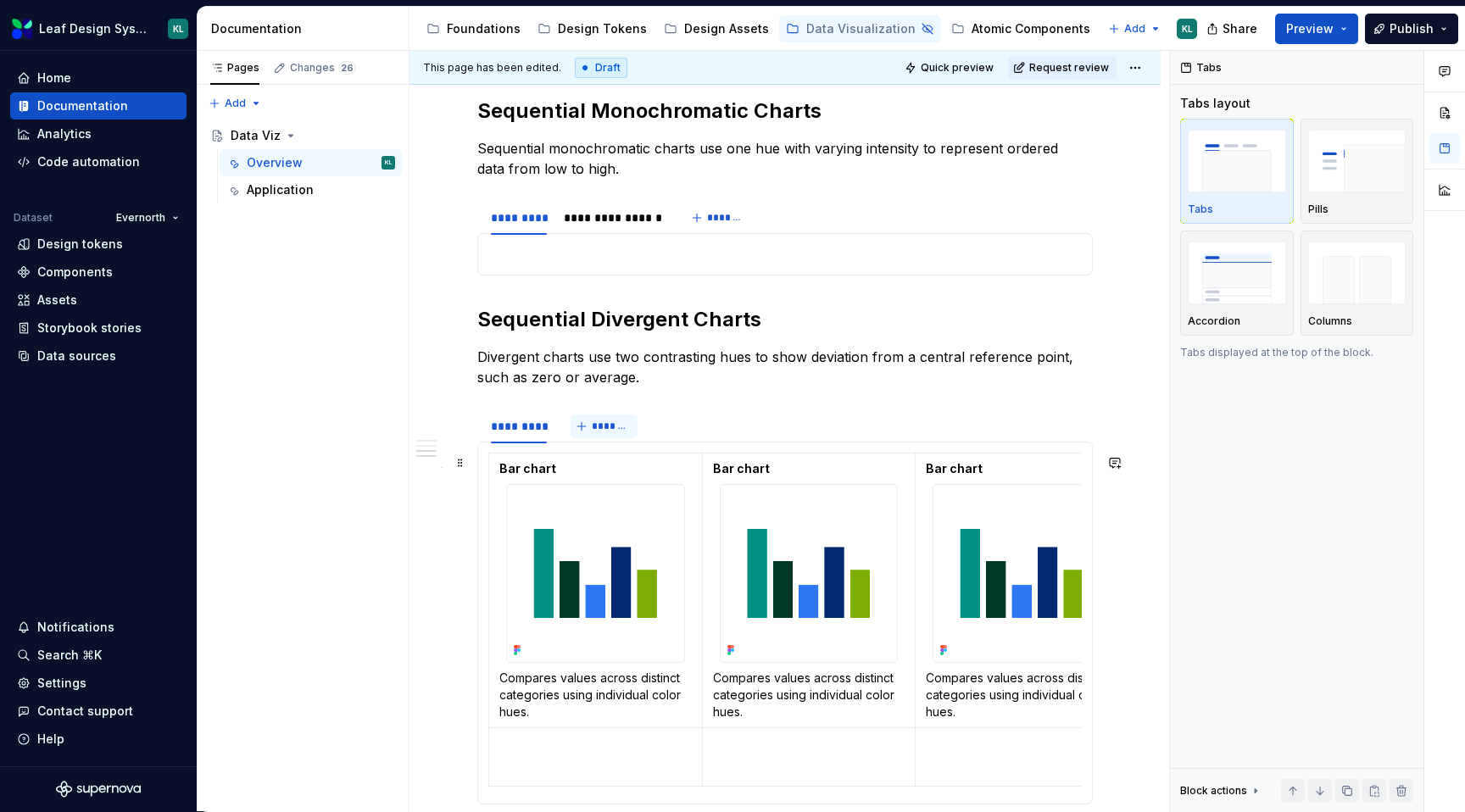
scroll to position [1372, 0]
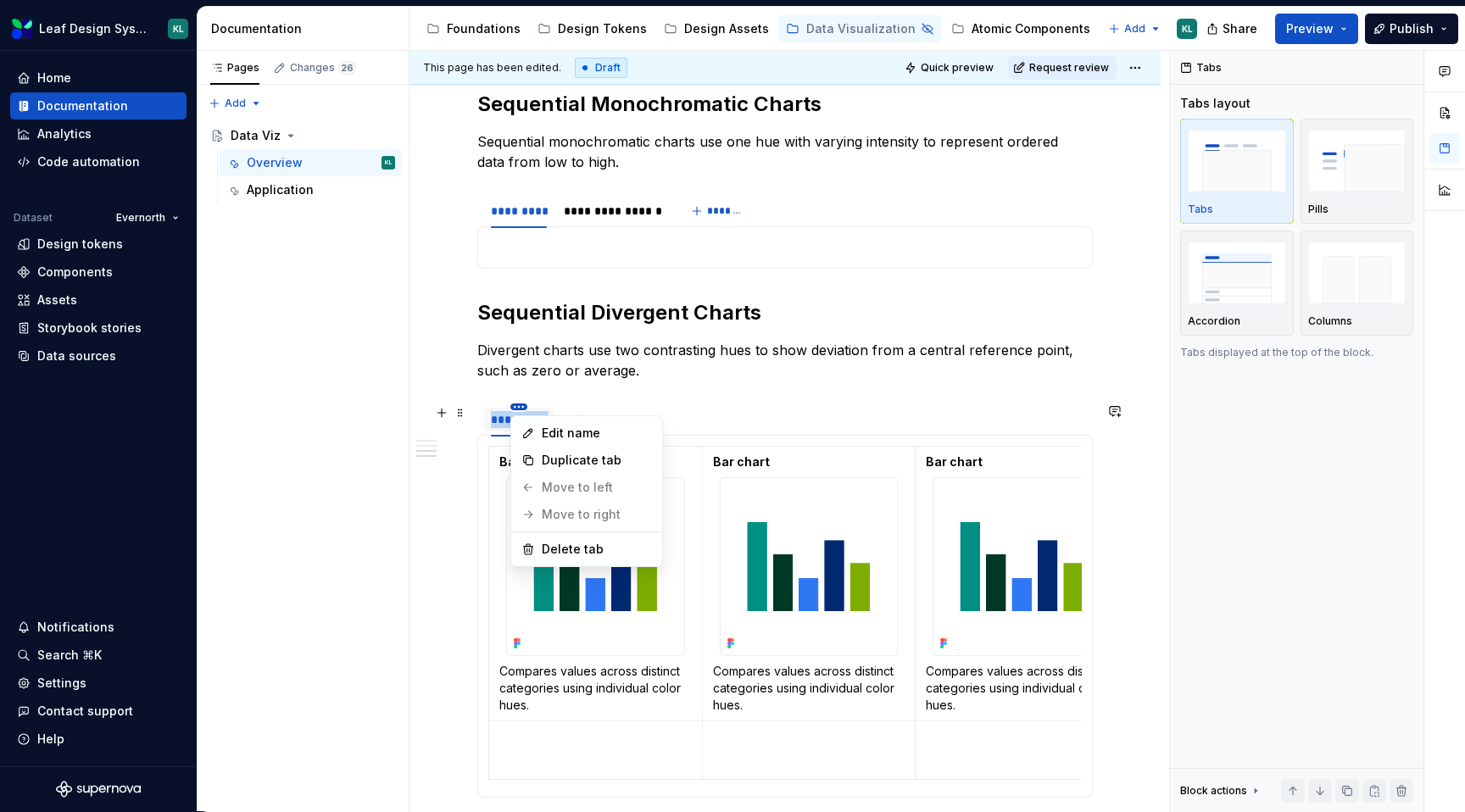
click at [518, 405] on html "Leaf Design System KL Home Documentation Analytics Code automation Dataset Ever…" at bounding box center [732, 406] width 1465 height 812
click at [566, 396] on html "Leaf Design System KL Home Documentation Analytics Code automation Dataset Ever…" at bounding box center [732, 406] width 1465 height 812
click at [521, 406] on html "Leaf Design System KL Home Documentation Analytics Code automation Dataset Ever…" at bounding box center [732, 406] width 1465 height 812
click at [554, 454] on div "Duplicate tab" at bounding box center [596, 461] width 110 height 17
click at [597, 454] on div "Duplicate tab" at bounding box center [596, 461] width 110 height 17
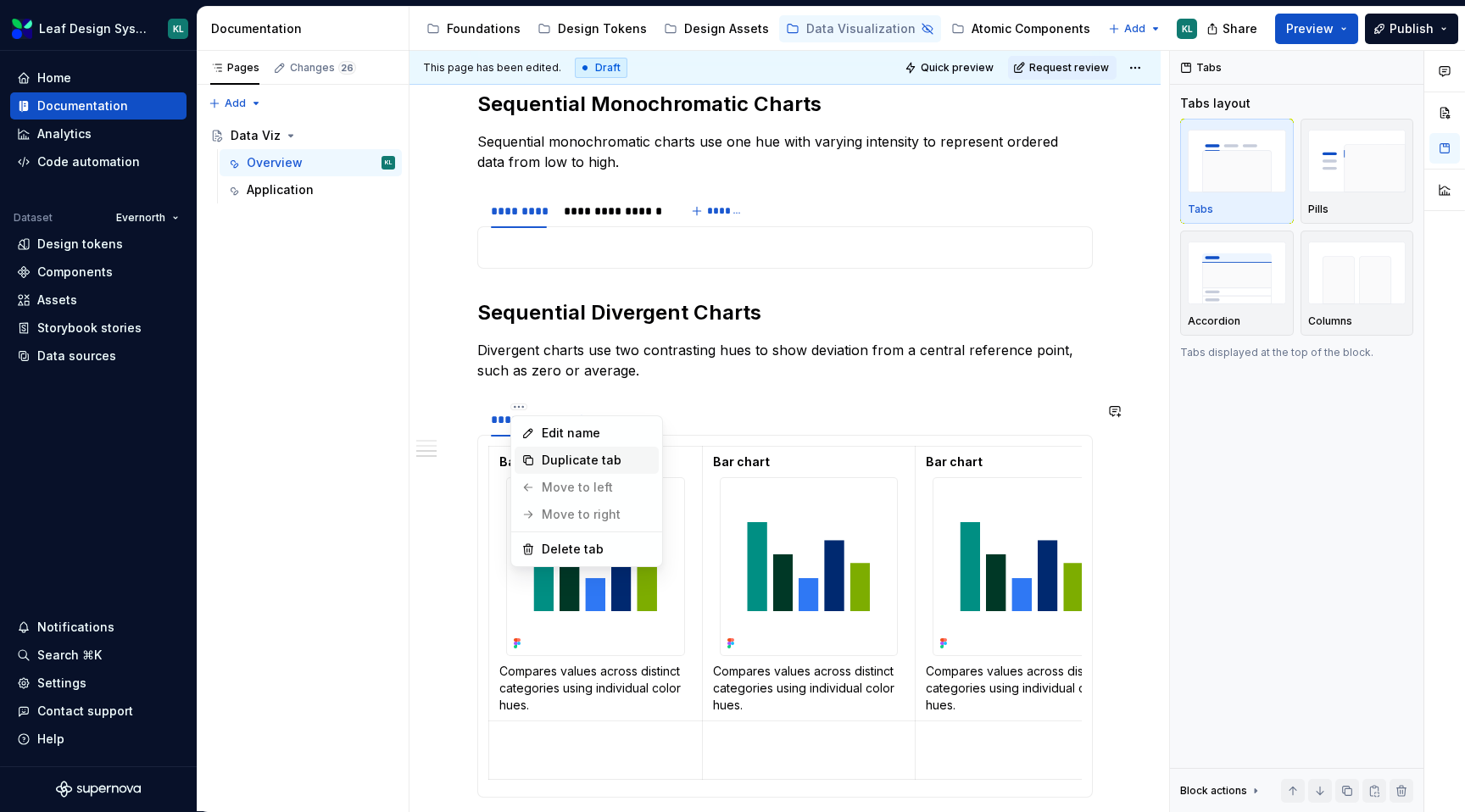
click at [597, 454] on div "Duplicate tab" at bounding box center [596, 461] width 110 height 17
click at [617, 461] on div "Duplicate tab" at bounding box center [596, 461] width 110 height 17
click at [688, 400] on html "Leaf Design System KL Home Documentation Analytics Code automation Dataset Ever…" at bounding box center [732, 406] width 1465 height 812
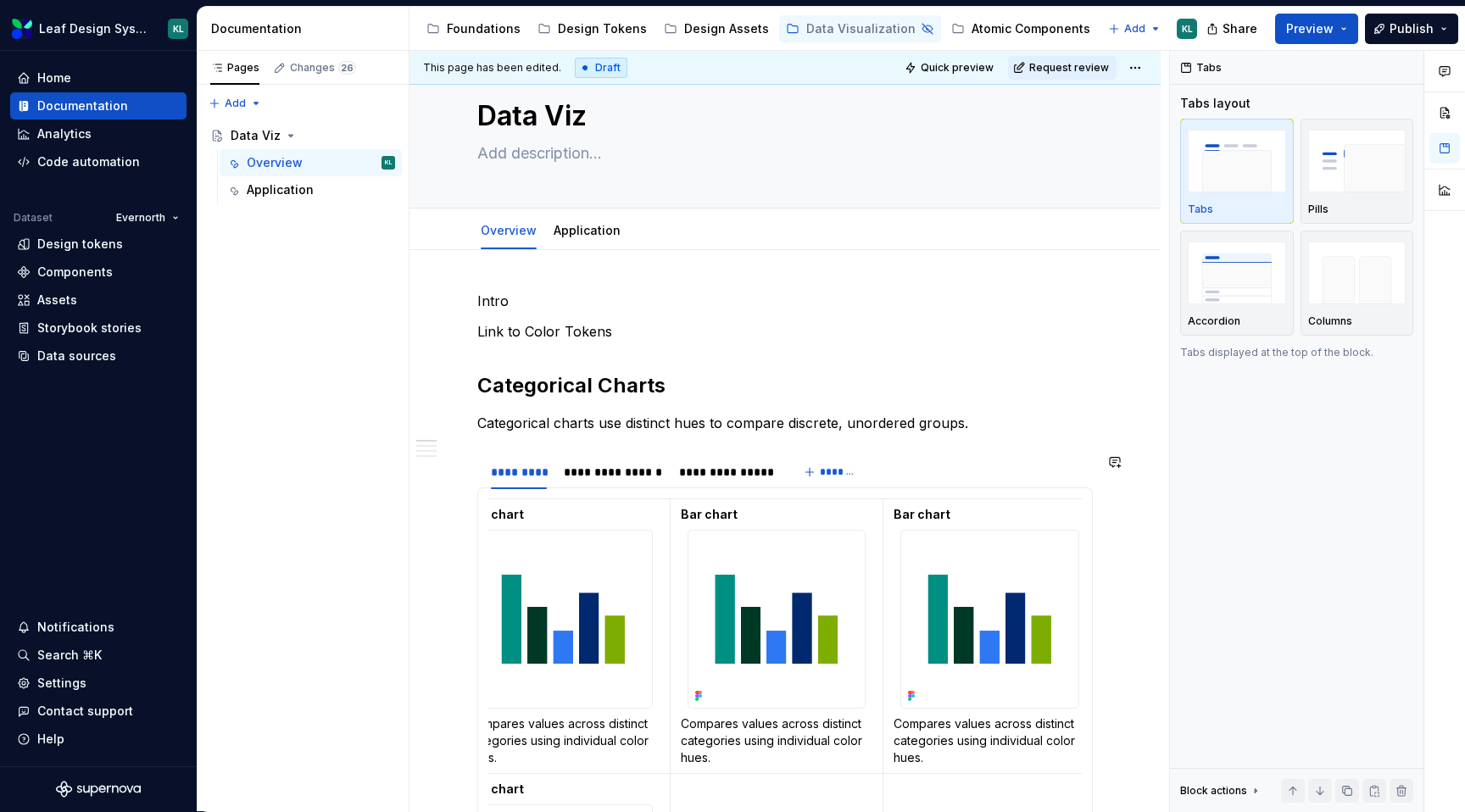
scroll to position [0, 0]
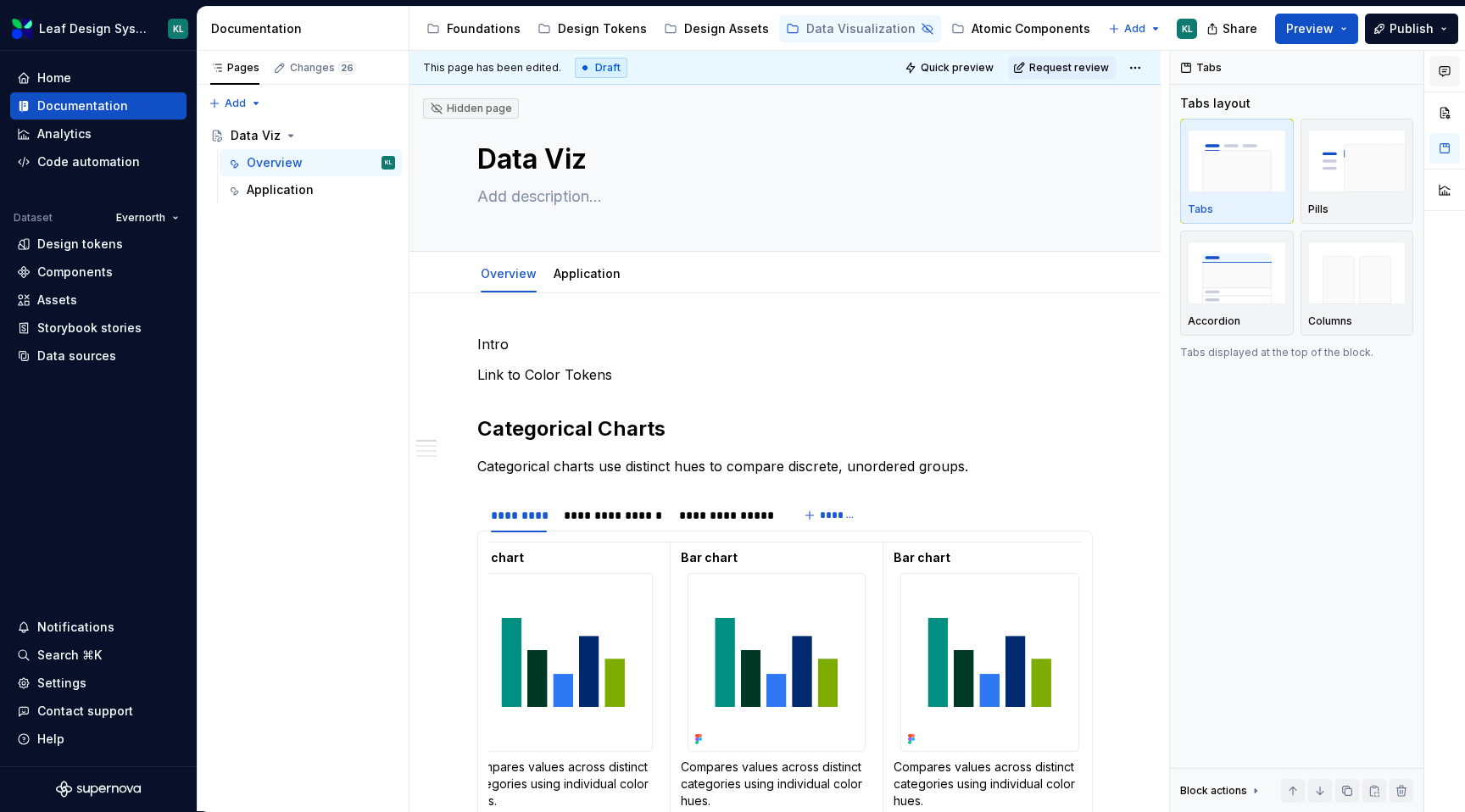
click at [1451, 73] on button "button" at bounding box center [1444, 70] width 30 height 30
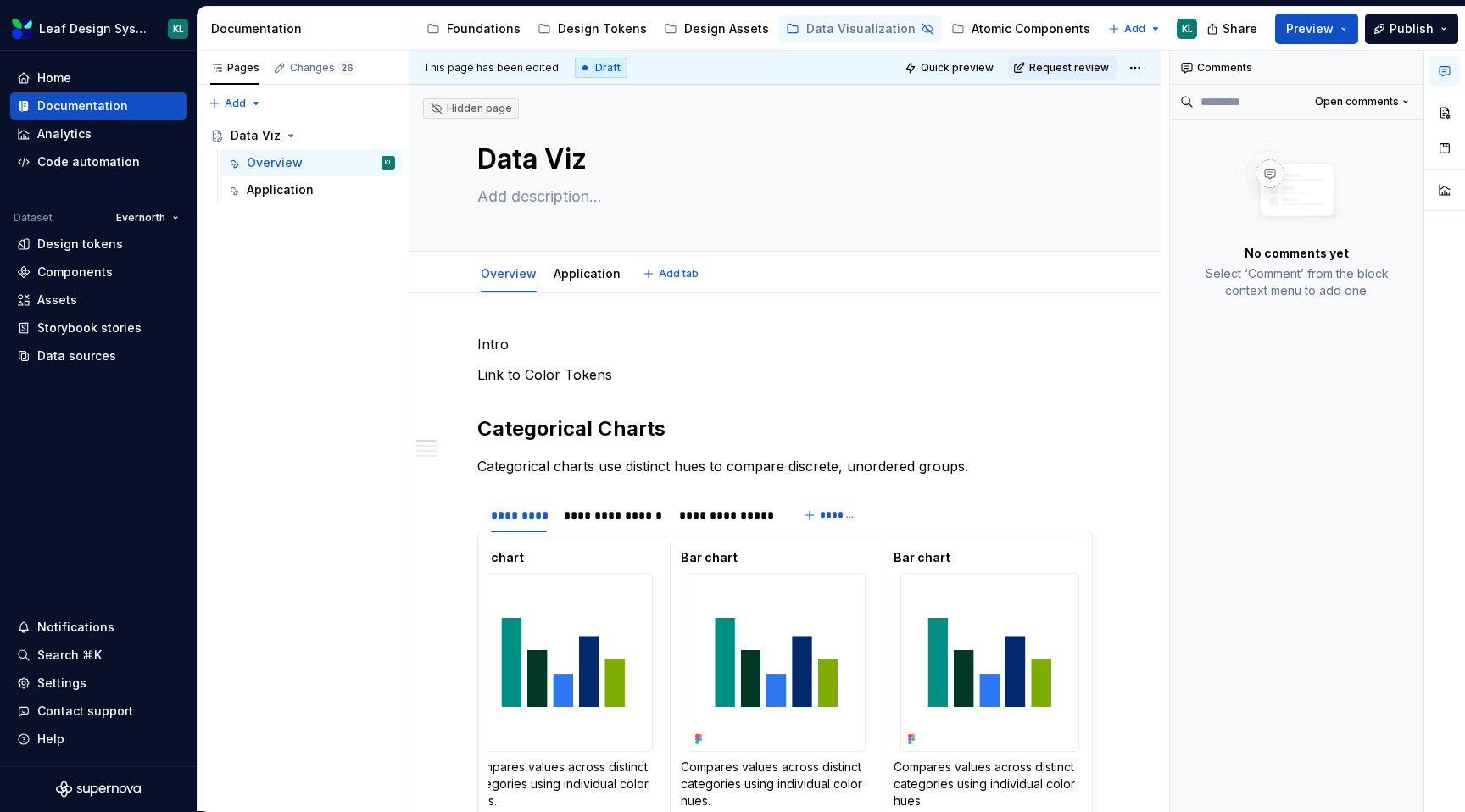
type textarea "*"
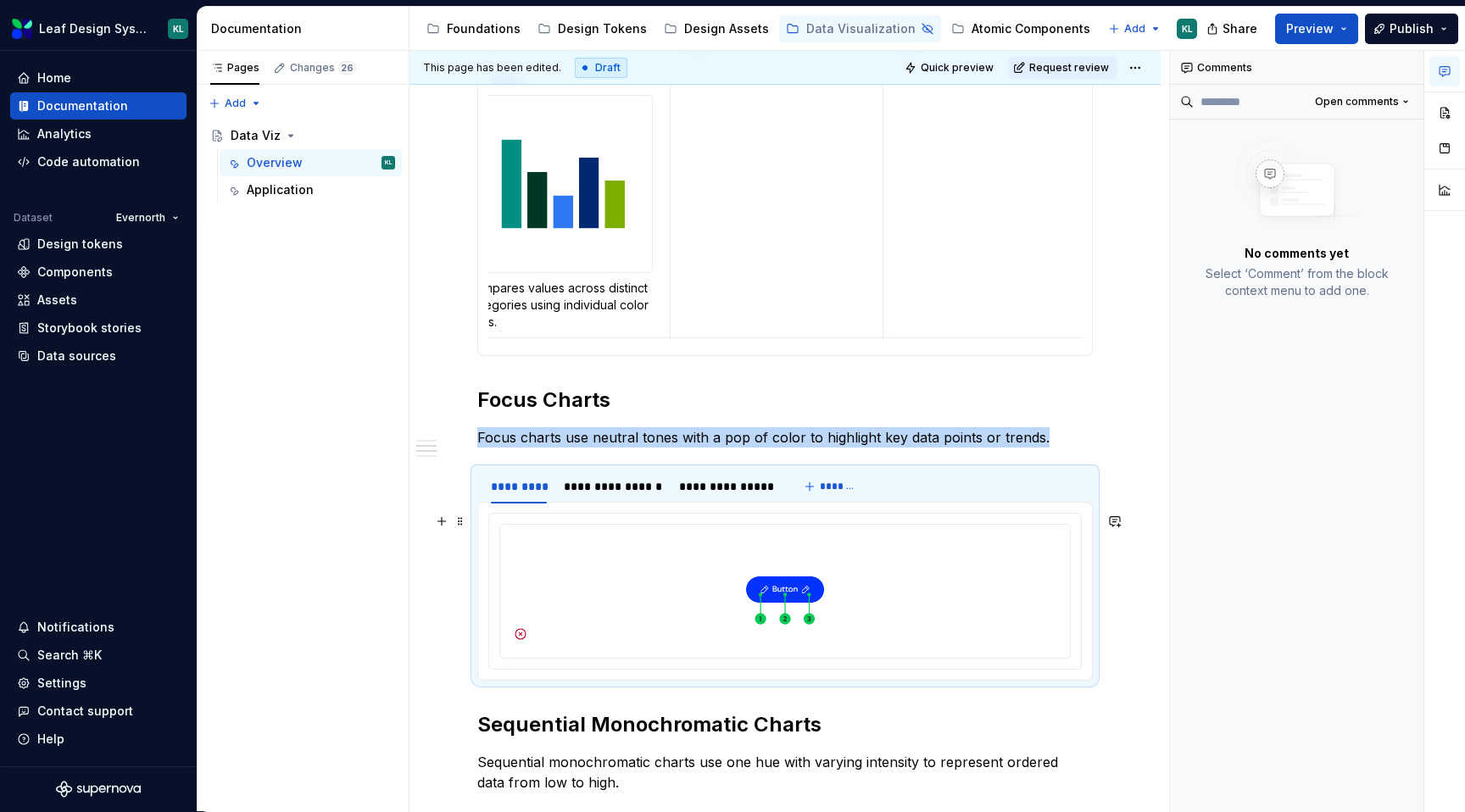
scroll to position [620, 0]
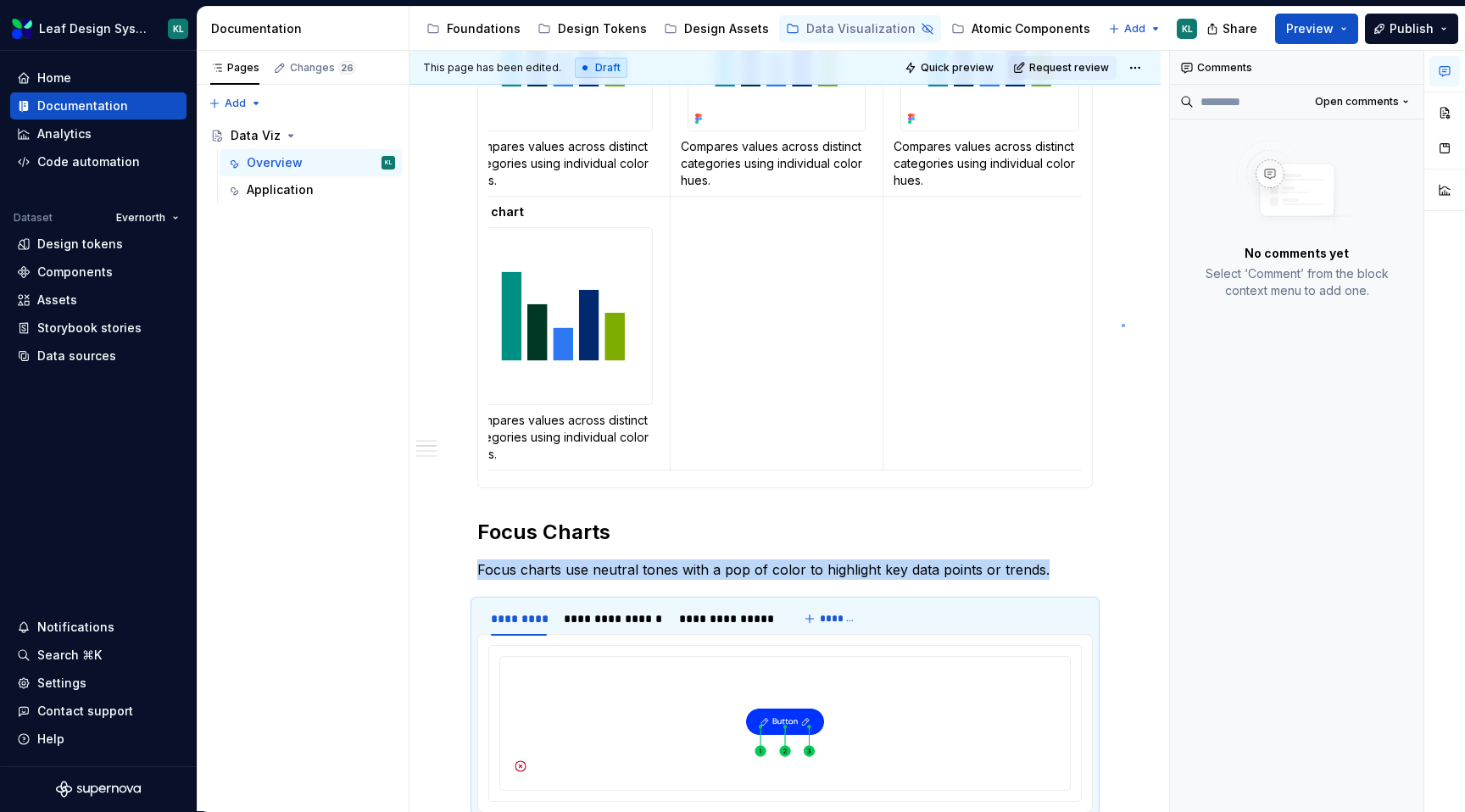
click at [1122, 324] on div "**********" at bounding box center [789, 431] width 759 height 761
click at [326, 62] on div "Changes 26" at bounding box center [323, 68] width 66 height 14
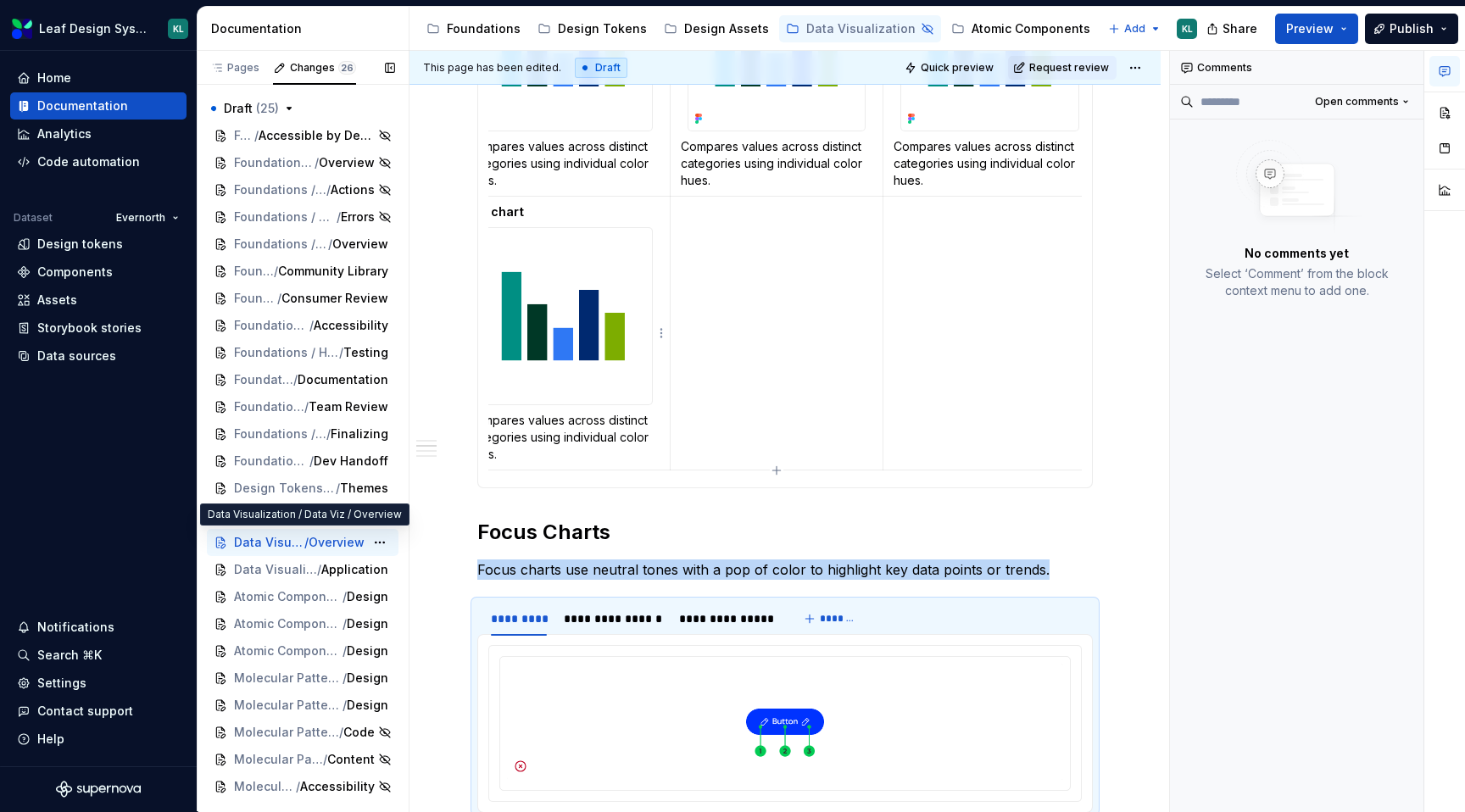
click at [274, 540] on span "Data Visualization / Data Viz" at bounding box center [269, 542] width 70 height 17
click at [236, 63] on div "Pages" at bounding box center [234, 68] width 49 height 14
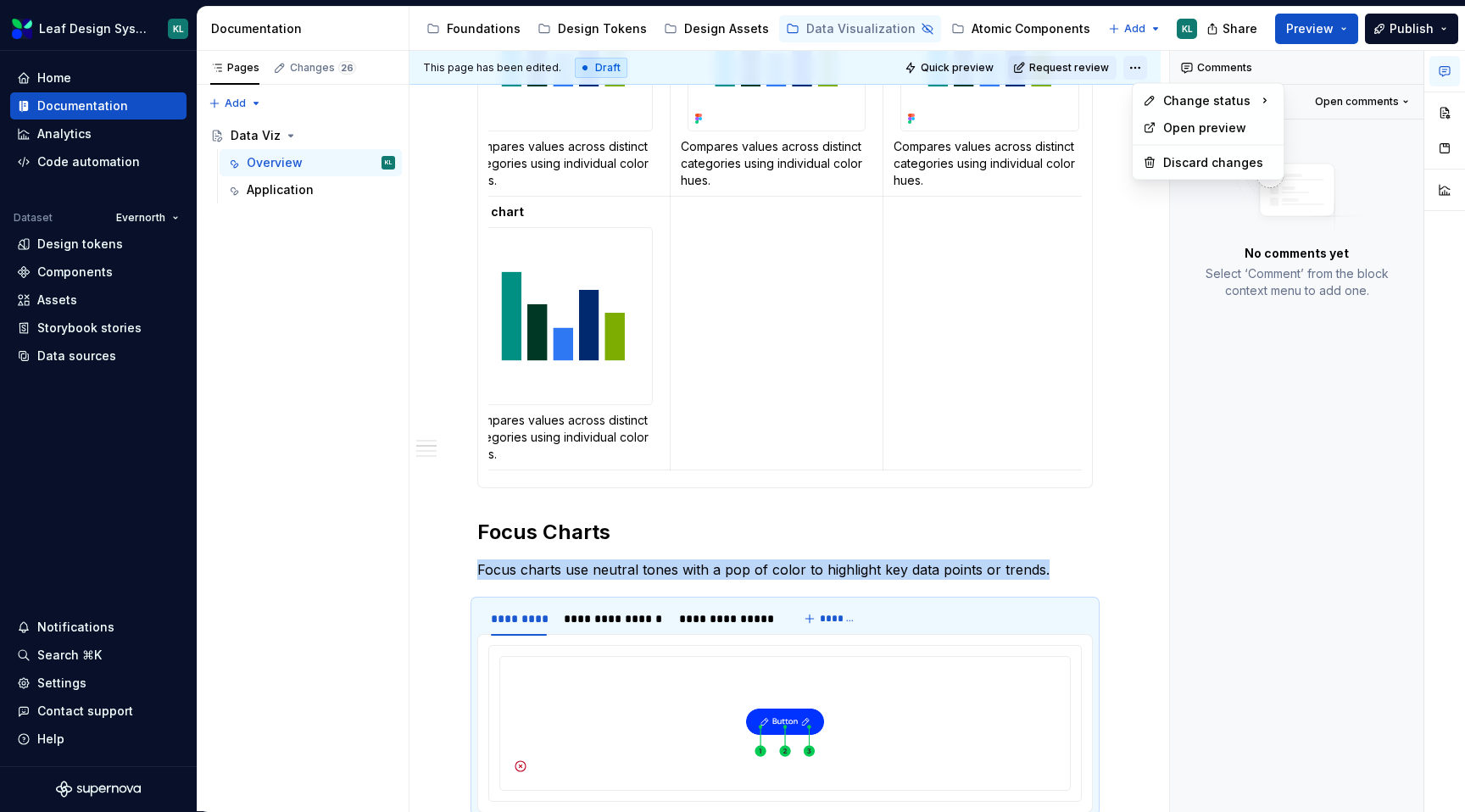
click at [1148, 70] on html "Leaf Design System KL Home Documentation Analytics Code automation Dataset Ever…" at bounding box center [732, 406] width 1465 height 812
click at [1147, 69] on html "Leaf Design System KL Home Documentation Analytics Code automation Dataset Ever…" at bounding box center [732, 406] width 1465 height 812
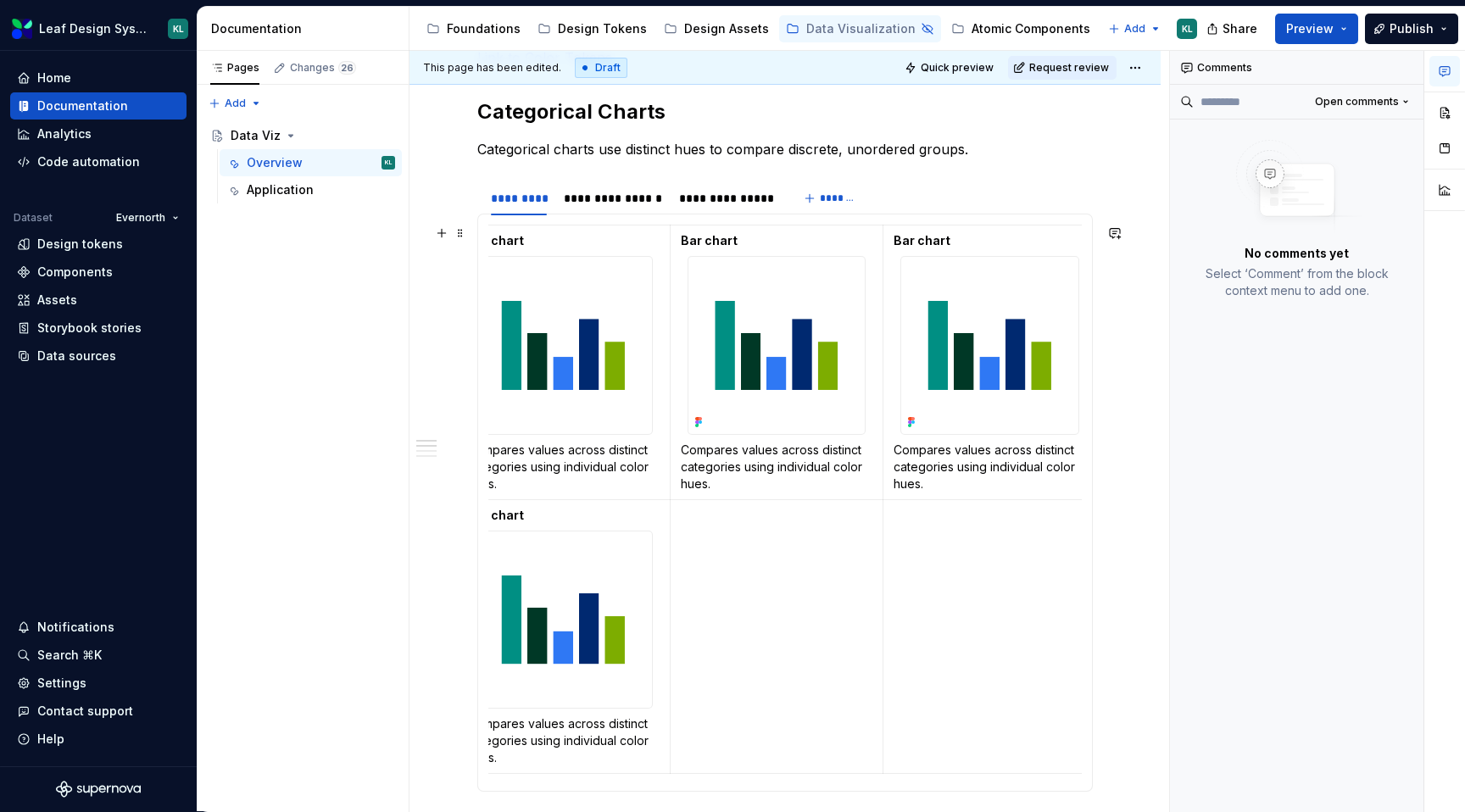
scroll to position [156, 0]
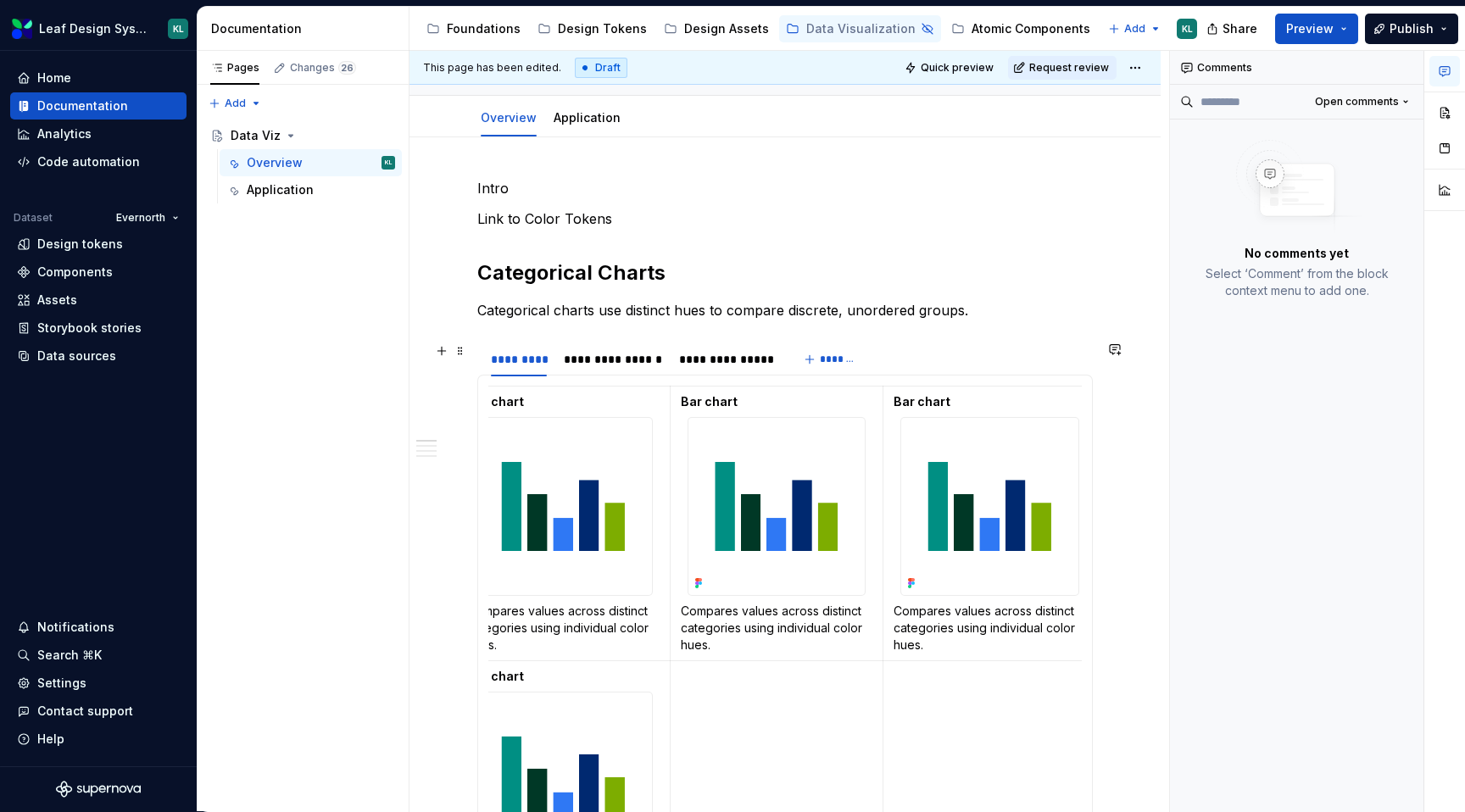
click at [477, 365] on section "**********" at bounding box center [785, 646] width 615 height 612
click at [477, 364] on section "**********" at bounding box center [785, 646] width 615 height 612
click at [459, 355] on span at bounding box center [461, 350] width 14 height 23
click at [491, 377] on div "Duplicate" at bounding box center [540, 377] width 110 height 17
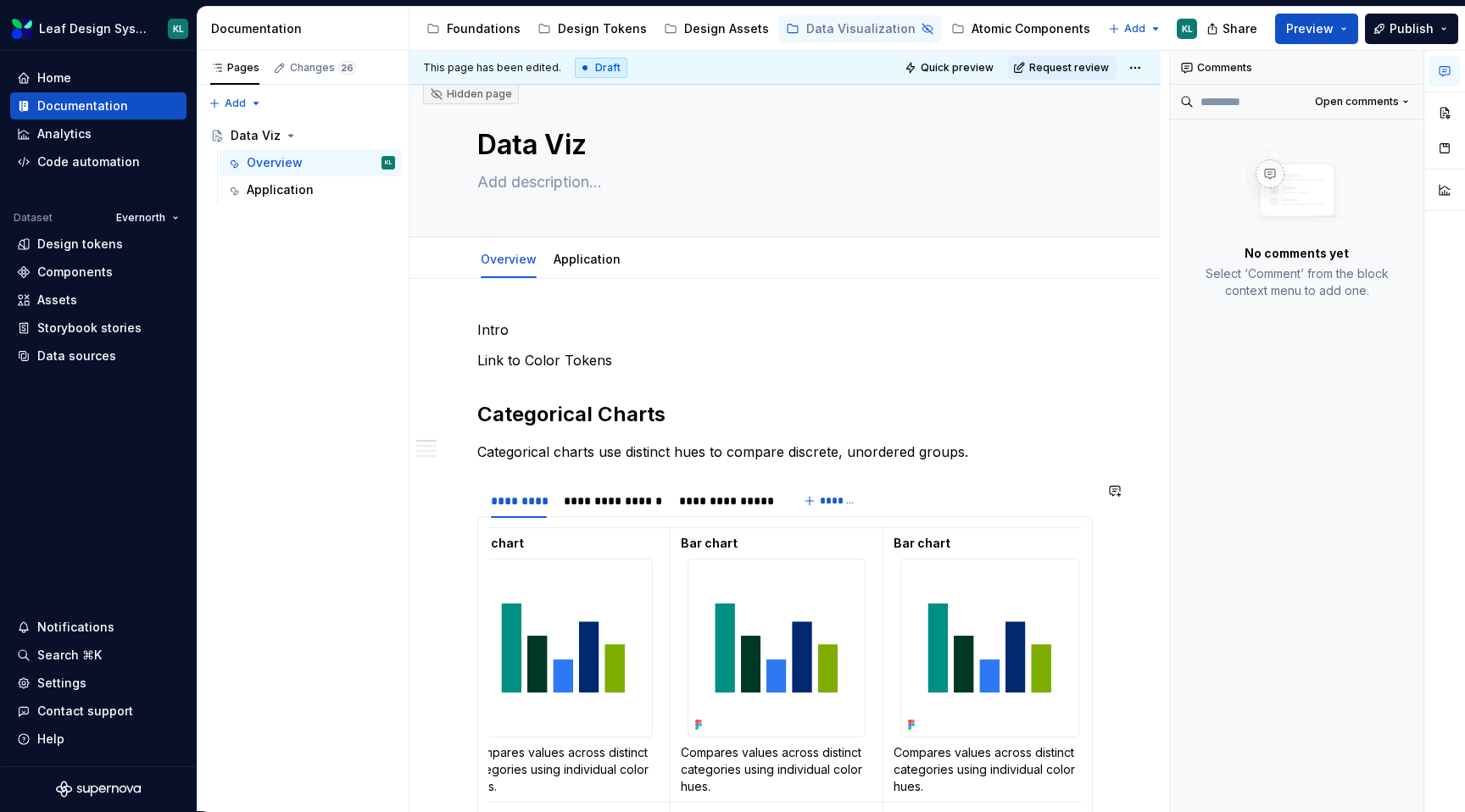
scroll to position [0, 0]
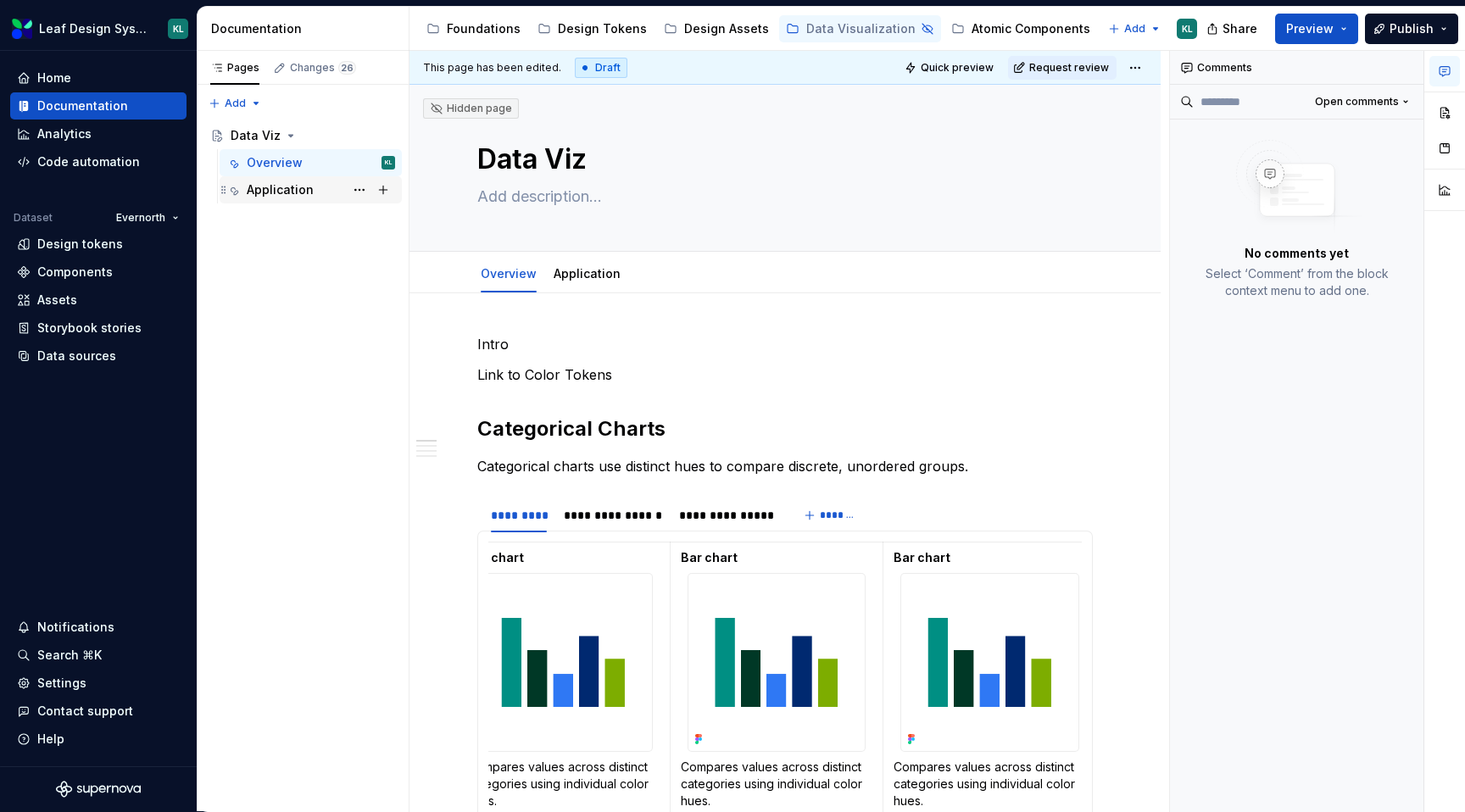
click at [262, 198] on div "Application" at bounding box center [279, 190] width 67 height 17
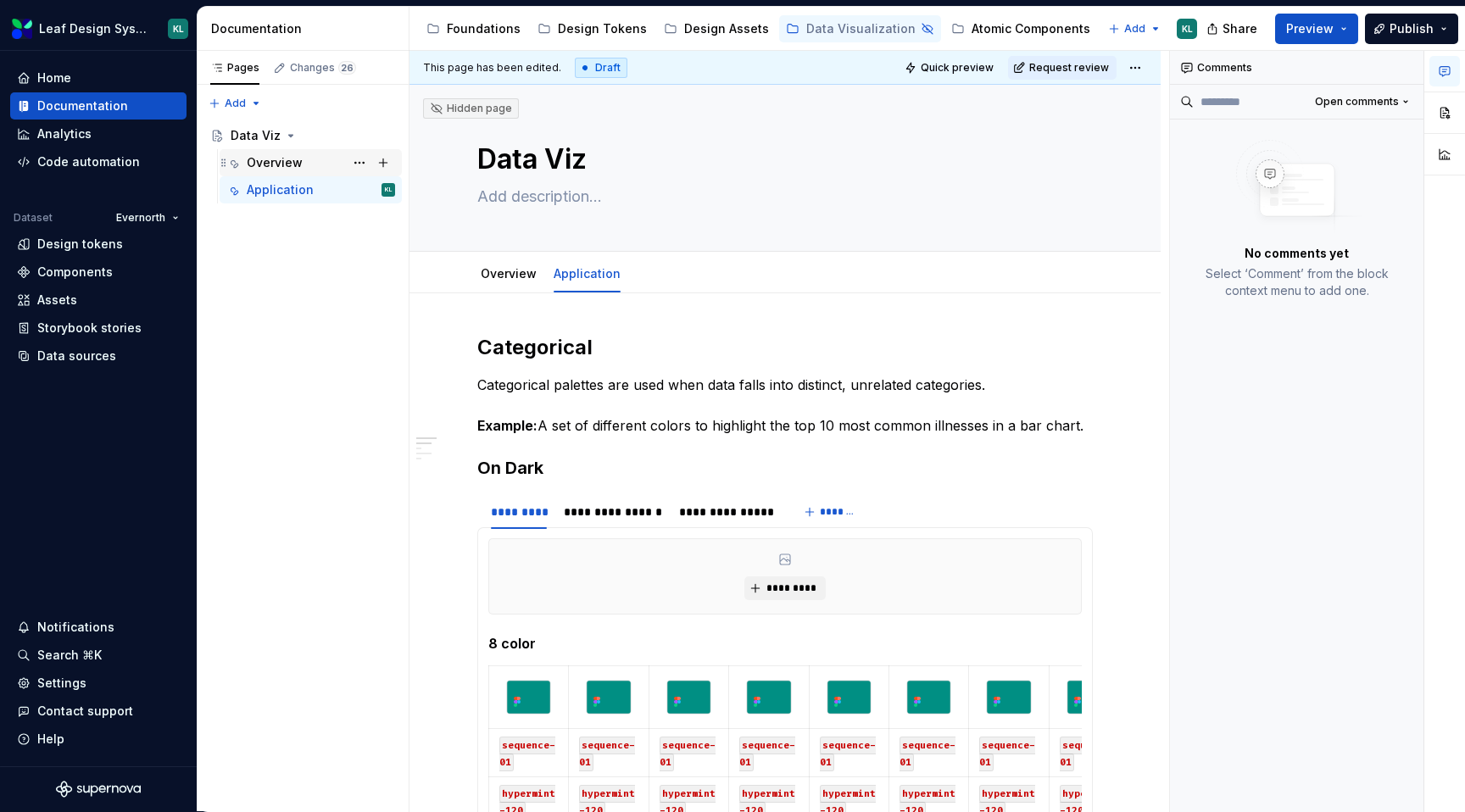
click at [292, 167] on div "Overview" at bounding box center [274, 163] width 56 height 17
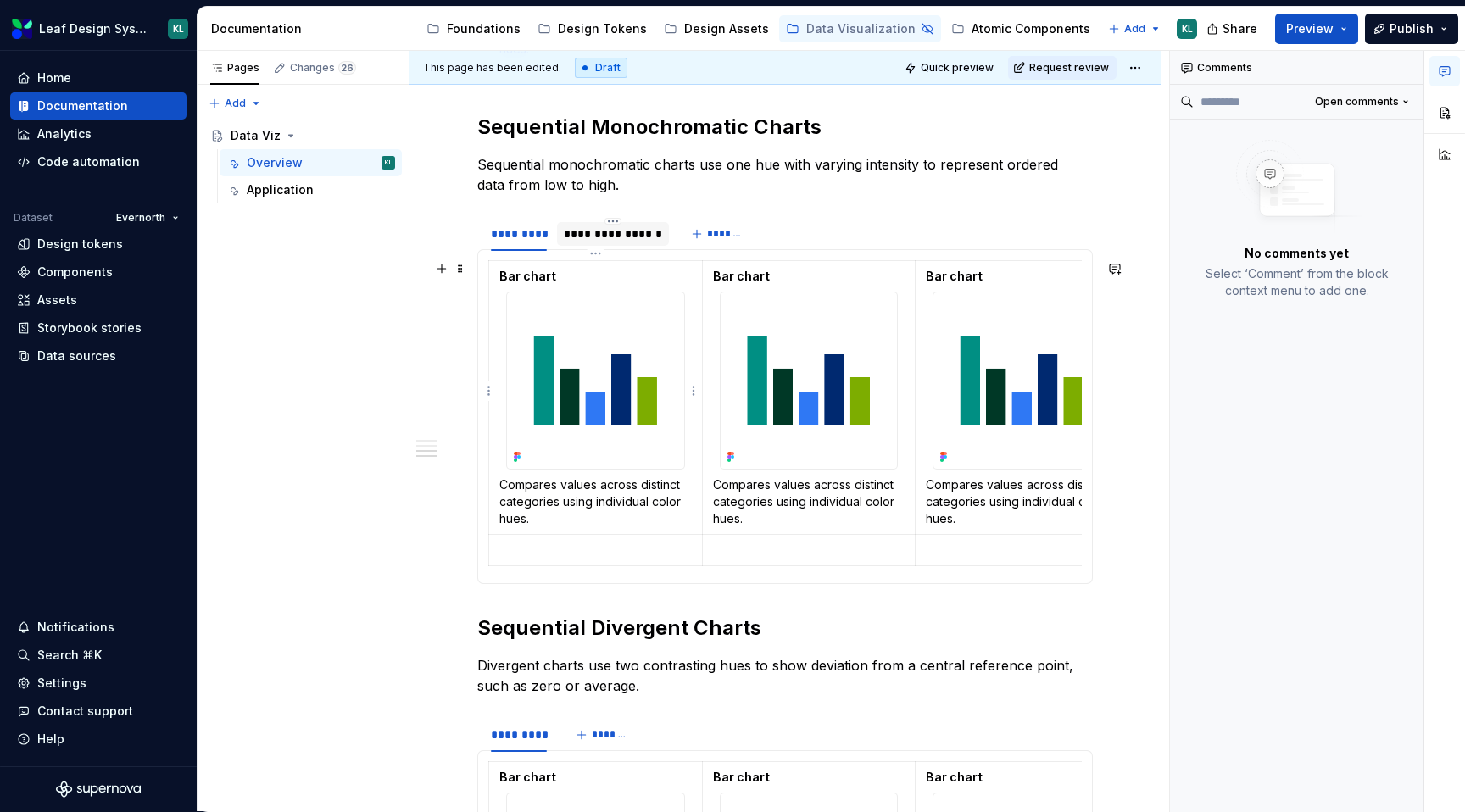
scroll to position [1757, 0]
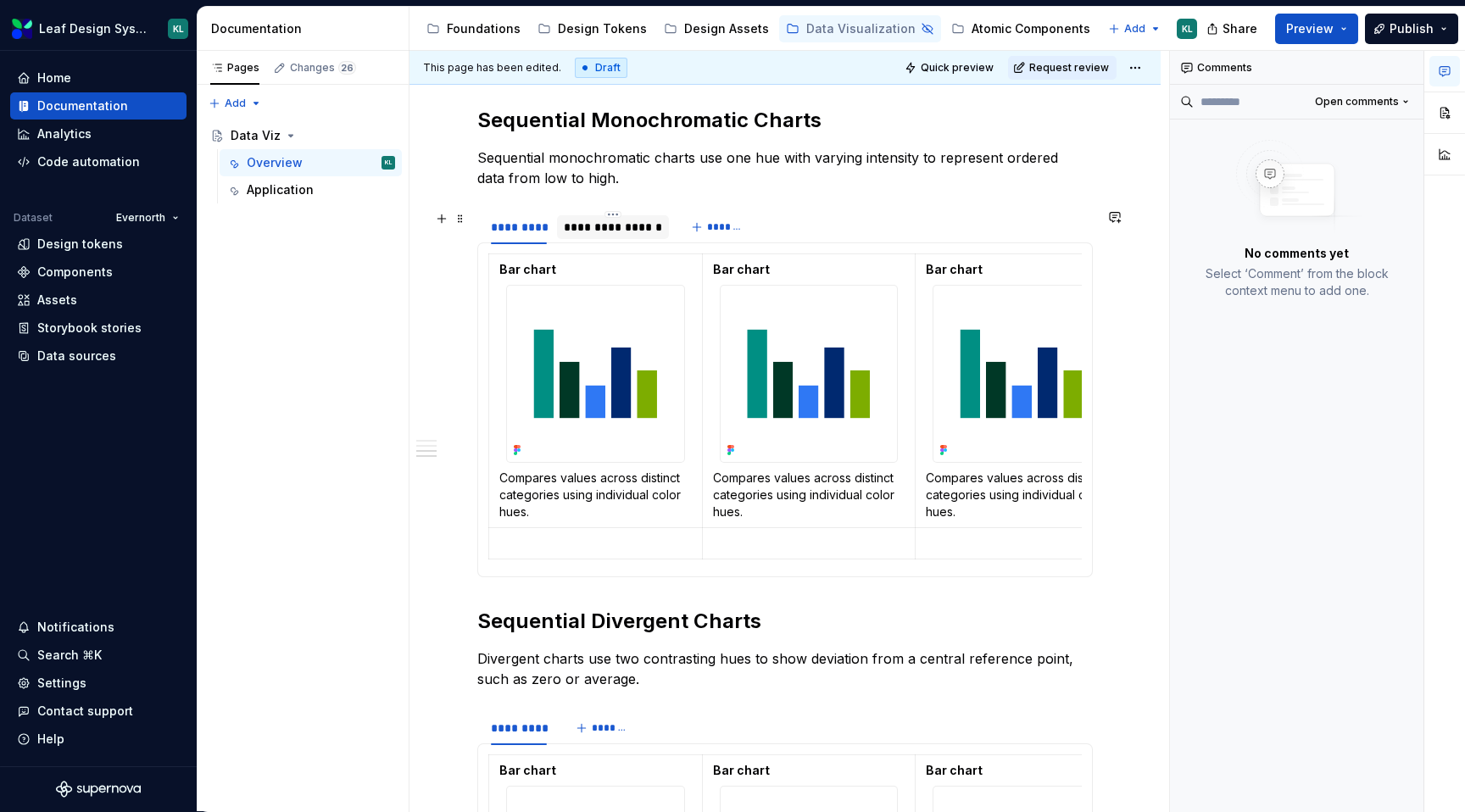
click at [602, 224] on div "**********" at bounding box center [613, 227] width 98 height 17
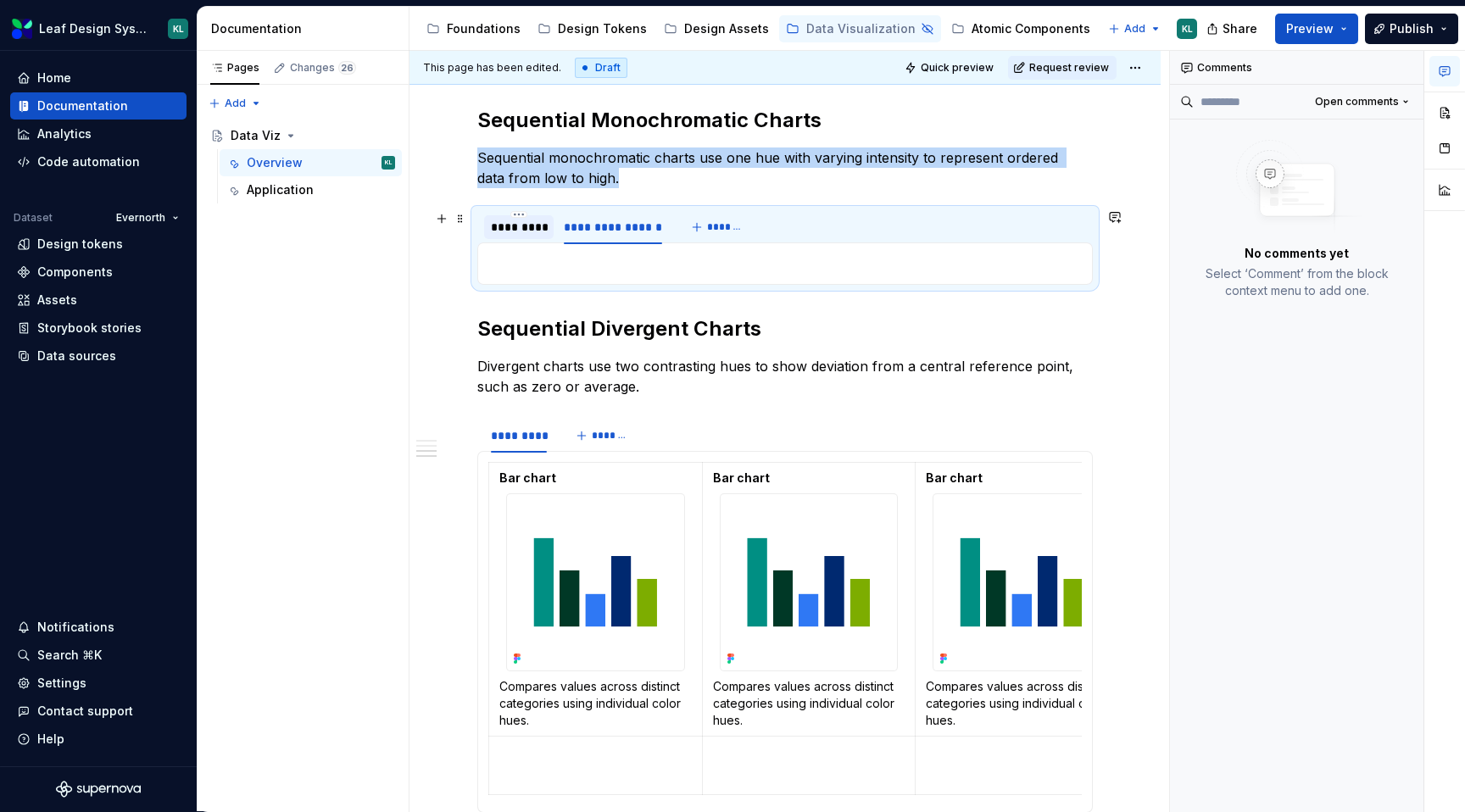
click at [518, 230] on div "*********" at bounding box center [519, 227] width 56 height 17
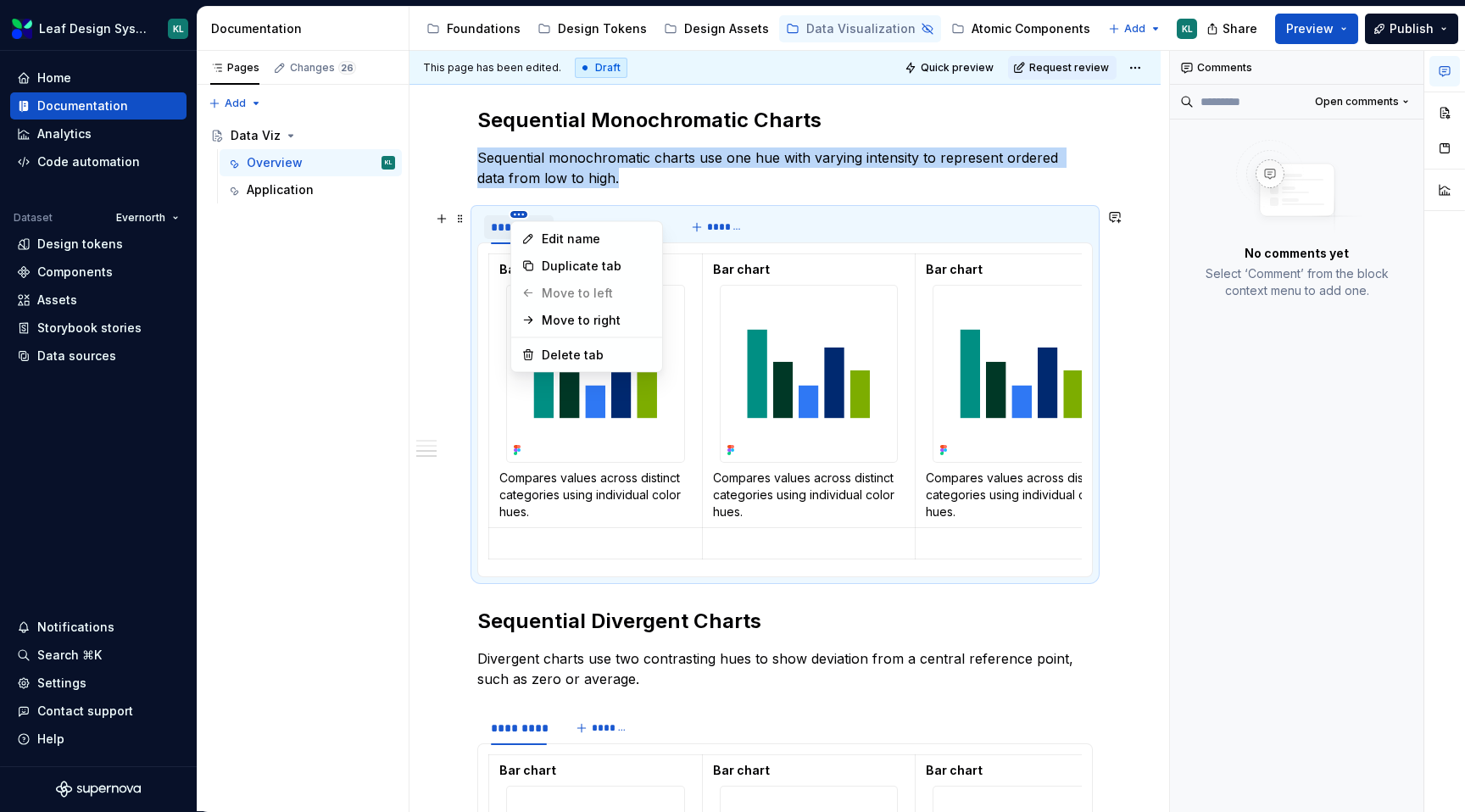
click at [517, 210] on html "Leaf Design System KL Home Documentation Analytics Code automation Dataset Ever…" at bounding box center [732, 406] width 1465 height 812
click at [555, 262] on div "Duplicate tab" at bounding box center [596, 266] width 110 height 17
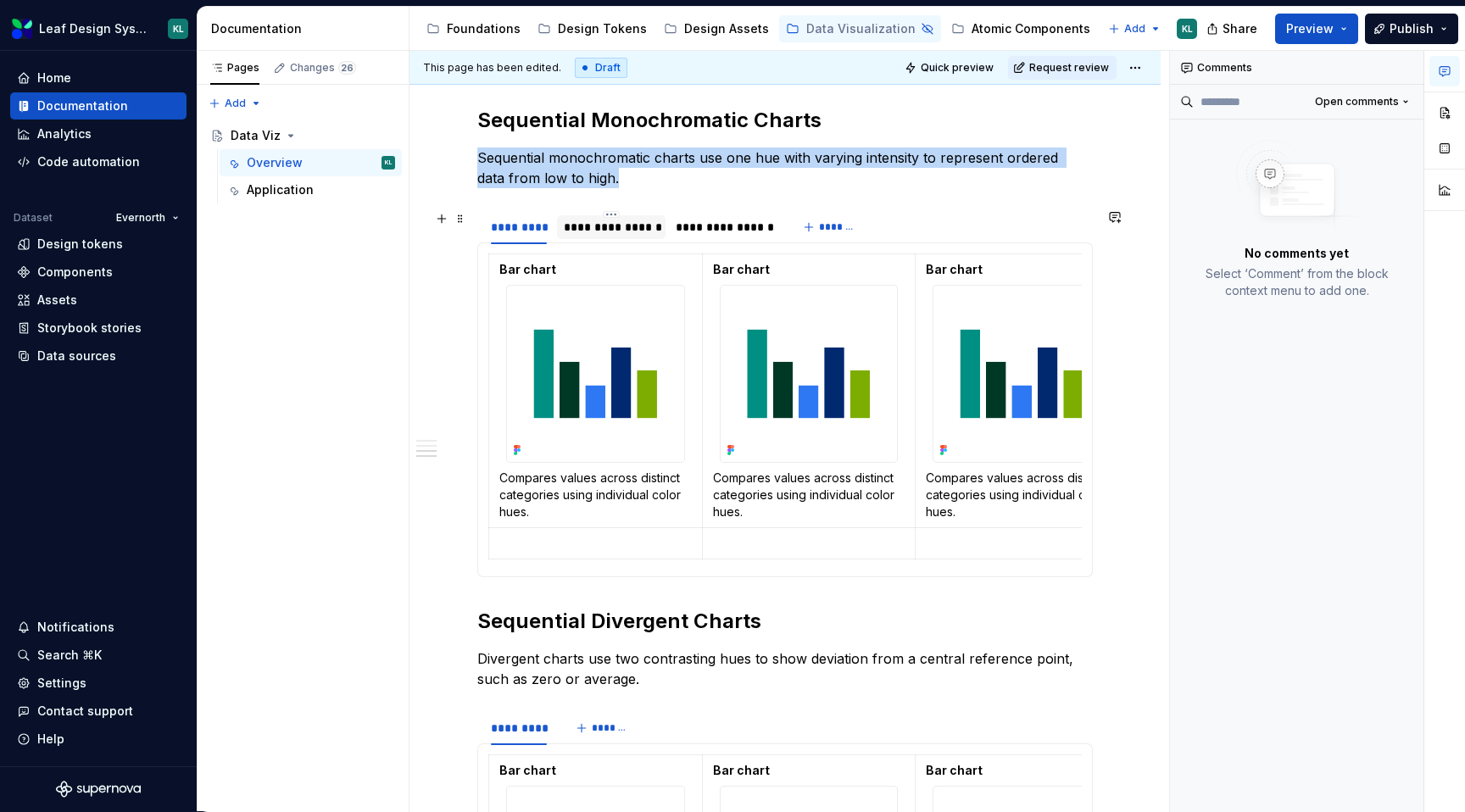
click at [630, 231] on div "**********" at bounding box center [612, 227] width 95 height 17
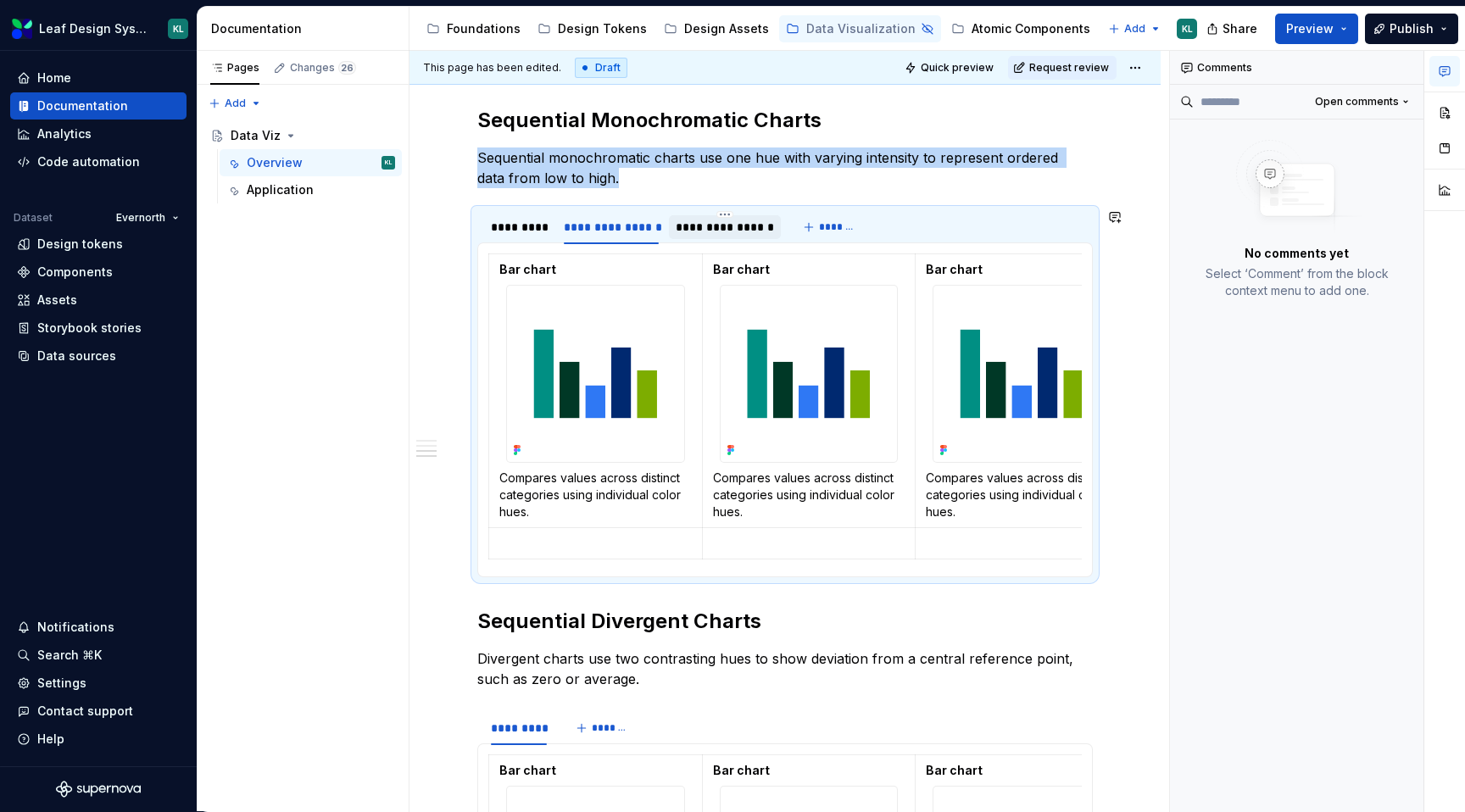
click at [724, 210] on div "**********" at bounding box center [725, 226] width 112 height 32
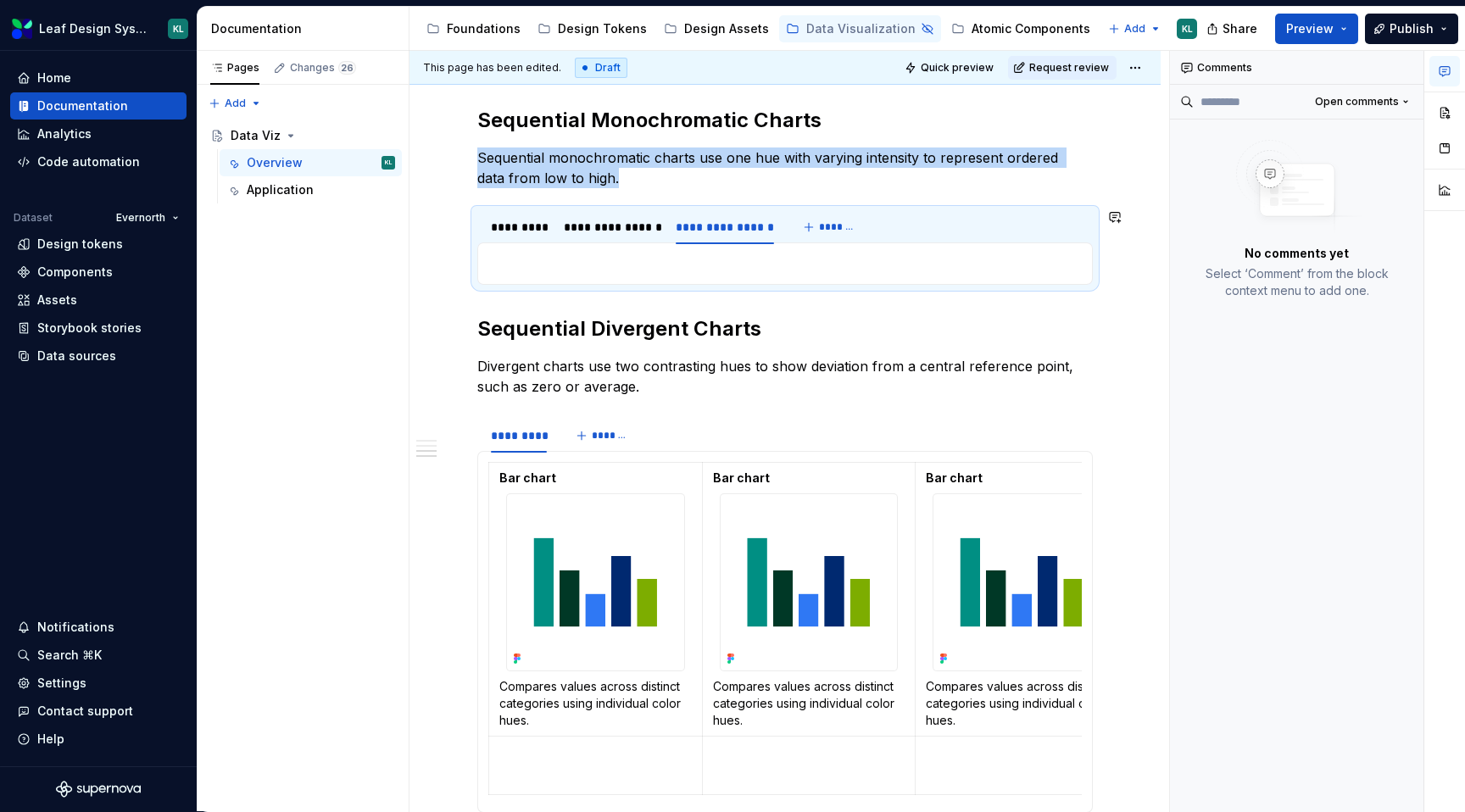
click at [726, 209] on section "**********" at bounding box center [785, 246] width 615 height 76
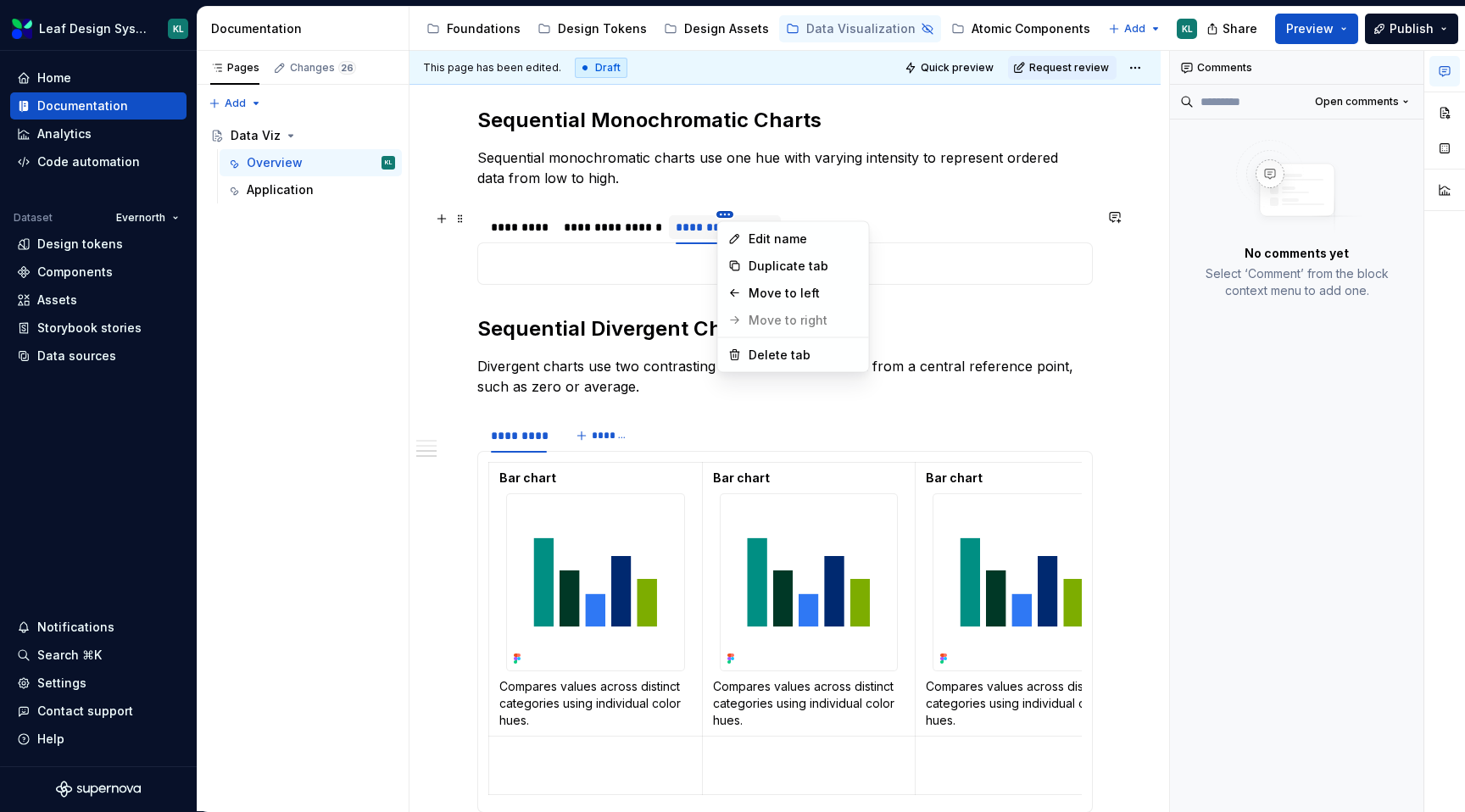
click at [722, 213] on html "Leaf Design System KL Home Documentation Analytics Code automation Dataset Ever…" at bounding box center [732, 406] width 1465 height 812
click at [761, 347] on div "Delete tab" at bounding box center [804, 356] width 110 height 17
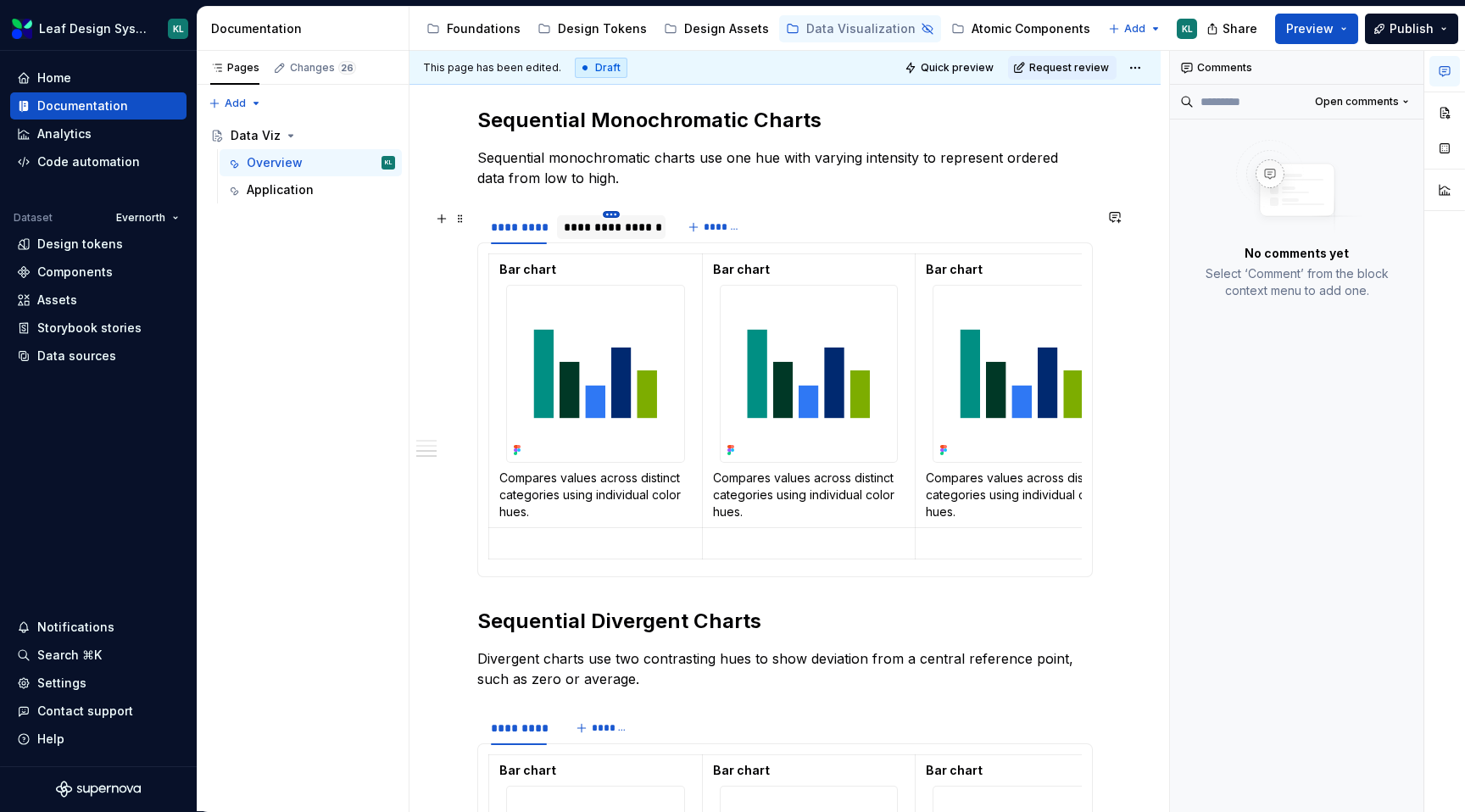
click at [608, 214] on html "Leaf Design System KL Home Documentation Analytics Code automation Dataset Ever…" at bounding box center [732, 406] width 1465 height 812
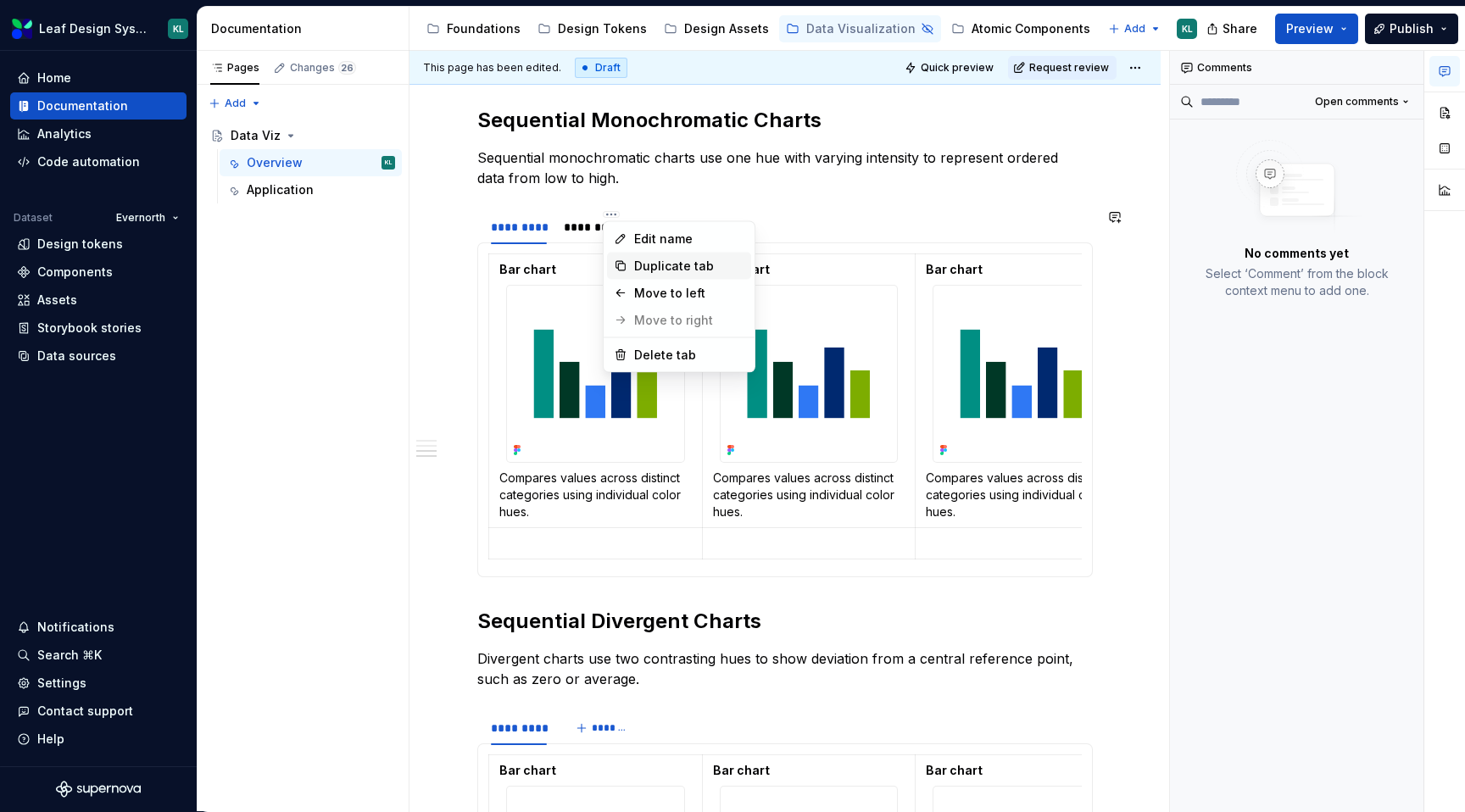
click at [670, 261] on div "Duplicate tab" at bounding box center [689, 266] width 110 height 17
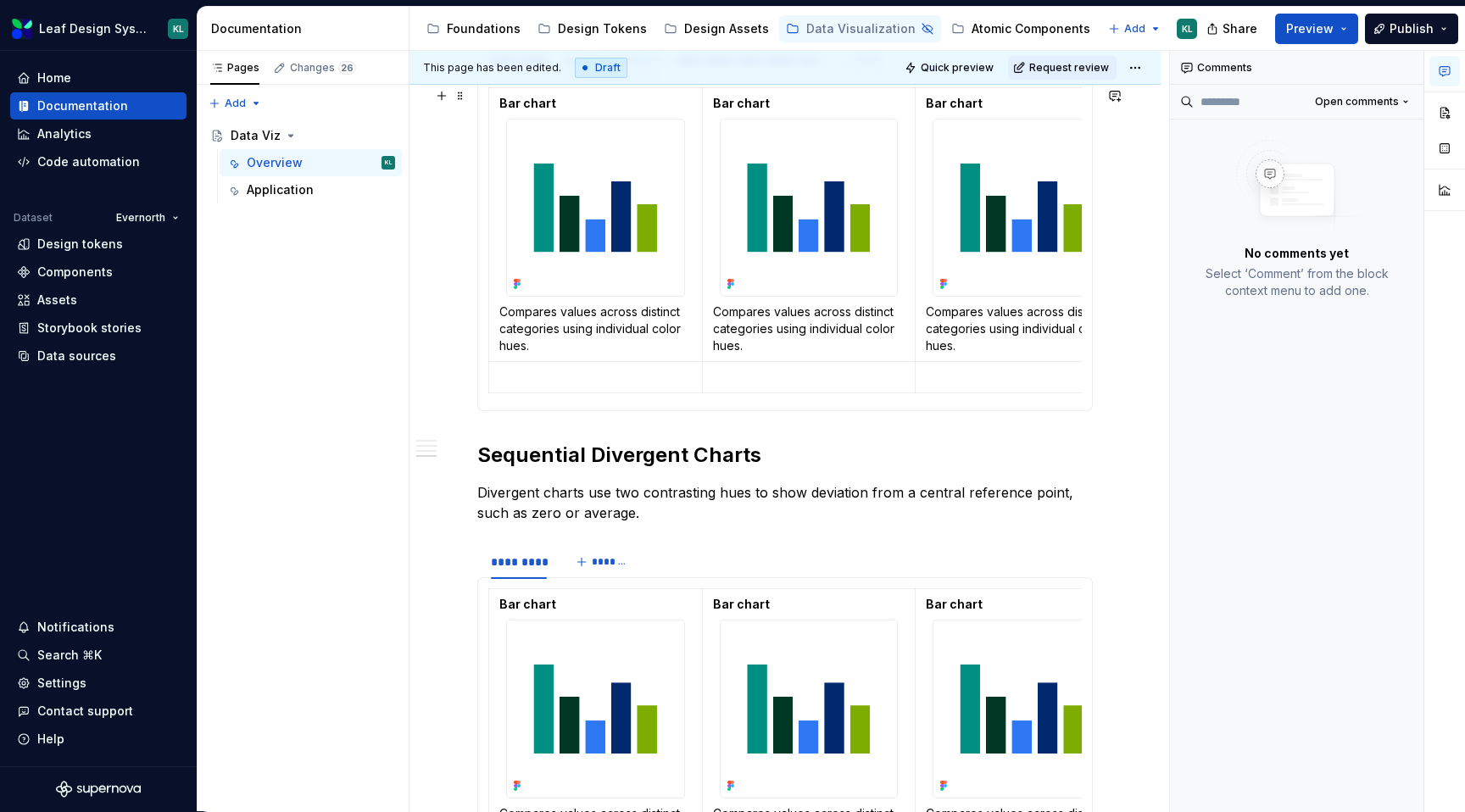
scroll to position [2040, 0]
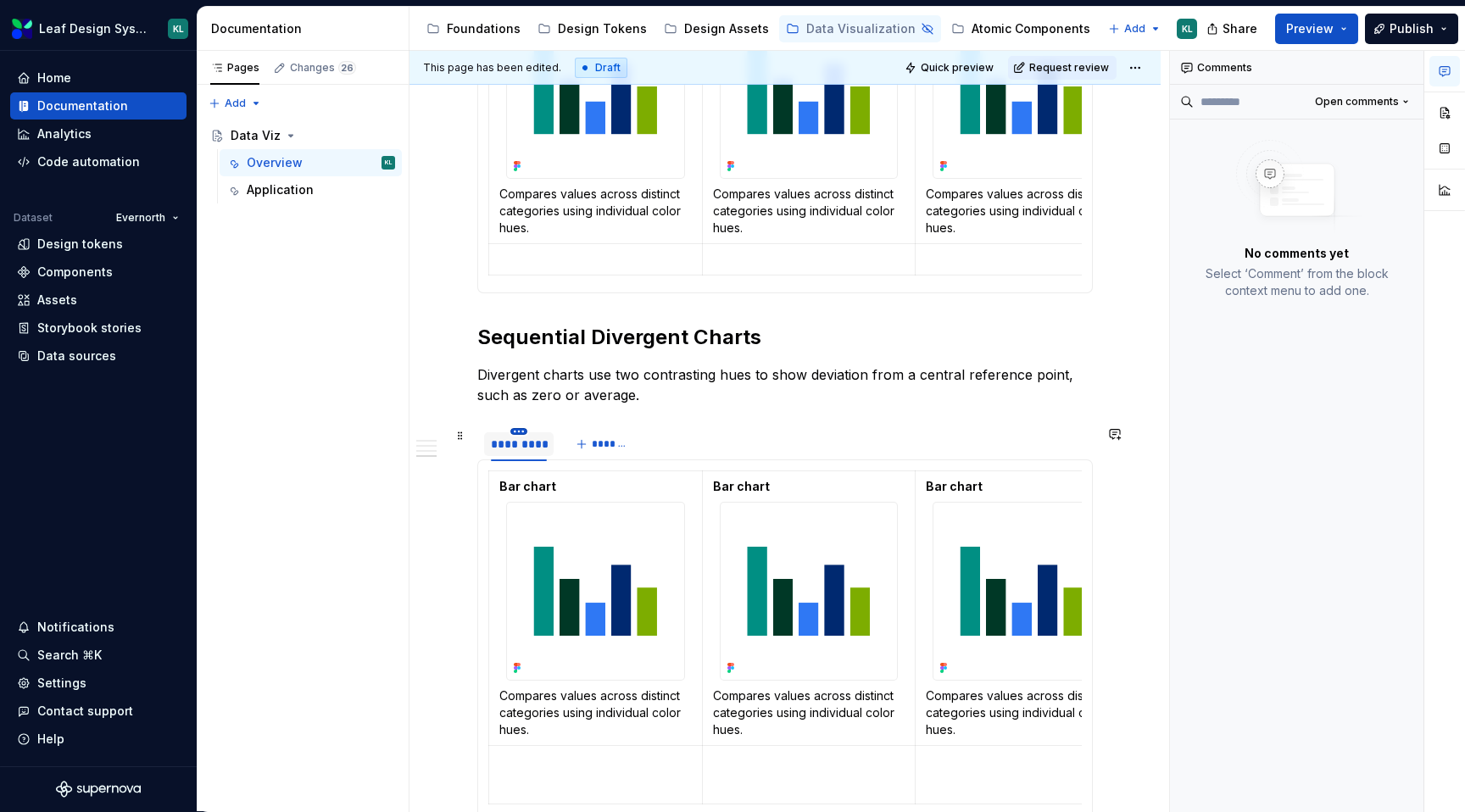
click at [520, 429] on html "Leaf Design System KL Home Documentation Analytics Code automation Dataset Ever…" at bounding box center [732, 406] width 1465 height 812
click at [551, 476] on div "Duplicate tab" at bounding box center [596, 484] width 110 height 17
type textarea "*"
click at [612, 427] on html "Leaf Design System KL Home Documentation Analytics Code automation Dataset Ever…" at bounding box center [732, 406] width 1465 height 812
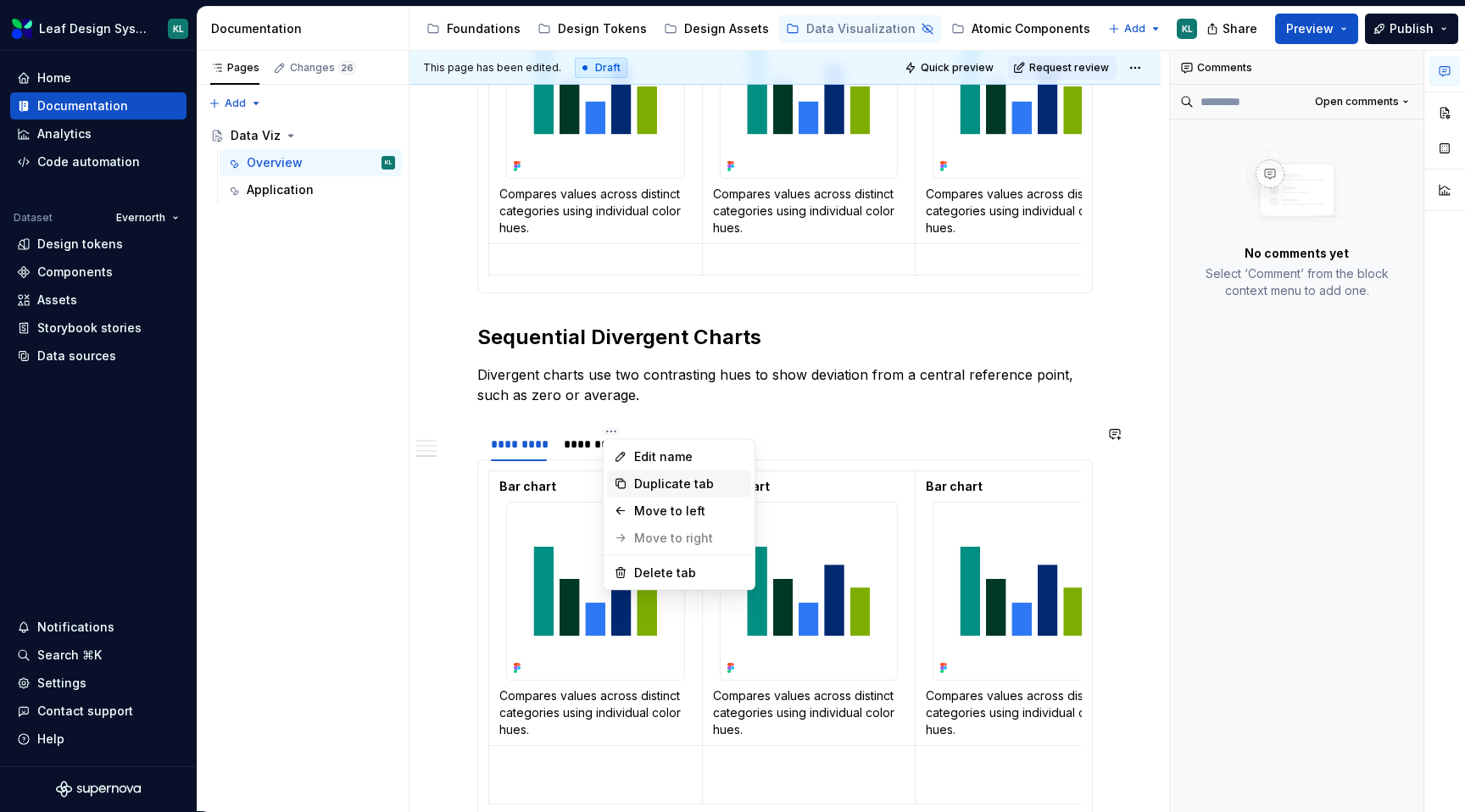
click at [653, 478] on div "Duplicate tab" at bounding box center [689, 484] width 110 height 17
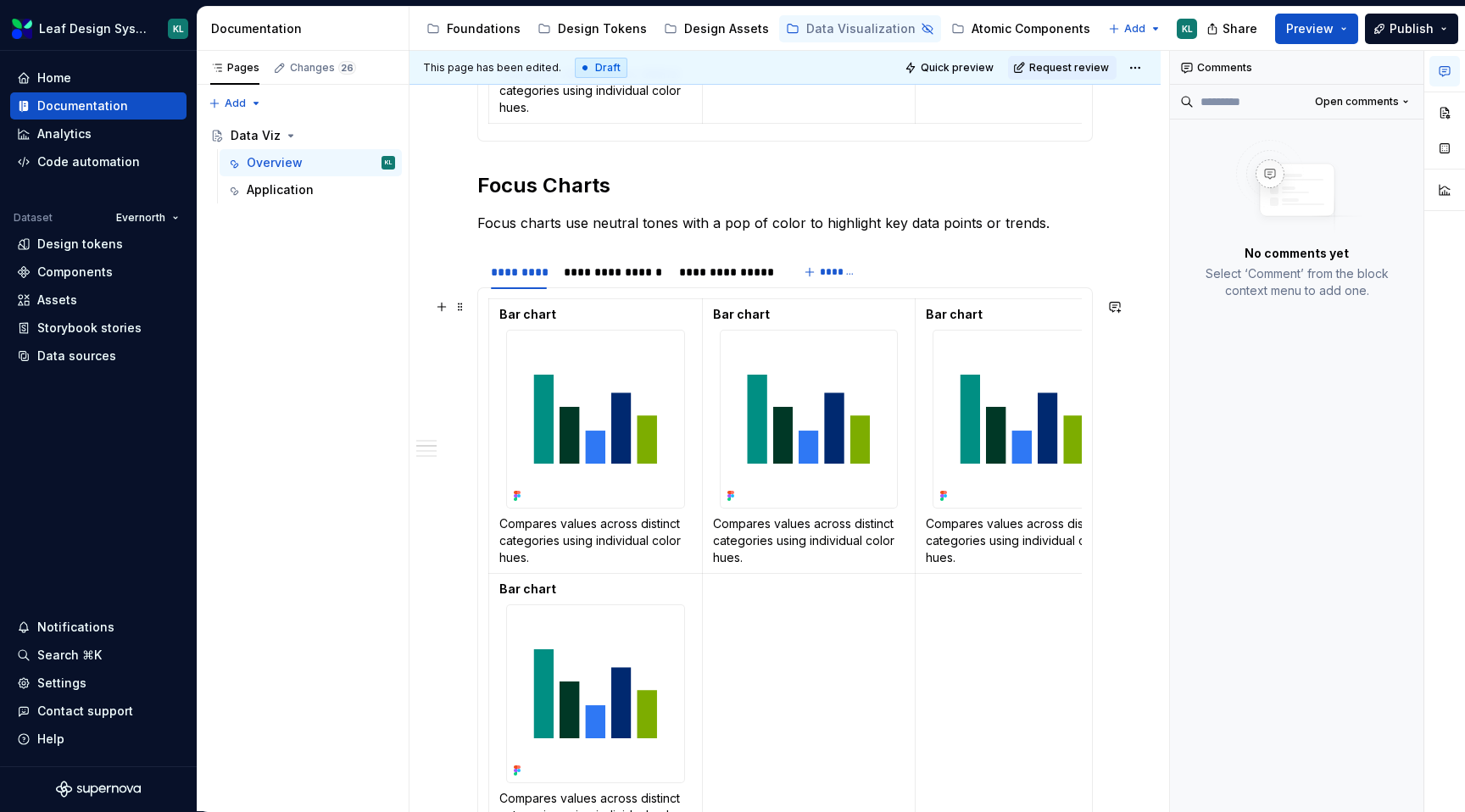
scroll to position [948, 0]
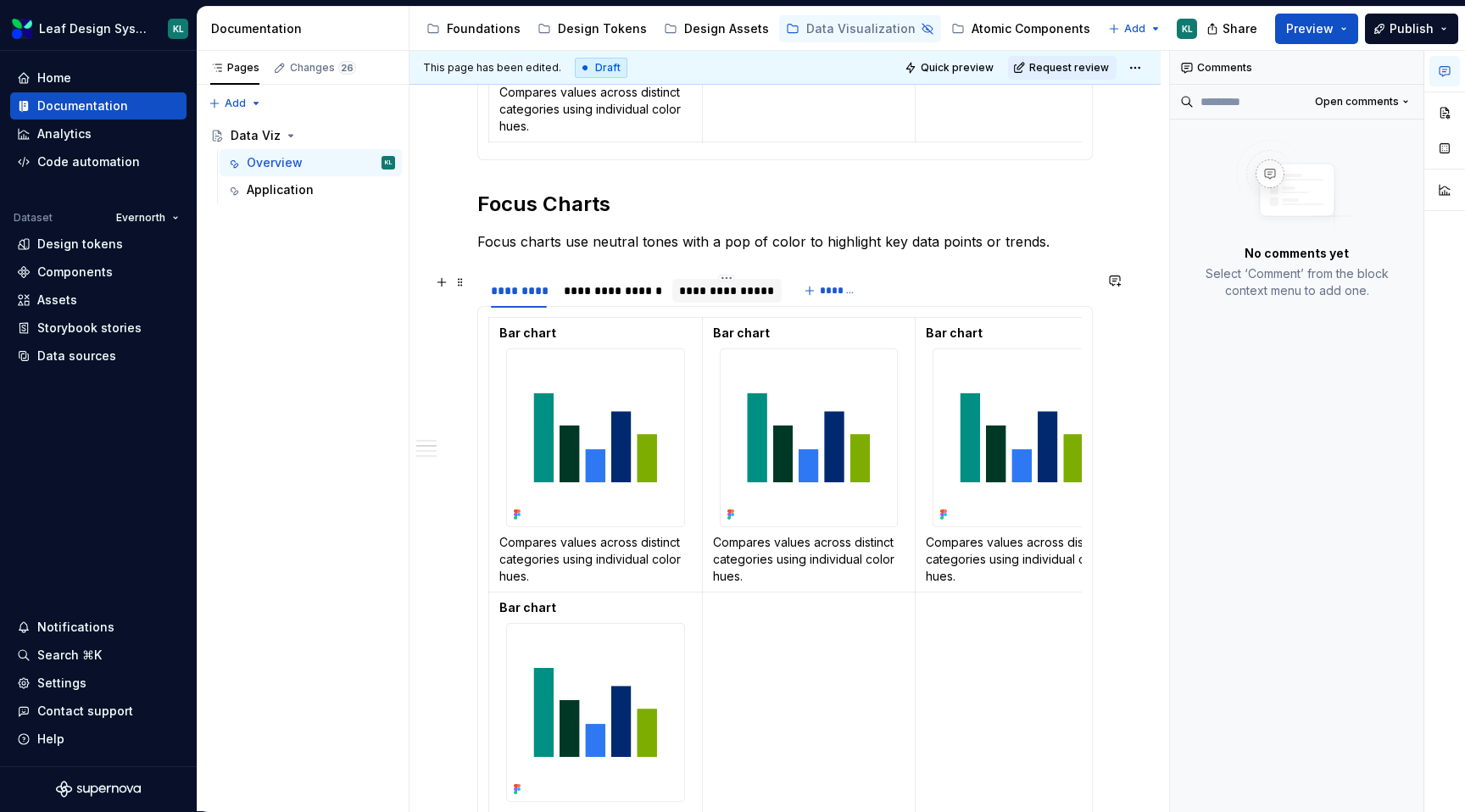
click at [695, 290] on div "**********" at bounding box center [726, 291] width 95 height 17
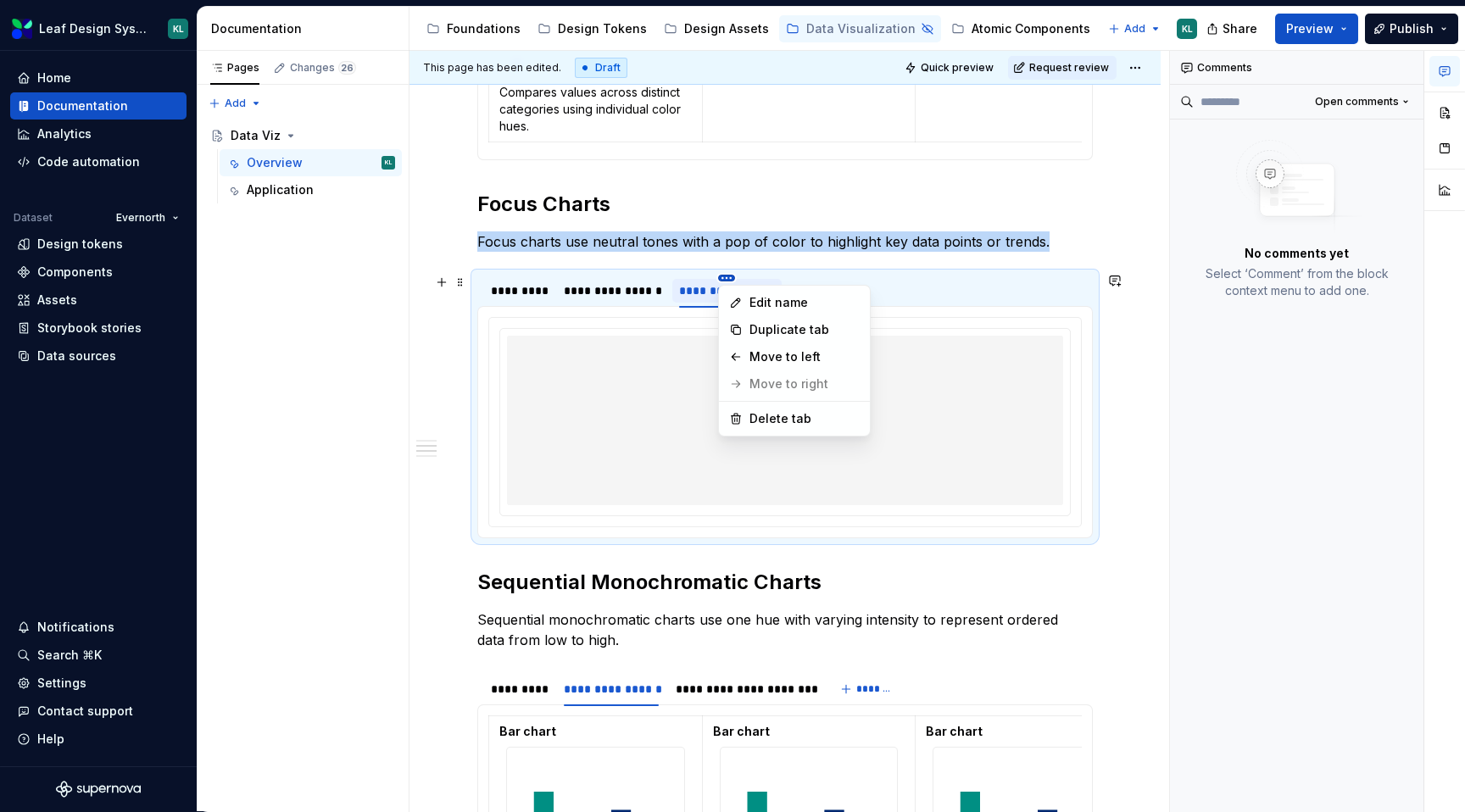
click at [724, 275] on html "Leaf Design System KL Home Documentation Analytics Code automation Dataset Ever…" at bounding box center [732, 406] width 1465 height 812
click at [782, 411] on div "Delete tab" at bounding box center [804, 419] width 110 height 17
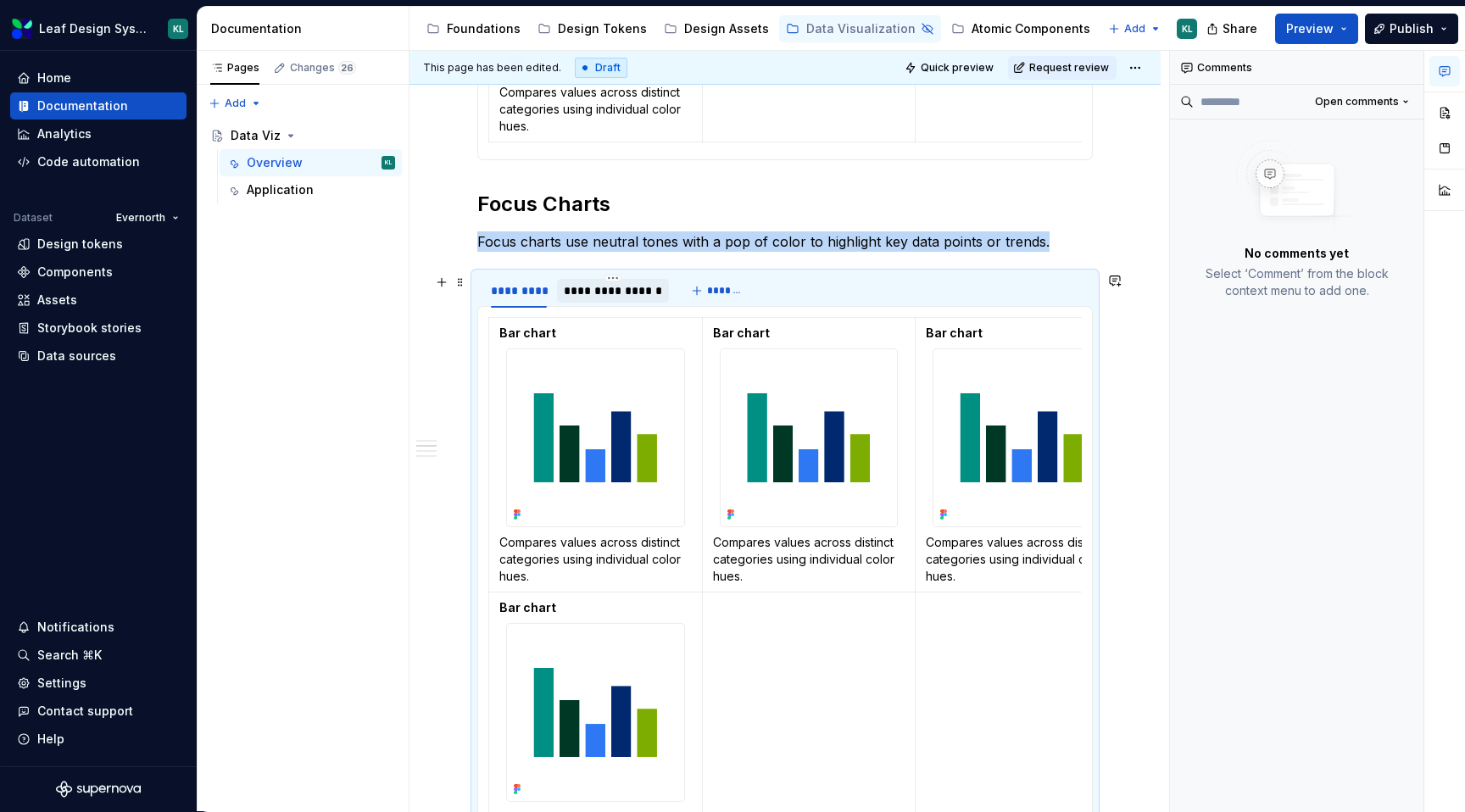
click at [625, 285] on div "**********" at bounding box center [613, 291] width 98 height 17
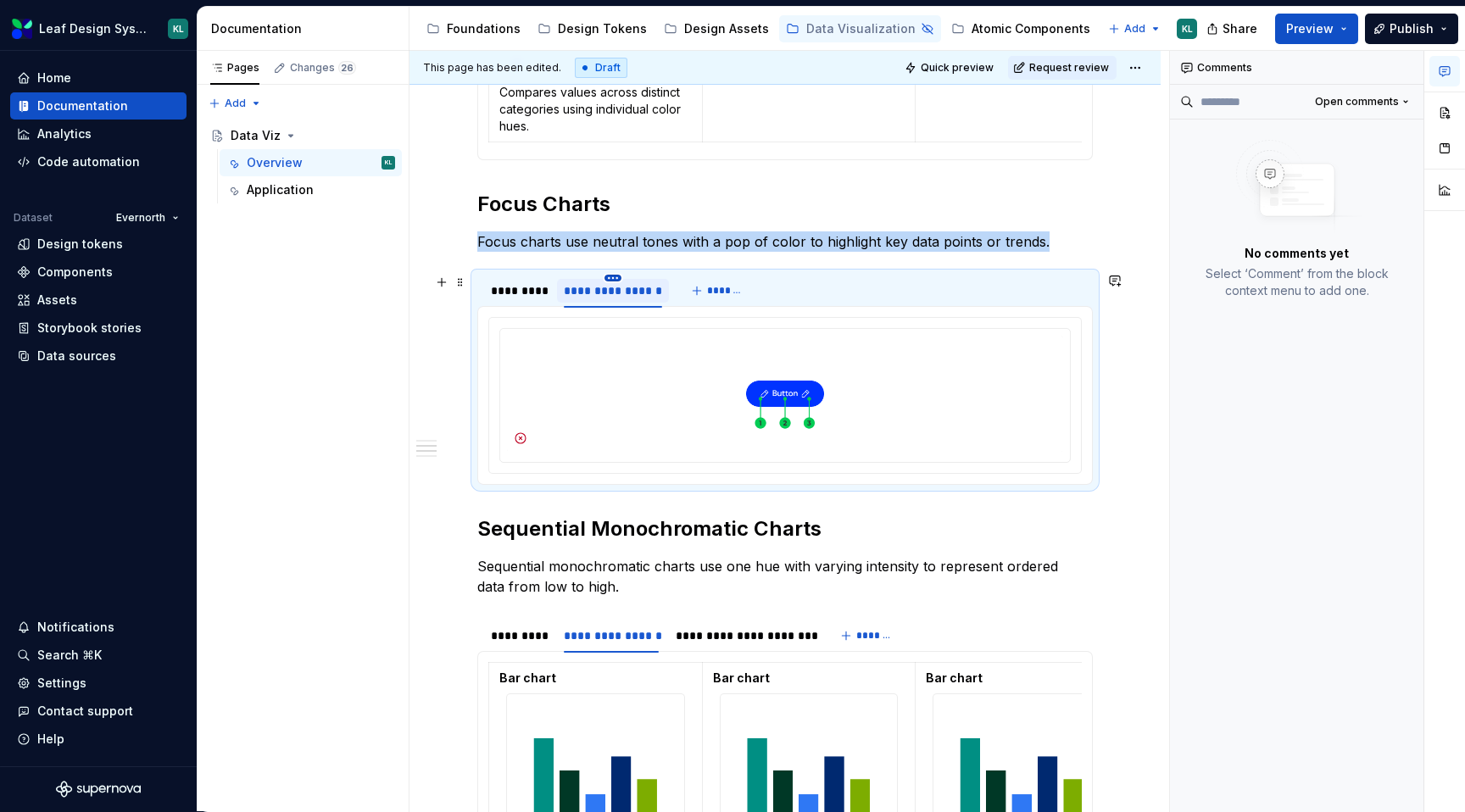
click at [611, 274] on html "Leaf Design System KL Home Documentation Analytics Code automation Dataset Ever…" at bounding box center [732, 406] width 1465 height 812
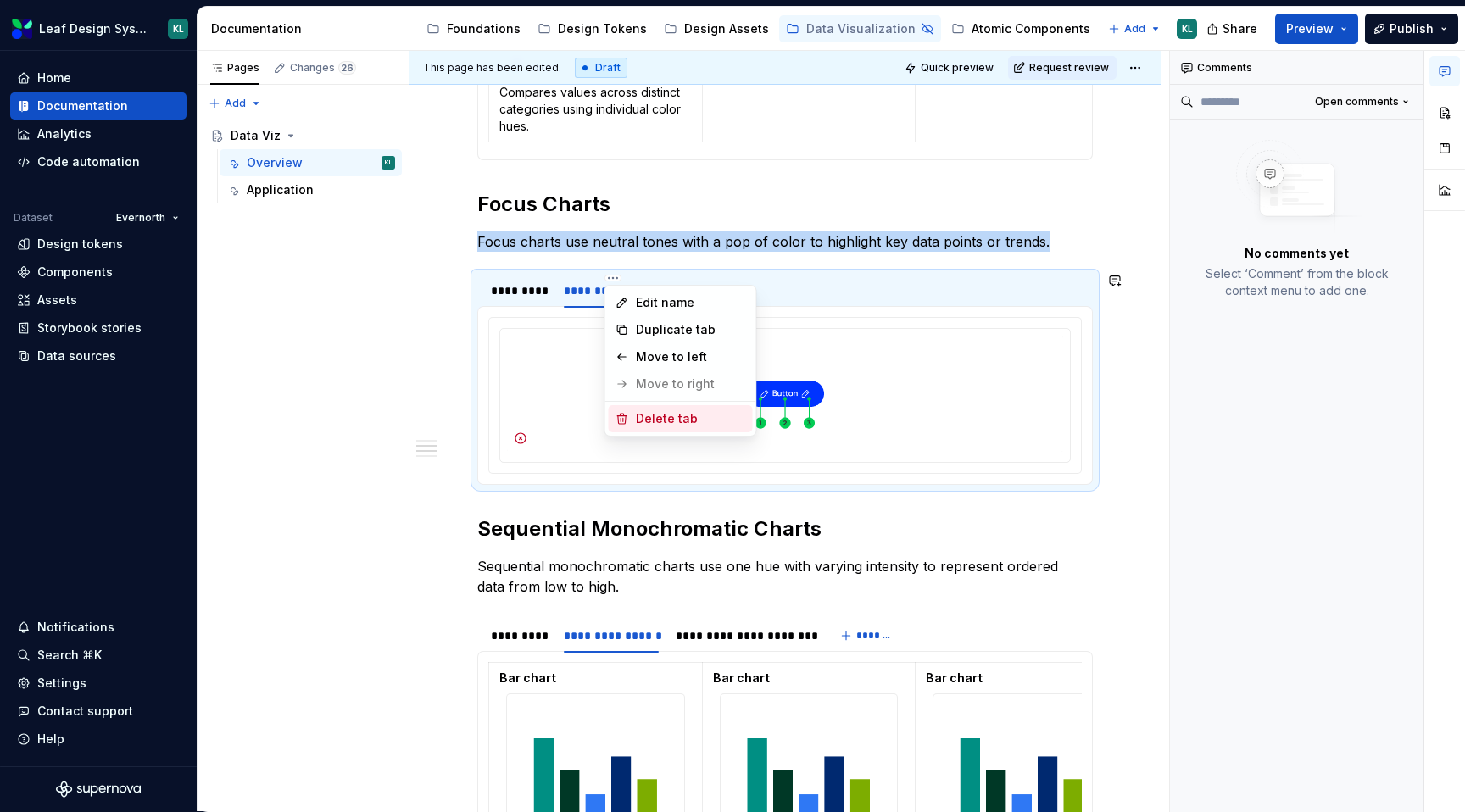
click at [667, 417] on div "Delete tab" at bounding box center [691, 419] width 110 height 17
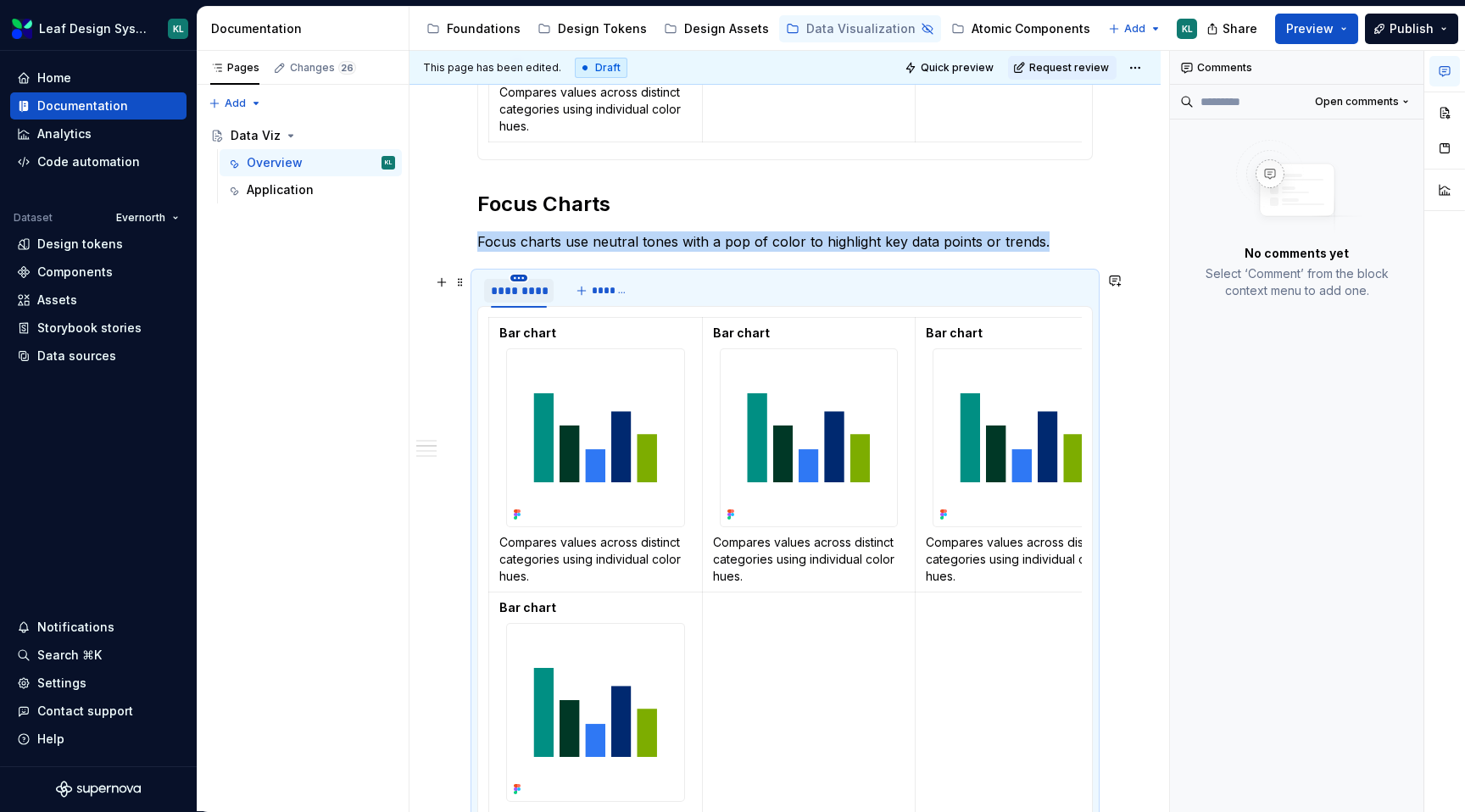
click at [518, 274] on html "Leaf Design System KL Home Documentation Analytics Code automation Dataset Ever…" at bounding box center [732, 406] width 1465 height 812
click at [585, 328] on div "Duplicate tab" at bounding box center [596, 330] width 110 height 17
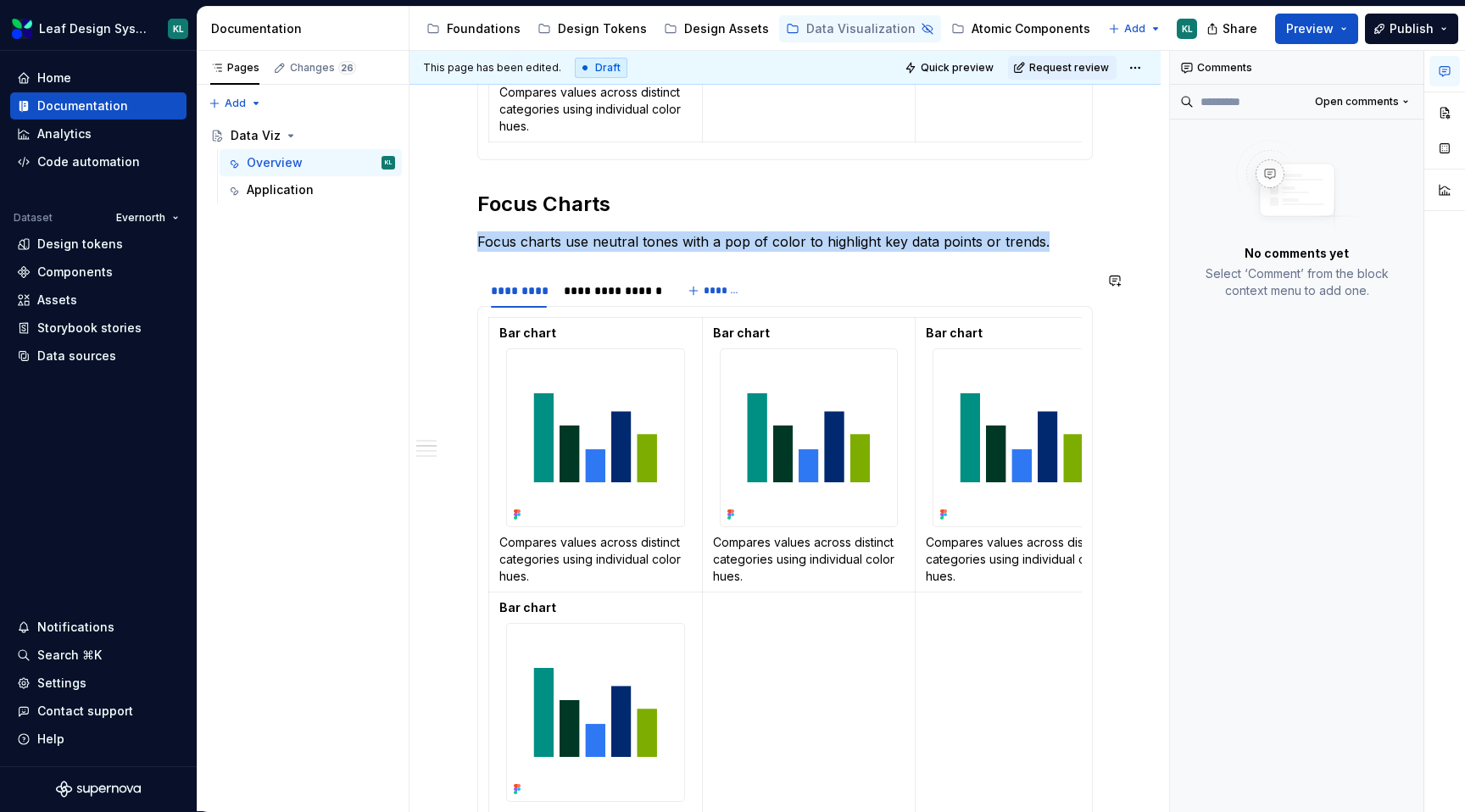
click at [608, 272] on section "**********" at bounding box center [785, 578] width 615 height 612
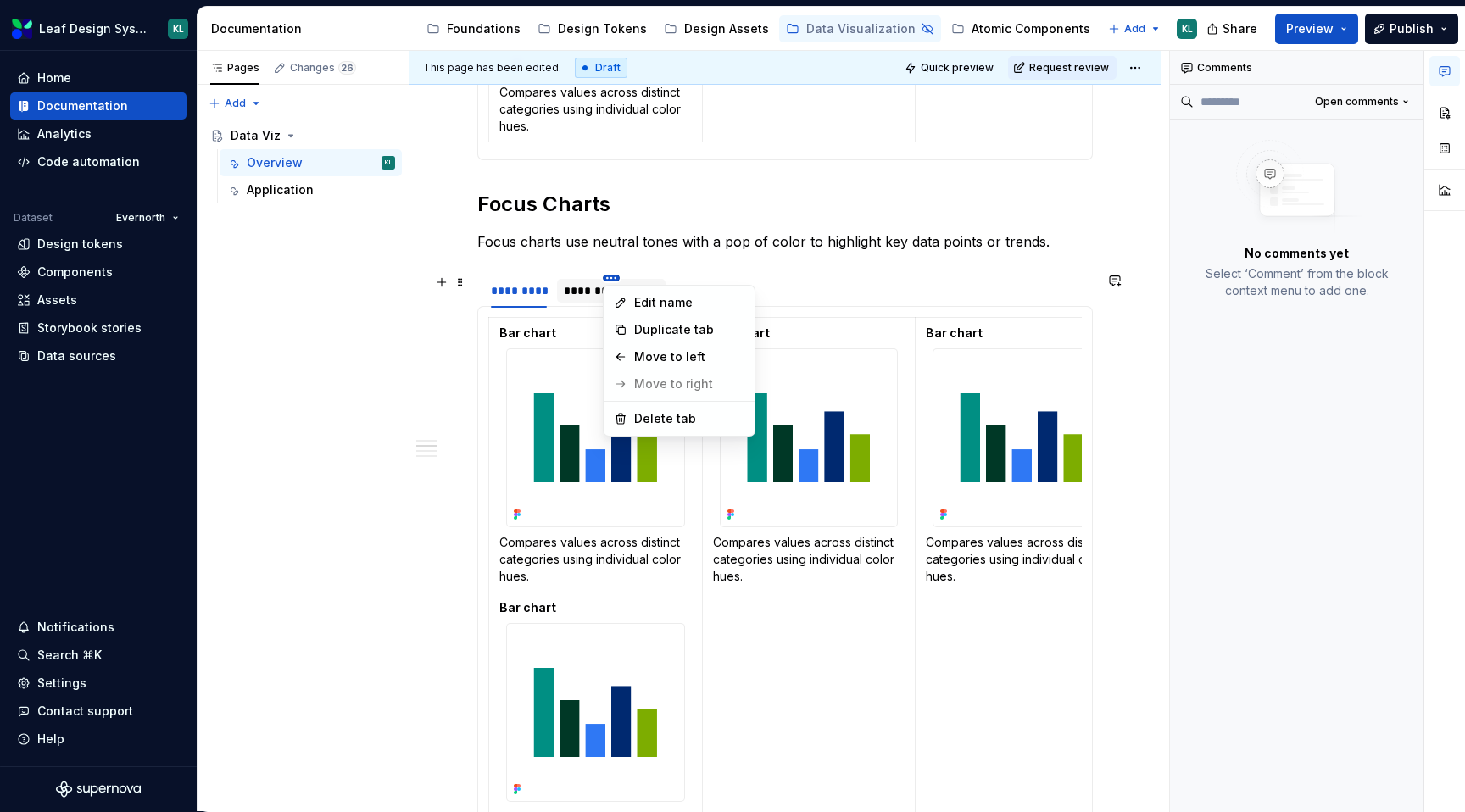
click at [609, 276] on html "Leaf Design System KL Home Documentation Analytics Code automation Dataset Ever…" at bounding box center [732, 406] width 1465 height 812
click at [687, 332] on div "Duplicate tab" at bounding box center [689, 330] width 110 height 17
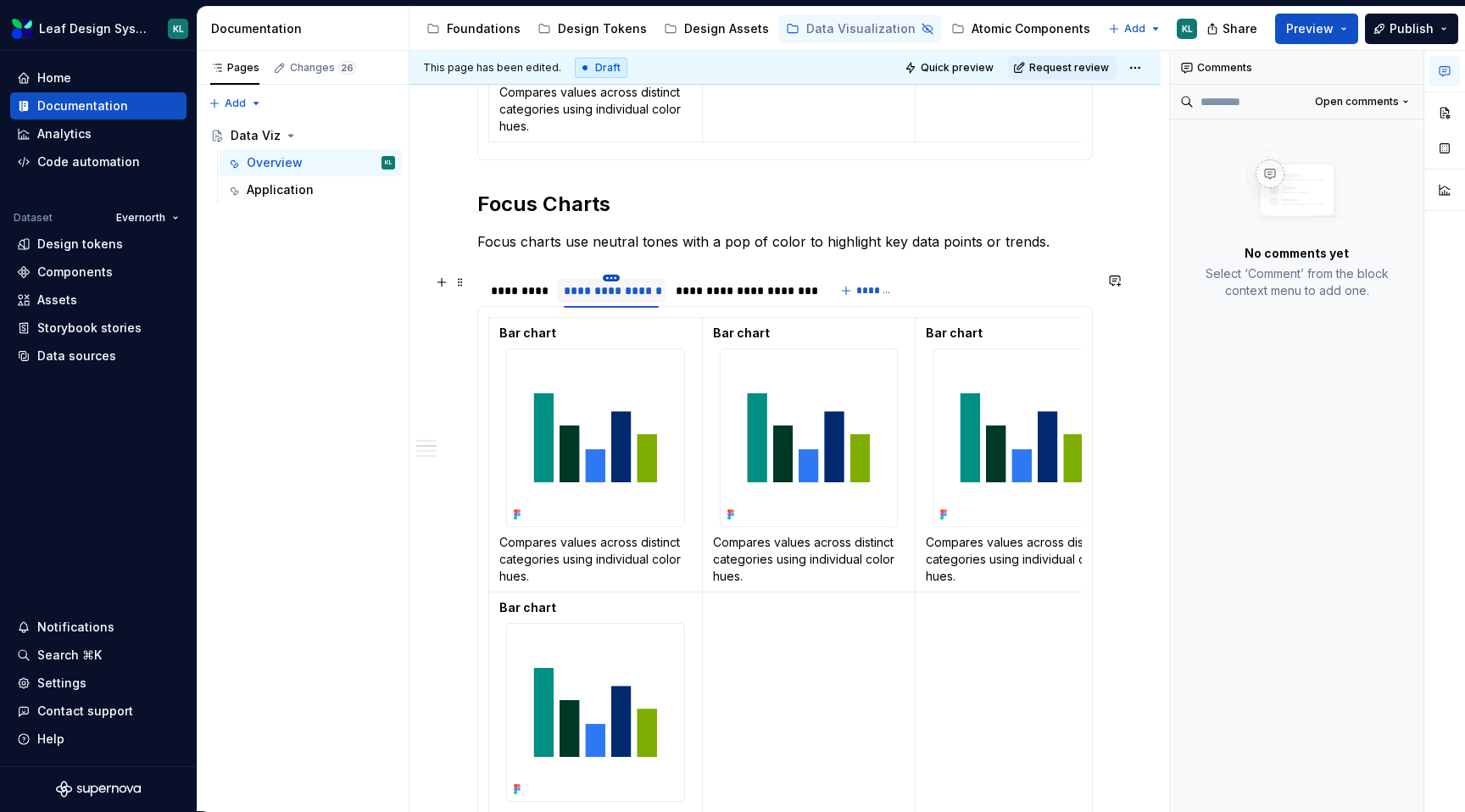
click at [614, 280] on html "Leaf Design System KL Home Documentation Analytics Code automation Dataset Ever…" at bounding box center [732, 406] width 1465 height 812
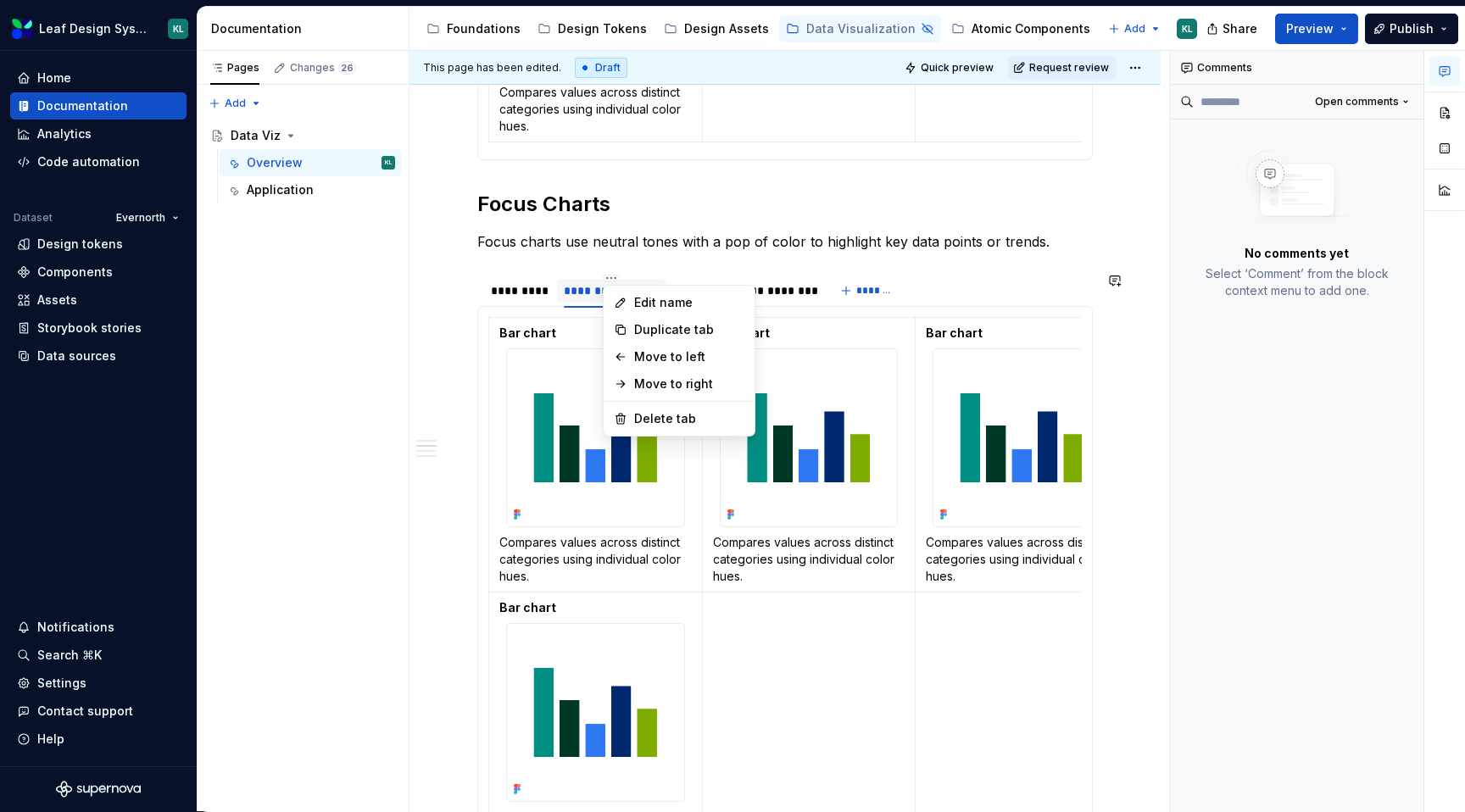
click at [590, 286] on html "Leaf Design System KL Home Documentation Analytics Code automation Dataset Ever…" at bounding box center [732, 406] width 1465 height 812
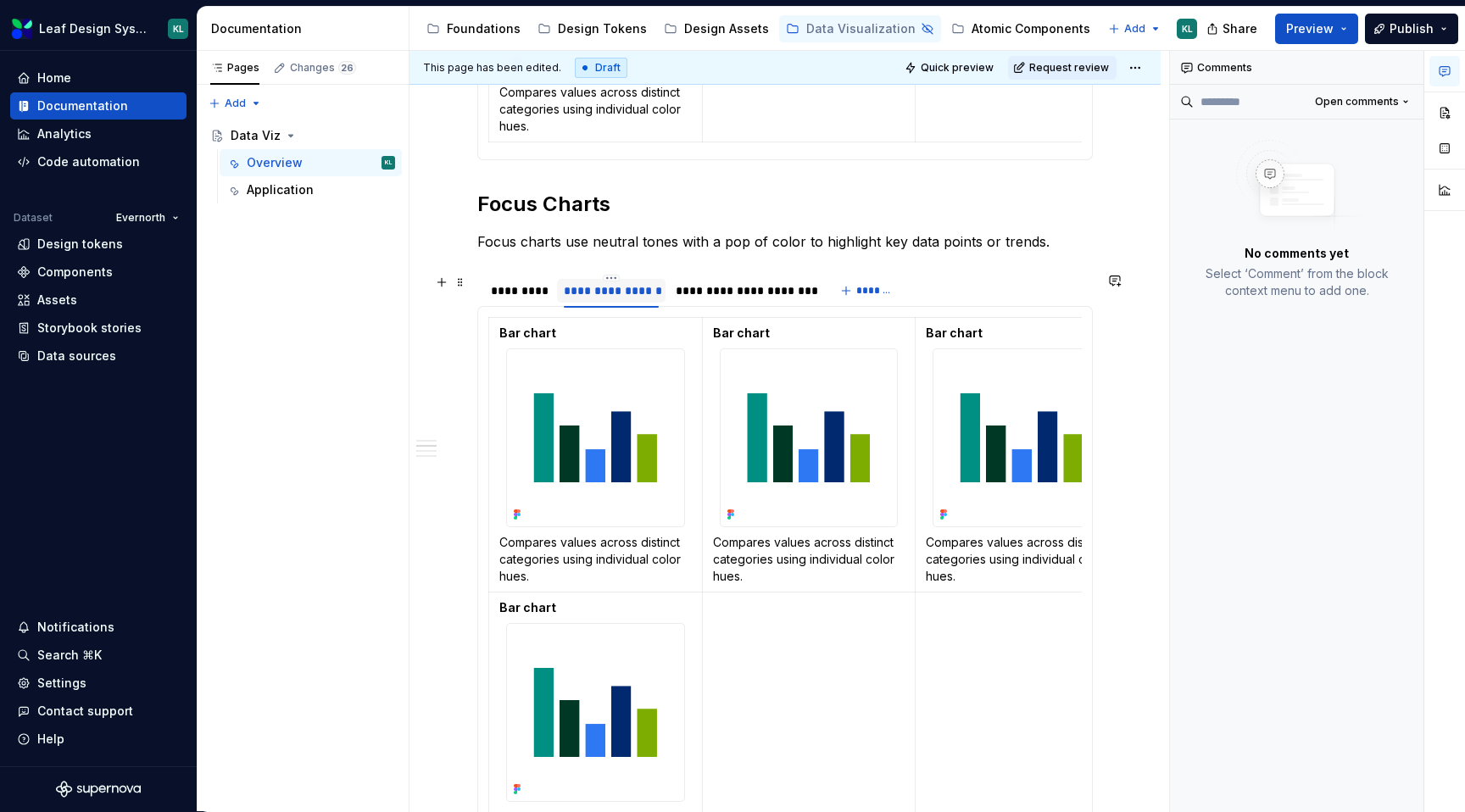
click at [587, 291] on div "**********" at bounding box center [612, 291] width 95 height 17
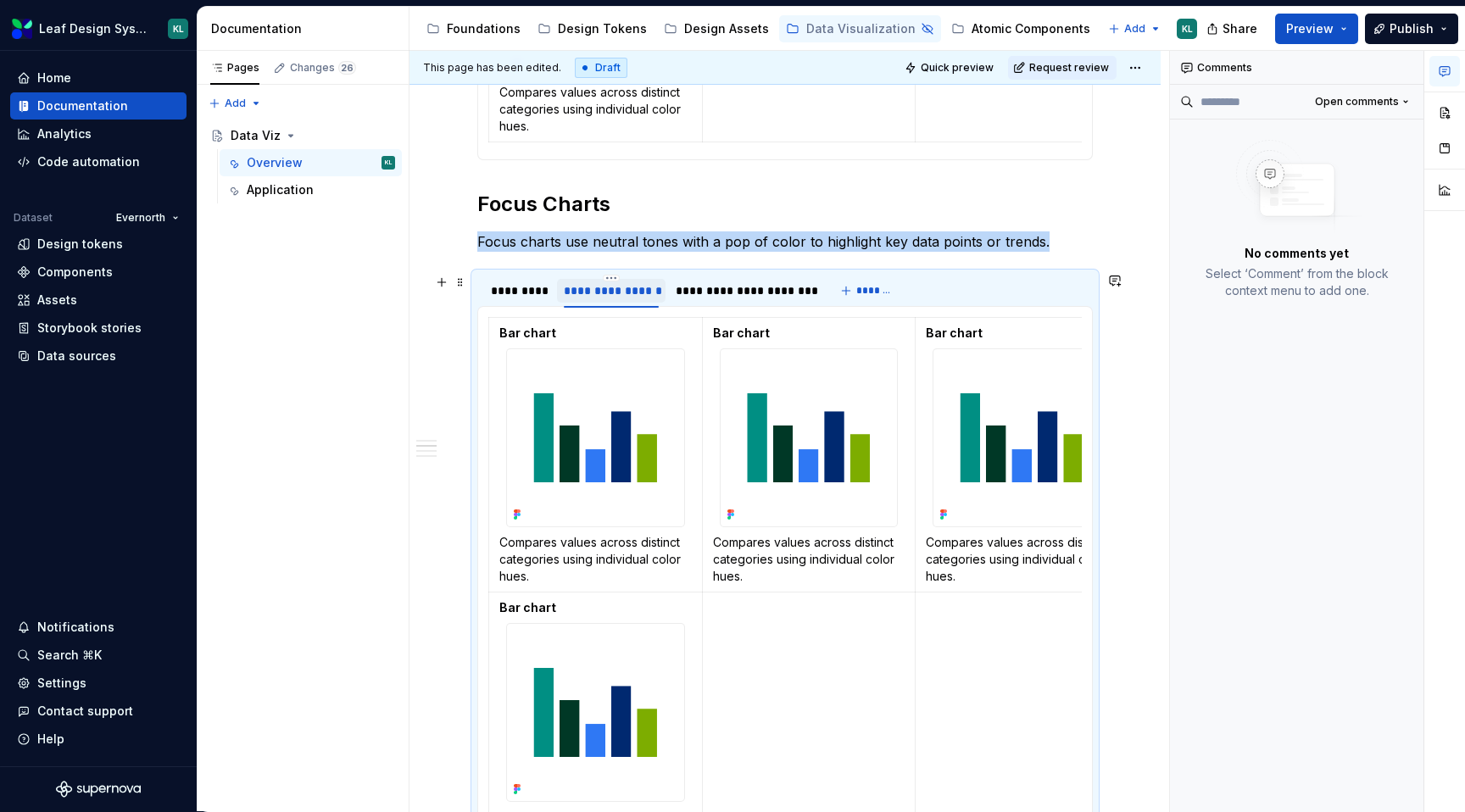
click at [587, 291] on div "**********" at bounding box center [612, 291] width 95 height 17
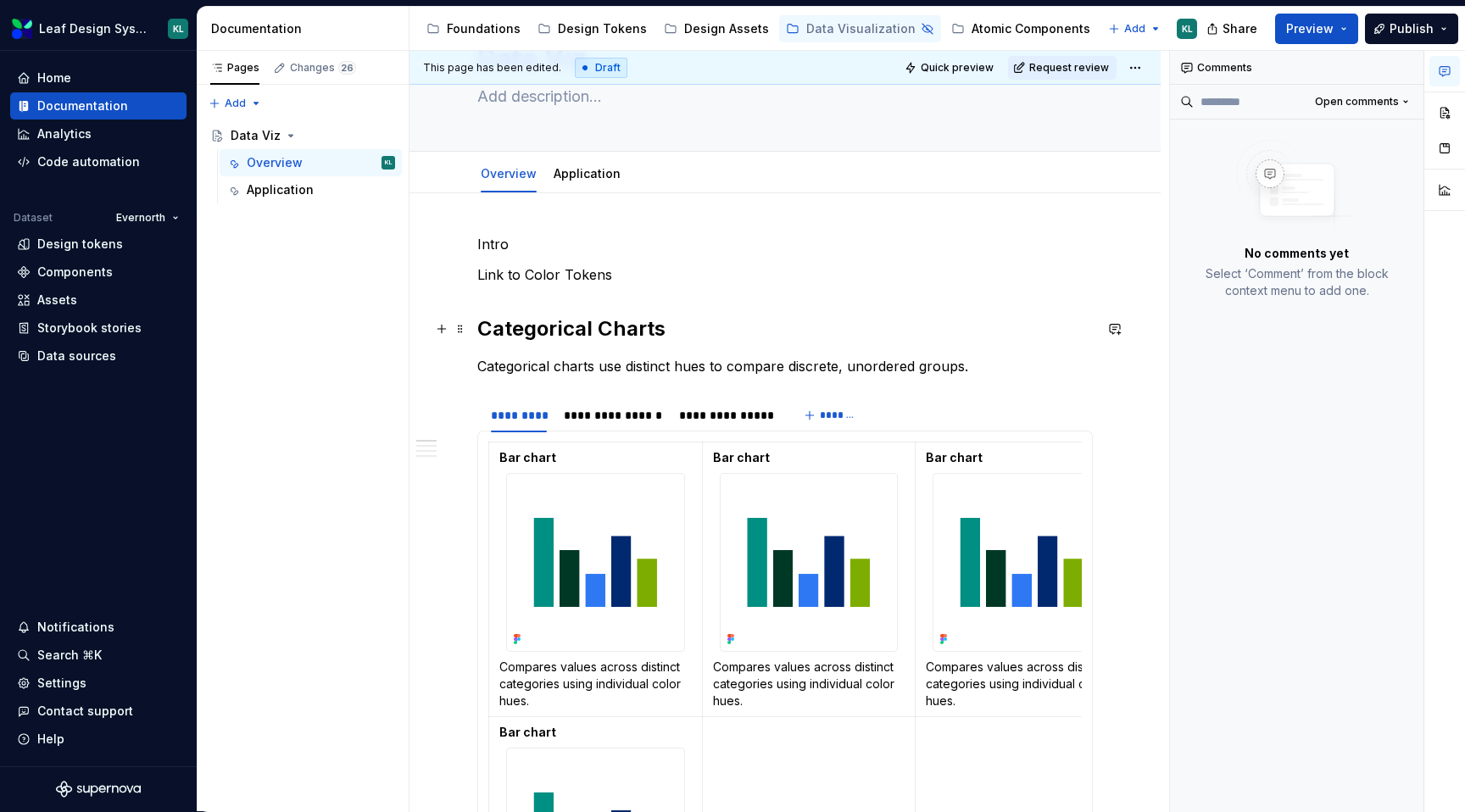
scroll to position [90, 0]
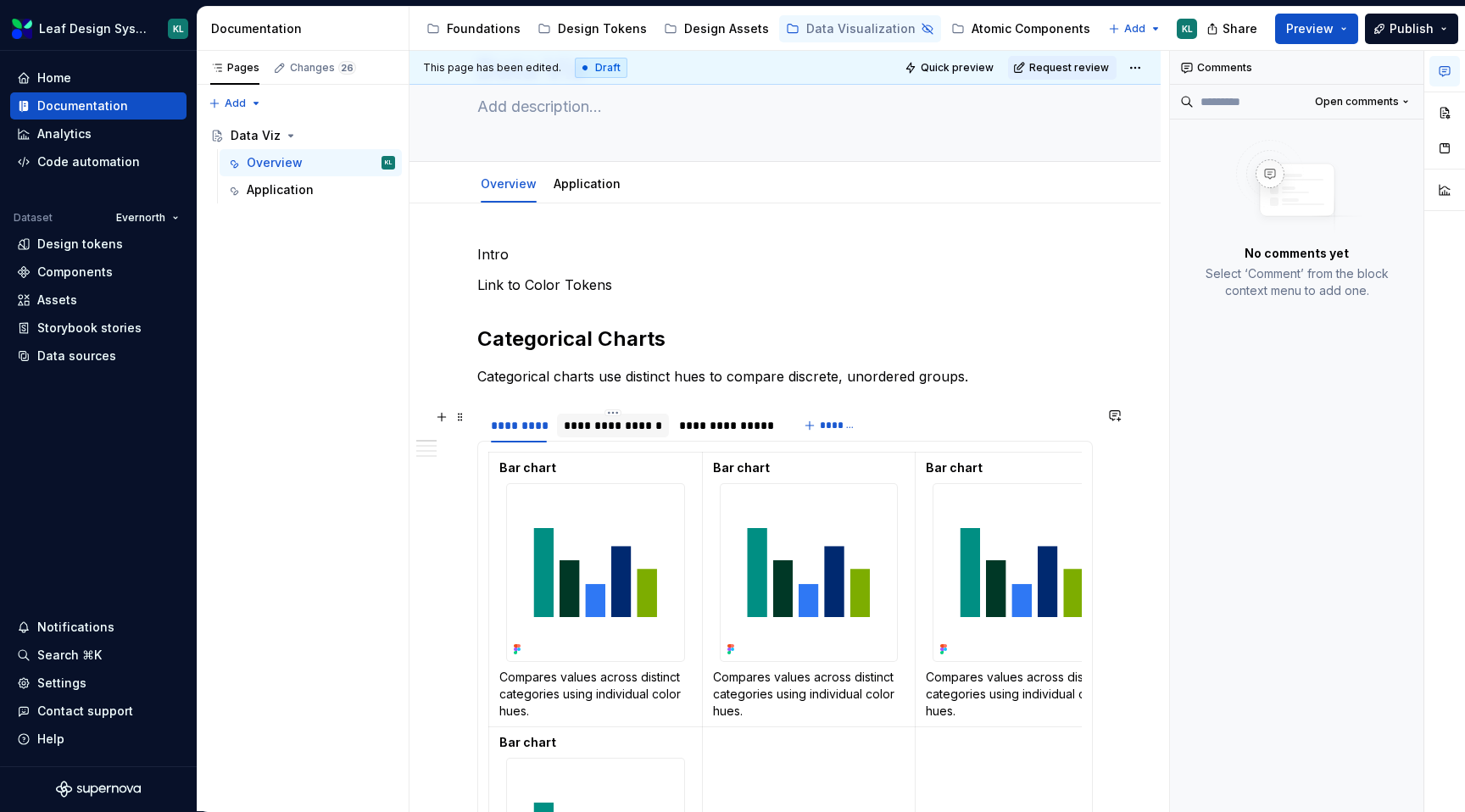
click at [608, 431] on div "**********" at bounding box center [613, 426] width 98 height 17
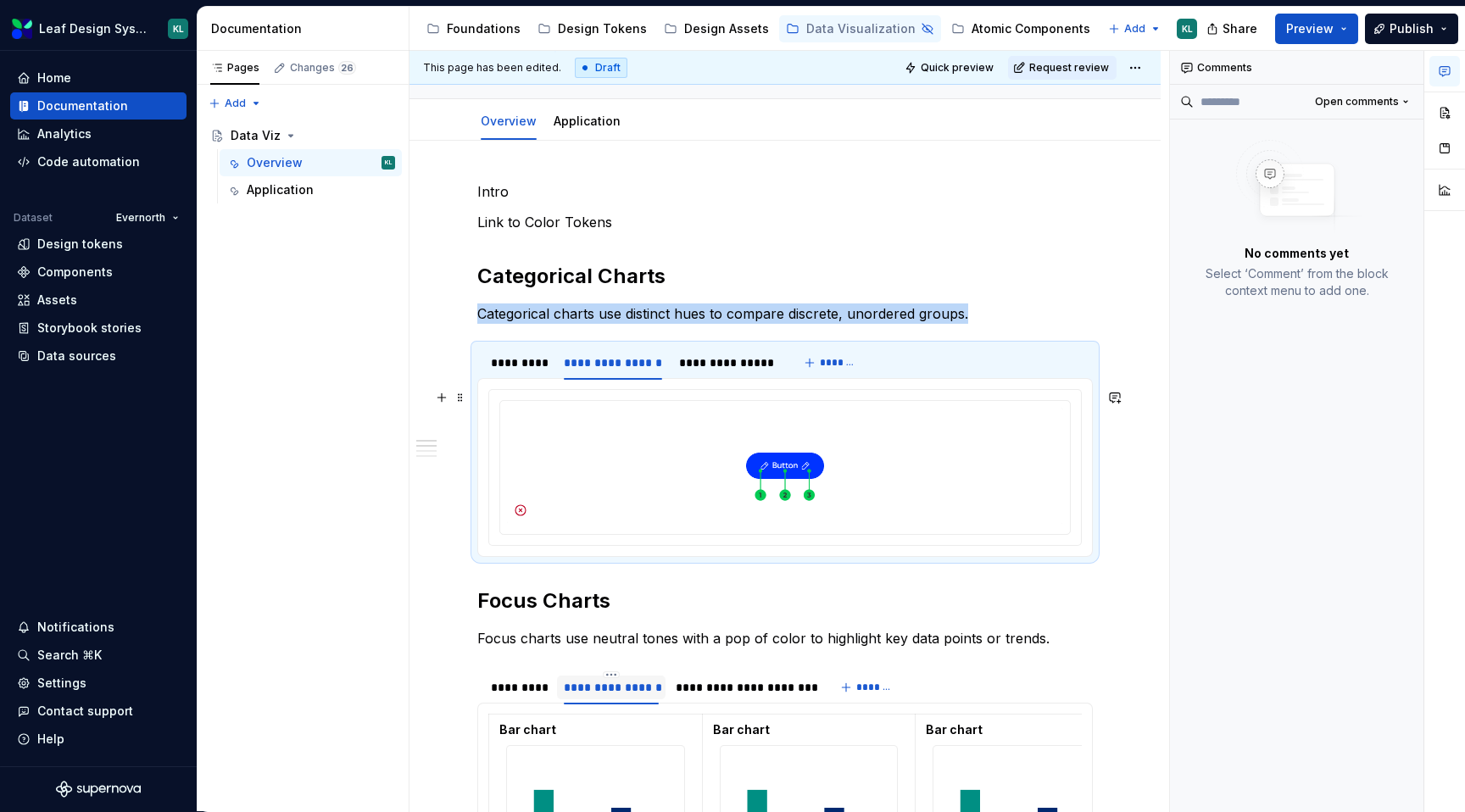
scroll to position [166, 0]
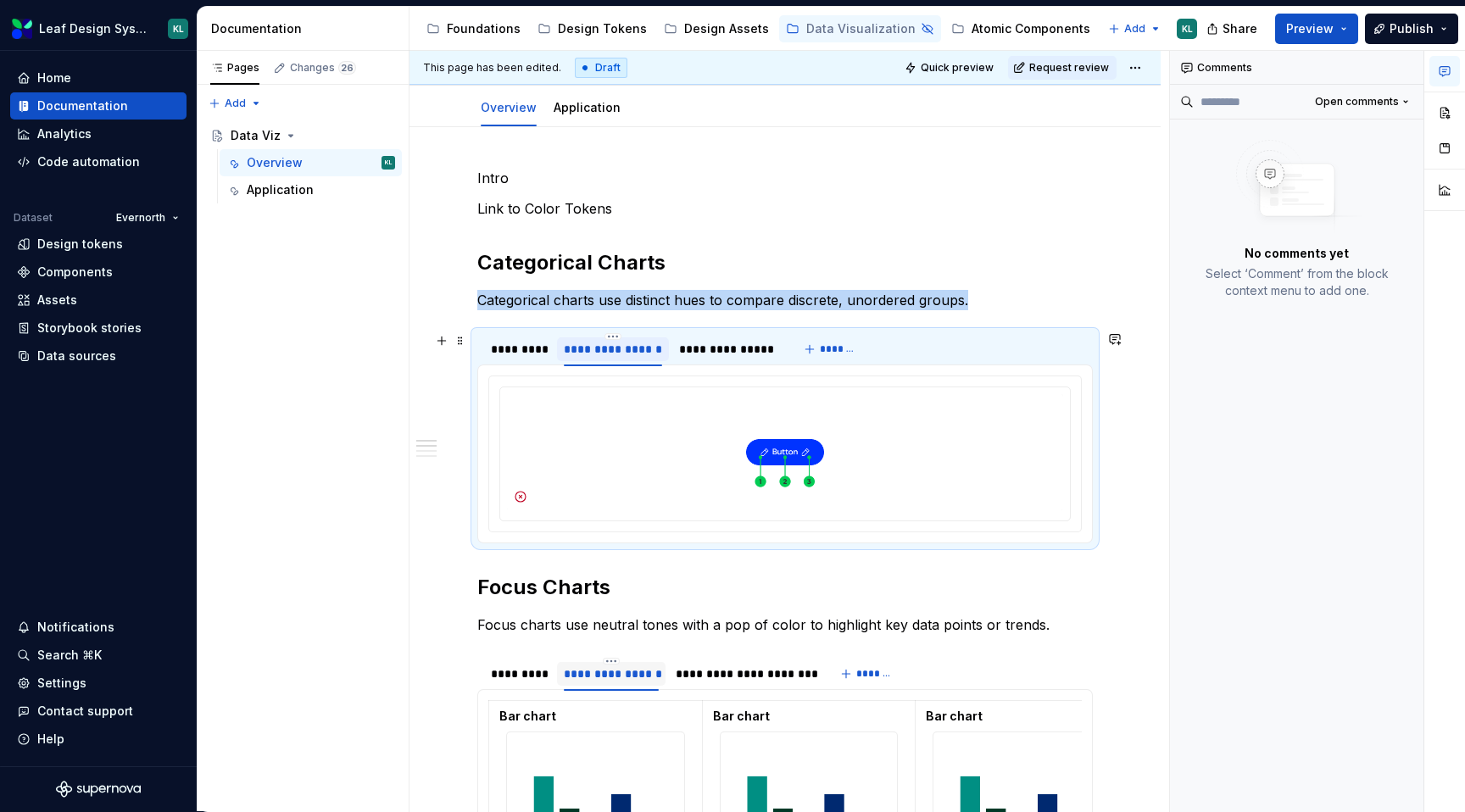
click at [611, 350] on div "**********" at bounding box center [613, 350] width 98 height 17
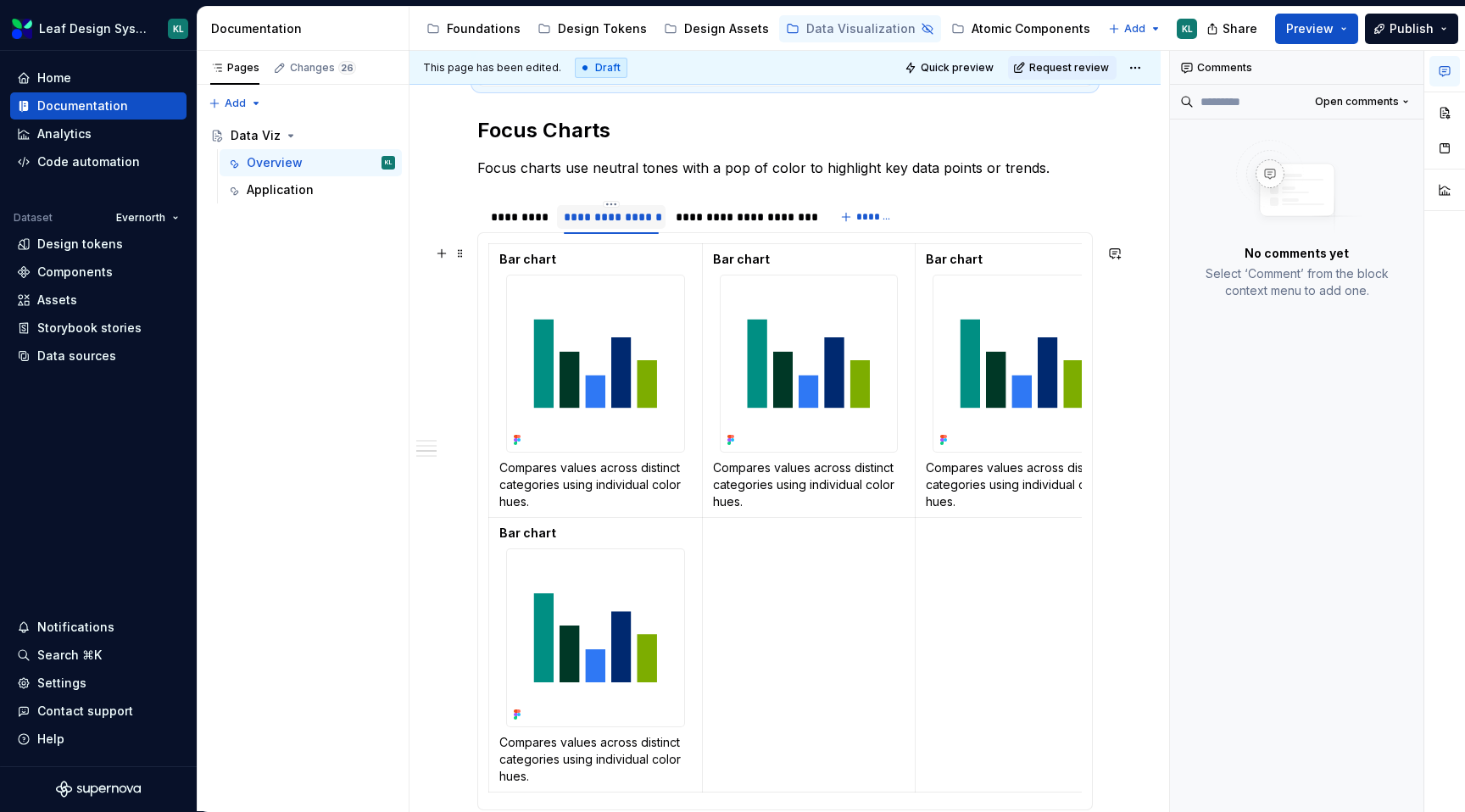
scroll to position [605, 0]
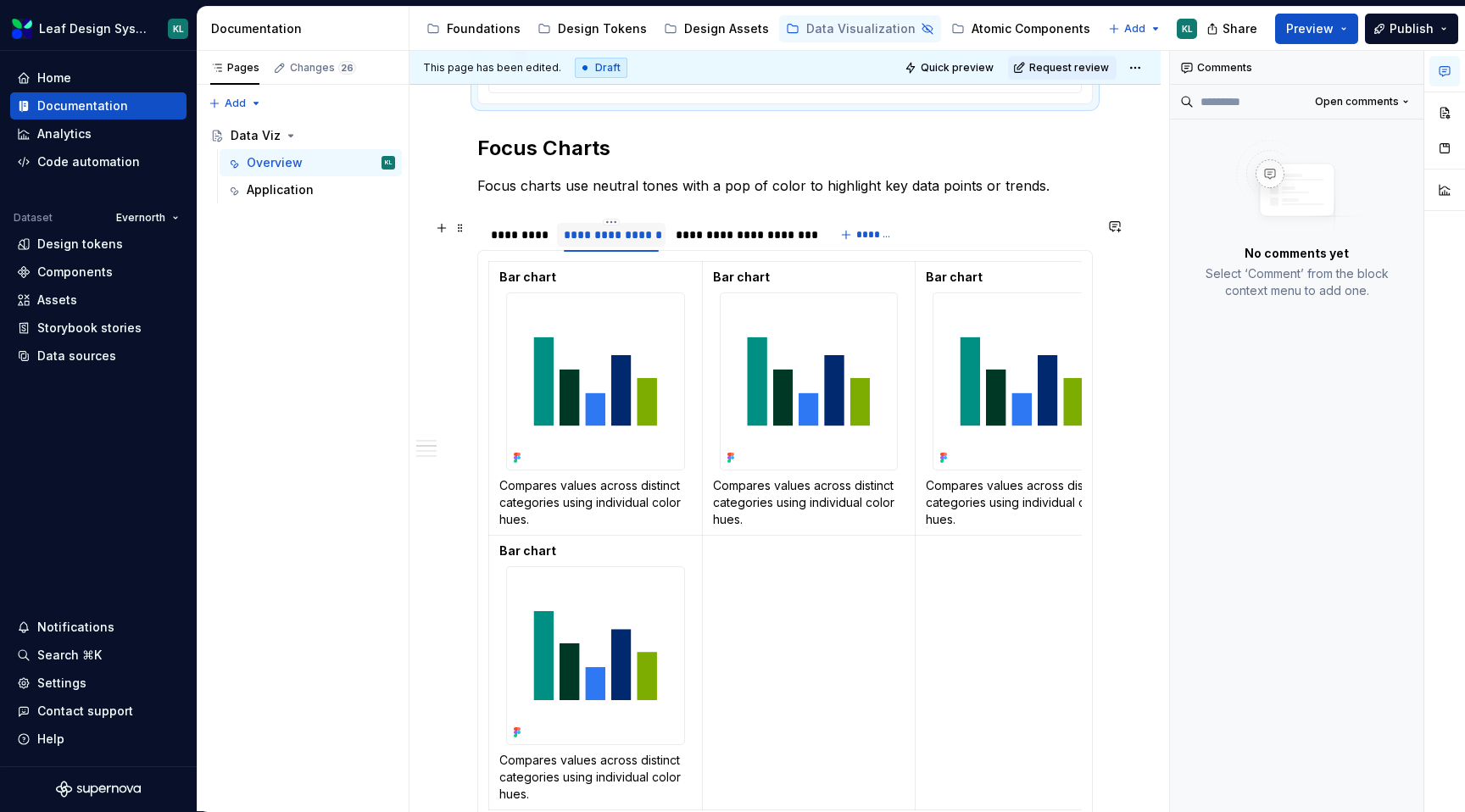
click at [632, 240] on div "**********" at bounding box center [612, 235] width 95 height 17
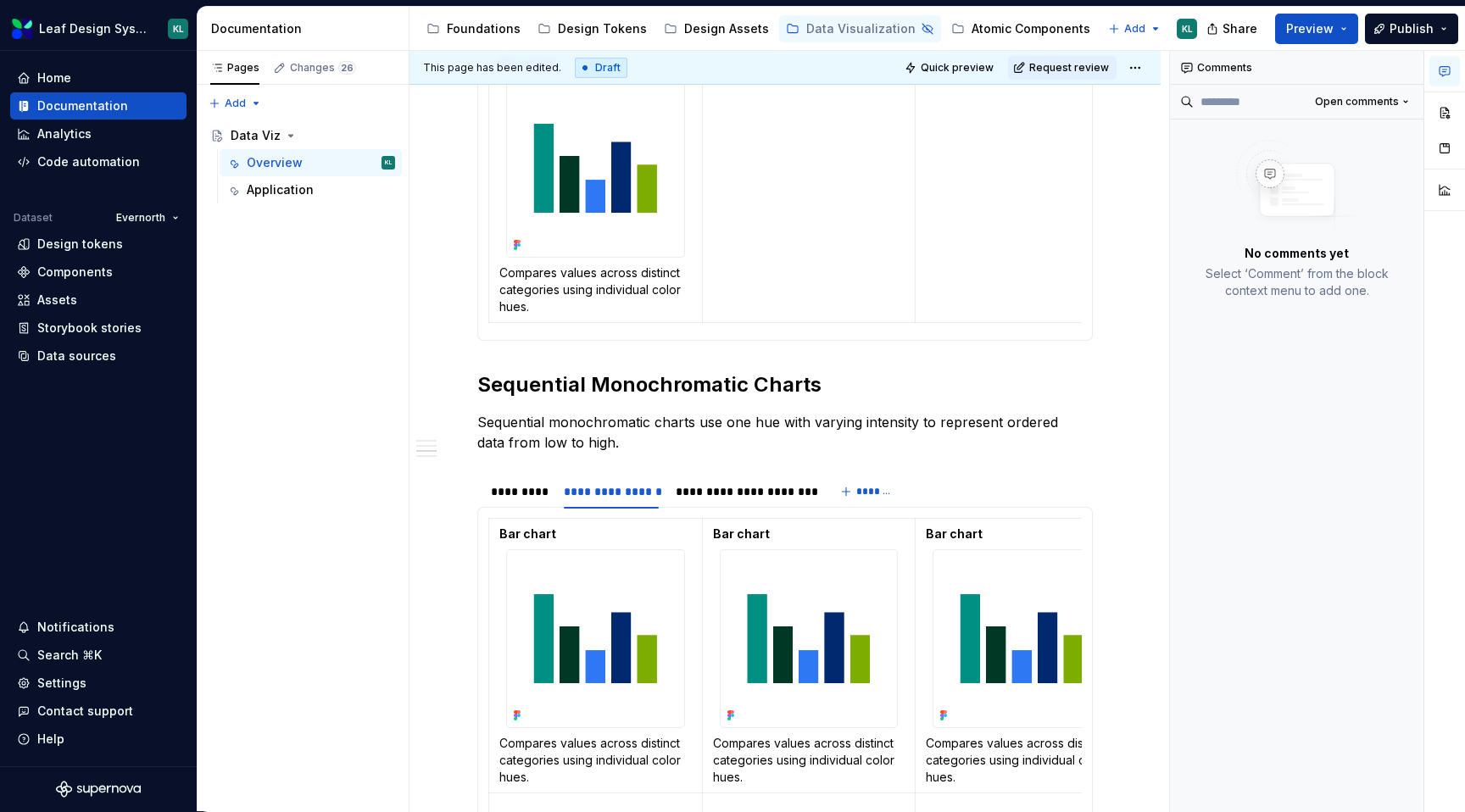
scroll to position [1180, 0]
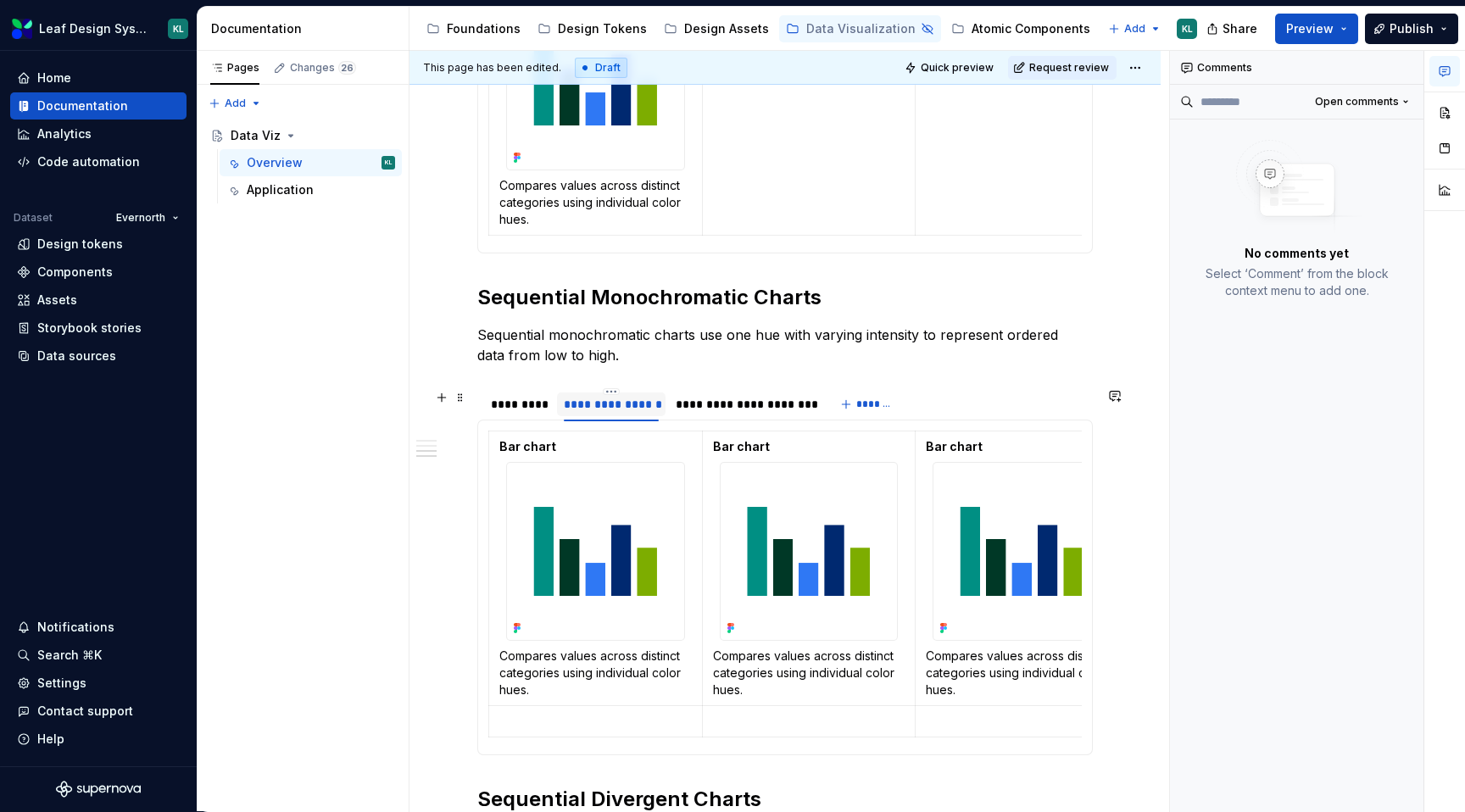
type input "**********"
click at [620, 405] on div "**********" at bounding box center [612, 404] width 95 height 17
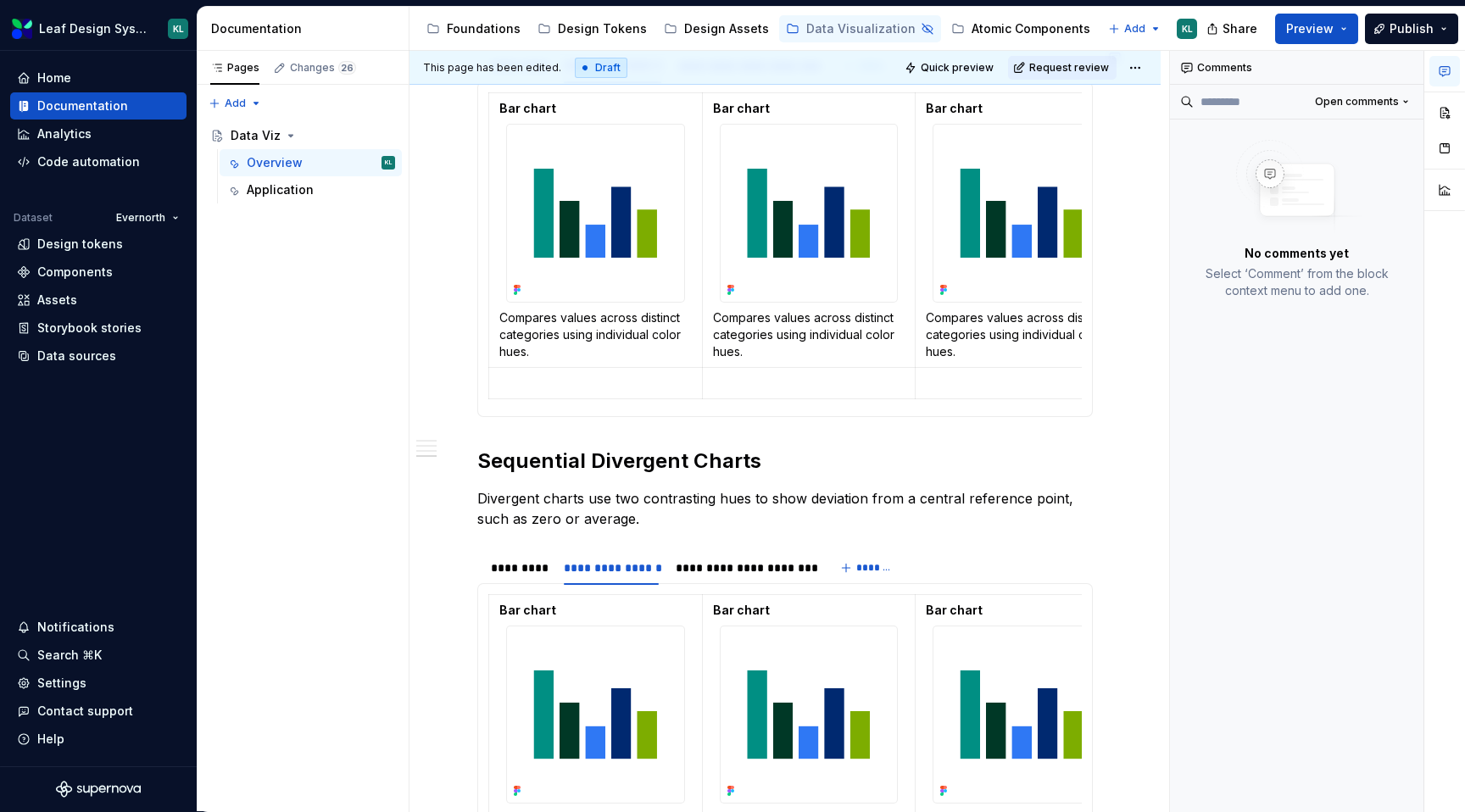
scroll to position [1568, 0]
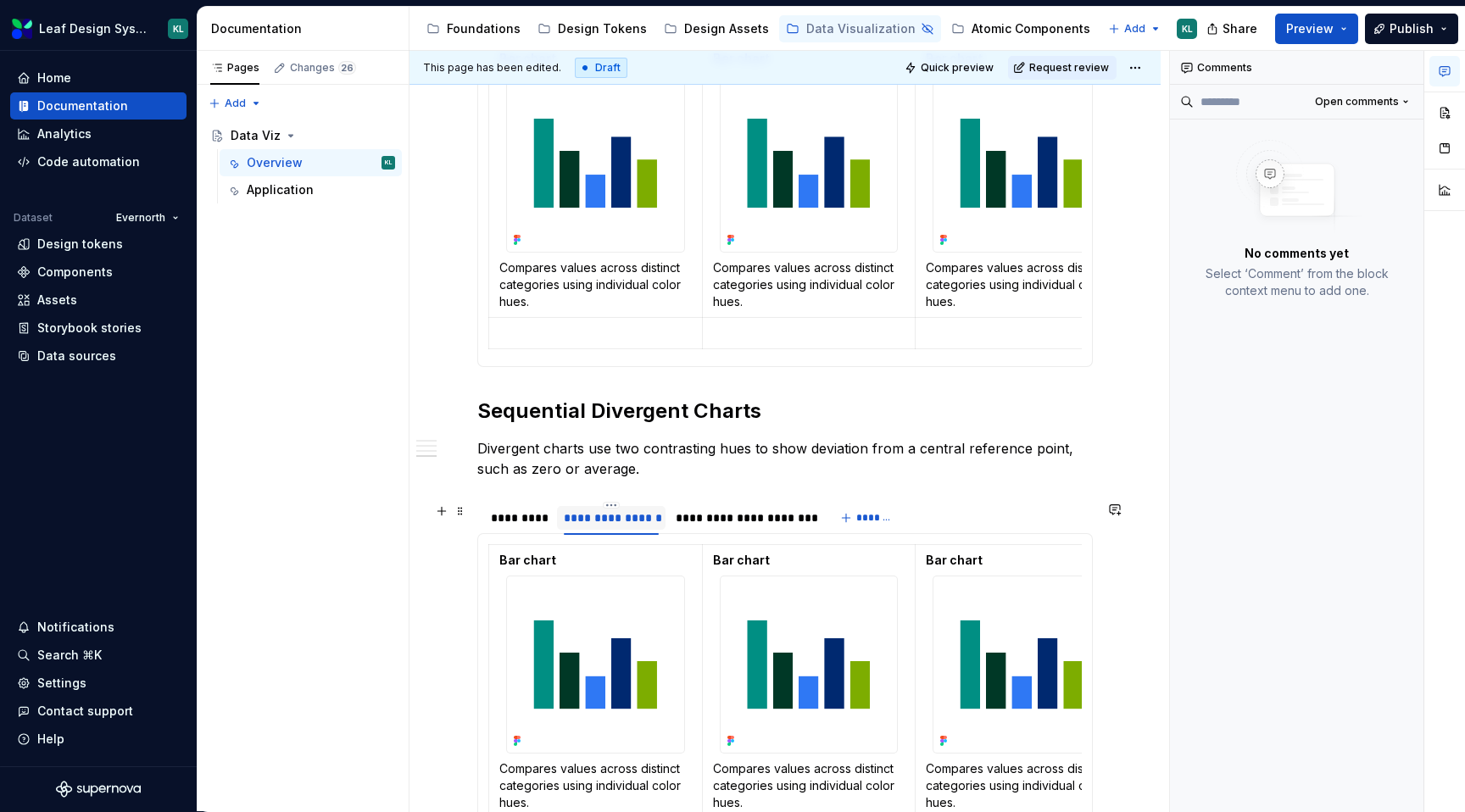
type input "**********"
click at [628, 520] on div "**********" at bounding box center [612, 518] width 95 height 17
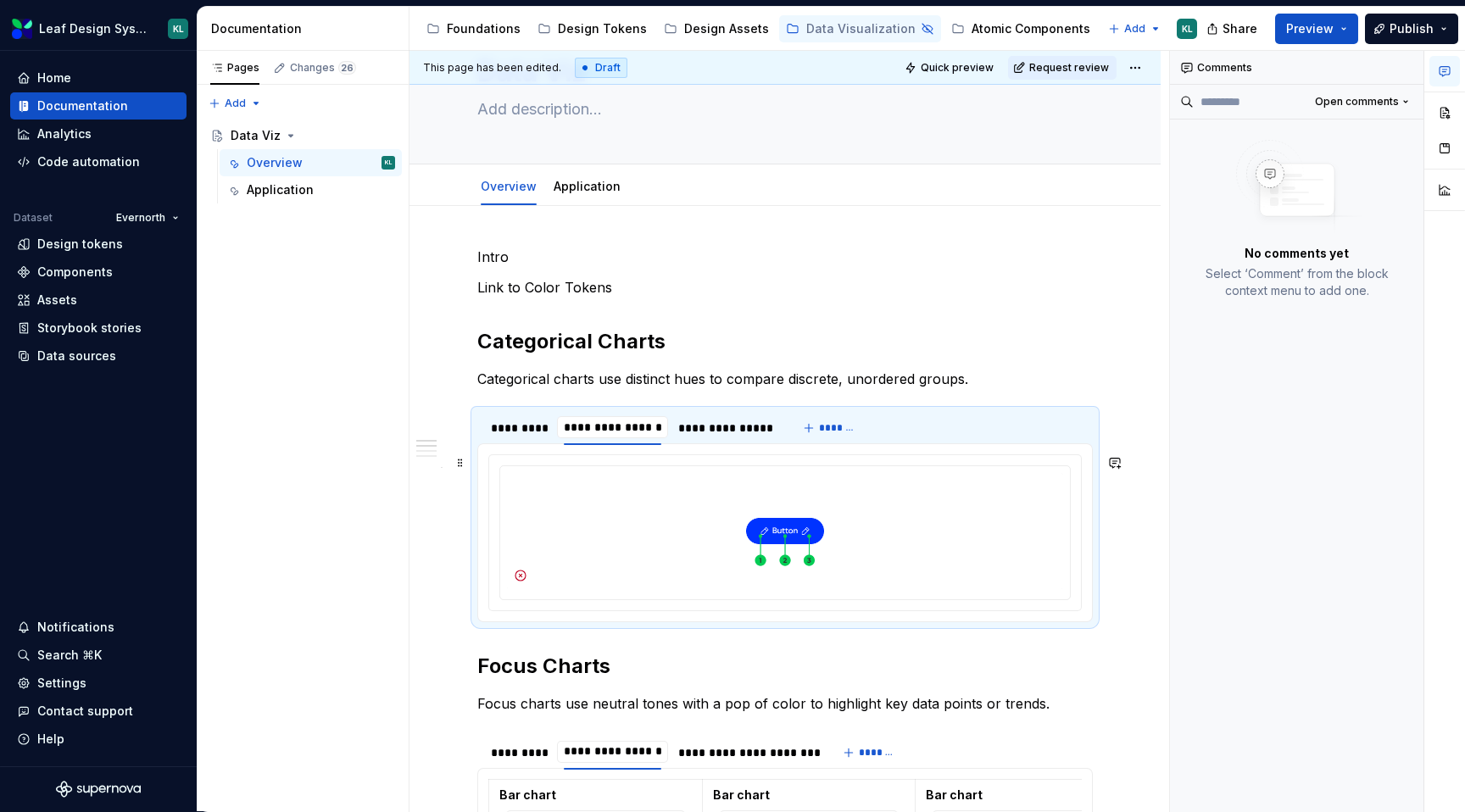
scroll to position [113, 0]
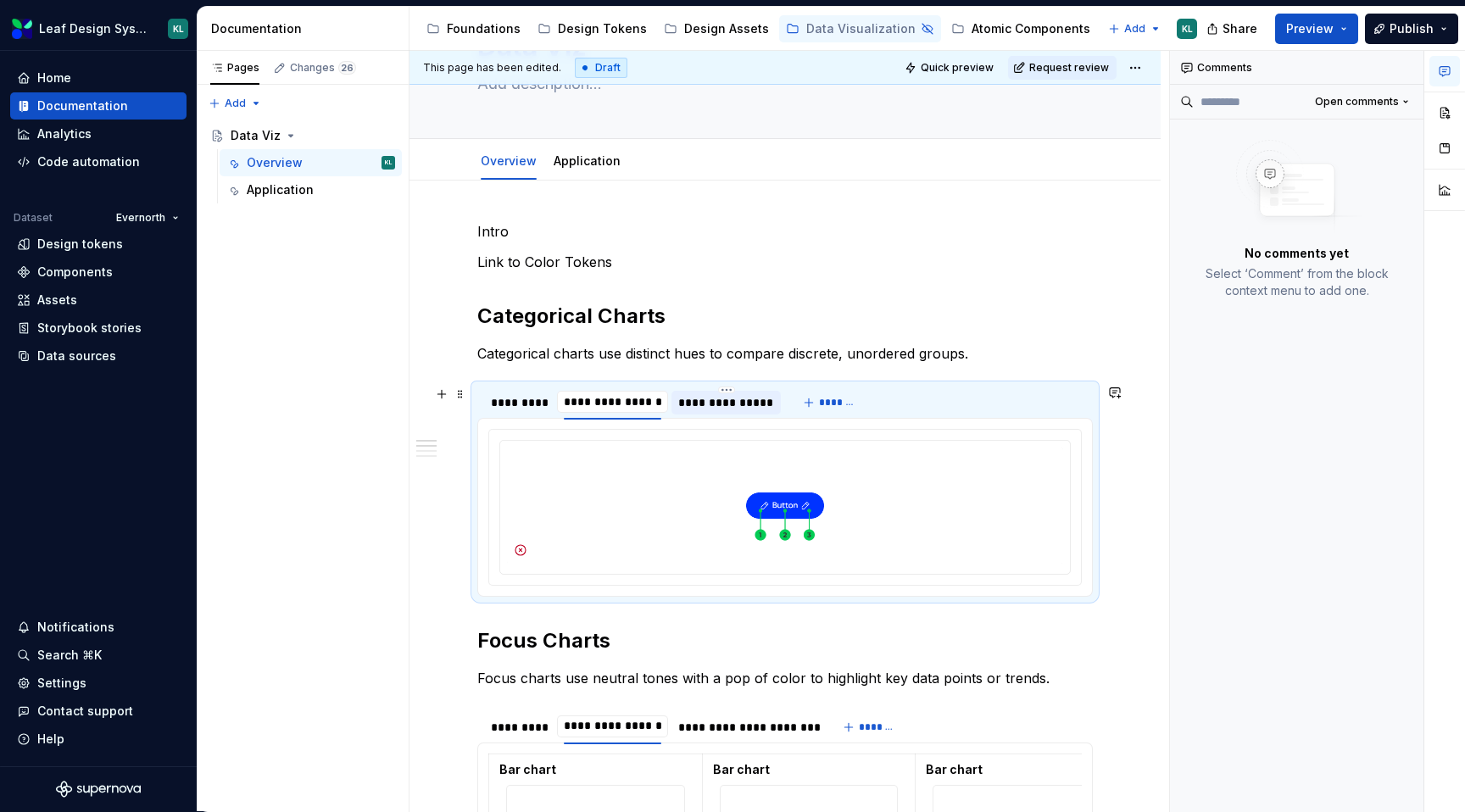
type input "**********"
click at [706, 403] on div "**********" at bounding box center [726, 403] width 95 height 17
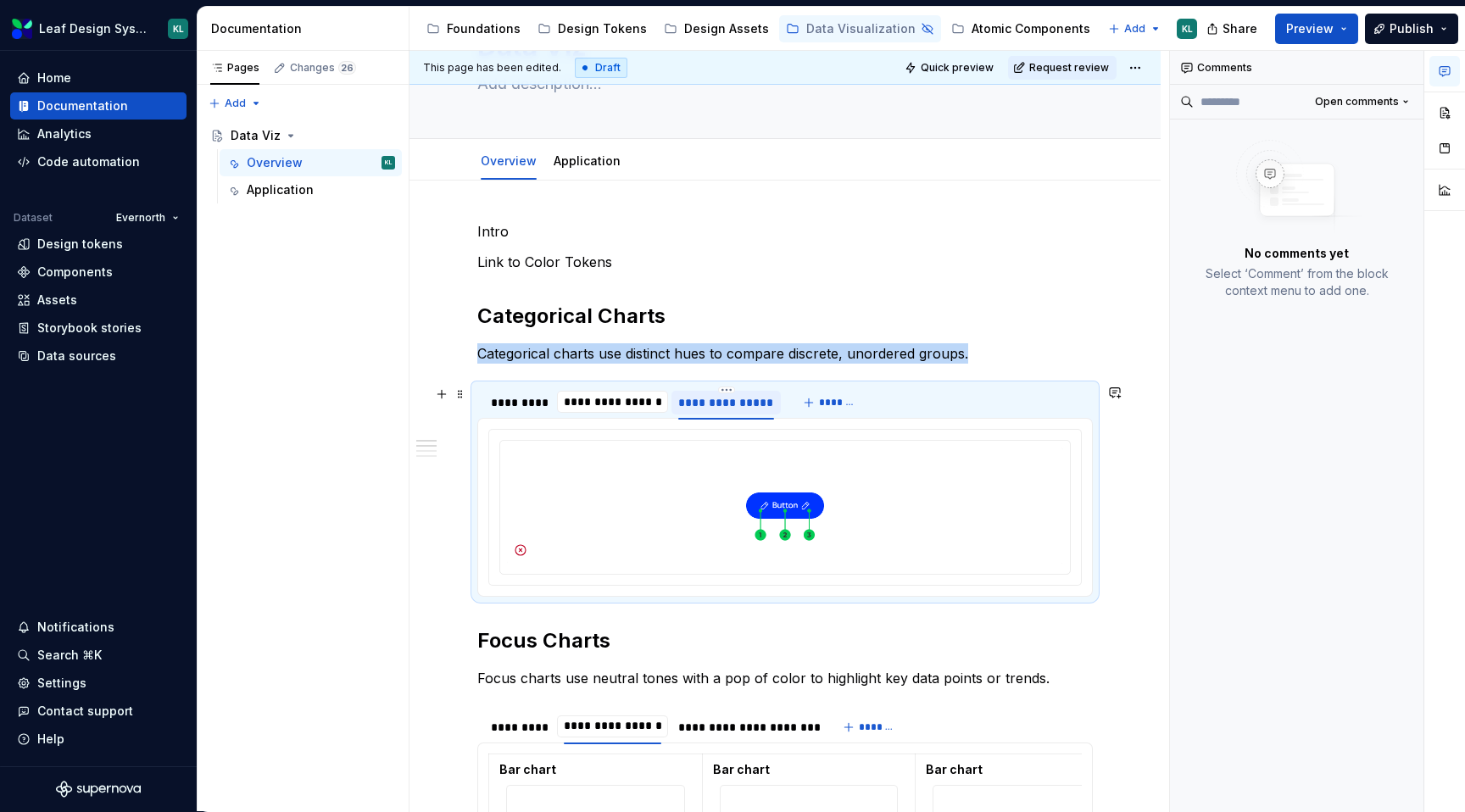
click at [706, 403] on div "**********" at bounding box center [726, 403] width 95 height 17
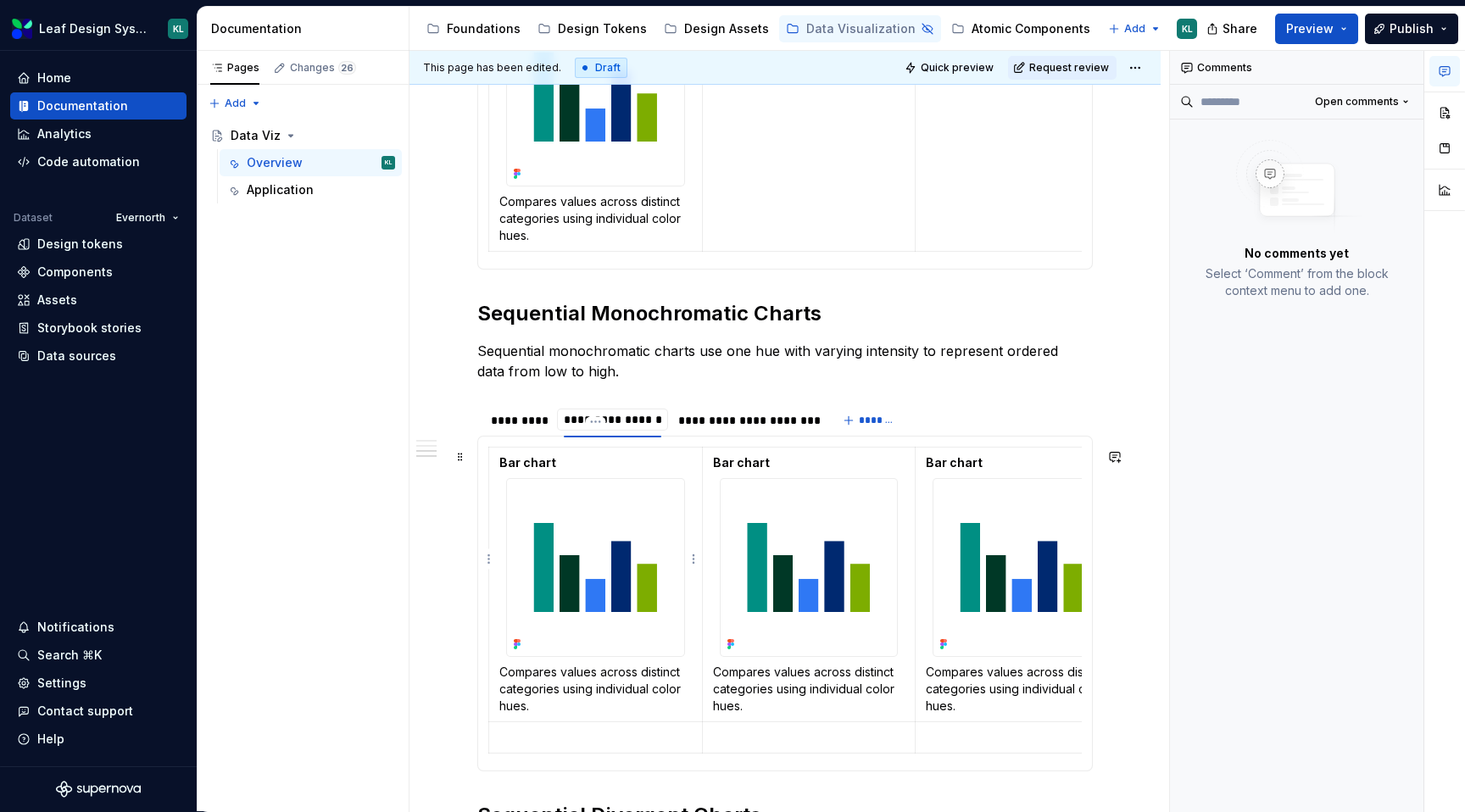
scroll to position [1190, 0]
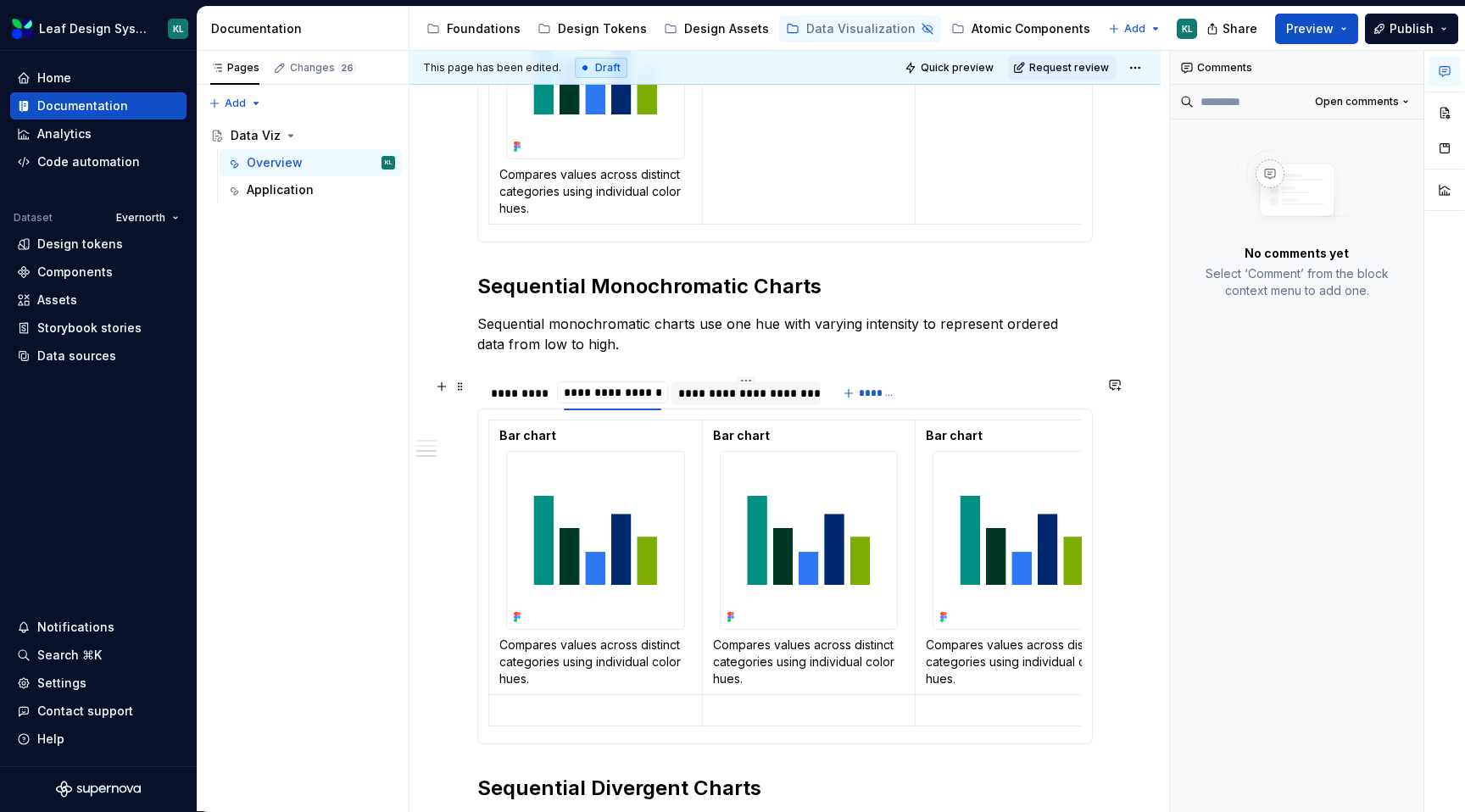
click at [749, 394] on div "**********" at bounding box center [746, 393] width 135 height 17
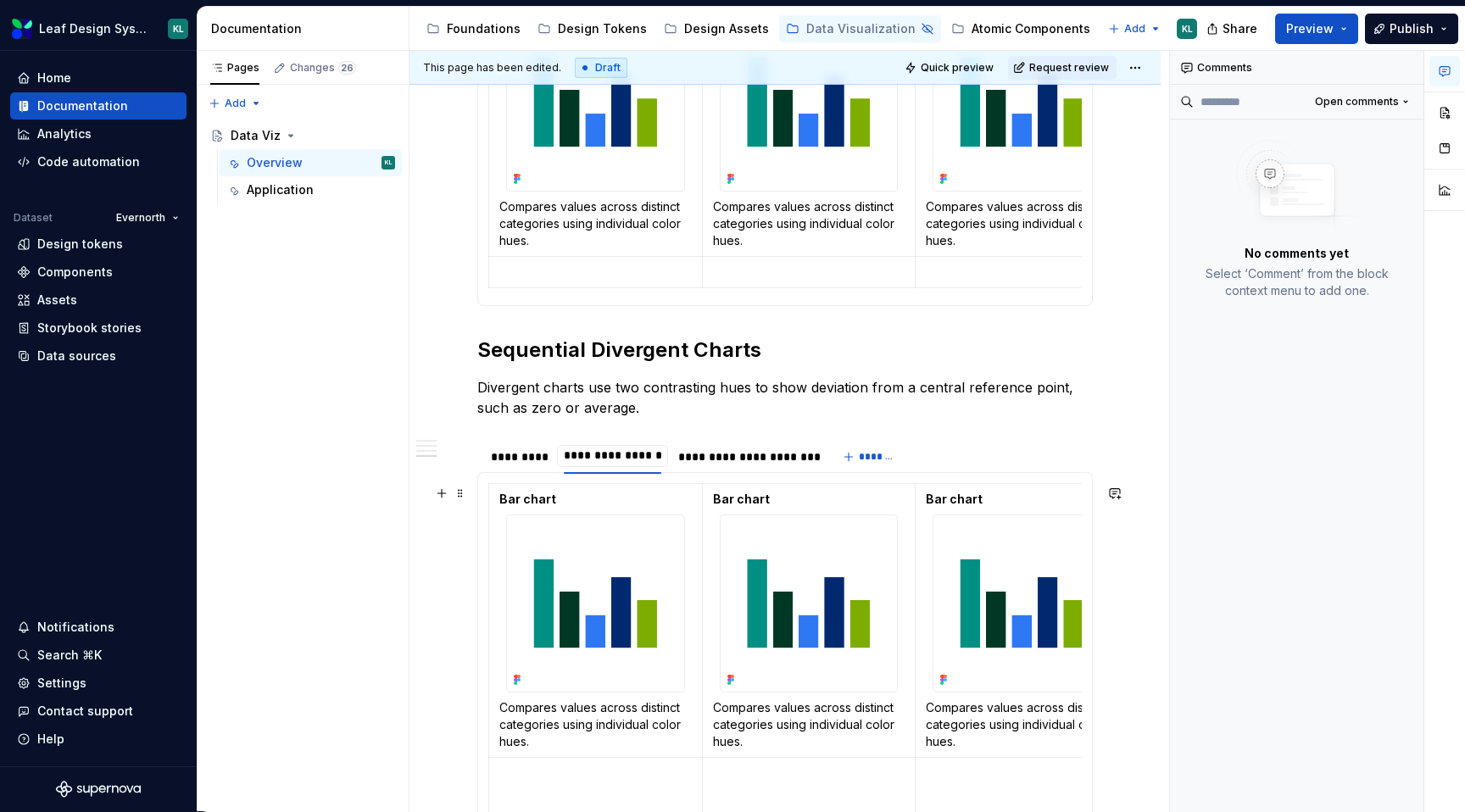
scroll to position [1661, 0]
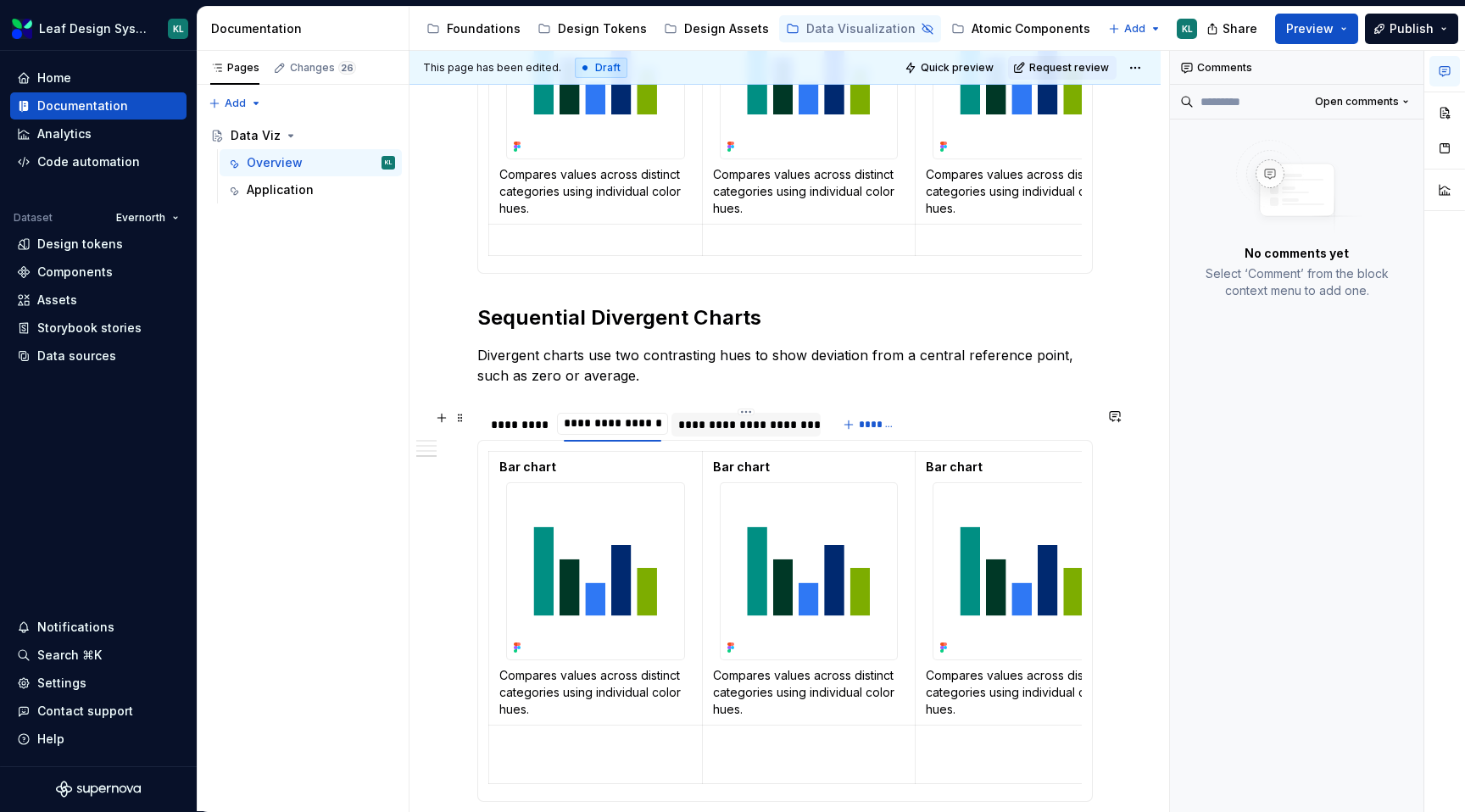
type input "**********"
click at [721, 417] on div "**********" at bounding box center [746, 425] width 135 height 17
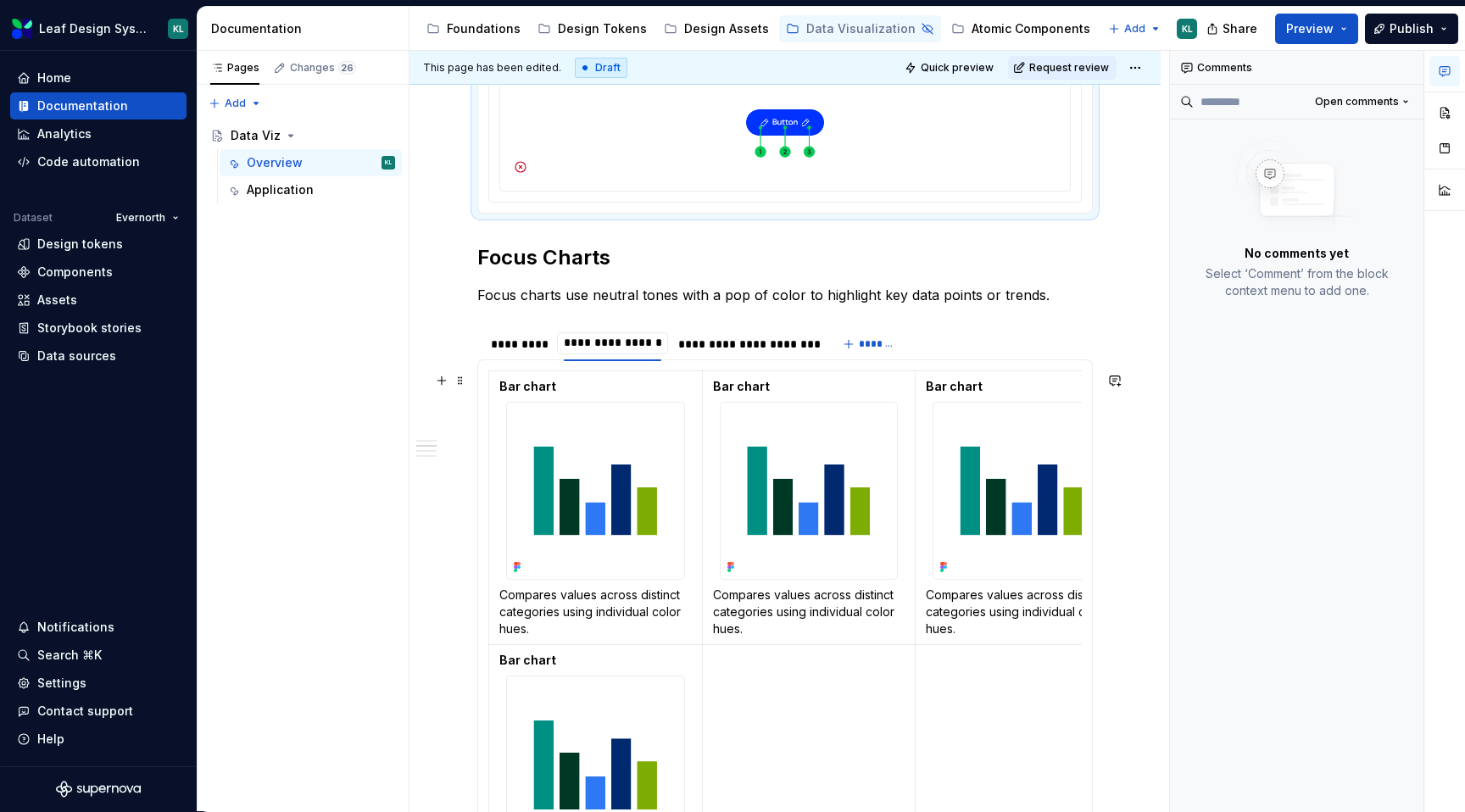
scroll to position [487, 0]
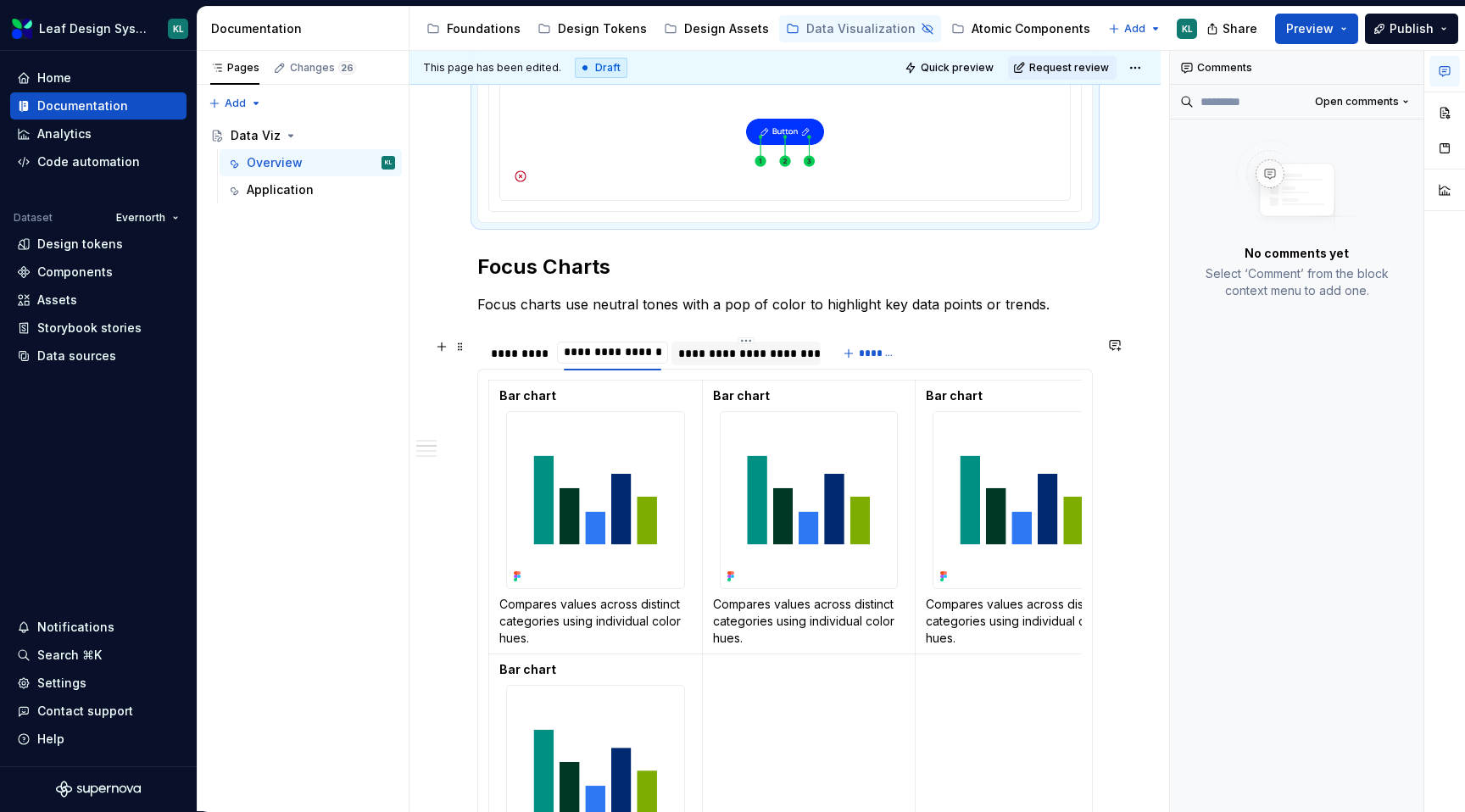
type input "**********"
click at [729, 359] on div "**********" at bounding box center [746, 354] width 135 height 17
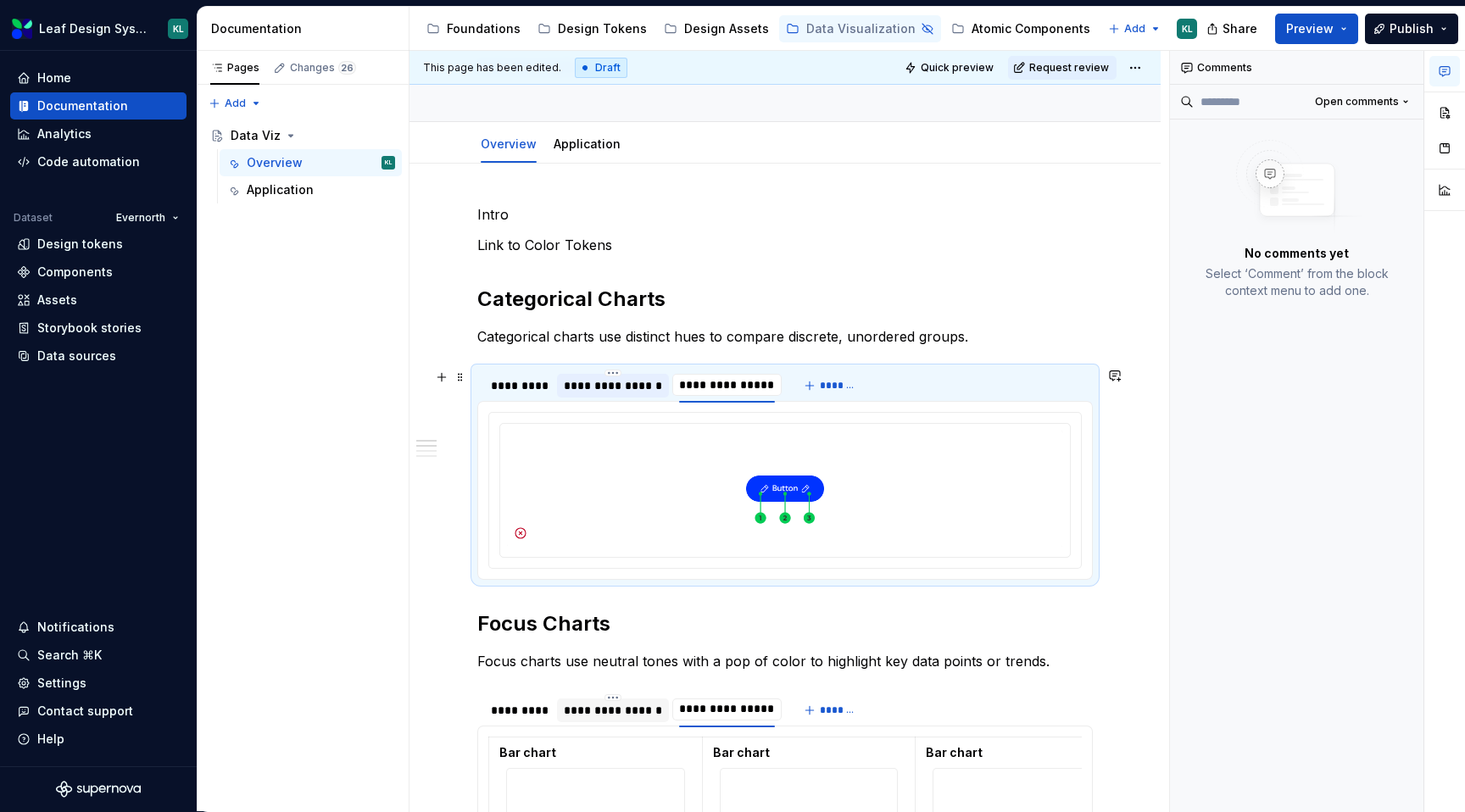
scroll to position [125, 0]
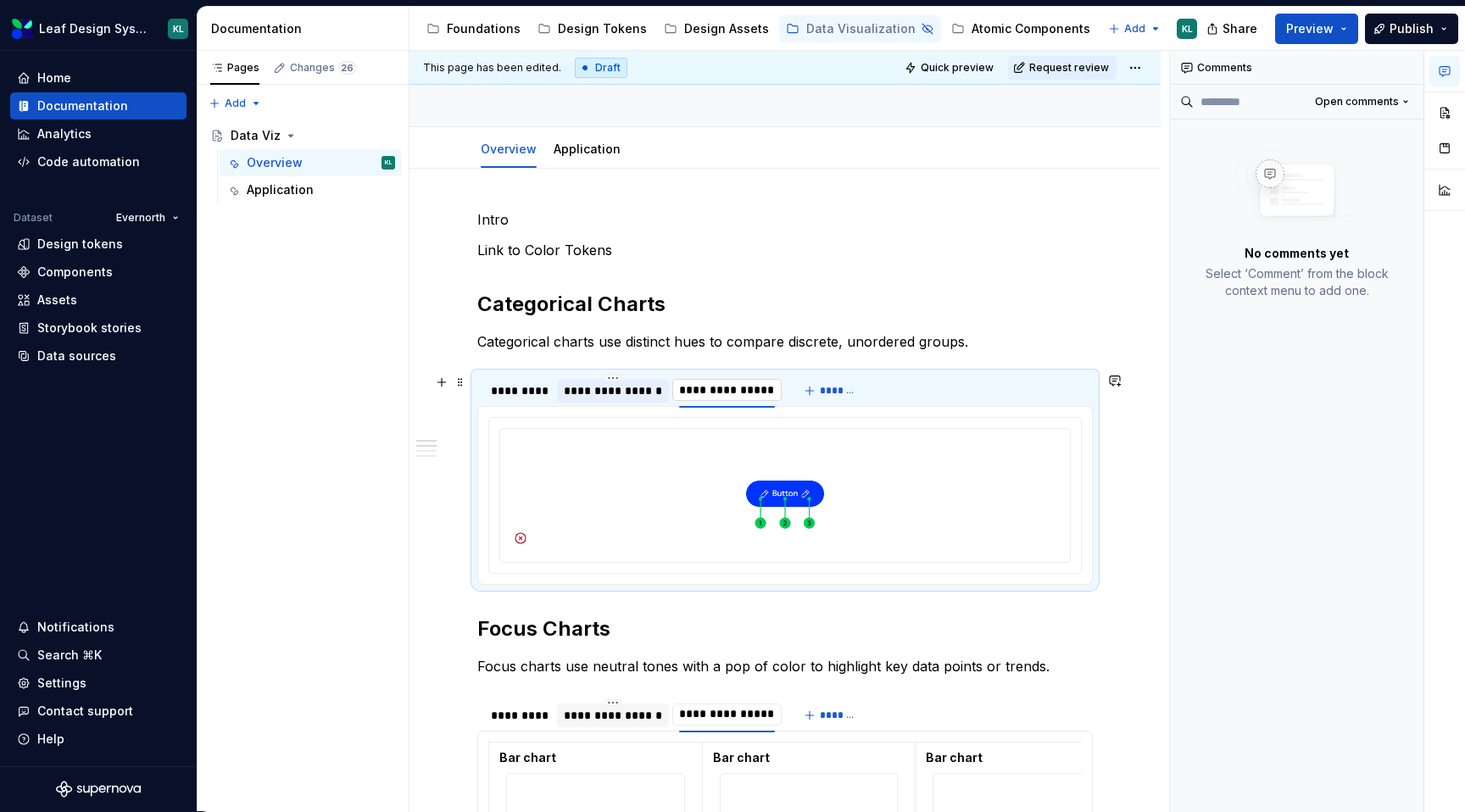
type input "**********"
click at [726, 383] on input "**********" at bounding box center [727, 390] width 109 height 30
click at [721, 377] on input "**********" at bounding box center [727, 390] width 109 height 30
click at [649, 381] on div "**********" at bounding box center [613, 390] width 112 height 23
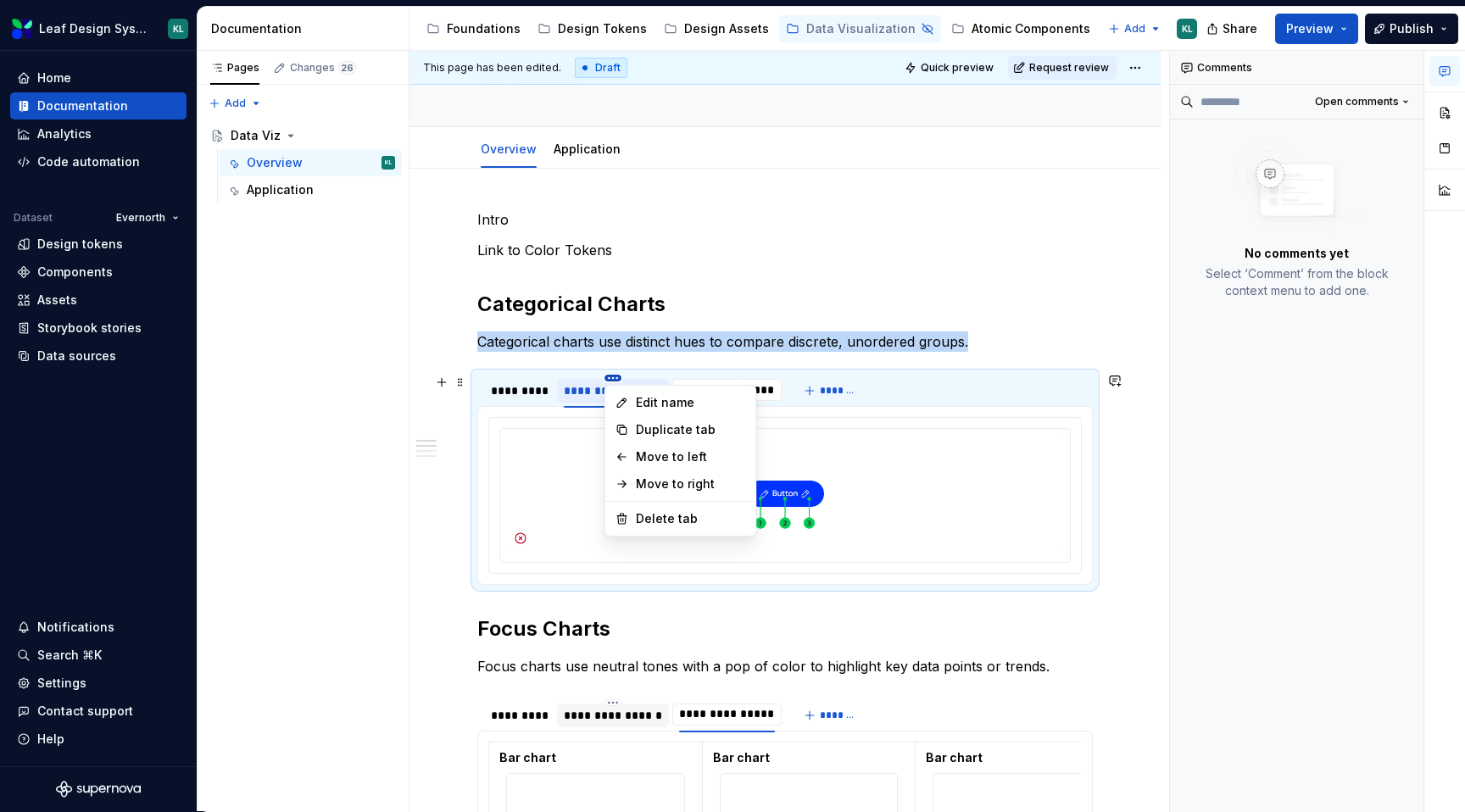
click at [615, 379] on html "Leaf Design System KL Home Documentation Analytics Code automation Dataset Ever…" at bounding box center [732, 406] width 1465 height 812
click at [673, 510] on div "Delete tab" at bounding box center [691, 519] width 110 height 17
click at [666, 516] on div "Delete tab" at bounding box center [691, 519] width 110 height 17
click at [654, 353] on html "Leaf Design System KL Home Documentation Analytics Code automation Dataset Ever…" at bounding box center [732, 406] width 1465 height 812
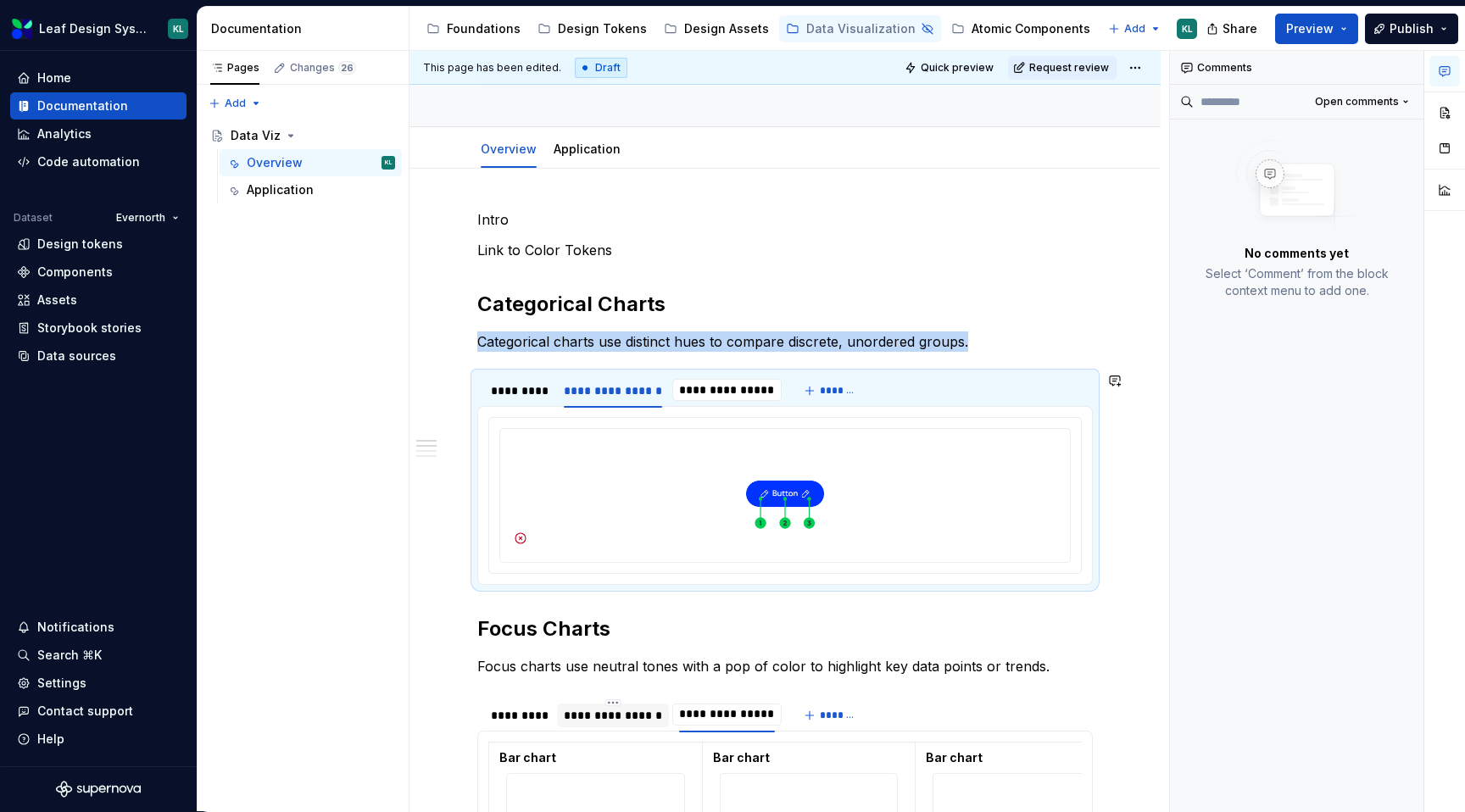
click at [606, 372] on section "**********" at bounding box center [785, 478] width 615 height 213
click at [615, 372] on section "**********" at bounding box center [785, 478] width 615 height 213
click at [317, 192] on div "Application" at bounding box center [320, 189] width 148 height 23
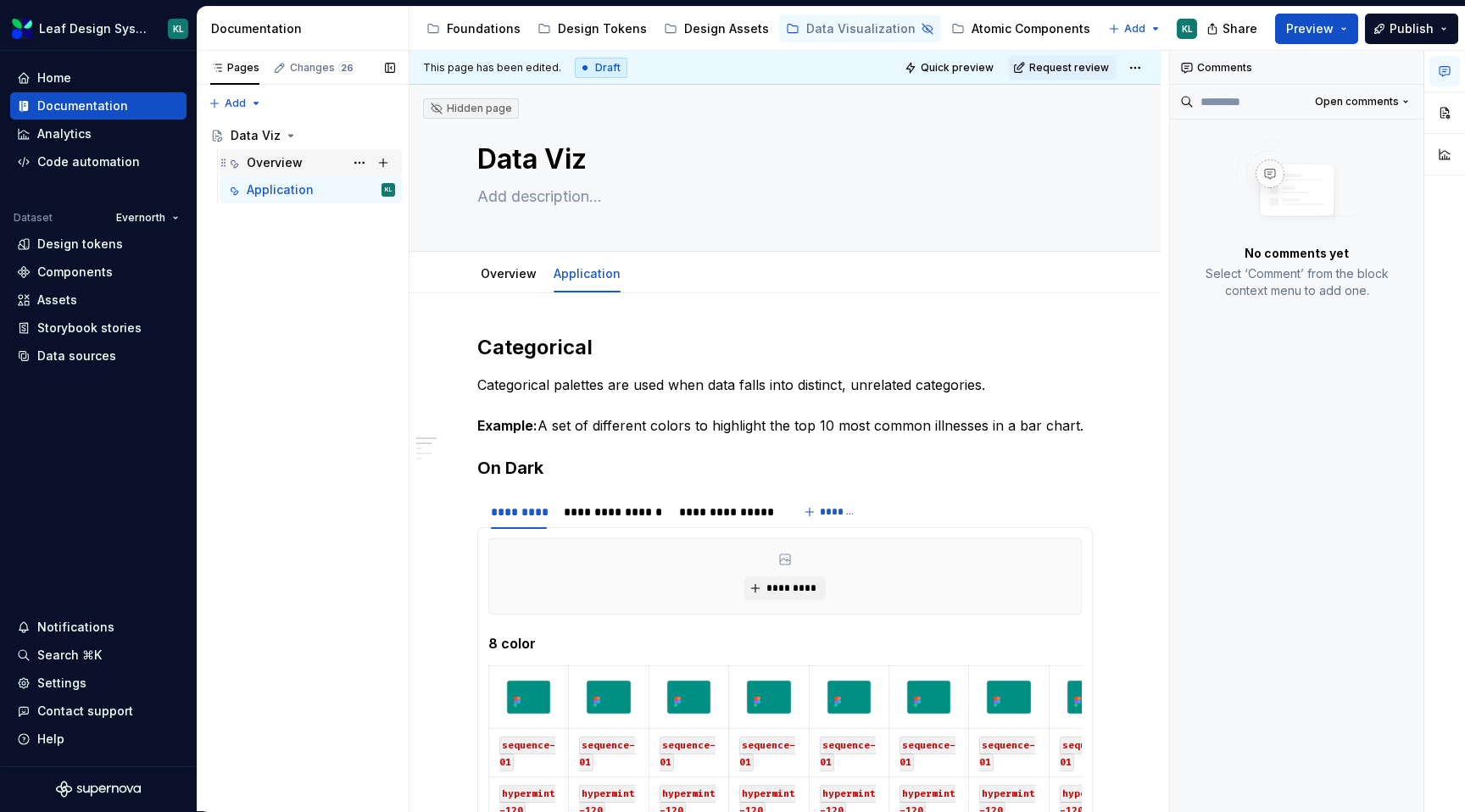
click at [305, 168] on div "Overview" at bounding box center [320, 162] width 148 height 23
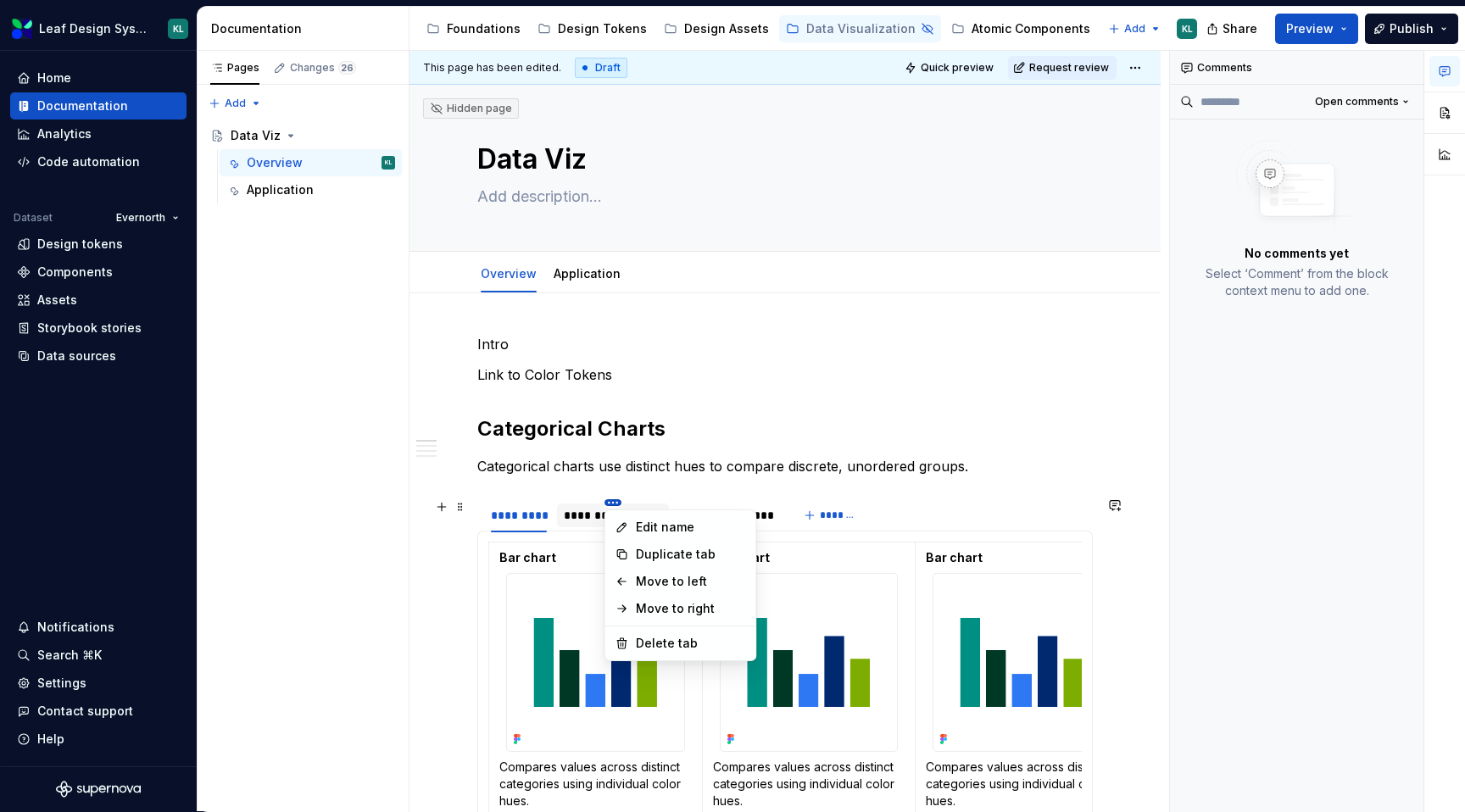
type textarea "*"
click at [613, 503] on html "Leaf Design System KL Home Documentation Analytics Code automation Dataset Ever…" at bounding box center [732, 406] width 1465 height 812
click at [640, 548] on div "Duplicate tab" at bounding box center [691, 554] width 110 height 17
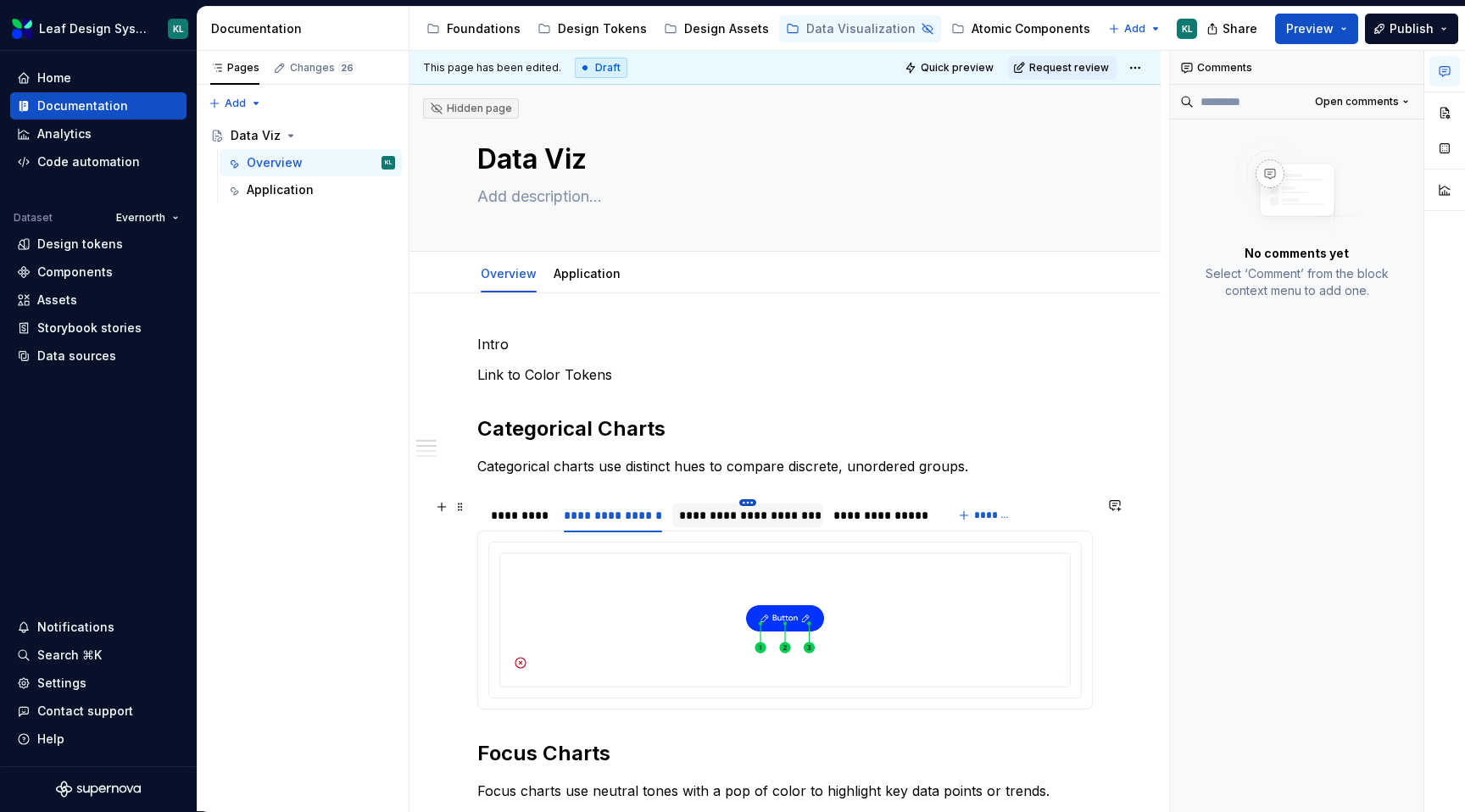
click at [745, 501] on html "Leaf Design System KL Home Documentation Analytics Code automation Dataset Ever…" at bounding box center [732, 406] width 1465 height 812
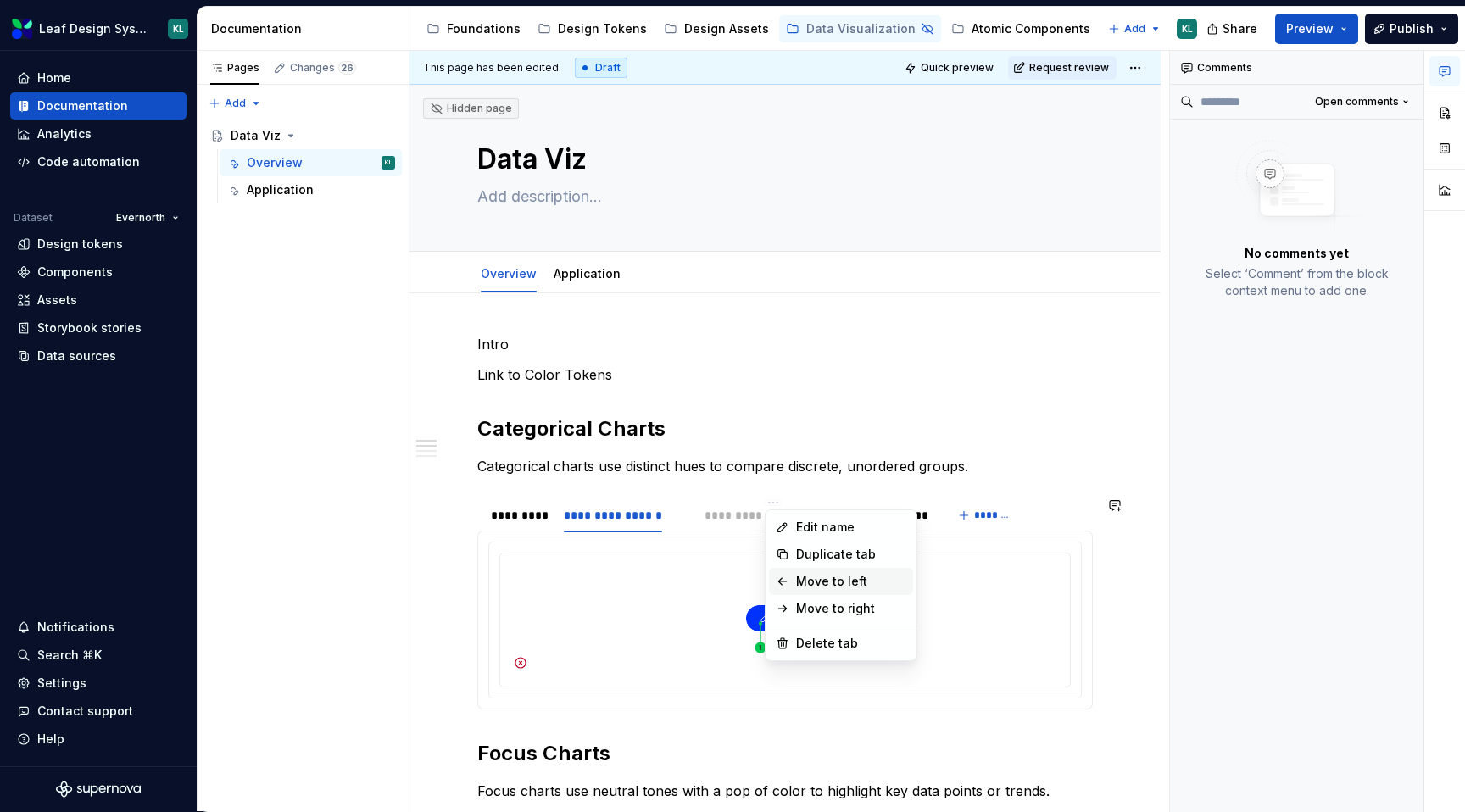
drag, startPoint x: 782, startPoint y: 554, endPoint x: 811, endPoint y: 569, distance: 32.6
click at [811, 569] on div "Edit name Duplicate tab Move to left Move to right Delete tab" at bounding box center [841, 585] width 153 height 152
click at [816, 637] on div "Delete tab" at bounding box center [825, 644] width 110 height 17
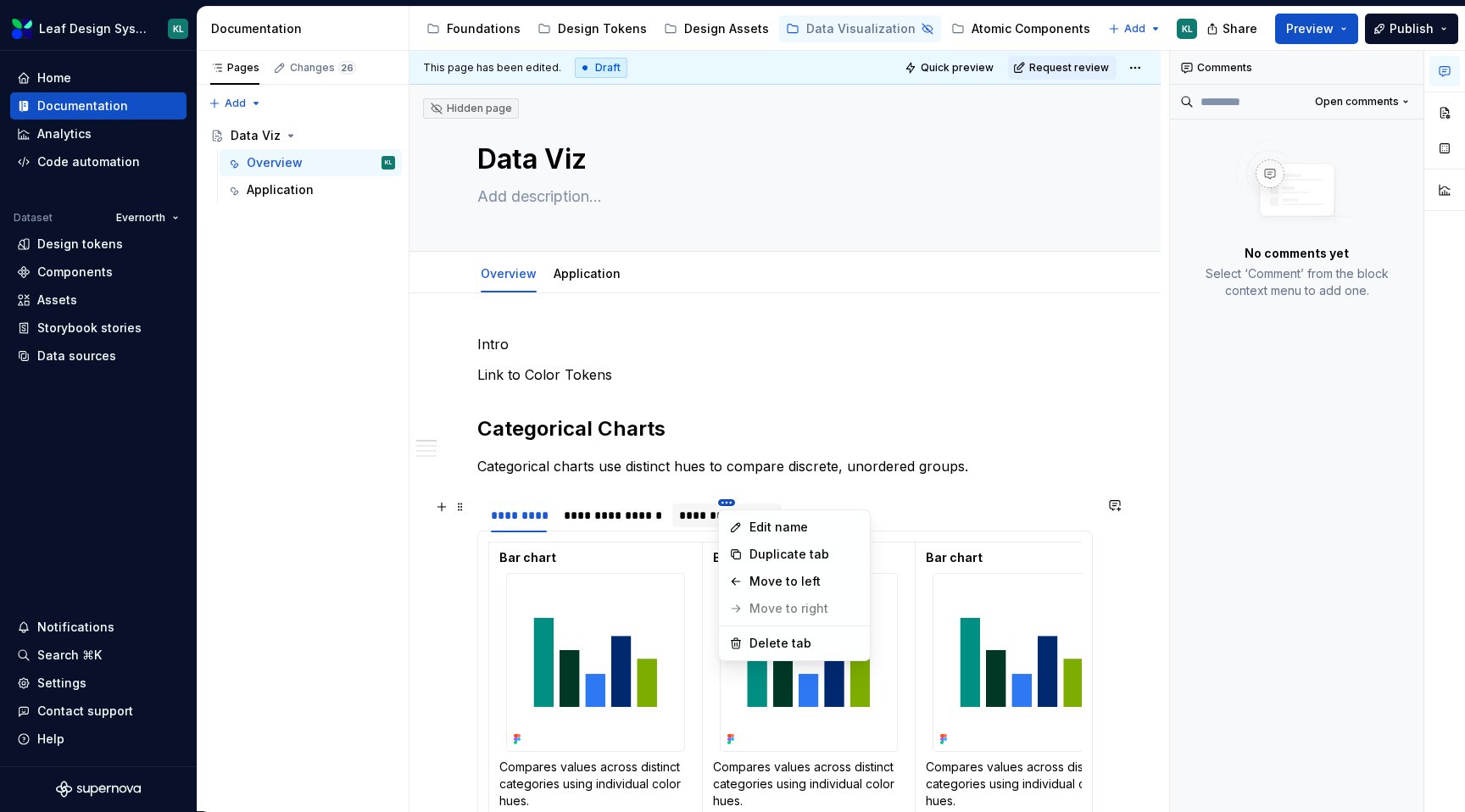
click at [729, 500] on html "Leaf Design System KL Home Documentation Analytics Code automation Dataset Ever…" at bounding box center [732, 406] width 1465 height 812
click at [789, 645] on div "Delete tab" at bounding box center [804, 644] width 110 height 17
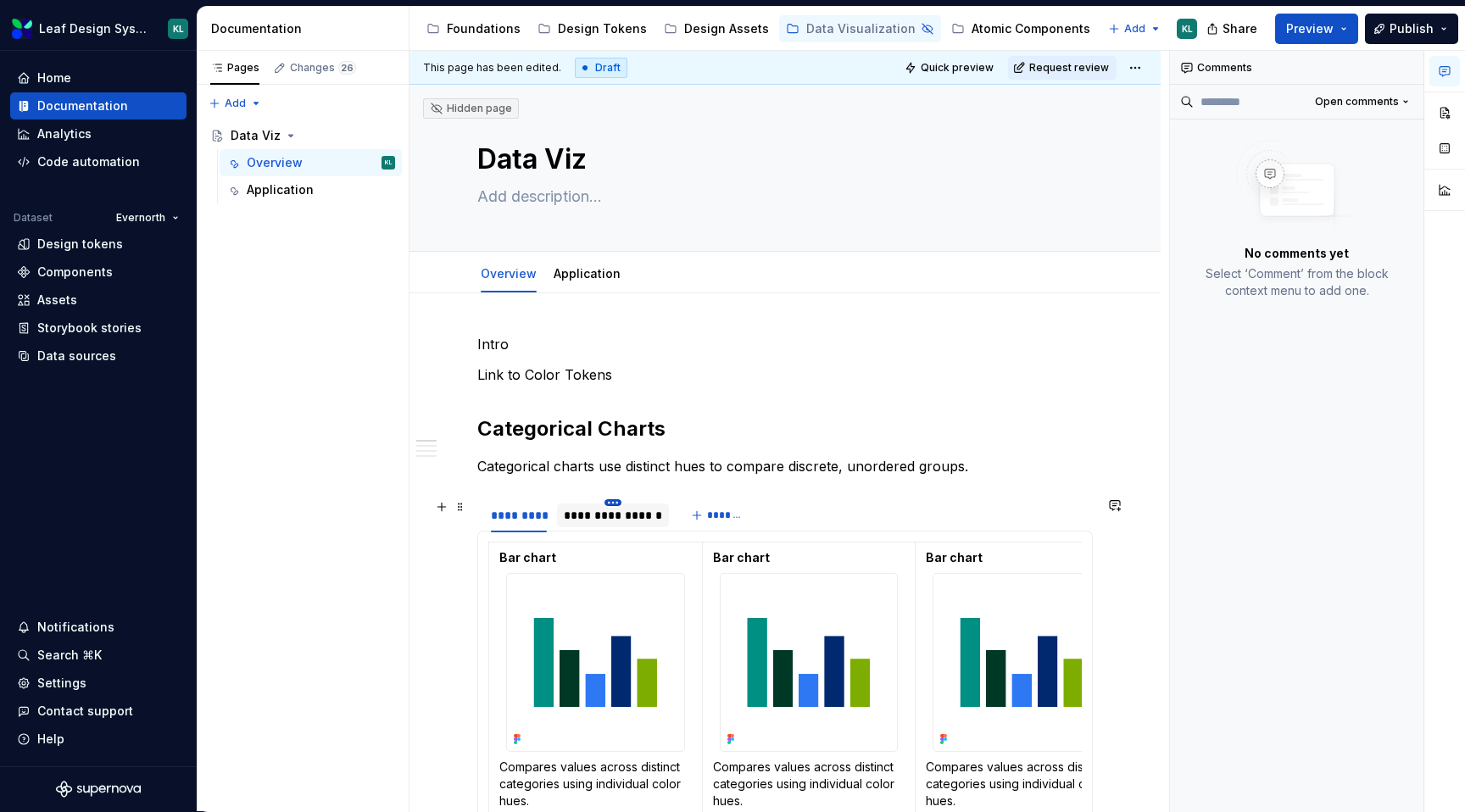
click at [614, 501] on html "Leaf Design System KL Home Documentation Analytics Code automation Dataset Ever…" at bounding box center [732, 406] width 1465 height 812
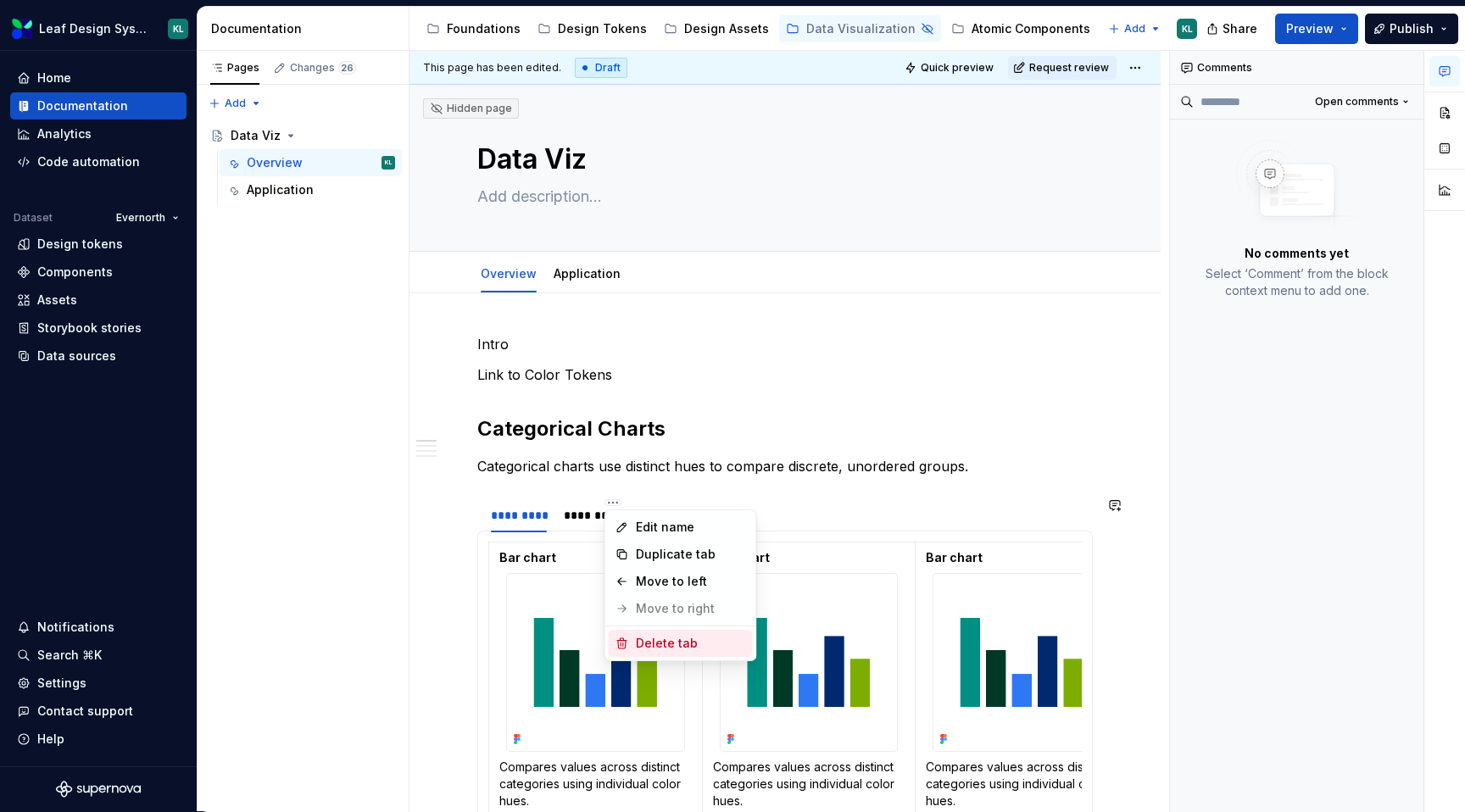
click at [667, 644] on div "Delete tab" at bounding box center [691, 644] width 110 height 17
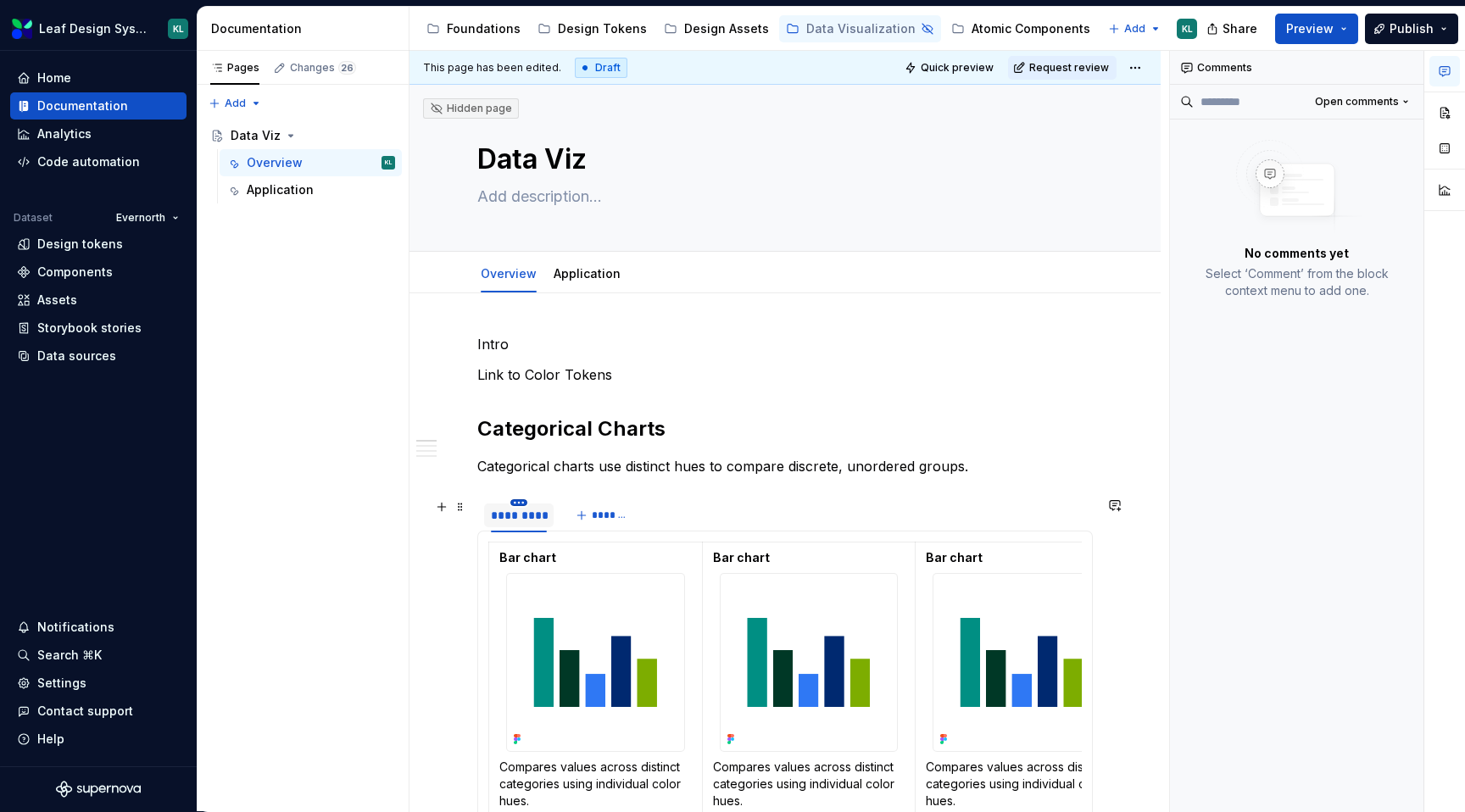
click at [516, 500] on html "Leaf Design System KL Home Documentation Analytics Code automation Dataset Ever…" at bounding box center [732, 406] width 1465 height 812
click at [593, 560] on div "Duplicate tab" at bounding box center [596, 554] width 110 height 17
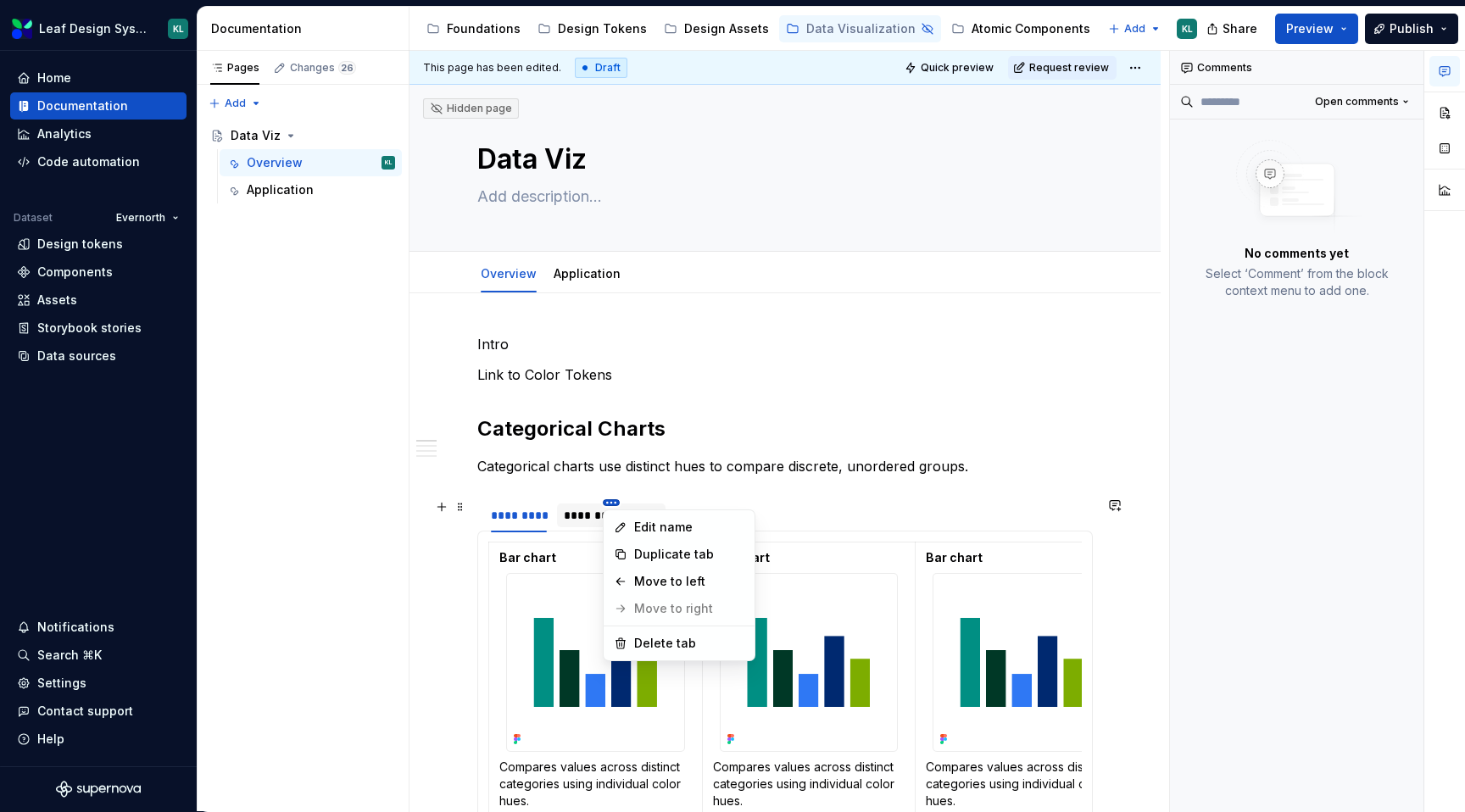
click at [607, 500] on html "Leaf Design System KL Home Documentation Analytics Code automation Dataset Ever…" at bounding box center [732, 406] width 1465 height 812
click at [690, 559] on div "Duplicate tab" at bounding box center [689, 554] width 110 height 17
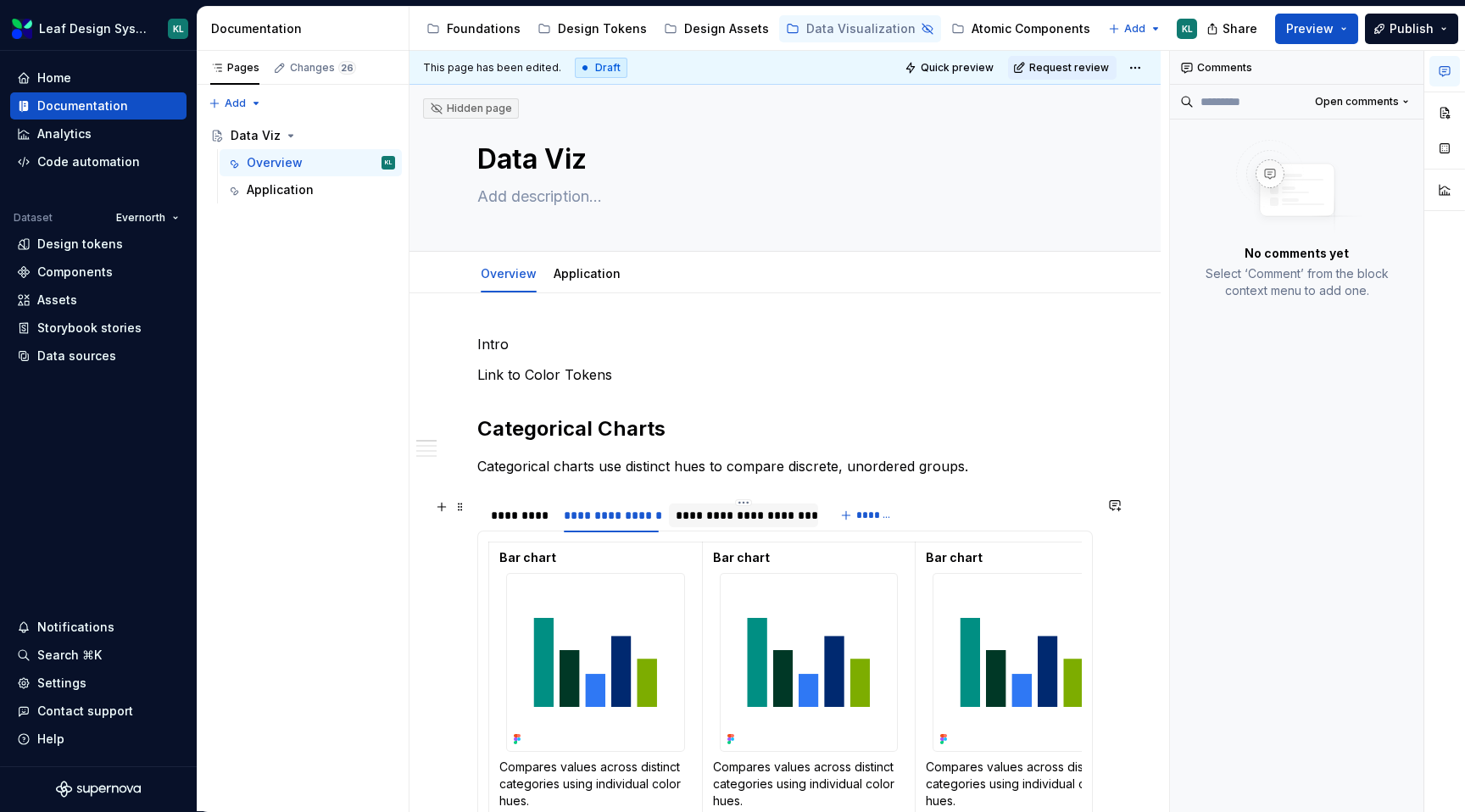
click at [730, 522] on div "**********" at bounding box center [743, 515] width 135 height 17
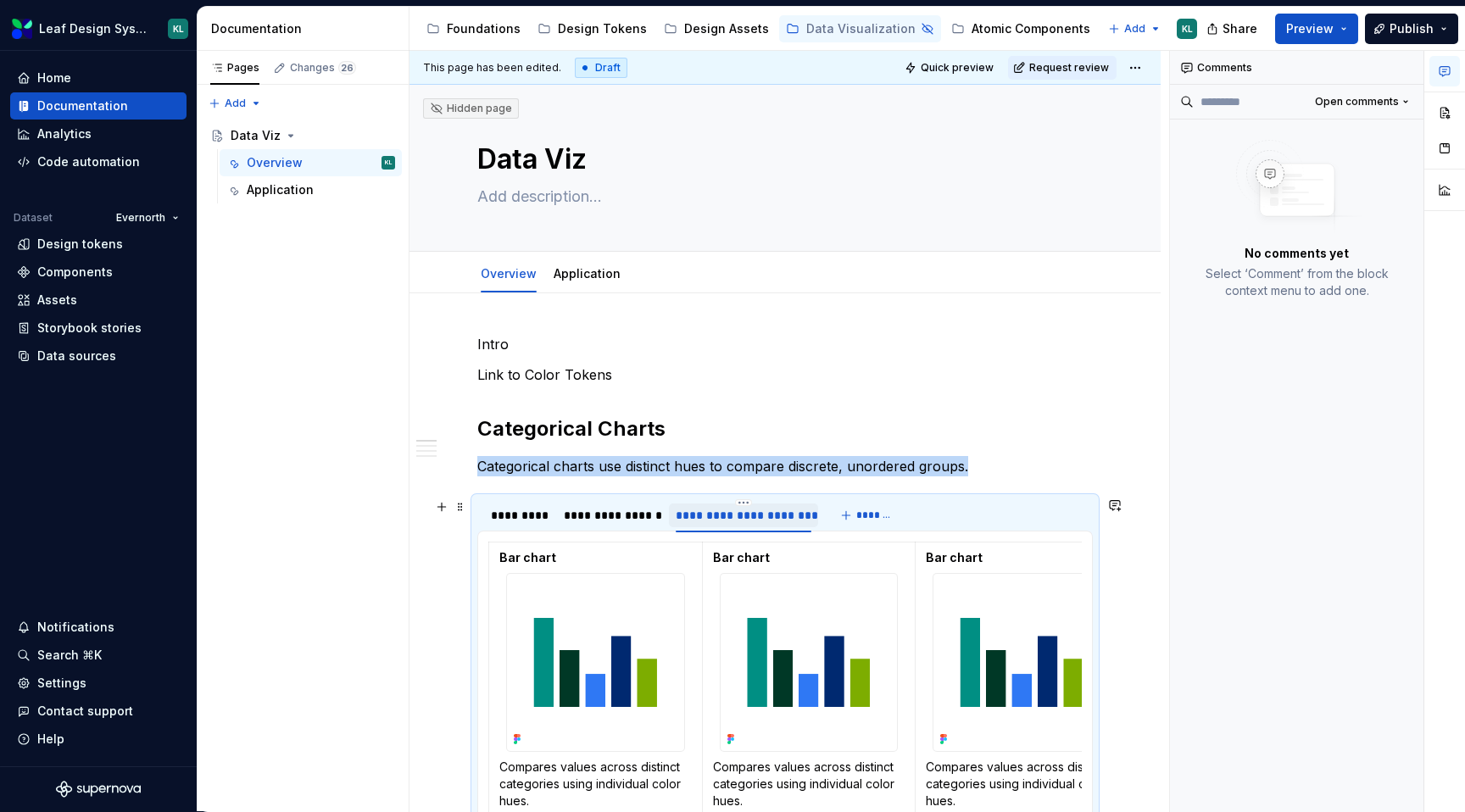
click at [730, 517] on div "**********" at bounding box center [743, 515] width 135 height 17
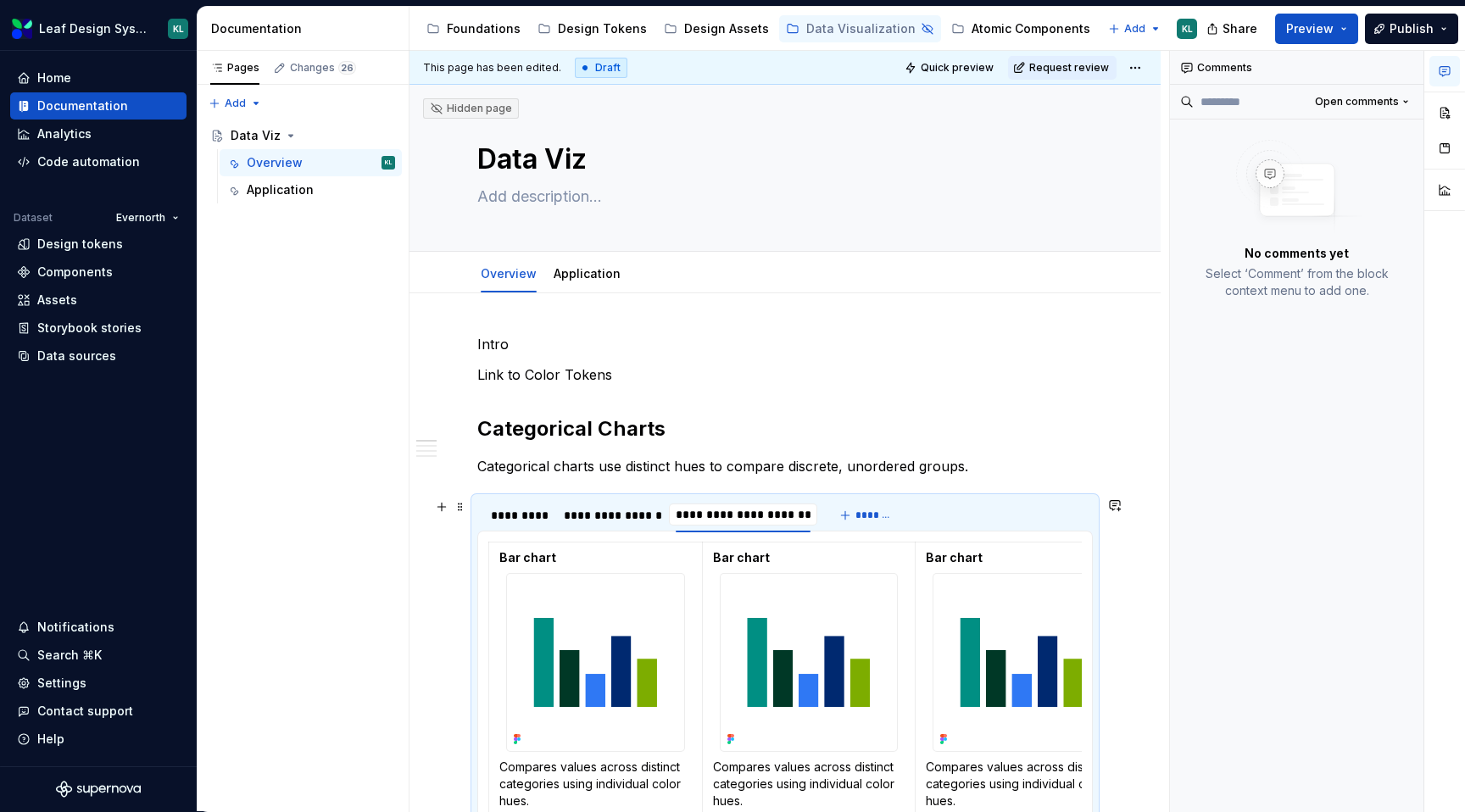
type input "**********"
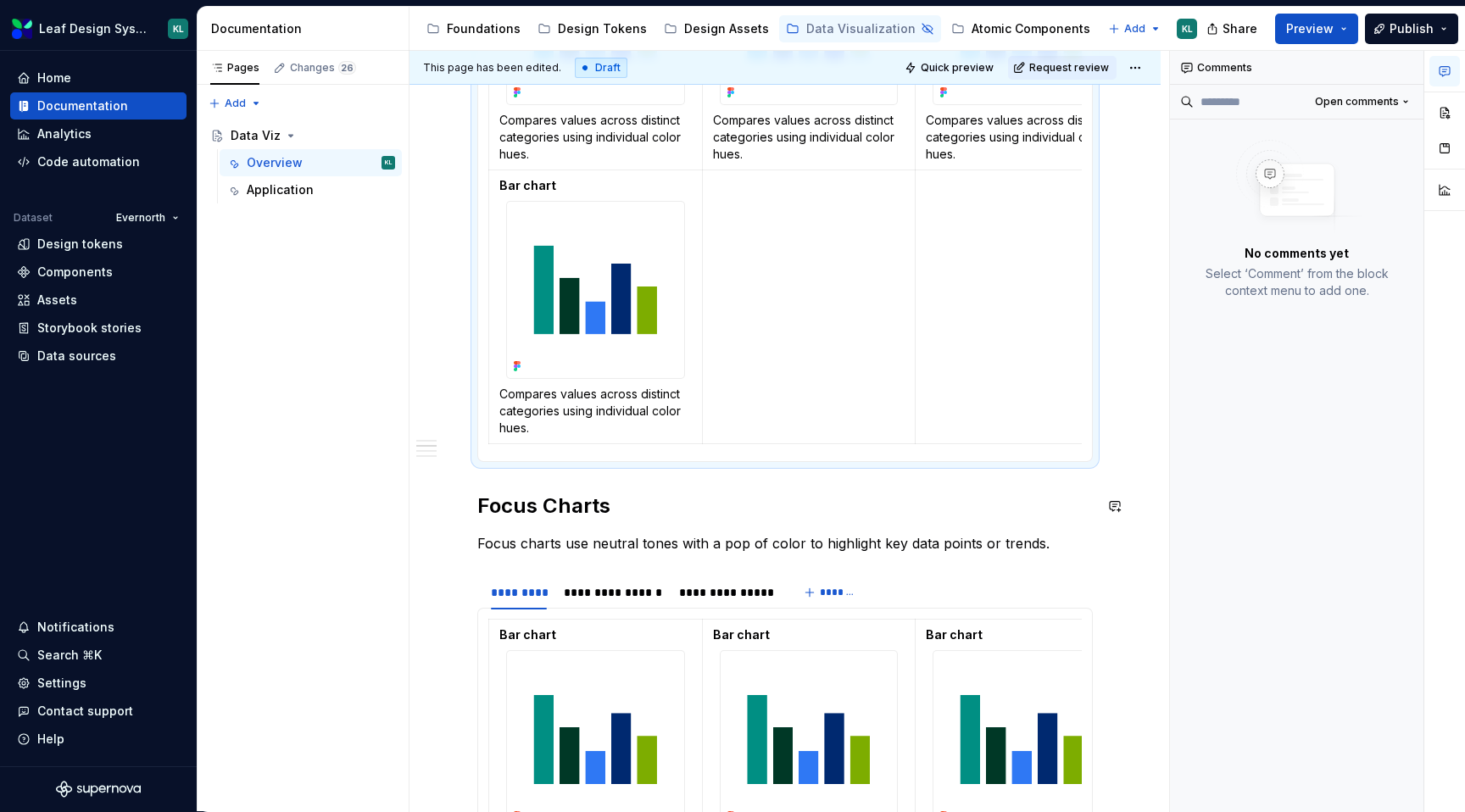
scroll to position [661, 0]
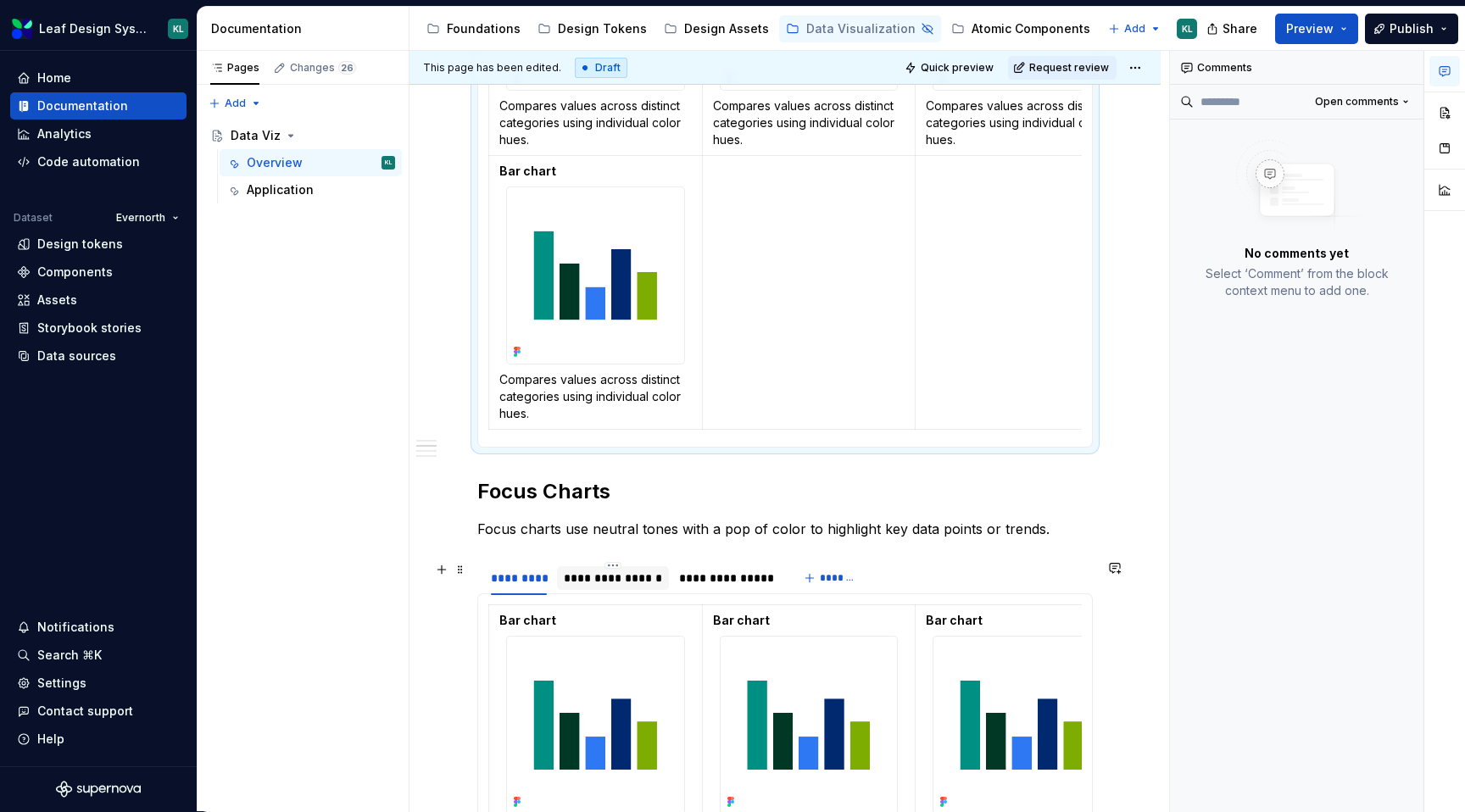
click at [618, 572] on div "**********" at bounding box center [613, 578] width 98 height 17
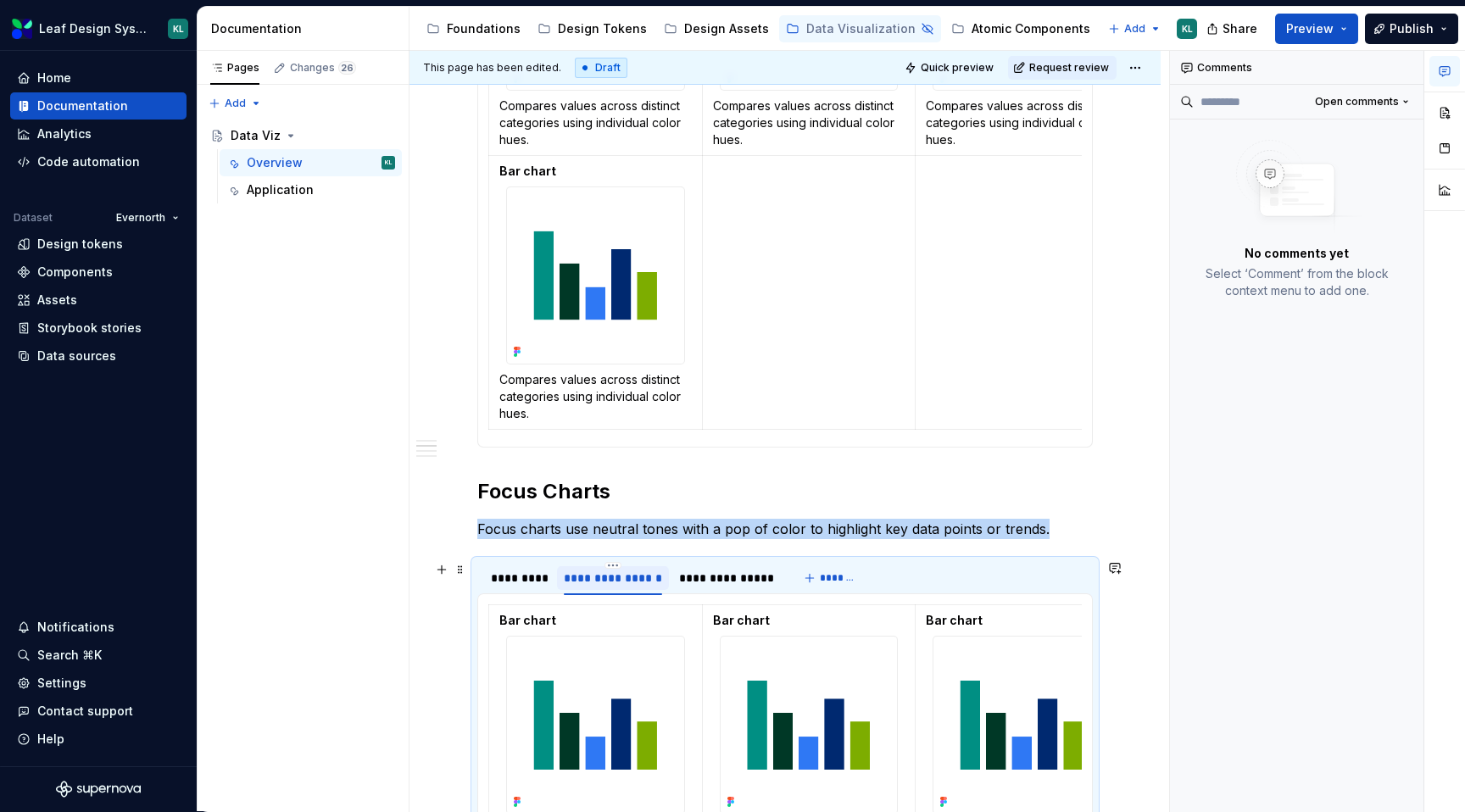
click at [637, 579] on div "**********" at bounding box center [613, 578] width 98 height 17
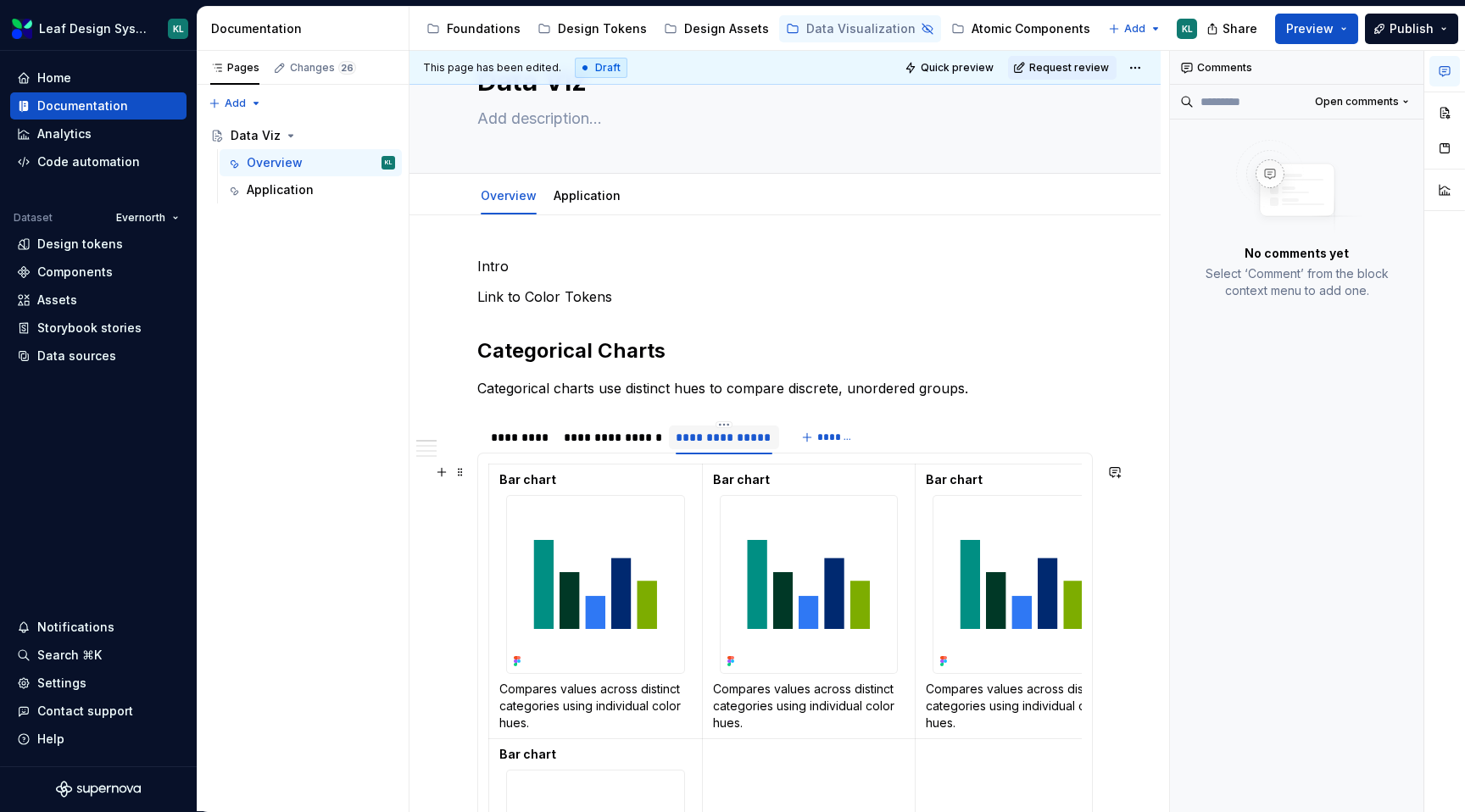
scroll to position [55, 0]
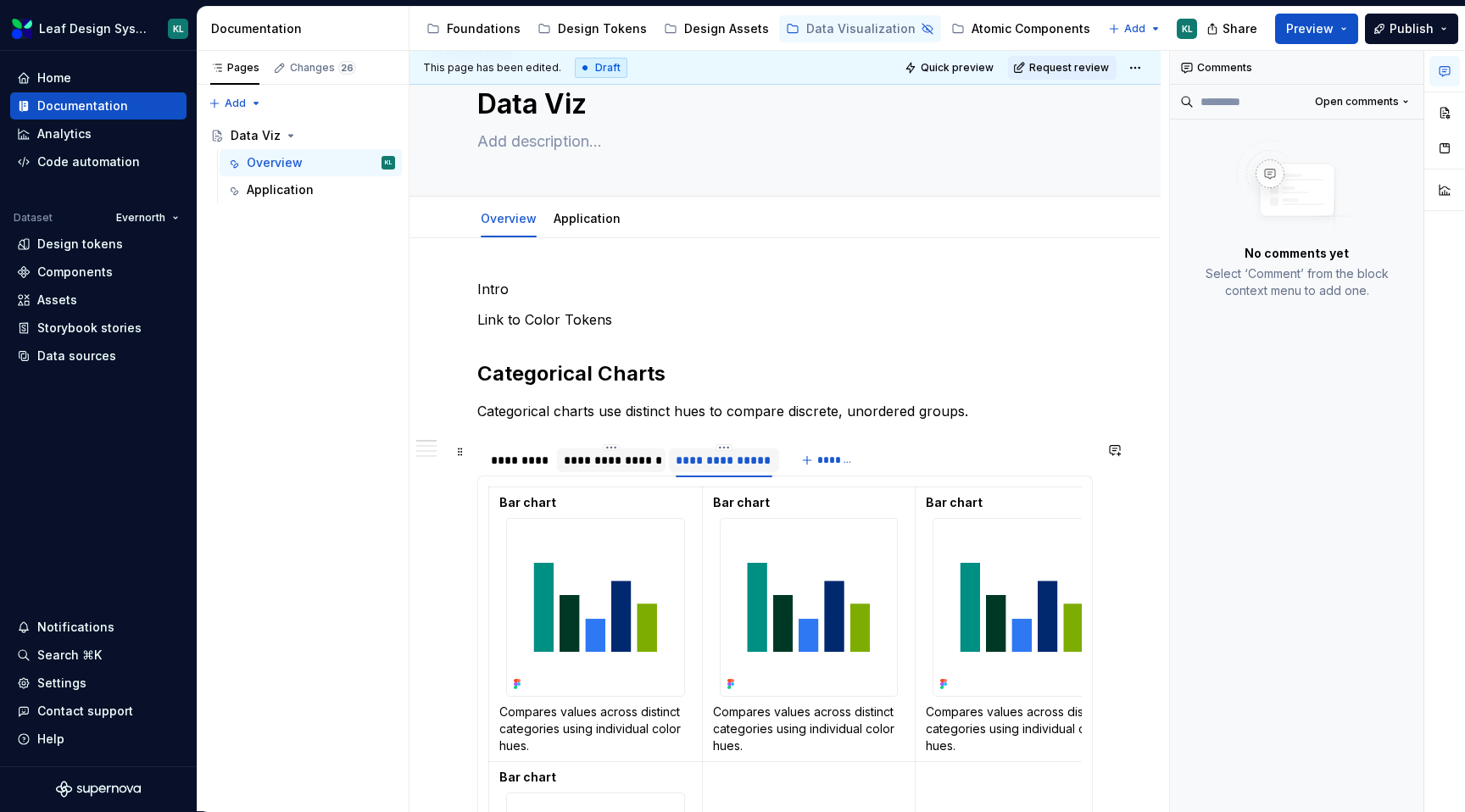
click at [604, 463] on div "**********" at bounding box center [612, 461] width 95 height 17
type input "**********"
click at [515, 456] on div "*********" at bounding box center [519, 461] width 56 height 17
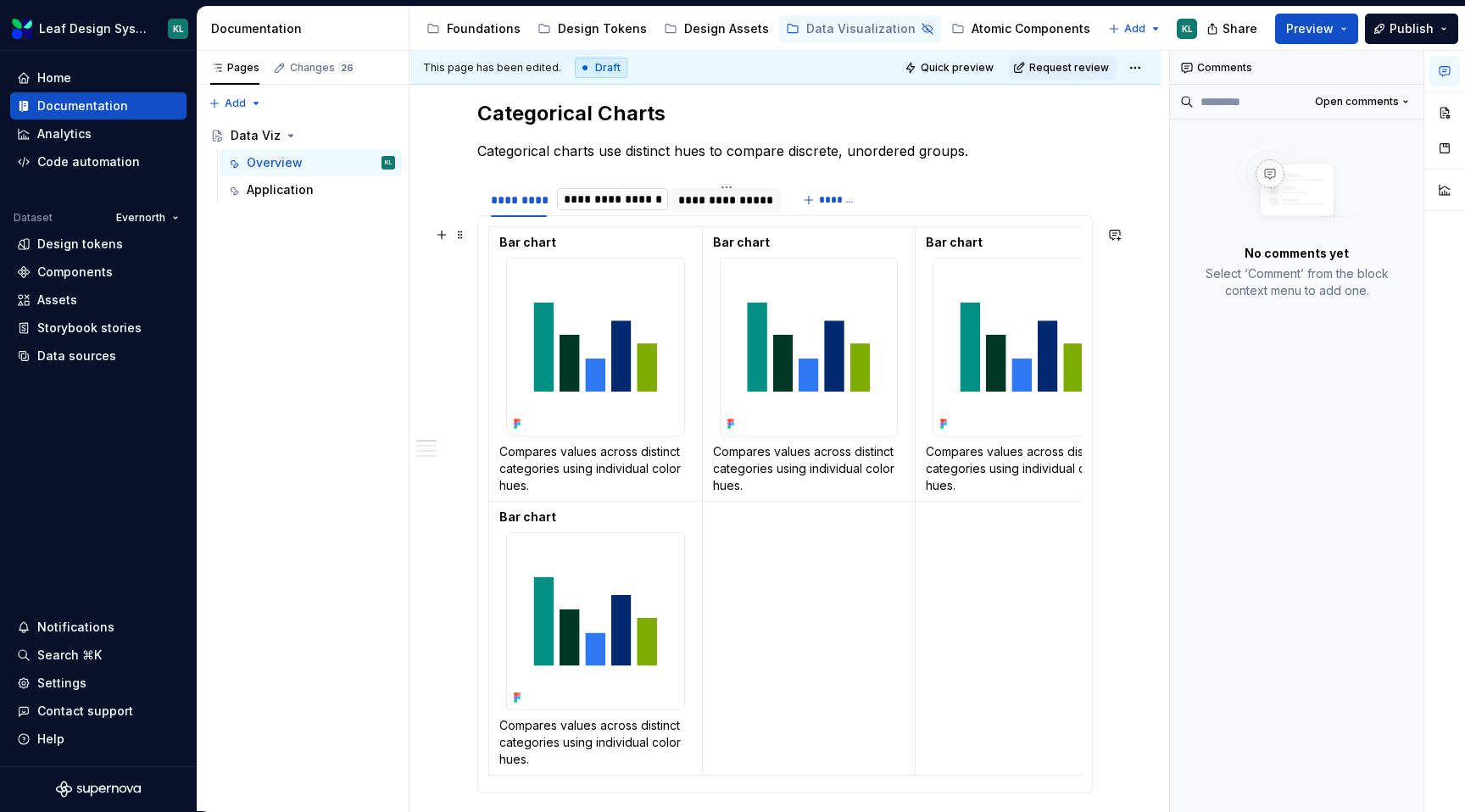
scroll to position [290, 0]
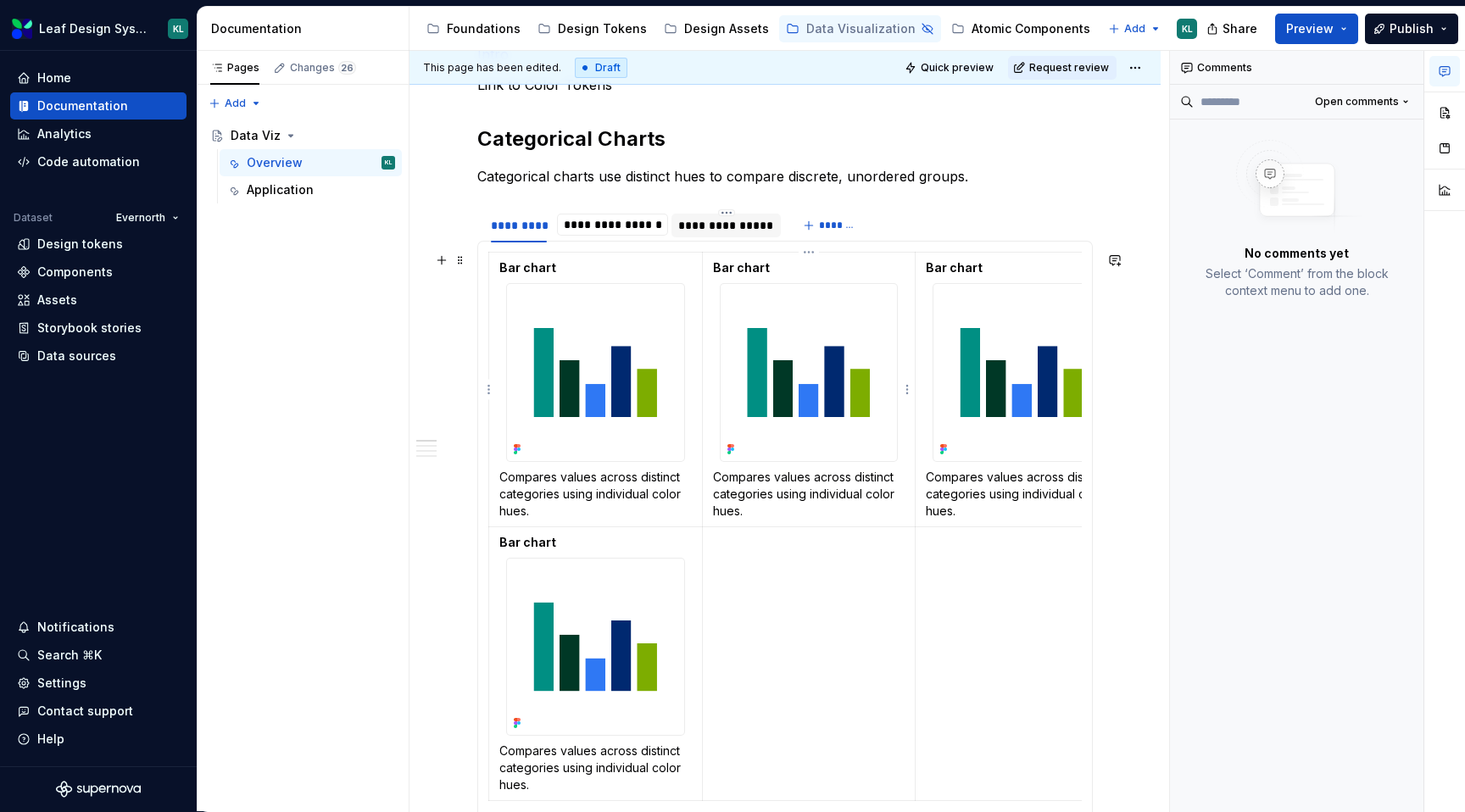
click at [741, 270] on strong "Bar chart" at bounding box center [740, 267] width 56 height 15
click at [765, 269] on p "Bar chart" at bounding box center [809, 268] width 193 height 17
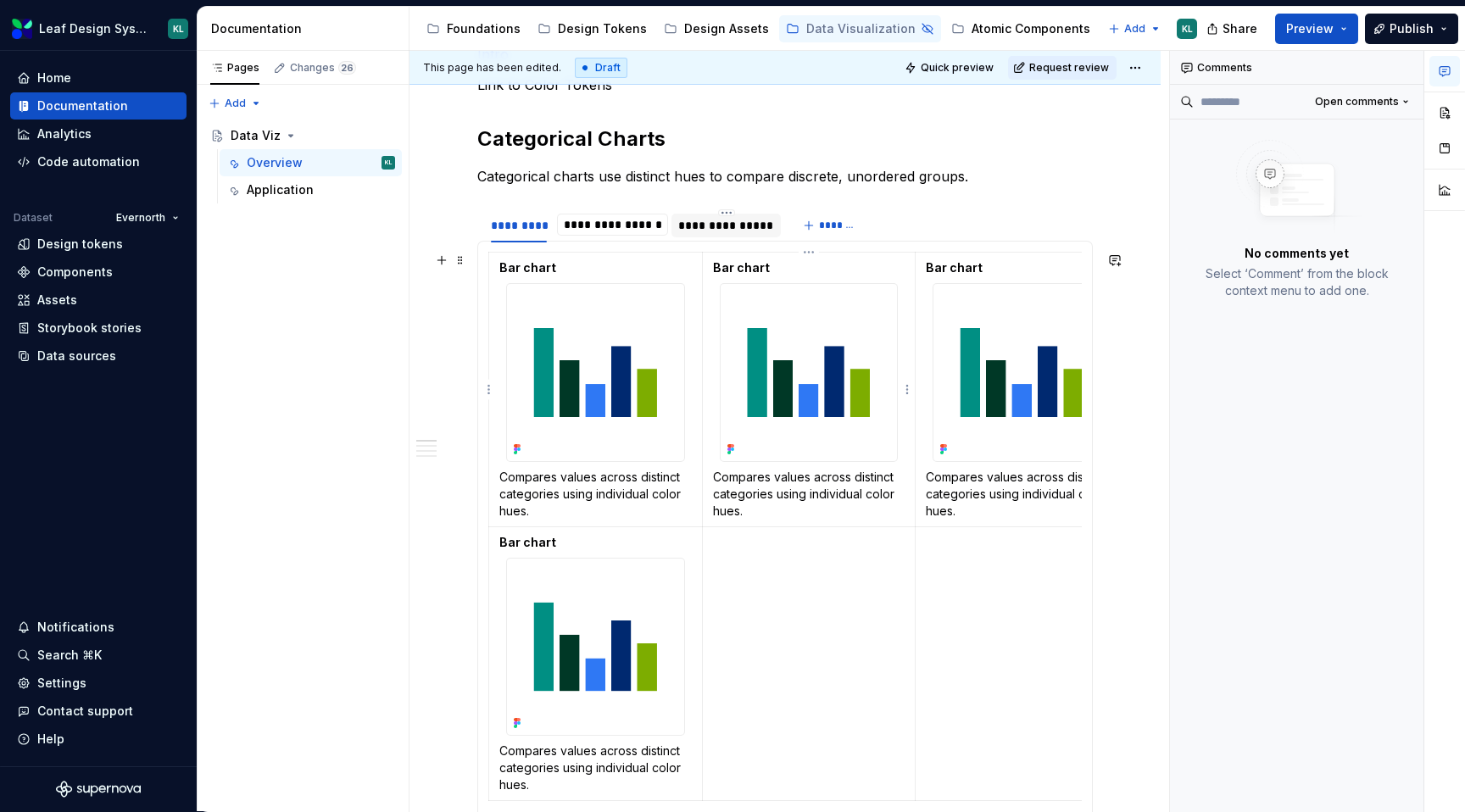
click at [751, 269] on strong "Bar chart" at bounding box center [740, 267] width 56 height 15
drag, startPoint x: 771, startPoint y: 269, endPoint x: 667, endPoint y: 269, distance: 104.0
click at [667, 269] on tr "Bar chart Compares values across distinct categories using individual color hue…" at bounding box center [809, 390] width 640 height 274
click at [746, 258] on td "Bar chart Compares values across distinct categories using individual color hue…" at bounding box center [809, 390] width 214 height 274
click at [296, 193] on div "Application" at bounding box center [279, 190] width 67 height 17
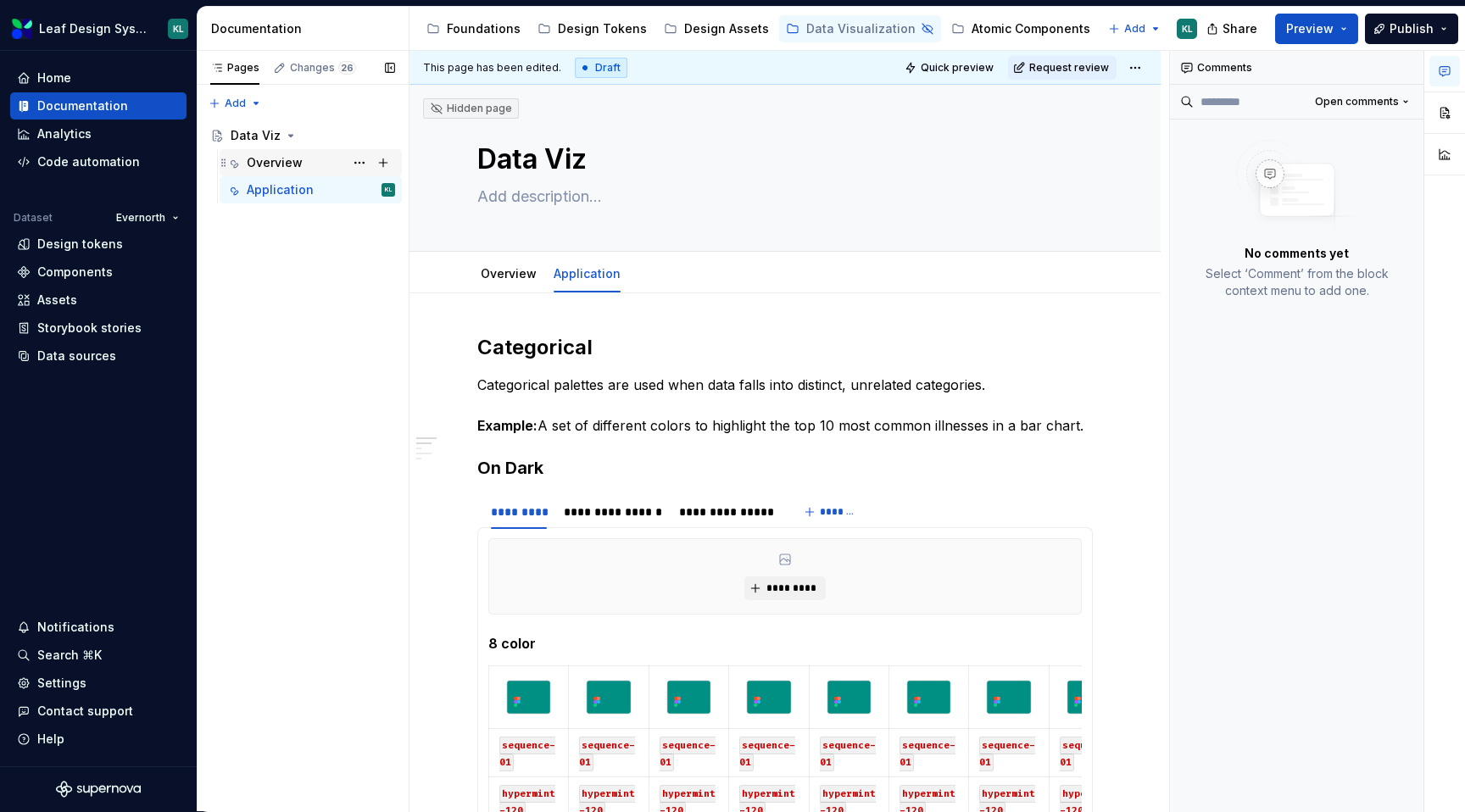
click at [292, 166] on div "Overview" at bounding box center [274, 163] width 56 height 17
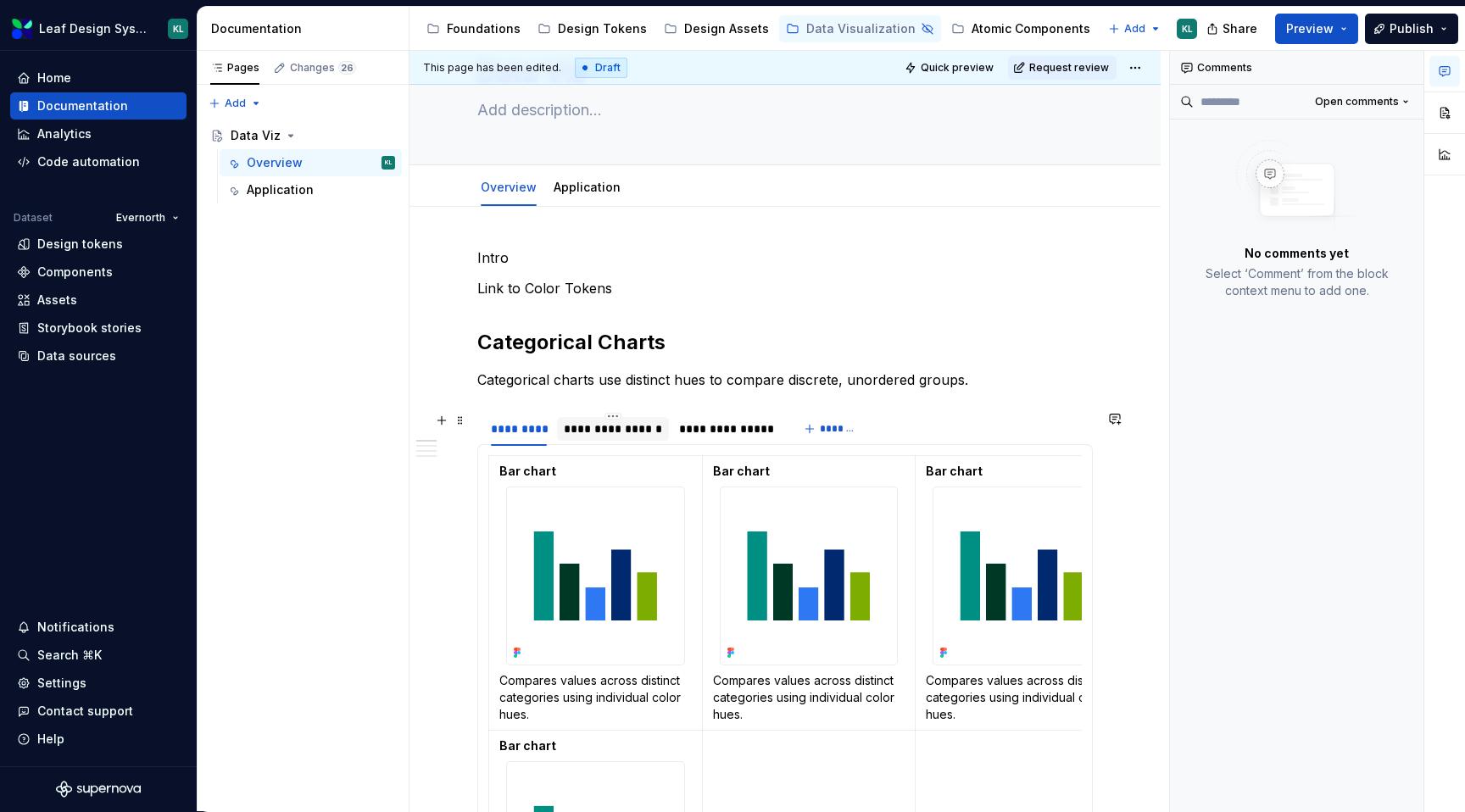
scroll to position [124, 0]
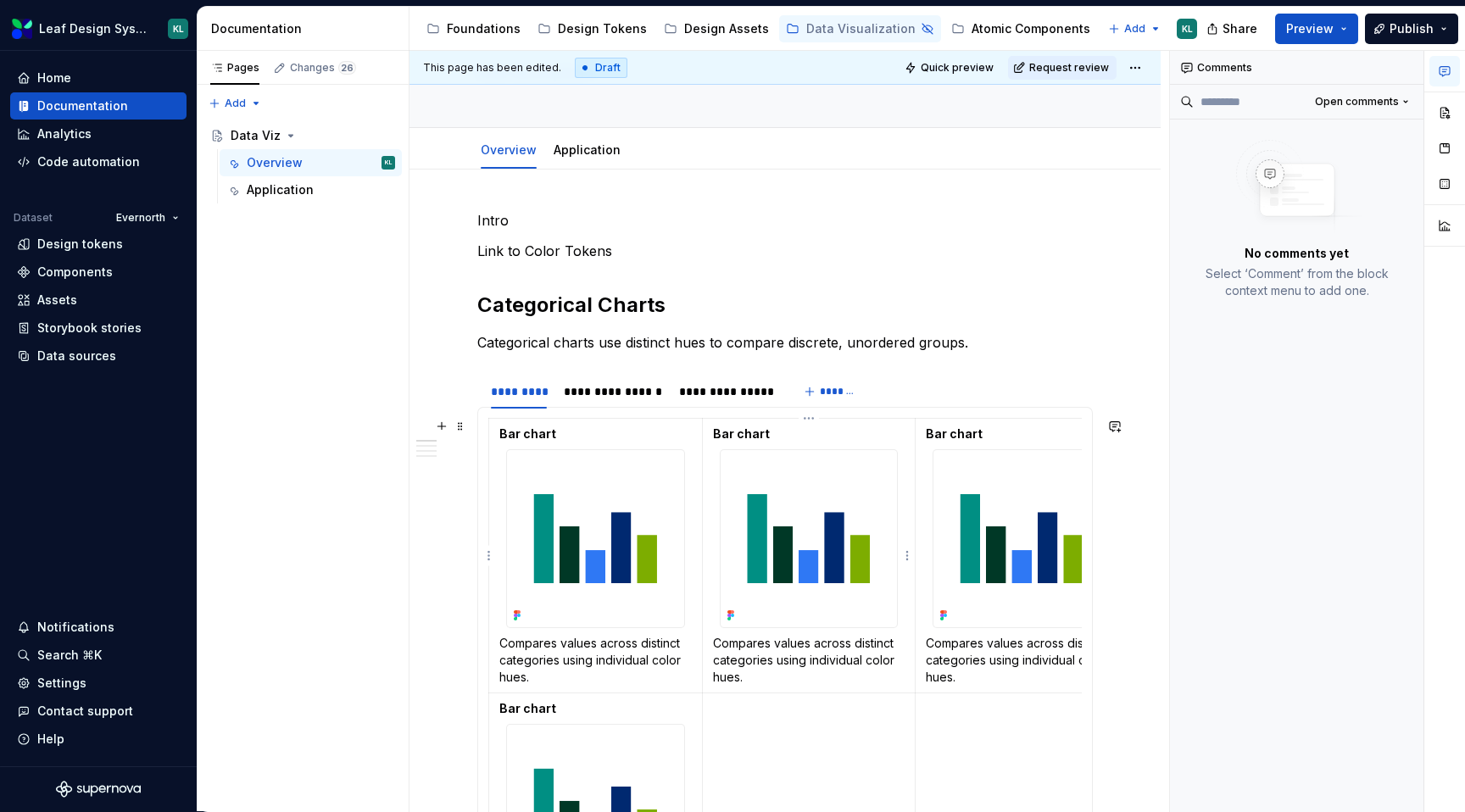
click at [734, 435] on strong "Bar chart" at bounding box center [740, 433] width 56 height 15
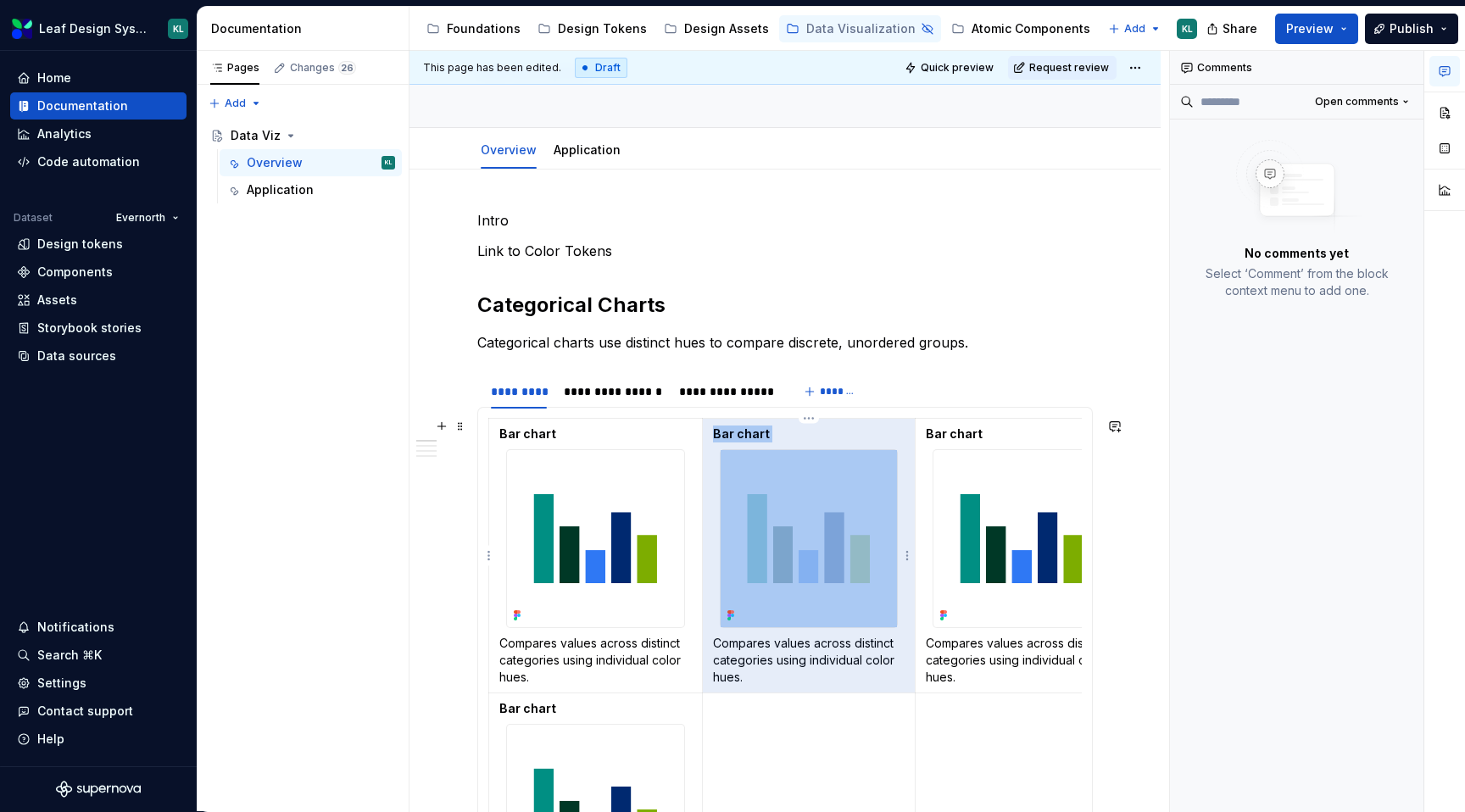
click at [734, 435] on strong "Bar chart" at bounding box center [740, 433] width 56 height 15
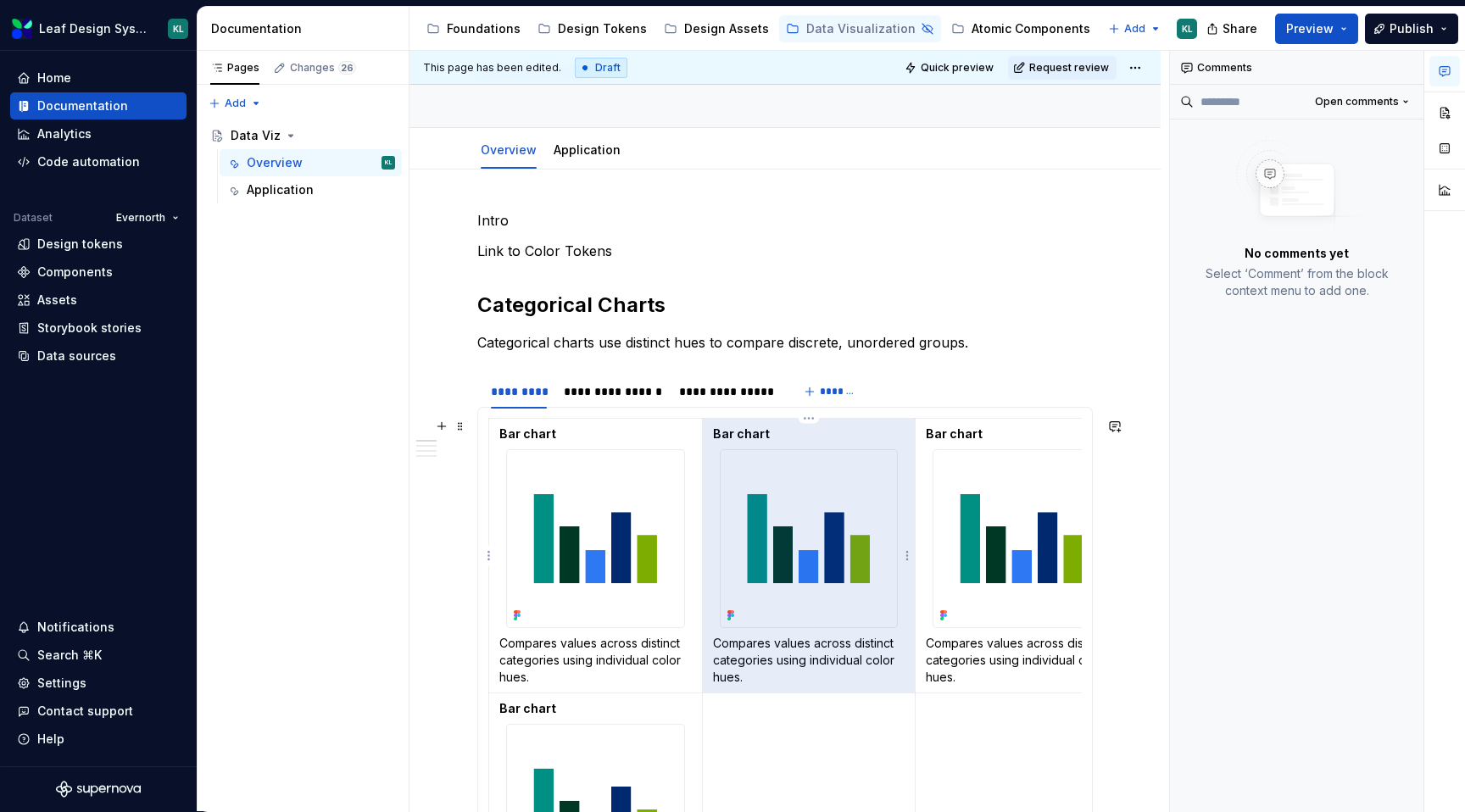
click at [738, 435] on strong "Bar chart" at bounding box center [740, 433] width 56 height 15
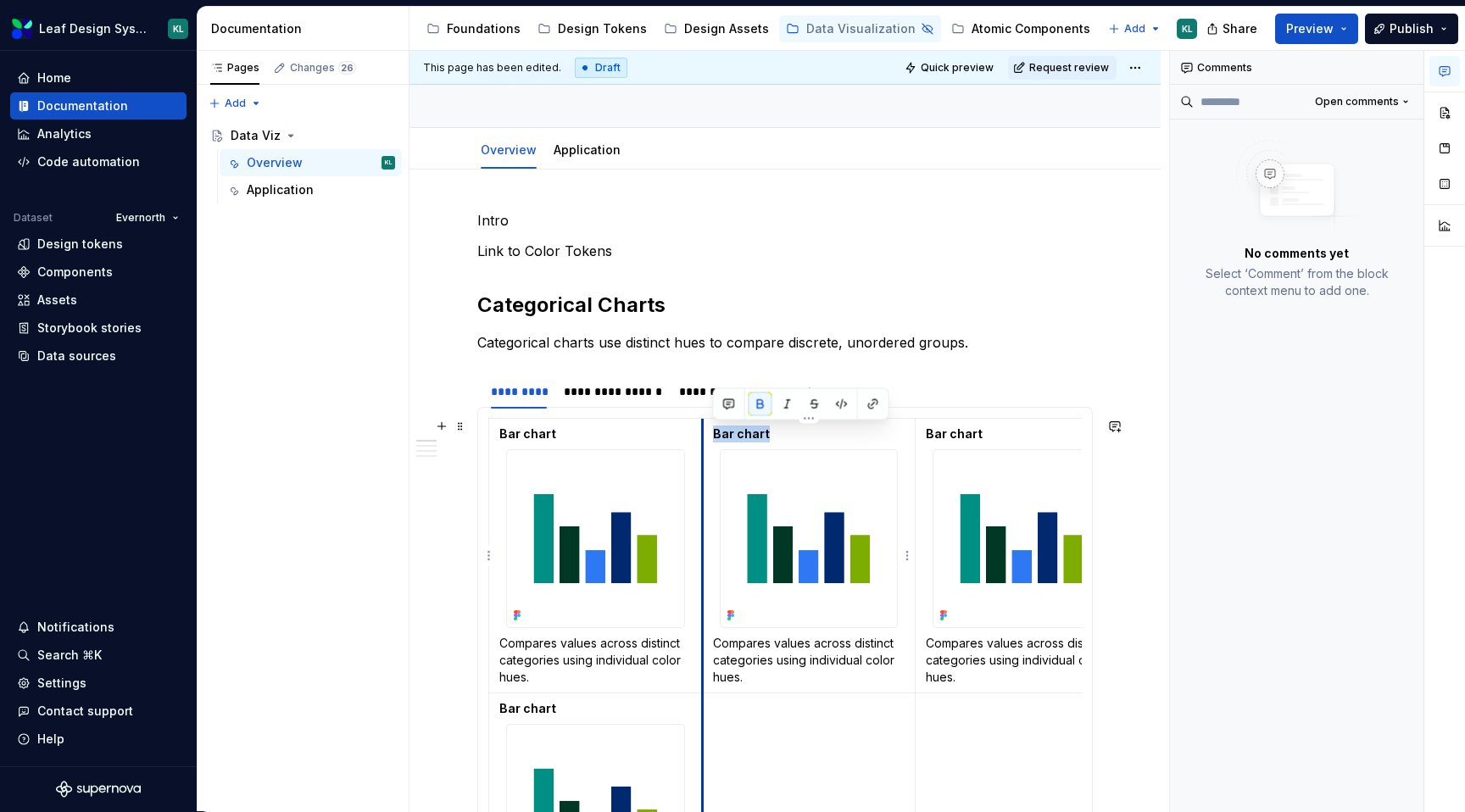
drag, startPoint x: 773, startPoint y: 432, endPoint x: 705, endPoint y: 431, distance: 68.0
click at [705, 431] on td "Bar chart Compares values across distinct categories using individual color hue…" at bounding box center [809, 556] width 214 height 274
drag, startPoint x: 776, startPoint y: 430, endPoint x: 702, endPoint y: 430, distance: 74.0
click at [702, 430] on td "Pie / Donut Compares values across distinct categories using individual color h…" at bounding box center [809, 556] width 214 height 274
click at [946, 434] on strong "Bar chart" at bounding box center [954, 433] width 56 height 15
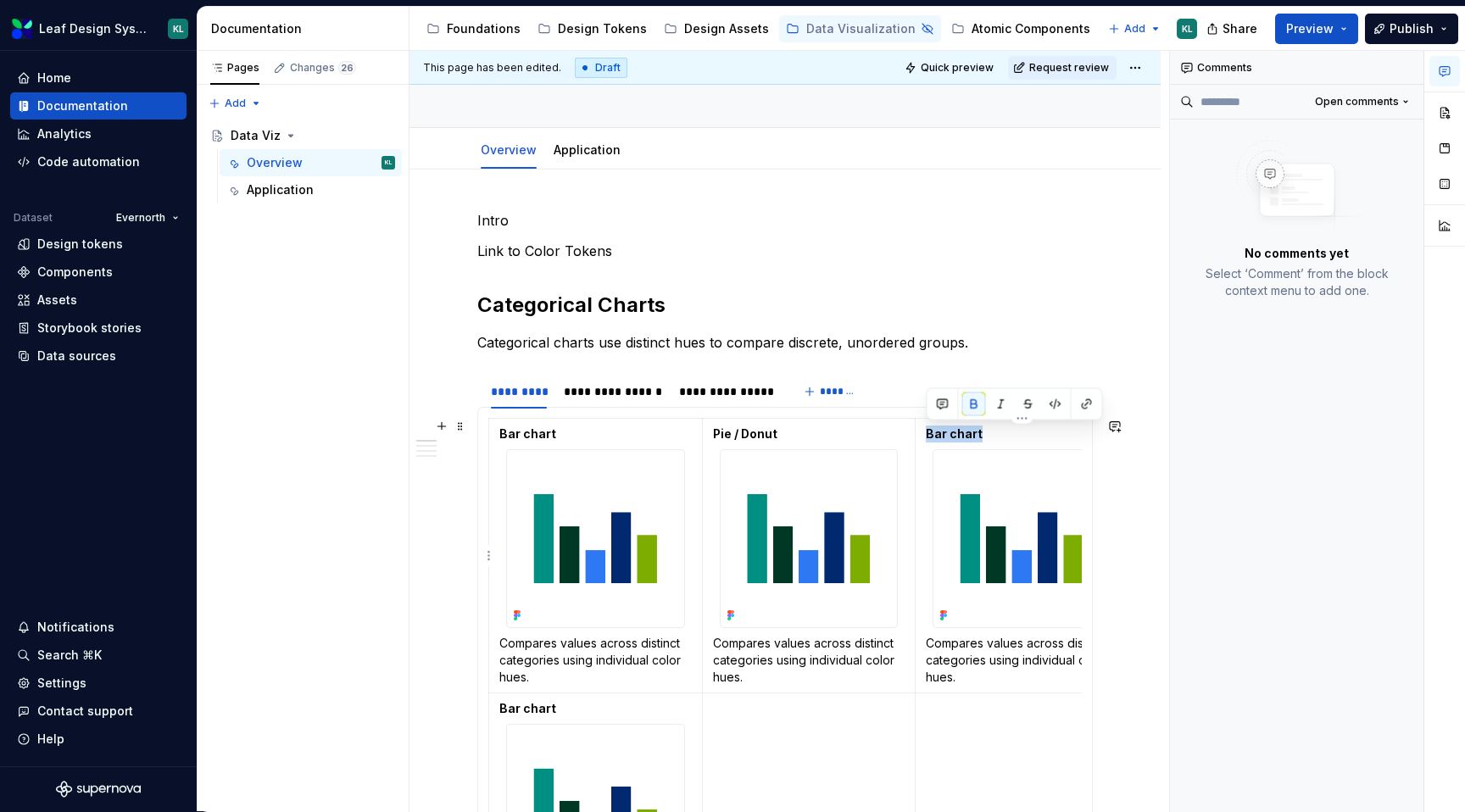
drag, startPoint x: 983, startPoint y: 433, endPoint x: 929, endPoint y: 433, distance: 54.0
click at [929, 433] on p "Bar chart" at bounding box center [1022, 434] width 193 height 17
drag, startPoint x: 1003, startPoint y: 430, endPoint x: 926, endPoint y: 431, distance: 77.0
click at [926, 431] on p "Stacked bar" at bounding box center [1022, 434] width 193 height 17
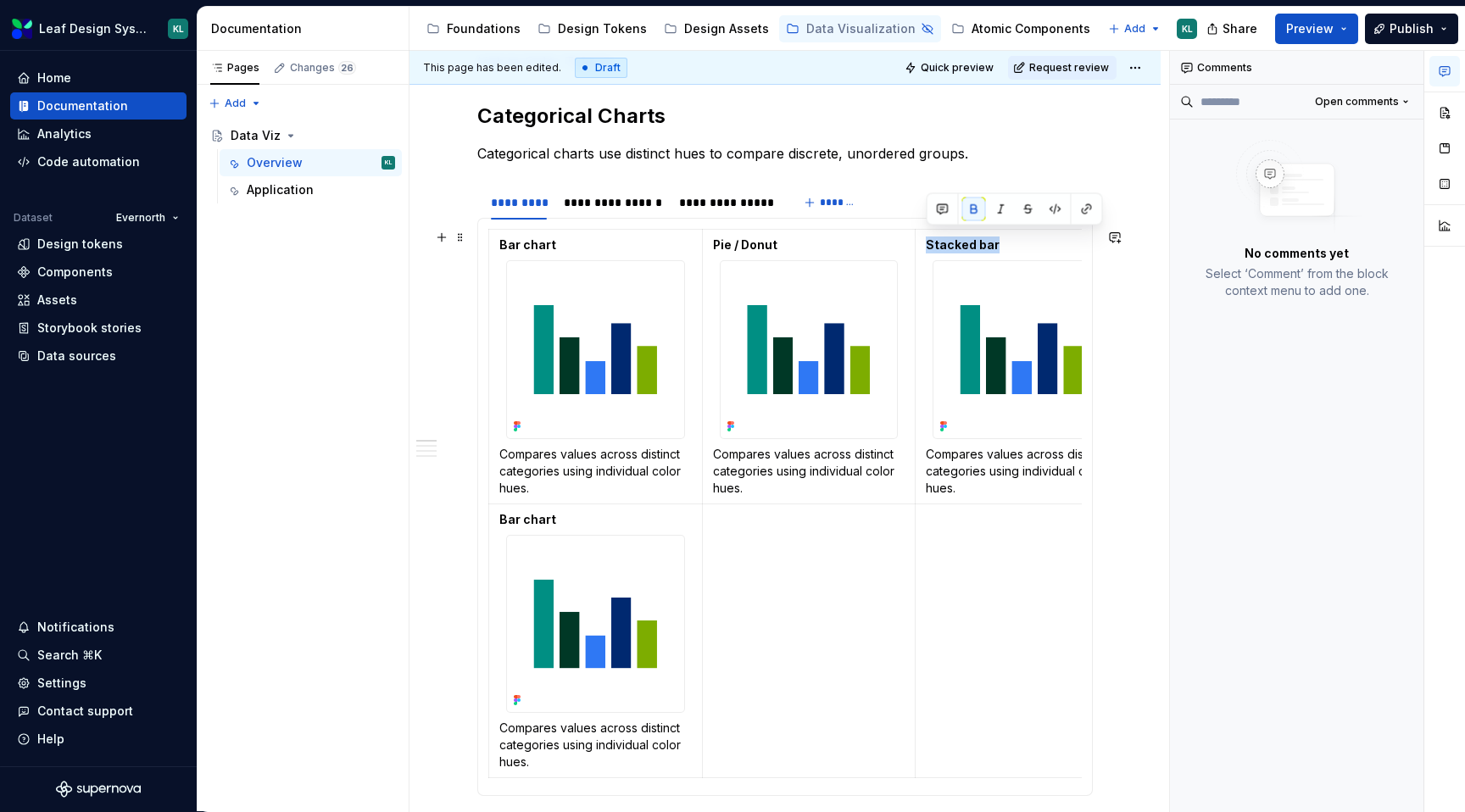
scroll to position [318, 0]
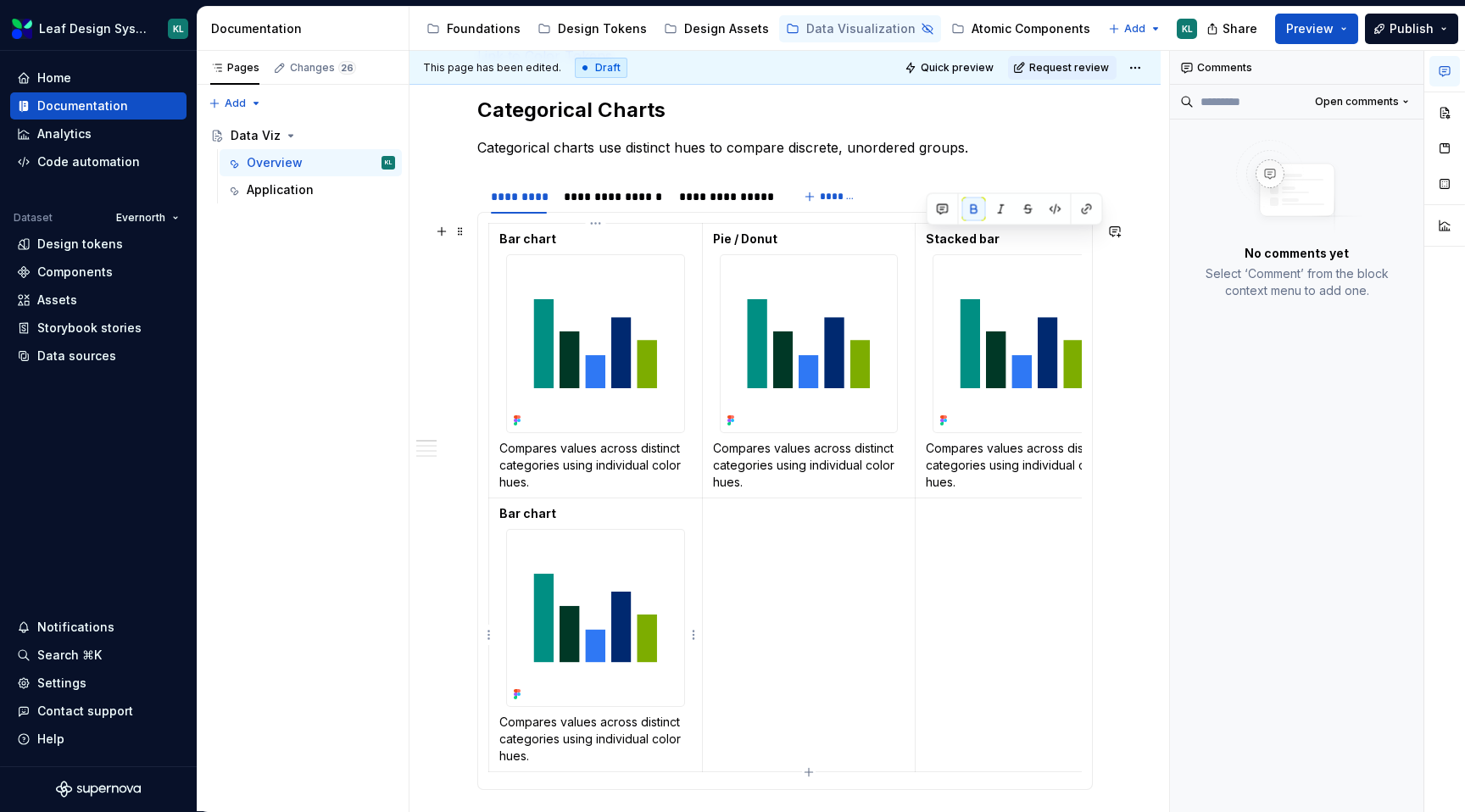
click at [555, 511] on p "Bar chart" at bounding box center [595, 514] width 193 height 17
drag, startPoint x: 558, startPoint y: 511, endPoint x: 497, endPoint y: 511, distance: 61.0
click at [497, 511] on td "Bar chart Compares values across distinct categories using individual color hue…" at bounding box center [596, 634] width 214 height 274
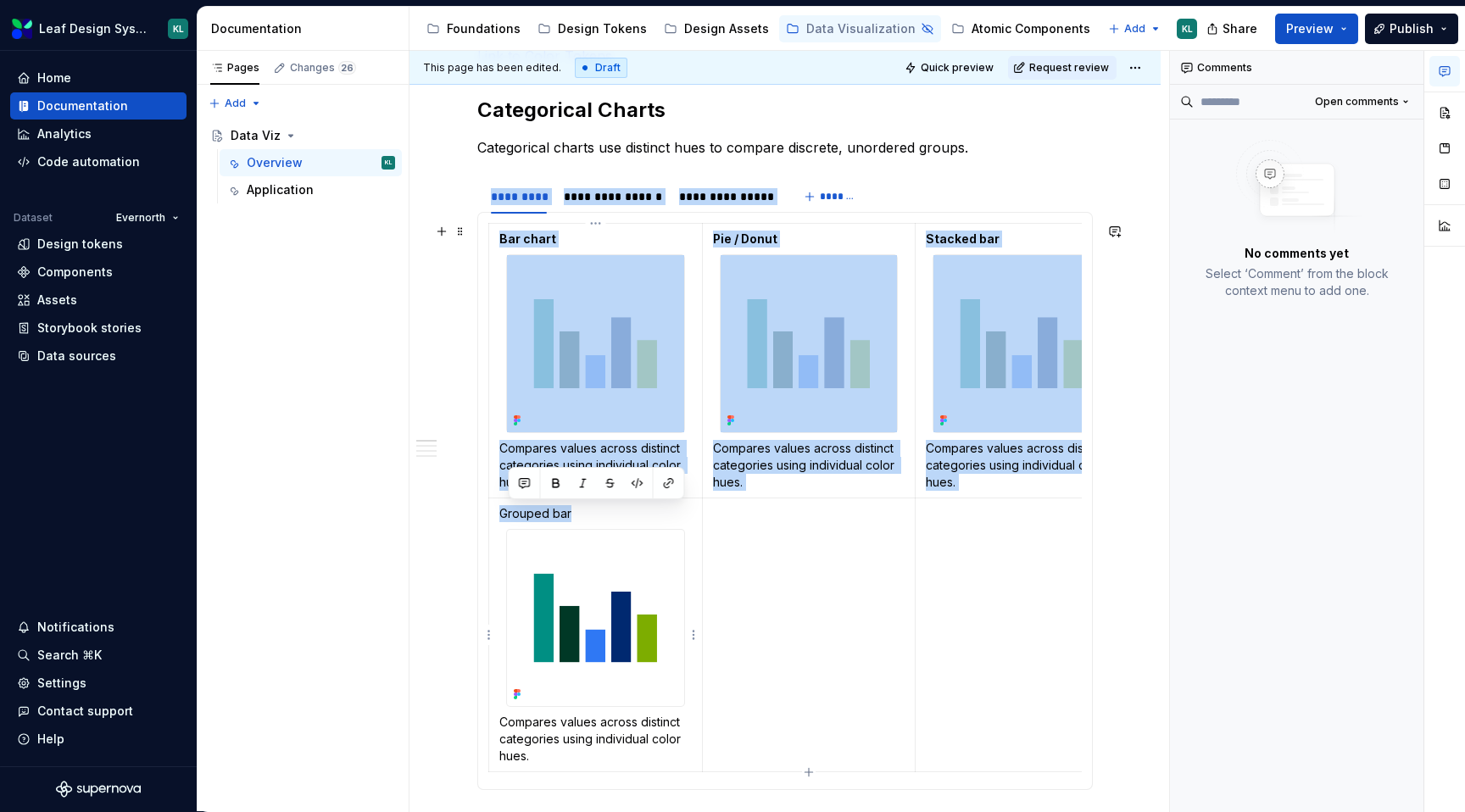
drag, startPoint x: 592, startPoint y: 511, endPoint x: 476, endPoint y: 511, distance: 116.0
click at [477, 511] on div "Bar chart Compares values across distinct categories using individual color hue…" at bounding box center [785, 501] width 615 height 578
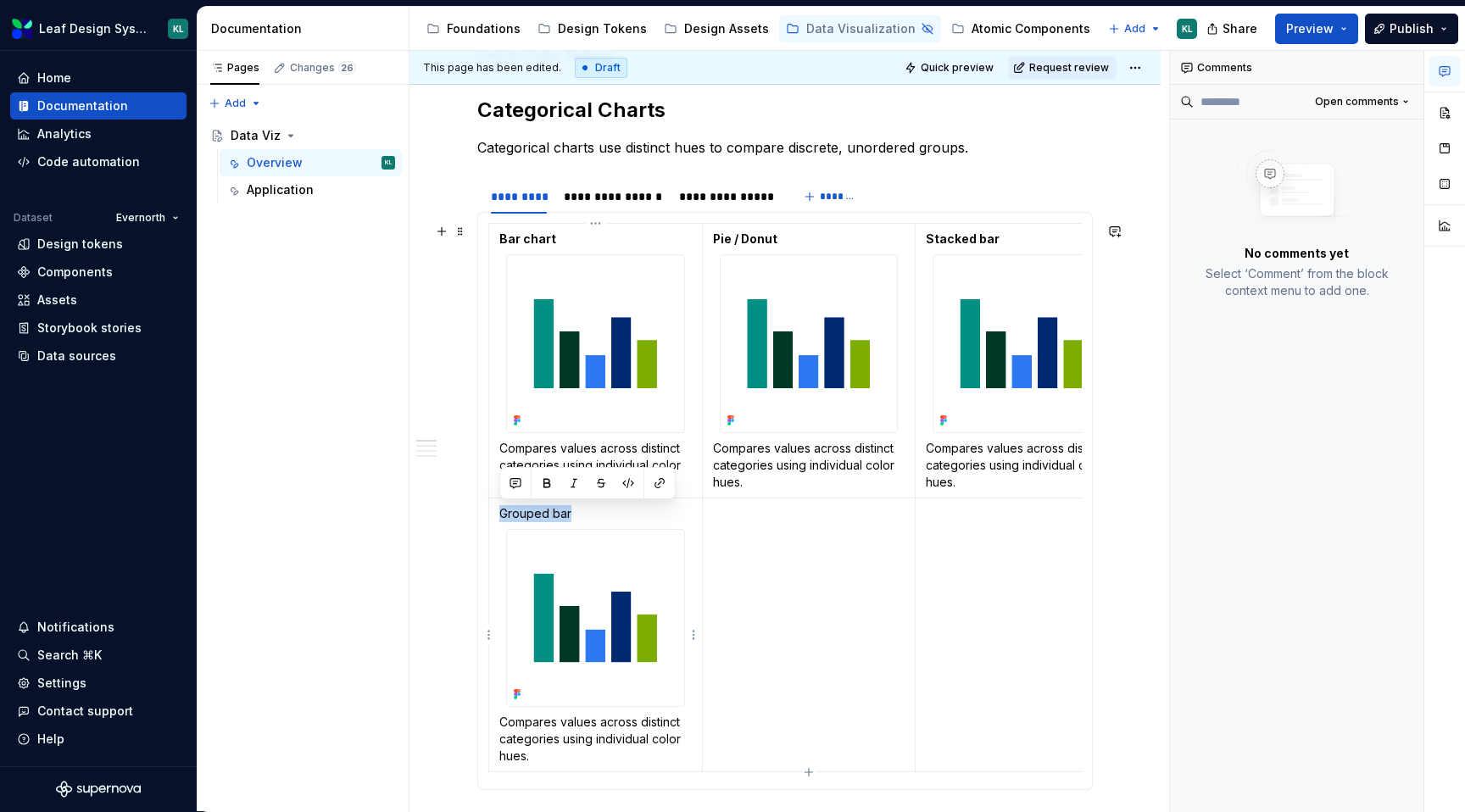
drag, startPoint x: 580, startPoint y: 511, endPoint x: 499, endPoint y: 512, distance: 81.0
click at [499, 512] on p "Grouped bar" at bounding box center [595, 514] width 193 height 17
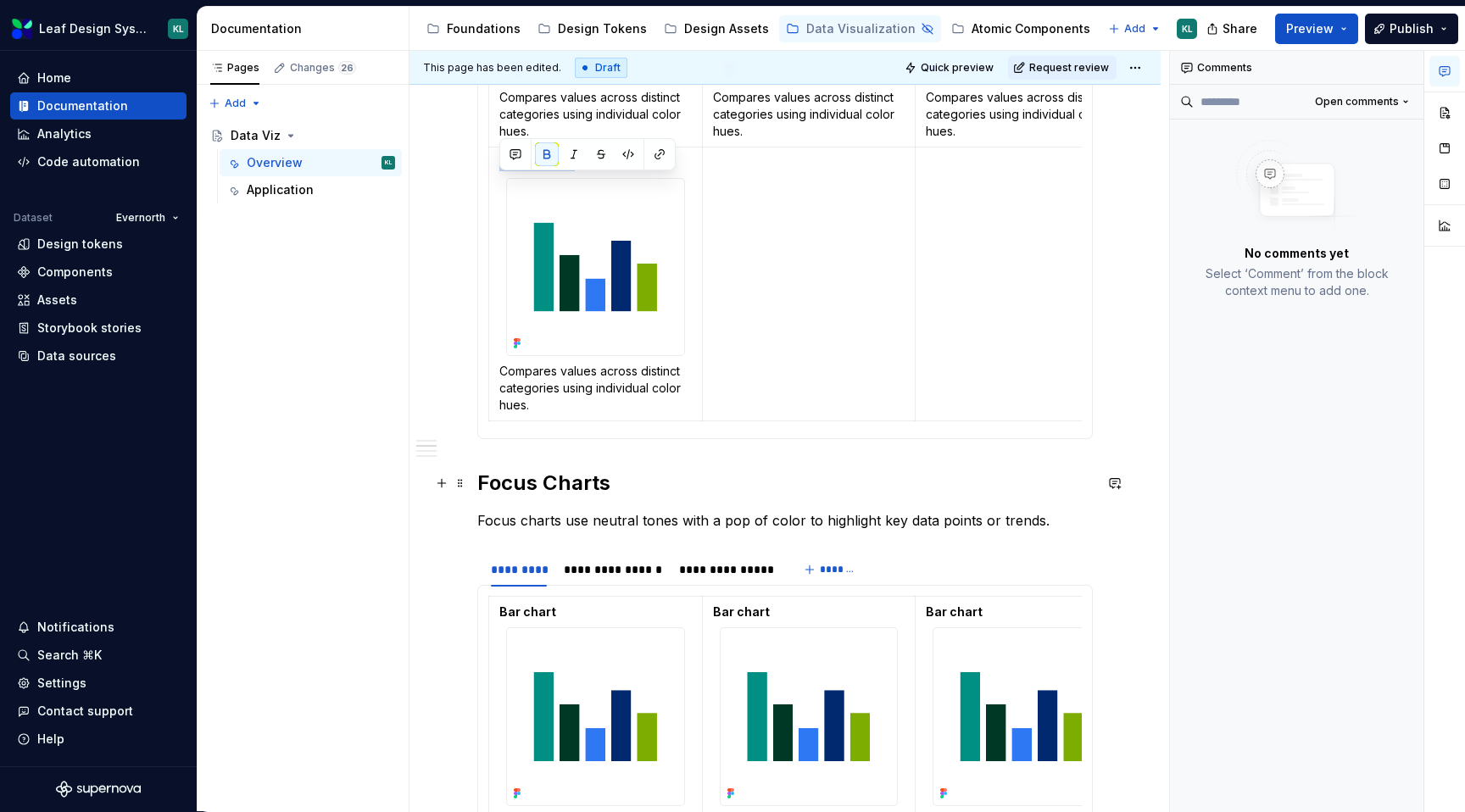
scroll to position [671, 0]
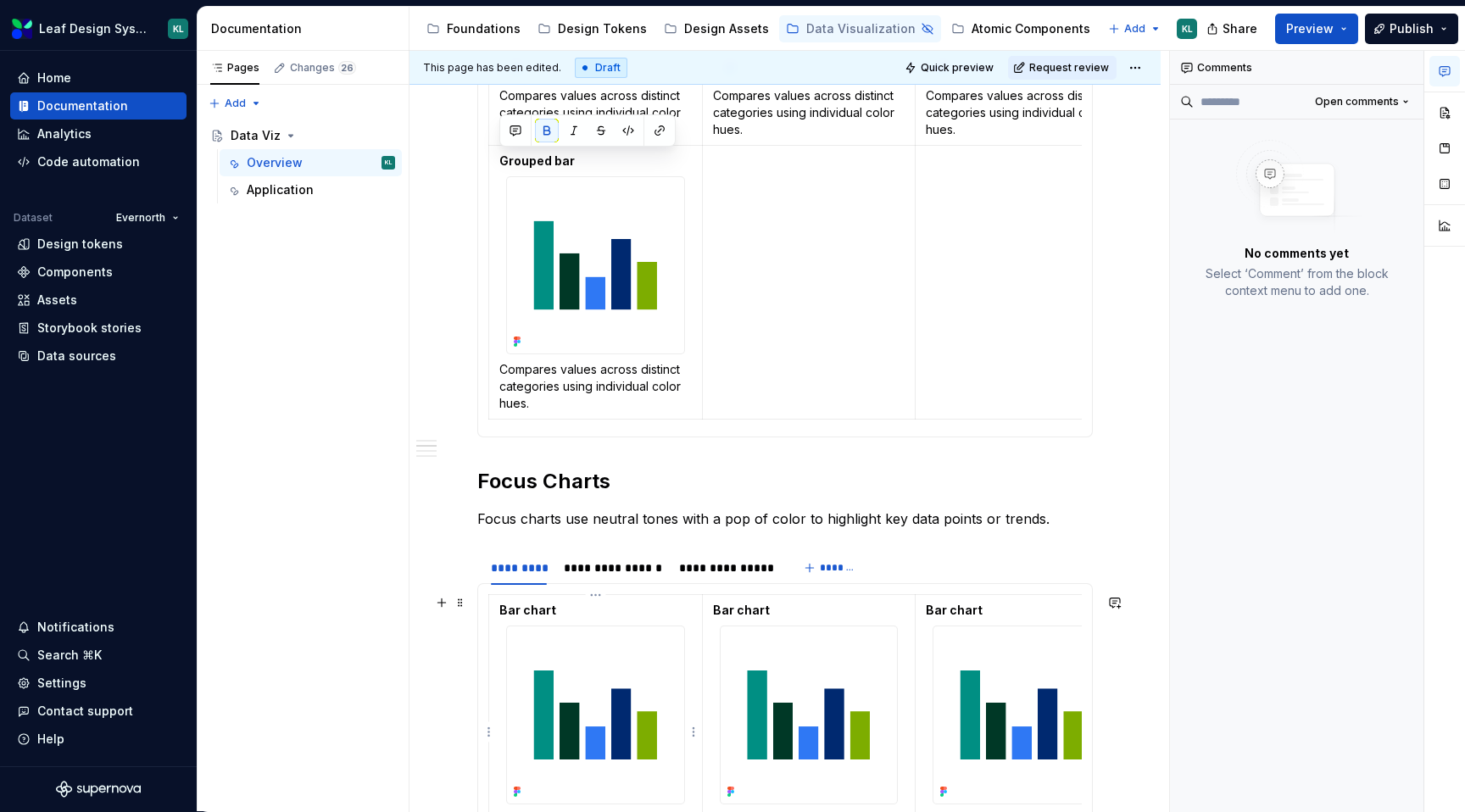
click at [529, 608] on strong "Bar chart" at bounding box center [527, 609] width 56 height 15
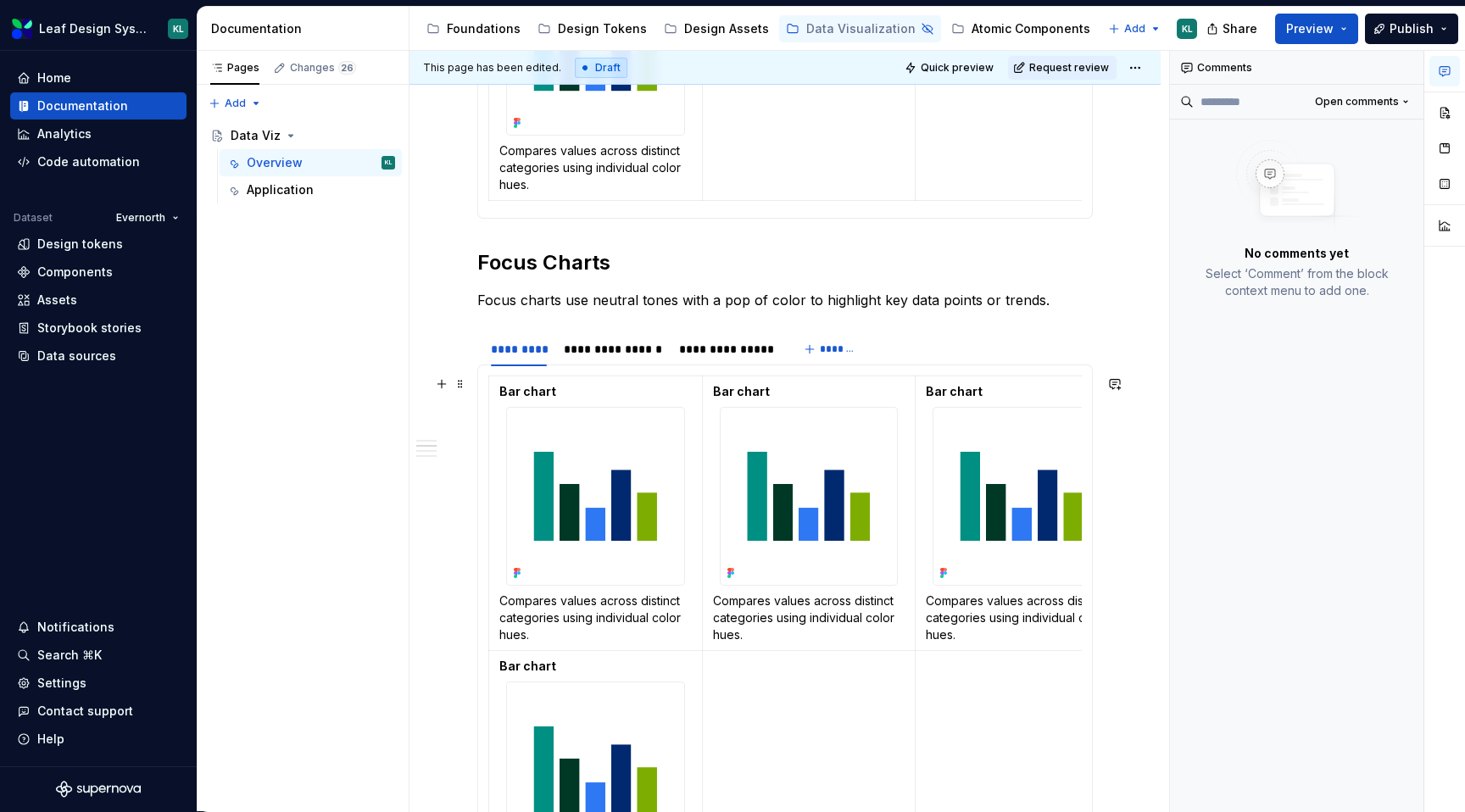
scroll to position [997, 0]
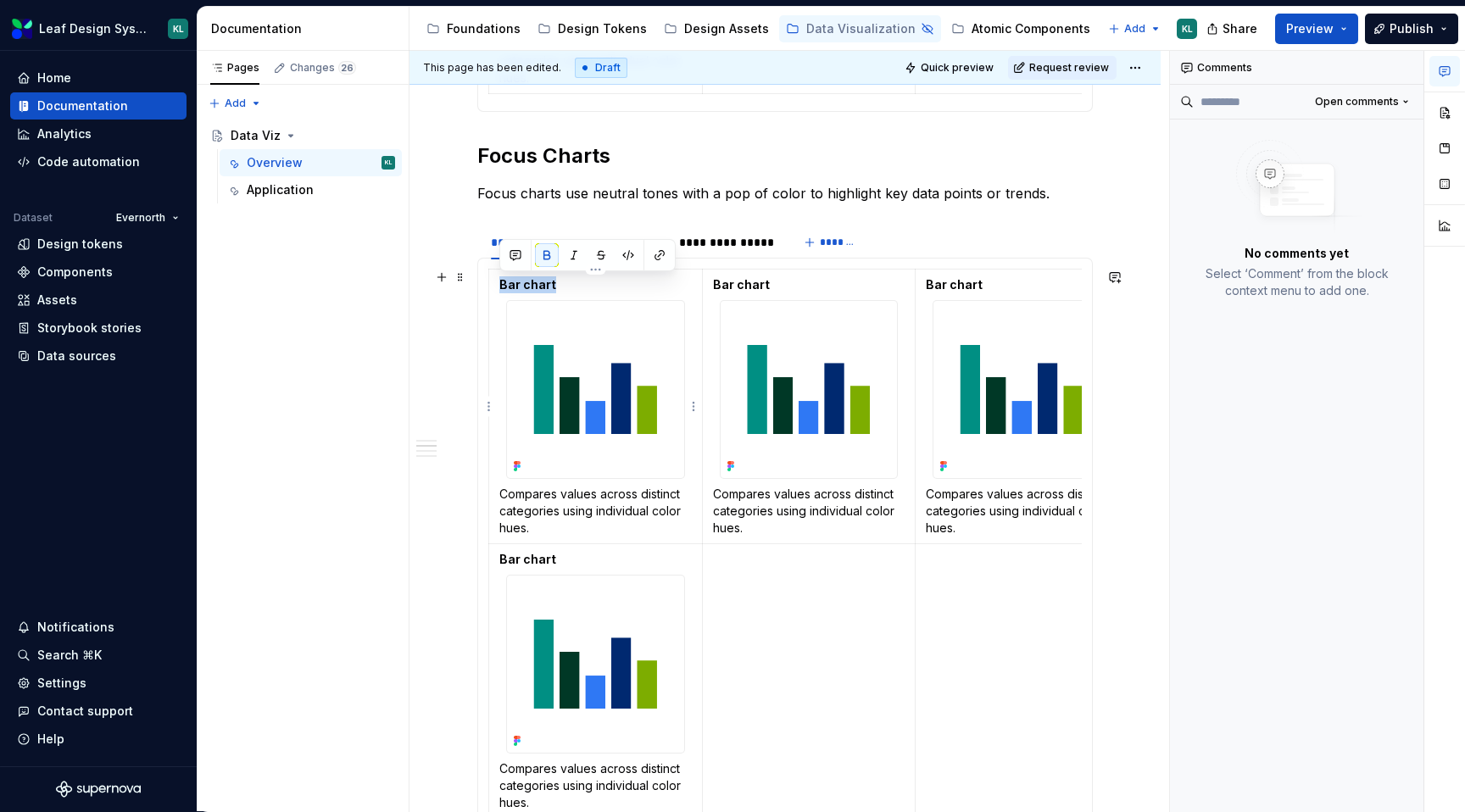
drag, startPoint x: 556, startPoint y: 281, endPoint x: 502, endPoint y: 282, distance: 54.0
click at [502, 282] on p "Bar chart" at bounding box center [595, 285] width 193 height 17
drag, startPoint x: 572, startPoint y: 281, endPoint x: 501, endPoint y: 281, distance: 71.0
click at [501, 281] on p "Pie / Donut" at bounding box center [595, 285] width 193 height 17
click at [767, 281] on p "Bar chart" at bounding box center [809, 285] width 193 height 17
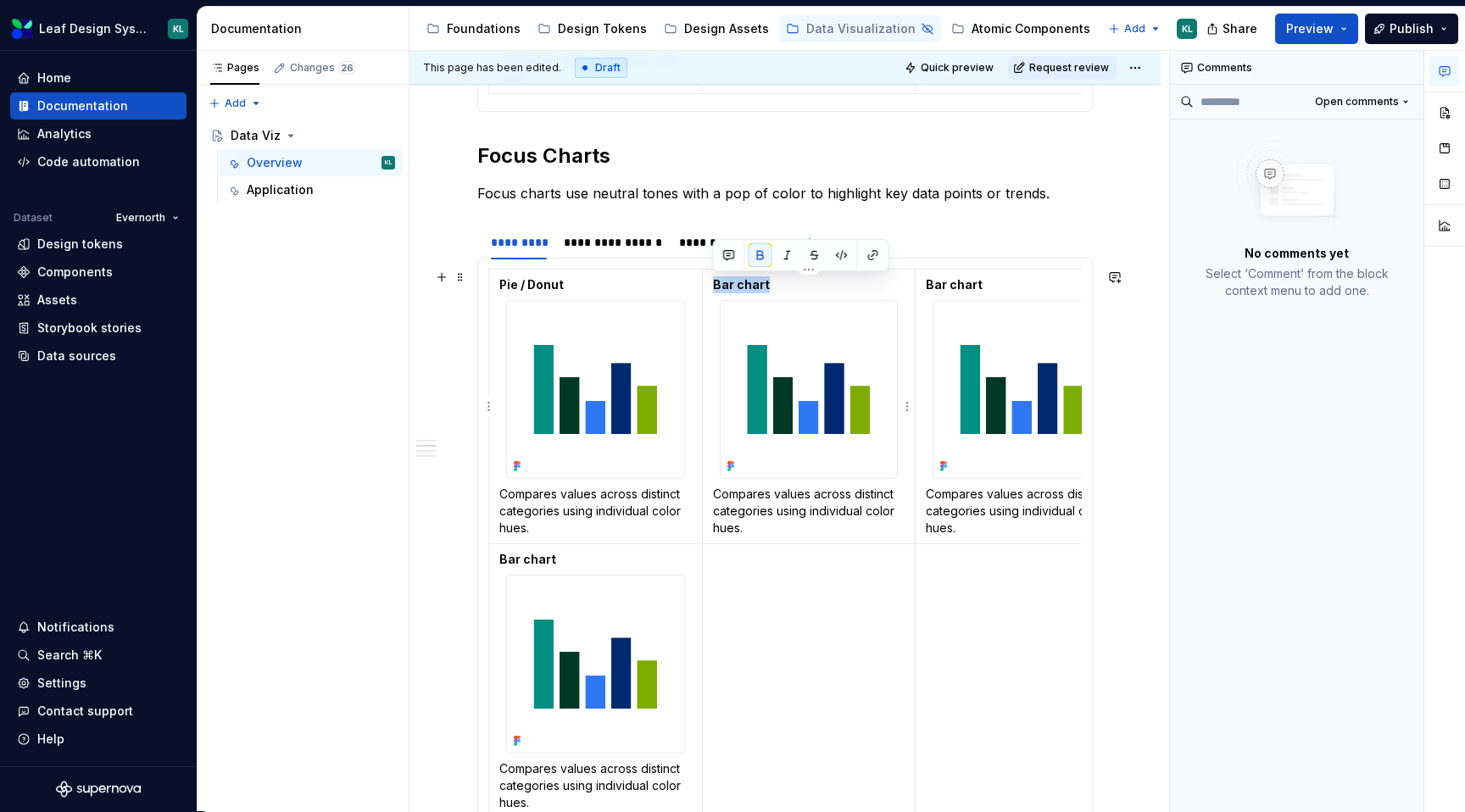
drag, startPoint x: 774, startPoint y: 281, endPoint x: 713, endPoint y: 283, distance: 61.0
click at [713, 283] on p "Bar chart" at bounding box center [809, 285] width 193 height 17
drag, startPoint x: 749, startPoint y: 284, endPoint x: 713, endPoint y: 285, distance: 36.0
click at [713, 285] on p "Line" at bounding box center [809, 285] width 193 height 17
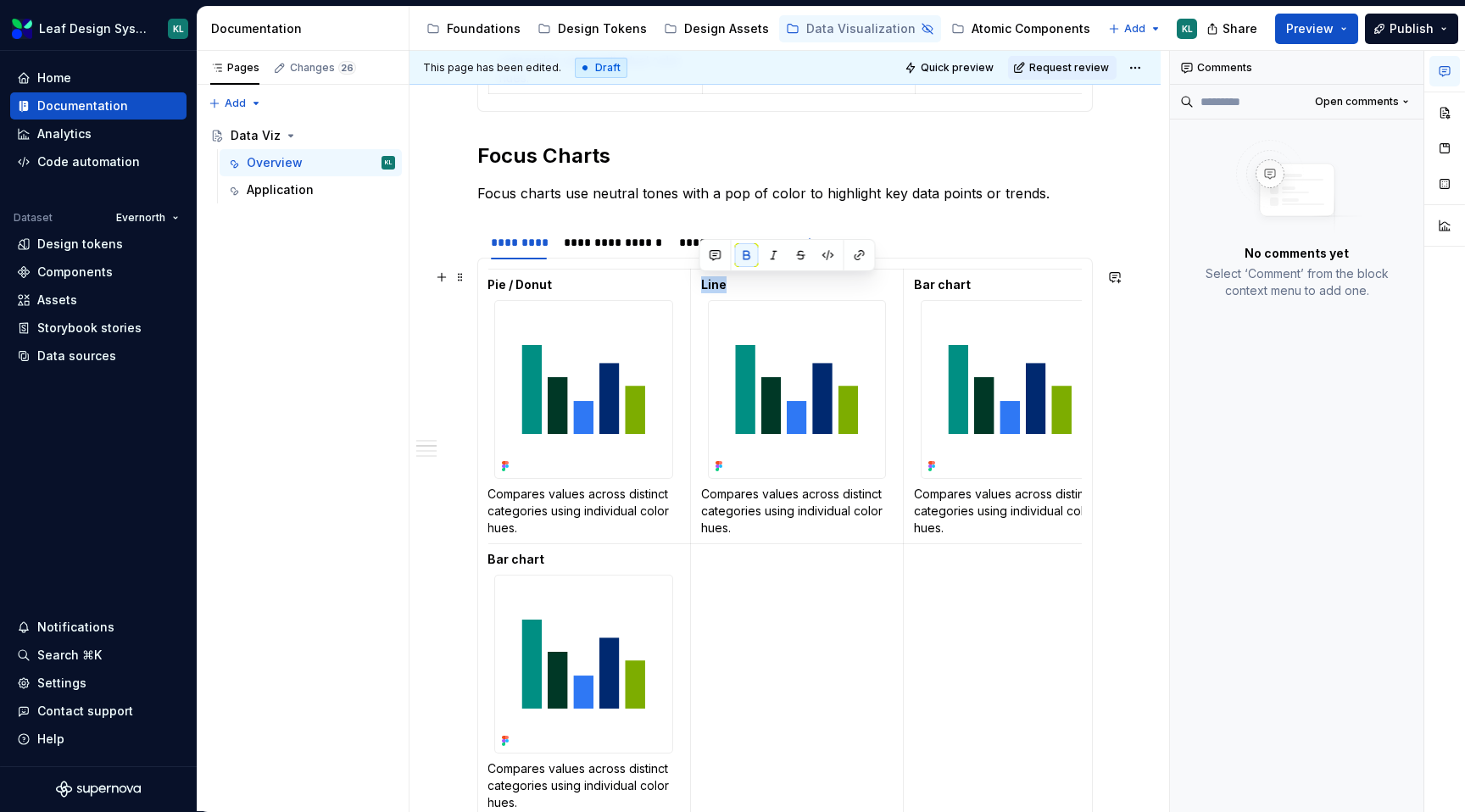
scroll to position [0, 13]
click at [952, 284] on strong "Bar chart" at bounding box center [941, 284] width 56 height 15
type textarea "*"
click at [534, 559] on strong "Bar chart" at bounding box center [515, 559] width 56 height 15
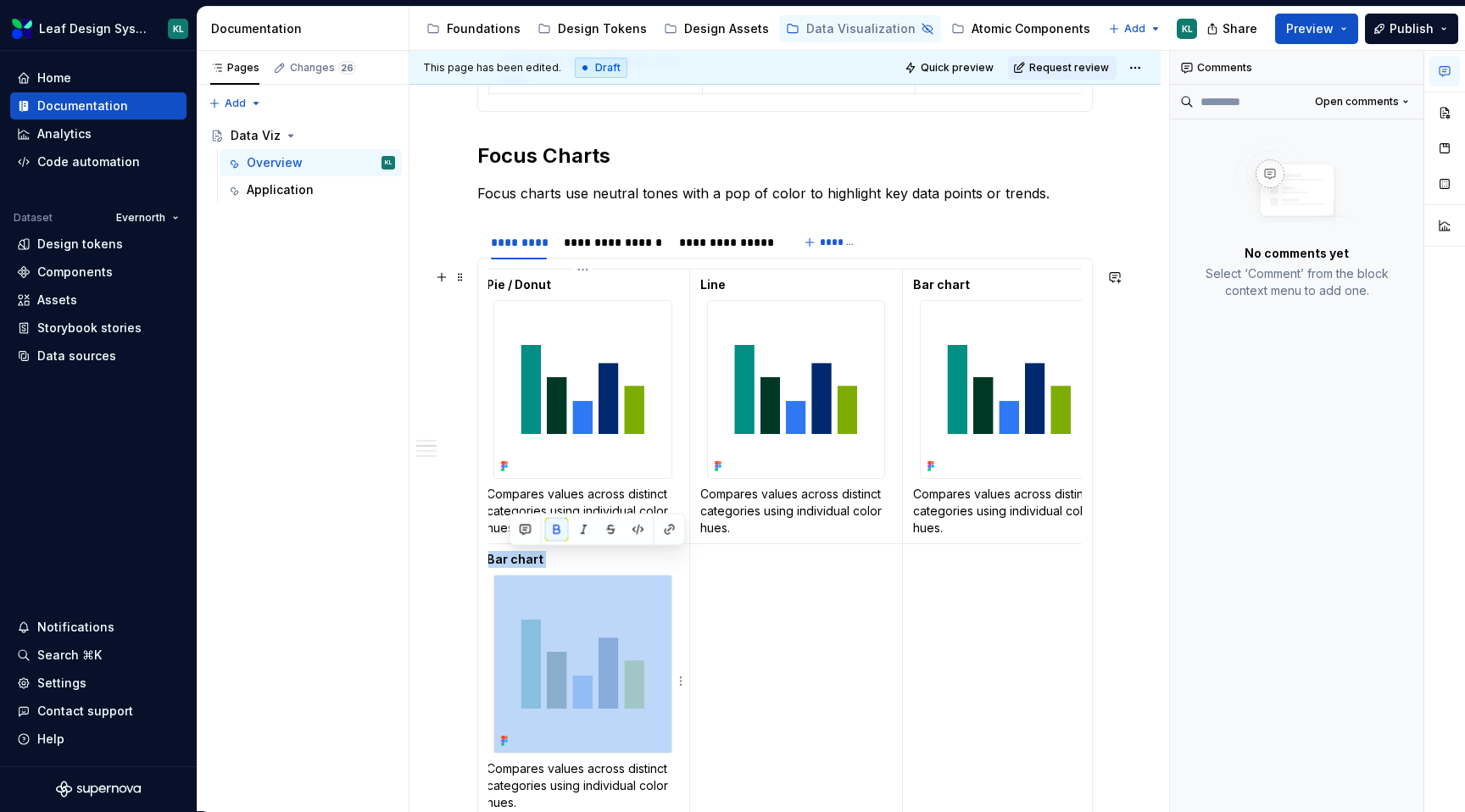
click at [534, 559] on strong "Bar chart" at bounding box center [515, 559] width 56 height 15
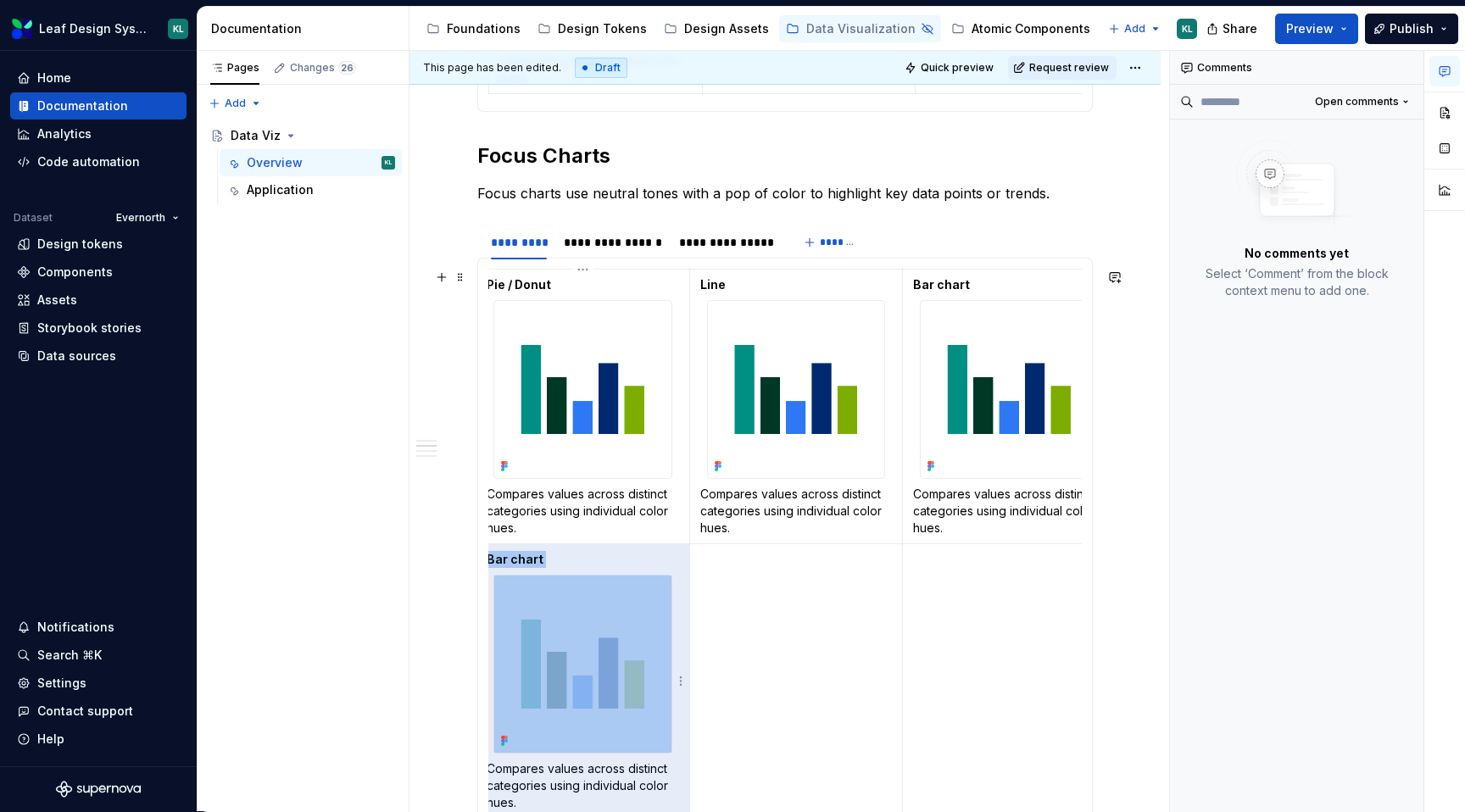
click at [544, 558] on p "Bar chart" at bounding box center [583, 560] width 193 height 17
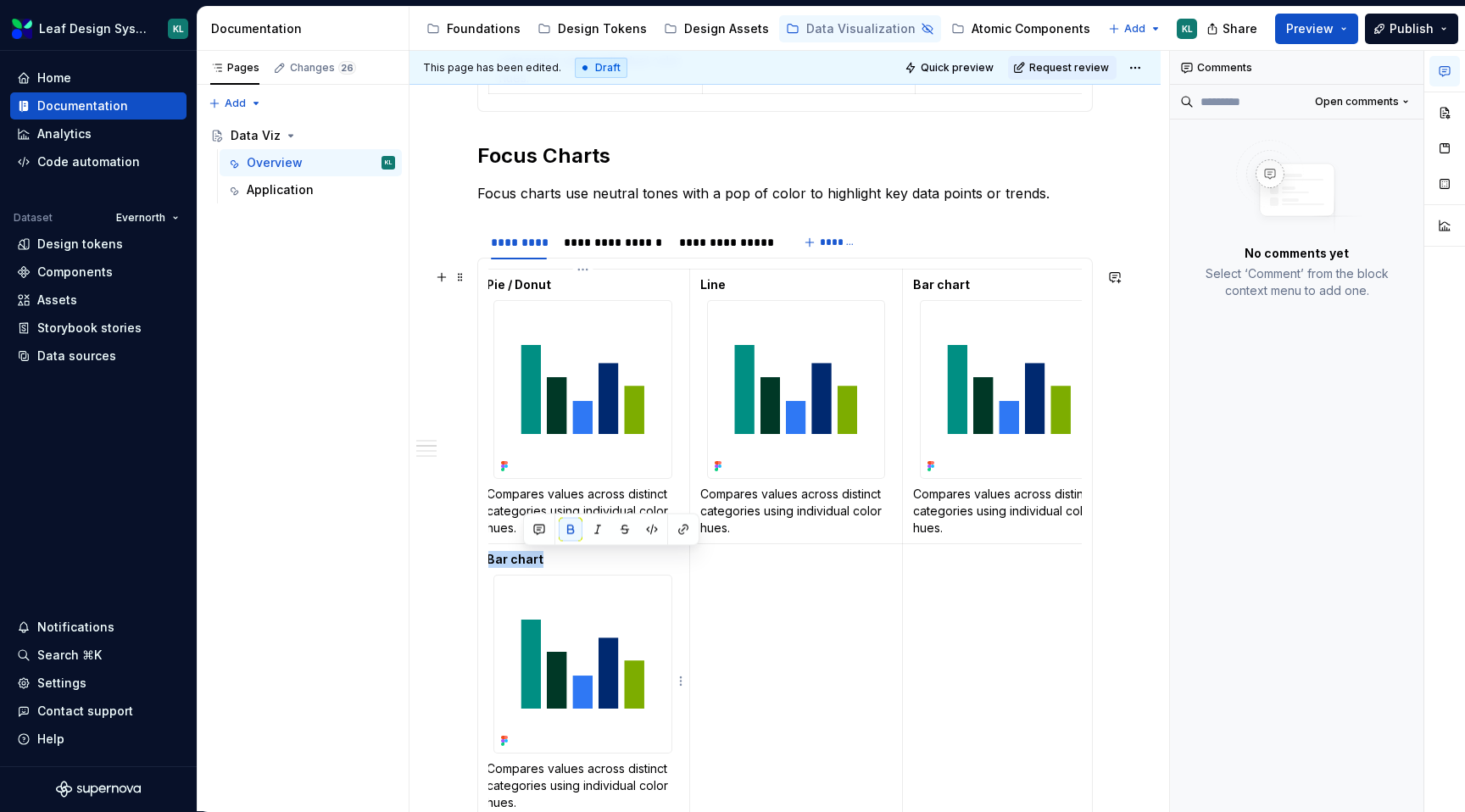
scroll to position [0, 0]
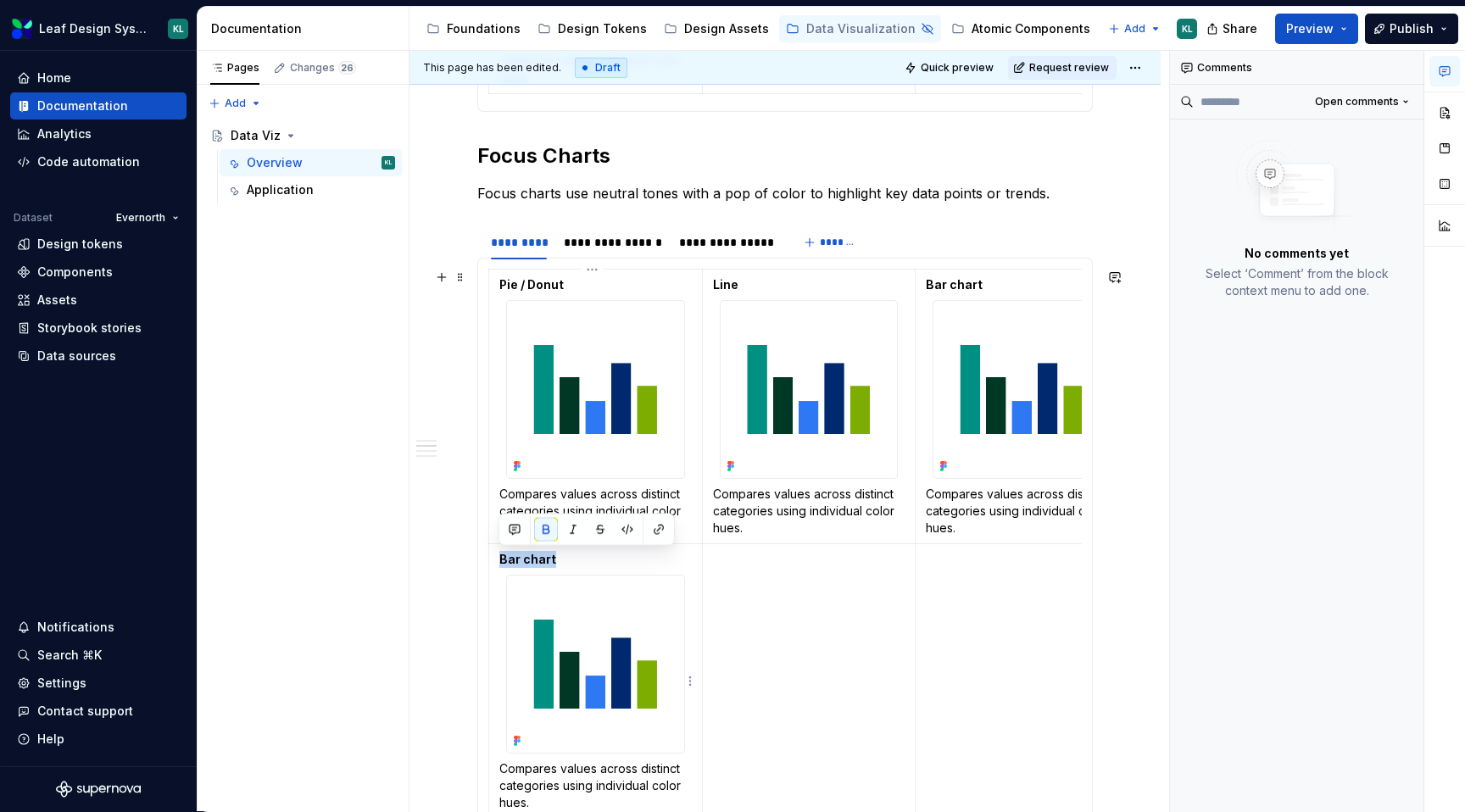
drag, startPoint x: 541, startPoint y: 557, endPoint x: 494, endPoint y: 557, distance: 47.0
click at [494, 557] on td "Bar chart Compares values across distinct categories using individual color hue…" at bounding box center [596, 681] width 214 height 274
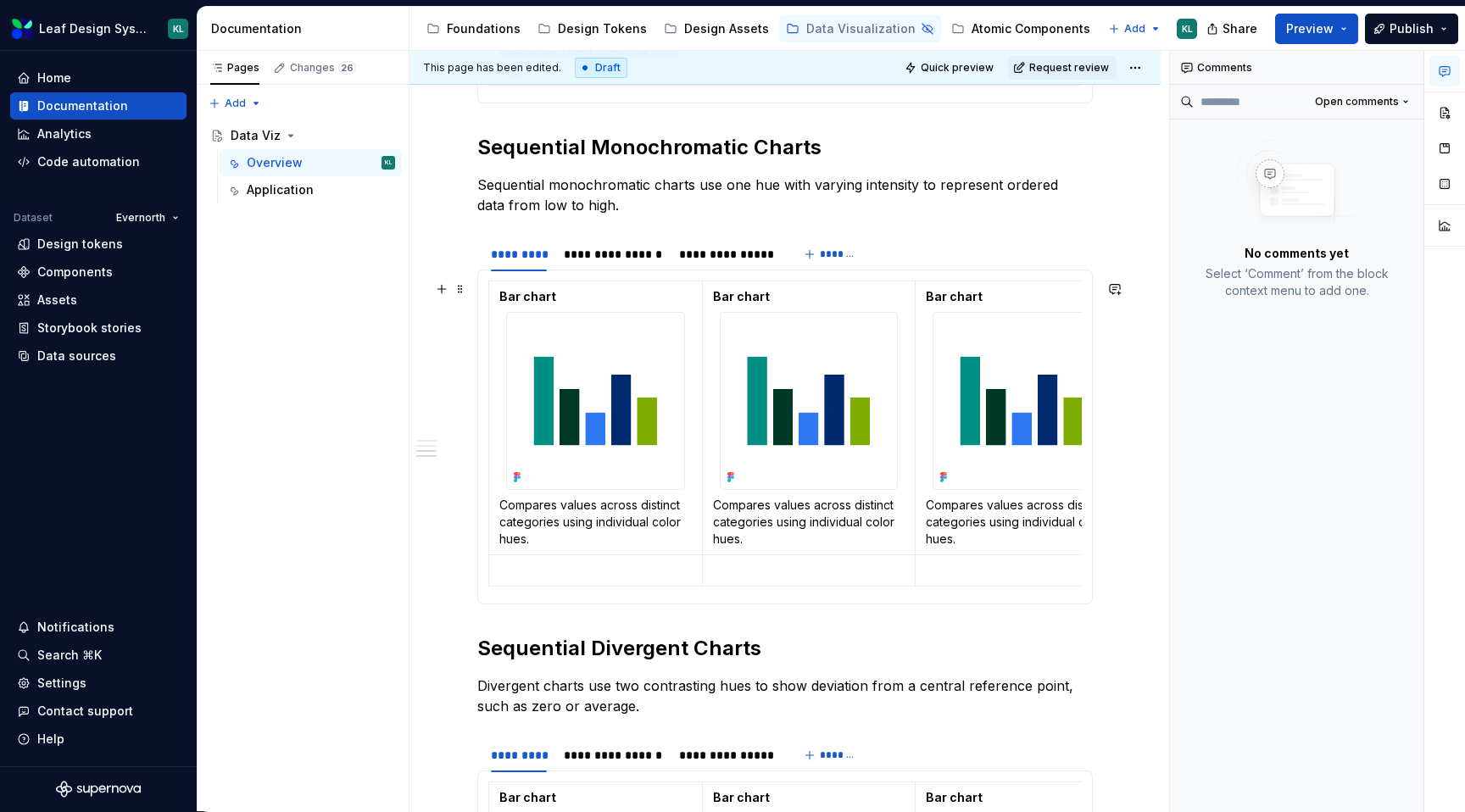
scroll to position [1793, 0]
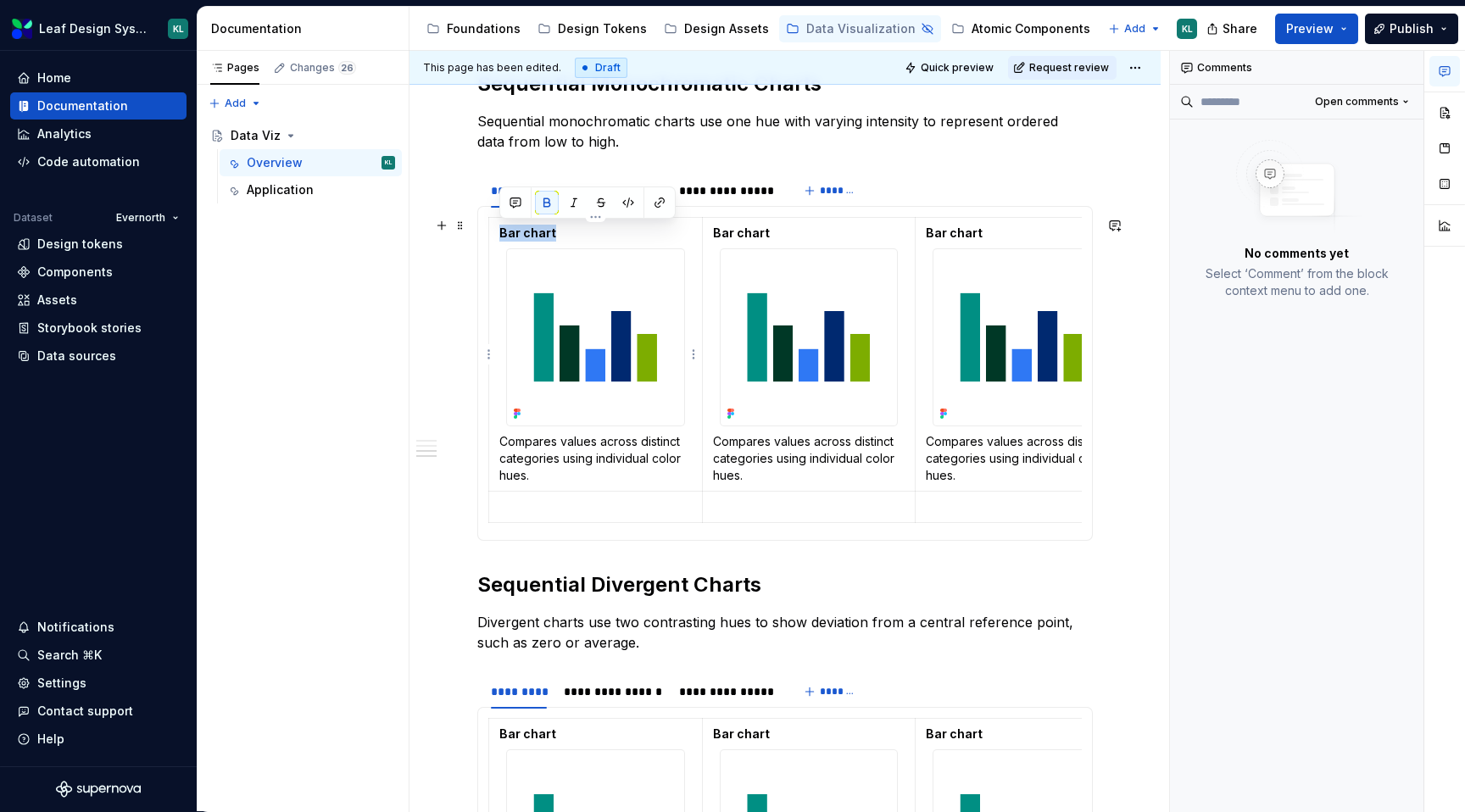
drag, startPoint x: 561, startPoint y: 232, endPoint x: 501, endPoint y: 230, distance: 60.0
click at [501, 230] on p "Bar chart" at bounding box center [595, 233] width 193 height 17
drag, startPoint x: 599, startPoint y: 234, endPoint x: 501, endPoint y: 233, distance: 98.0
click at [501, 233] on p "Choropleth maps" at bounding box center [595, 233] width 193 height 17
drag, startPoint x: 780, startPoint y: 232, endPoint x: 713, endPoint y: 231, distance: 67.0
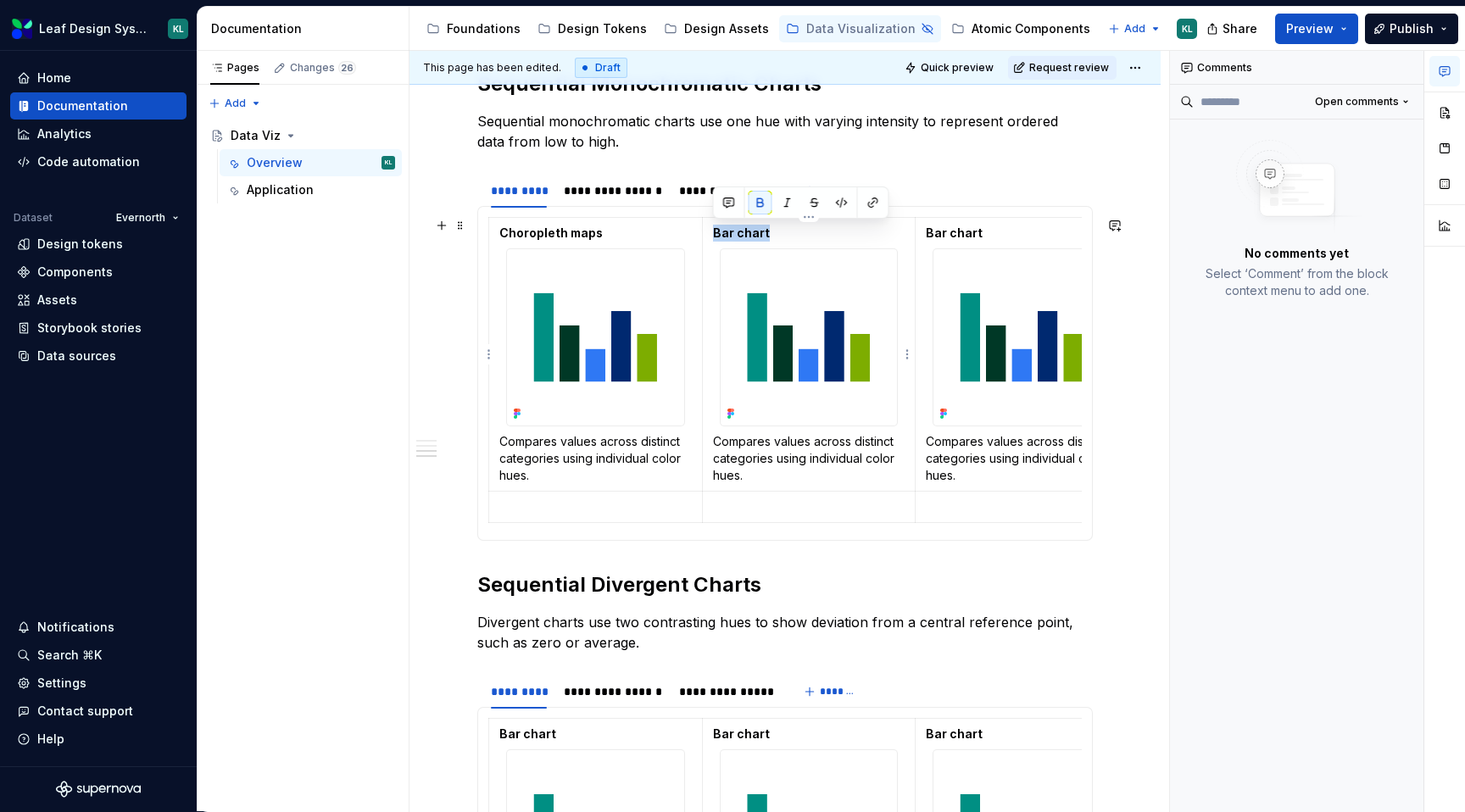
click at [713, 231] on p "Bar chart" at bounding box center [809, 233] width 193 height 17
drag, startPoint x: 786, startPoint y: 232, endPoint x: 713, endPoint y: 232, distance: 73.0
click at [713, 232] on p "Heatmap" at bounding box center [809, 233] width 193 height 17
drag, startPoint x: 988, startPoint y: 232, endPoint x: 923, endPoint y: 230, distance: 65.0
click at [923, 230] on td "Bar chart Compares values across distinct categories using individual color hue…" at bounding box center [1022, 354] width 214 height 274
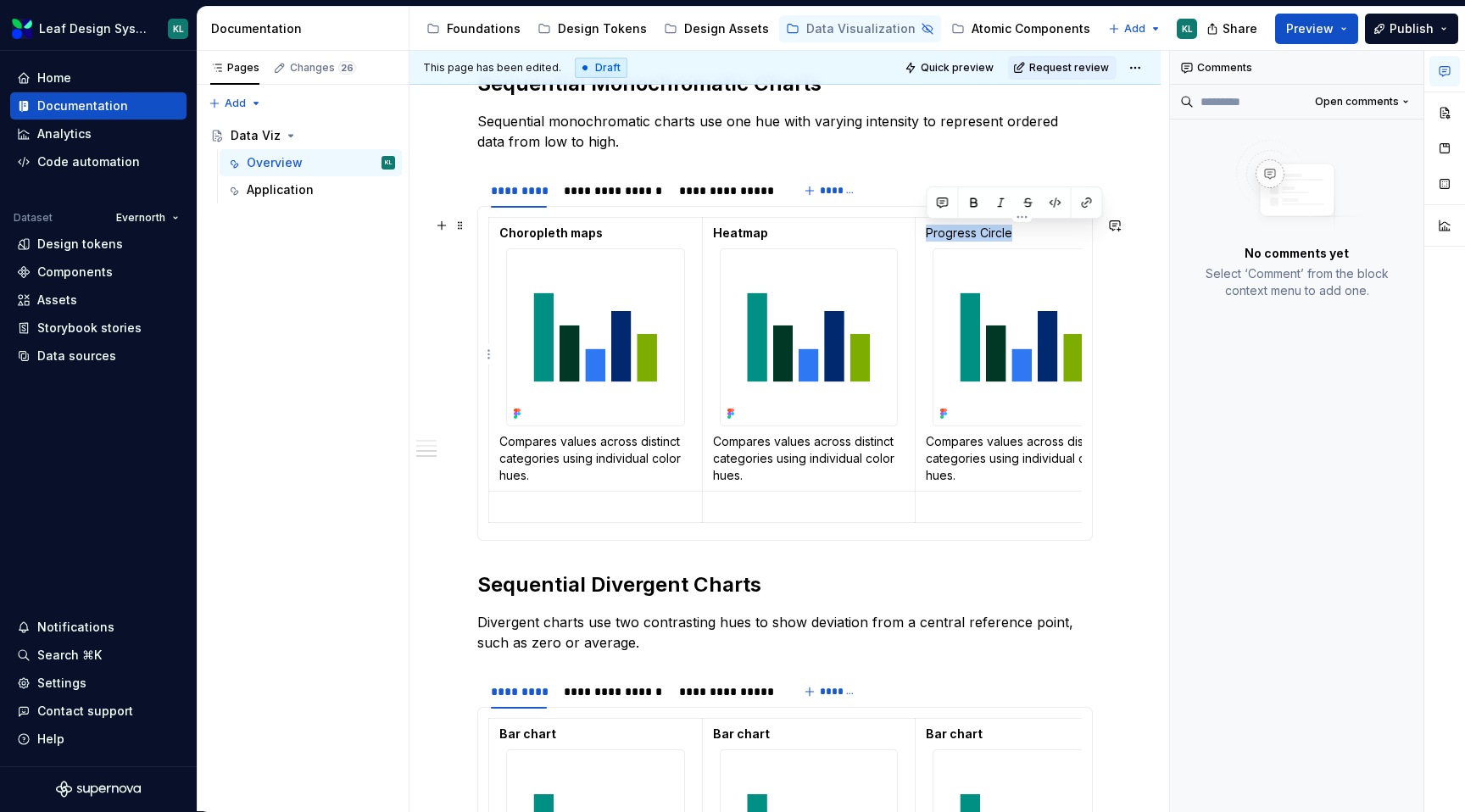
drag, startPoint x: 1020, startPoint y: 234, endPoint x: 930, endPoint y: 232, distance: 90.0
click at [930, 232] on p "Progress Circle" at bounding box center [1022, 233] width 193 height 17
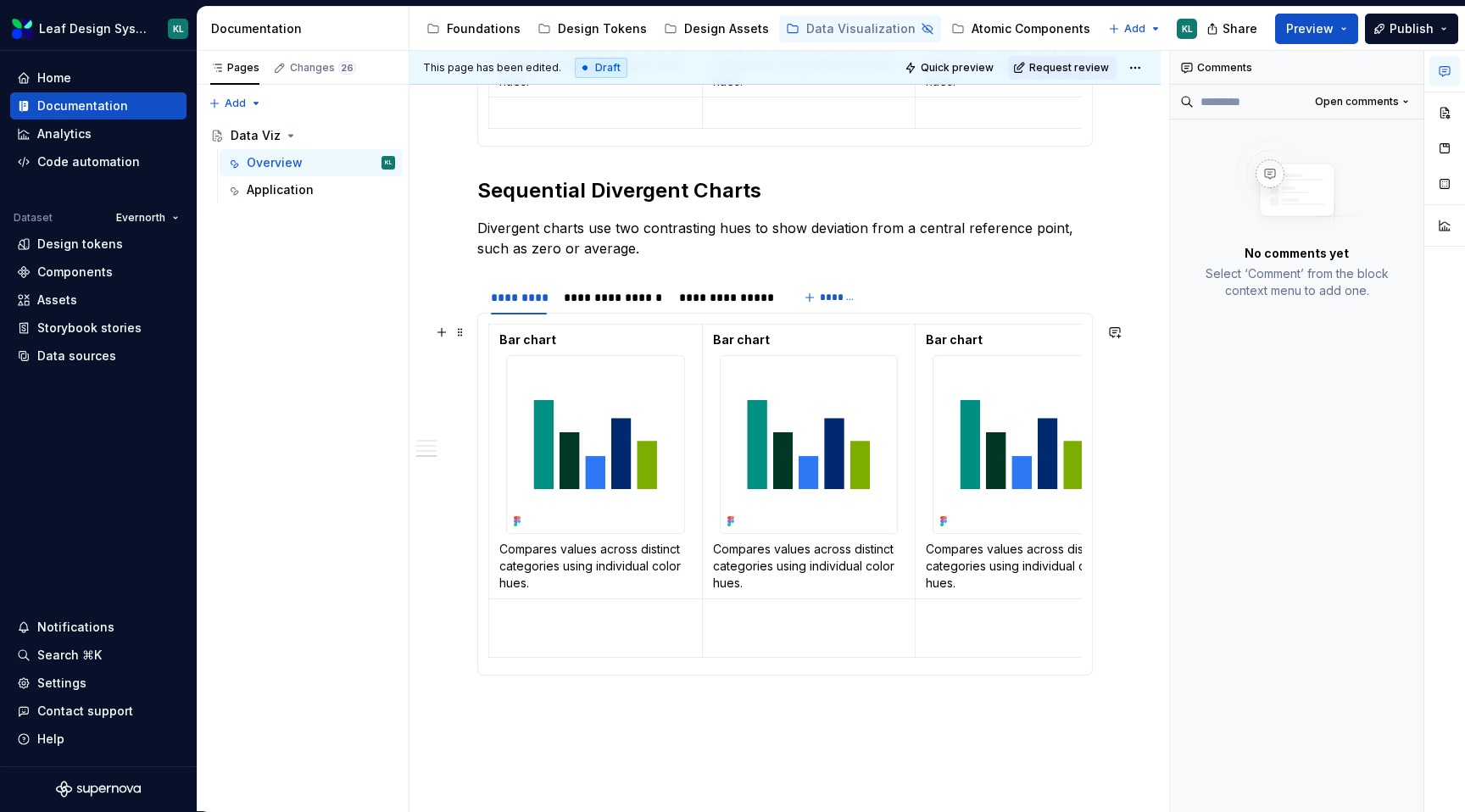
scroll to position [2222, 0]
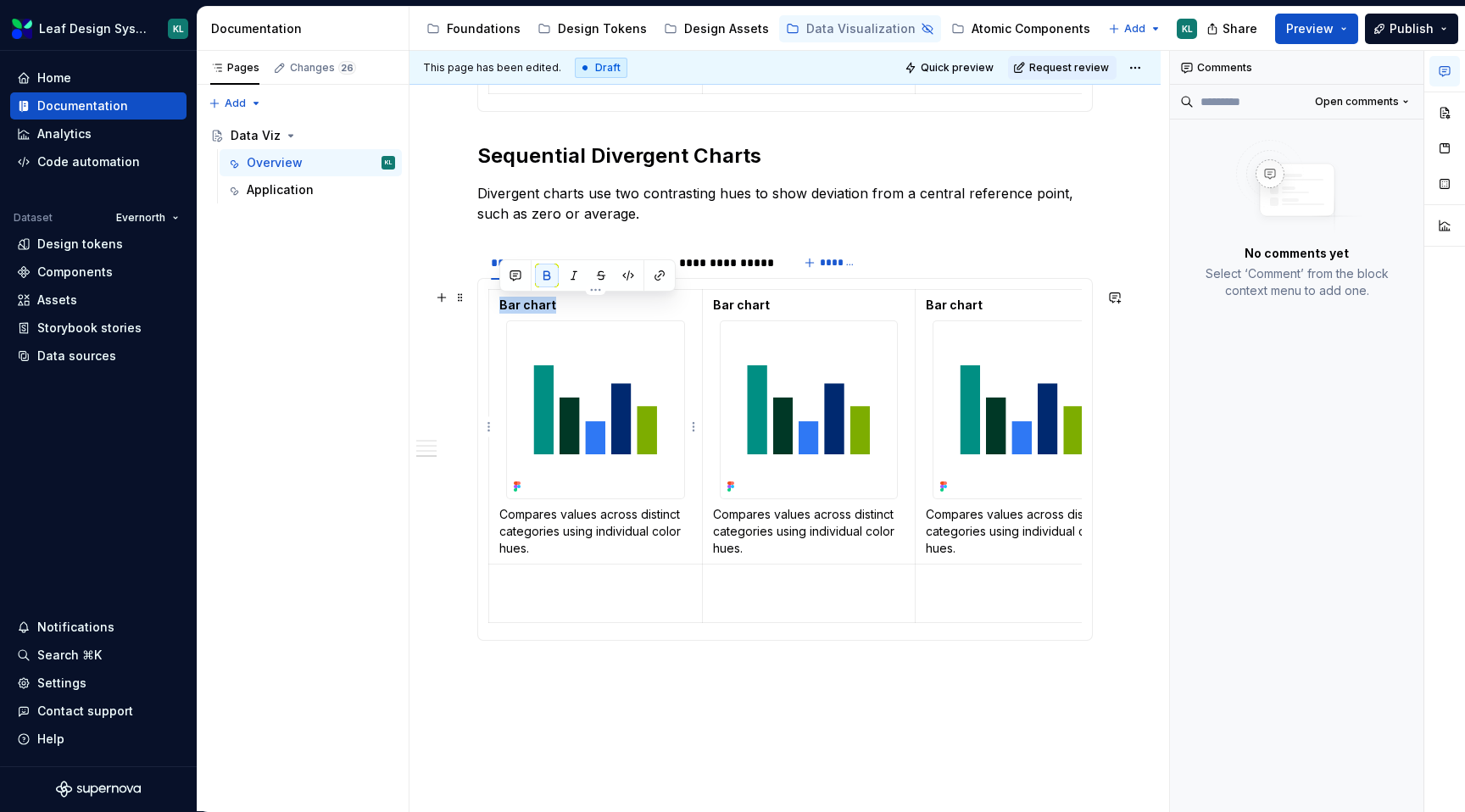
drag, startPoint x: 569, startPoint y: 303, endPoint x: 501, endPoint y: 302, distance: 68.0
click at [501, 302] on p "Bar chart" at bounding box center [595, 305] width 193 height 17
drag, startPoint x: 622, startPoint y: 308, endPoint x: 499, endPoint y: 303, distance: 123.1
click at [499, 303] on p "Diverging bar chart" at bounding box center [595, 305] width 193 height 17
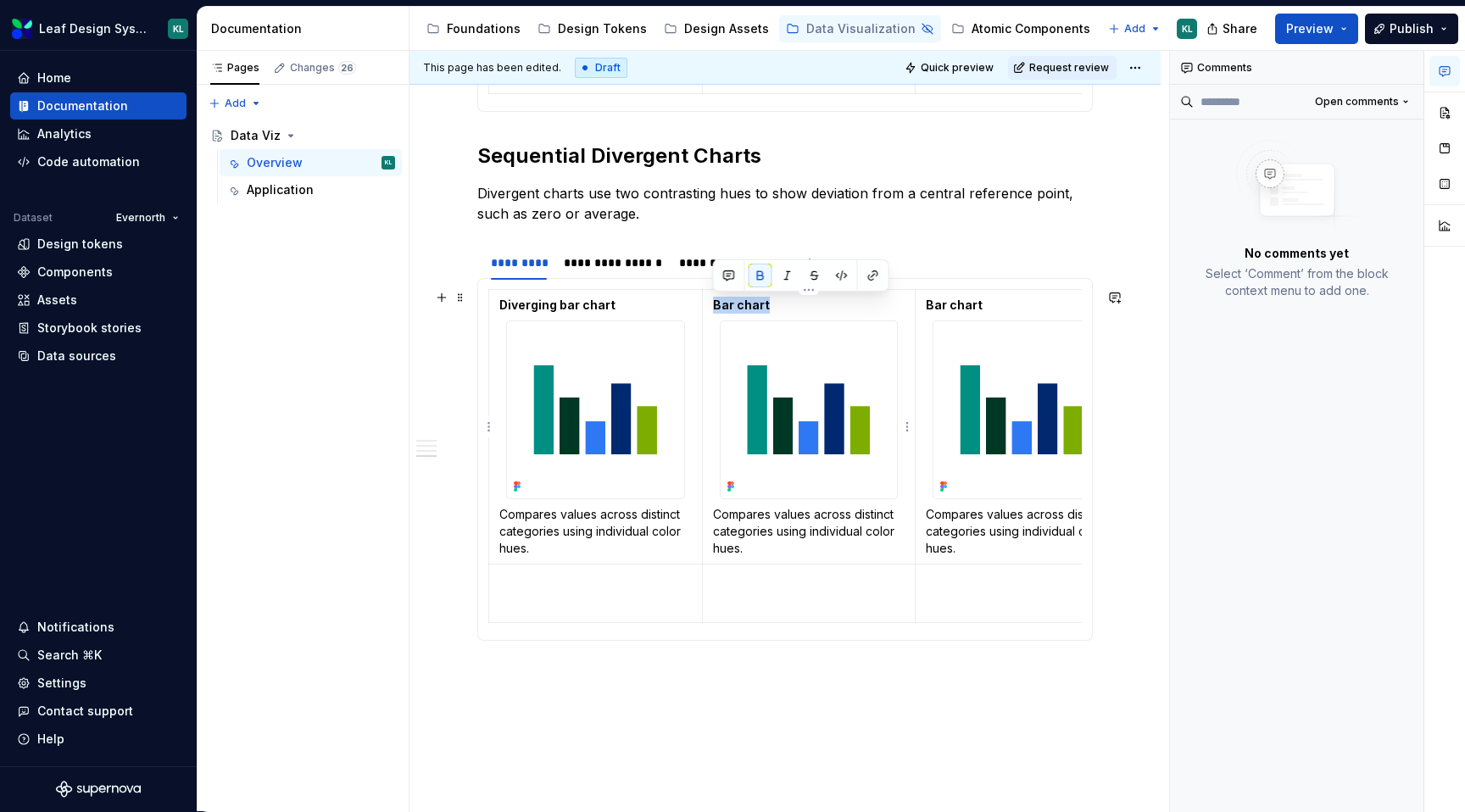
drag, startPoint x: 777, startPoint y: 302, endPoint x: 714, endPoint y: 302, distance: 63.0
click at [714, 302] on p "Bar chart" at bounding box center [809, 305] width 193 height 17
drag, startPoint x: 834, startPoint y: 304, endPoint x: 714, endPoint y: 305, distance: 120.0
click at [714, 305] on p "Diverging heatmaps" at bounding box center [809, 305] width 193 height 17
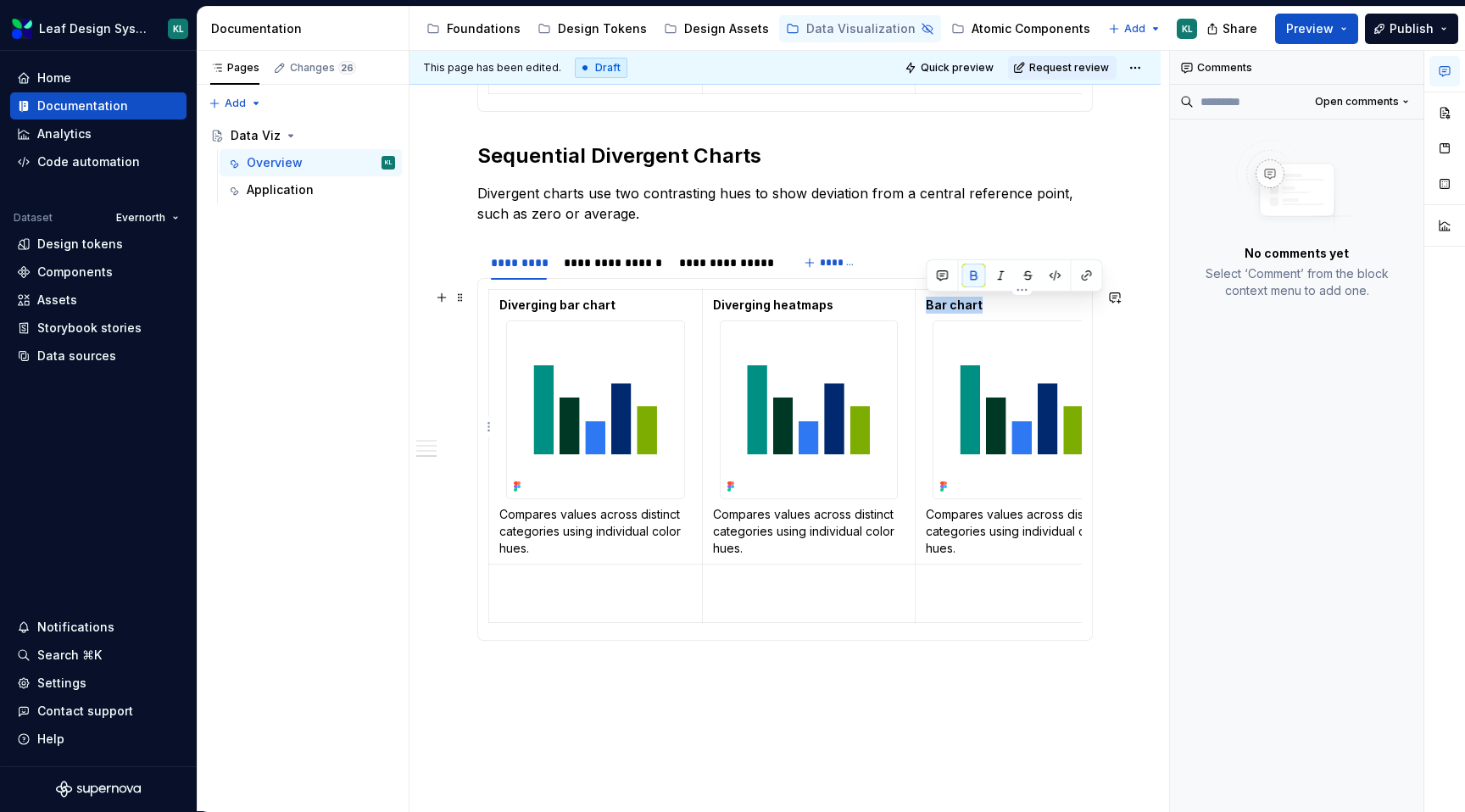
drag, startPoint x: 994, startPoint y: 304, endPoint x: 924, endPoint y: 304, distance: 70.0
click at [924, 304] on td "Bar chart Compares values across distinct categories using individual color hue…" at bounding box center [1022, 427] width 214 height 274
drag, startPoint x: 1058, startPoint y: 302, endPoint x: 925, endPoint y: 303, distance: 133.0
click at [925, 303] on td "Diverging stacked bar Compares values across distinct categories using individu…" at bounding box center [1022, 427] width 214 height 274
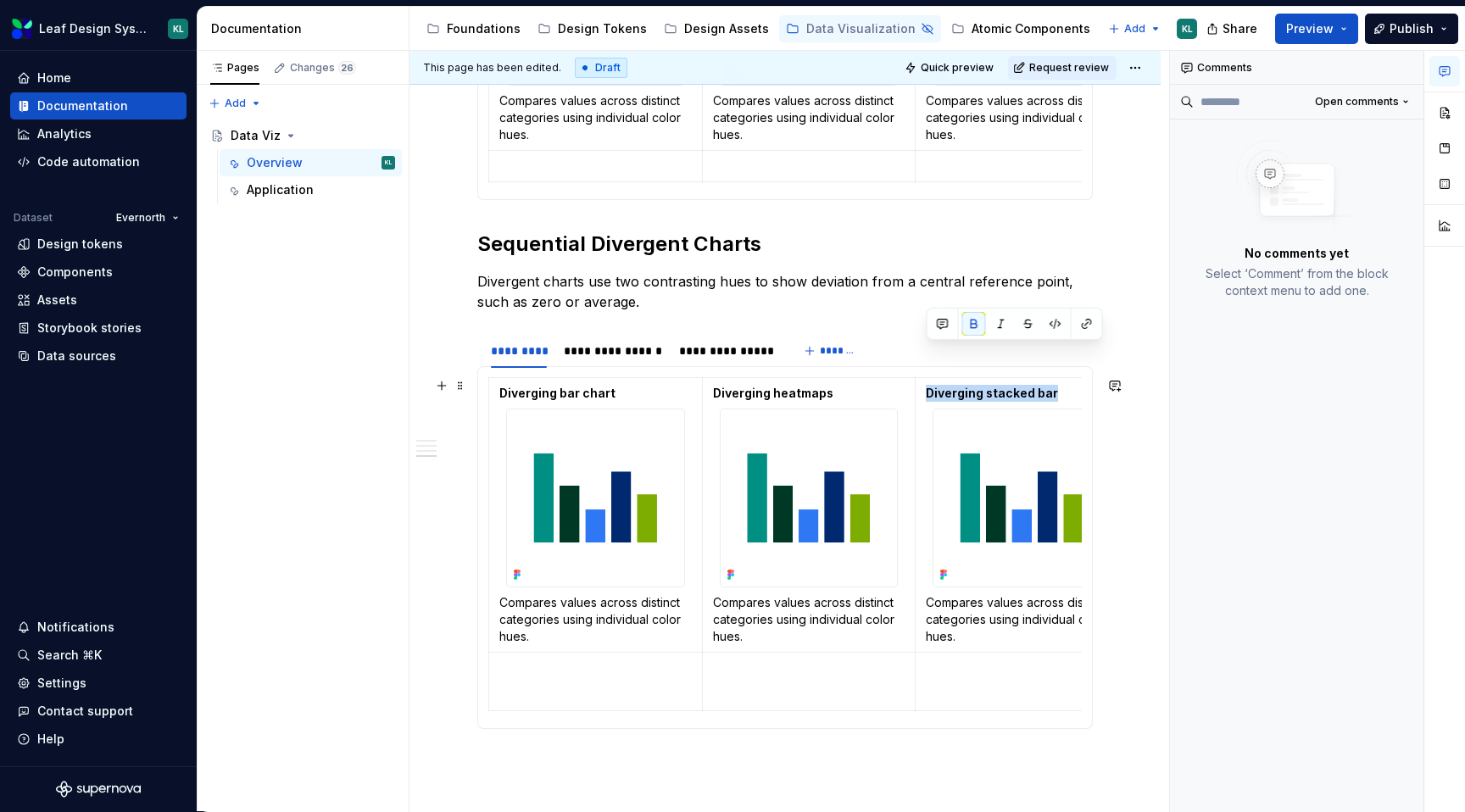
scroll to position [2260, 0]
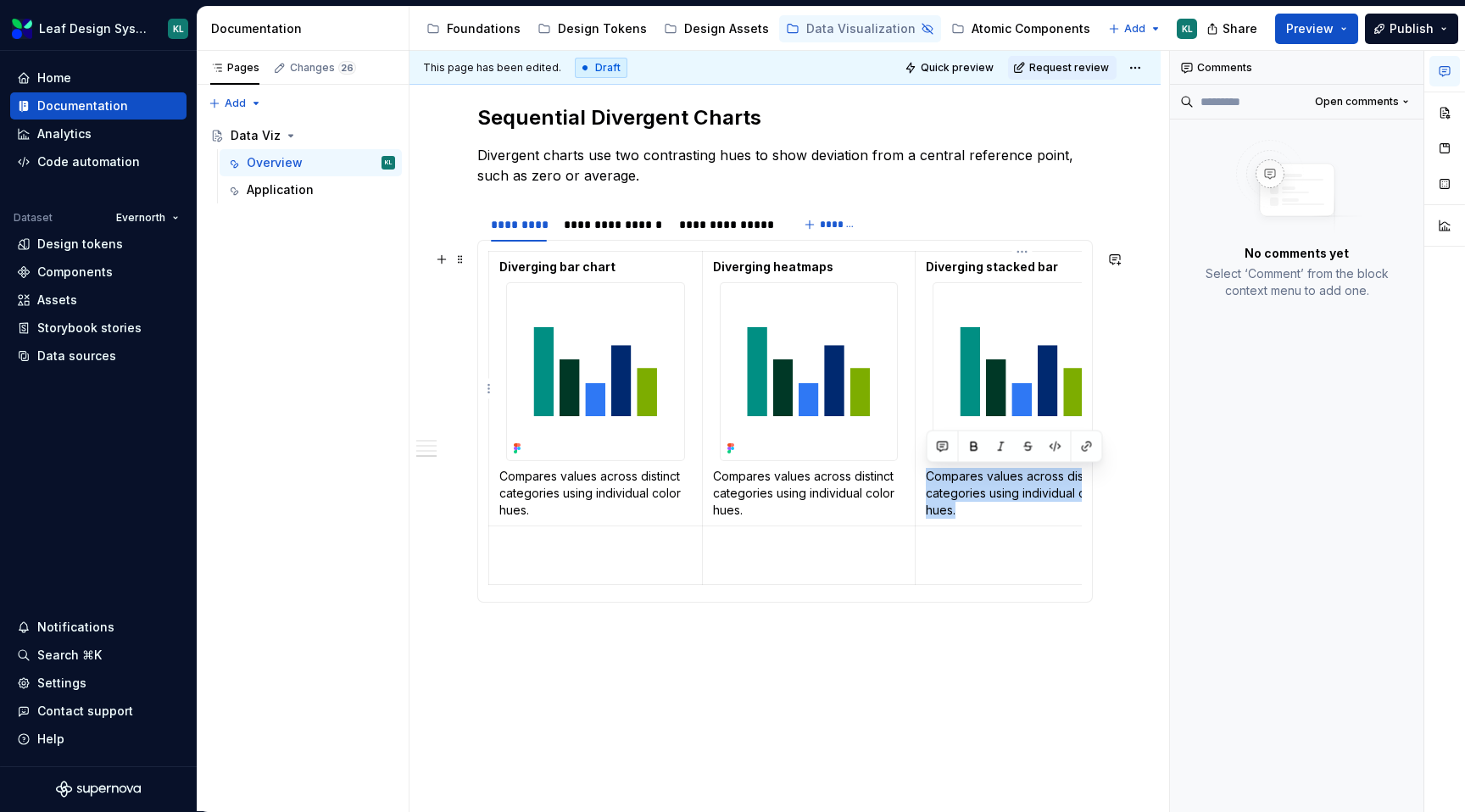
drag, startPoint x: 970, startPoint y: 510, endPoint x: 923, endPoint y: 475, distance: 58.6
click at [923, 475] on td "Diverging stacked bar Compares values across distinct categories using individu…" at bounding box center [1022, 389] width 214 height 274
click at [774, 493] on p "Compares values across distinct categories using individual color hues." at bounding box center [809, 493] width 193 height 51
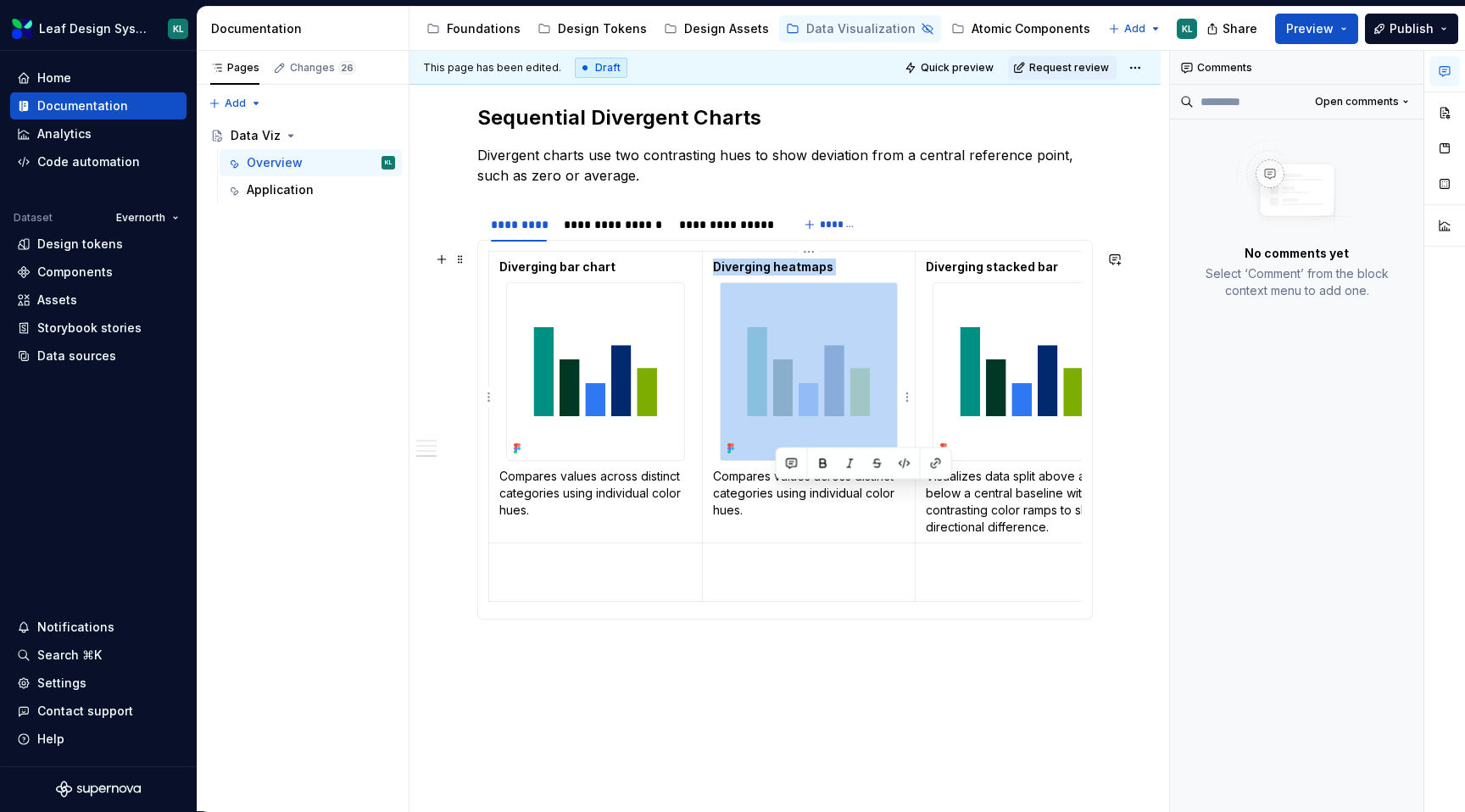
click at [774, 493] on p "Compares values across distinct categories using individual color hues." at bounding box center [809, 493] width 193 height 51
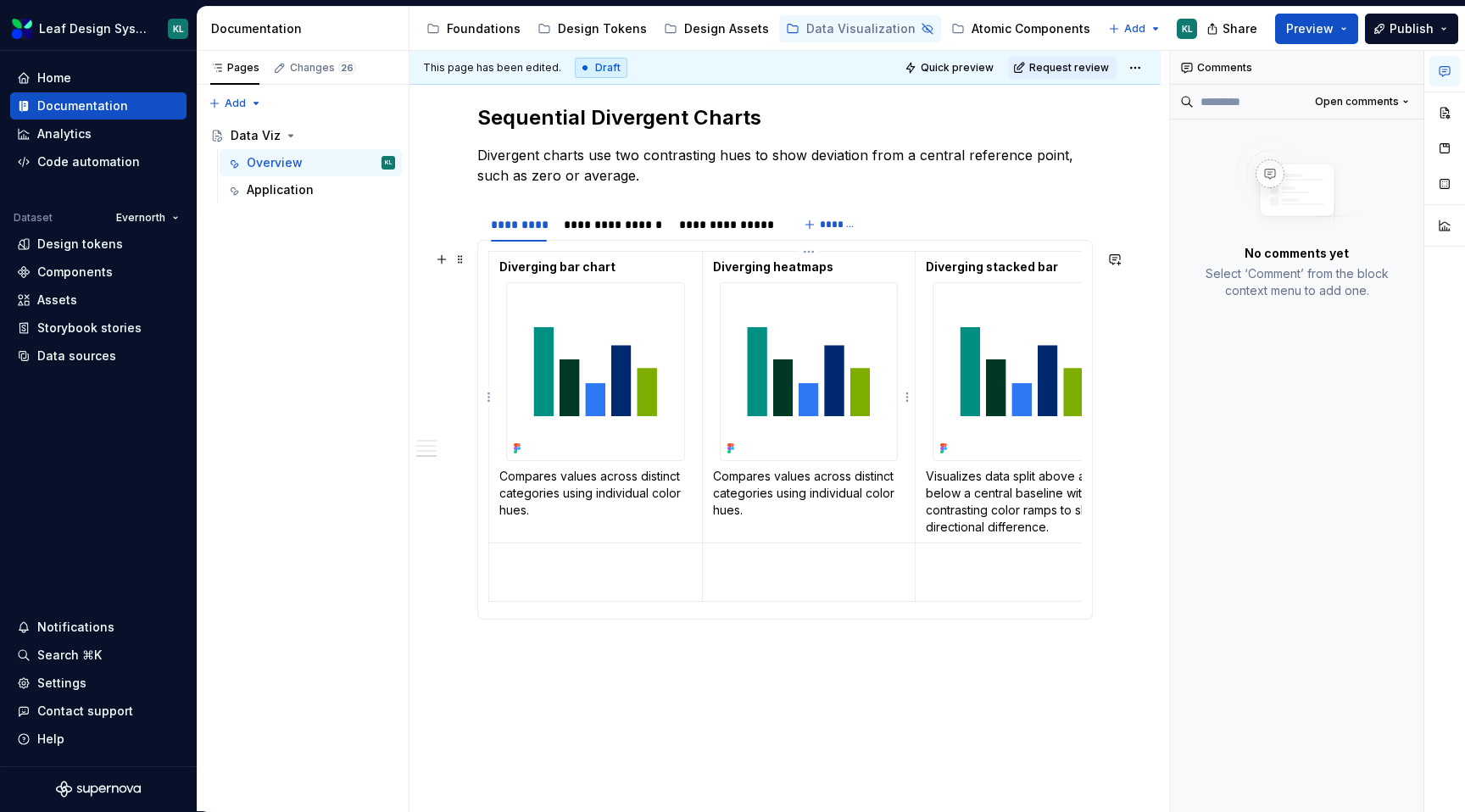
click at [732, 493] on p "Compares values across distinct categories using individual color hues." at bounding box center [809, 493] width 193 height 51
drag, startPoint x: 752, startPoint y: 512, endPoint x: 709, endPoint y: 482, distance: 52.4
click at [709, 482] on td "Diverging heatmaps Compares values across distinct categories using individual …" at bounding box center [809, 397] width 214 height 291
drag, startPoint x: 553, startPoint y: 512, endPoint x: 499, endPoint y: 483, distance: 61.3
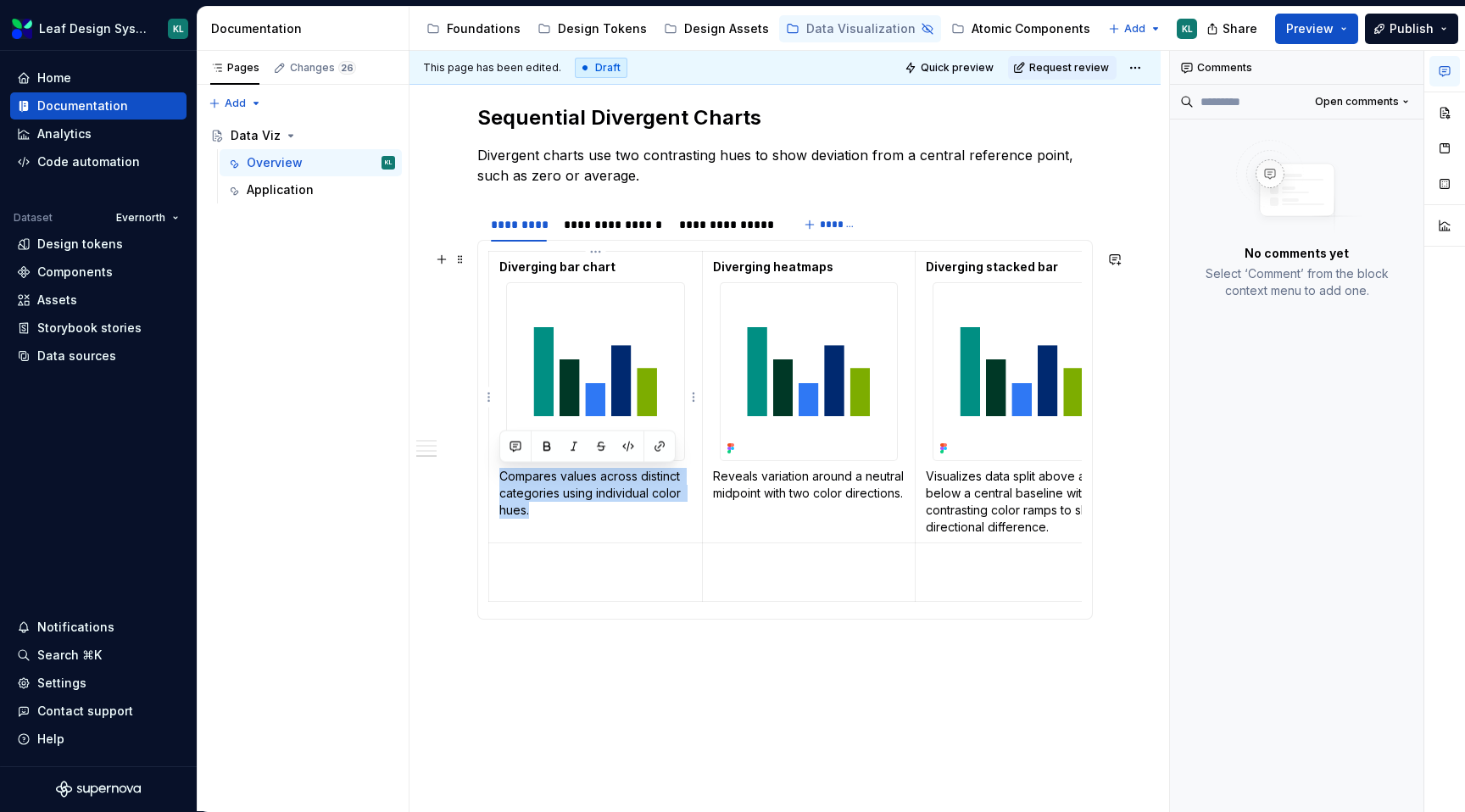
click at [499, 483] on p "Compares values across distinct categories using individual color hues." at bounding box center [595, 493] width 193 height 51
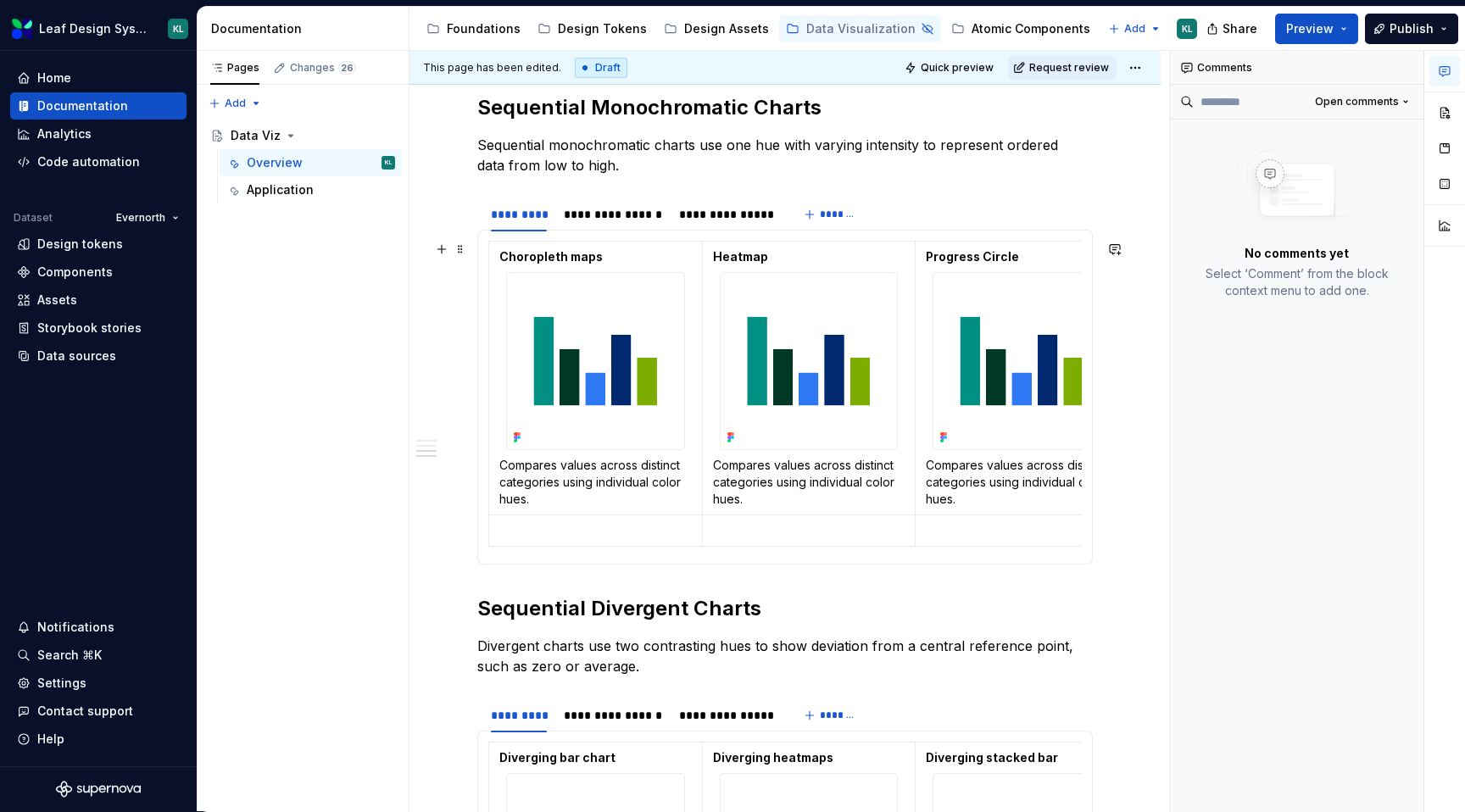
scroll to position [1764, 0]
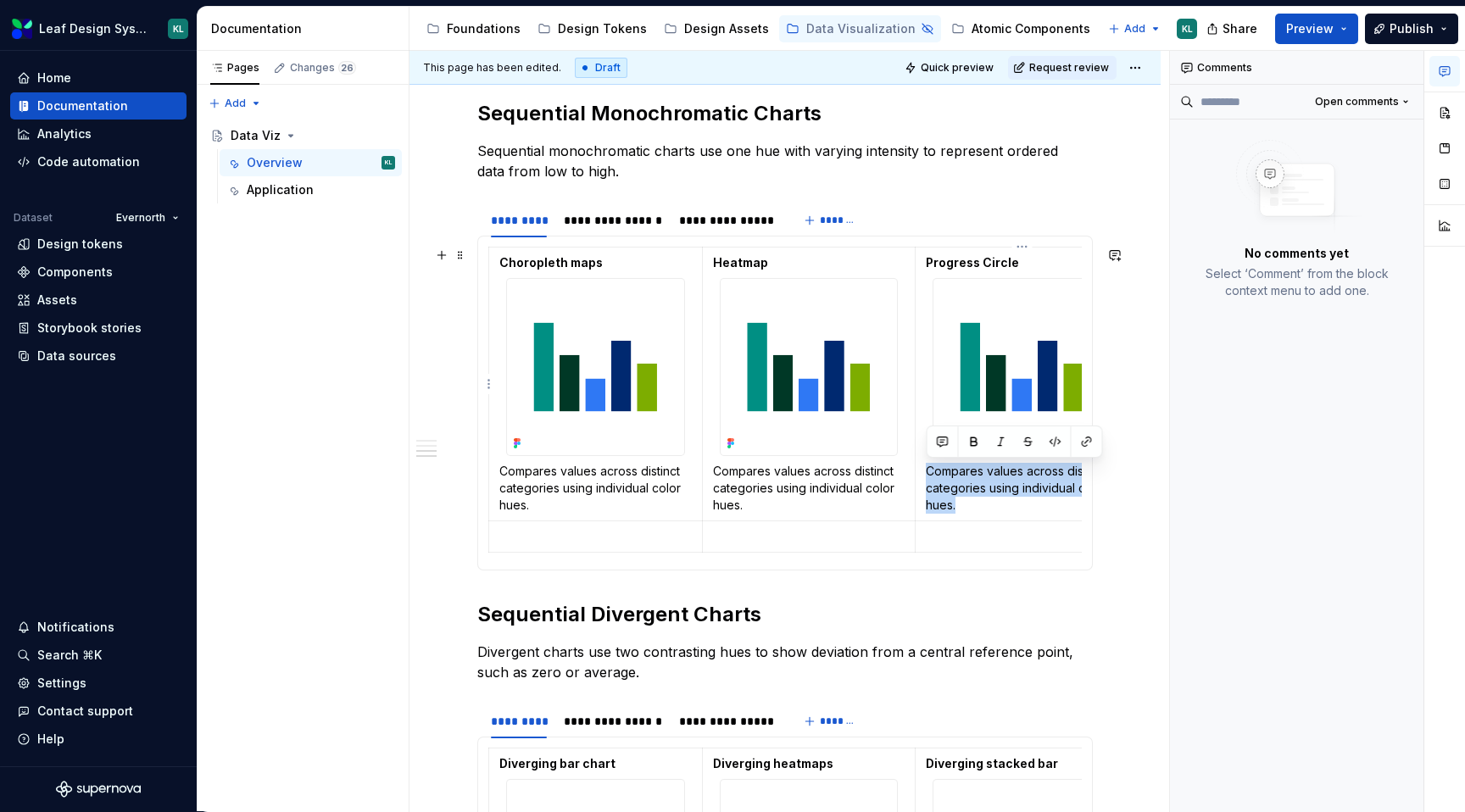
drag, startPoint x: 962, startPoint y: 504, endPoint x: 922, endPoint y: 473, distance: 50.6
click at [922, 473] on td "Progress Circle Compares values across distinct categories using individual col…" at bounding box center [1022, 383] width 214 height 274
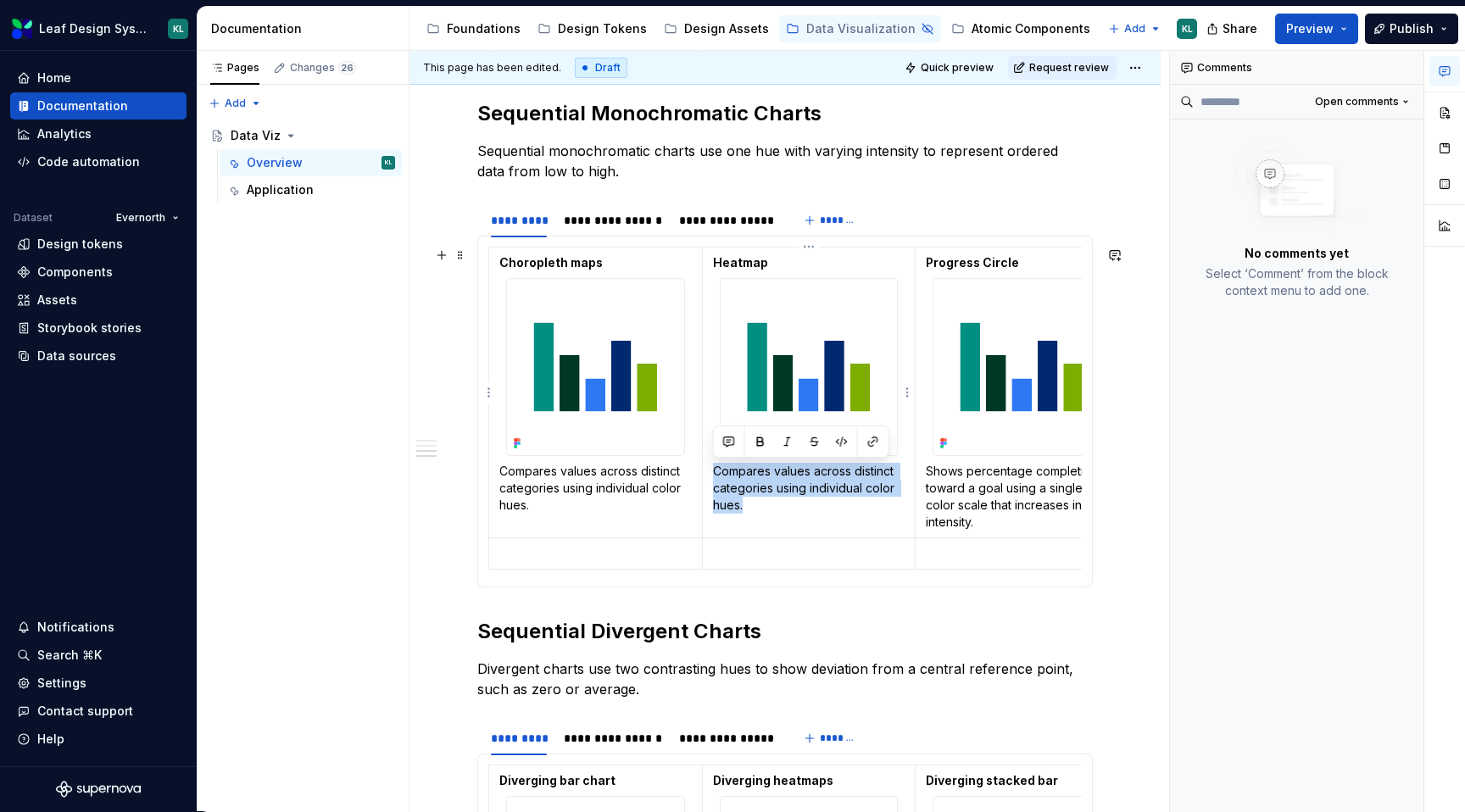
drag, startPoint x: 757, startPoint y: 505, endPoint x: 710, endPoint y: 478, distance: 54.2
click at [710, 478] on td "Heatmap Compares values across distinct categories using individual color hues." at bounding box center [809, 392] width 214 height 291
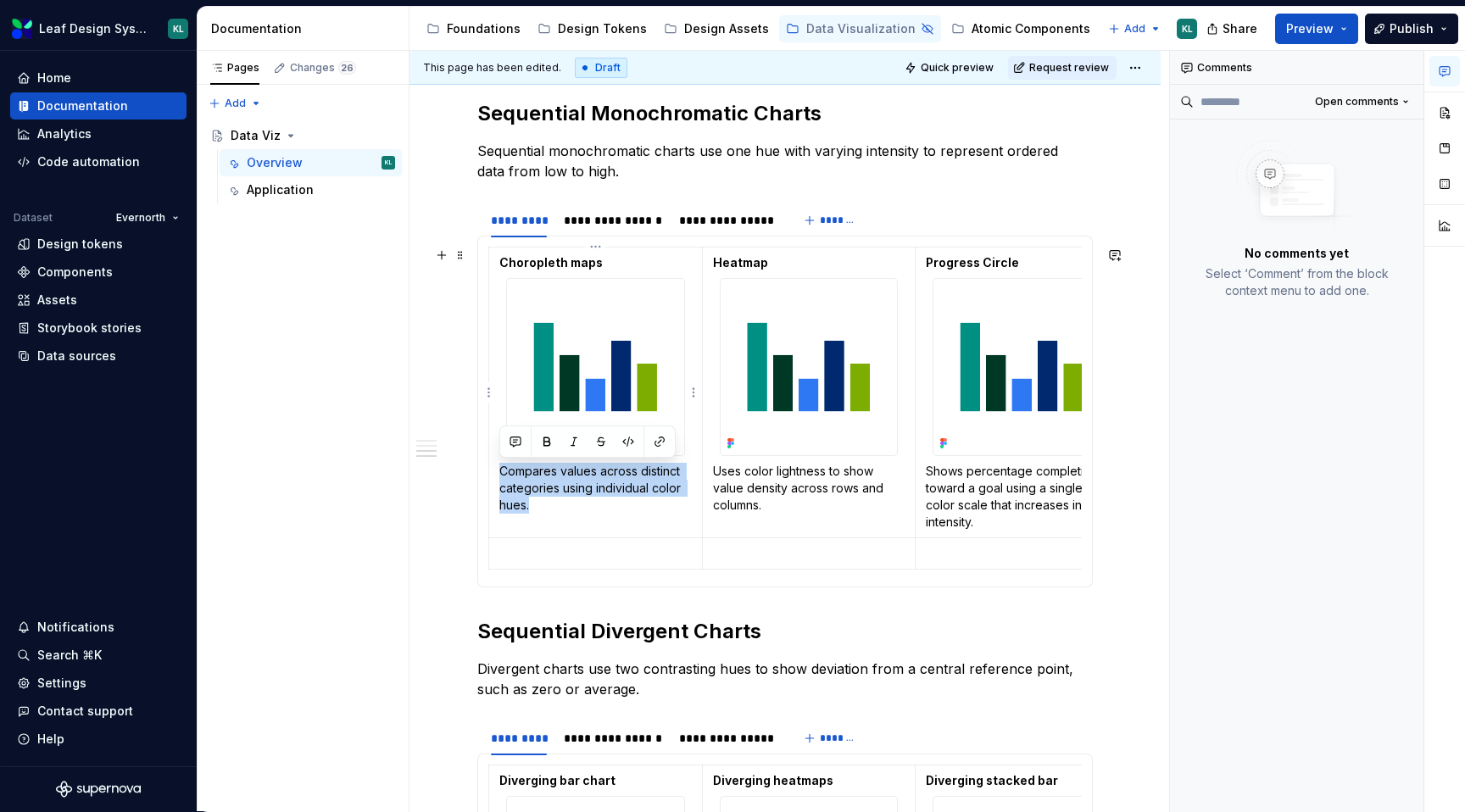
drag, startPoint x: 547, startPoint y: 507, endPoint x: 494, endPoint y: 474, distance: 62.4
click at [494, 474] on td "Choropleth maps Compares values across distinct categories using individual col…" at bounding box center [596, 392] width 214 height 291
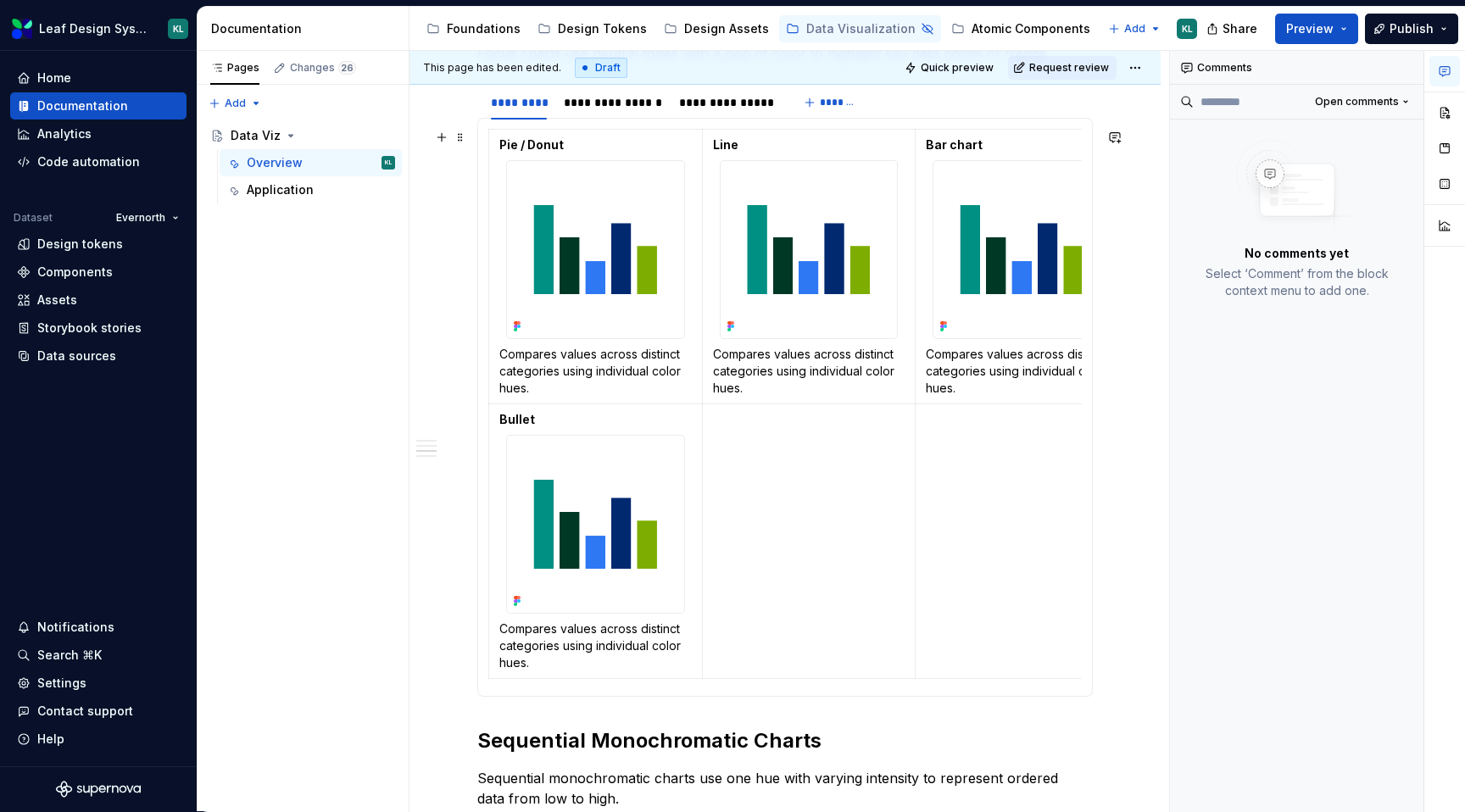
scroll to position [1119, 0]
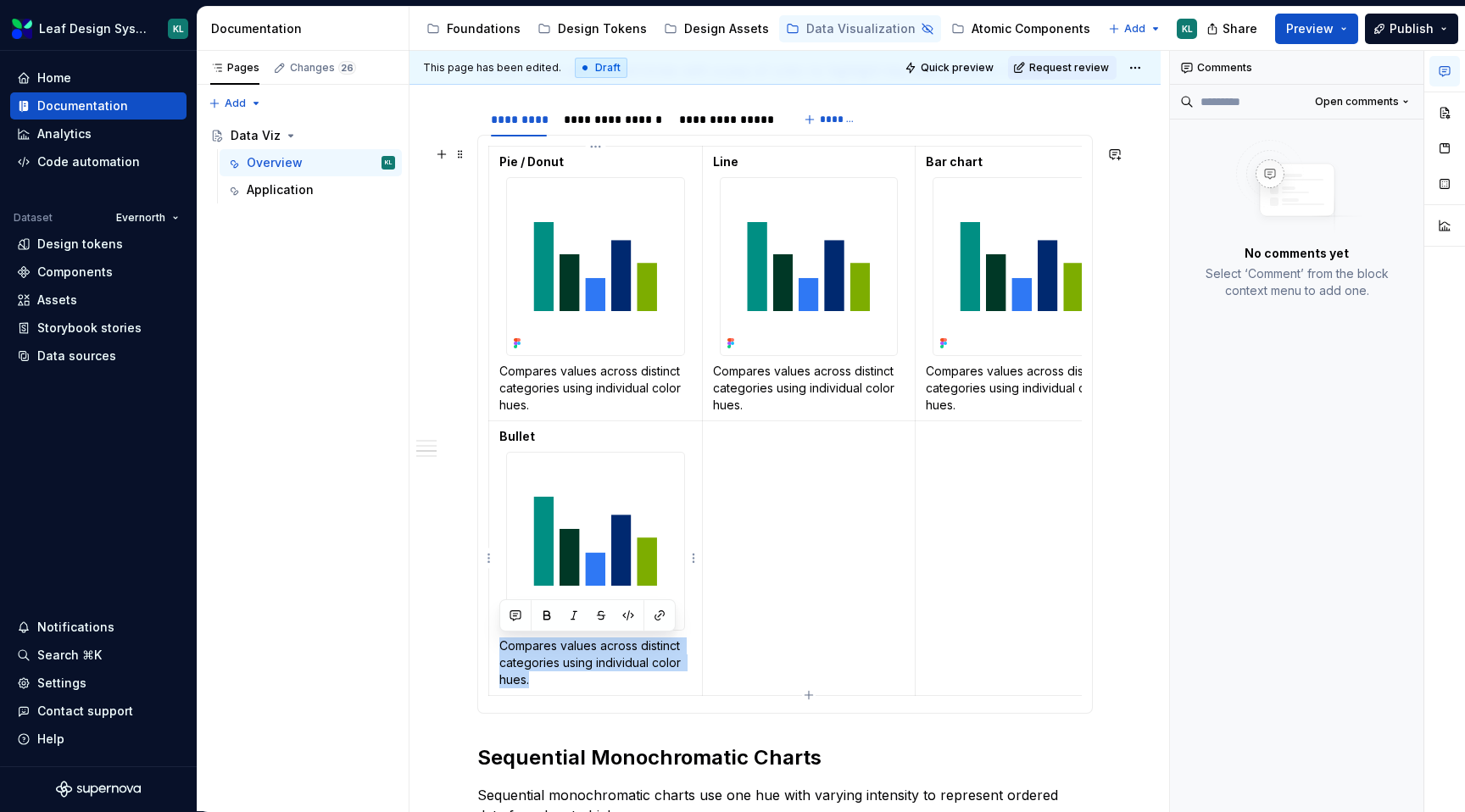
drag, startPoint x: 536, startPoint y: 681, endPoint x: 496, endPoint y: 652, distance: 49.4
click at [496, 652] on td "Bullet Compares values across distinct categories using individual color hues." at bounding box center [596, 558] width 214 height 274
click at [759, 383] on p "Compares values across distinct categories using individual color hues." at bounding box center [809, 388] width 193 height 51
click at [1010, 373] on p "Compares values across distinct categories using individual color hues." at bounding box center [1022, 388] width 193 height 51
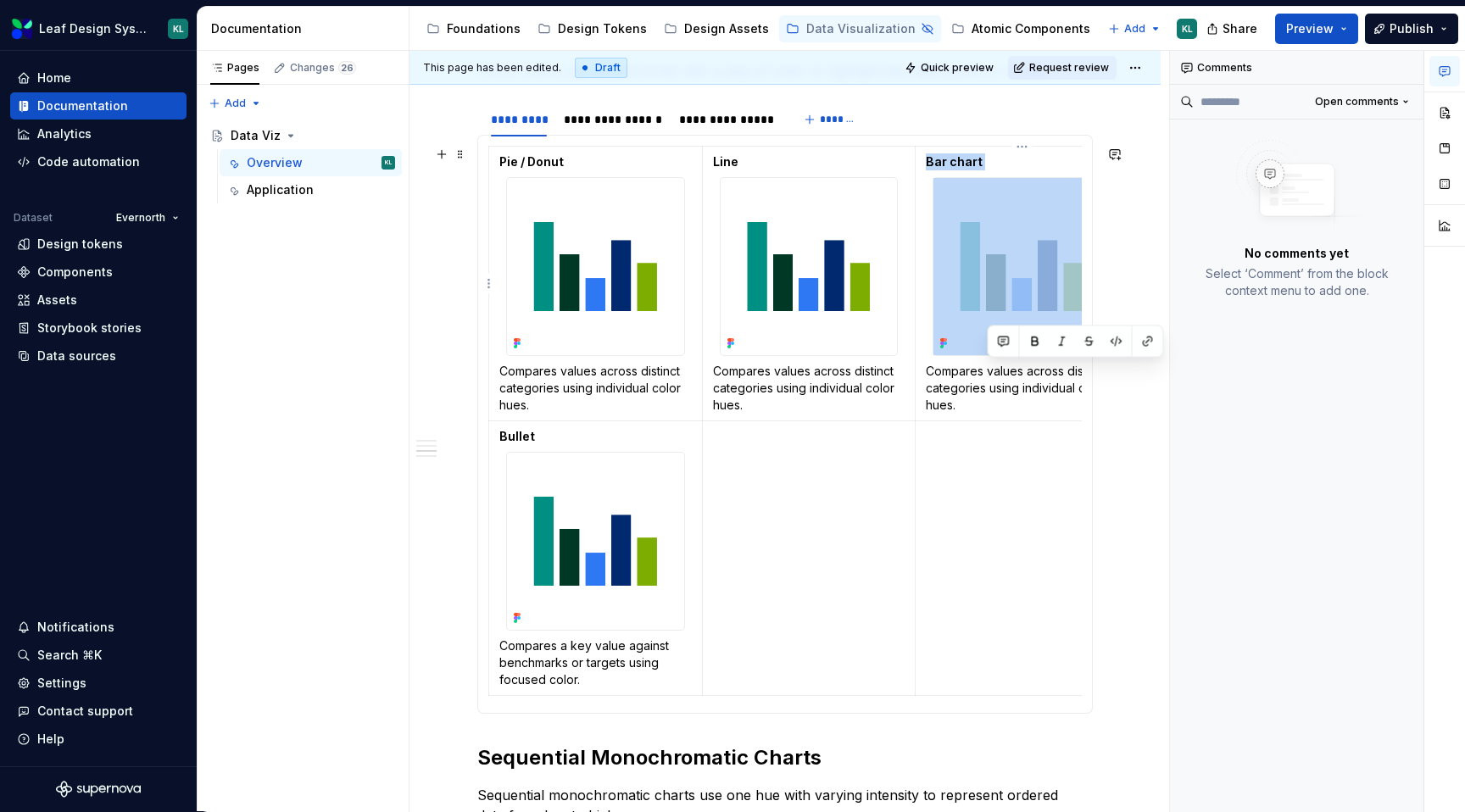
click at [1010, 373] on p "Compares values across distinct categories using individual color hues." at bounding box center [1022, 388] width 193 height 51
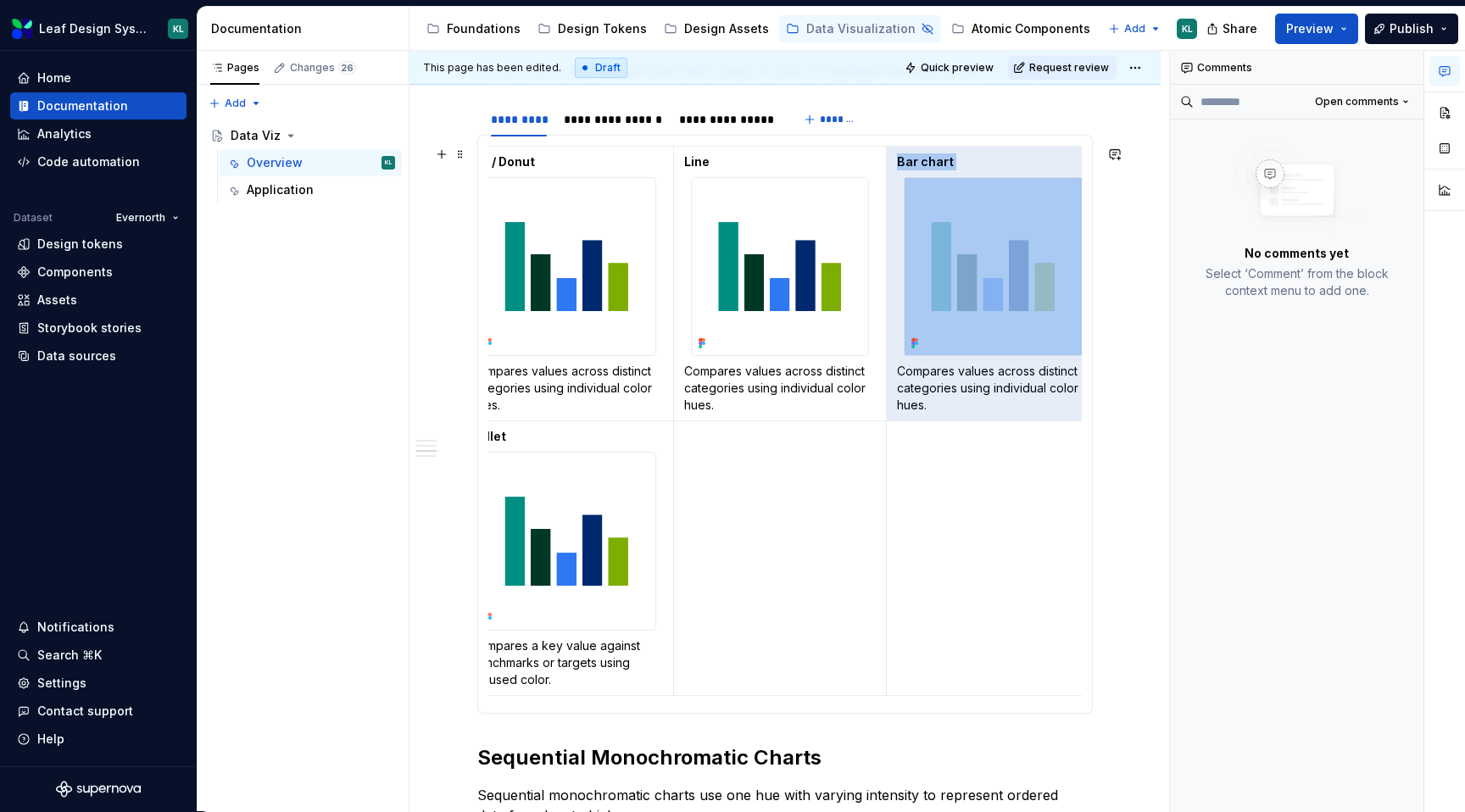
scroll to position [0, 39]
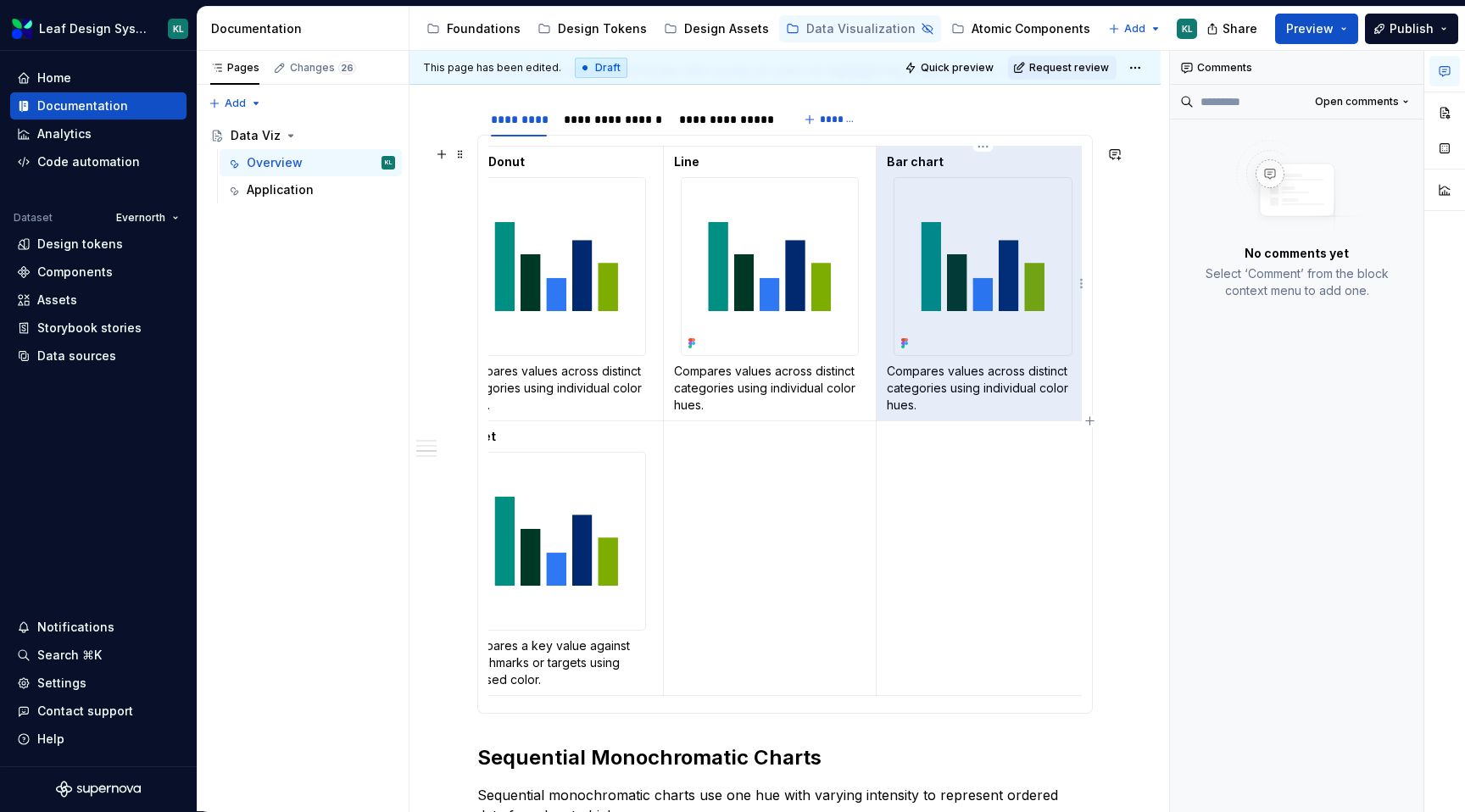
click at [962, 386] on p "Compares values across distinct categories using individual color hues." at bounding box center [983, 388] width 193 height 51
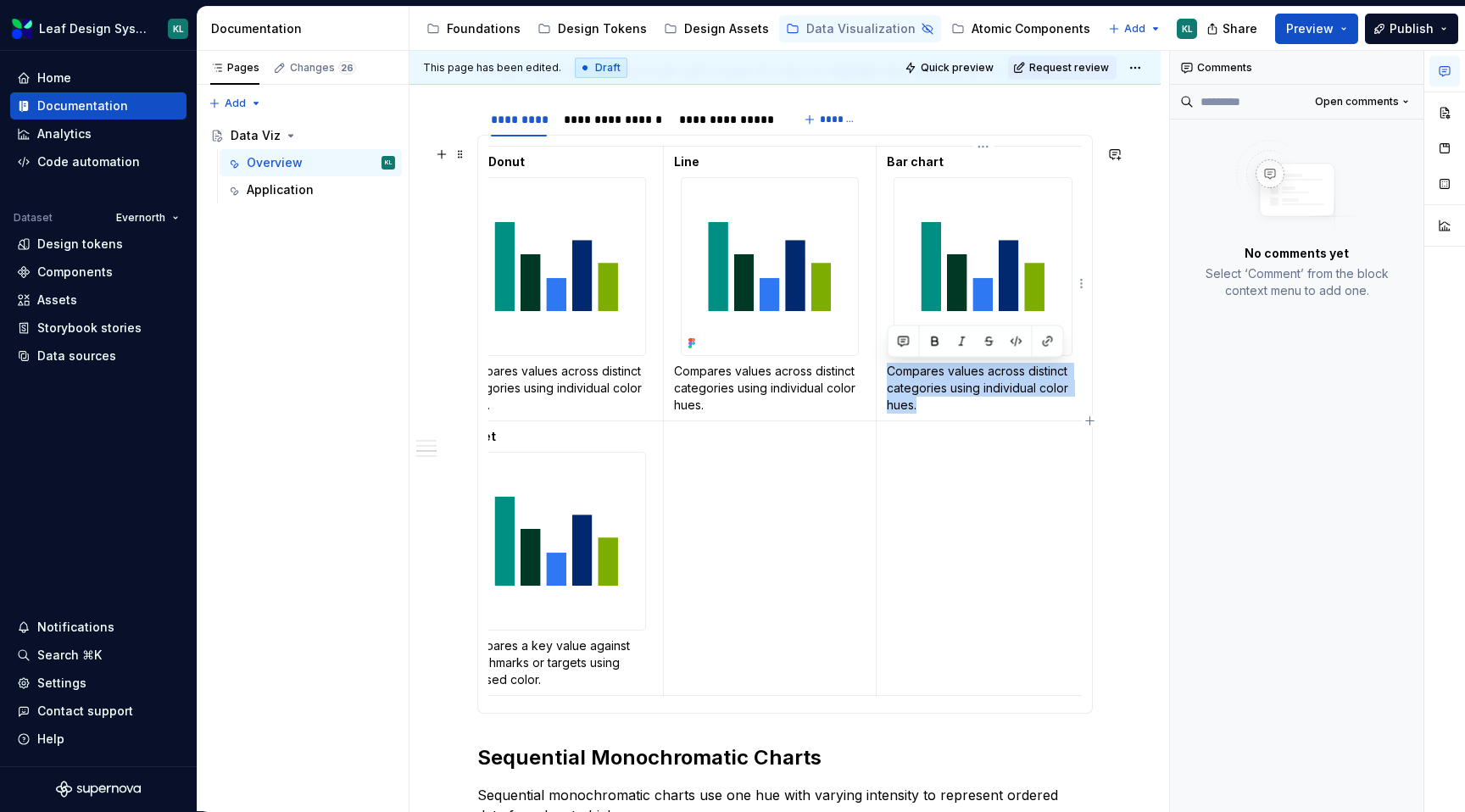
drag, startPoint x: 926, startPoint y: 407, endPoint x: 885, endPoint y: 375, distance: 52.0
click at [885, 375] on td "Bar chart Compares values across distinct categories using individual color hue…" at bounding box center [983, 284] width 214 height 274
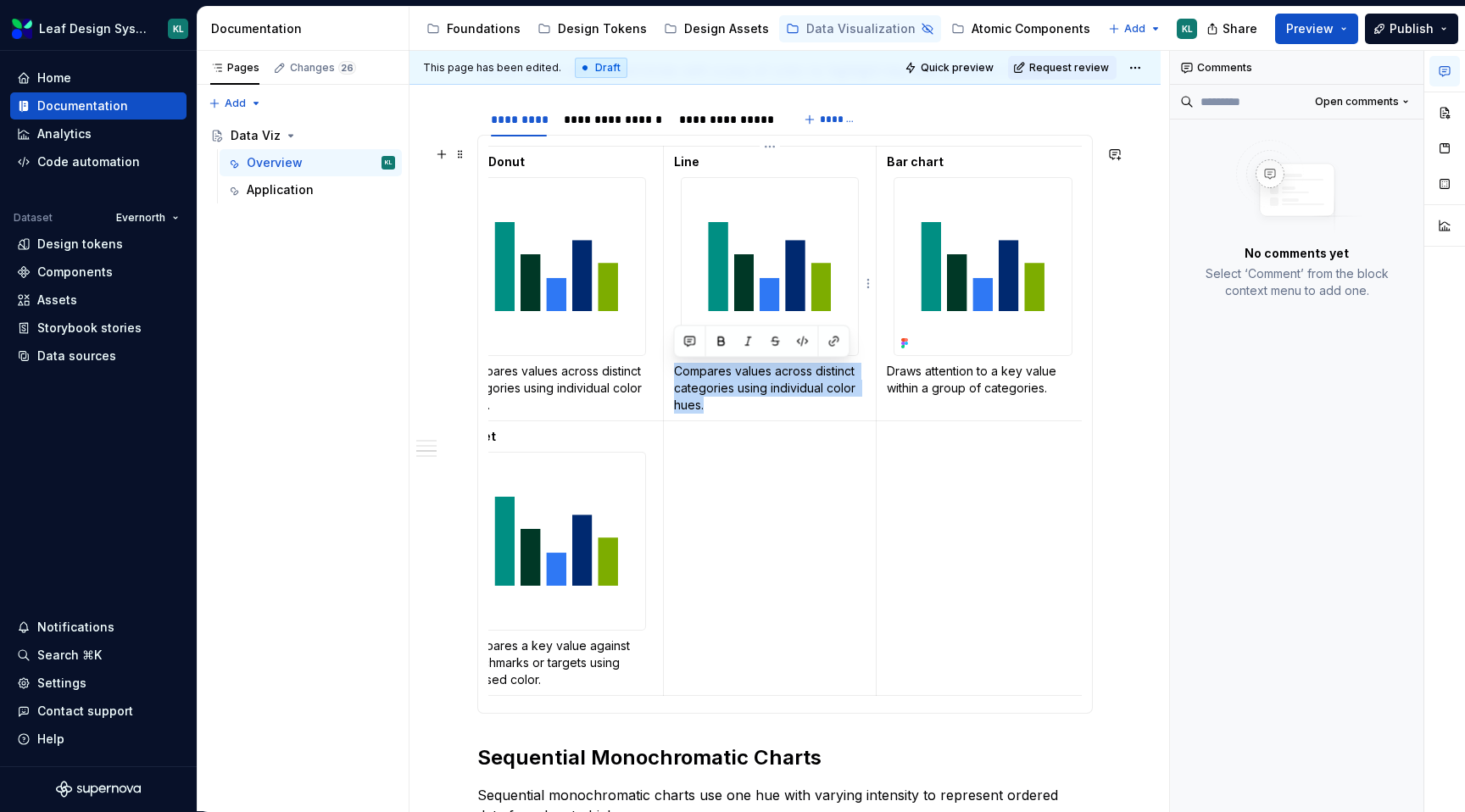
drag, startPoint x: 730, startPoint y: 403, endPoint x: 675, endPoint y: 376, distance: 61.3
click at [675, 376] on p "Compares values across distinct categories using individual color hues." at bounding box center [771, 388] width 193 height 51
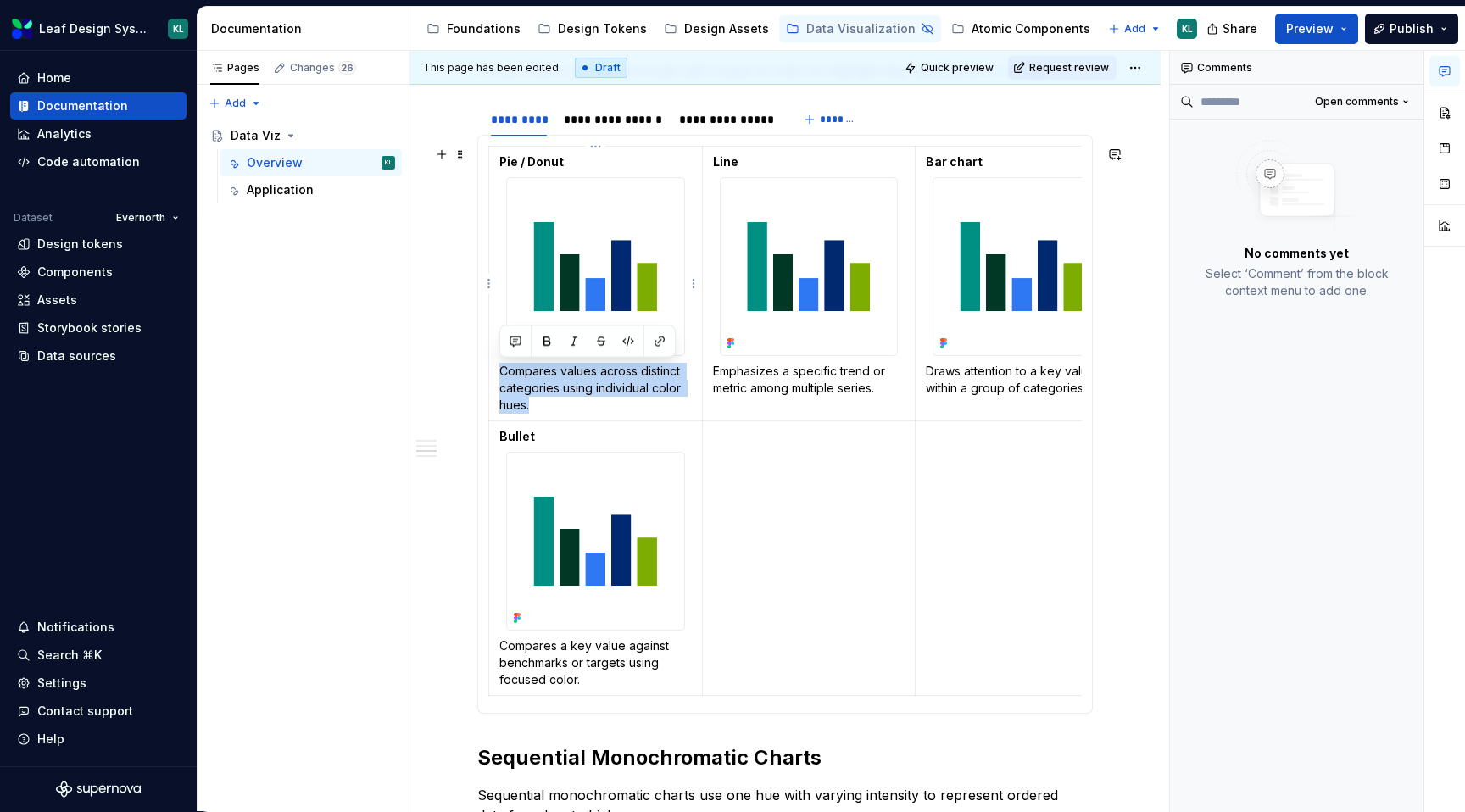
drag, startPoint x: 542, startPoint y: 406, endPoint x: 496, endPoint y: 376, distance: 54.9
click at [496, 376] on td "Pie / Donut Compares values across distinct categories using individual color h…" at bounding box center [596, 284] width 214 height 274
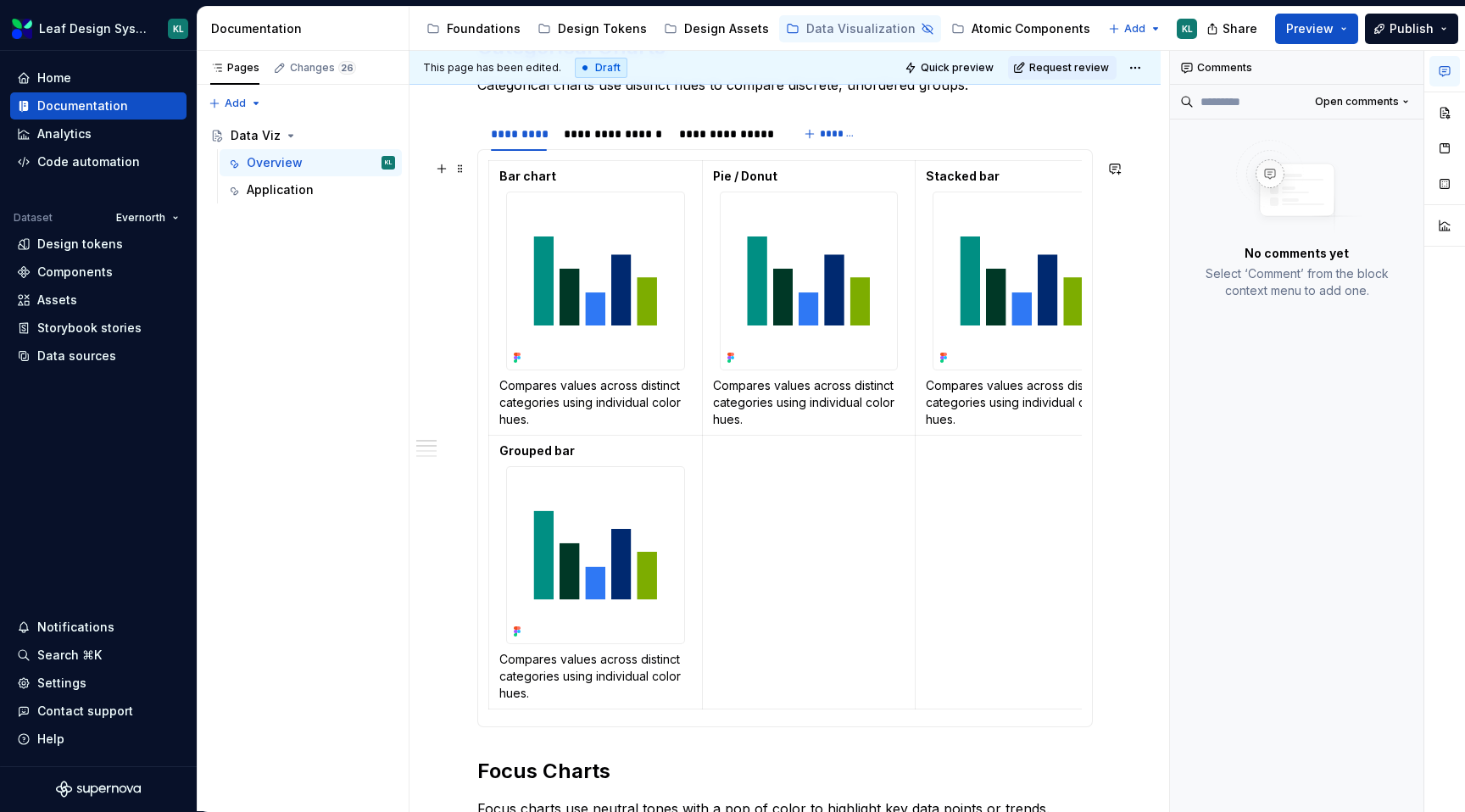
scroll to position [385, 0]
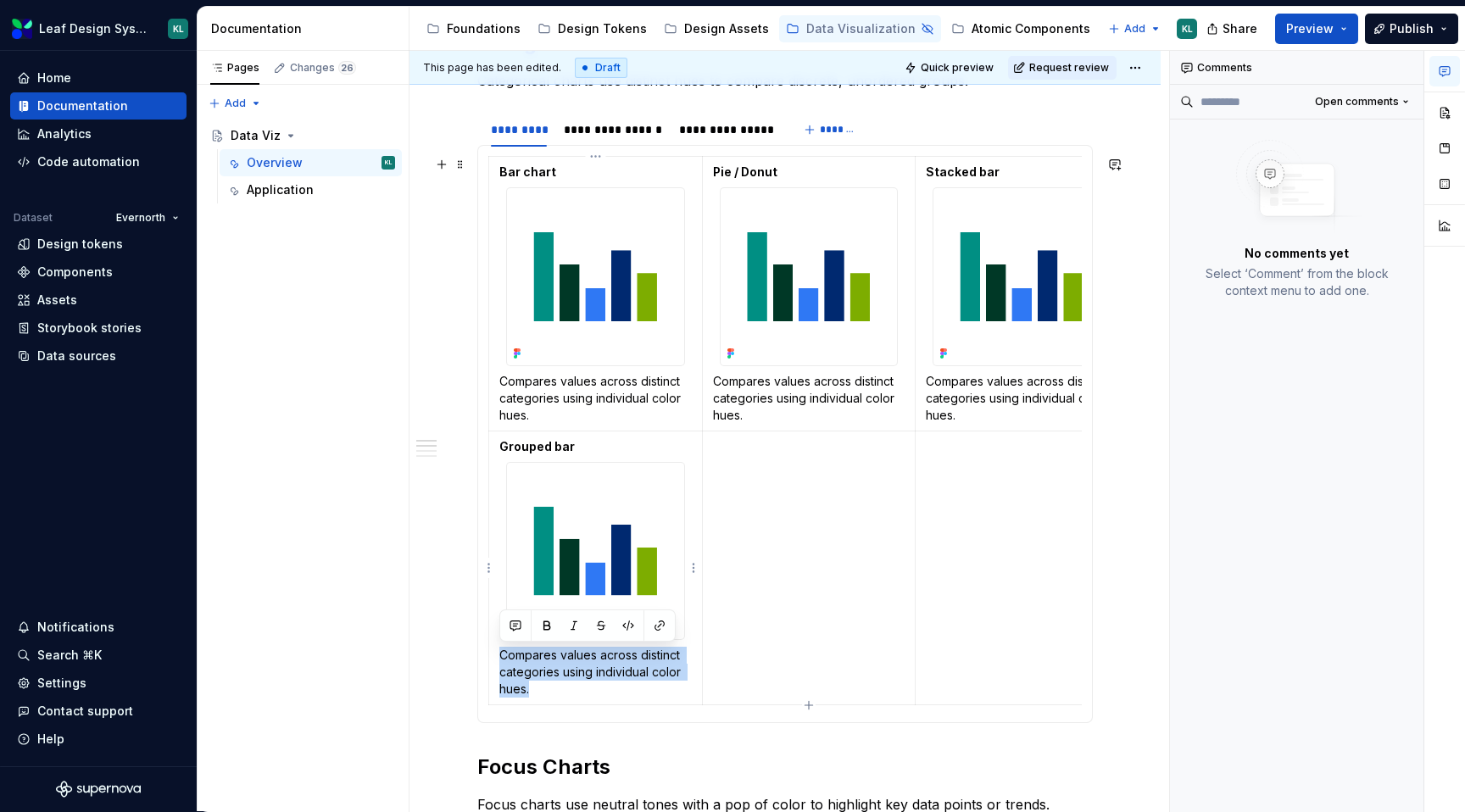
drag, startPoint x: 541, startPoint y: 688, endPoint x: 496, endPoint y: 661, distance: 52.5
click at [496, 661] on td "Grouped bar Compares values across distinct categories using individual color h…" at bounding box center [596, 567] width 214 height 274
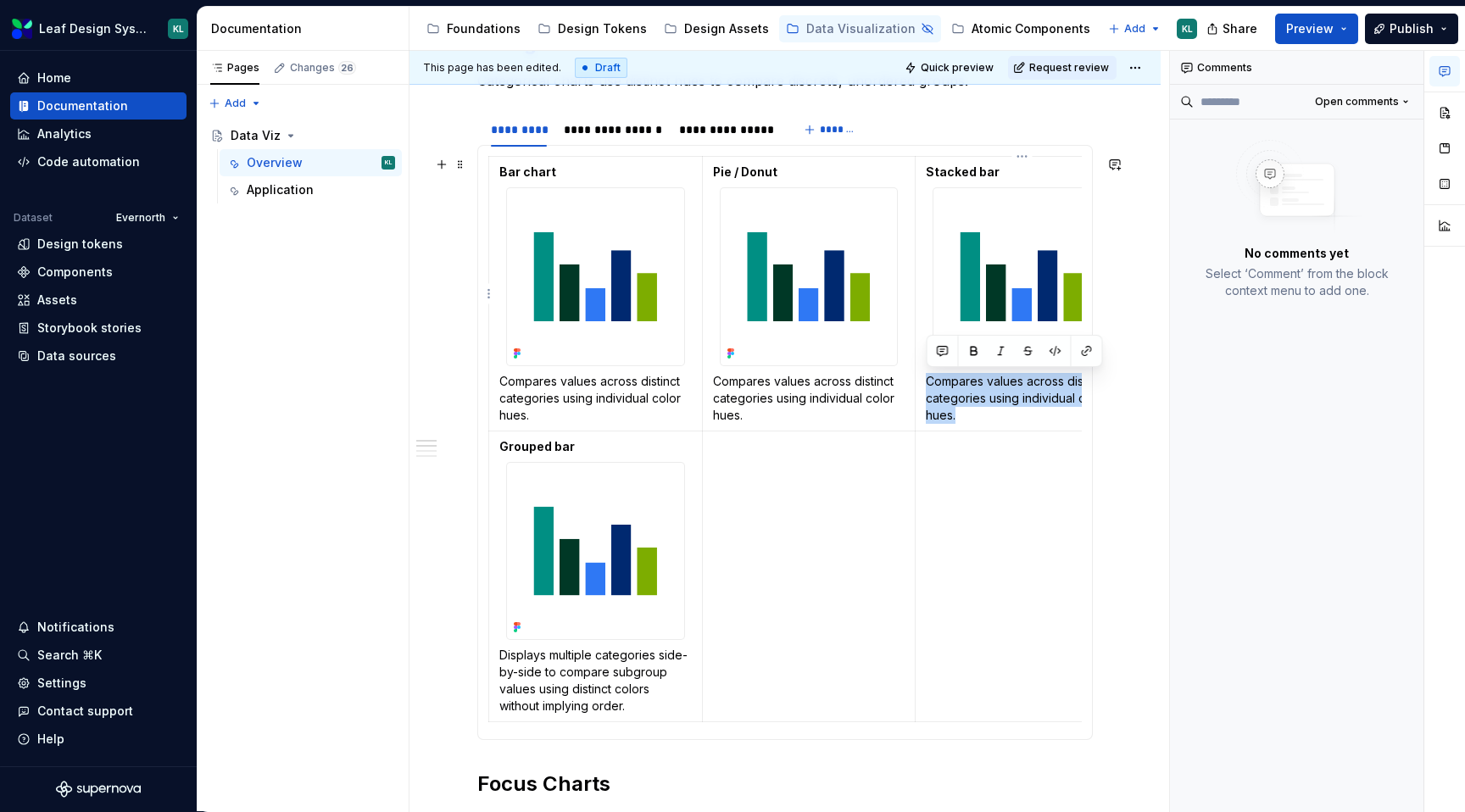
drag, startPoint x: 975, startPoint y: 420, endPoint x: 919, endPoint y: 381, distance: 68.2
click at [919, 381] on td "Stacked bar Compares values across distinct categories using individual color h…" at bounding box center [1022, 294] width 214 height 274
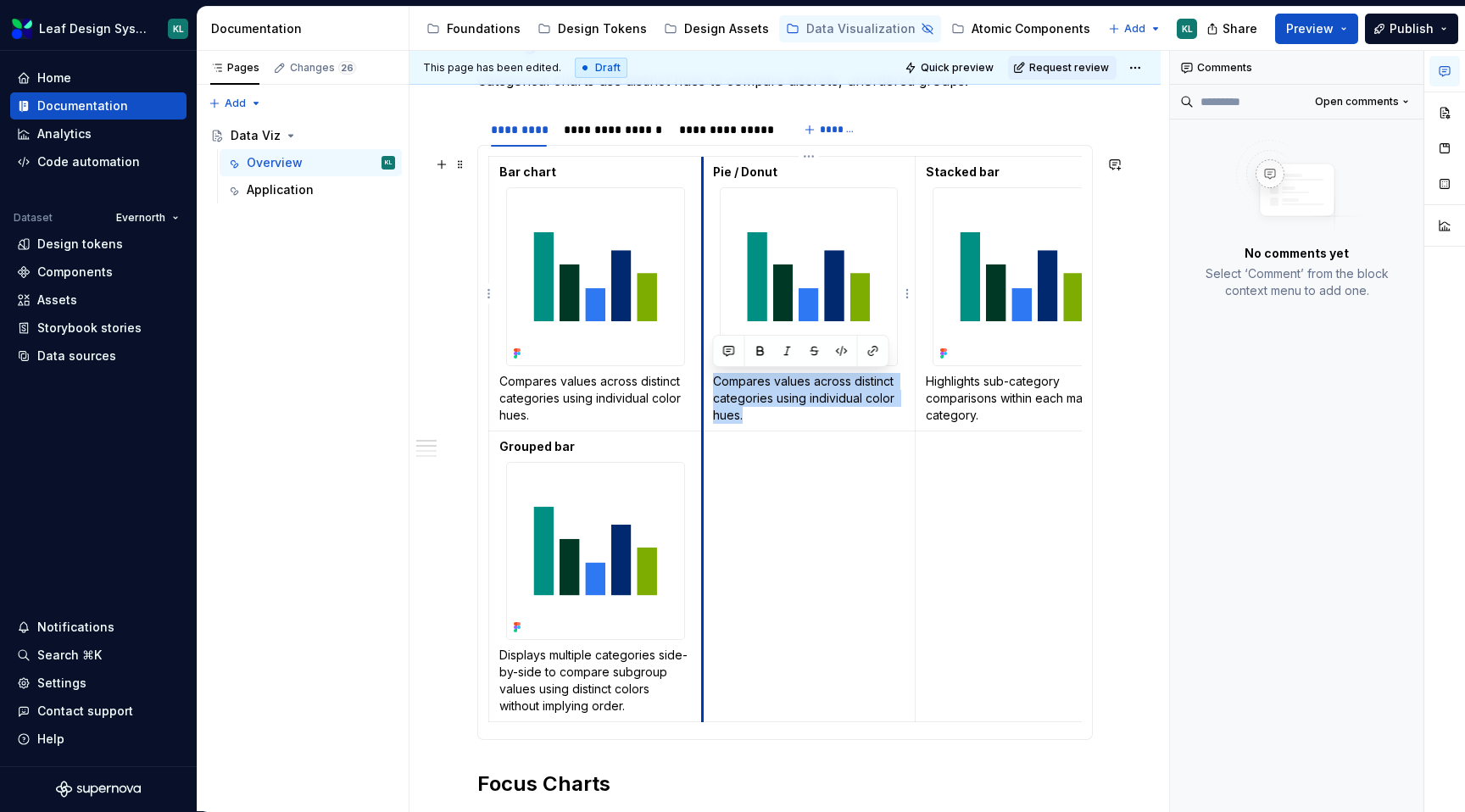
drag, startPoint x: 763, startPoint y: 413, endPoint x: 706, endPoint y: 385, distance: 63.5
click at [706, 385] on td "Pie / Donut Compares values across distinct categories using individual color h…" at bounding box center [809, 294] width 214 height 274
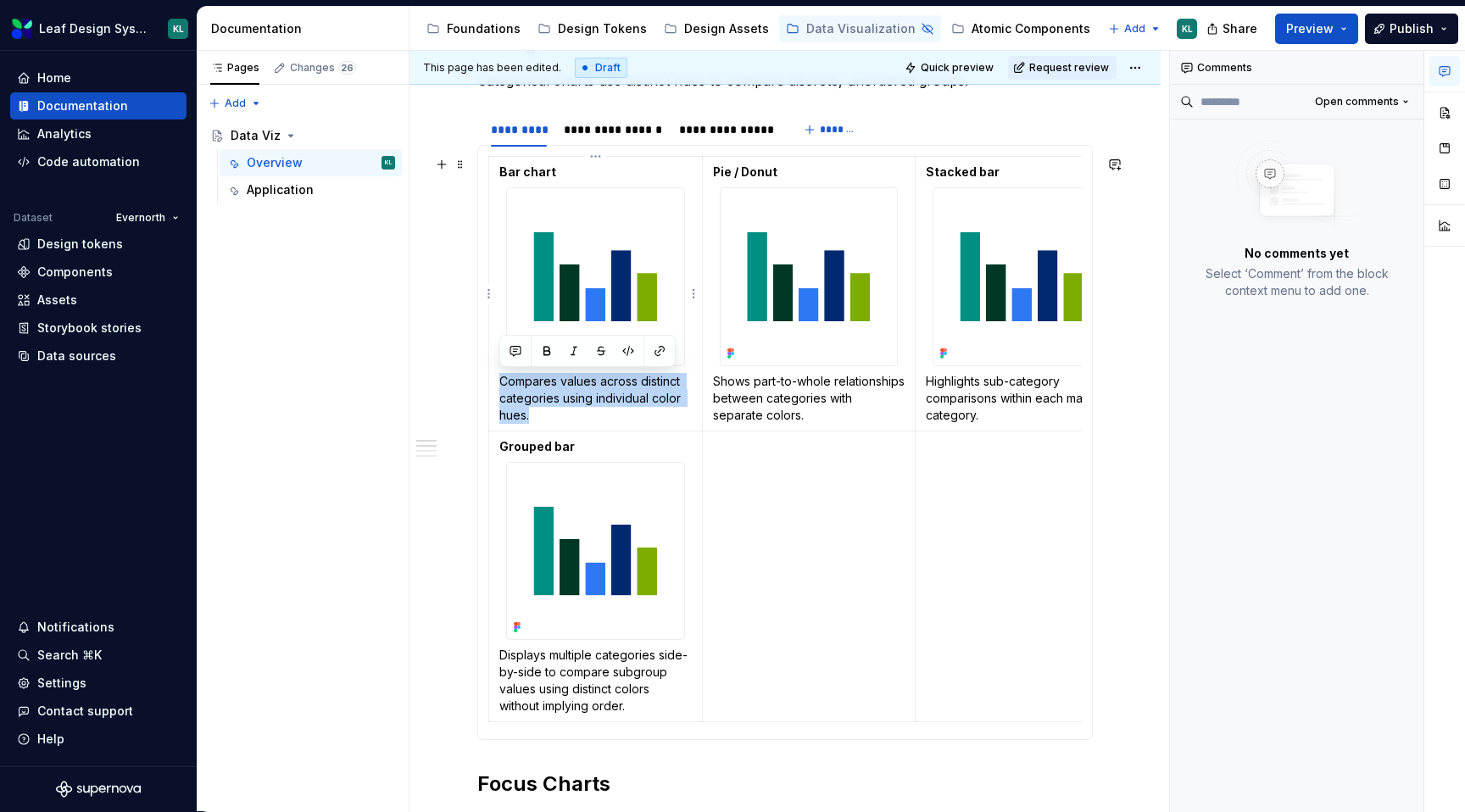
drag, startPoint x: 544, startPoint y: 417, endPoint x: 497, endPoint y: 387, distance: 55.8
click at [497, 387] on td "Bar chart Compares values across distinct categories using individual color hue…" at bounding box center [596, 294] width 214 height 274
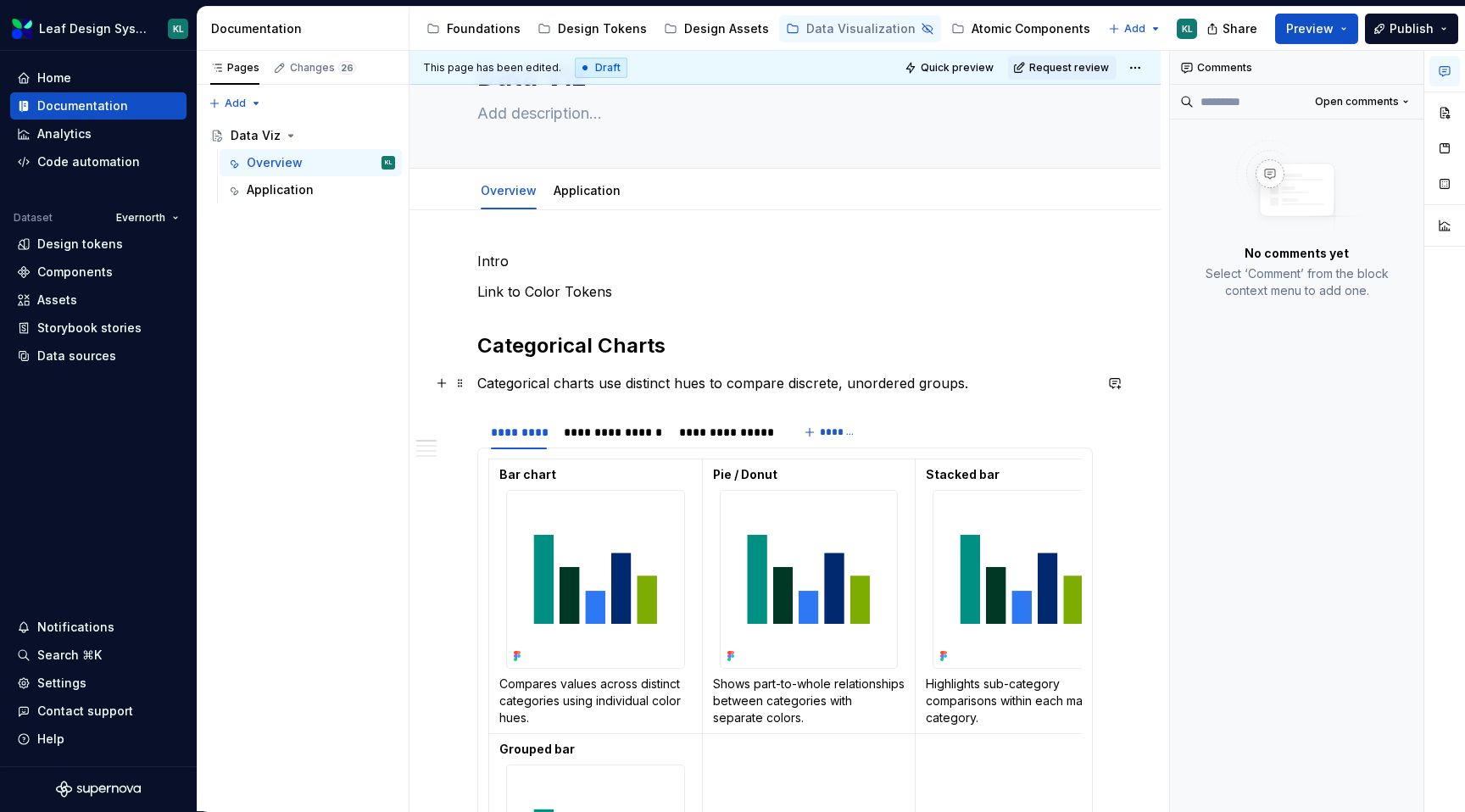
scroll to position [81, 0]
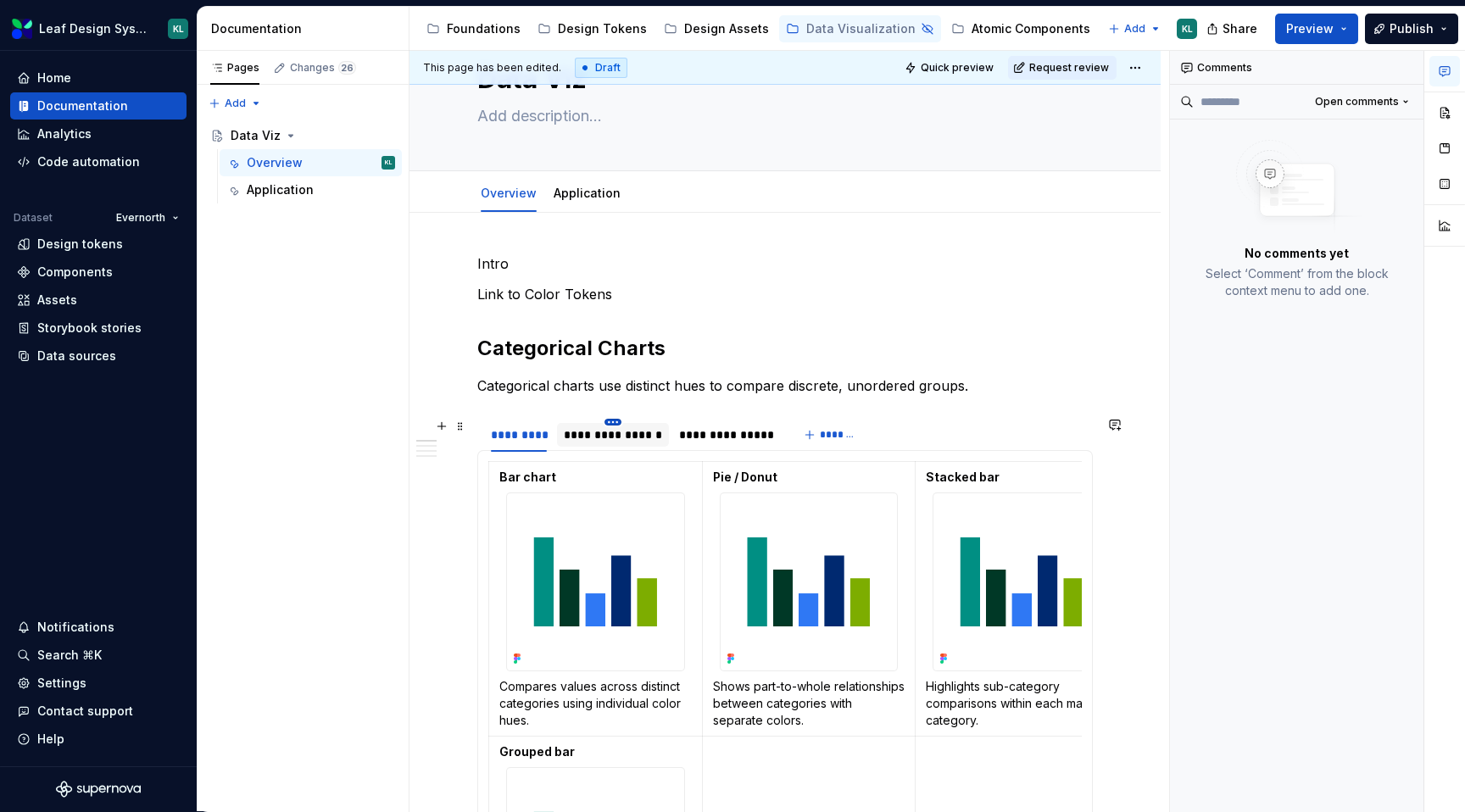
click at [611, 418] on html "Leaf Design System KL Home Documentation Analytics Code automation Dataset Ever…" at bounding box center [732, 406] width 1465 height 812
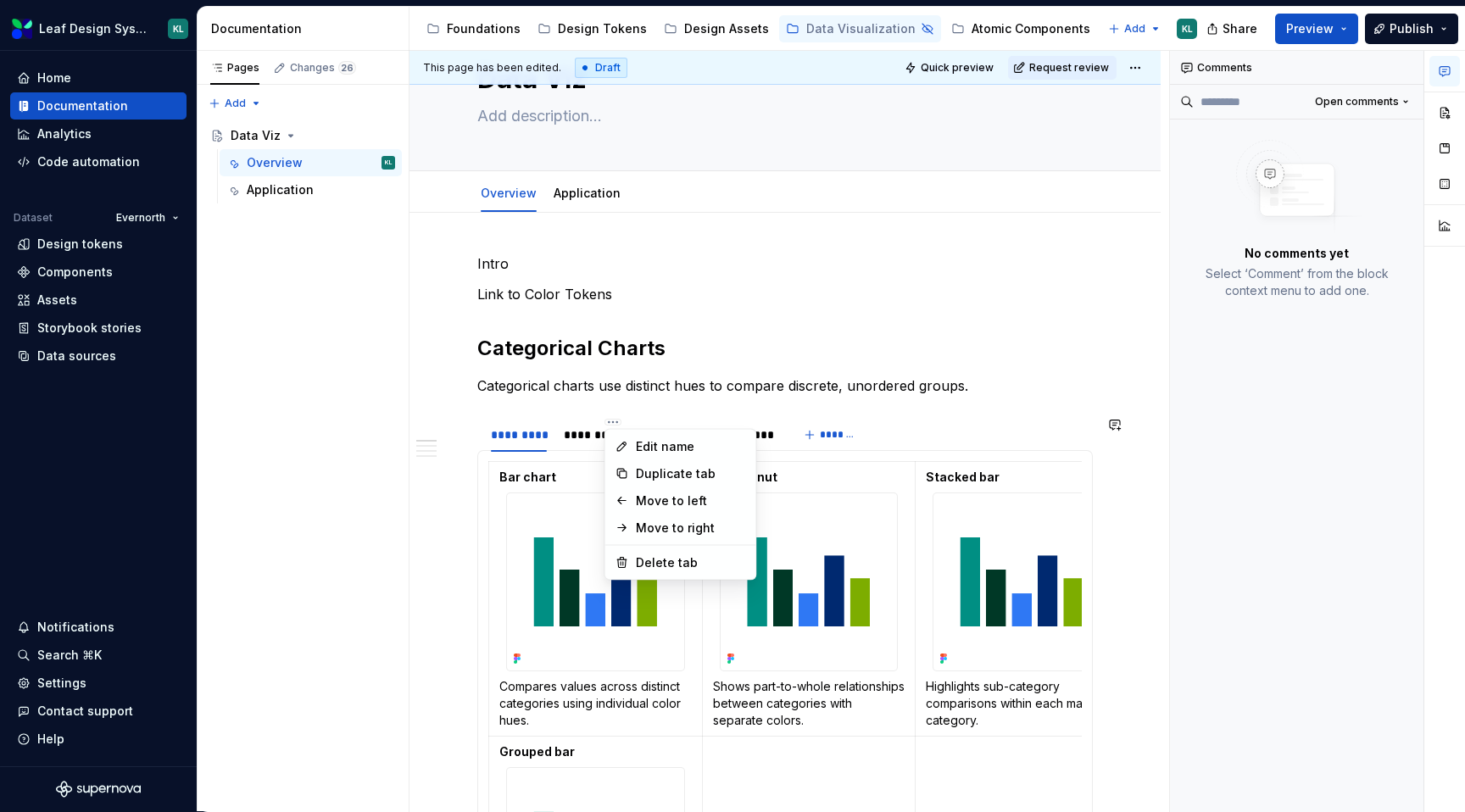
click at [562, 404] on html "Leaf Design System KL Home Documentation Analytics Code automation Dataset Ever…" at bounding box center [732, 406] width 1465 height 812
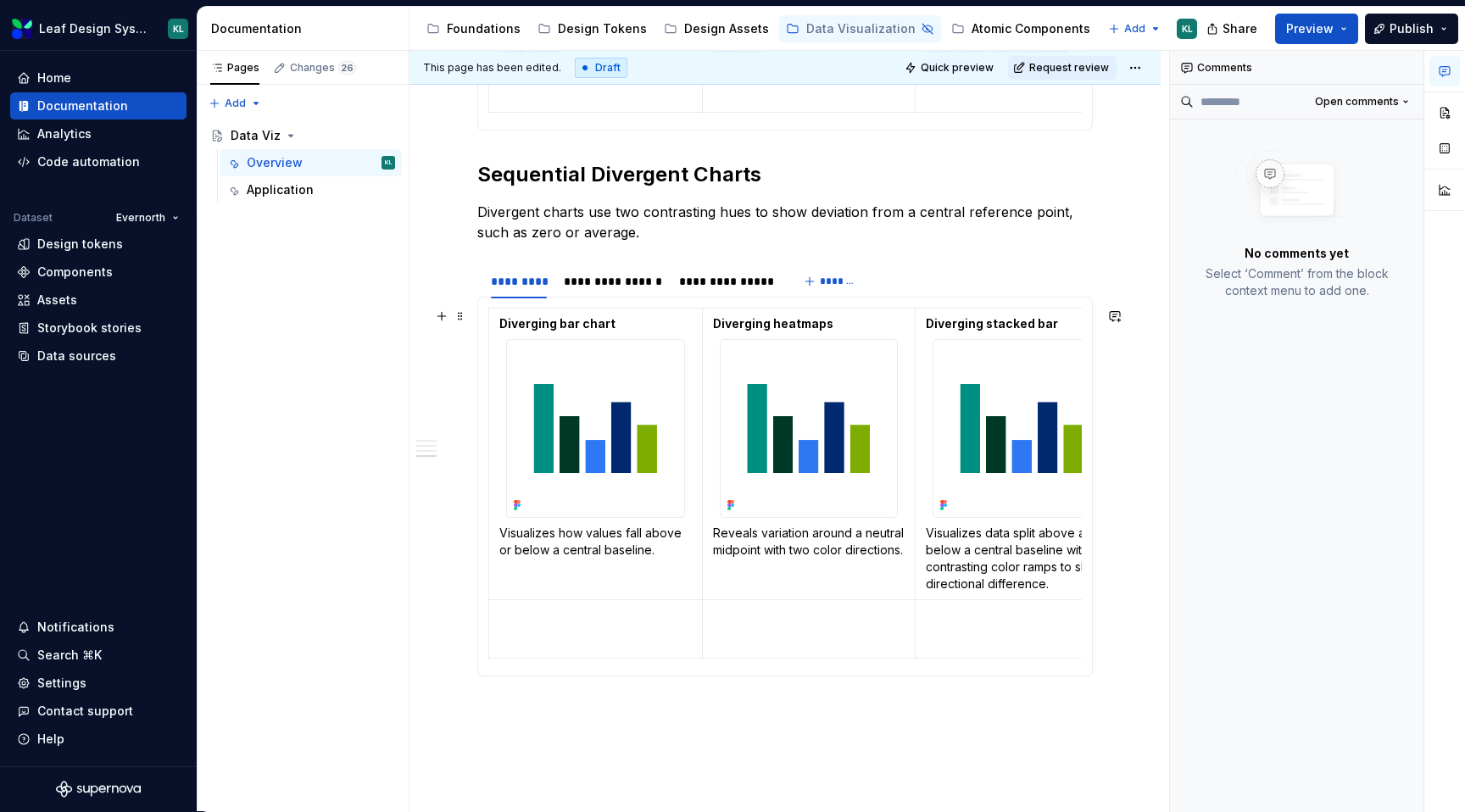
scroll to position [2242, 0]
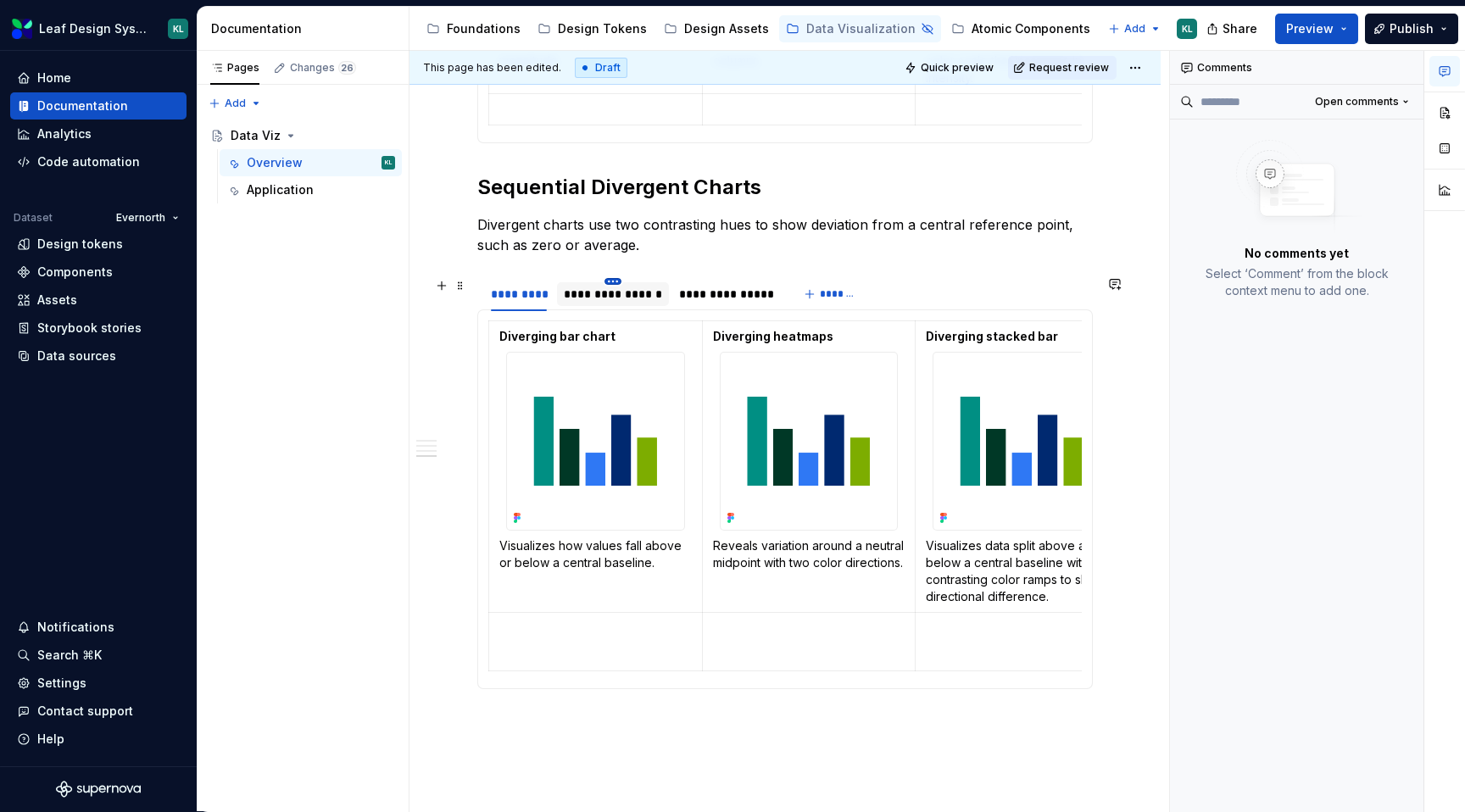
click at [607, 278] on html "Leaf Design System KL Home Documentation Analytics Code automation Dataset Ever…" at bounding box center [732, 406] width 1465 height 812
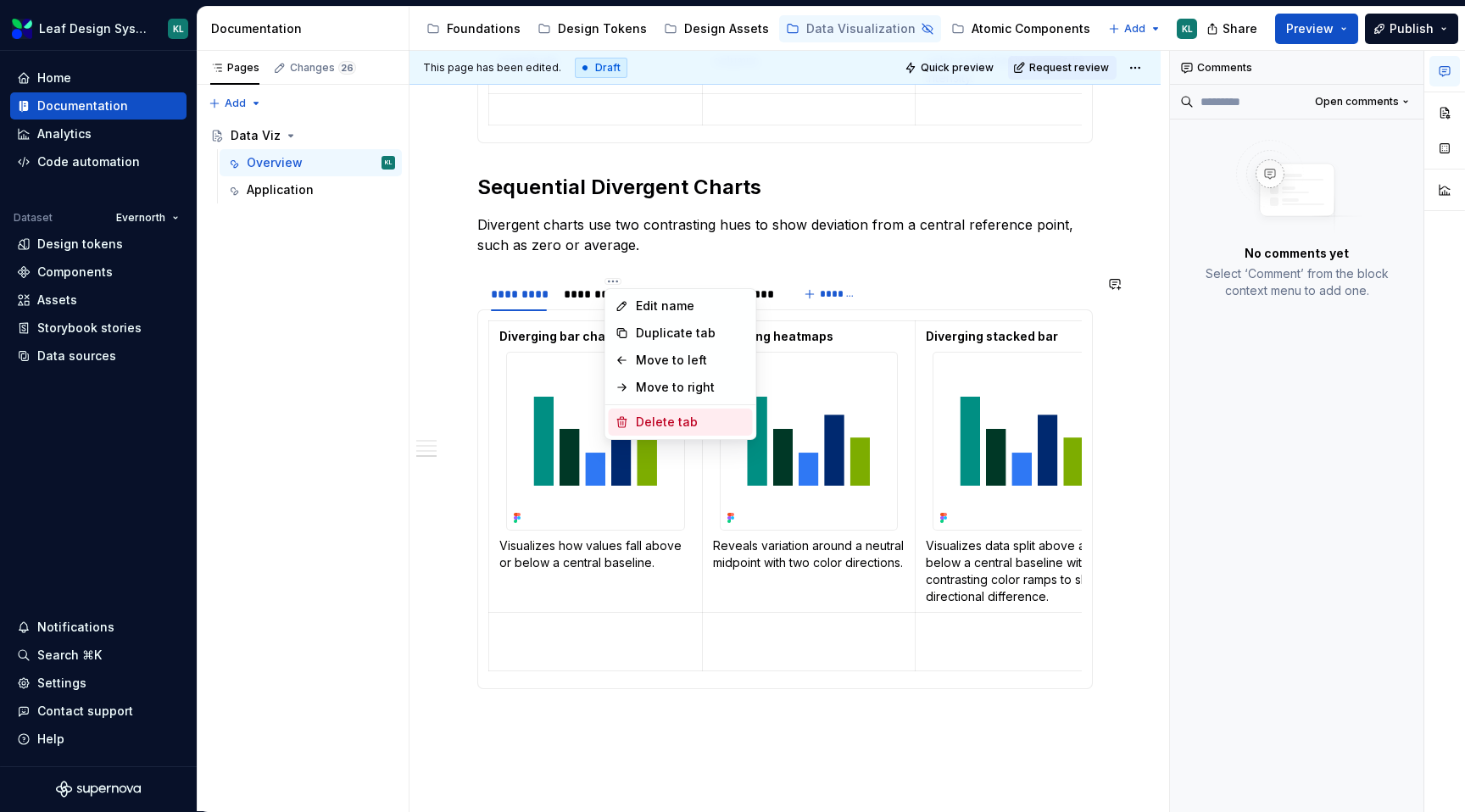
click at [662, 416] on div "Delete tab" at bounding box center [691, 422] width 110 height 17
click at [612, 278] on html "Leaf Design System KL Home Documentation Analytics Code automation Dataset Ever…" at bounding box center [732, 406] width 1465 height 812
click at [684, 417] on div "Delete tab" at bounding box center [690, 422] width 110 height 17
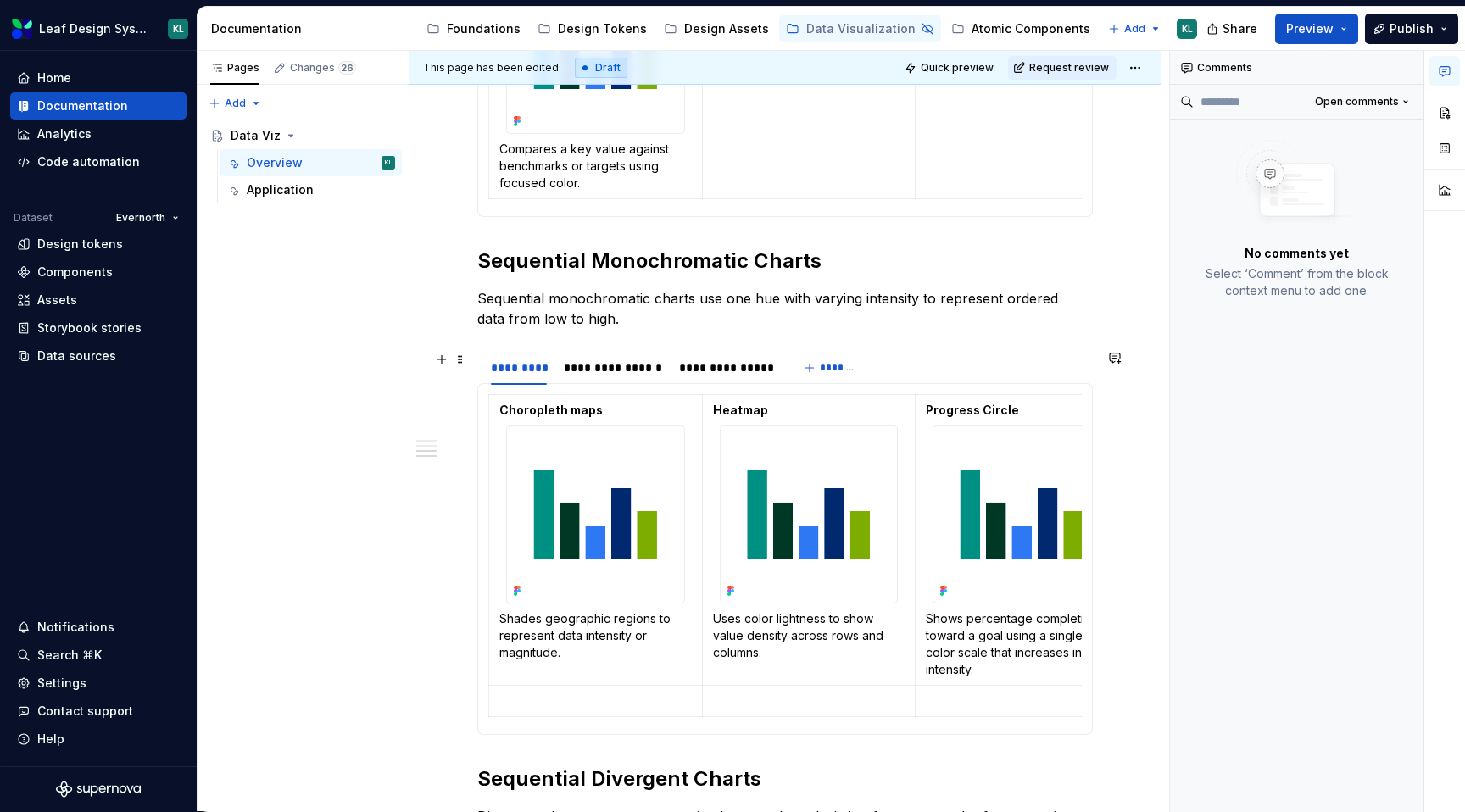
scroll to position [1645, 0]
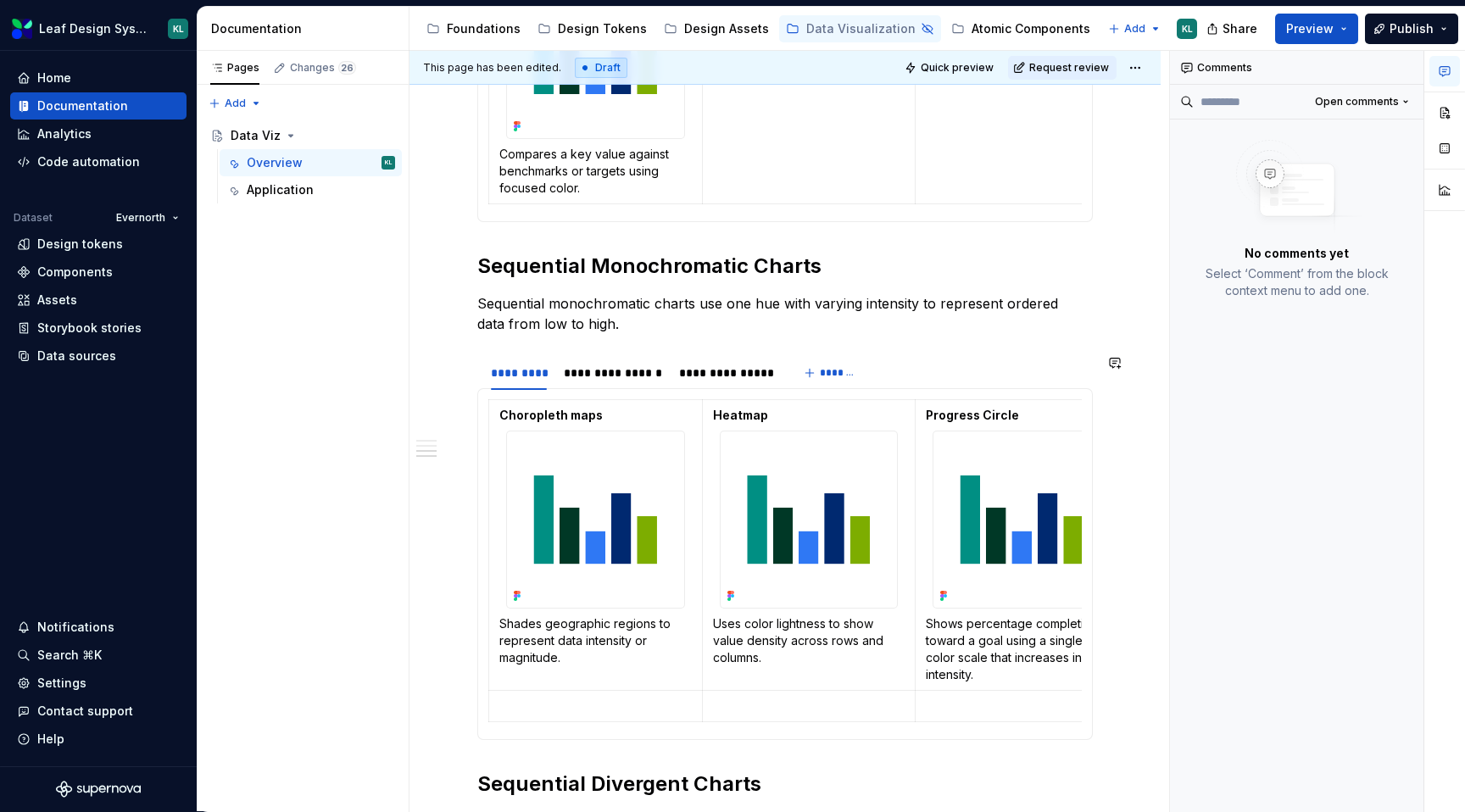
click at [609, 354] on section "**********" at bounding box center [785, 547] width 615 height 386
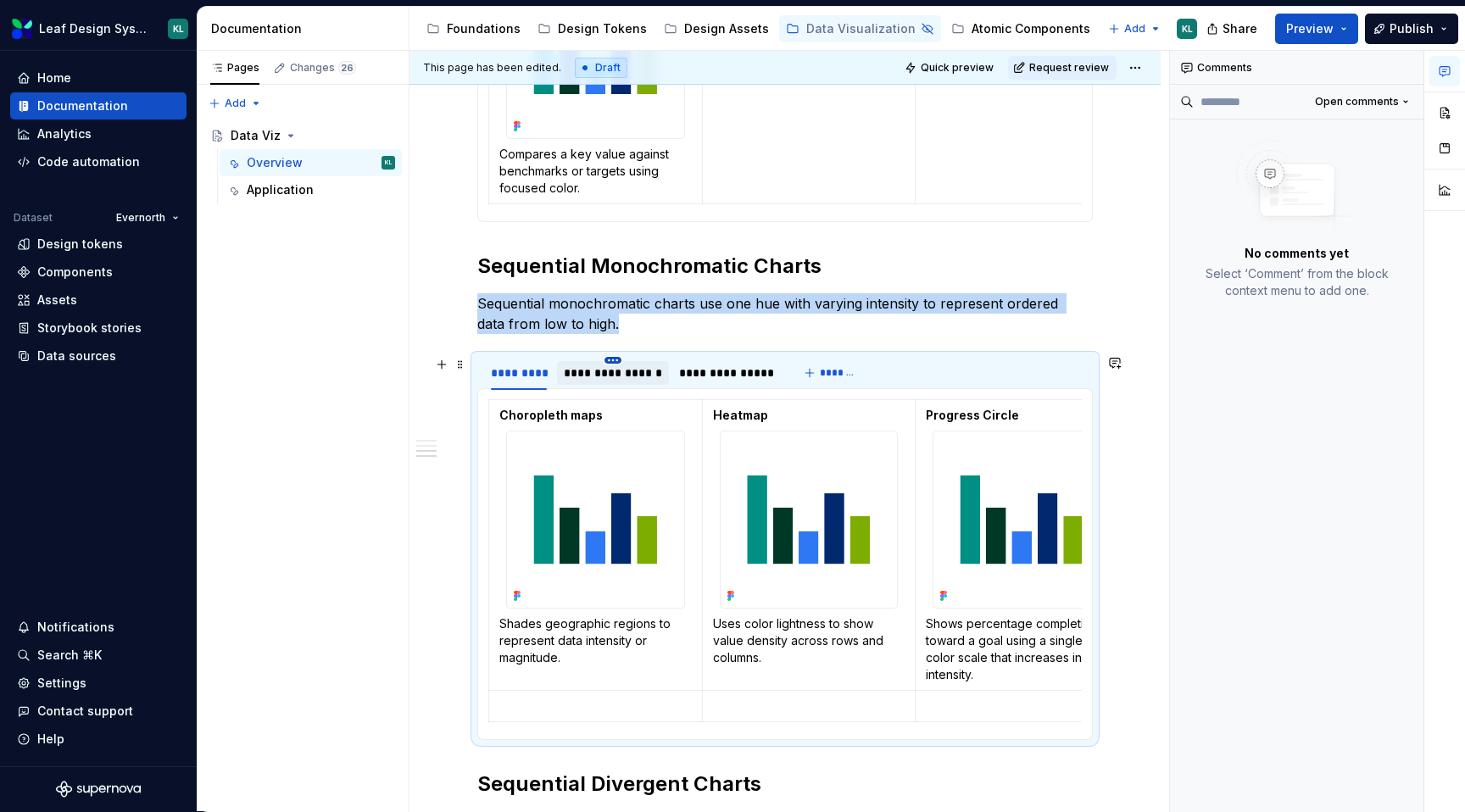
click at [616, 357] on html "Leaf Design System KL Home Documentation Analytics Code automation Dataset Ever…" at bounding box center [732, 406] width 1465 height 812
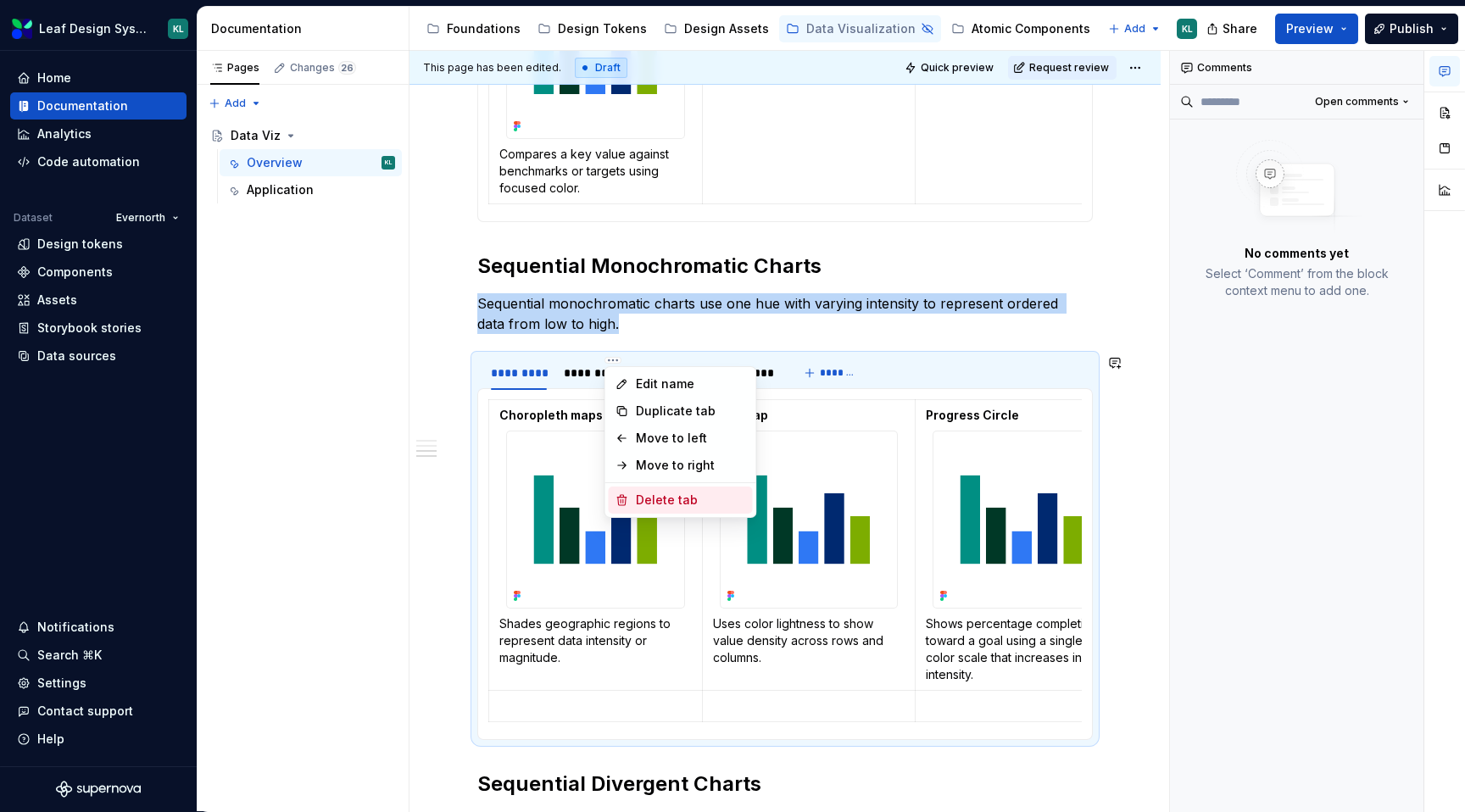
click at [669, 492] on div "Delete tab" at bounding box center [691, 501] width 110 height 17
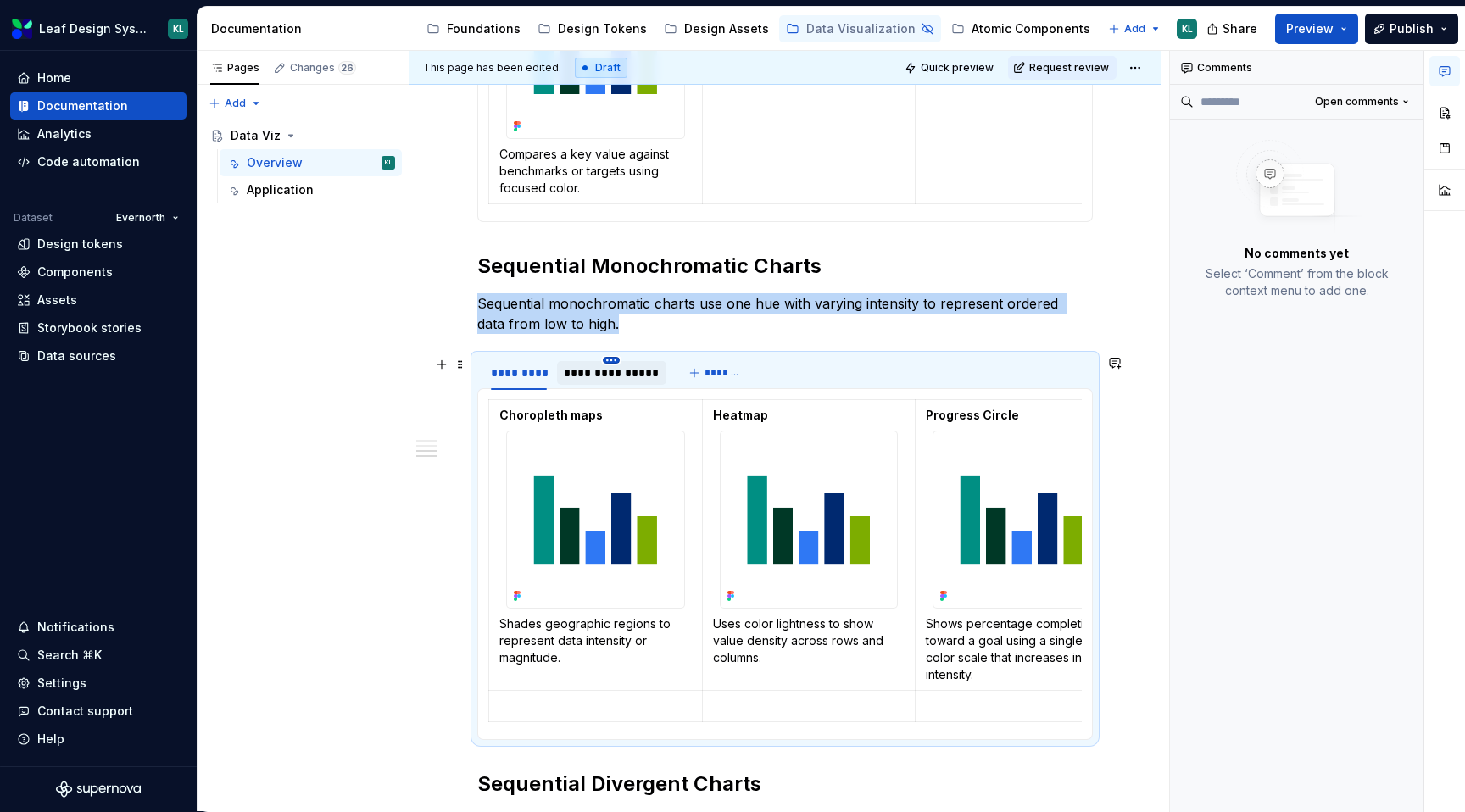
click at [614, 357] on html "Leaf Design System KL Home Documentation Analytics Code automation Dataset Ever…" at bounding box center [732, 406] width 1465 height 812
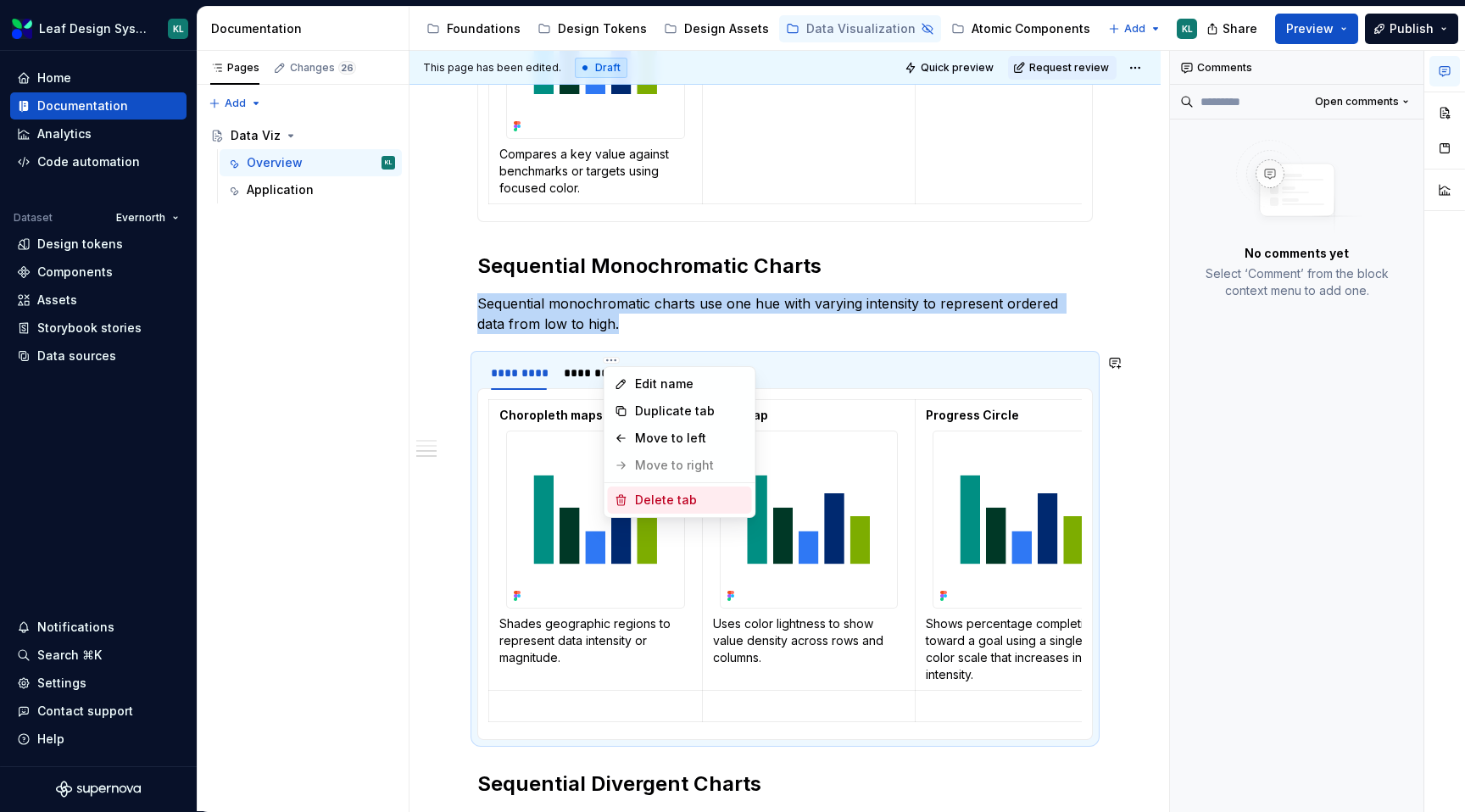
click at [667, 494] on div "Delete tab" at bounding box center [690, 501] width 110 height 17
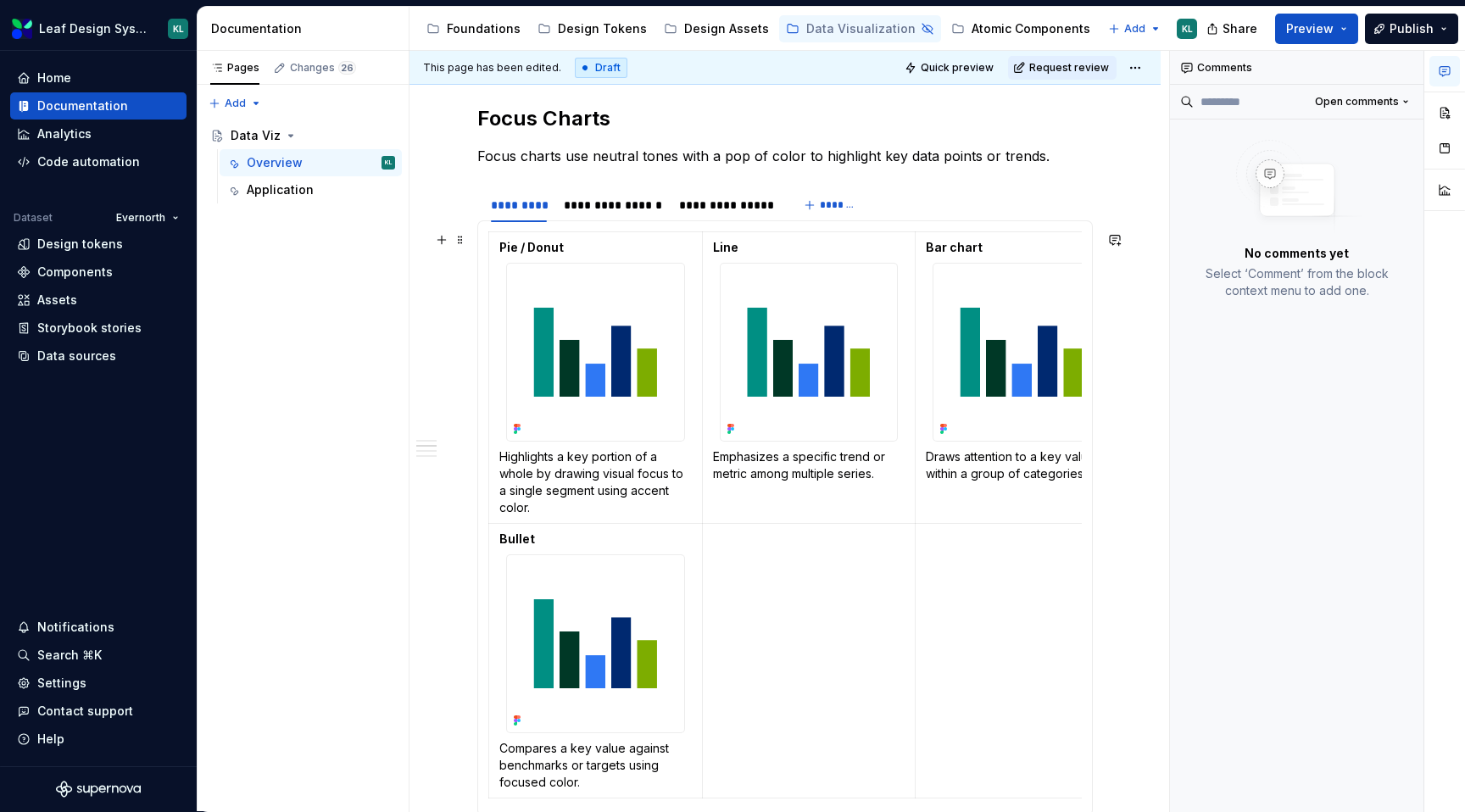
scroll to position [990, 0]
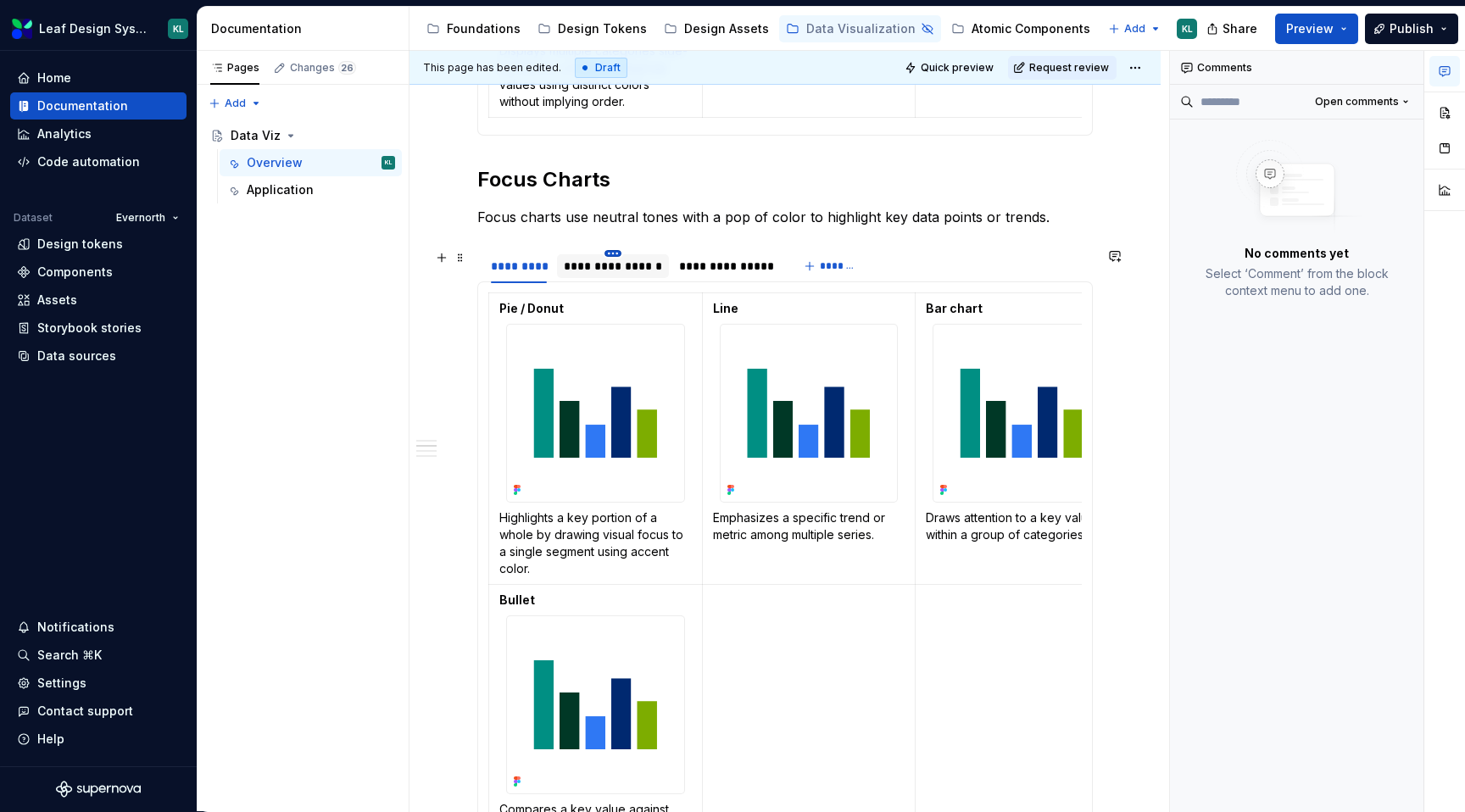
click at [615, 251] on html "Leaf Design System KL Home Documentation Analytics Code automation Dataset Ever…" at bounding box center [732, 406] width 1465 height 812
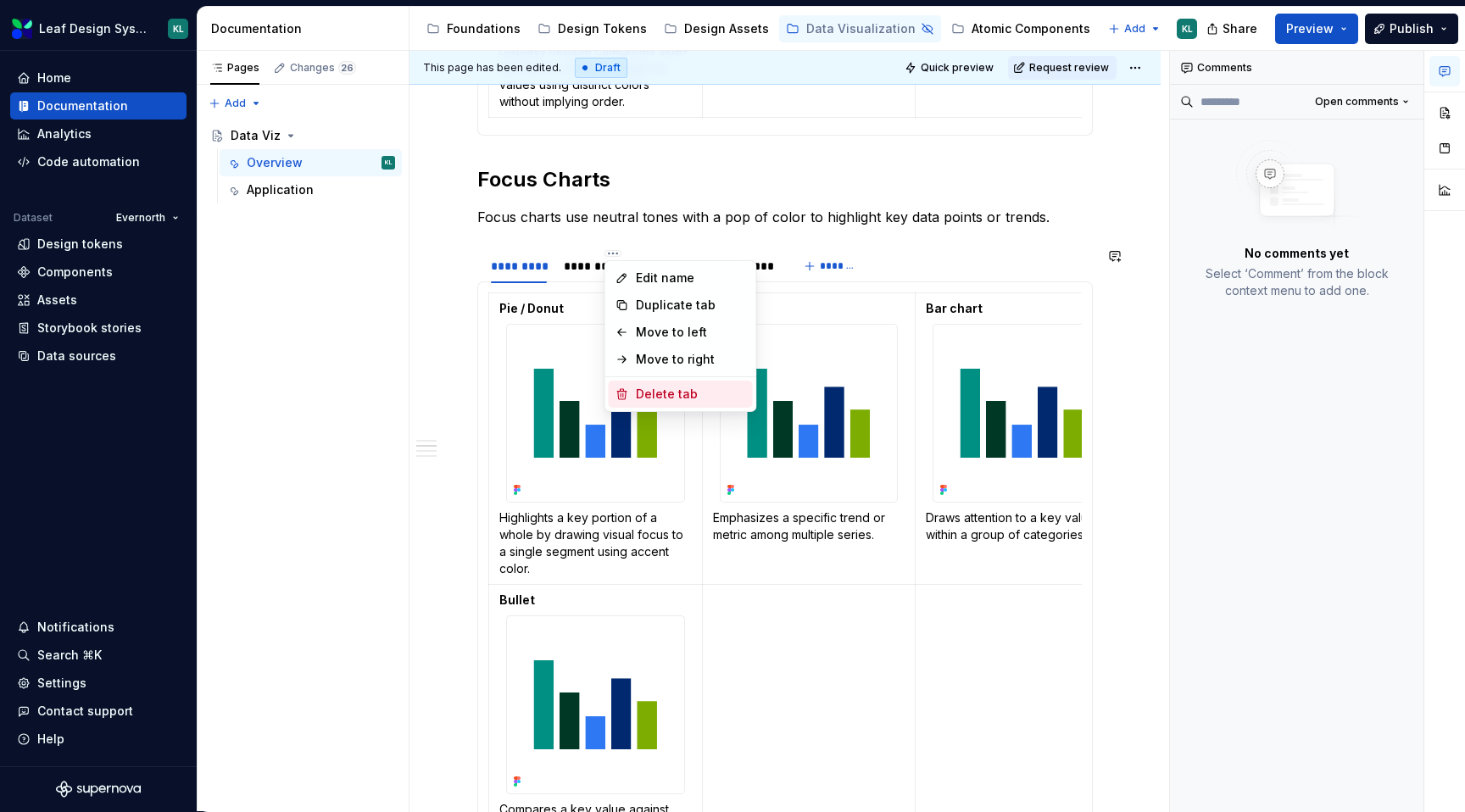
click at [666, 395] on div "Delete tab" at bounding box center [691, 394] width 110 height 17
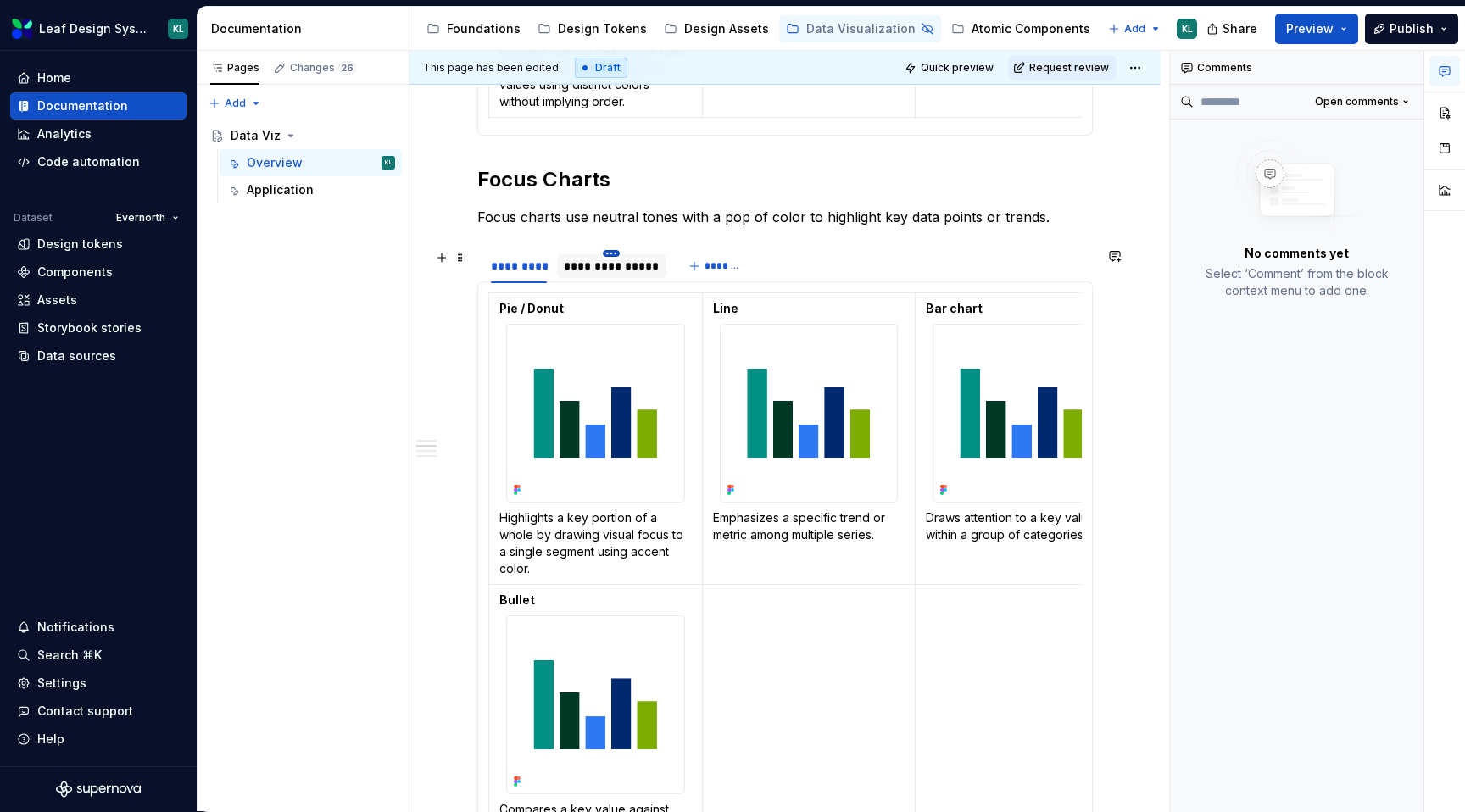
click at [612, 252] on html "Leaf Design System KL Home Documentation Analytics Code automation Dataset Ever…" at bounding box center [732, 406] width 1465 height 812
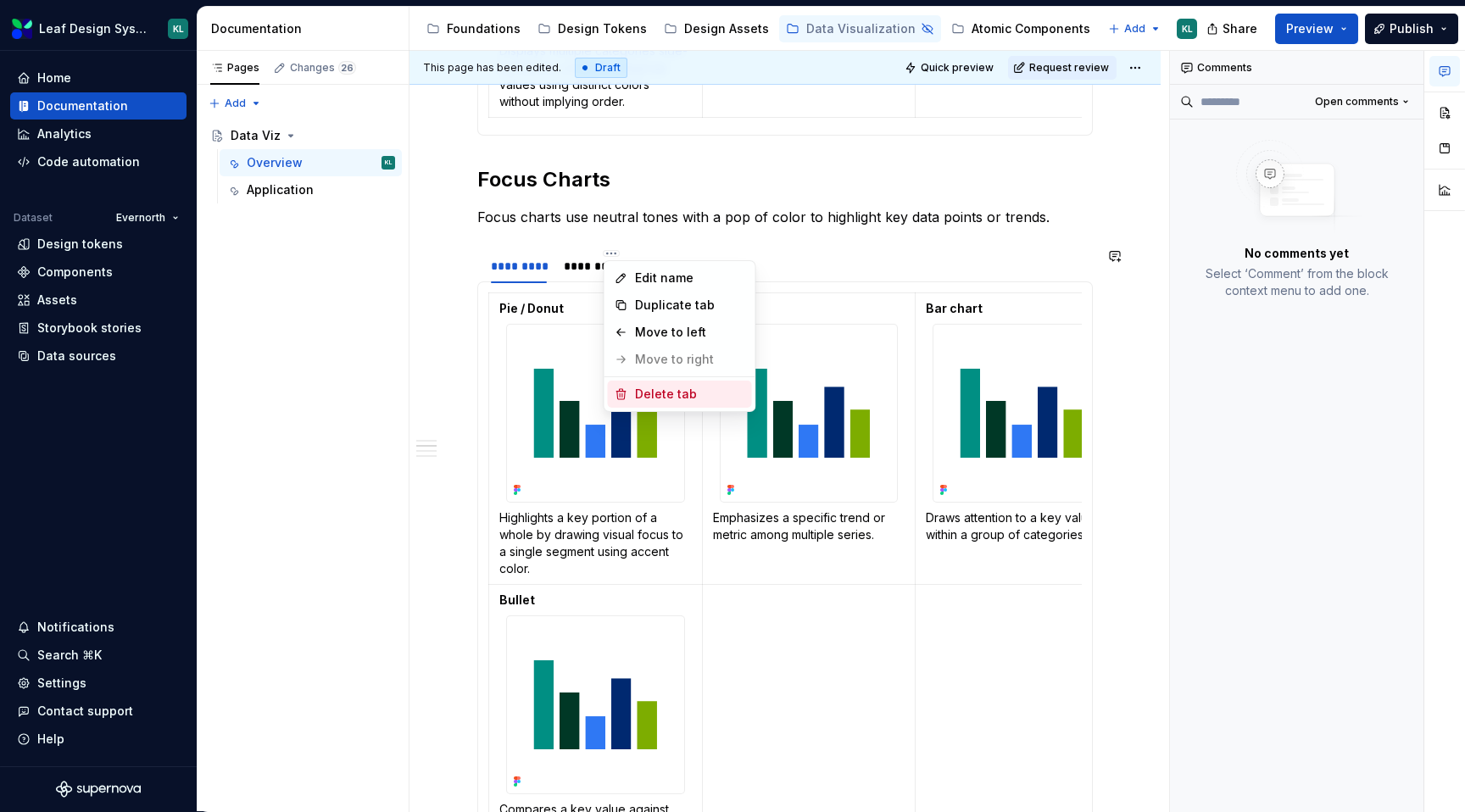
click at [647, 385] on div "Delete tab" at bounding box center [690, 394] width 110 height 17
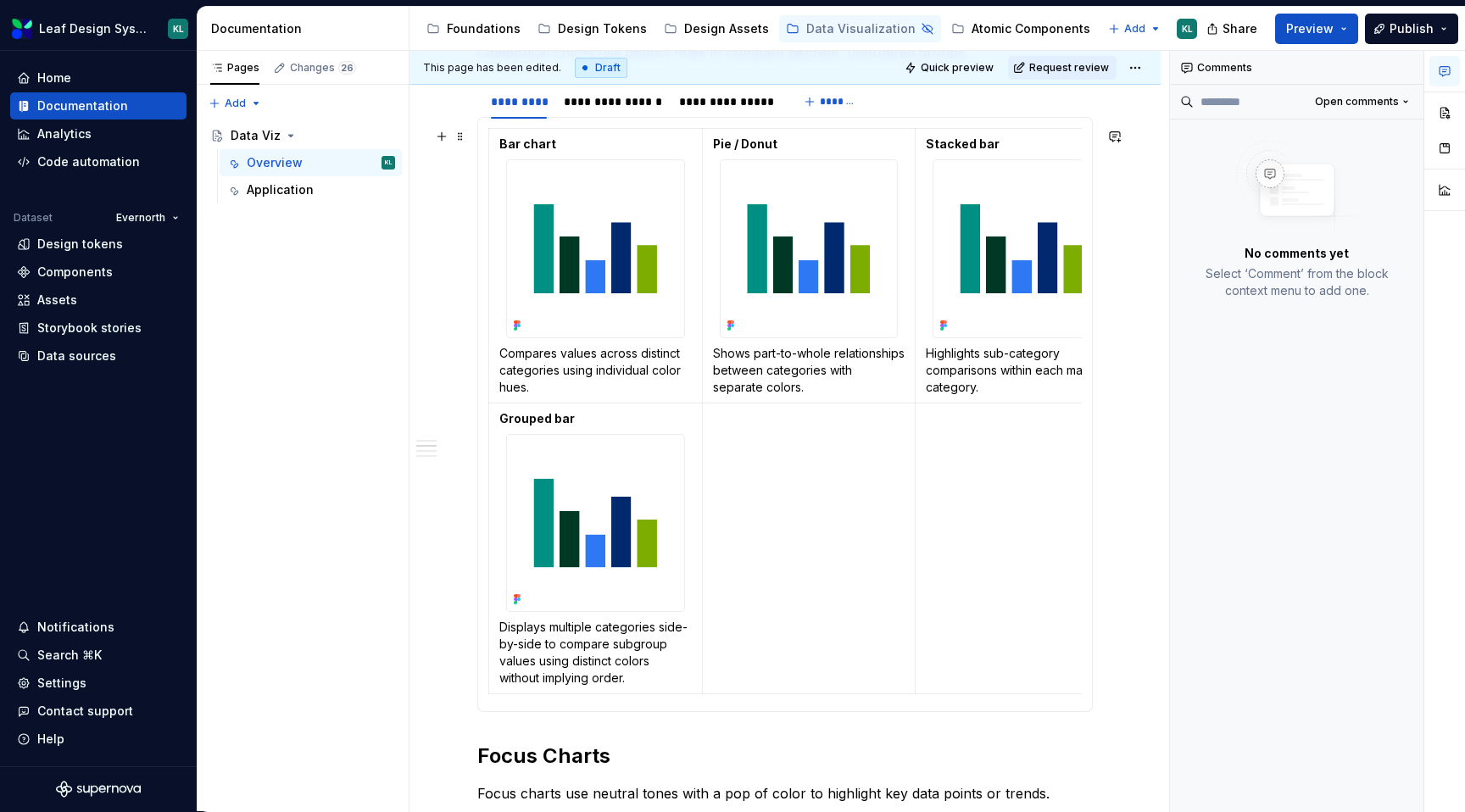
scroll to position [366, 0]
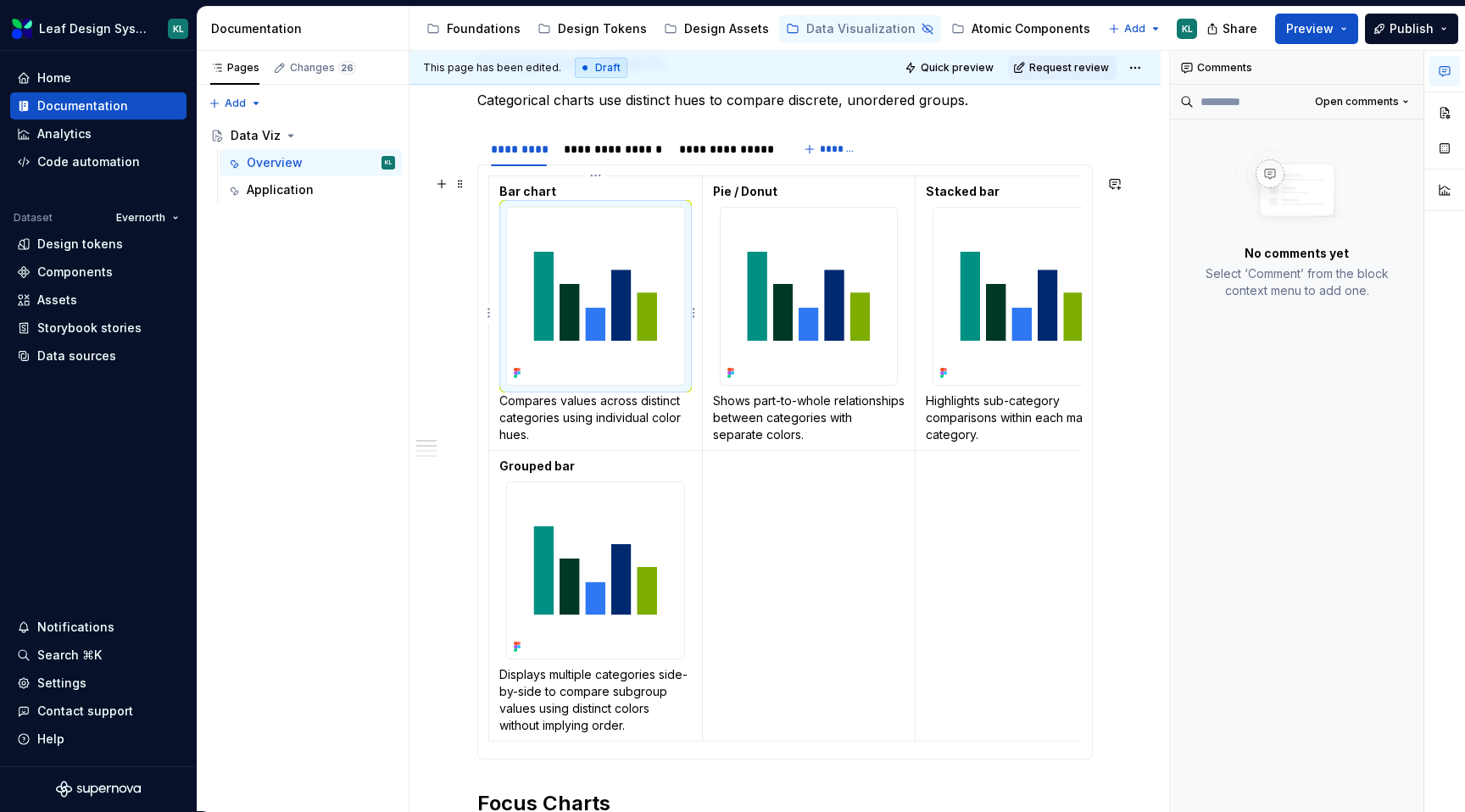
click at [560, 341] on img at bounding box center [595, 296] width 177 height 177
click at [621, 302] on img at bounding box center [595, 296] width 177 height 177
click at [1444, 115] on button "button" at bounding box center [1444, 112] width 30 height 30
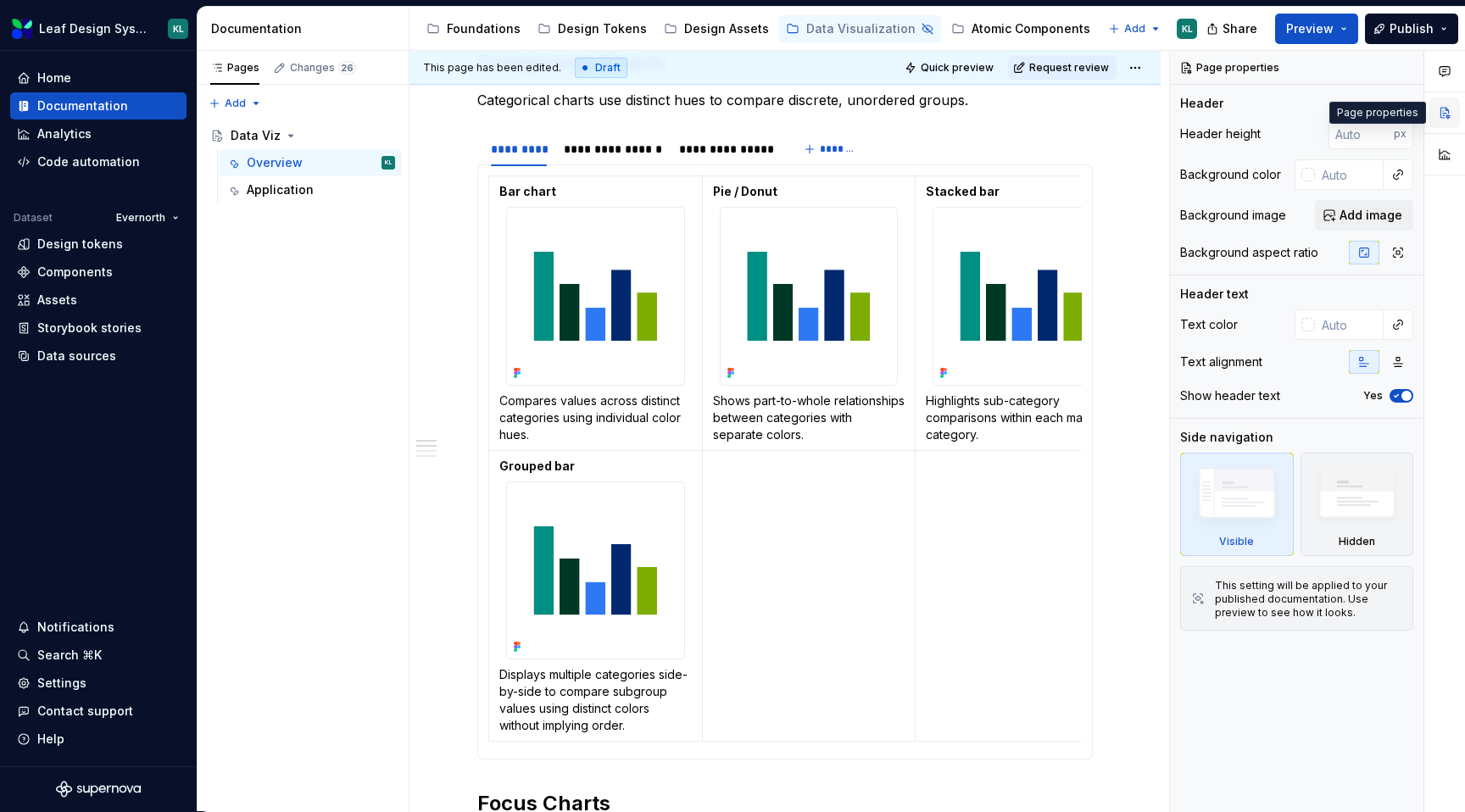
click at [1447, 112] on button "button" at bounding box center [1444, 112] width 30 height 30
click at [1444, 69] on icon "button" at bounding box center [1445, 71] width 14 height 14
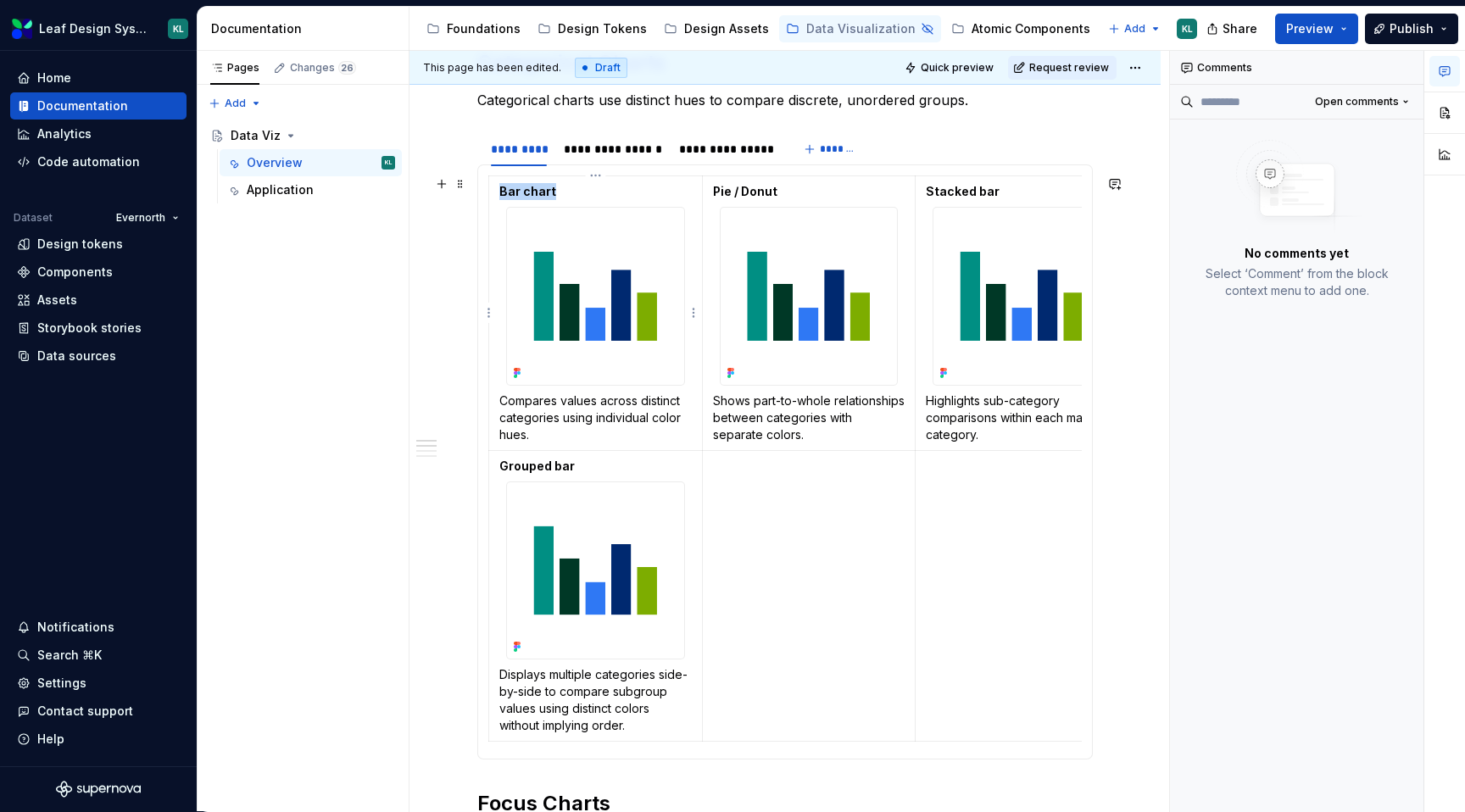
click at [640, 313] on img at bounding box center [595, 296] width 177 height 177
click at [1447, 154] on button "button" at bounding box center [1444, 147] width 30 height 30
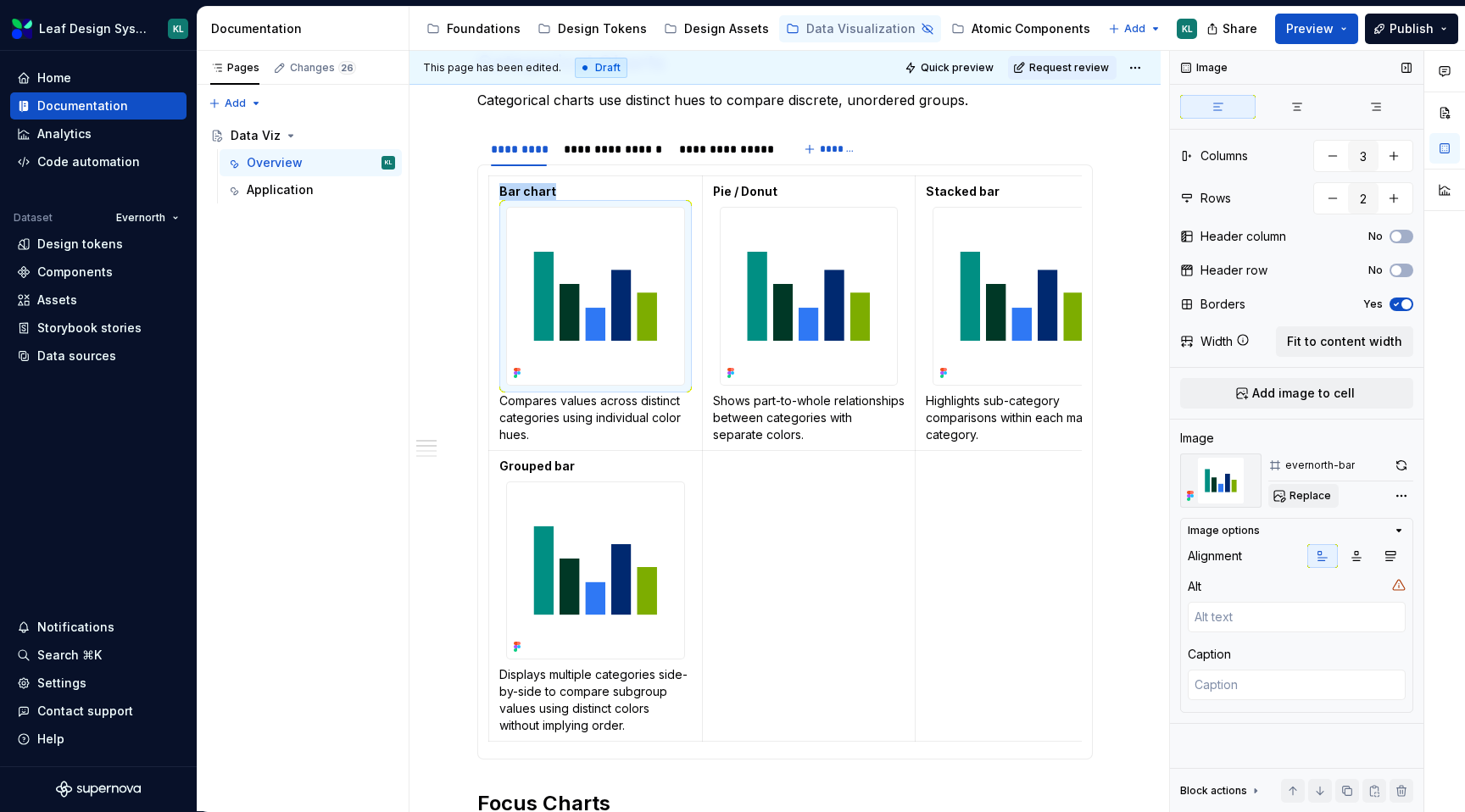
click at [1317, 494] on span "Replace" at bounding box center [1311, 496] width 42 height 14
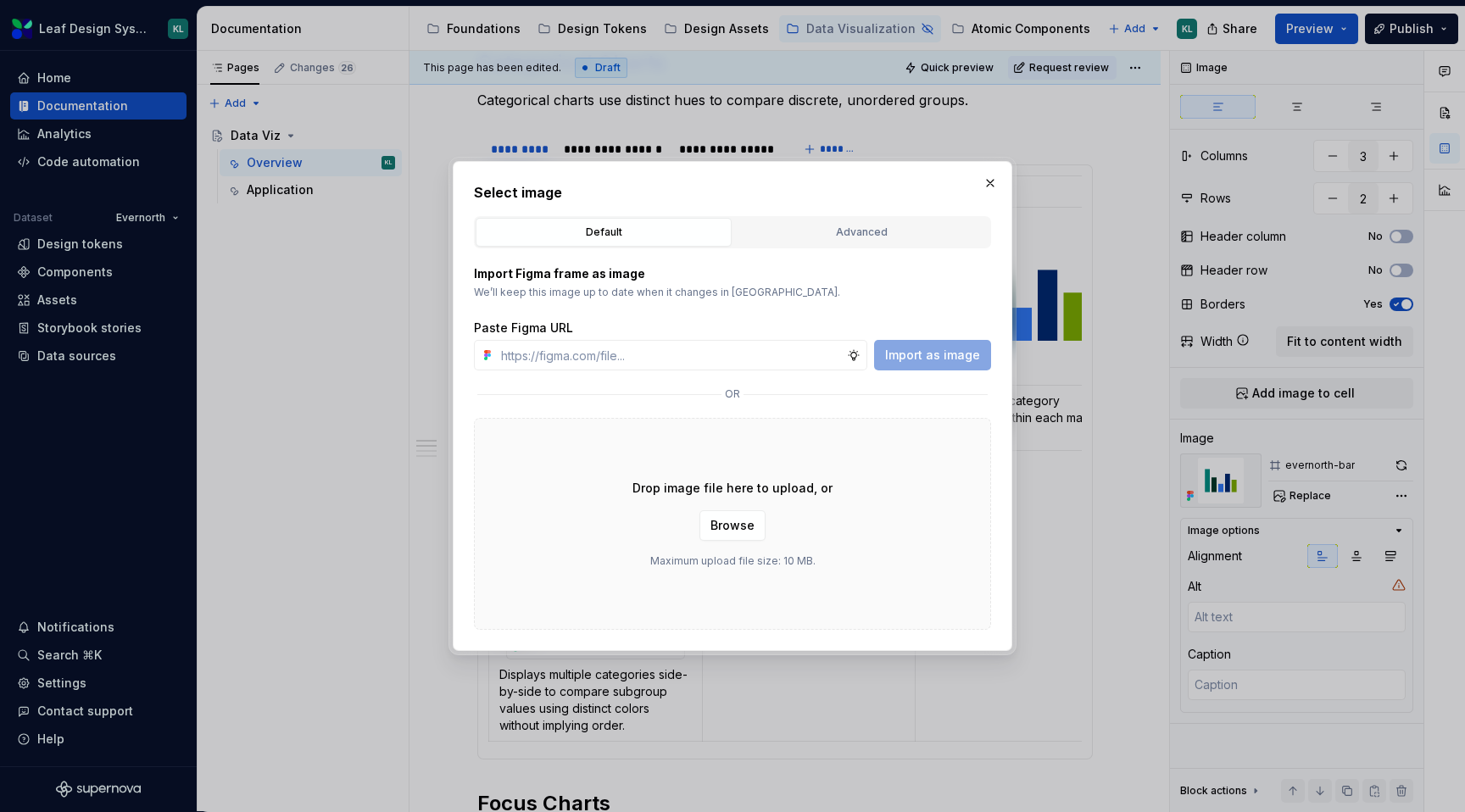
type textarea "*"
type input "[URL][DOMAIN_NAME]"
click at [924, 357] on span "Import as image" at bounding box center [932, 356] width 95 height 17
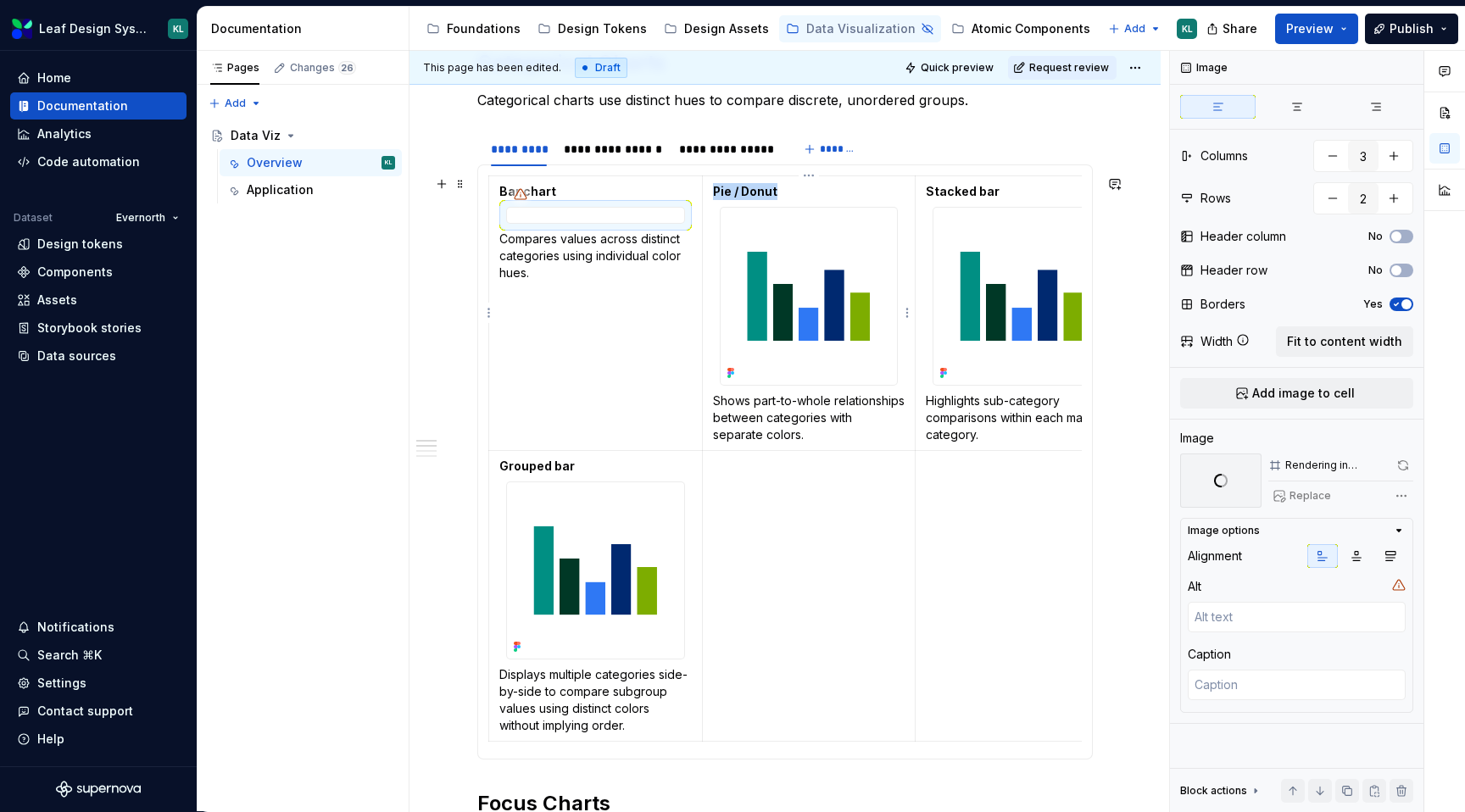
click at [794, 265] on img at bounding box center [809, 296] width 177 height 177
click at [1322, 494] on span "Replace" at bounding box center [1311, 496] width 42 height 14
type textarea "*"
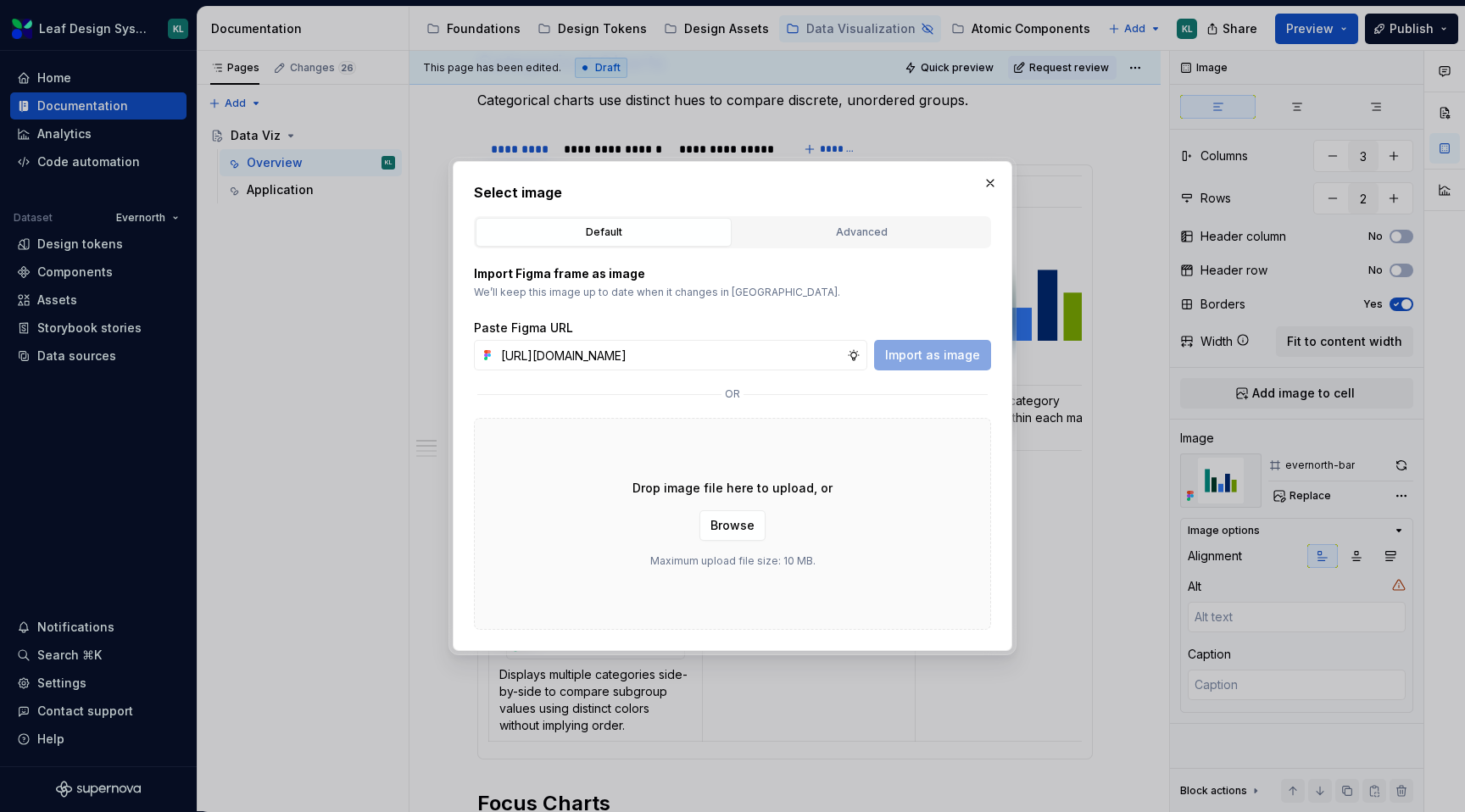
scroll to position [0, 493]
type input "[URL][DOMAIN_NAME]"
click at [924, 358] on span "Import as image" at bounding box center [932, 356] width 95 height 17
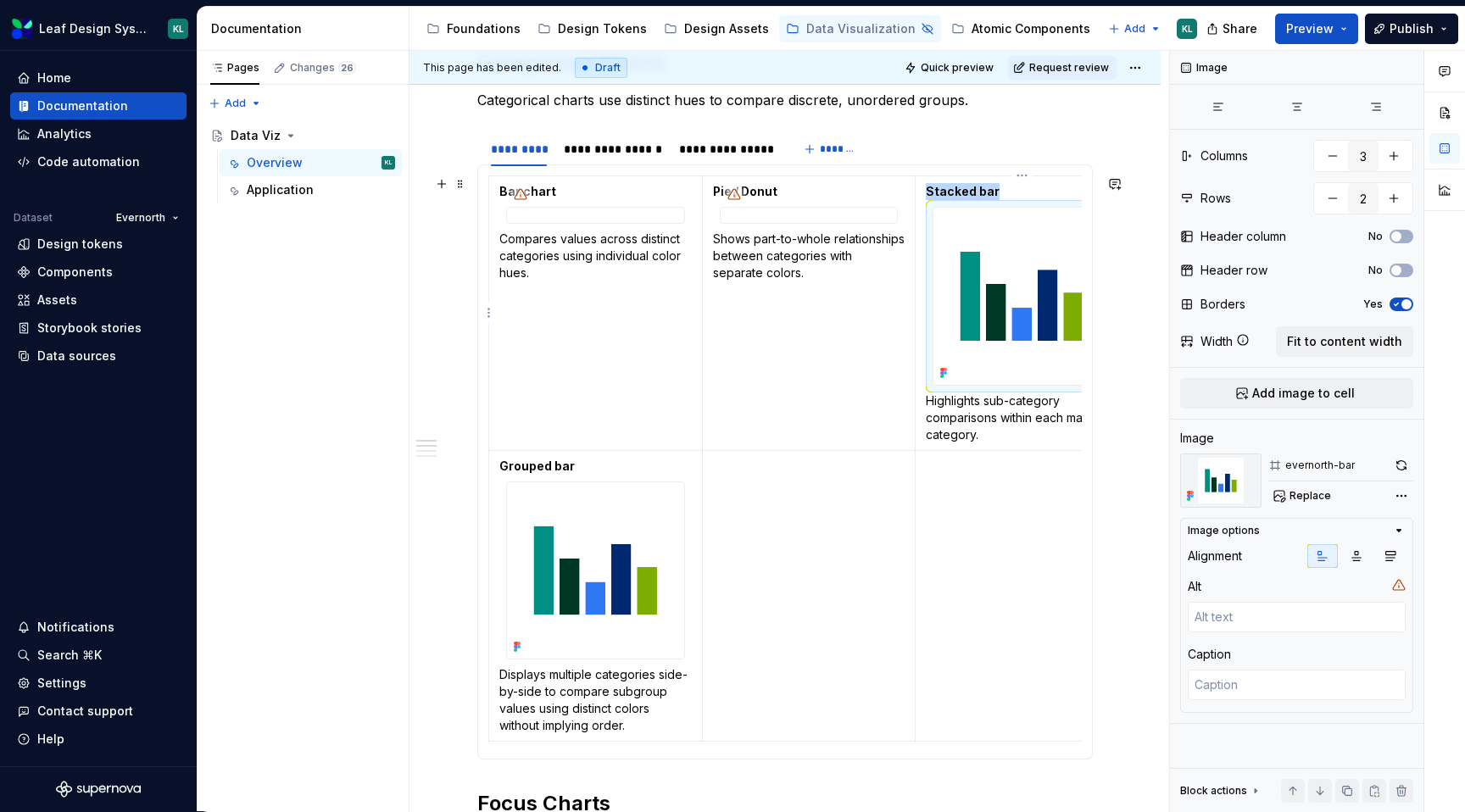
click at [984, 261] on img at bounding box center [1022, 296] width 177 height 177
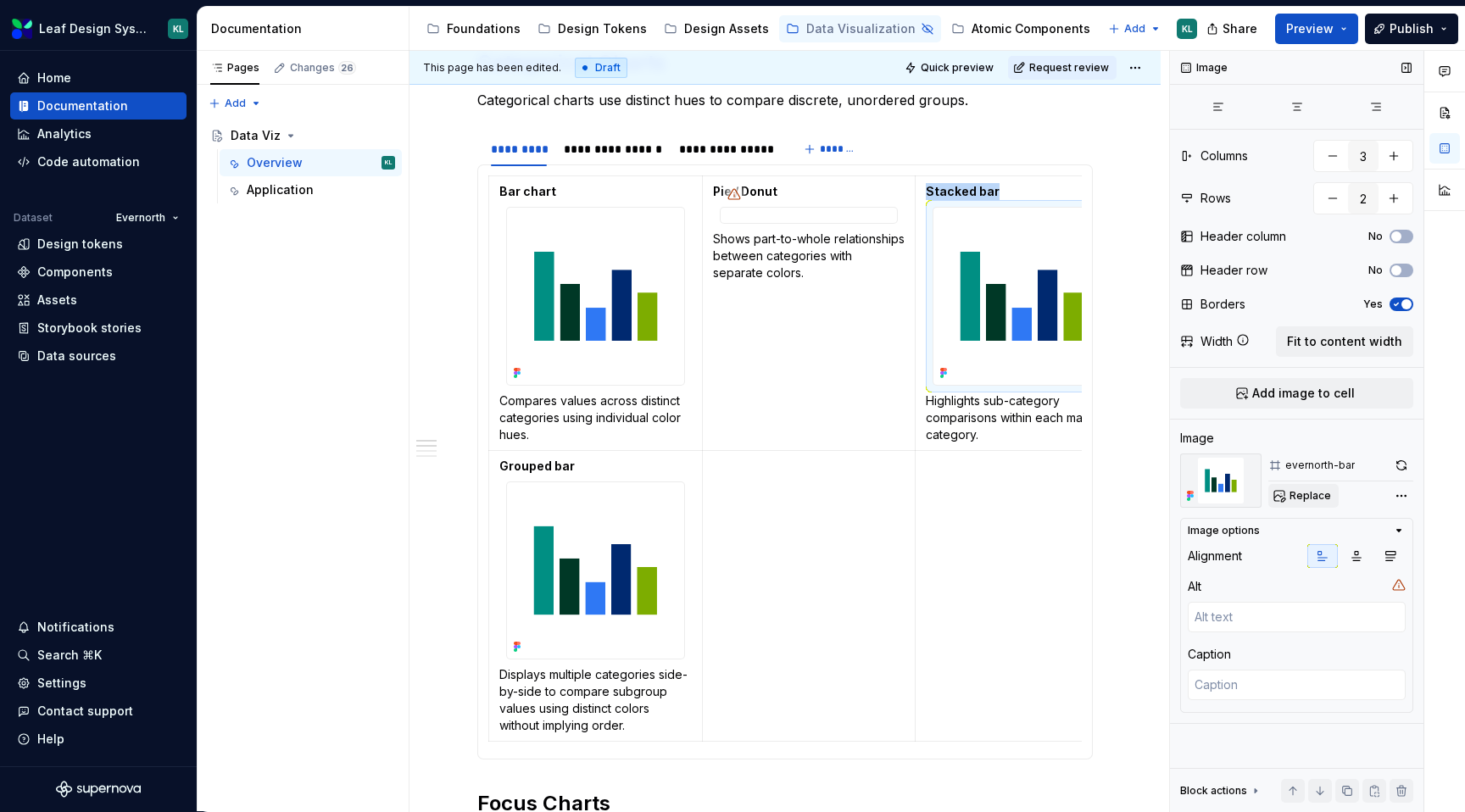
click at [1297, 494] on span "Replace" at bounding box center [1311, 496] width 42 height 14
type textarea "*"
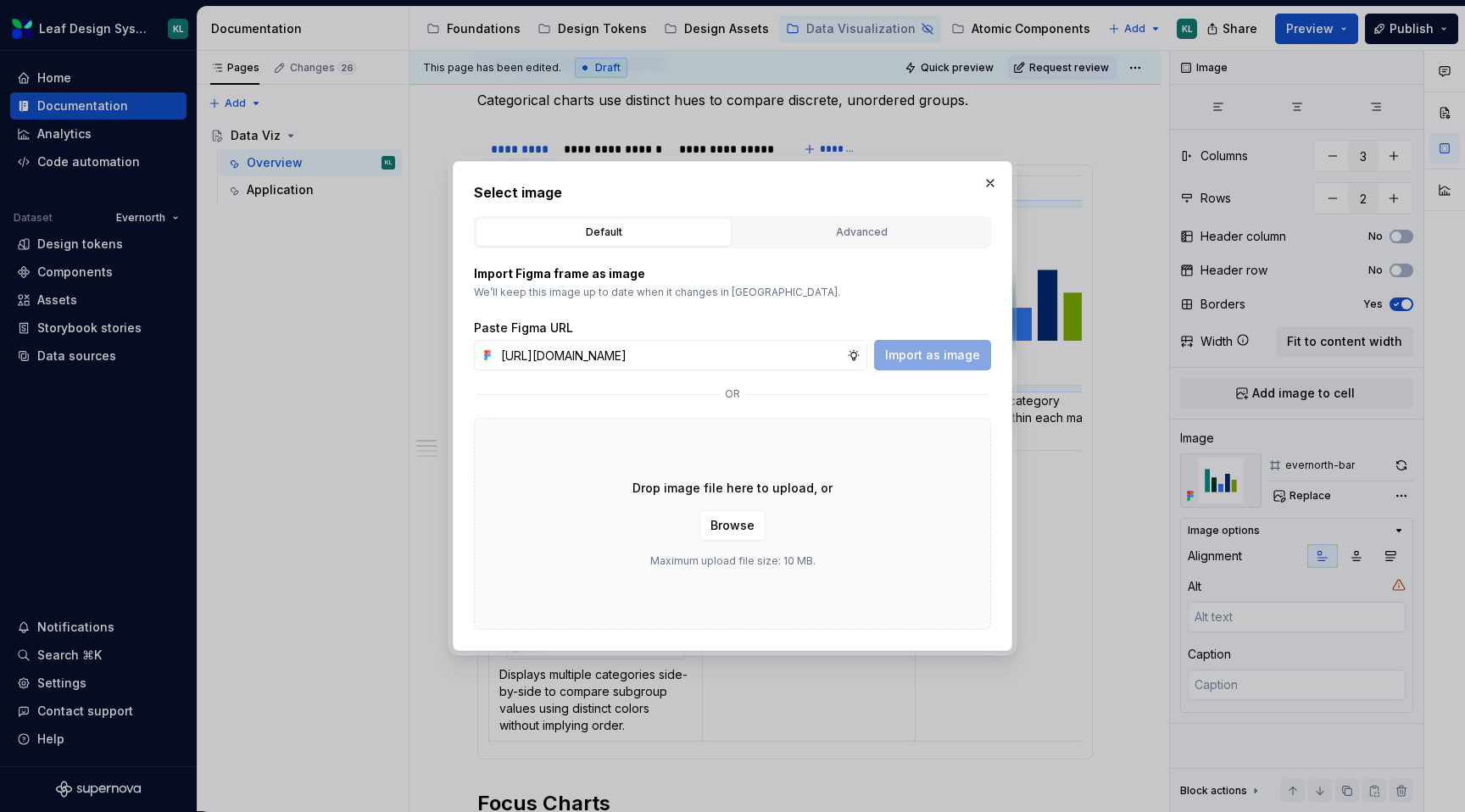
scroll to position [0, 491]
type input "[URL][DOMAIN_NAME]"
click at [941, 344] on button "Import as image" at bounding box center [932, 355] width 117 height 30
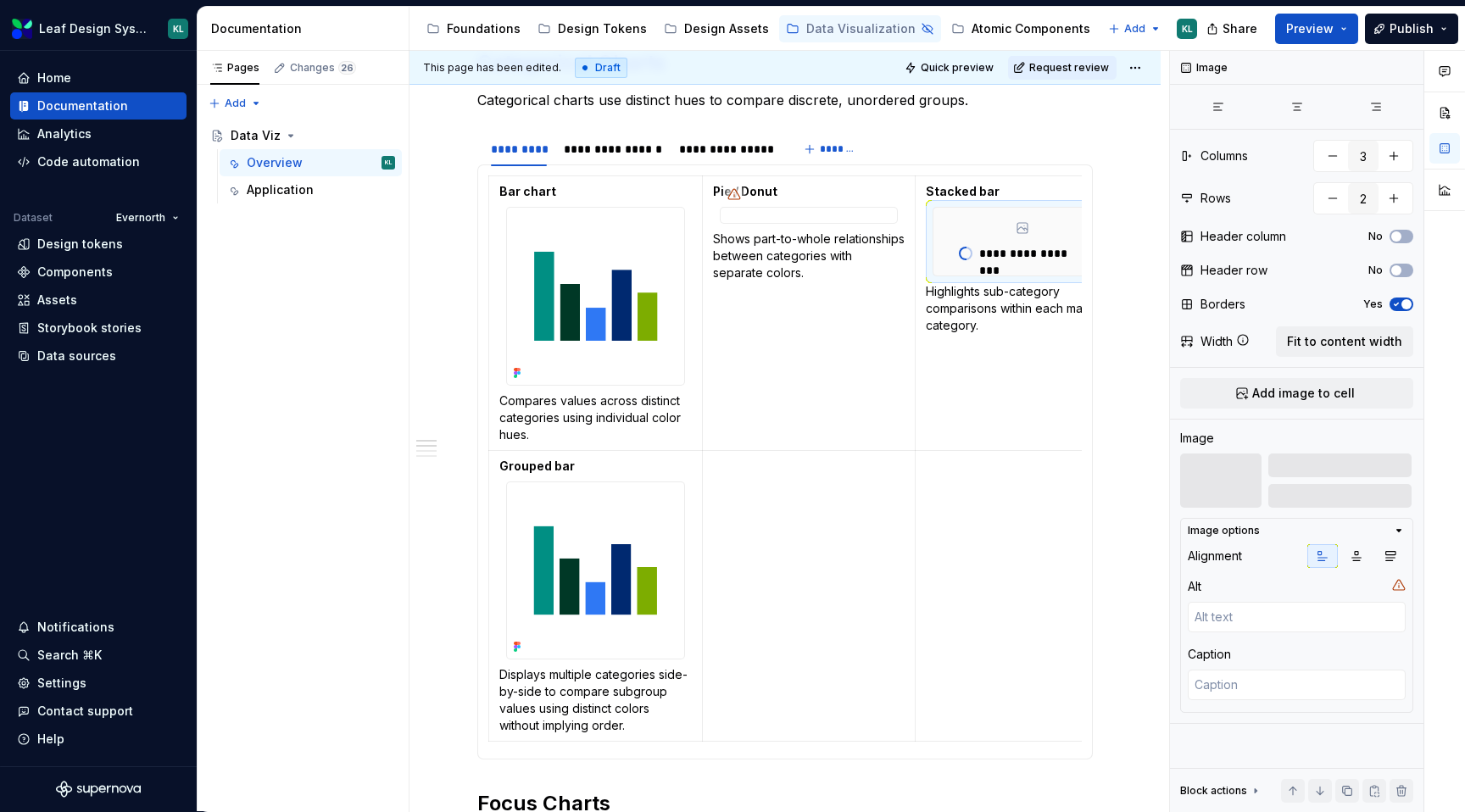
scroll to position [0, 32]
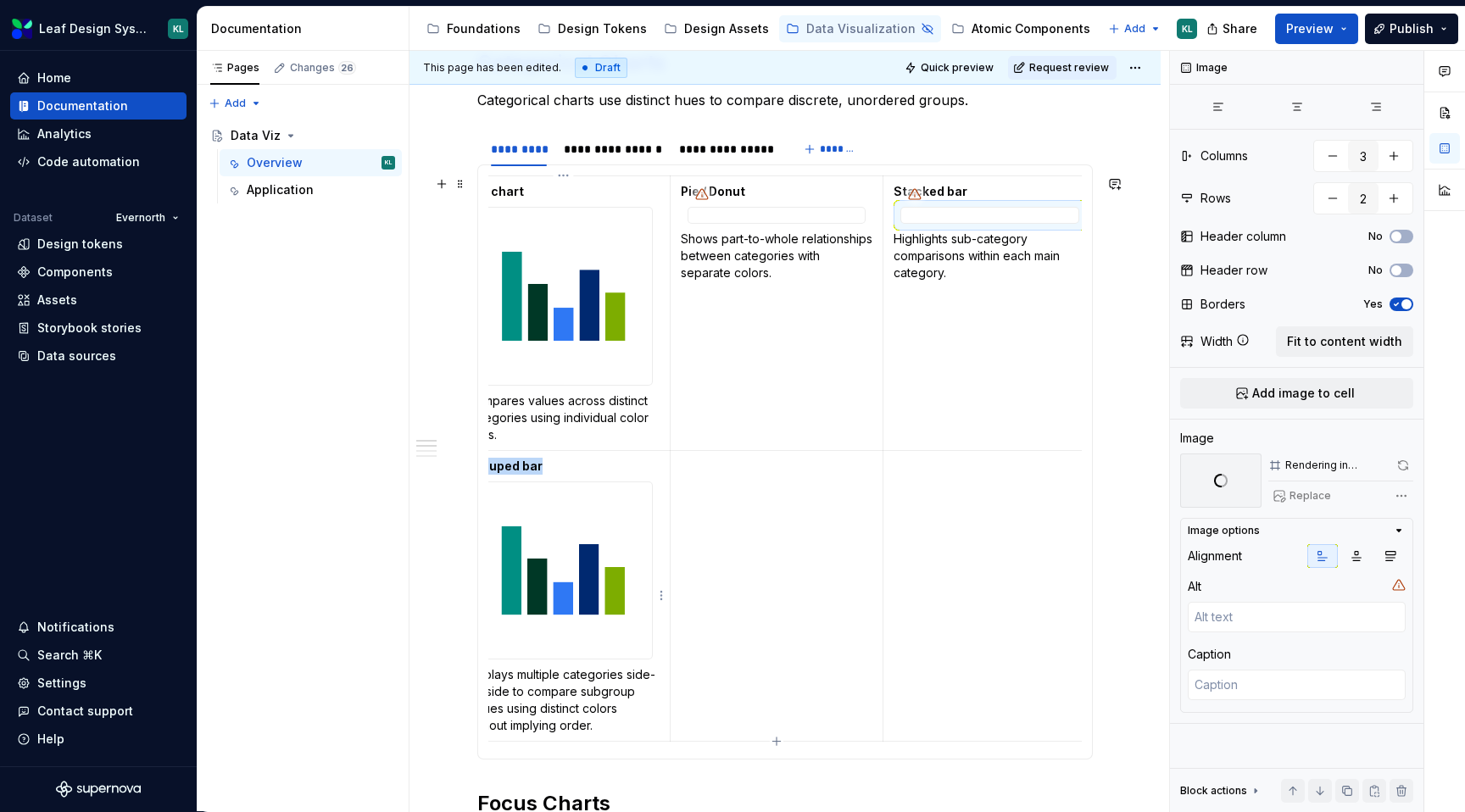
click at [554, 553] on img at bounding box center [563, 571] width 177 height 177
click at [1307, 495] on span "Replace" at bounding box center [1311, 496] width 42 height 14
type textarea "*"
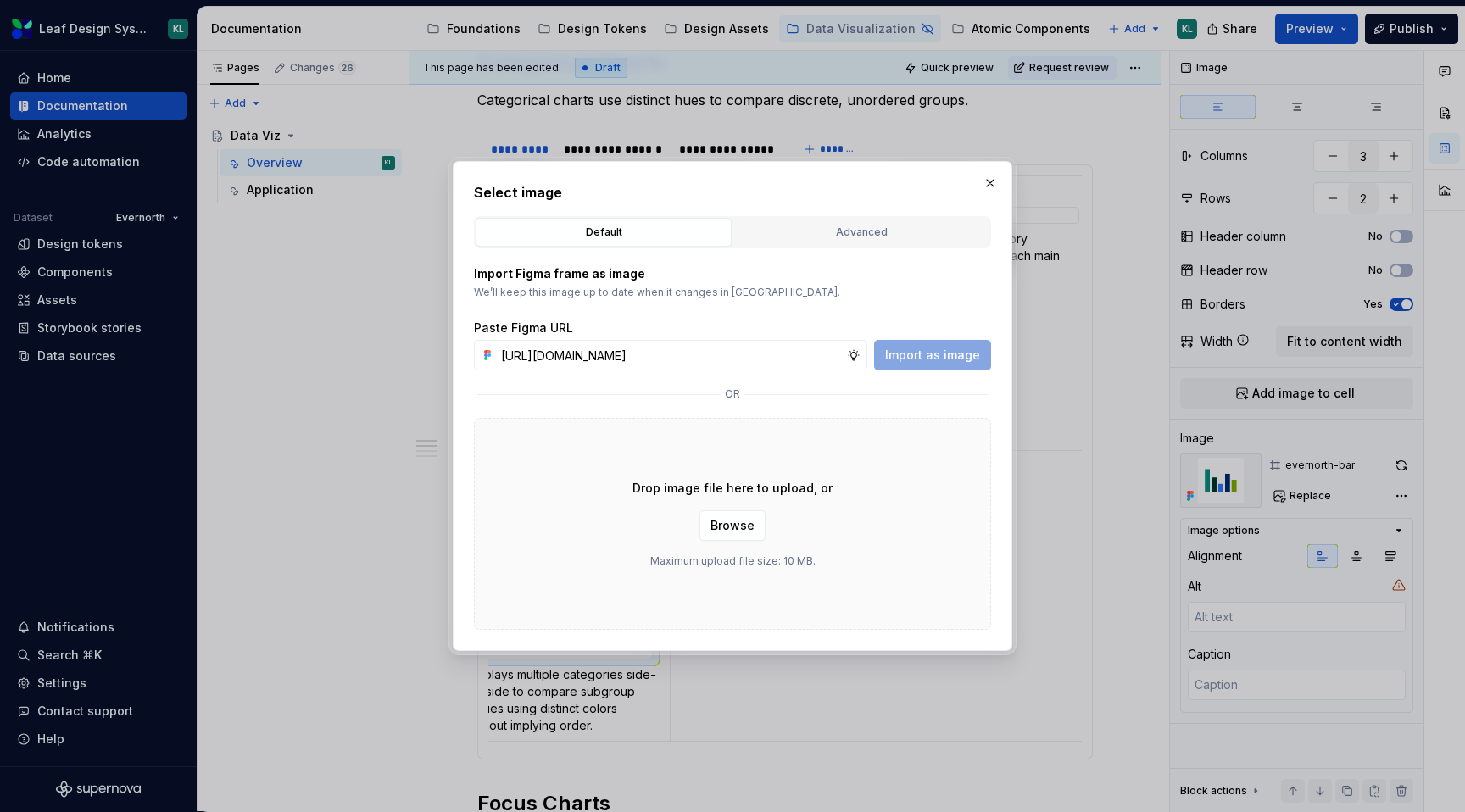
scroll to position [0, 493]
type input "[URL][DOMAIN_NAME]"
click at [962, 349] on span "Import as image" at bounding box center [932, 356] width 95 height 17
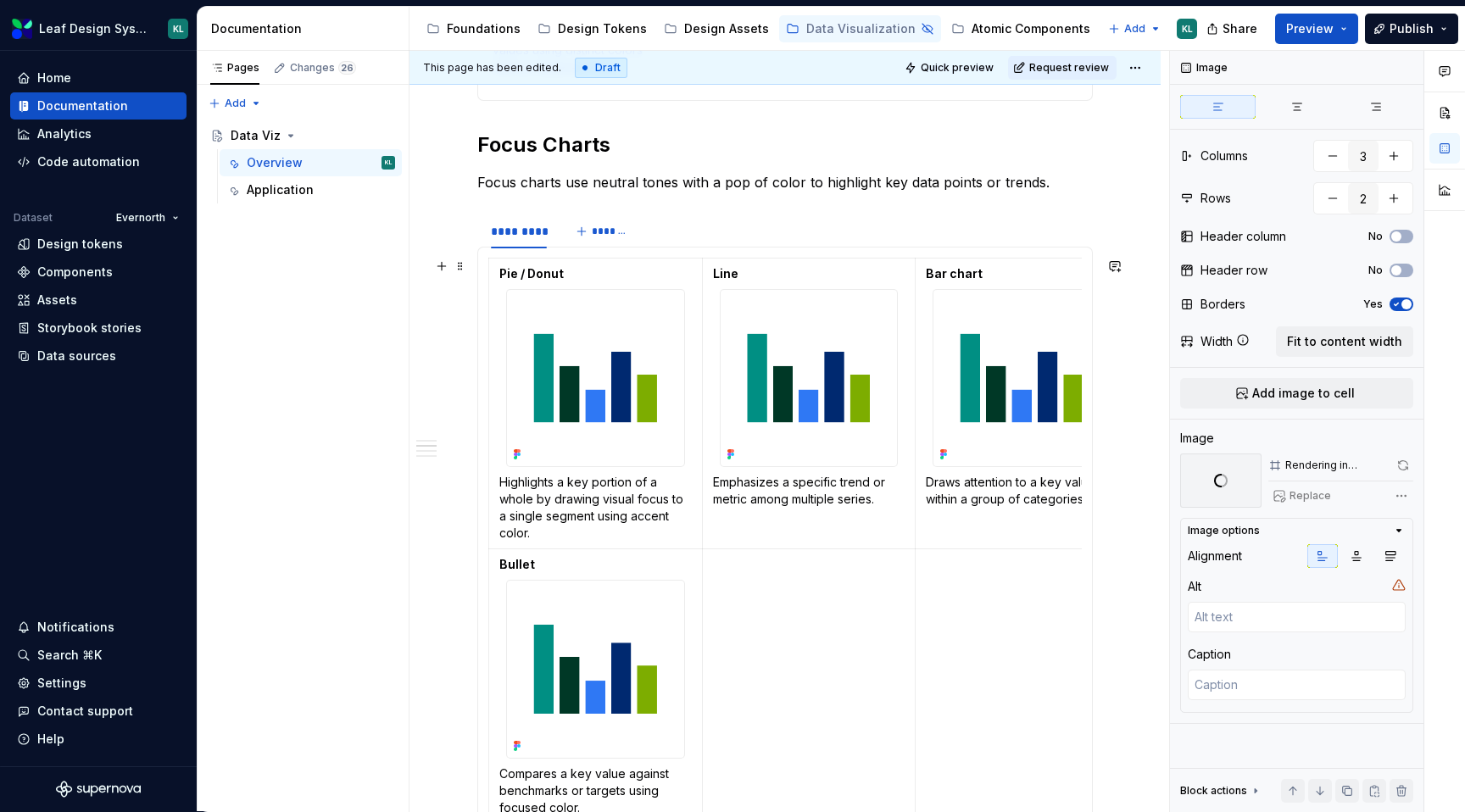
scroll to position [866, 0]
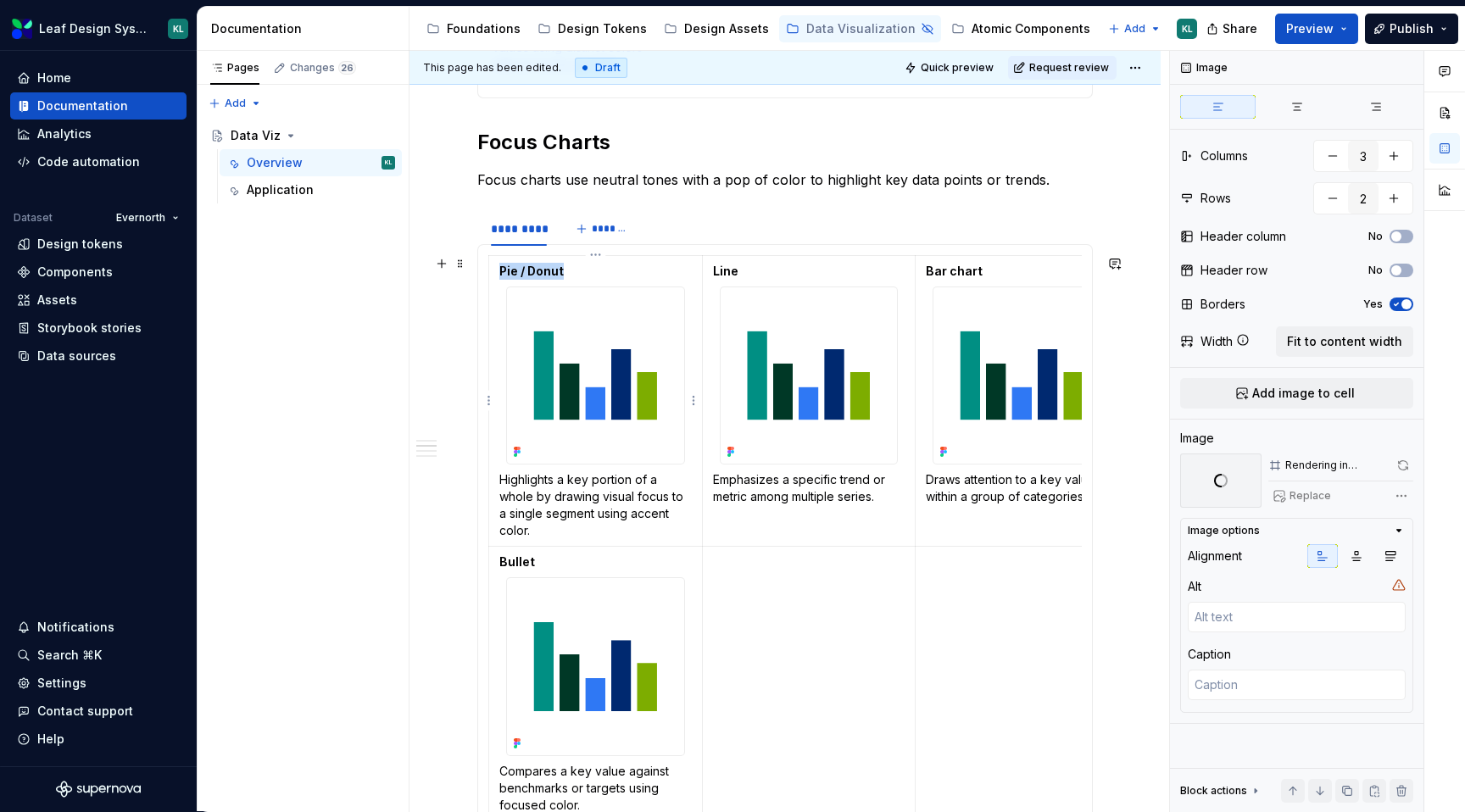
click at [568, 390] on img at bounding box center [595, 376] width 177 height 177
click at [1327, 496] on span "Replace" at bounding box center [1311, 496] width 42 height 14
type textarea "*"
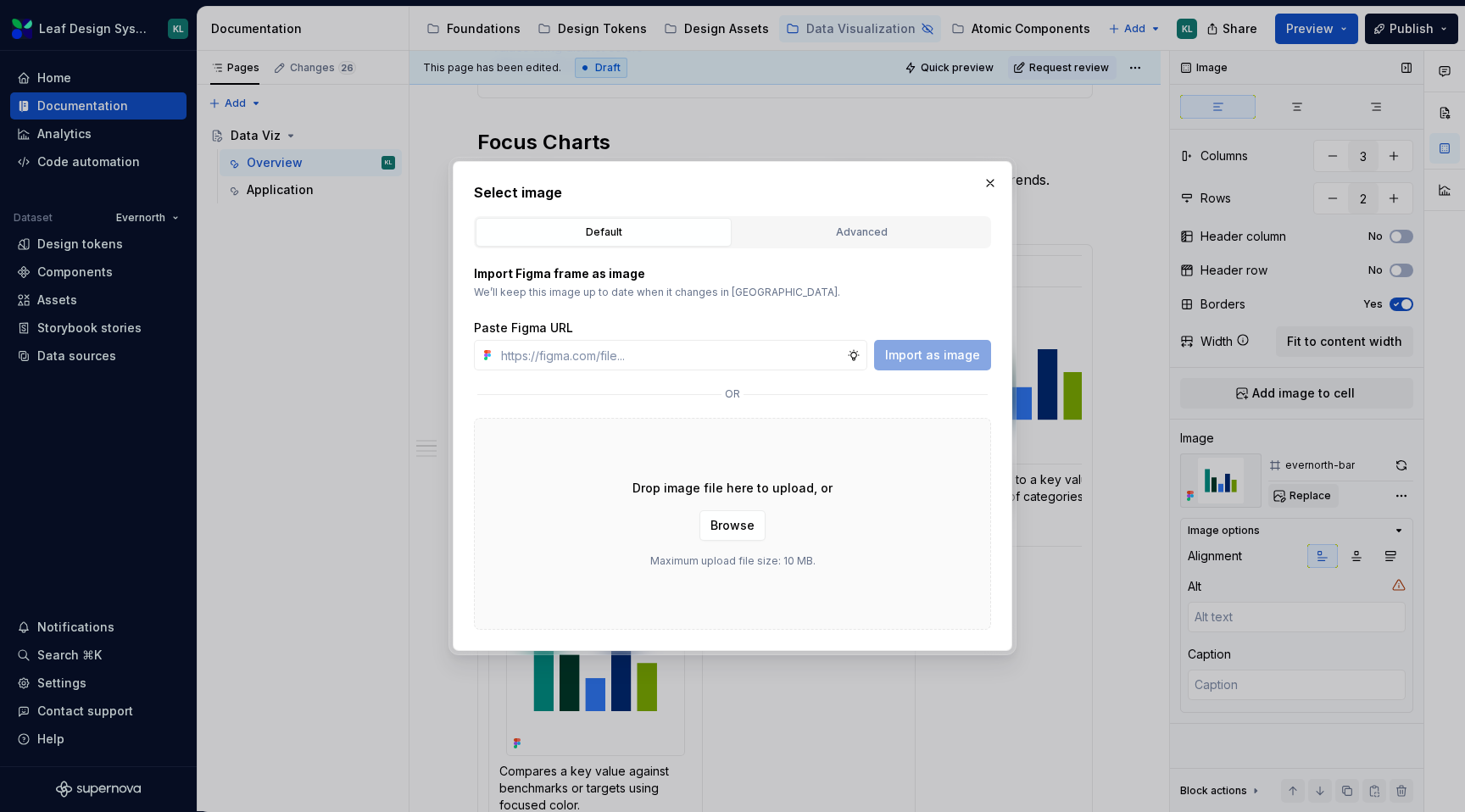
scroll to position [1028, 0]
type input "[URL][DOMAIN_NAME]"
type textarea "*"
type input "[URL][DOMAIN_NAME]"
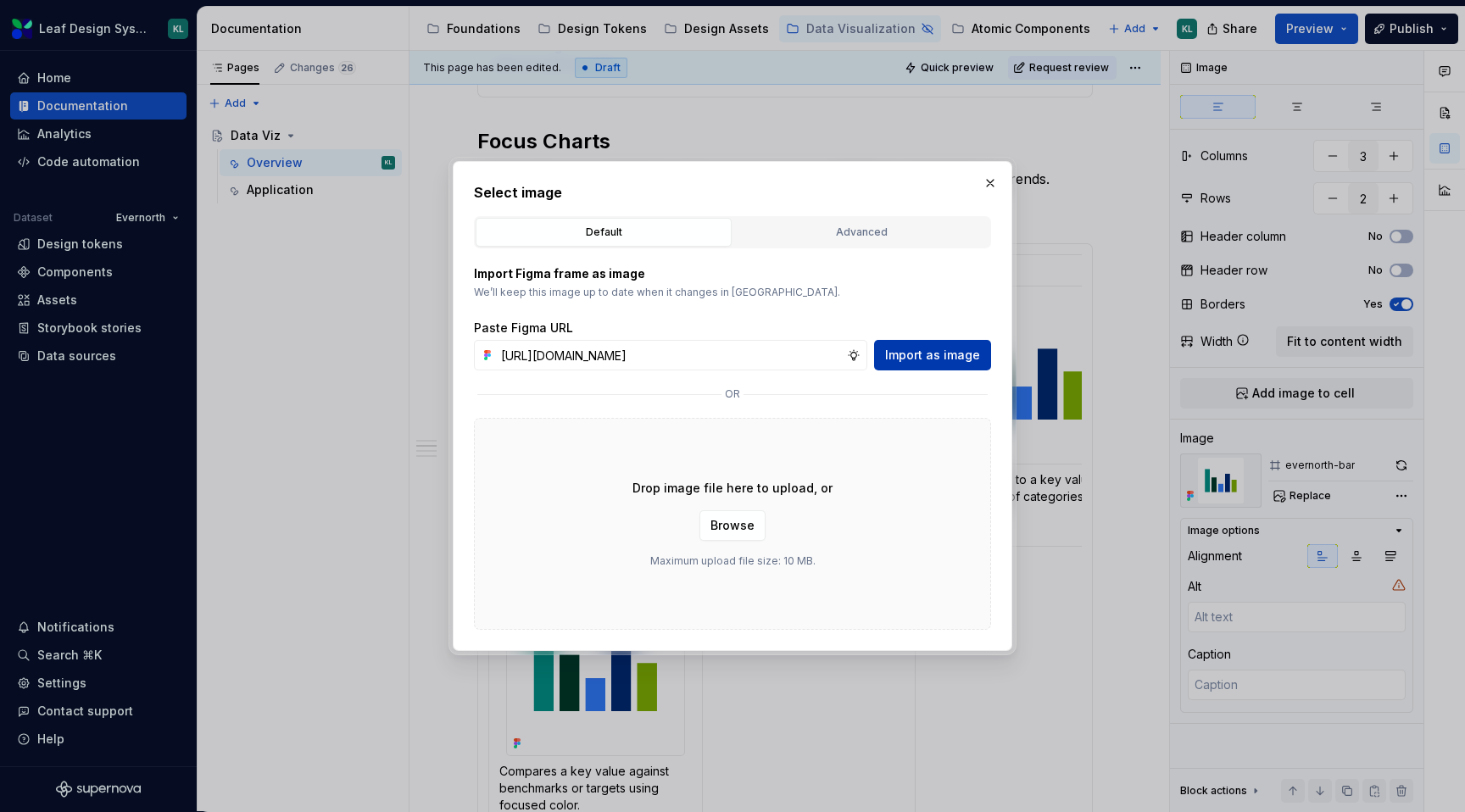
click at [962, 355] on span "Import as image" at bounding box center [932, 356] width 95 height 17
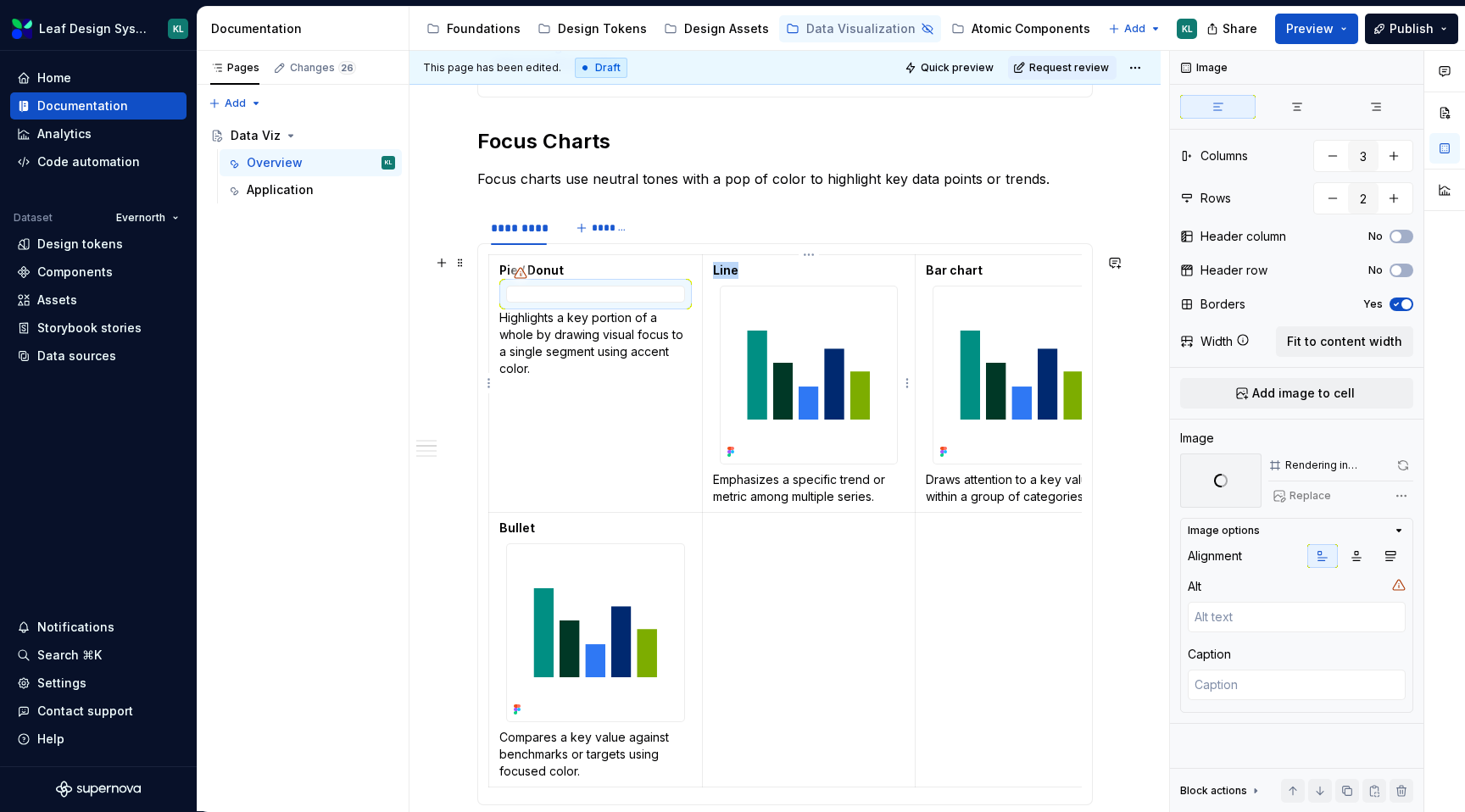
click at [768, 314] on img at bounding box center [809, 375] width 177 height 177
click at [1301, 494] on span "Replace" at bounding box center [1311, 496] width 42 height 14
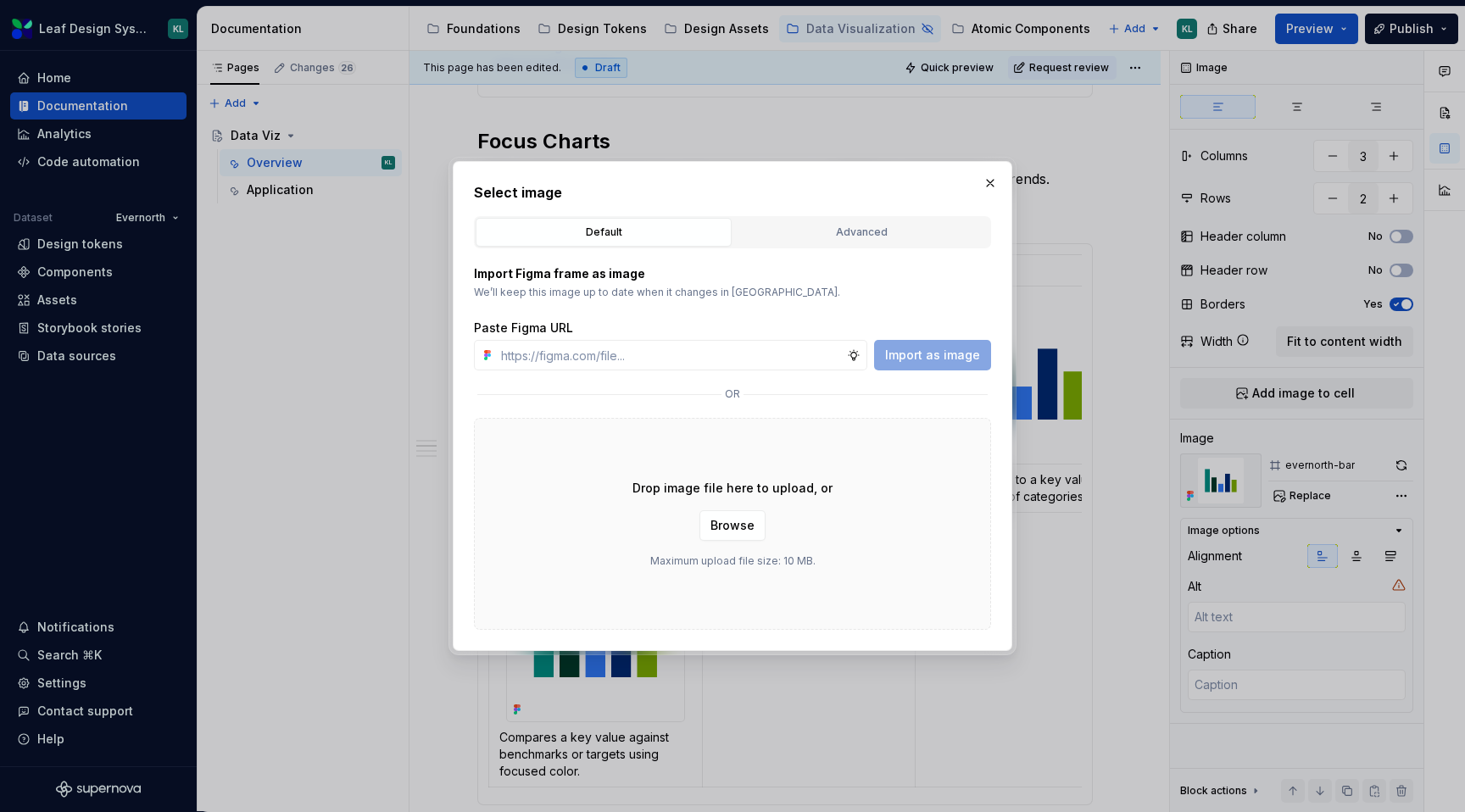
type textarea "*"
type input "[URL][DOMAIN_NAME]"
click at [958, 364] on button "Import as image" at bounding box center [932, 355] width 117 height 30
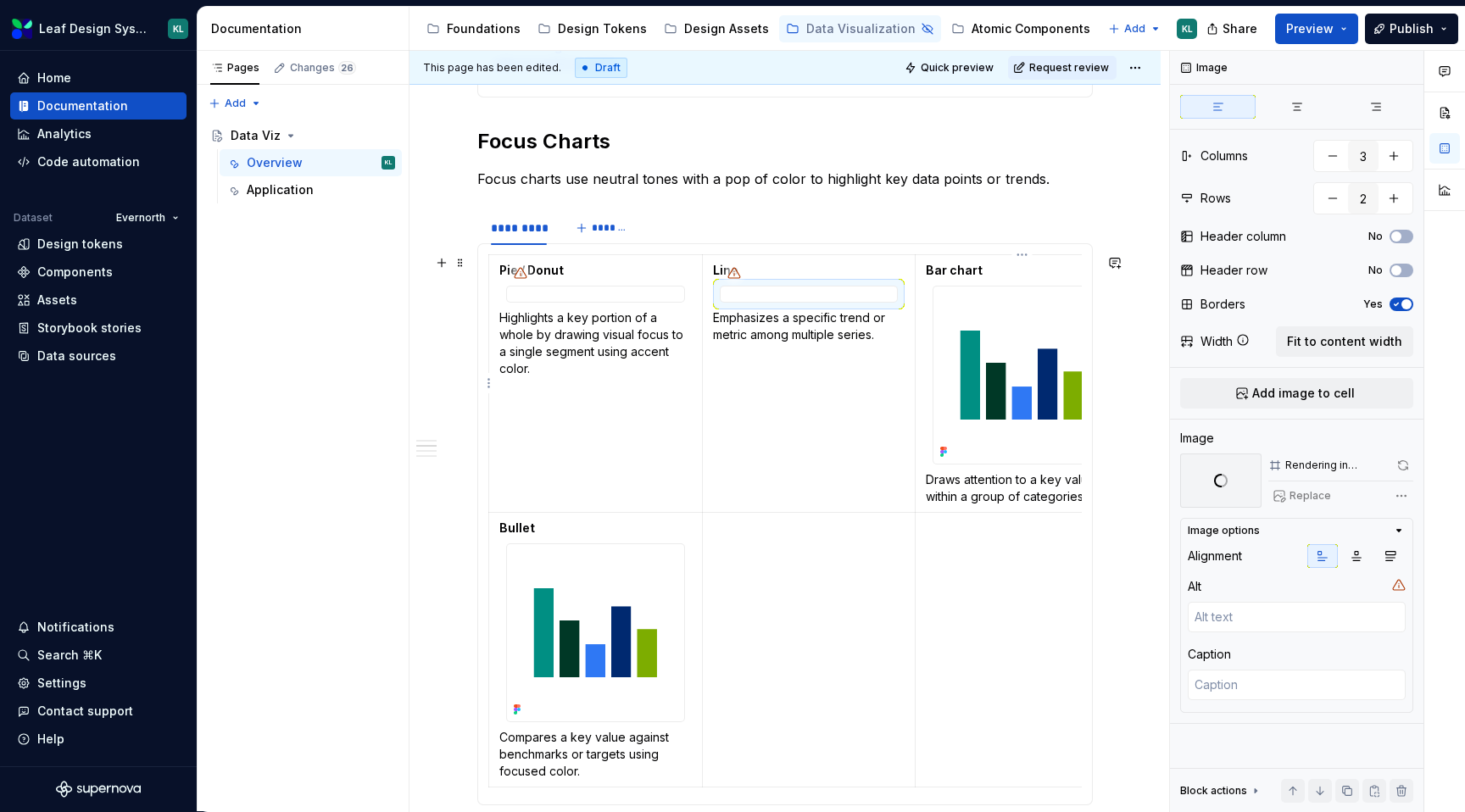
click at [970, 285] on div at bounding box center [1022, 375] width 179 height 179
click at [1306, 498] on span "Replace" at bounding box center [1311, 496] width 42 height 14
type textarea "*"
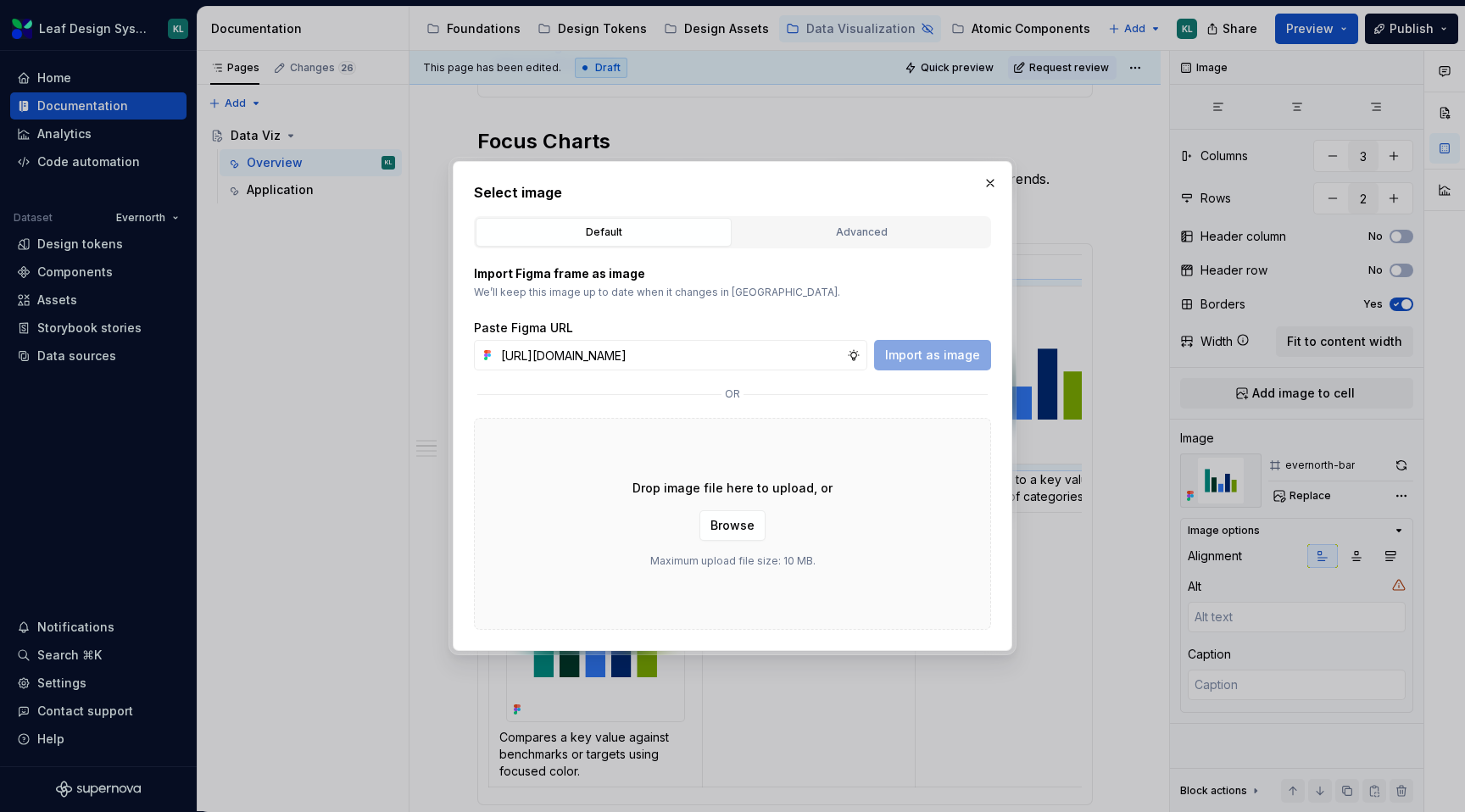
scroll to position [0, 493]
type input "[URL][DOMAIN_NAME]"
click at [910, 354] on span "Import as image" at bounding box center [932, 356] width 95 height 17
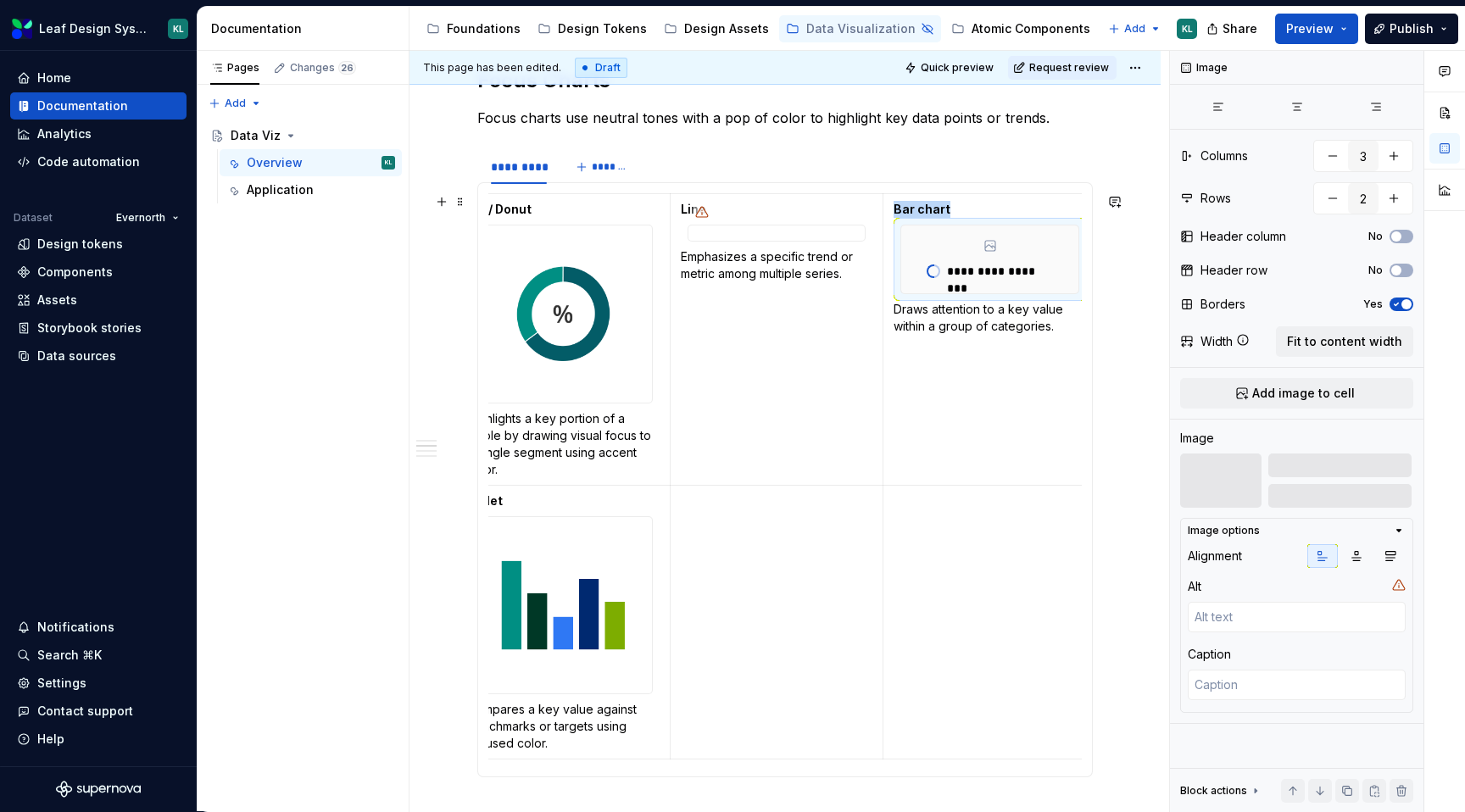
scroll to position [1159, 0]
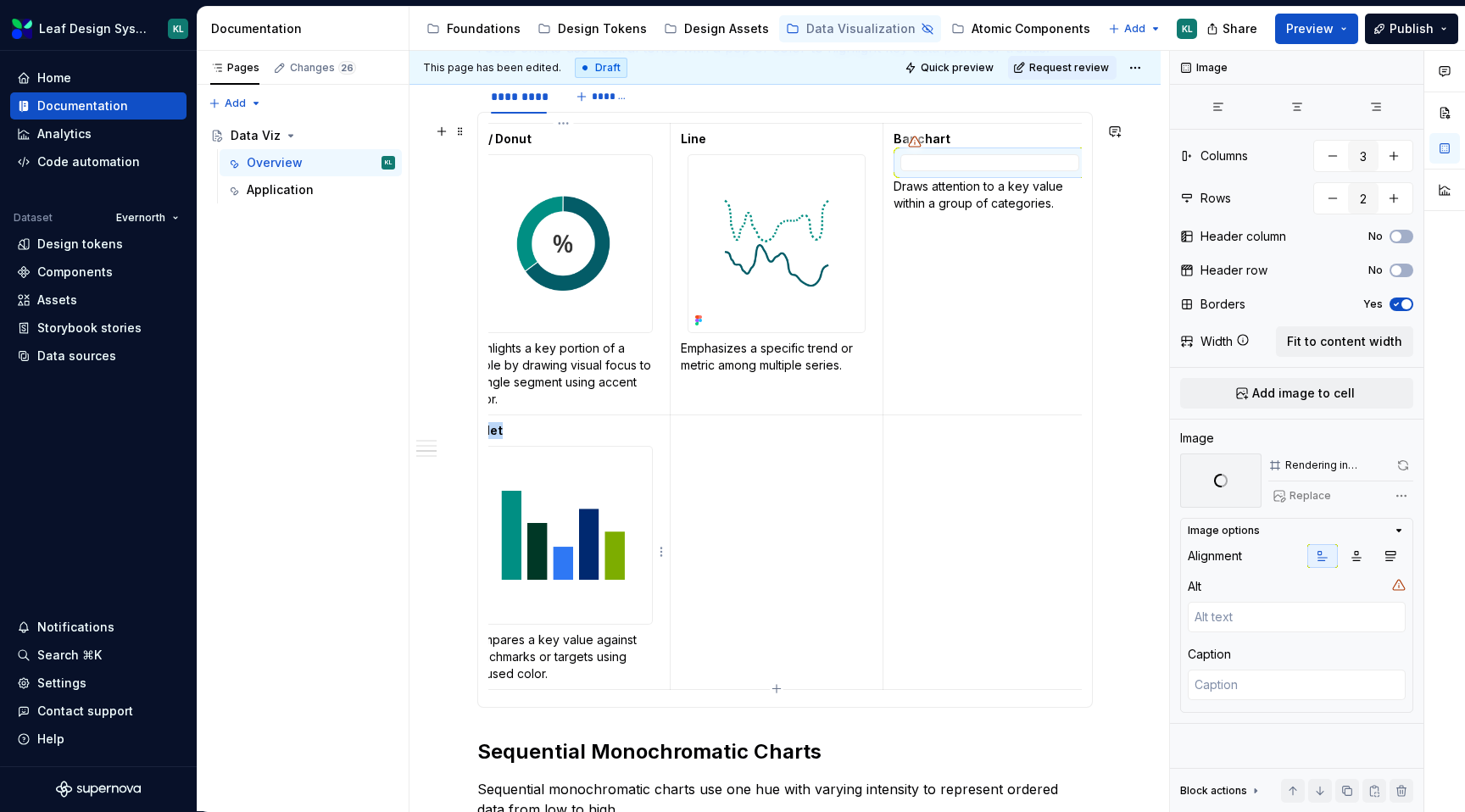
click at [589, 553] on img at bounding box center [563, 535] width 177 height 177
click at [1307, 493] on span "Replace" at bounding box center [1311, 496] width 42 height 14
type textarea "*"
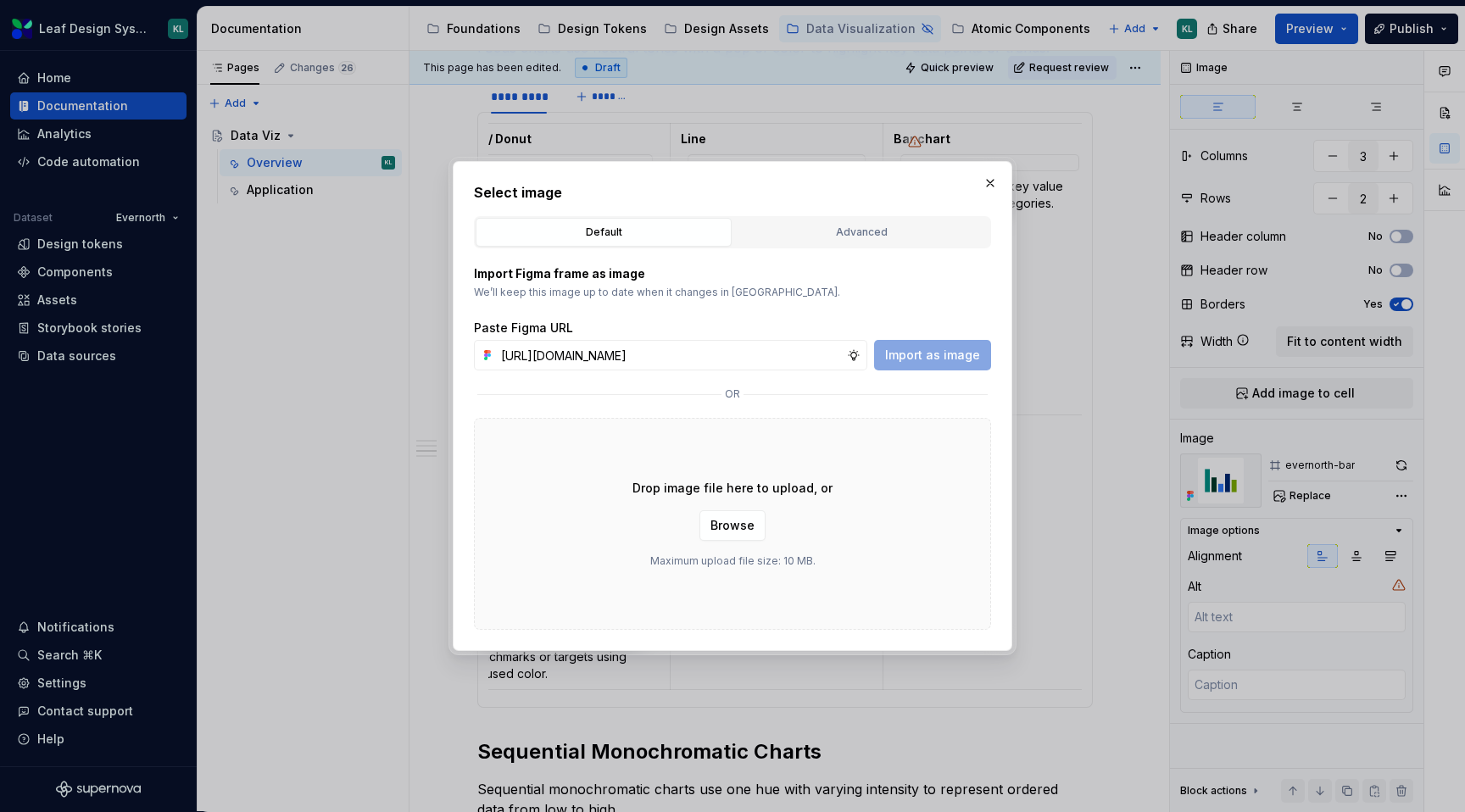
scroll to position [0, 493]
type input "[URL][DOMAIN_NAME]"
click at [938, 349] on span "Import as image" at bounding box center [932, 356] width 95 height 17
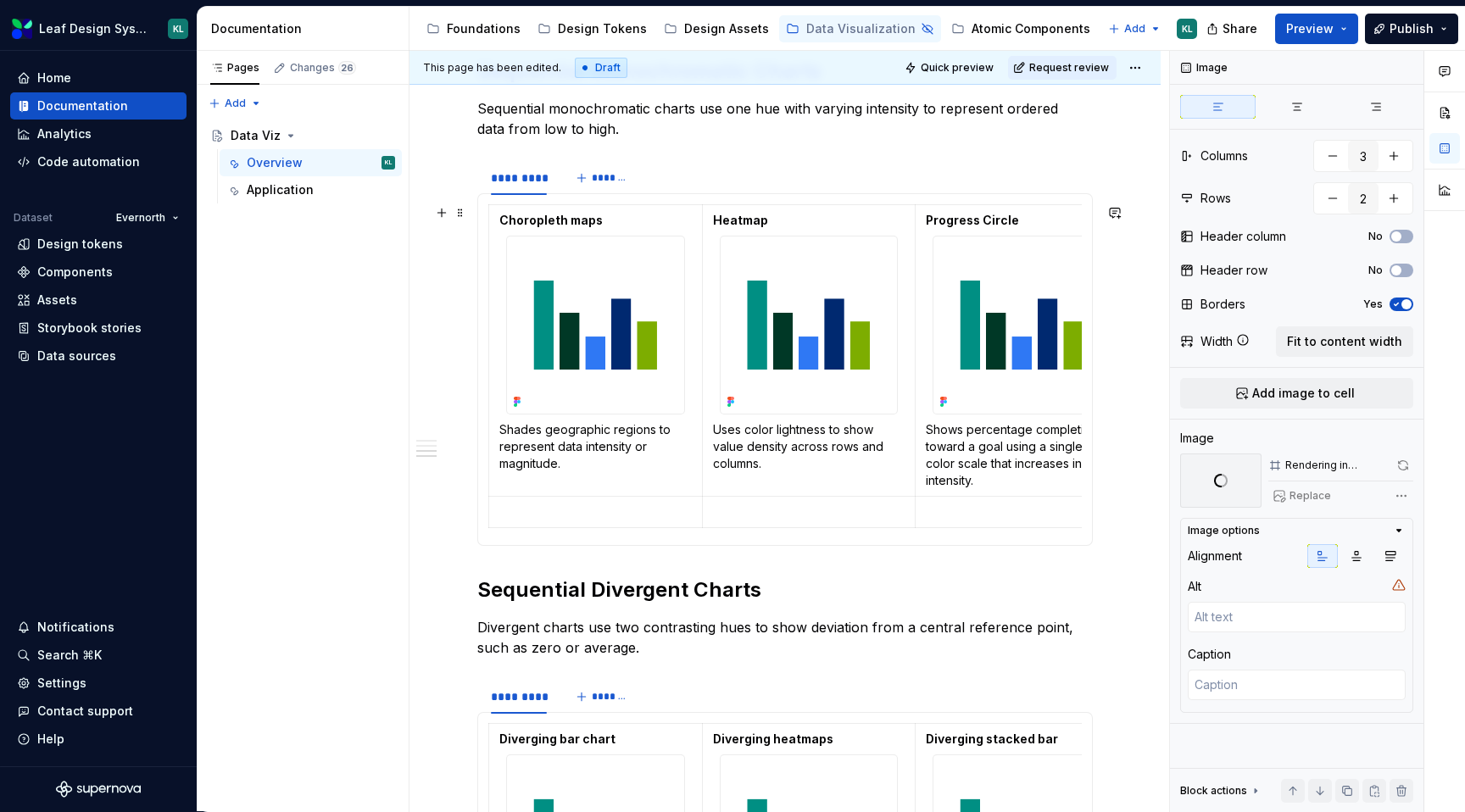
scroll to position [1682, 0]
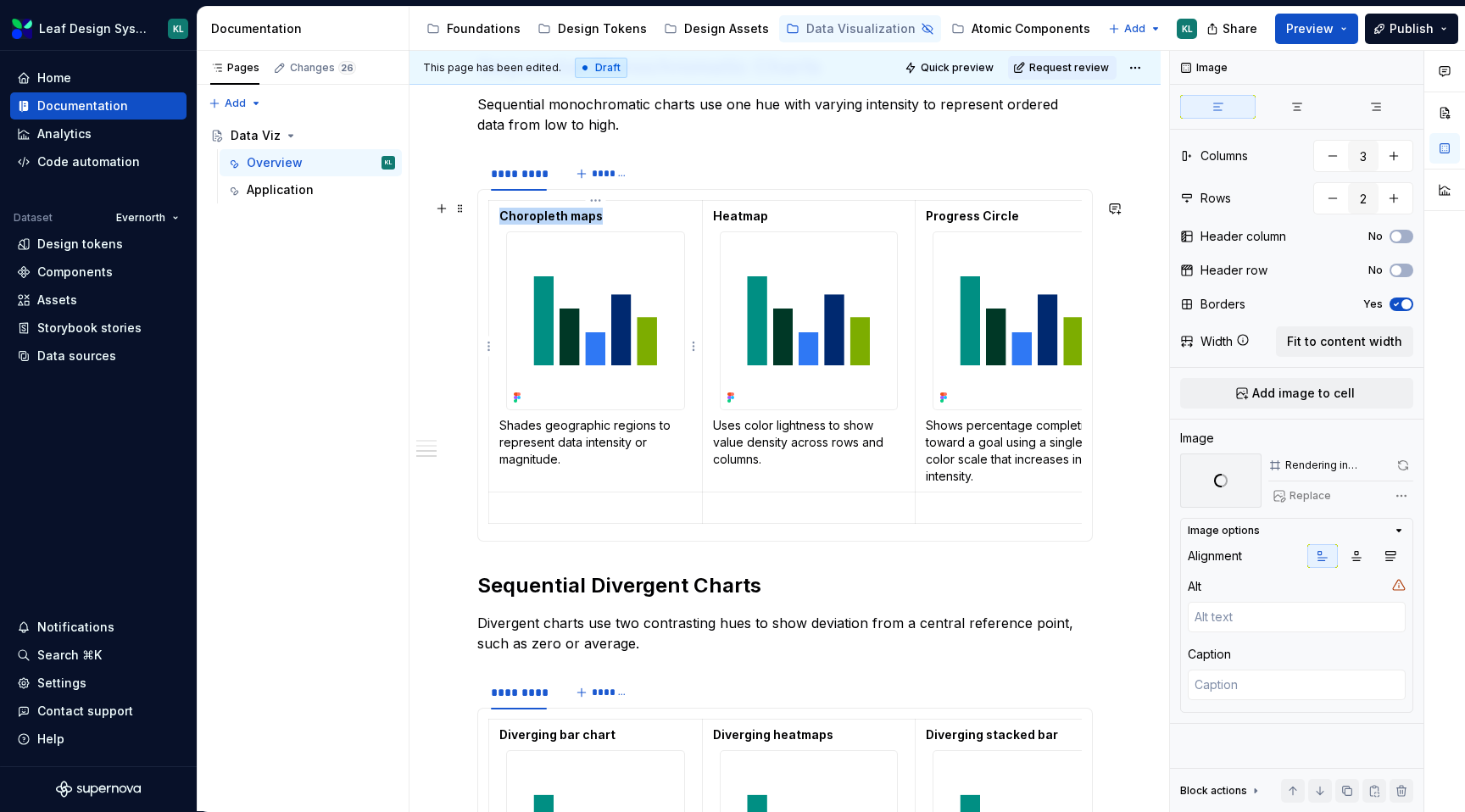
click at [591, 329] on img at bounding box center [595, 321] width 177 height 177
click at [1309, 497] on span "Replace" at bounding box center [1311, 496] width 42 height 14
type textarea "*"
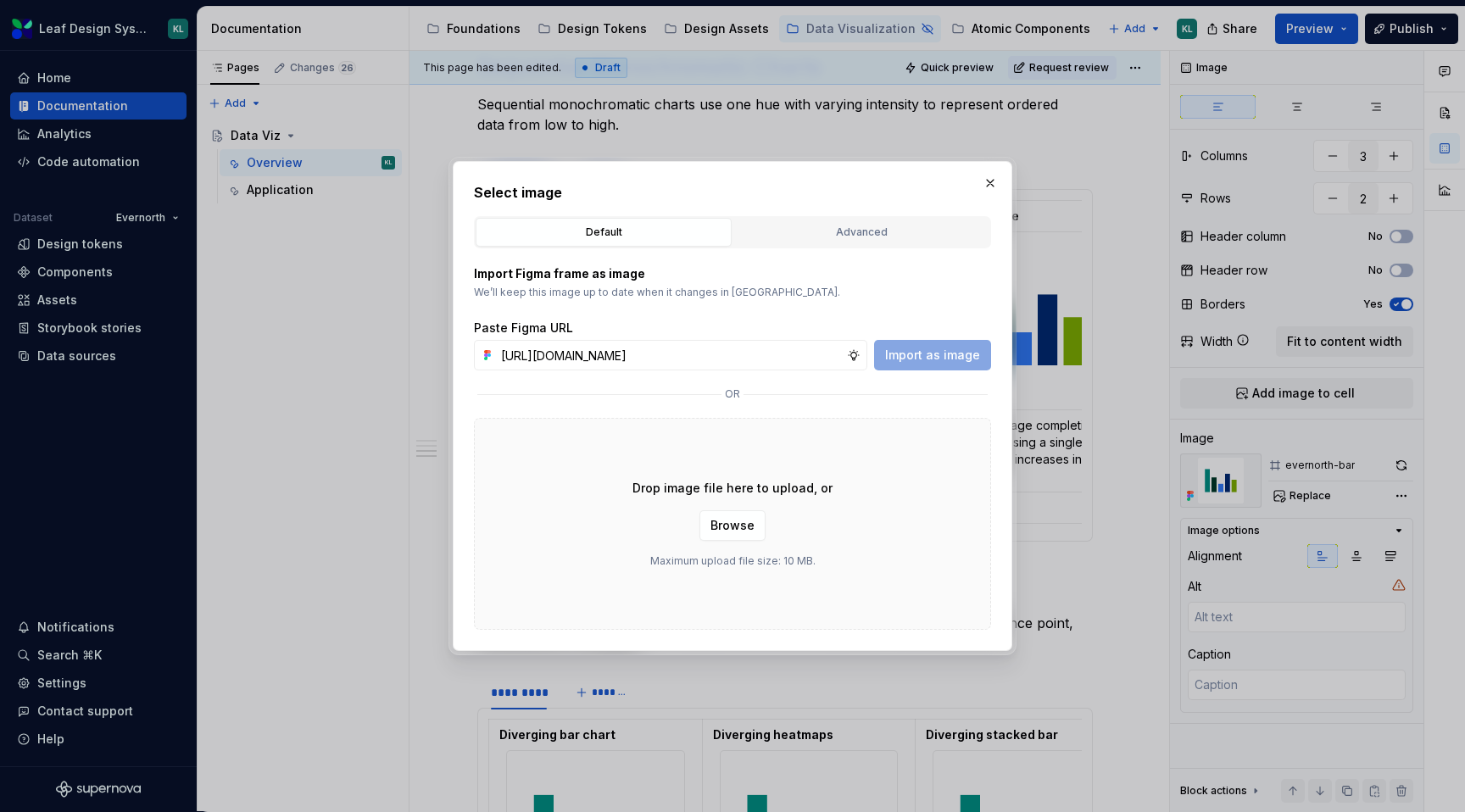
scroll to position [0, 493]
type input "[URL][DOMAIN_NAME]"
click at [948, 366] on button "Import as image" at bounding box center [932, 355] width 117 height 30
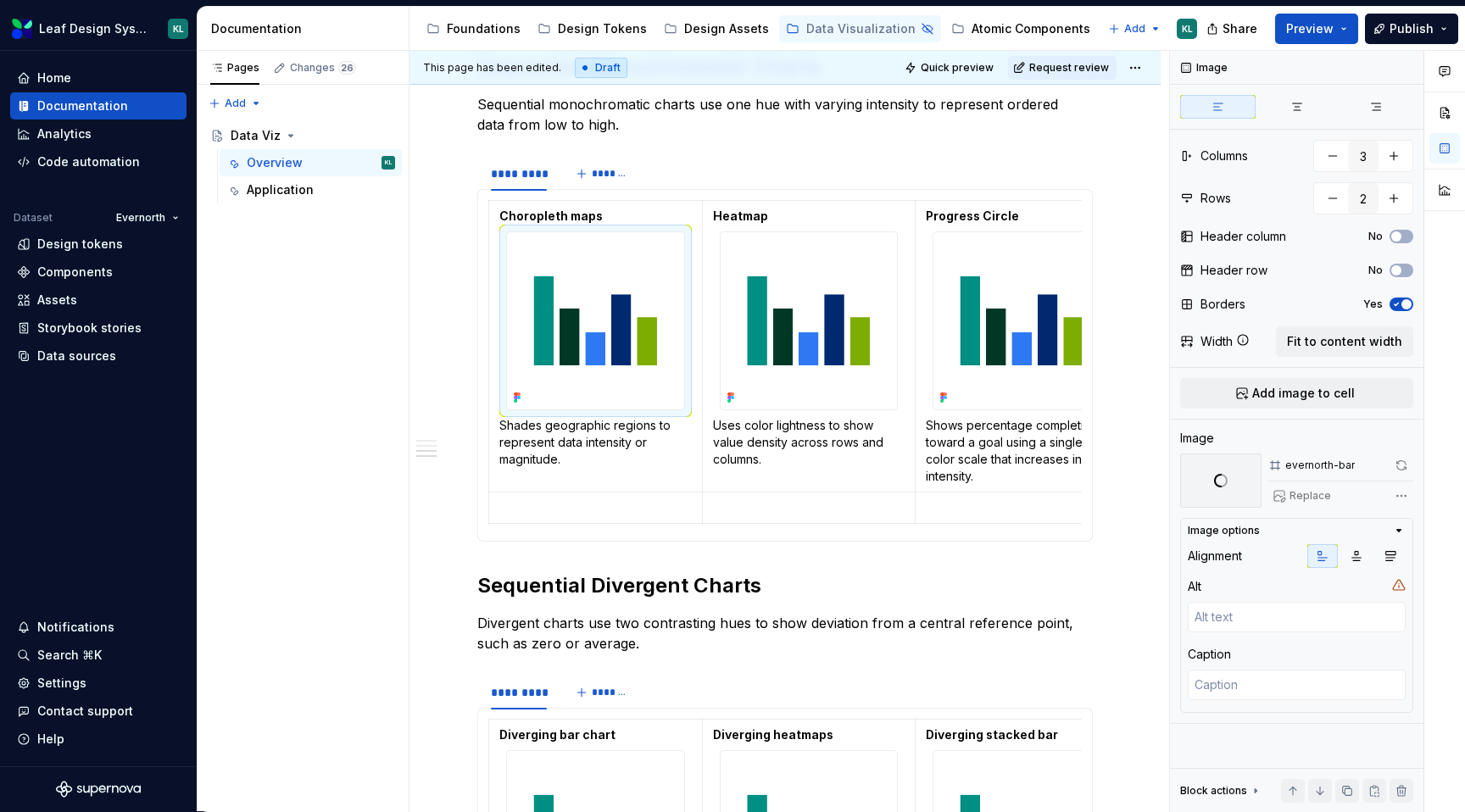
scroll to position [1843, 0]
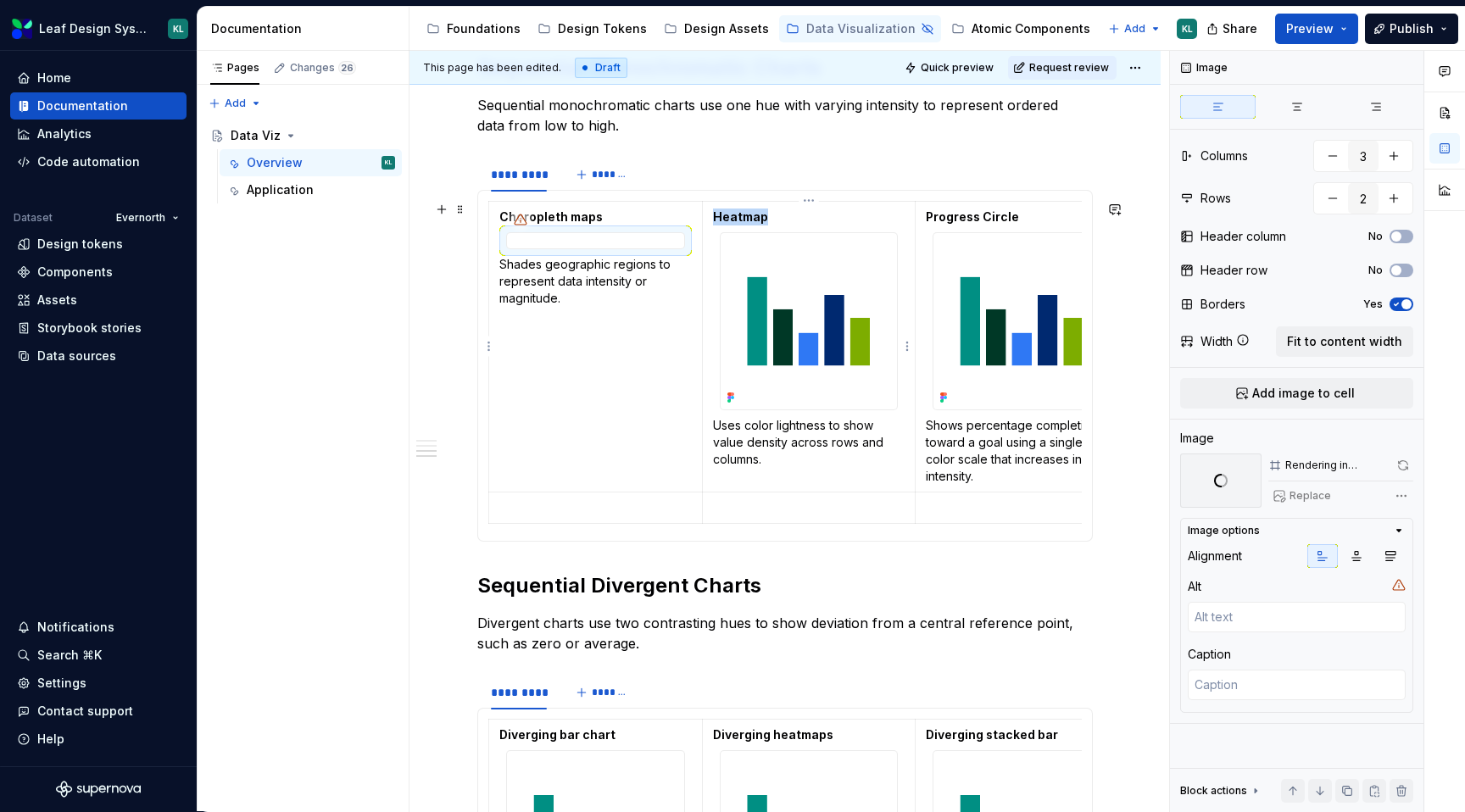
click at [818, 312] on img at bounding box center [809, 322] width 177 height 177
click at [1300, 504] on button "Replace" at bounding box center [1303, 495] width 70 height 23
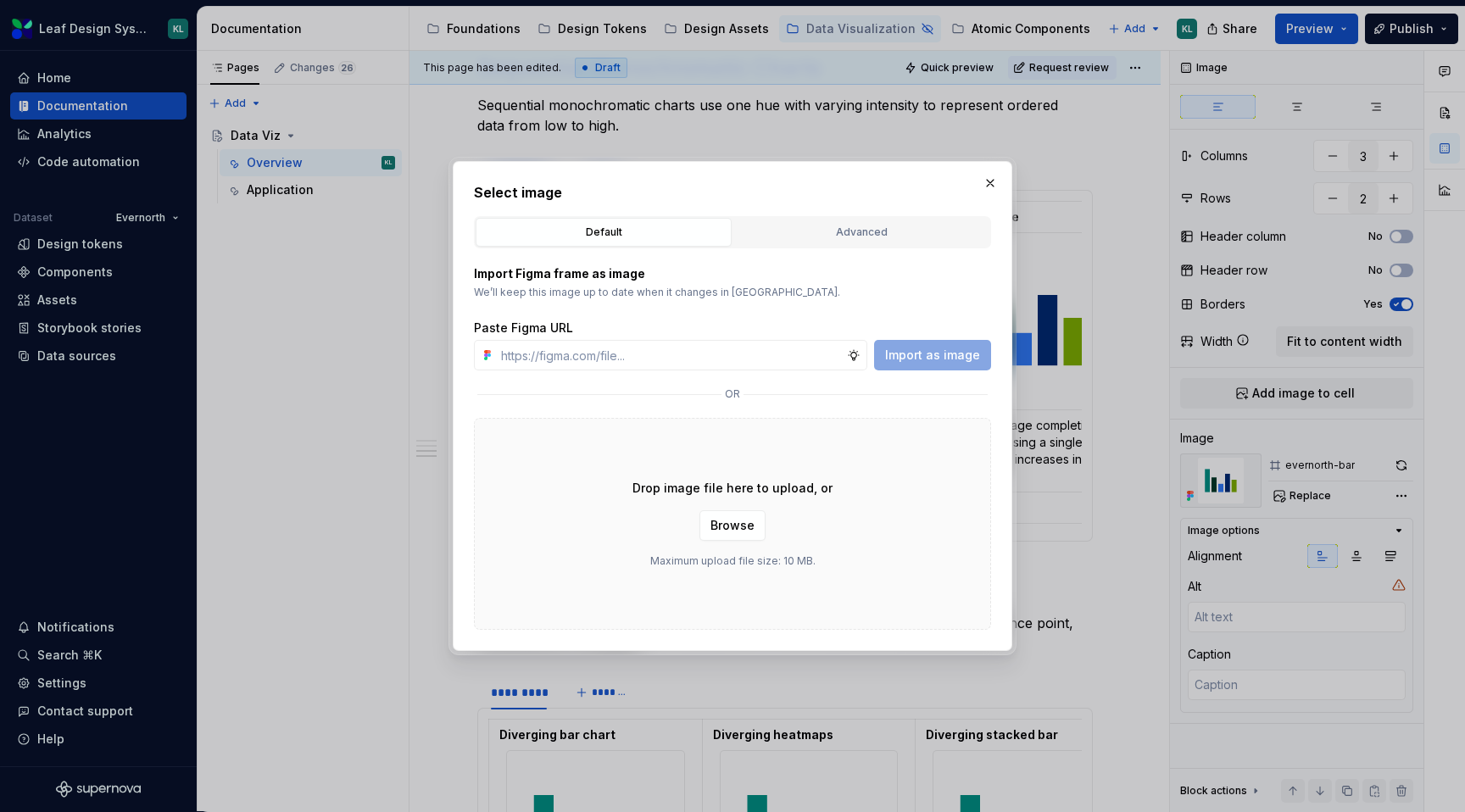
type textarea "*"
type input "[URL][DOMAIN_NAME]"
type textarea "*"
type input "[URL][DOMAIN_NAME]"
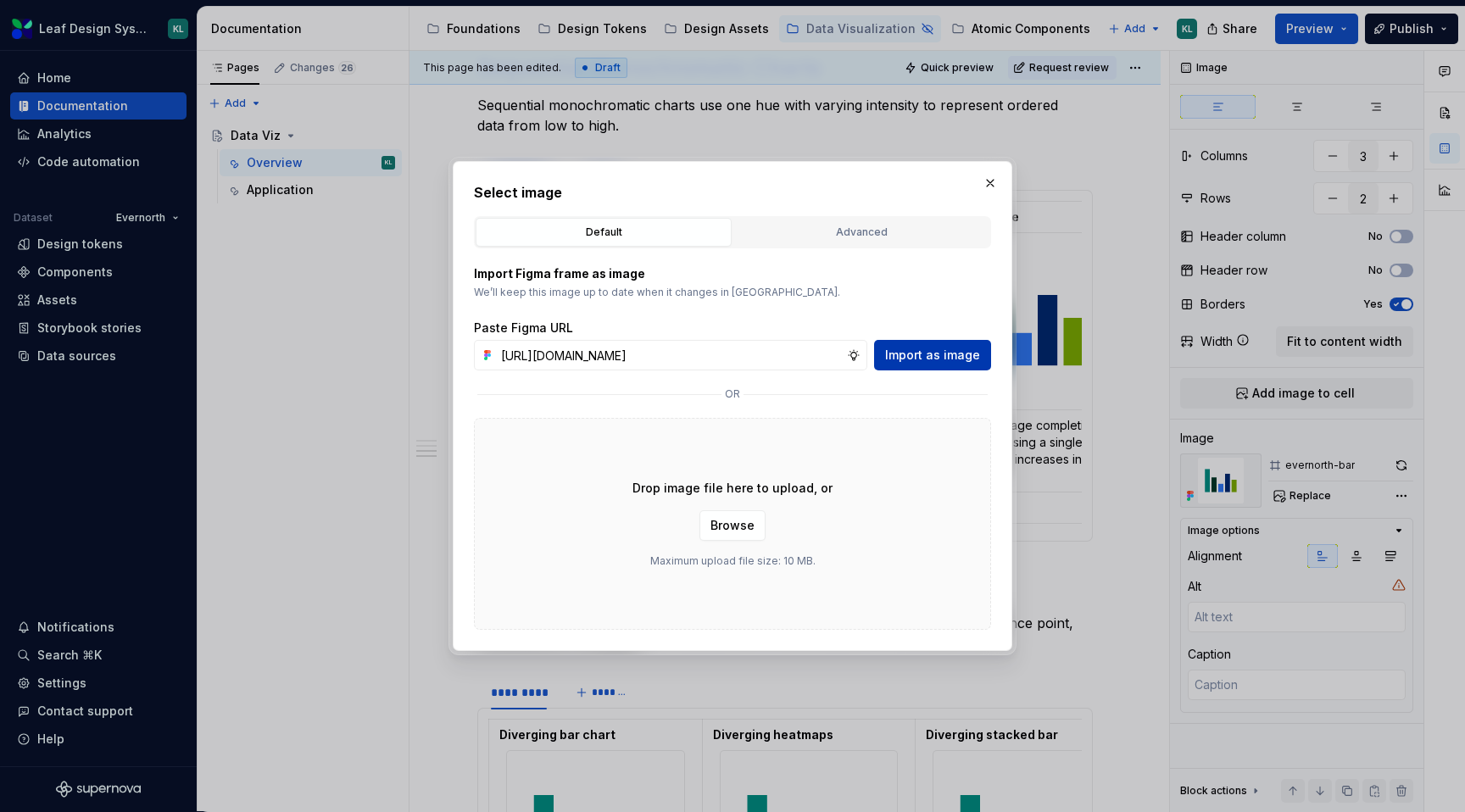
click at [930, 355] on span "Import as image" at bounding box center [932, 356] width 95 height 17
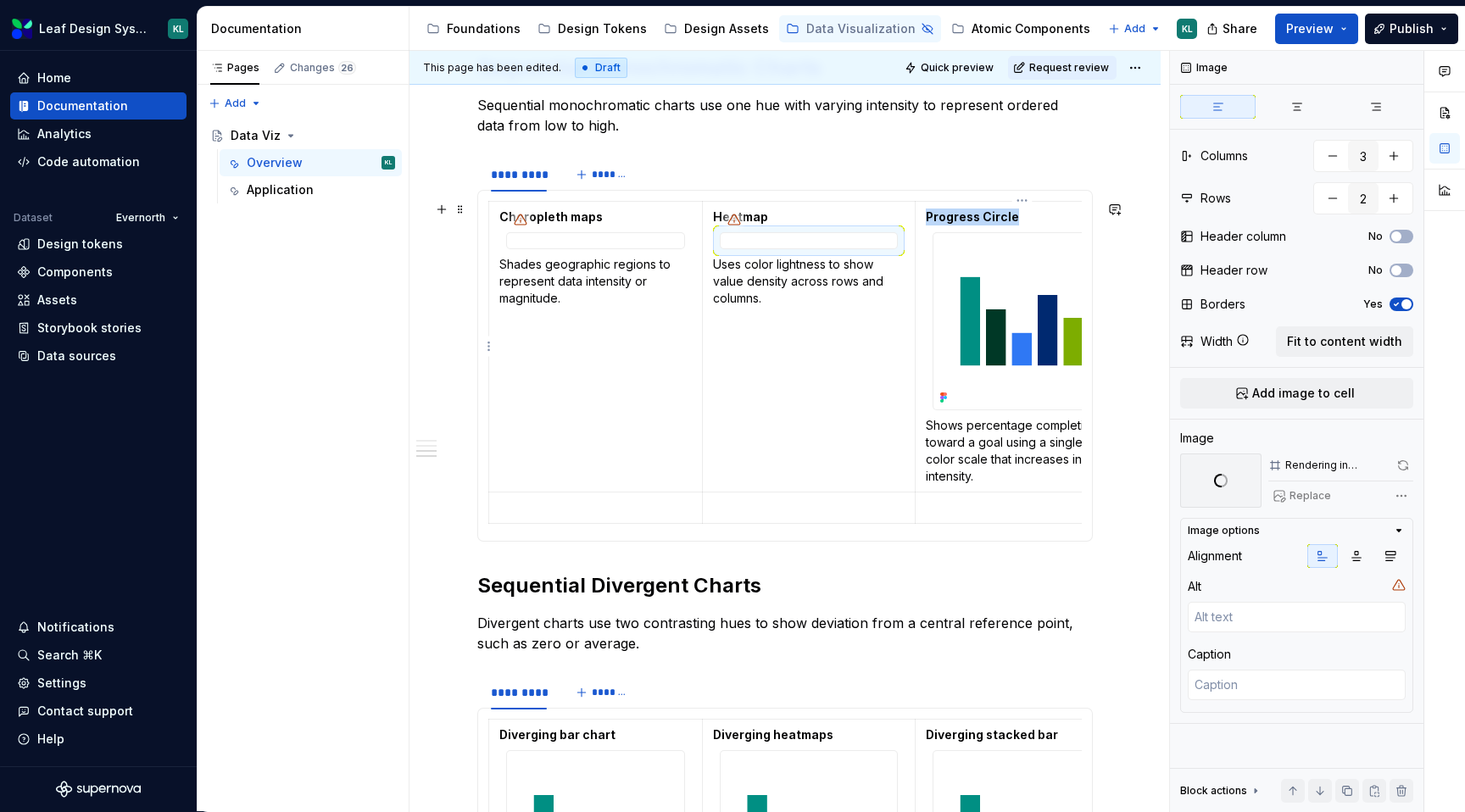
click at [1013, 305] on img at bounding box center [1022, 322] width 177 height 177
click at [1313, 494] on span "Replace" at bounding box center [1311, 496] width 42 height 14
type textarea "*"
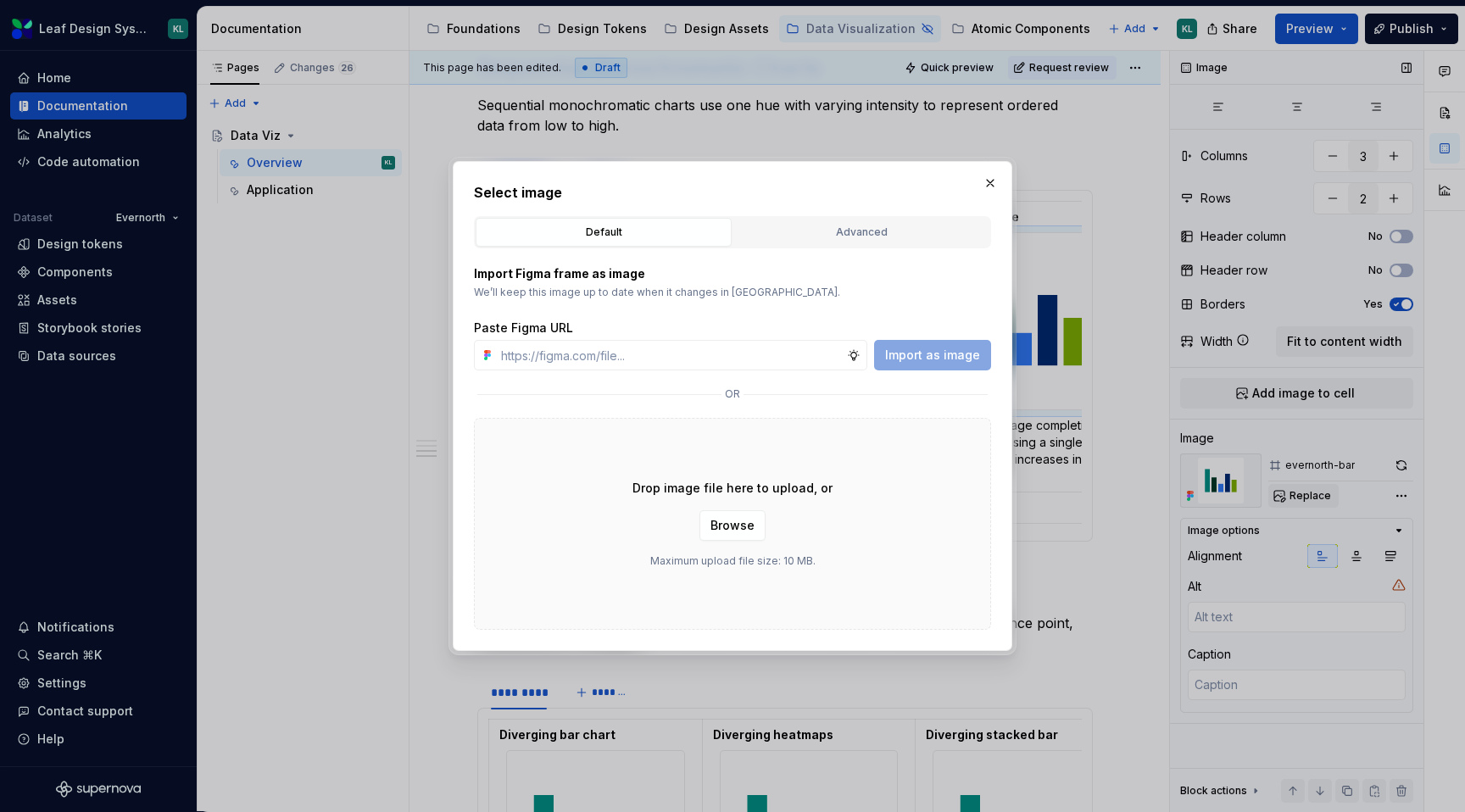
type input "[URL][DOMAIN_NAME]"
type textarea "*"
type input "[URL][DOMAIN_NAME]"
click at [943, 356] on span "Import as image" at bounding box center [932, 356] width 95 height 17
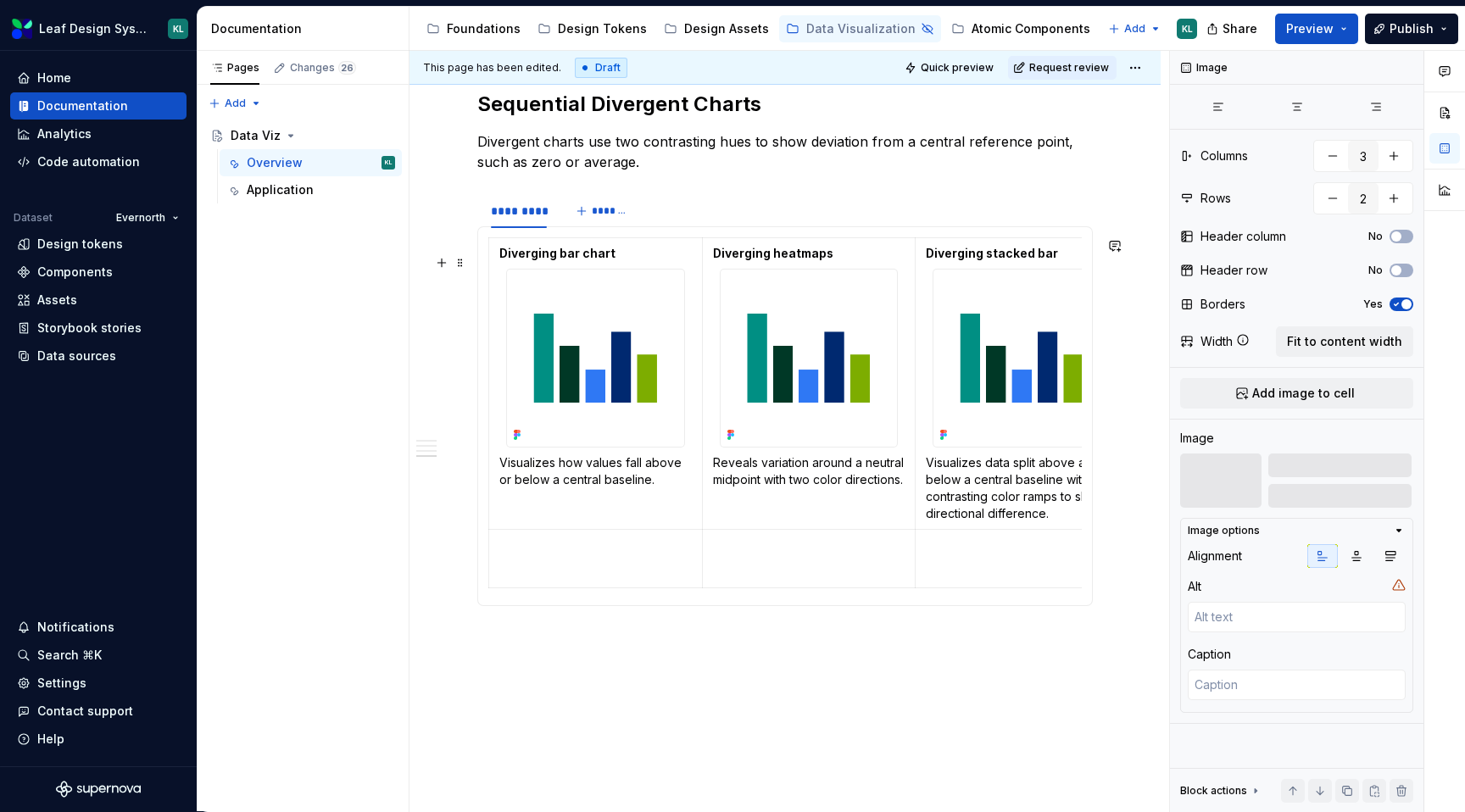
scroll to position [2096, 0]
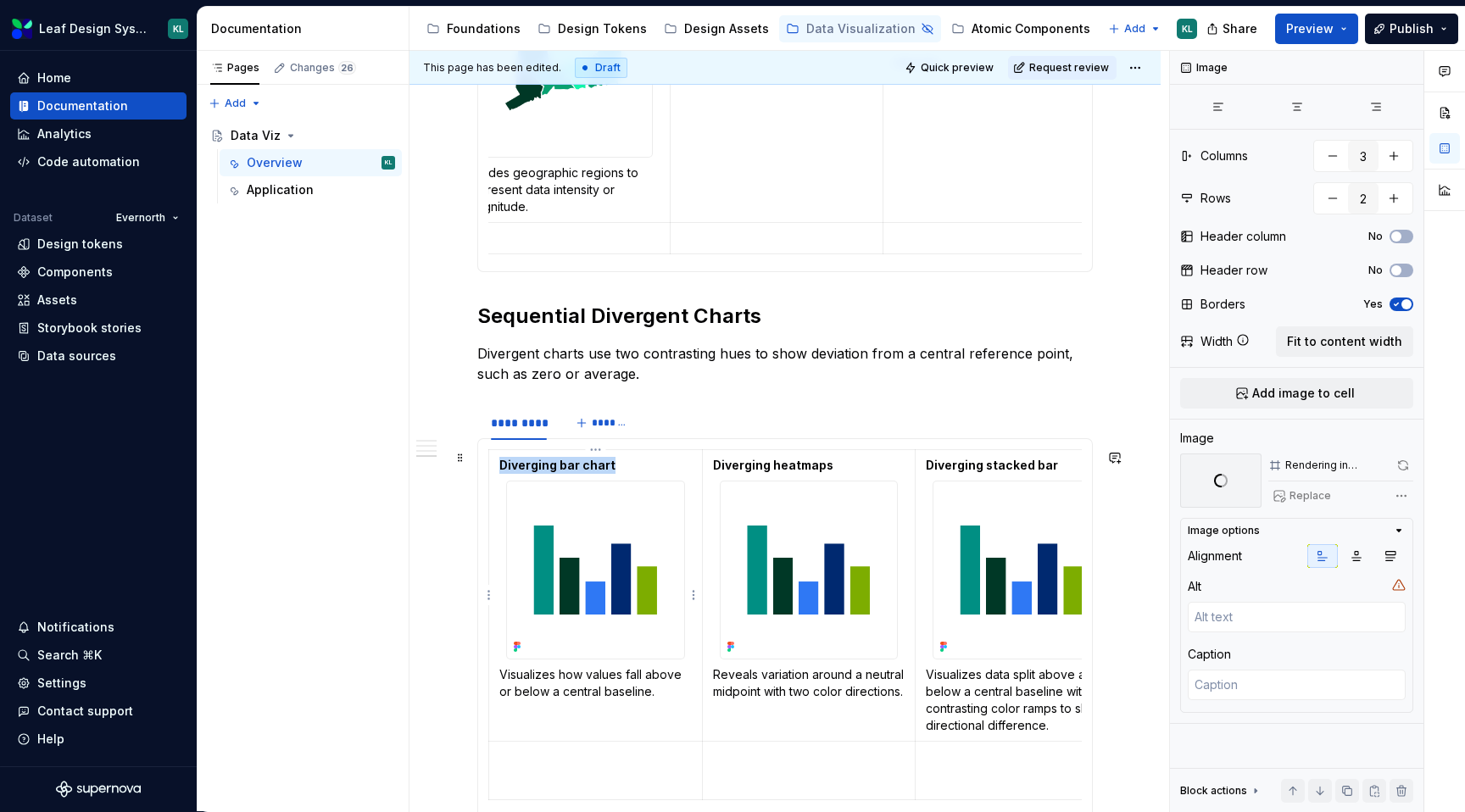
click at [575, 541] on img at bounding box center [595, 570] width 177 height 177
click at [1322, 490] on span "Replace" at bounding box center [1311, 496] width 42 height 14
type textarea "*"
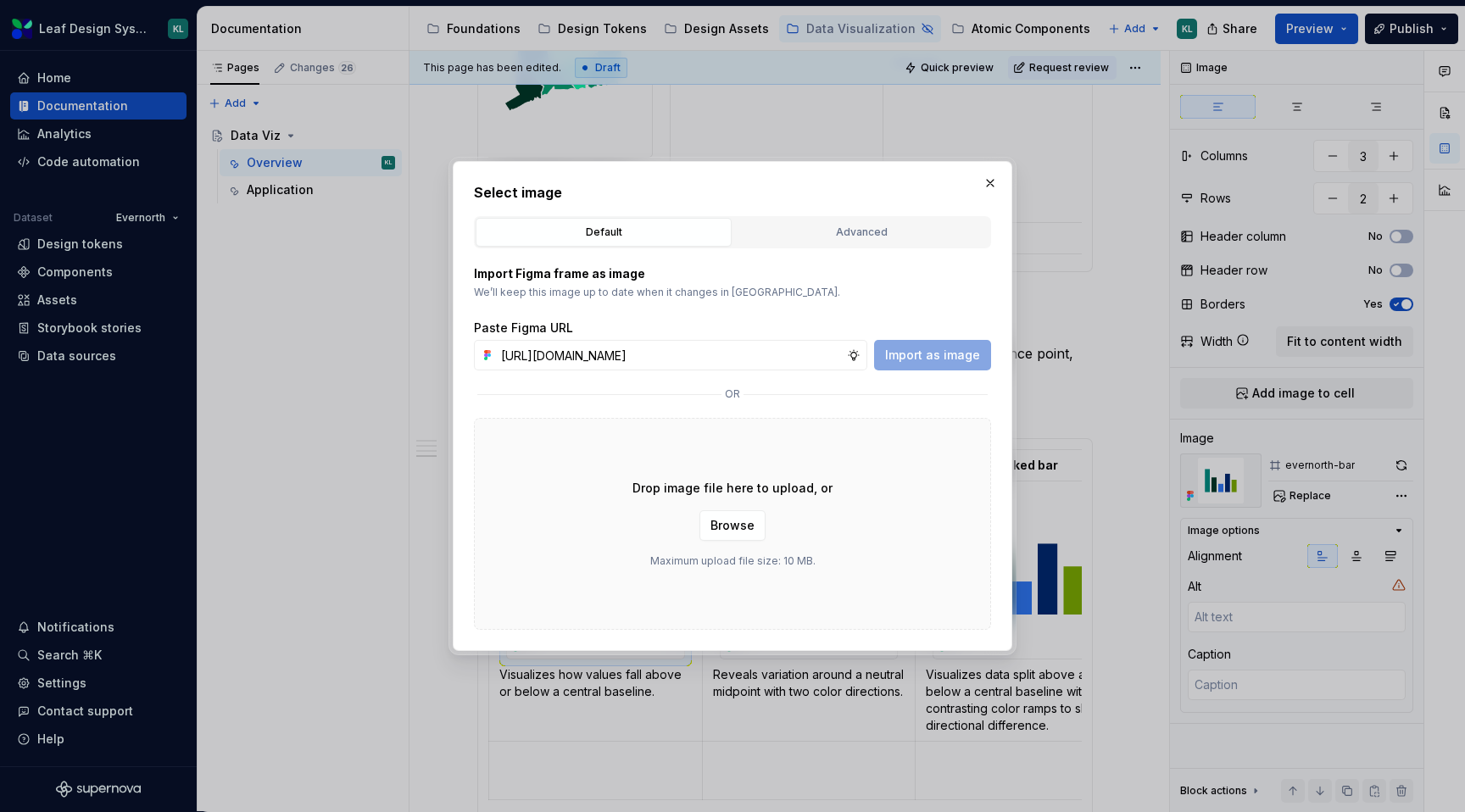
scroll to position [0, 491]
type input "[URL][DOMAIN_NAME]"
click at [933, 359] on span "Import as image" at bounding box center [932, 356] width 95 height 17
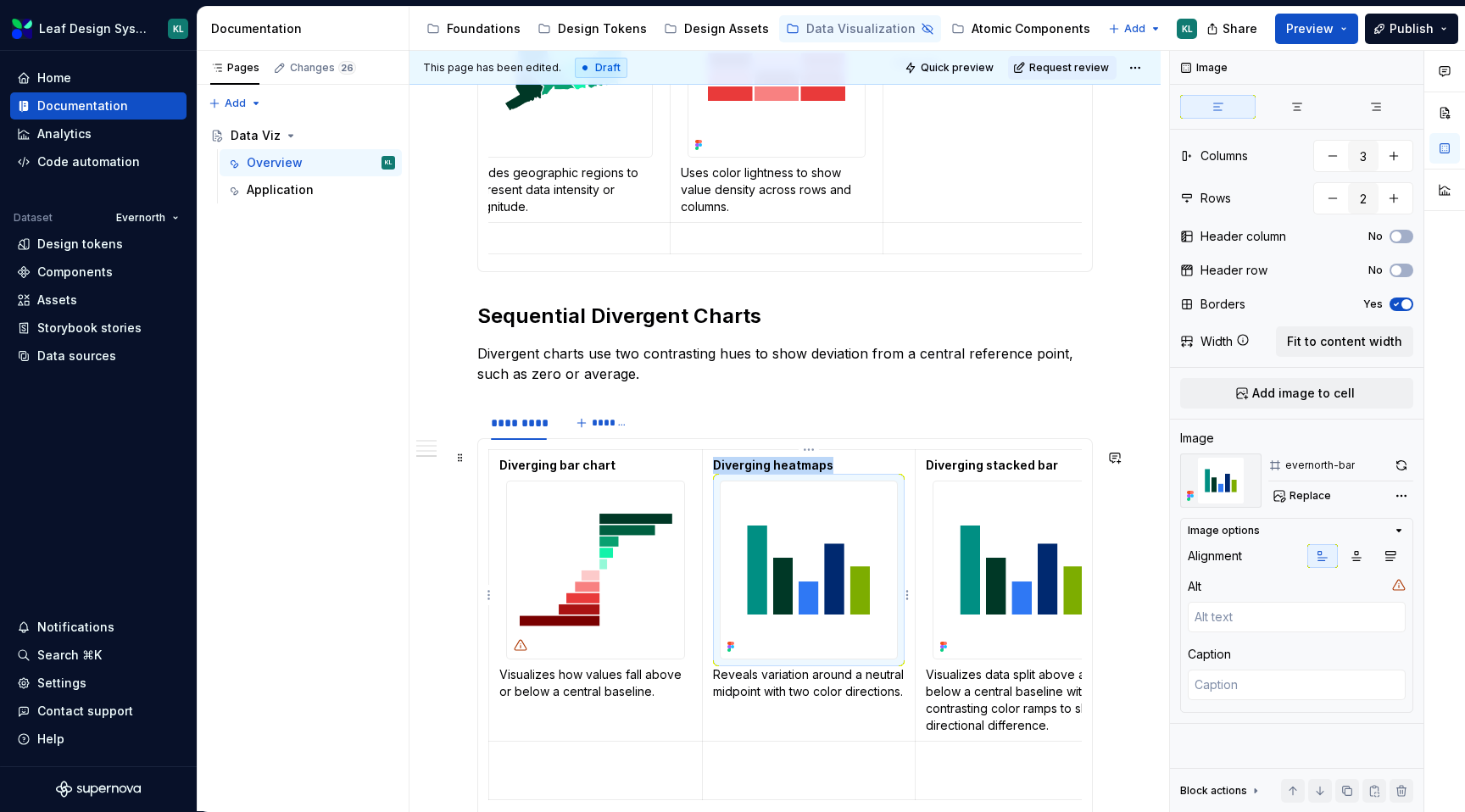
click at [805, 538] on img at bounding box center [809, 570] width 177 height 177
click at [1297, 501] on span "Replace" at bounding box center [1311, 496] width 42 height 14
type textarea "*"
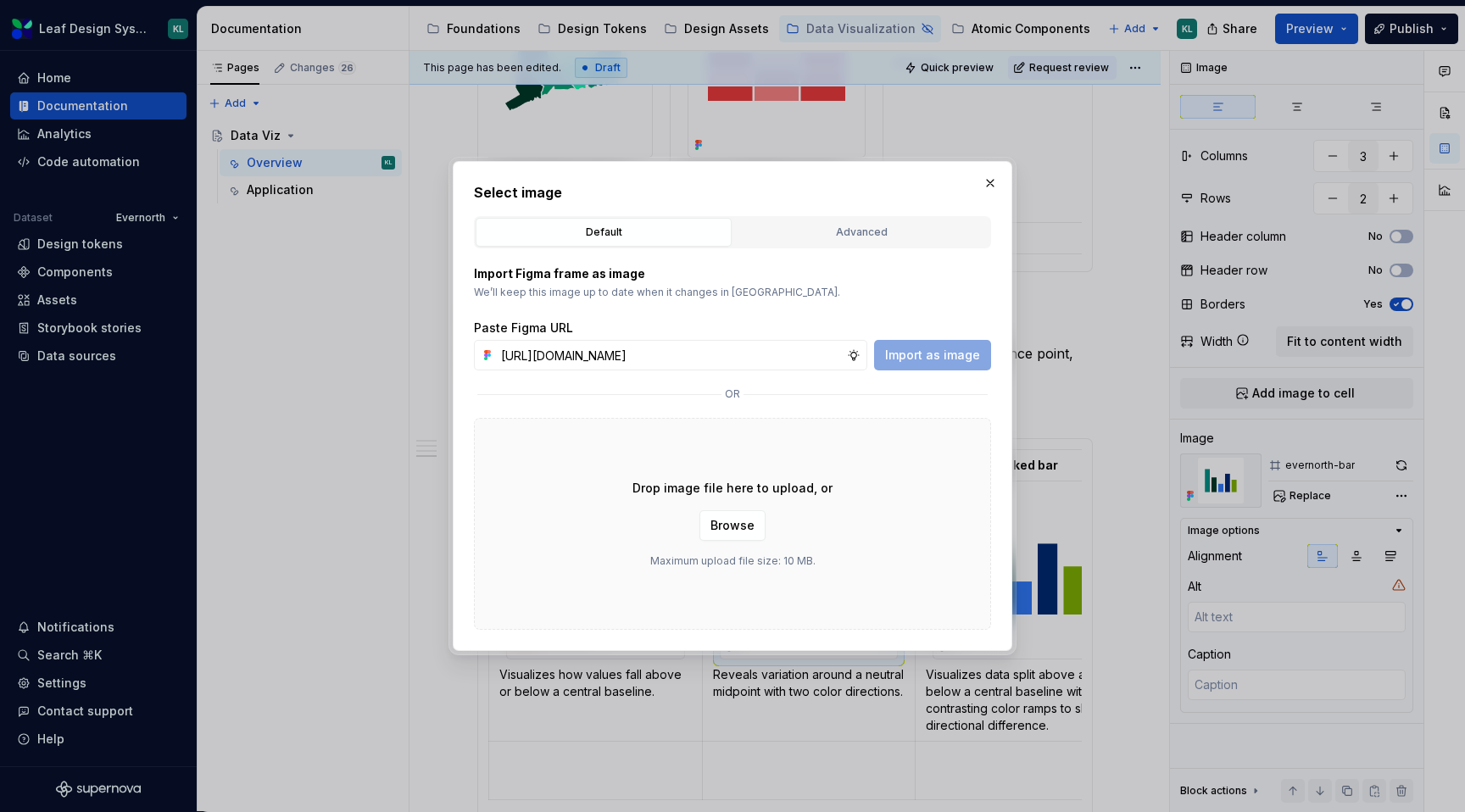
scroll to position [0, 493]
type input "[URL][DOMAIN_NAME]"
click at [967, 359] on span "Import as image" at bounding box center [932, 356] width 95 height 17
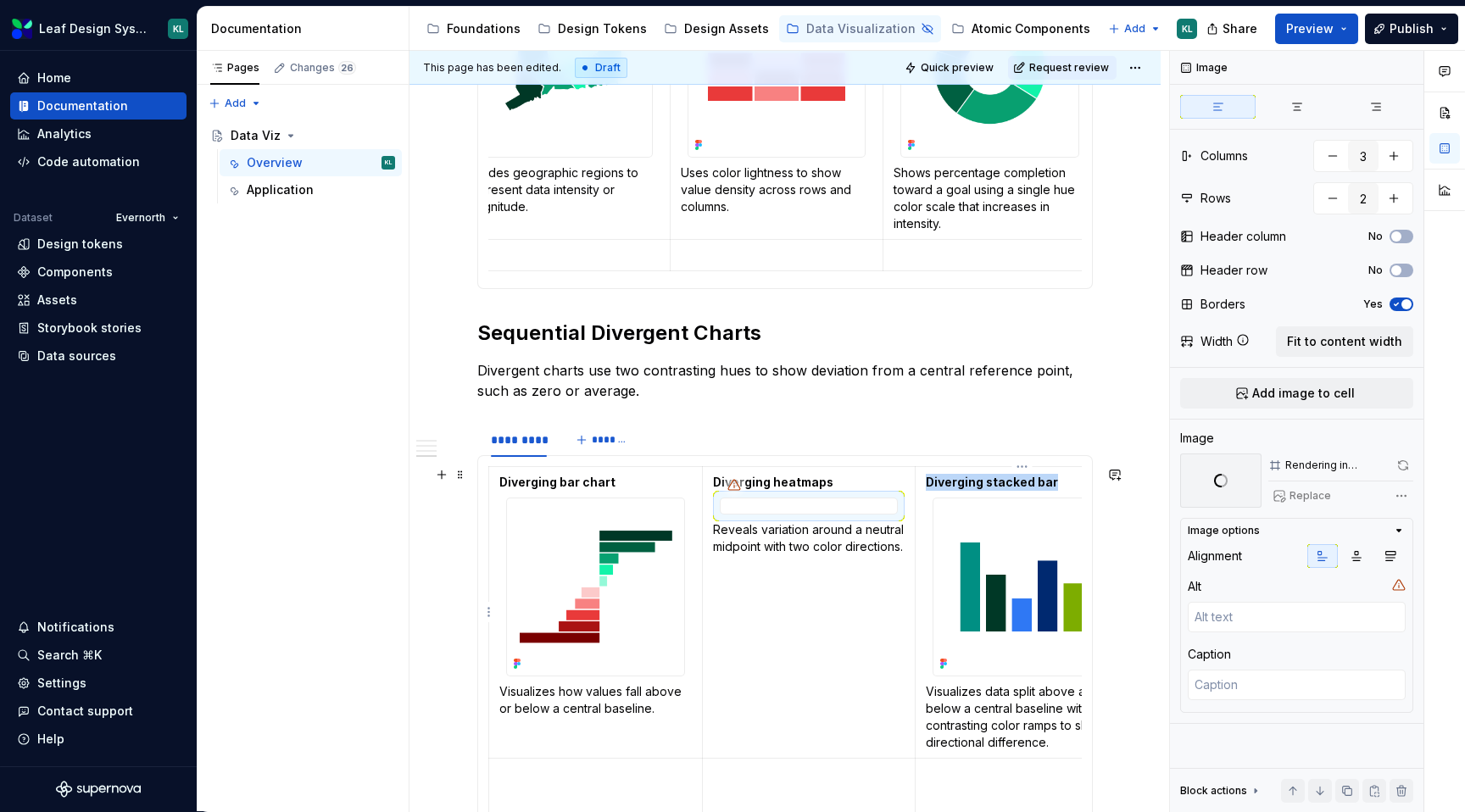
click at [997, 570] on img at bounding box center [1022, 586] width 177 height 177
click at [1305, 494] on span "Replace" at bounding box center [1311, 496] width 42 height 14
type textarea "*"
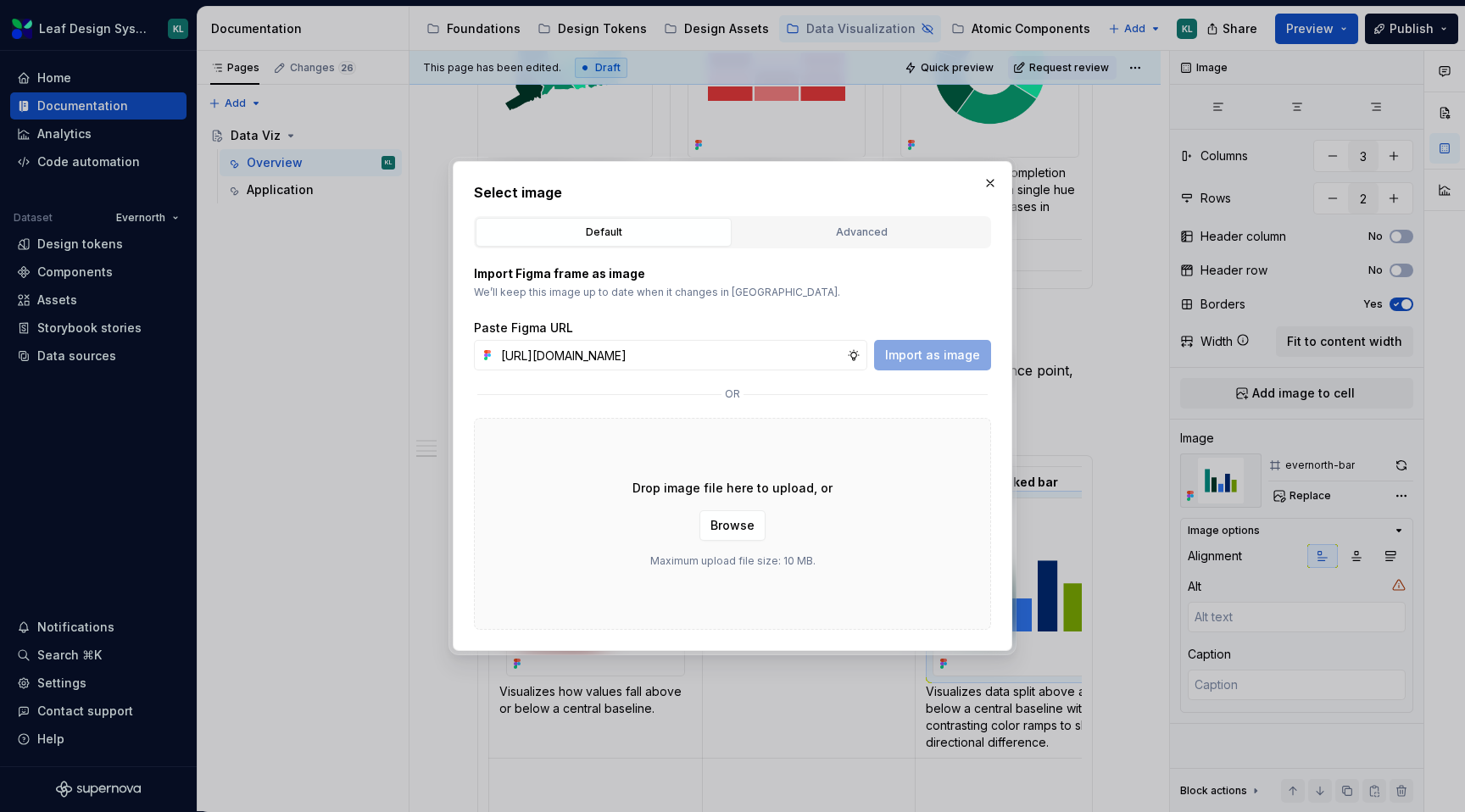
scroll to position [0, 493]
type input "[URL][DOMAIN_NAME]"
click at [939, 365] on button "Import as image" at bounding box center [932, 355] width 117 height 30
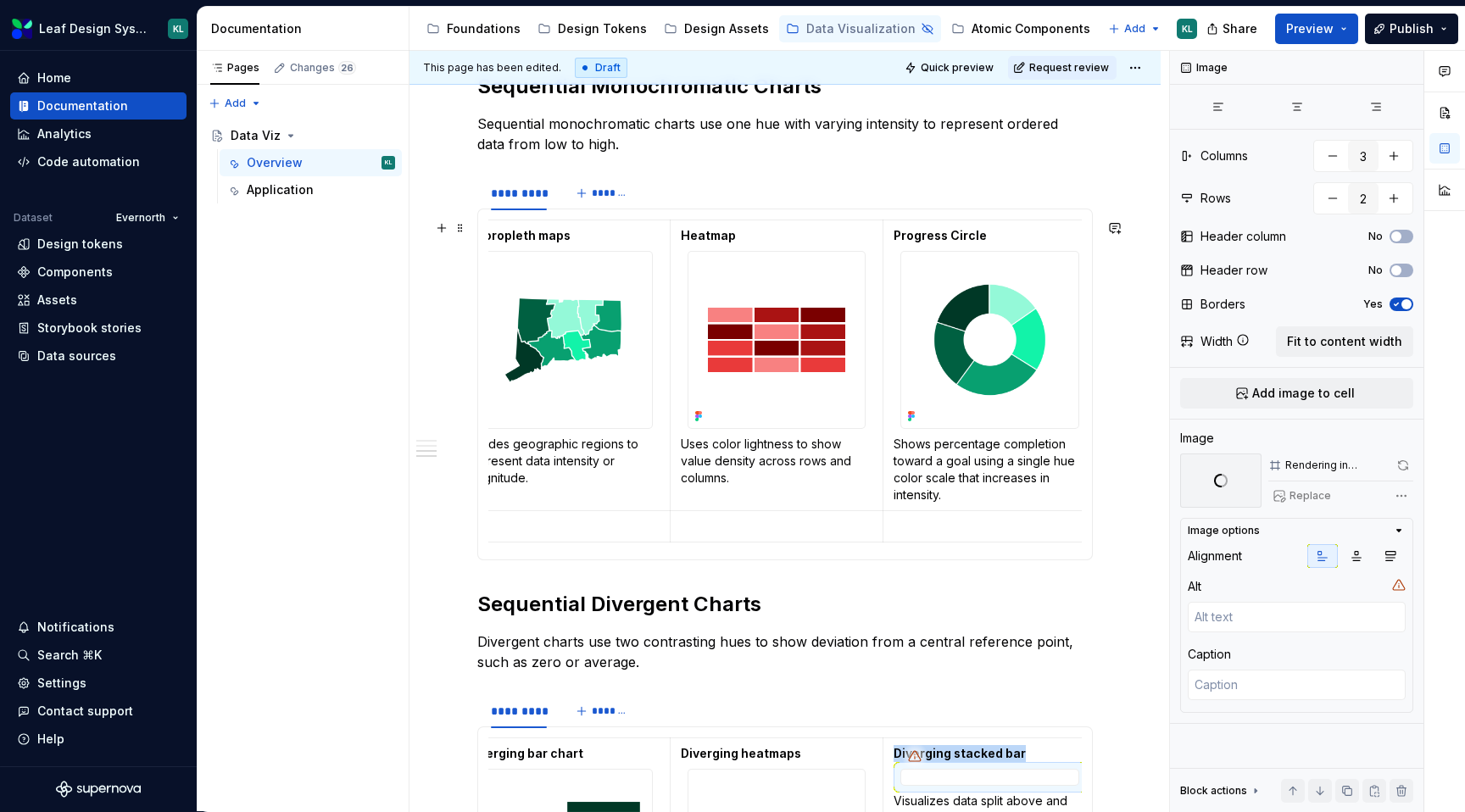
scroll to position [1734, 0]
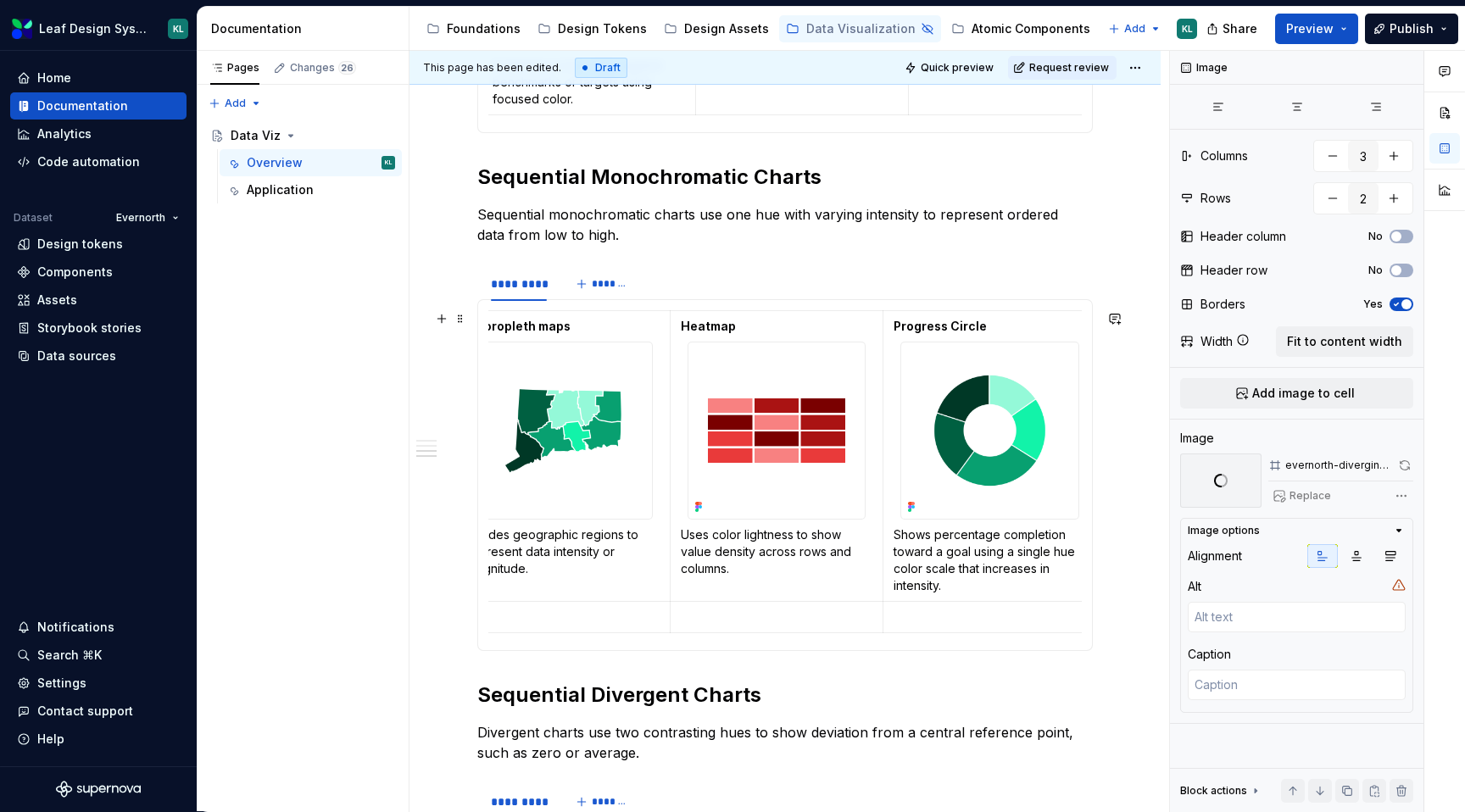
type textarea "*"
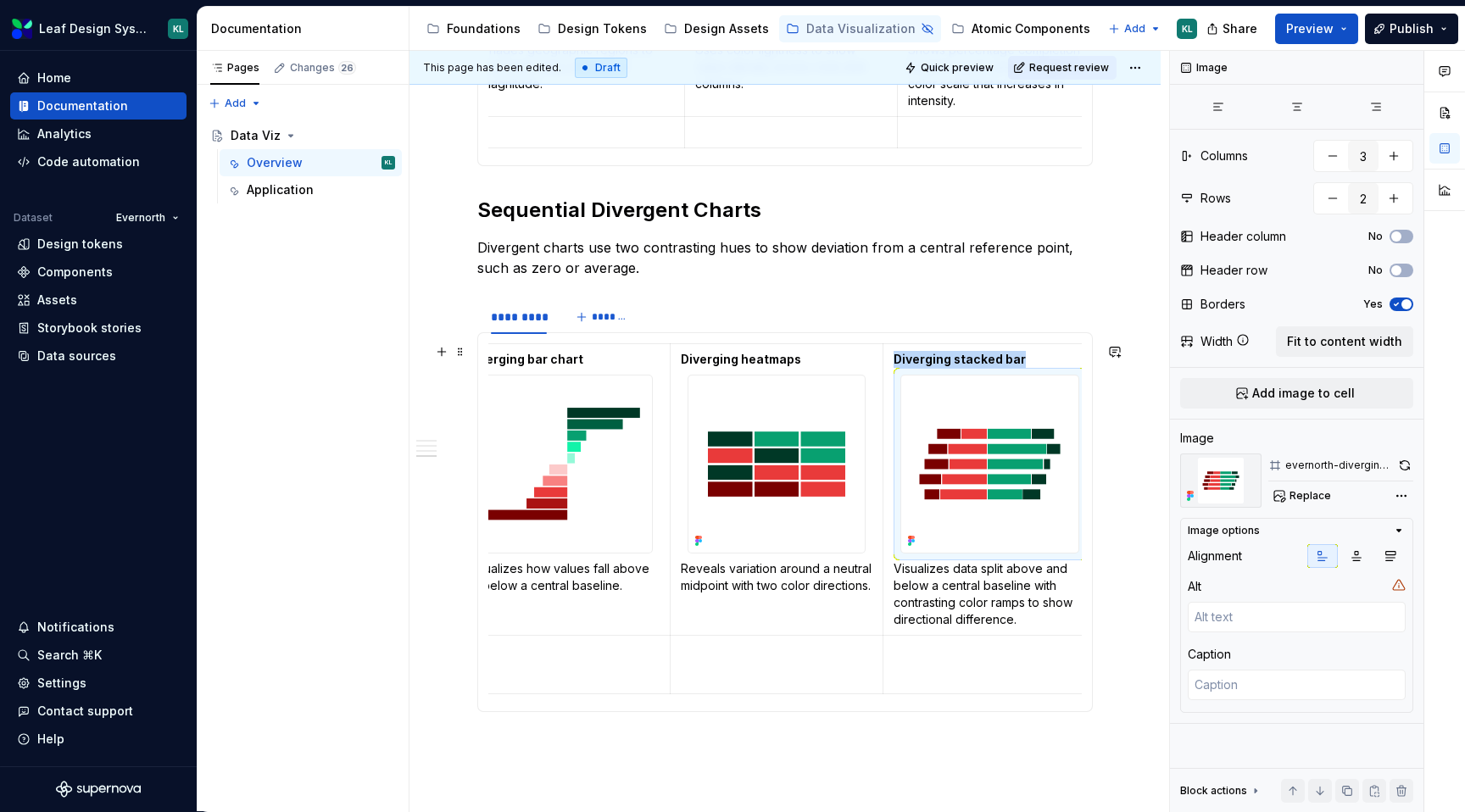
scroll to position [2235, 0]
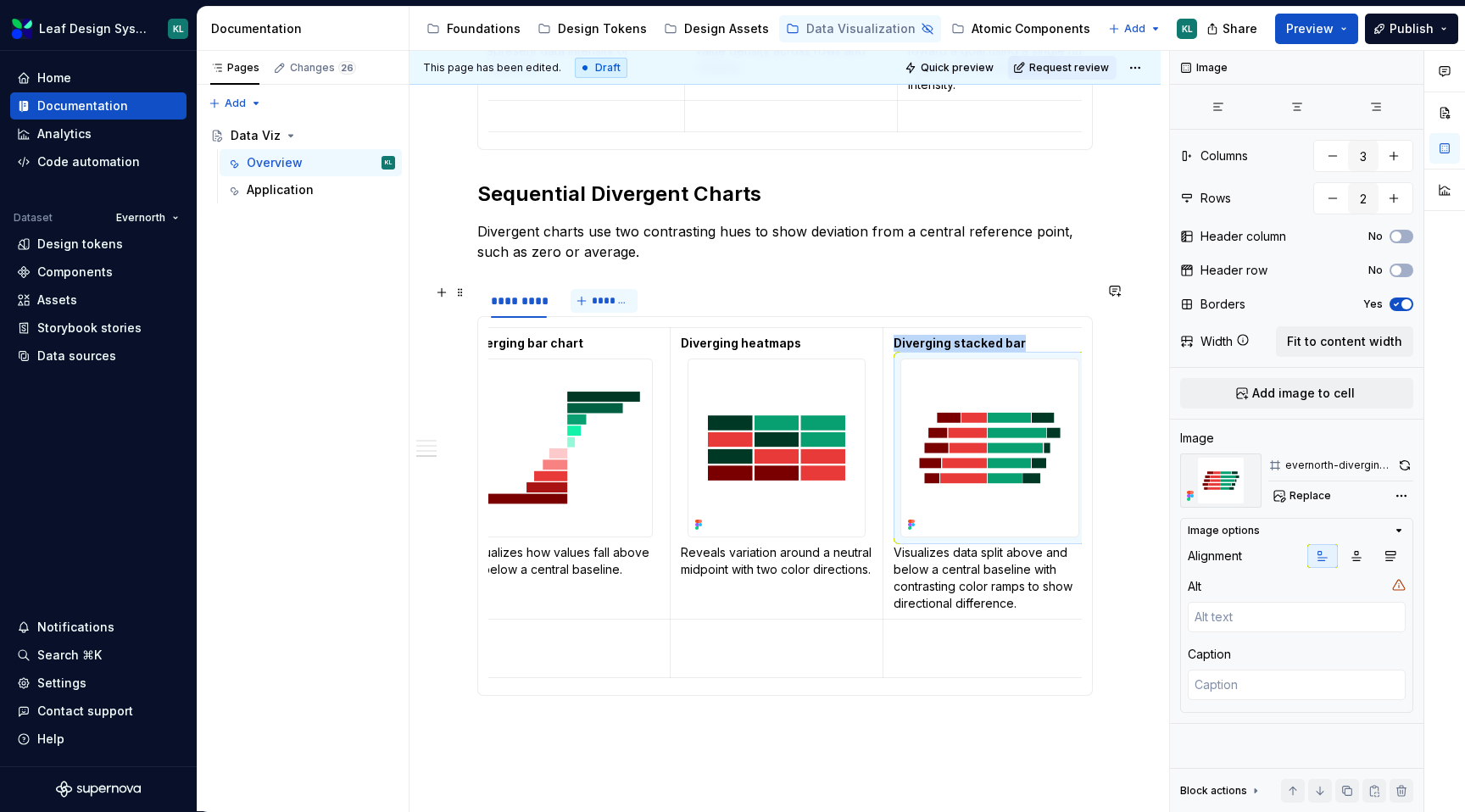
click at [592, 305] on span "*******" at bounding box center [611, 301] width 38 height 14
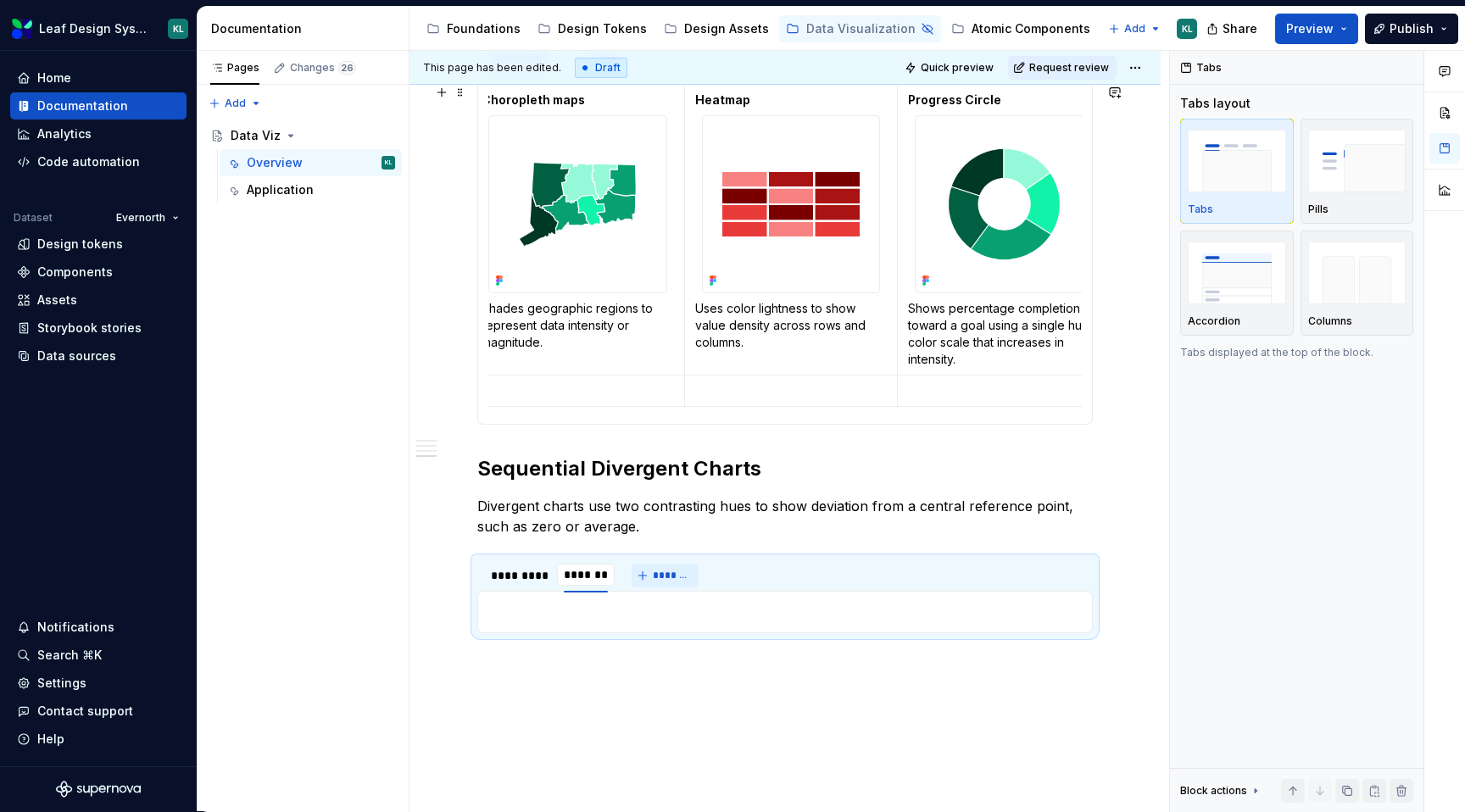
scroll to position [2059, 0]
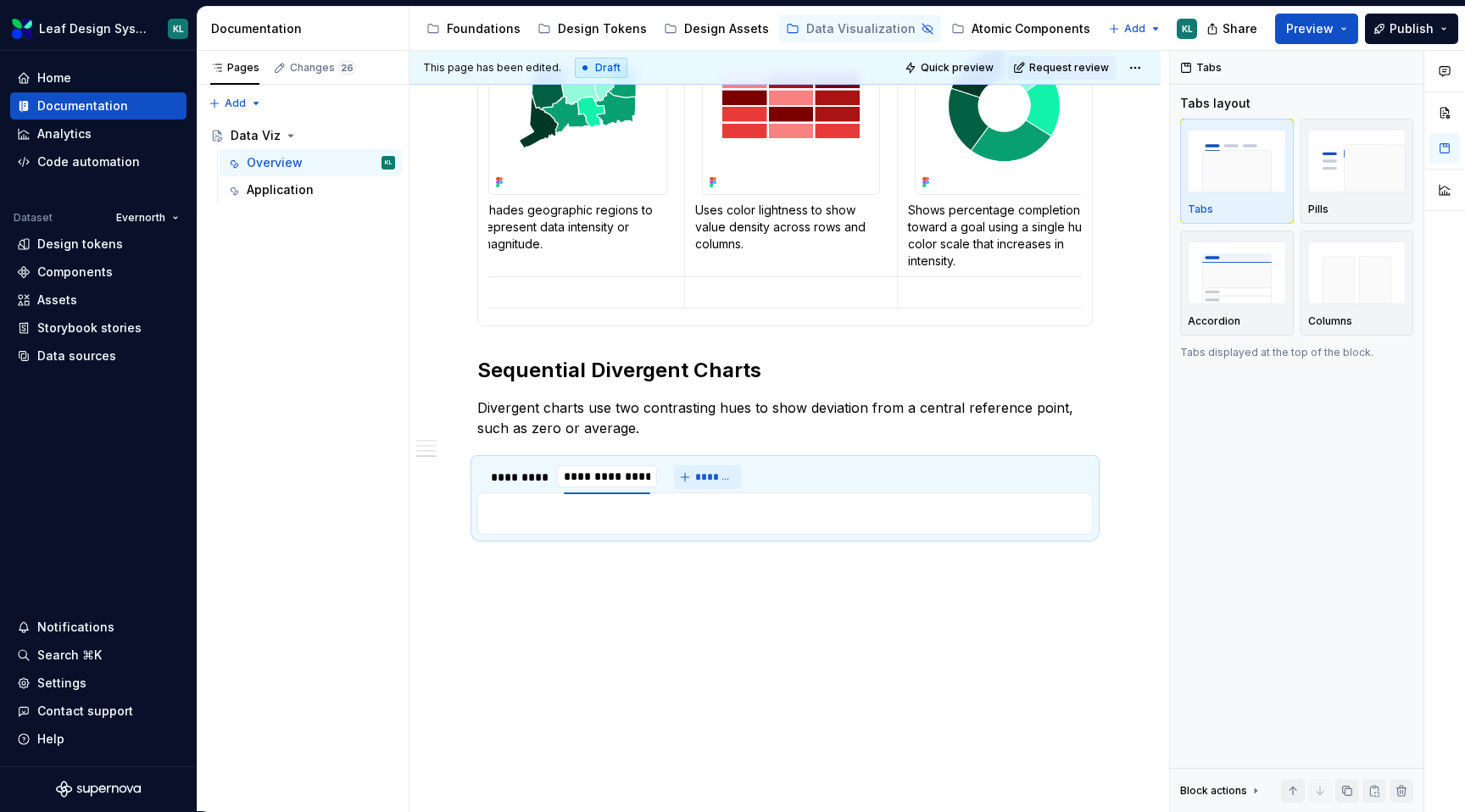
type input "**********"
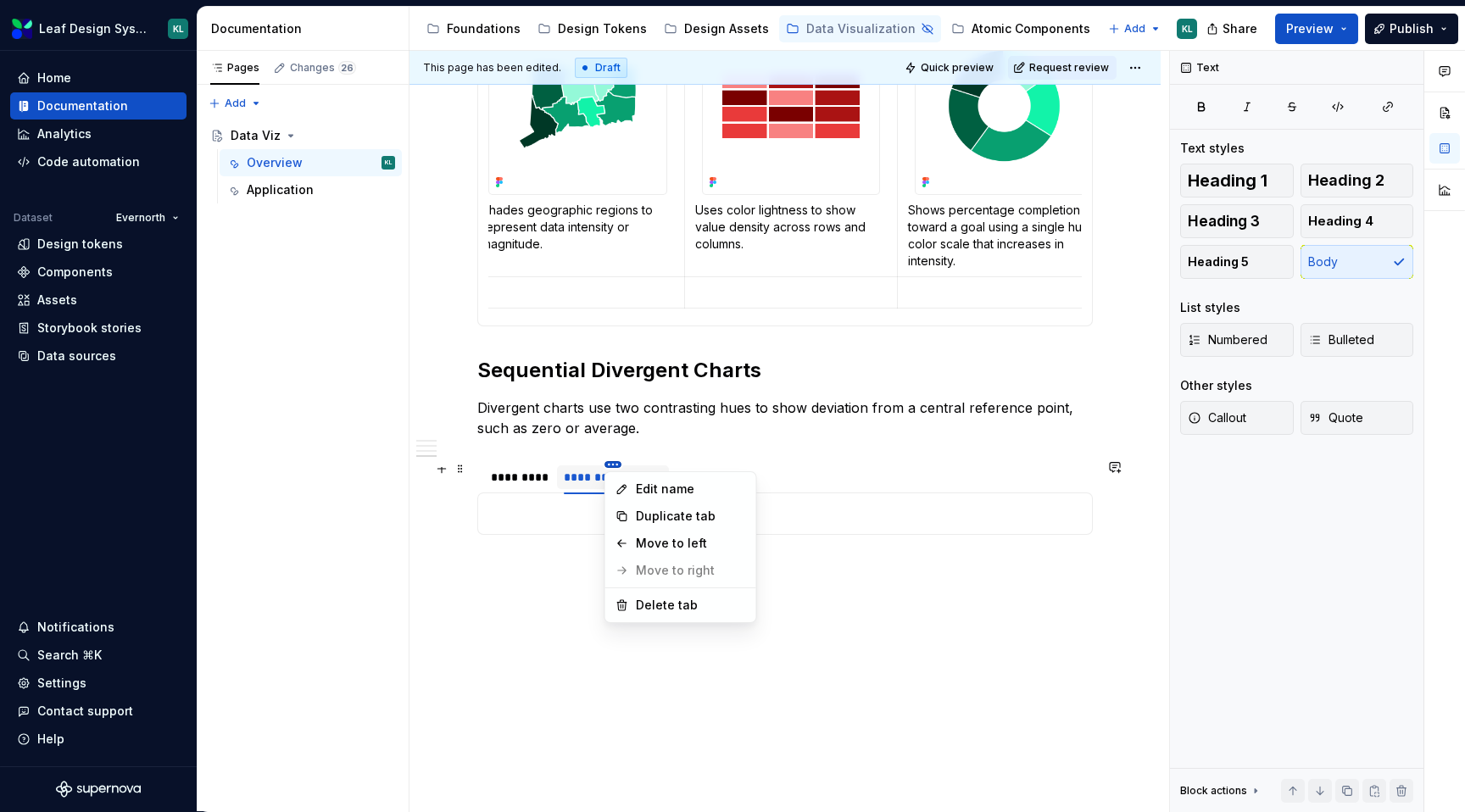
click at [614, 463] on html "Leaf Design System KL Home Documentation Analytics Code automation Dataset Ever…" at bounding box center [732, 406] width 1465 height 812
click at [665, 602] on div "Delete tab" at bounding box center [691, 606] width 110 height 17
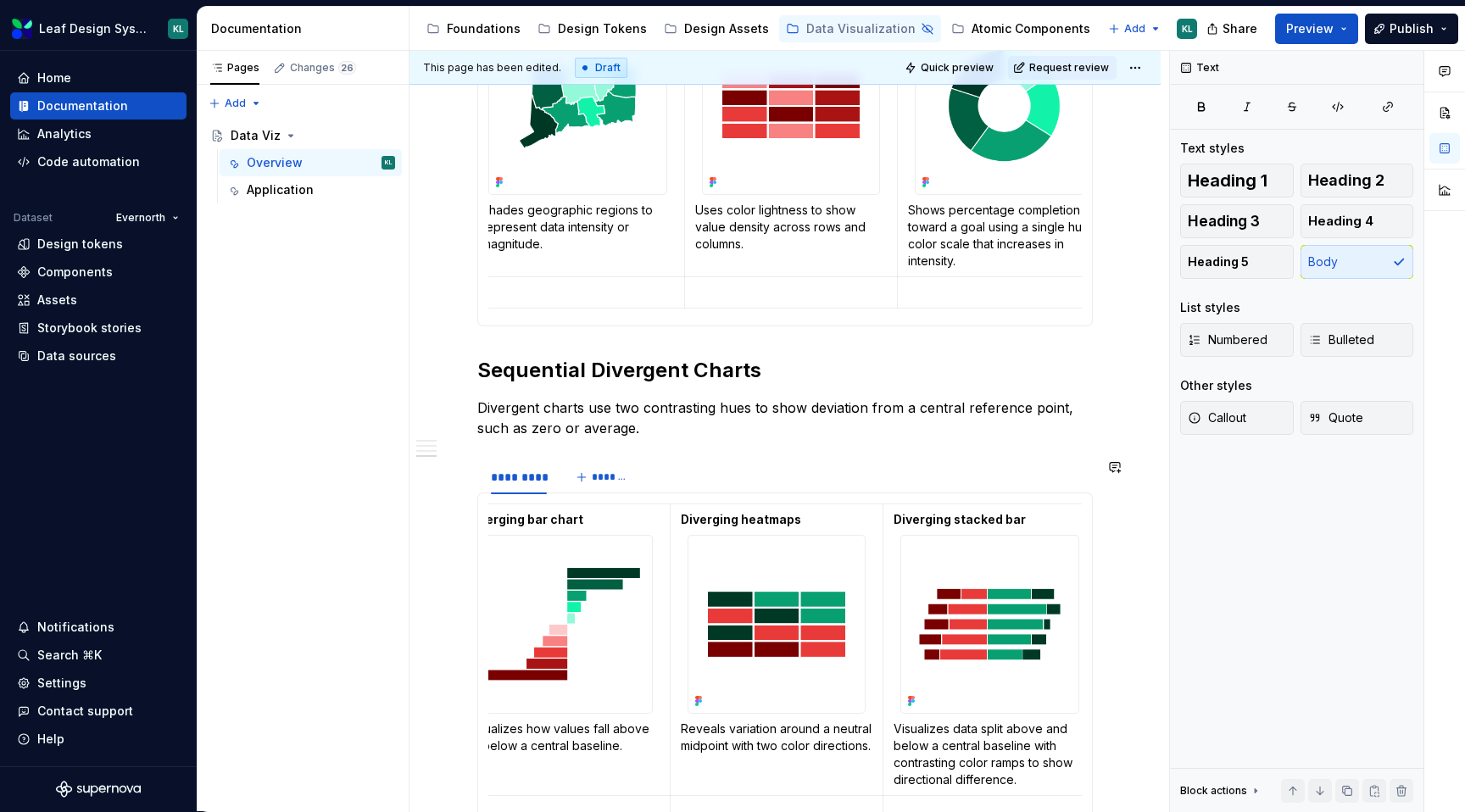
click at [520, 458] on section "********* ******* Diverging bar chart Visualizes how values fall above or below…" at bounding box center [785, 665] width 615 height 414
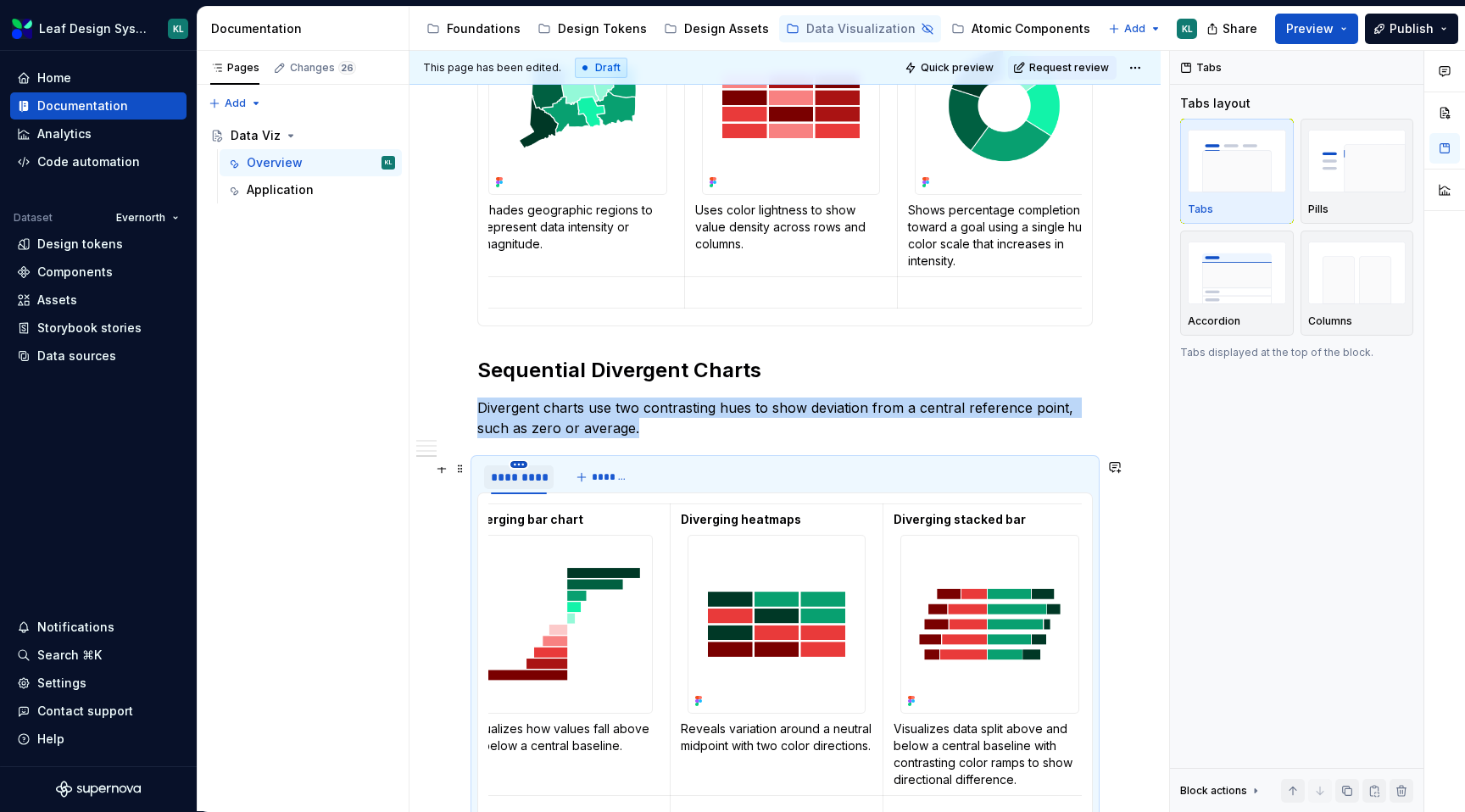
click at [519, 464] on html "Leaf Design System KL Home Documentation Analytics Code automation Dataset Ever…" at bounding box center [732, 406] width 1465 height 812
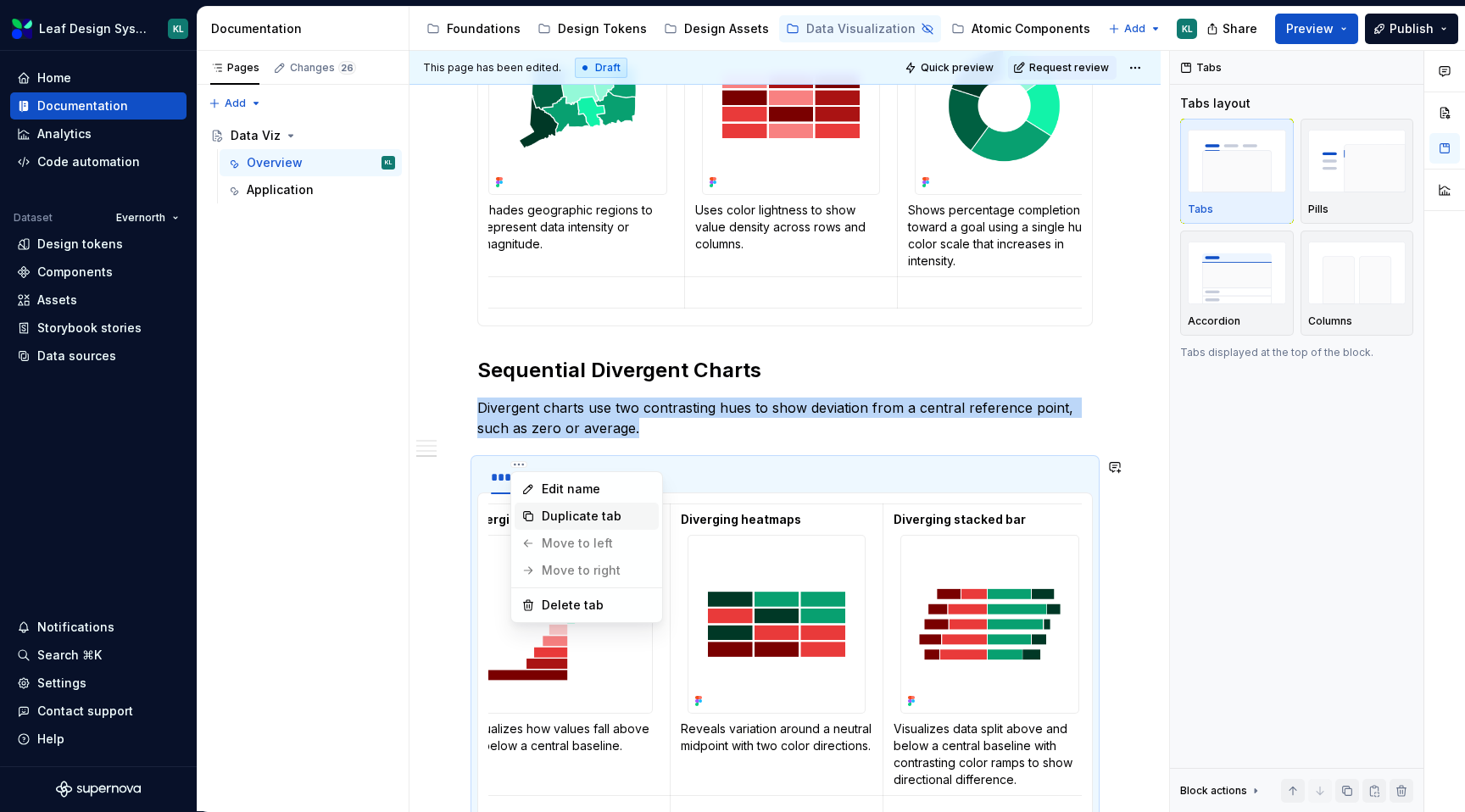
click at [600, 523] on div "Duplicate tab" at bounding box center [596, 516] width 110 height 17
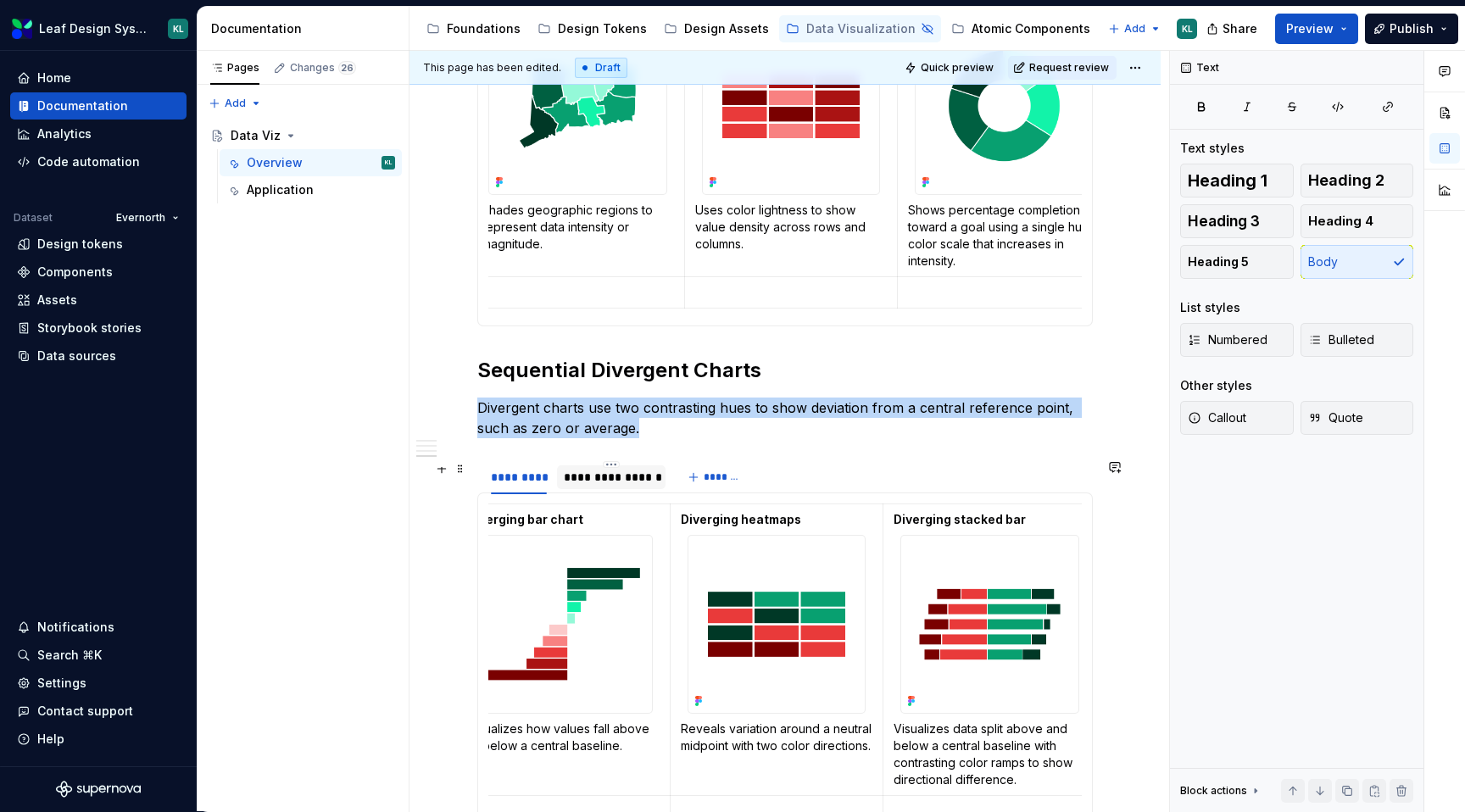
type textarea "*"
click at [608, 462] on html "Leaf Design System KL Home Documentation Analytics Code automation Dataset Ever…" at bounding box center [732, 406] width 1465 height 812
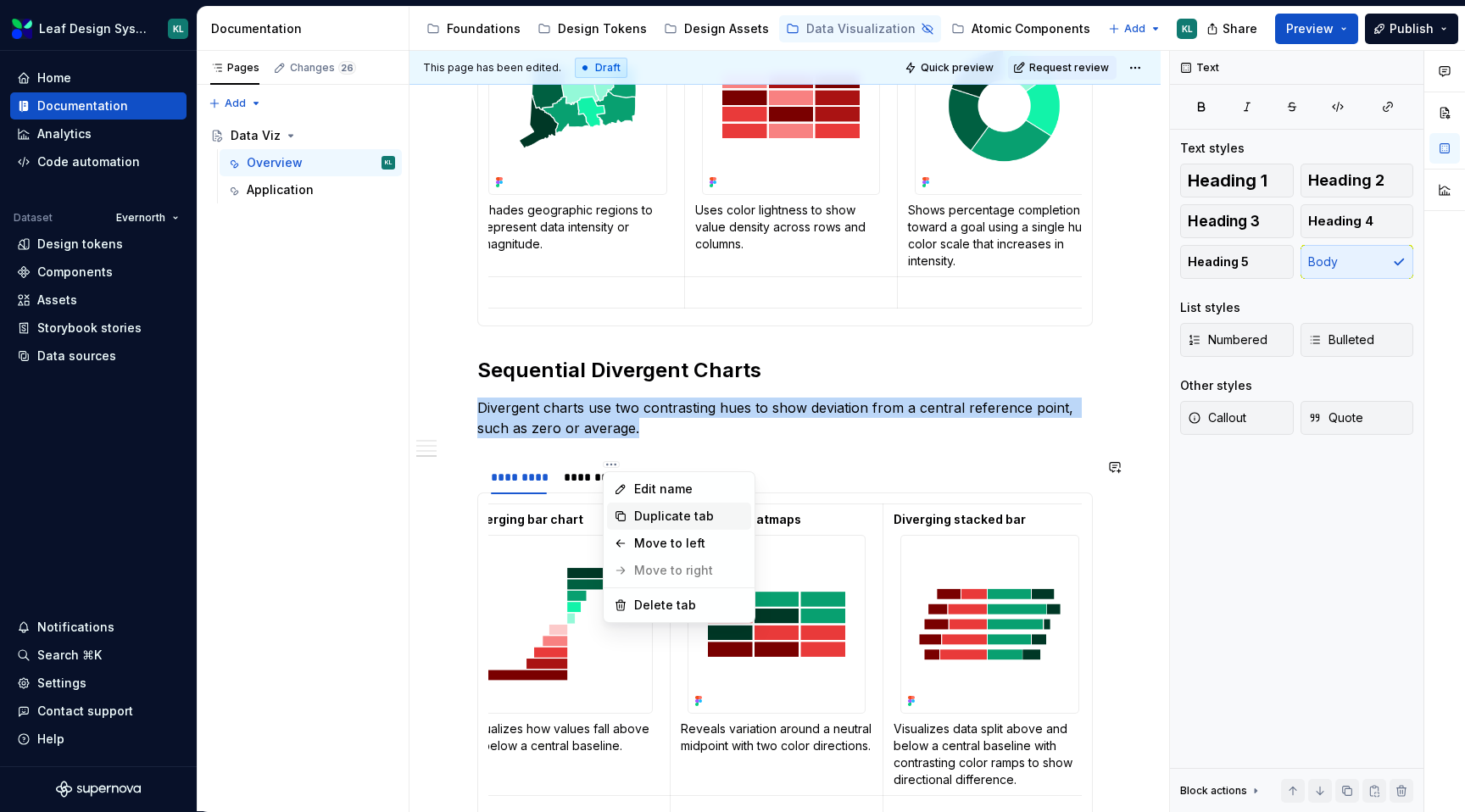
click at [699, 514] on div "Duplicate tab" at bounding box center [689, 516] width 110 height 17
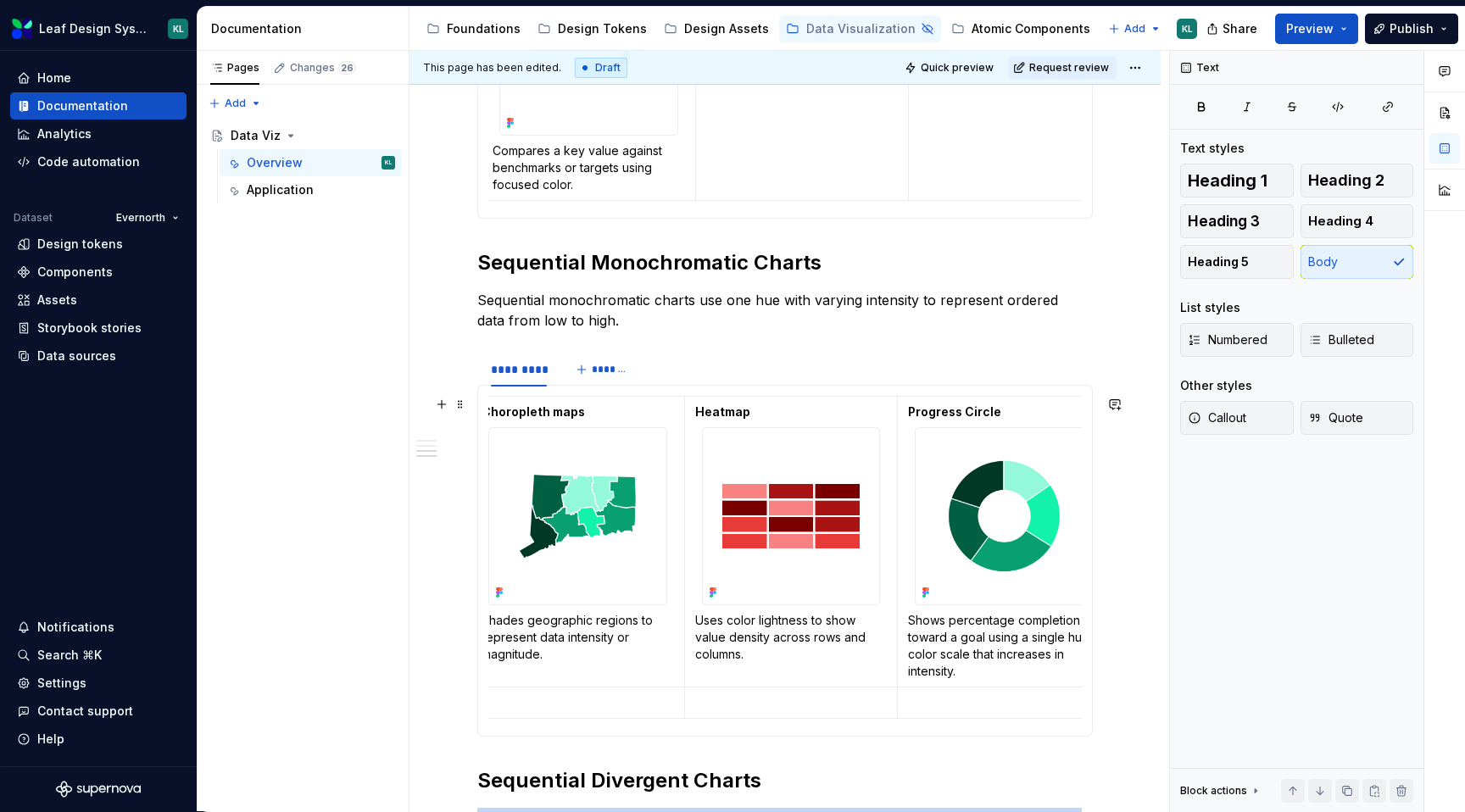
scroll to position [1542, 0]
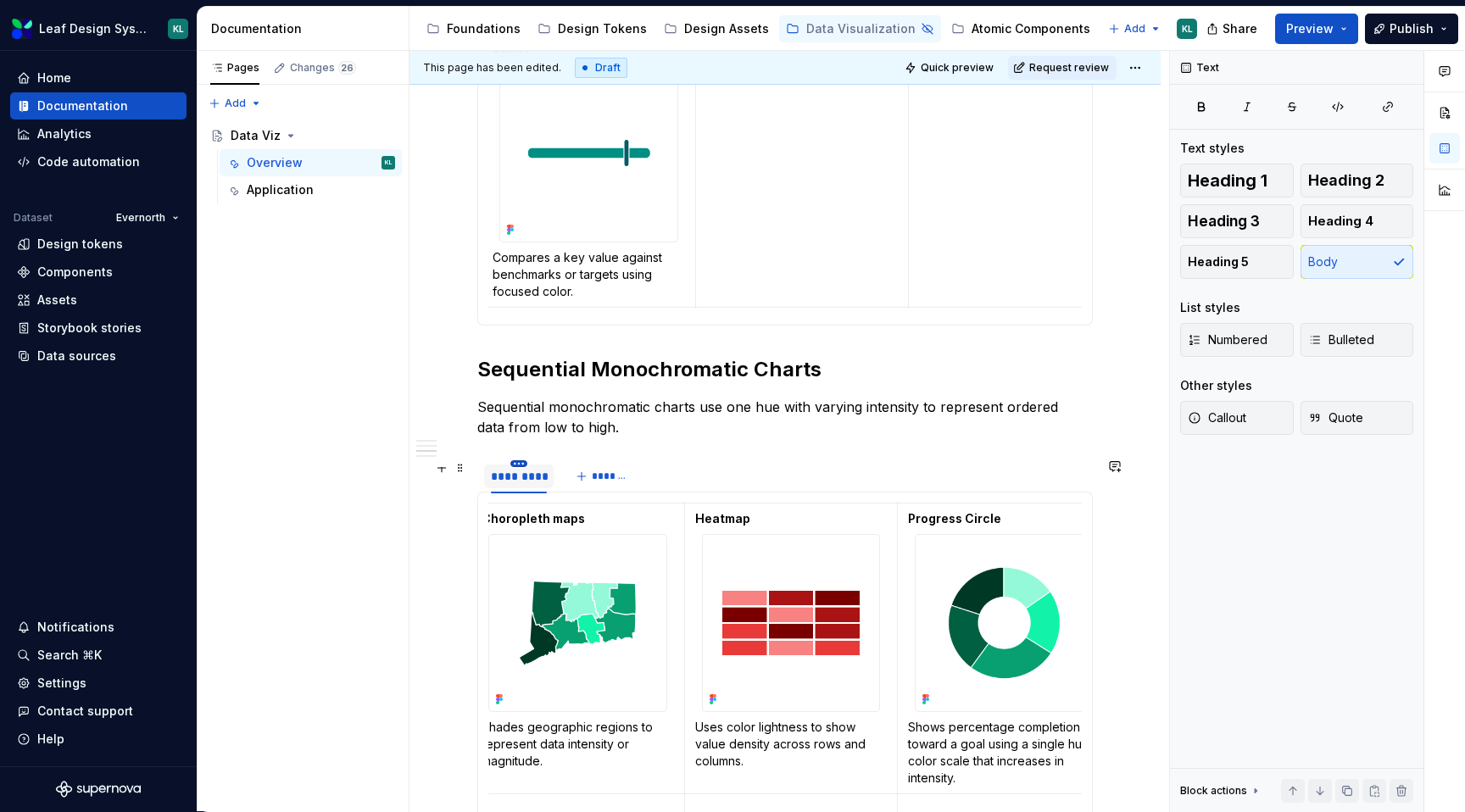
click at [522, 462] on html "Leaf Design System KL Home Documentation Analytics Code automation Dataset Ever…" at bounding box center [732, 406] width 1465 height 812
click at [566, 508] on div "Duplicate tab" at bounding box center [596, 514] width 110 height 17
click at [520, 461] on html "Leaf Design System KL Home Documentation Analytics Code automation Dataset Ever…" at bounding box center [732, 406] width 1465 height 812
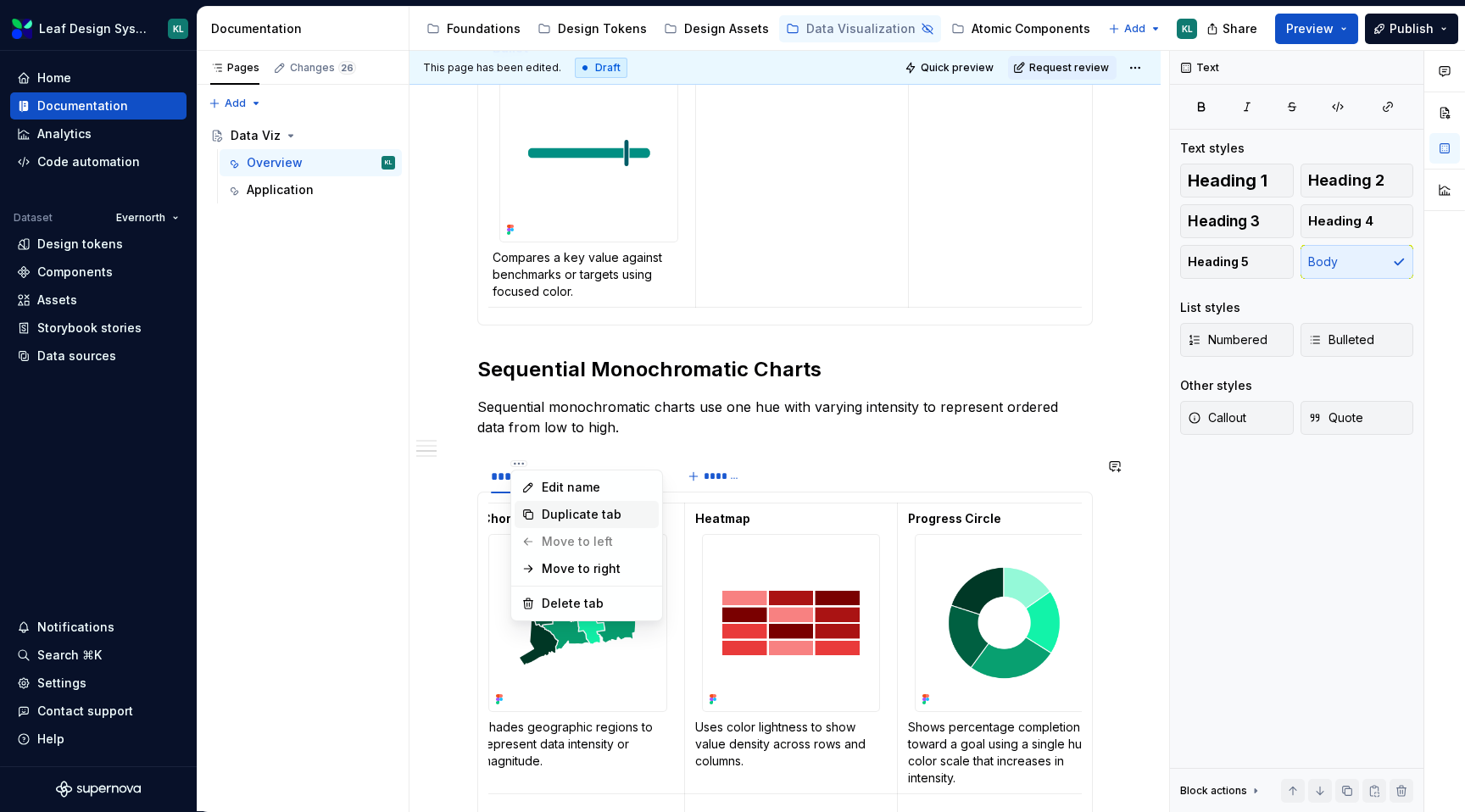
click at [588, 514] on div "Duplicate tab" at bounding box center [596, 514] width 110 height 17
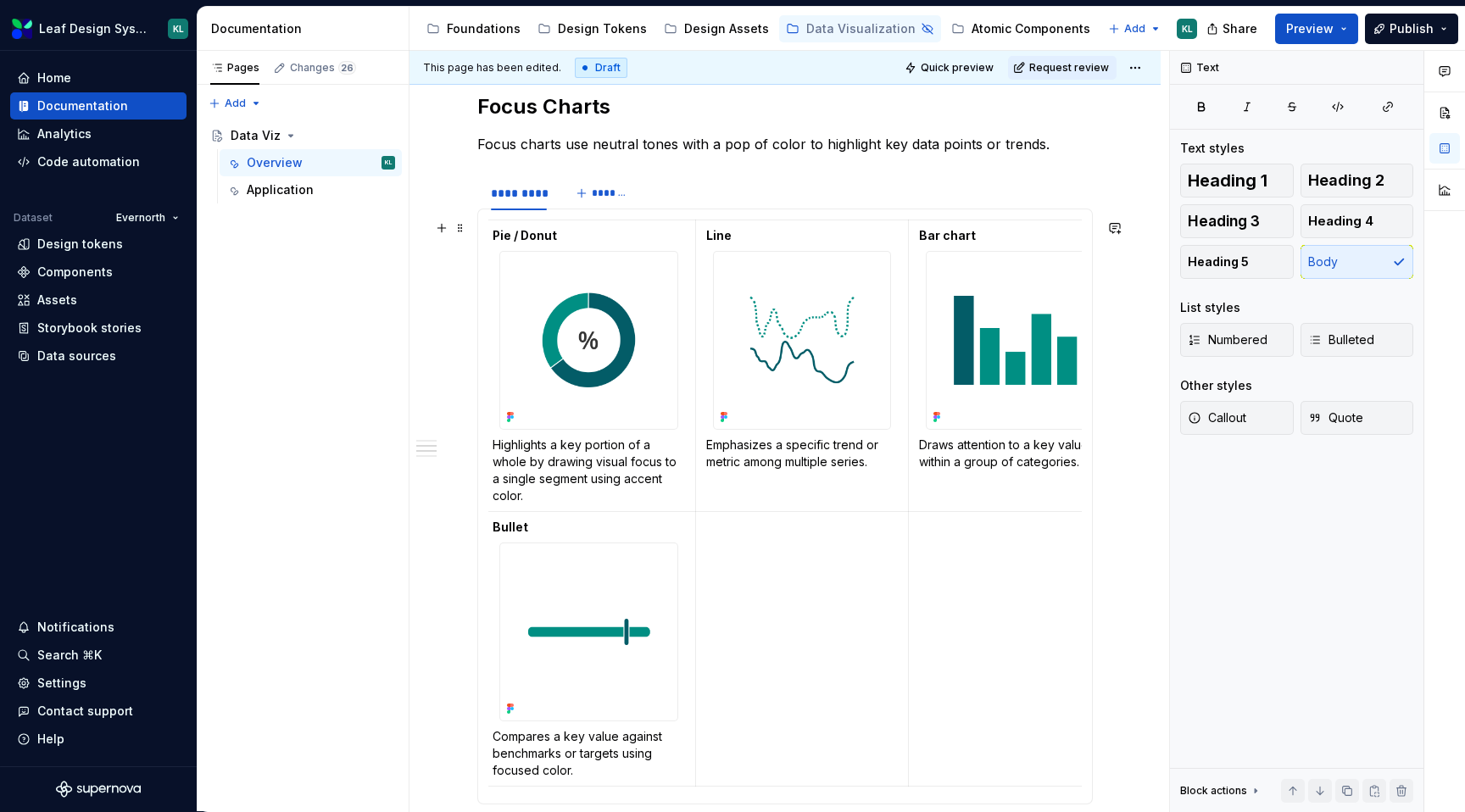
scroll to position [1044, 0]
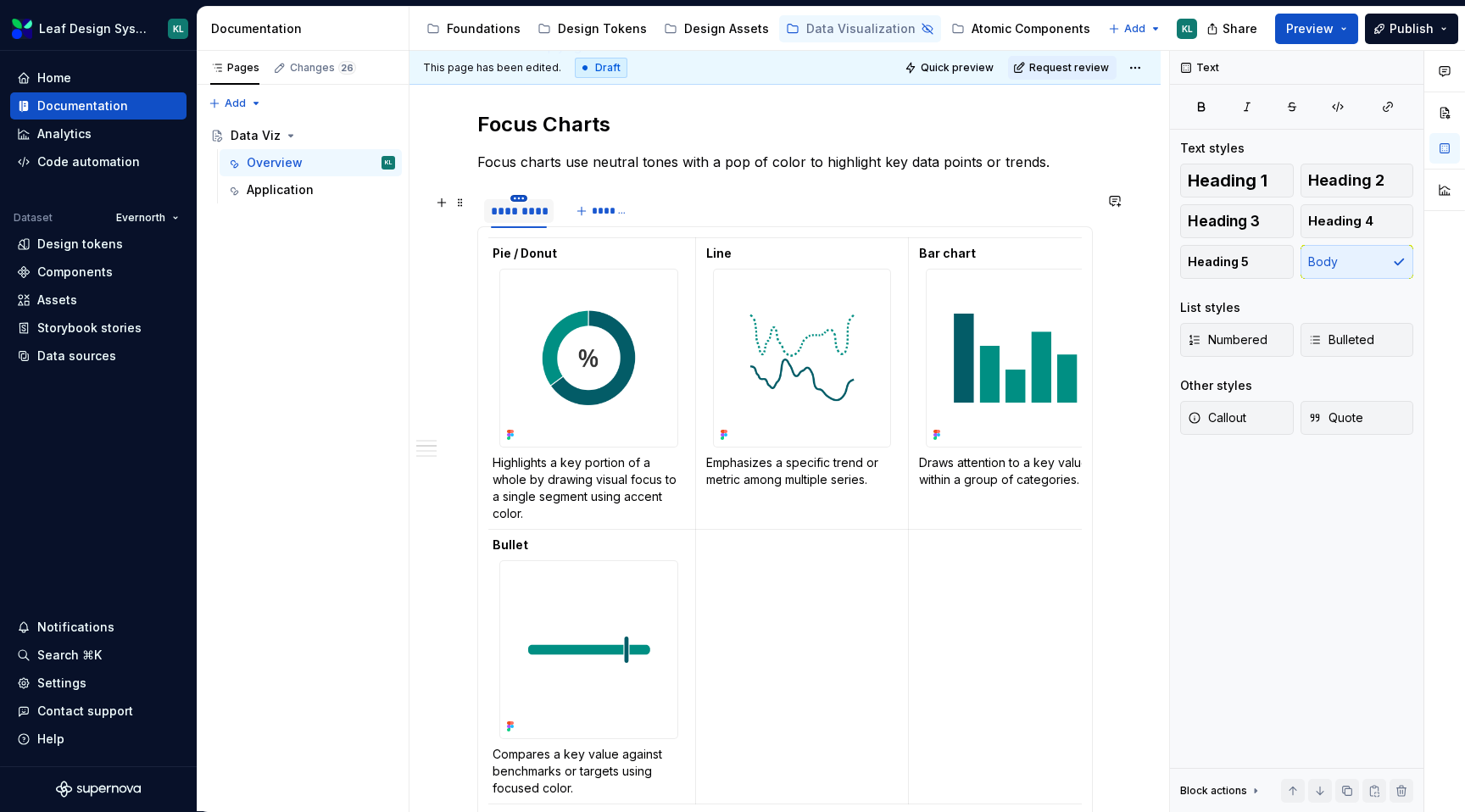
click at [520, 200] on html "Leaf Design System KL Home Documentation Analytics Code automation Dataset Ever…" at bounding box center [732, 406] width 1465 height 812
click at [590, 254] on div "Duplicate tab" at bounding box center [596, 250] width 110 height 17
click at [522, 194] on html "Leaf Design System KL Home Documentation Analytics Code automation Dataset Ever…" at bounding box center [732, 406] width 1465 height 812
click at [575, 243] on div "Duplicate tab" at bounding box center [596, 250] width 110 height 17
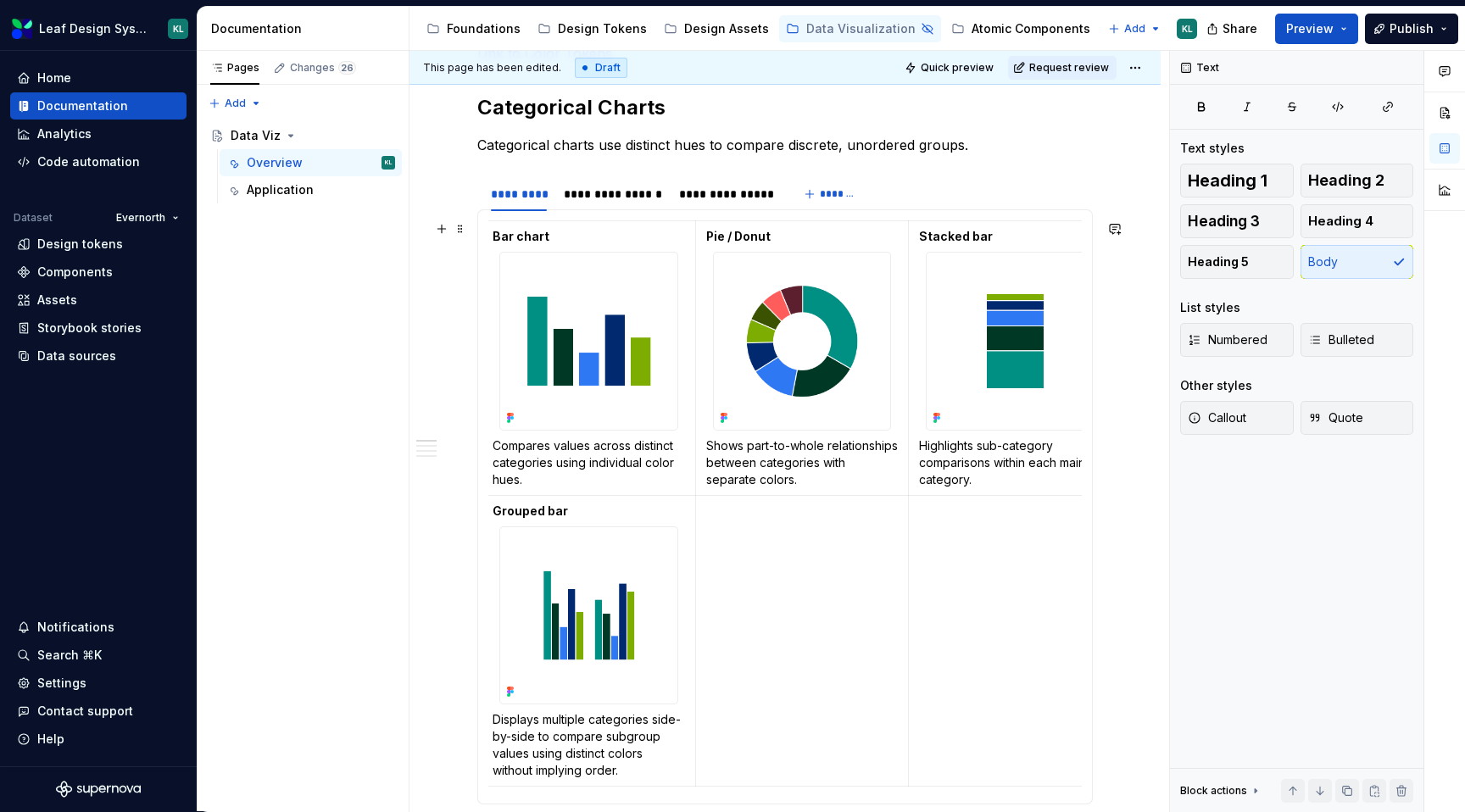
scroll to position [315, 0]
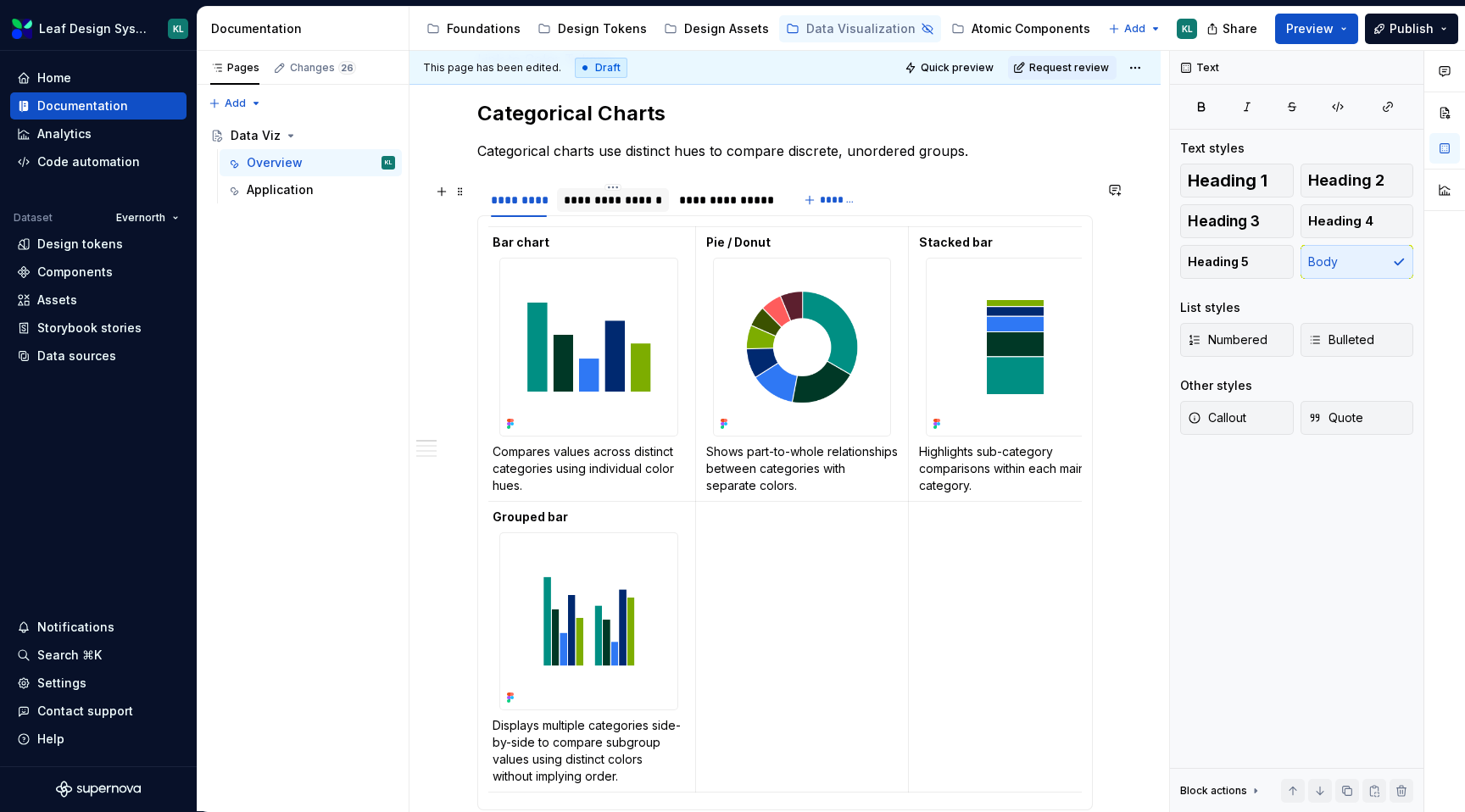
click at [602, 203] on div "**********" at bounding box center [613, 200] width 98 height 17
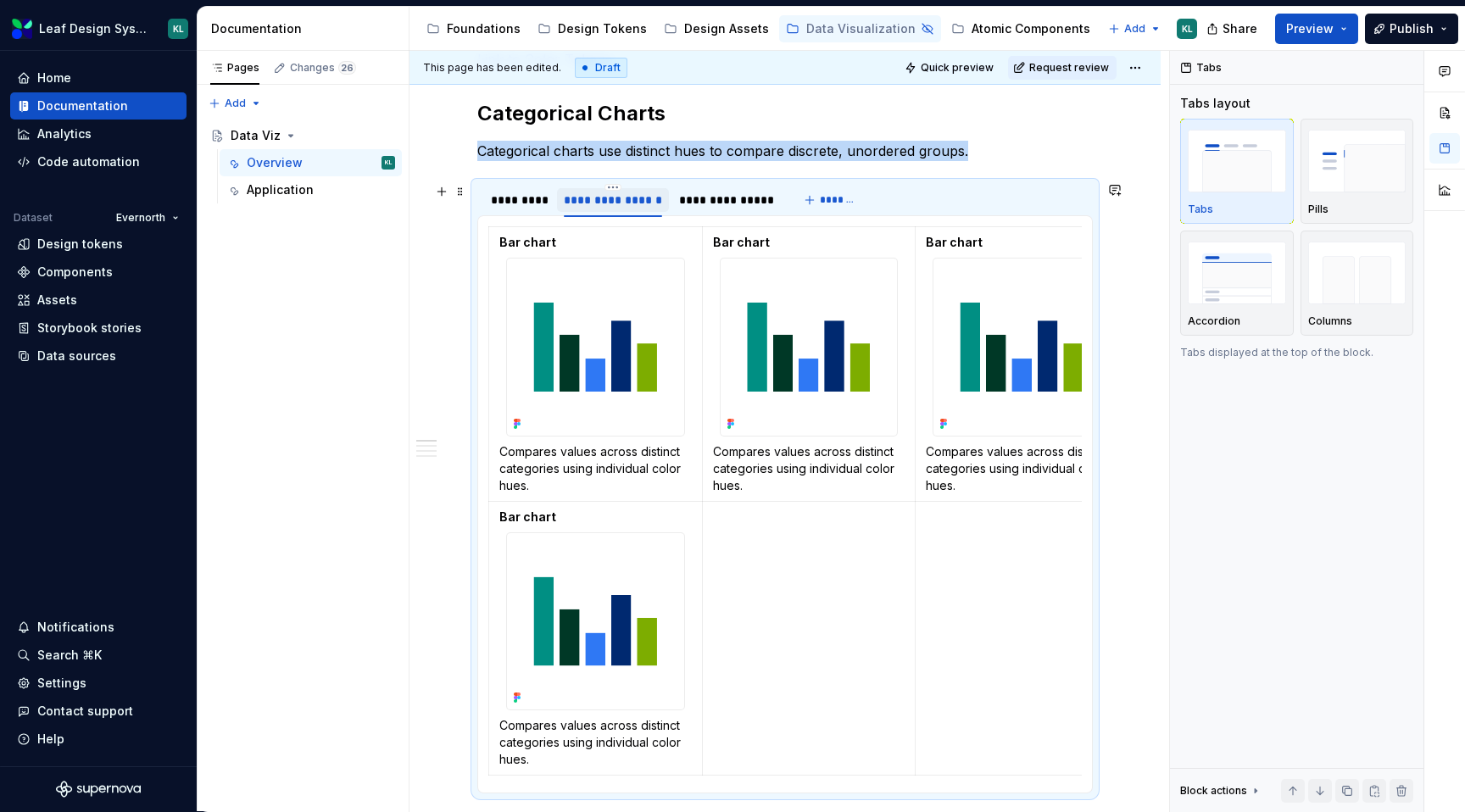
click at [605, 202] on div "**********" at bounding box center [613, 200] width 98 height 17
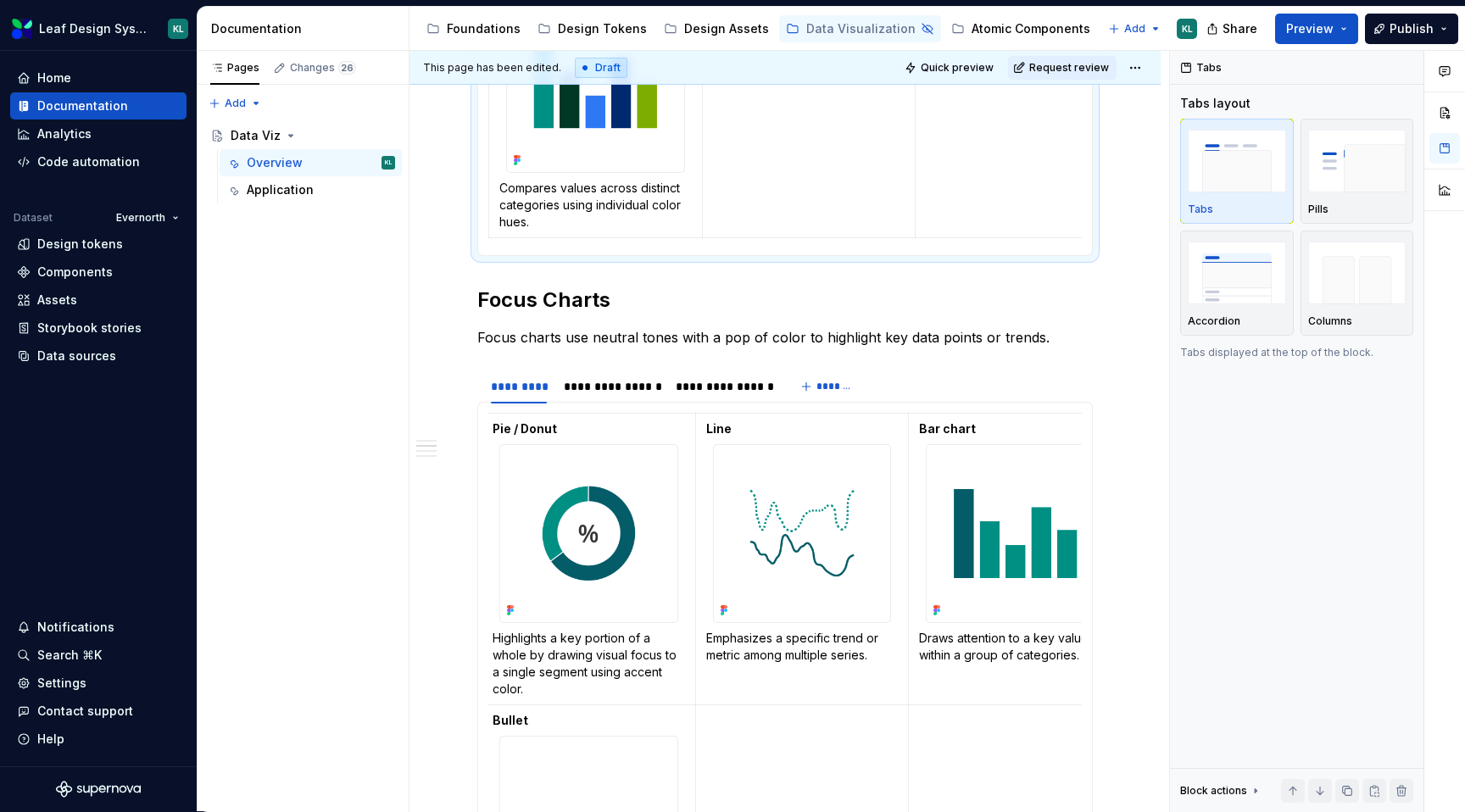
scroll to position [859, 0]
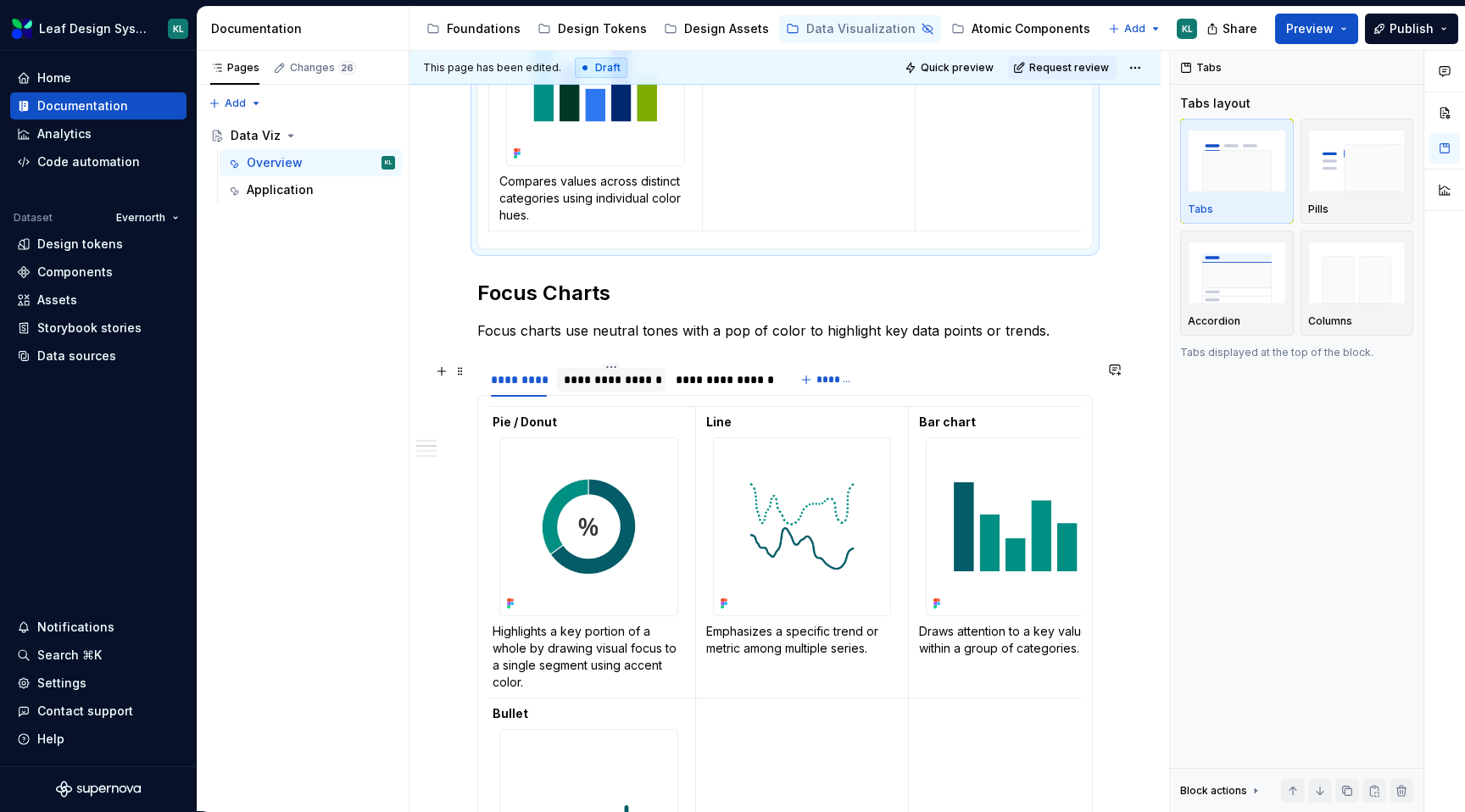
click at [592, 377] on div "**********" at bounding box center [612, 380] width 95 height 17
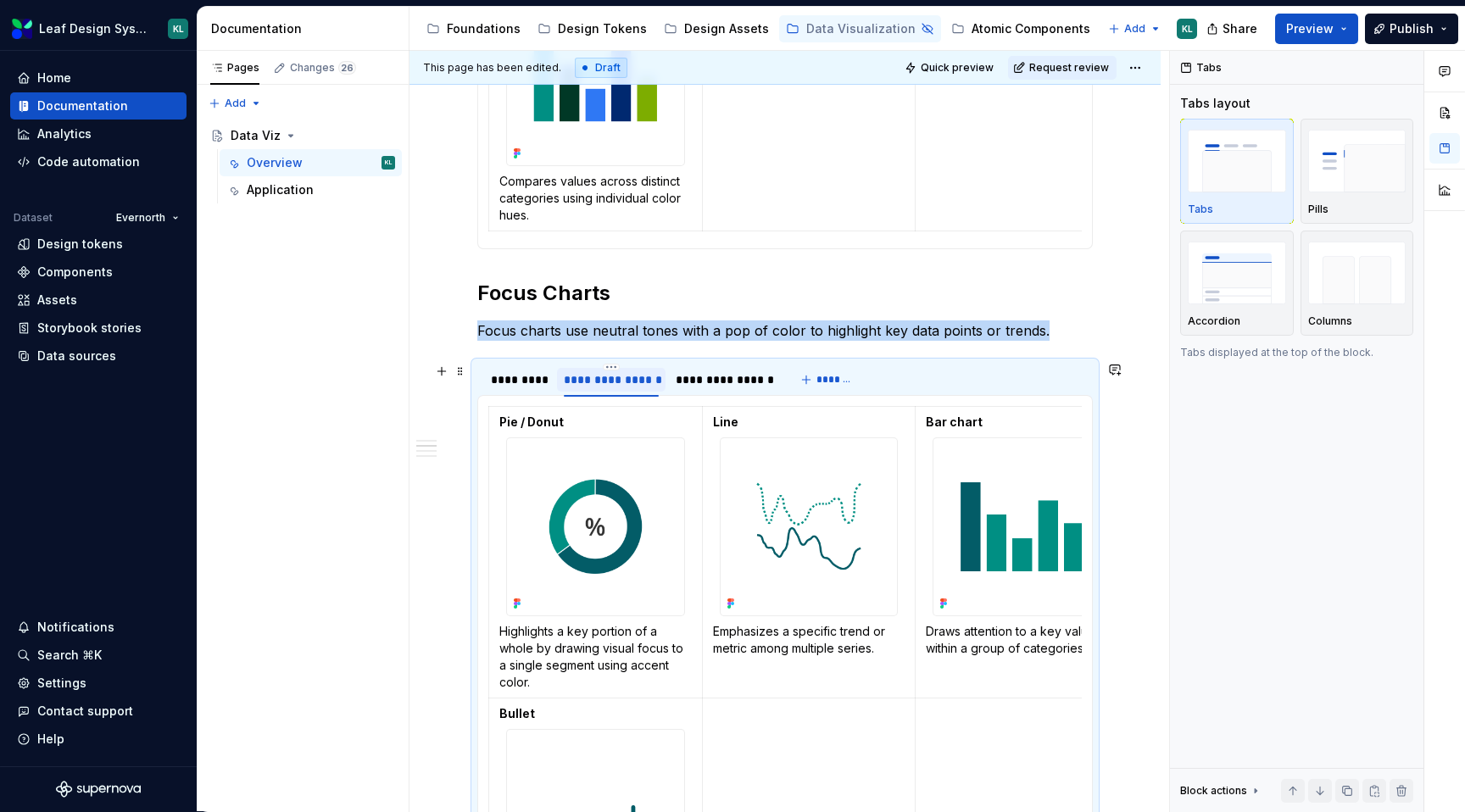
click at [592, 377] on div "**********" at bounding box center [612, 380] width 95 height 17
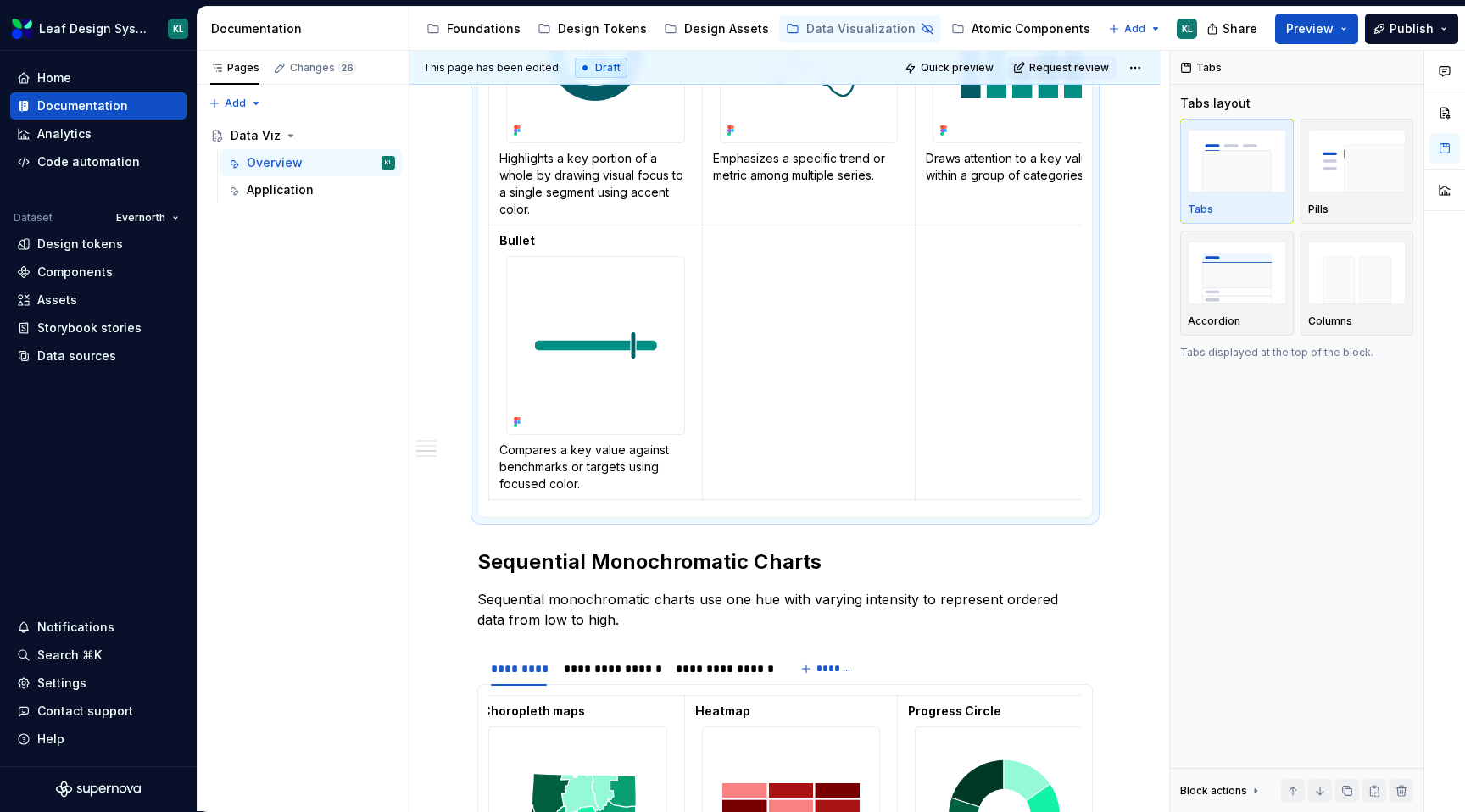
scroll to position [1385, 0]
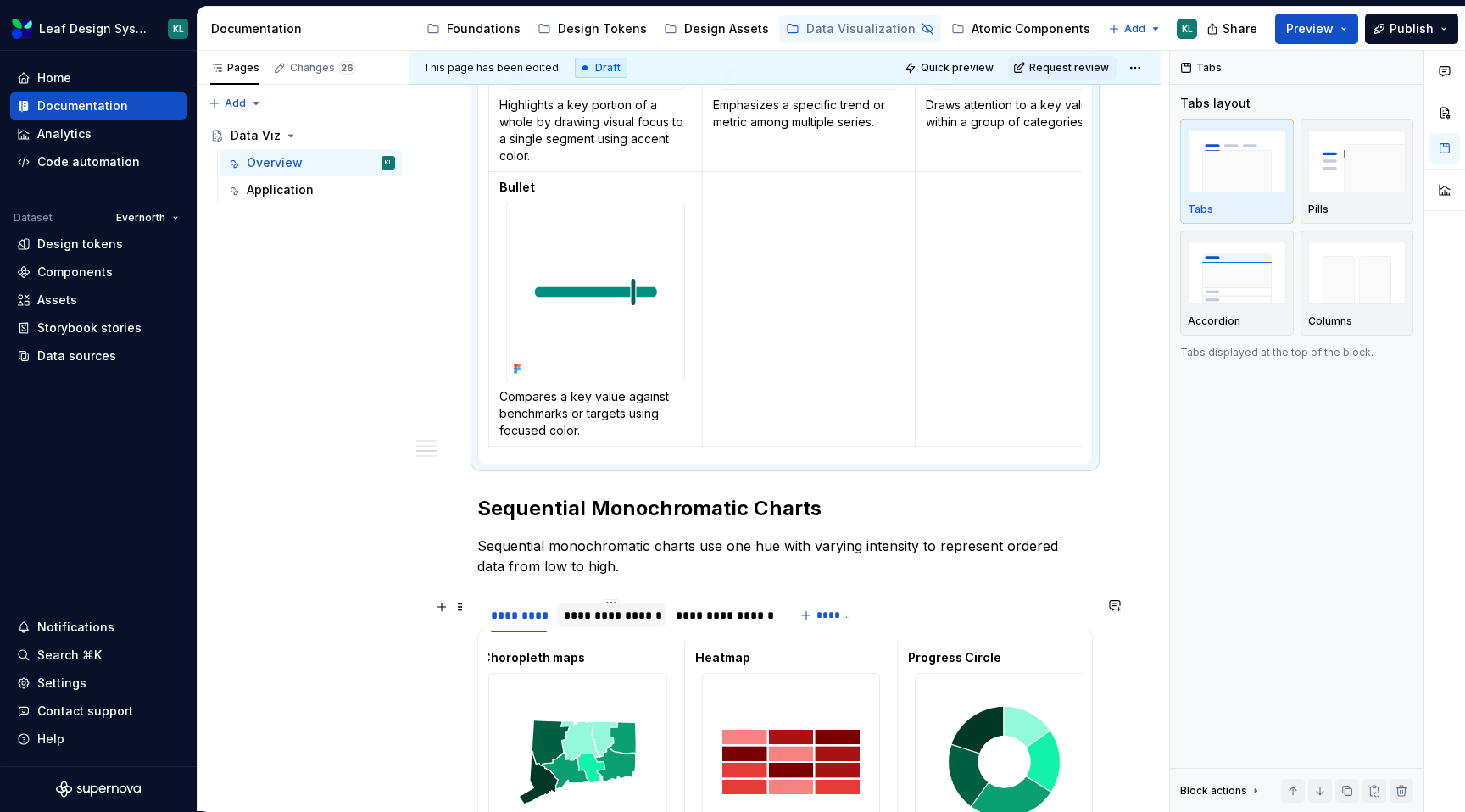
type input "**********"
click at [614, 612] on div "**********" at bounding box center [612, 615] width 95 height 17
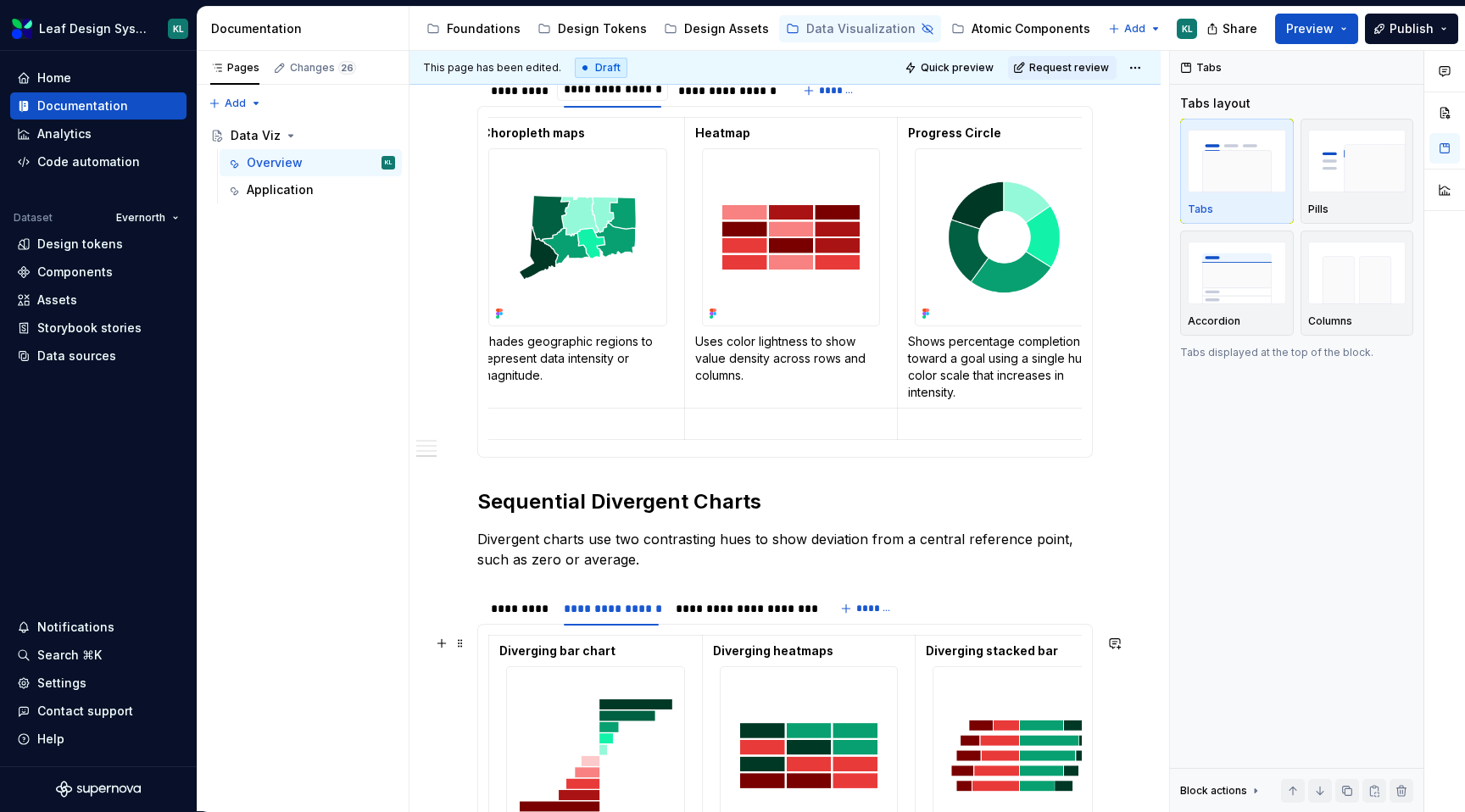
scroll to position [1927, 0]
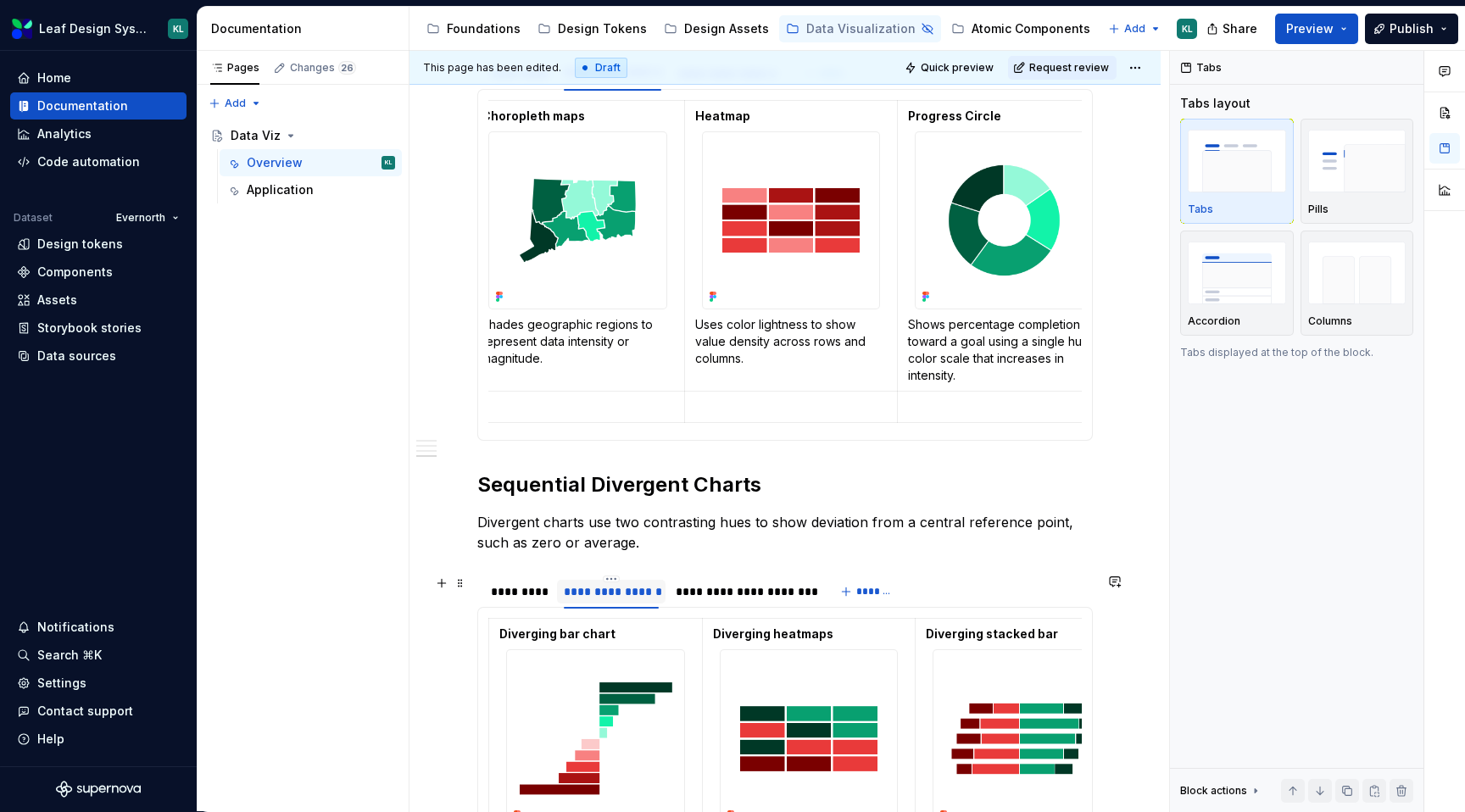
type input "**********"
click at [614, 596] on div "**********" at bounding box center [612, 592] width 95 height 17
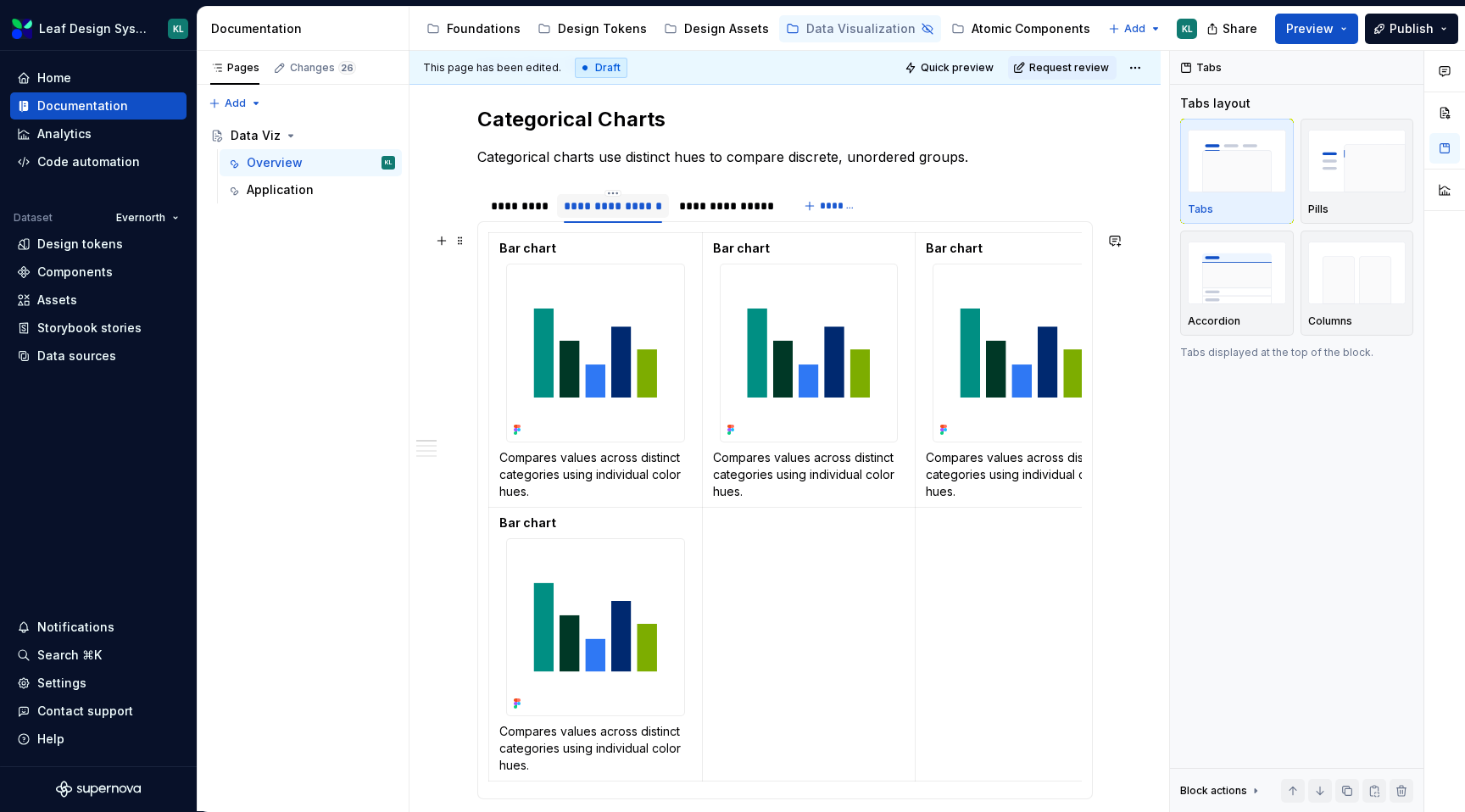
scroll to position [180, 0]
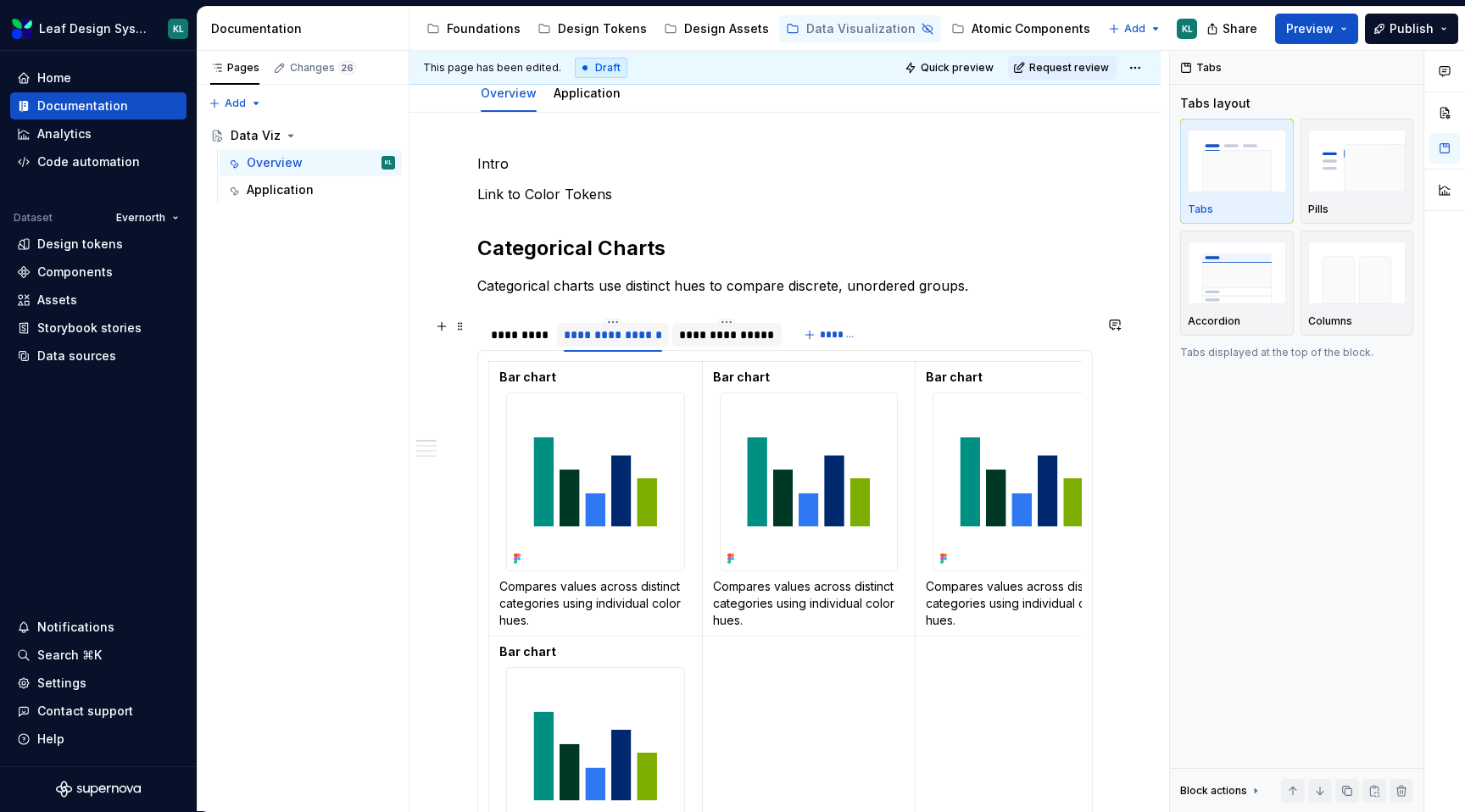
type input "**********"
click at [742, 332] on div "**********" at bounding box center [726, 335] width 95 height 17
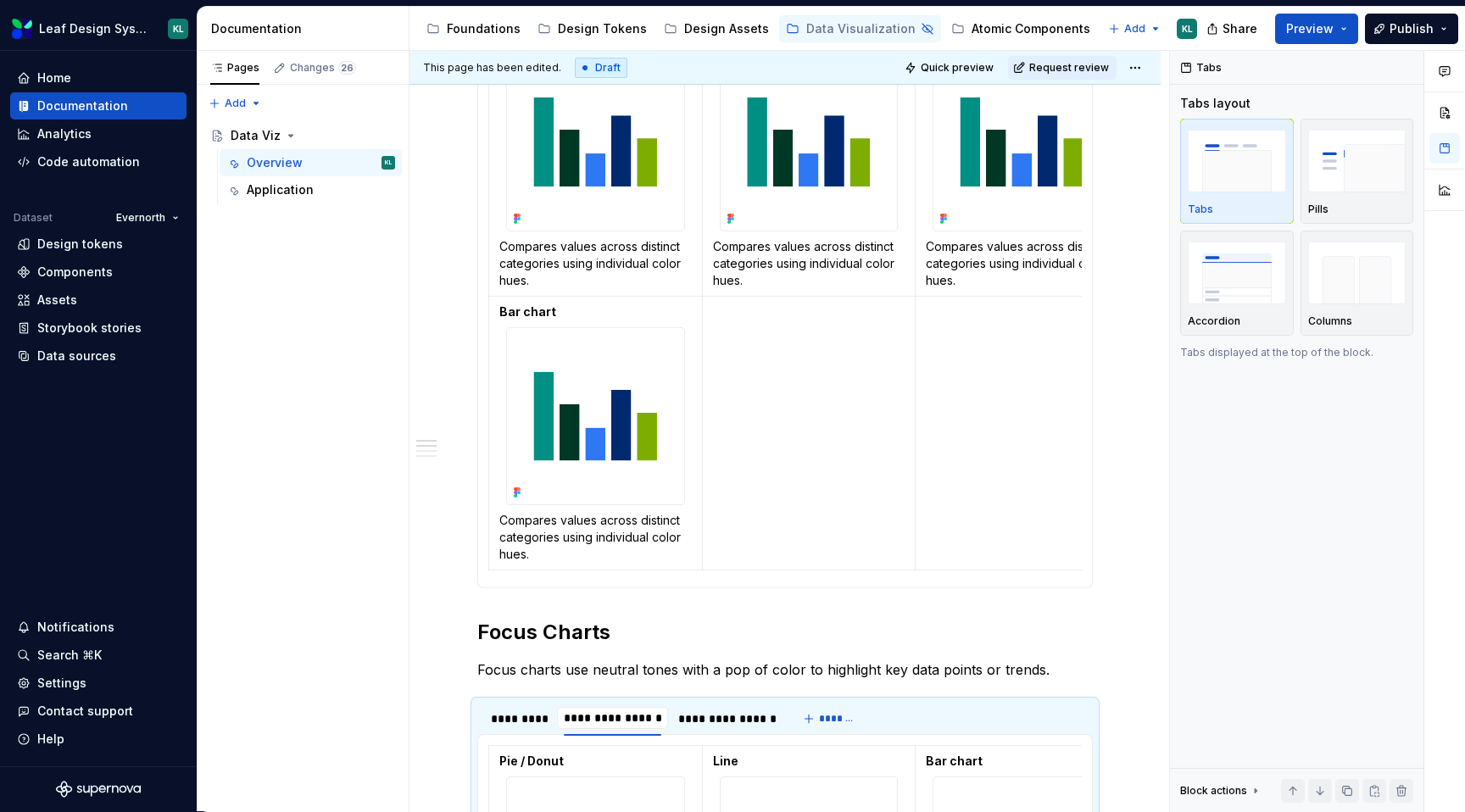
scroll to position [756, 0]
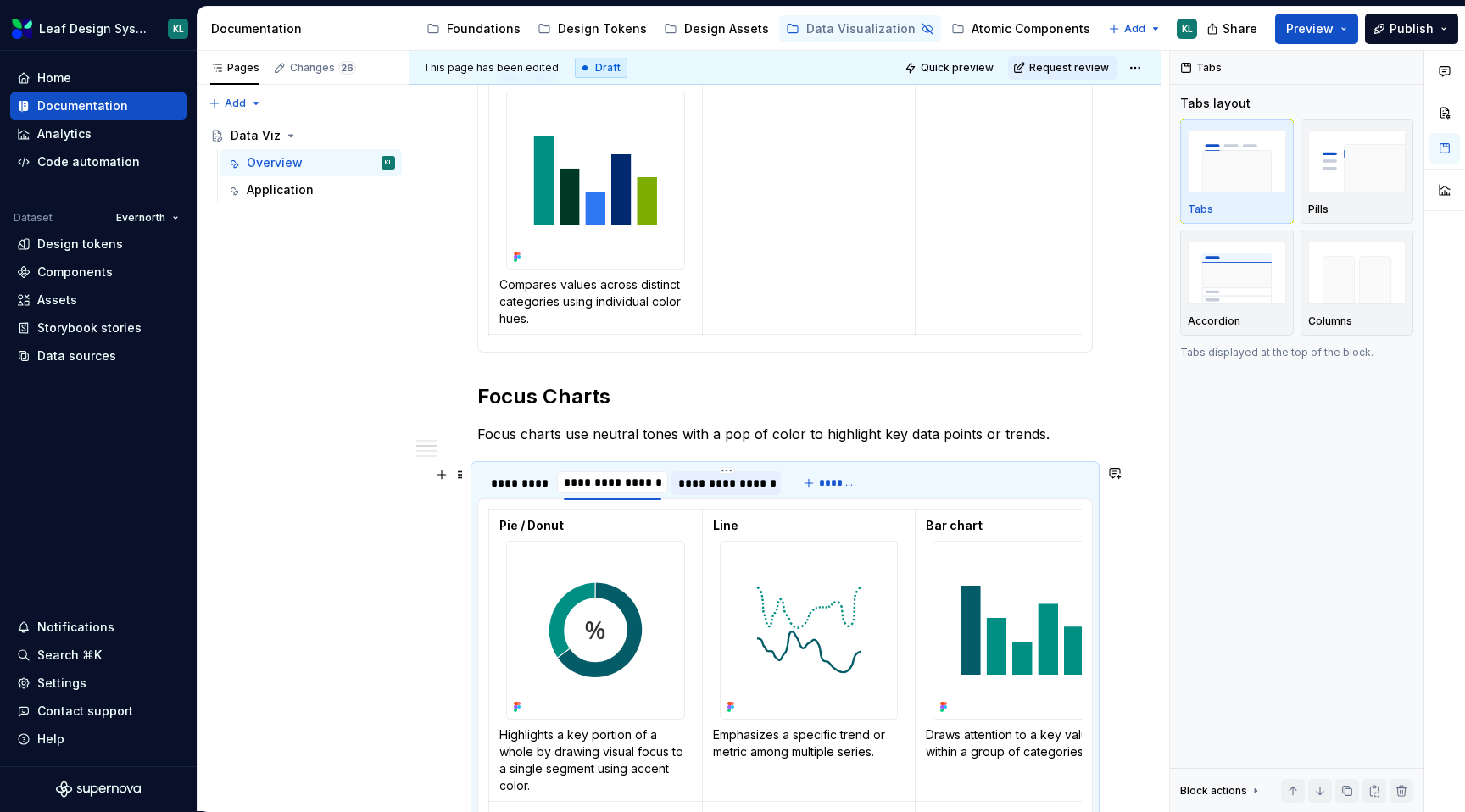
click at [713, 486] on div "**********" at bounding box center [726, 483] width 95 height 17
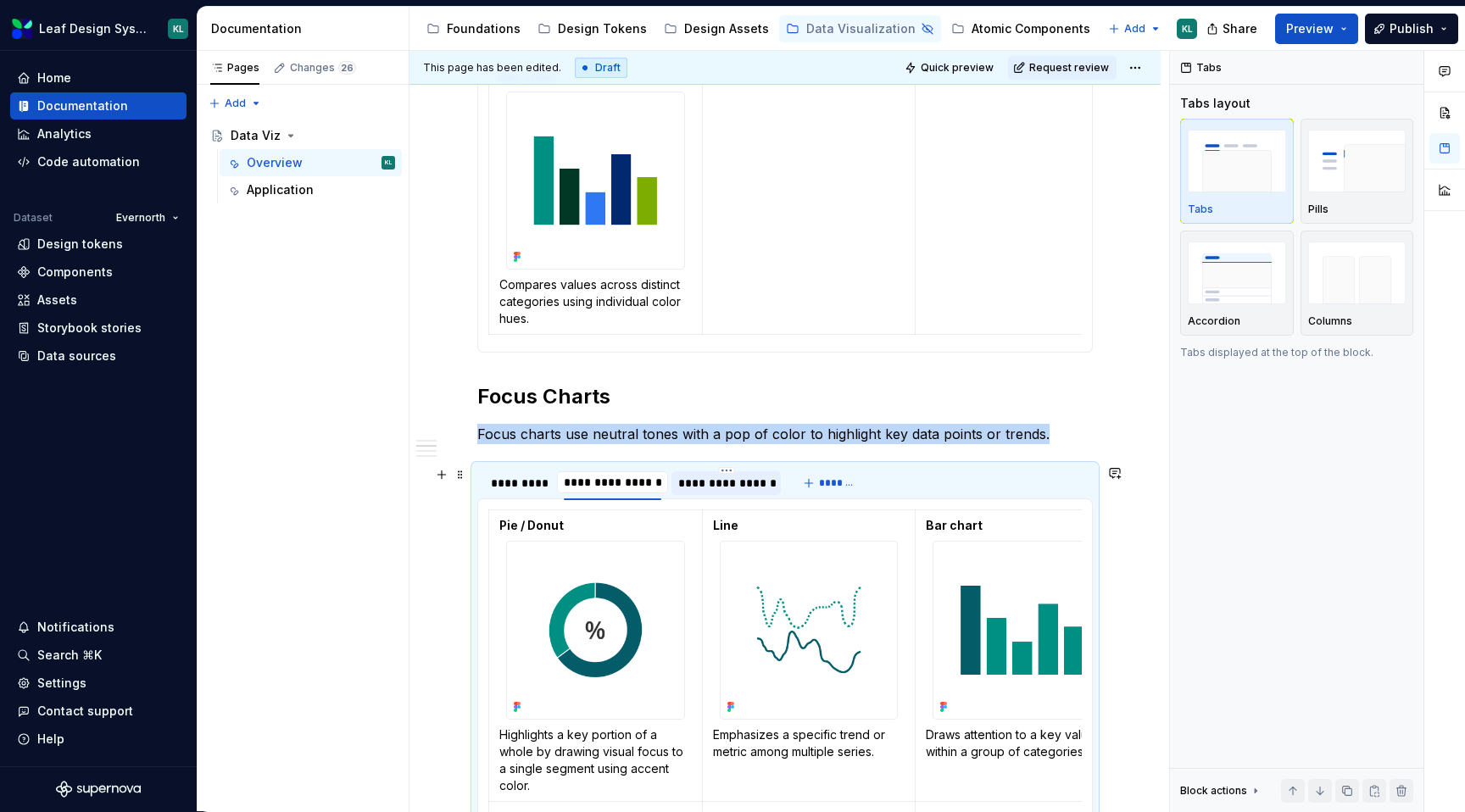
click at [713, 486] on div "**********" at bounding box center [726, 483] width 95 height 17
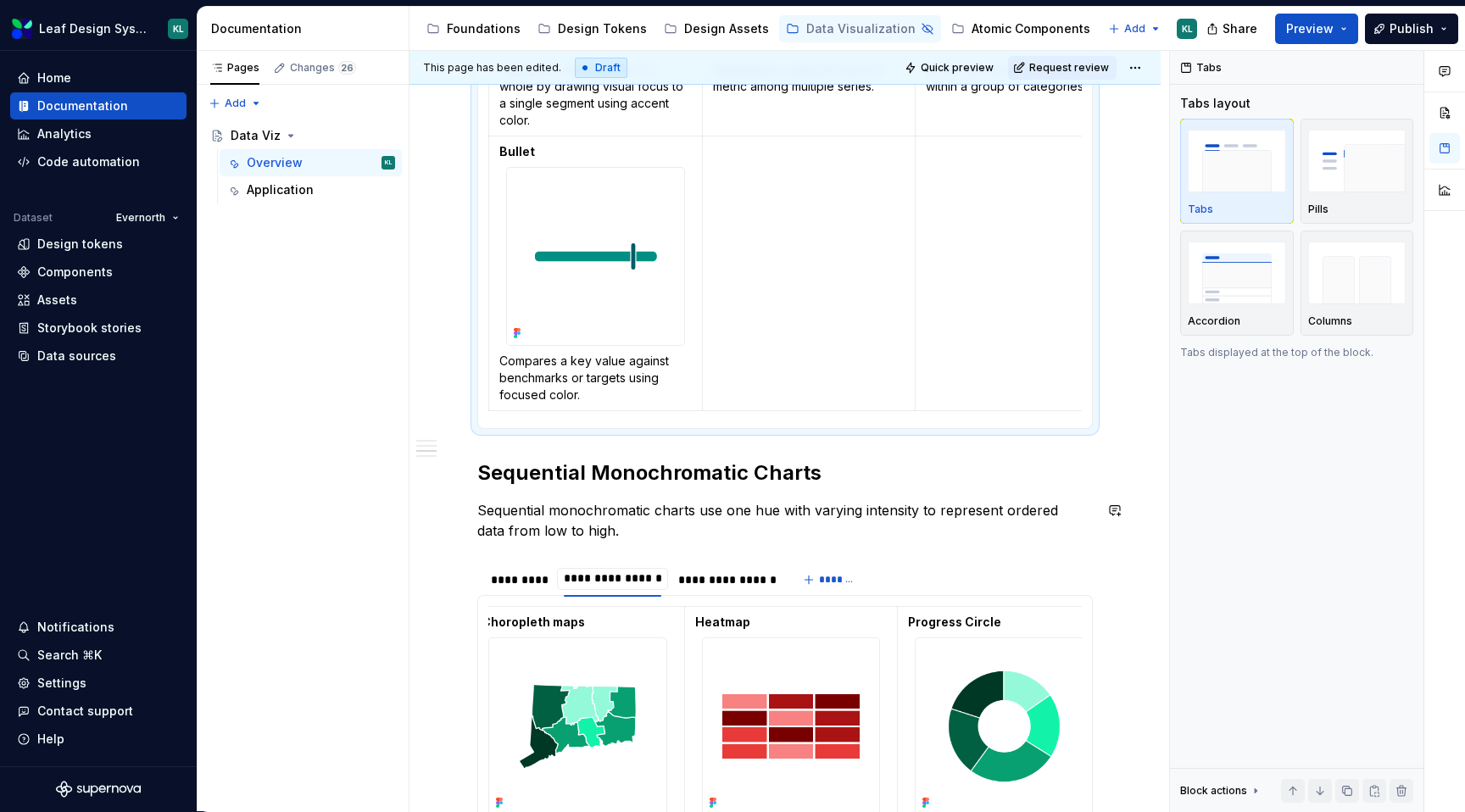
scroll to position [1457, 0]
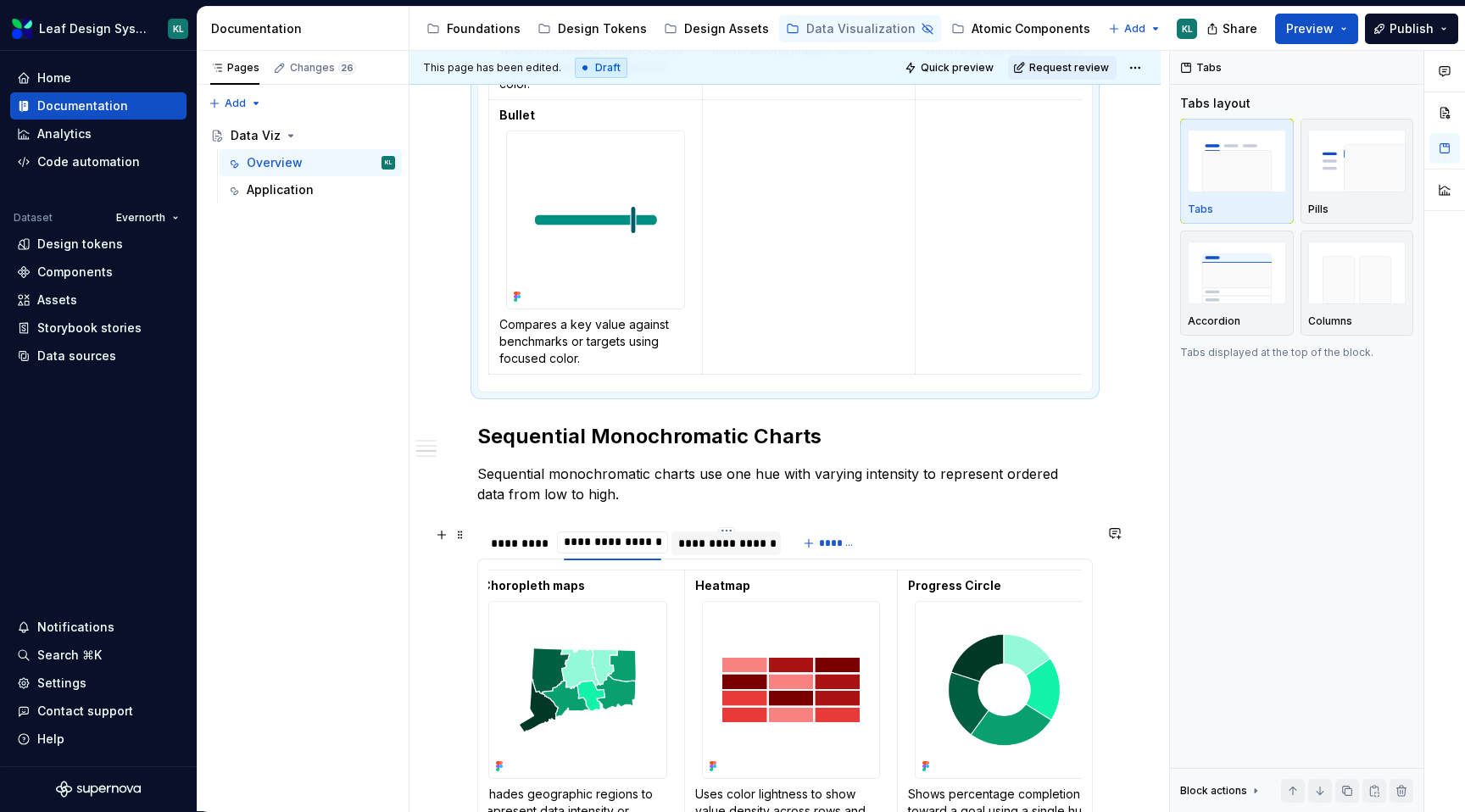
type input "**********"
click at [726, 547] on div "**********" at bounding box center [726, 543] width 95 height 17
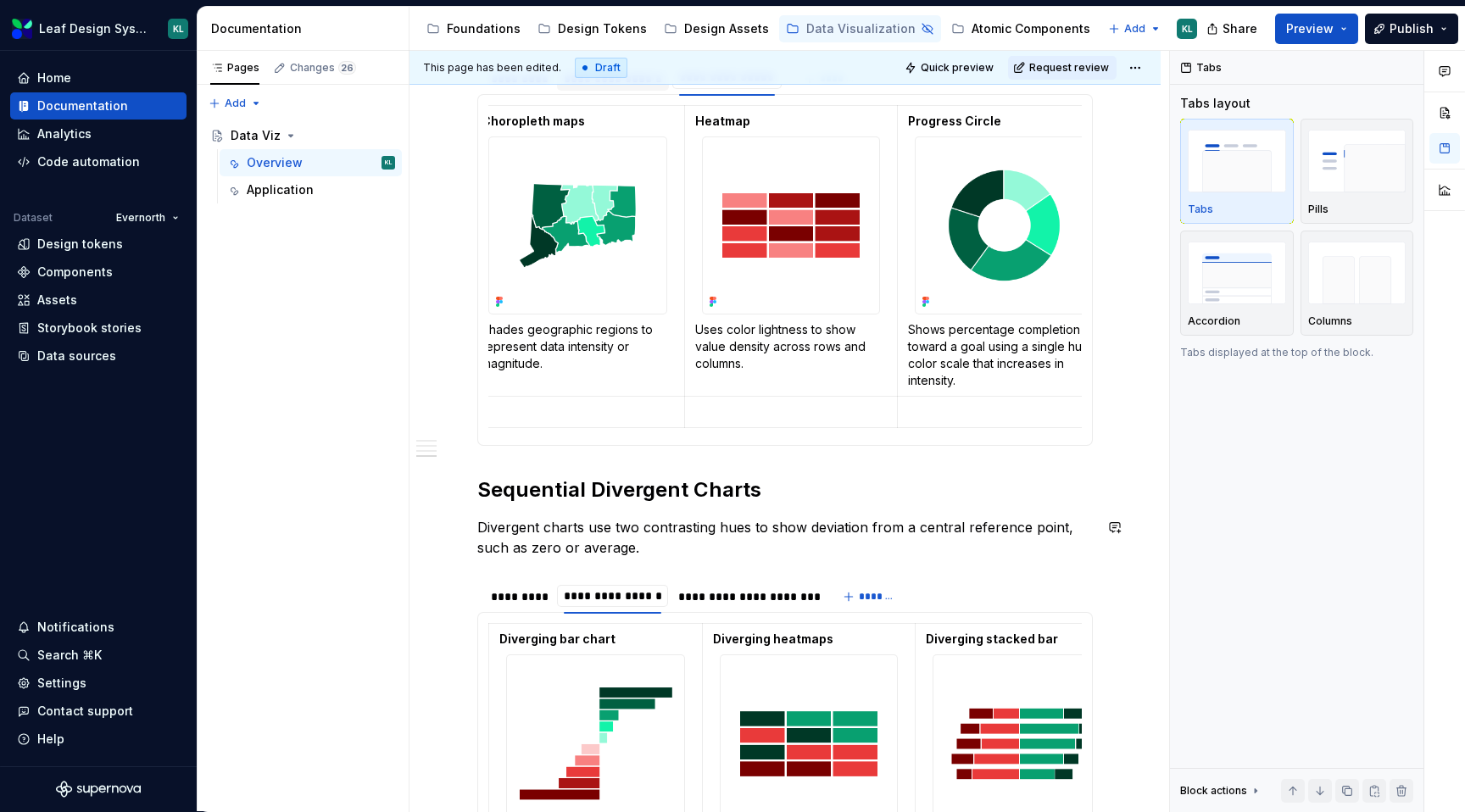
scroll to position [2023, 0]
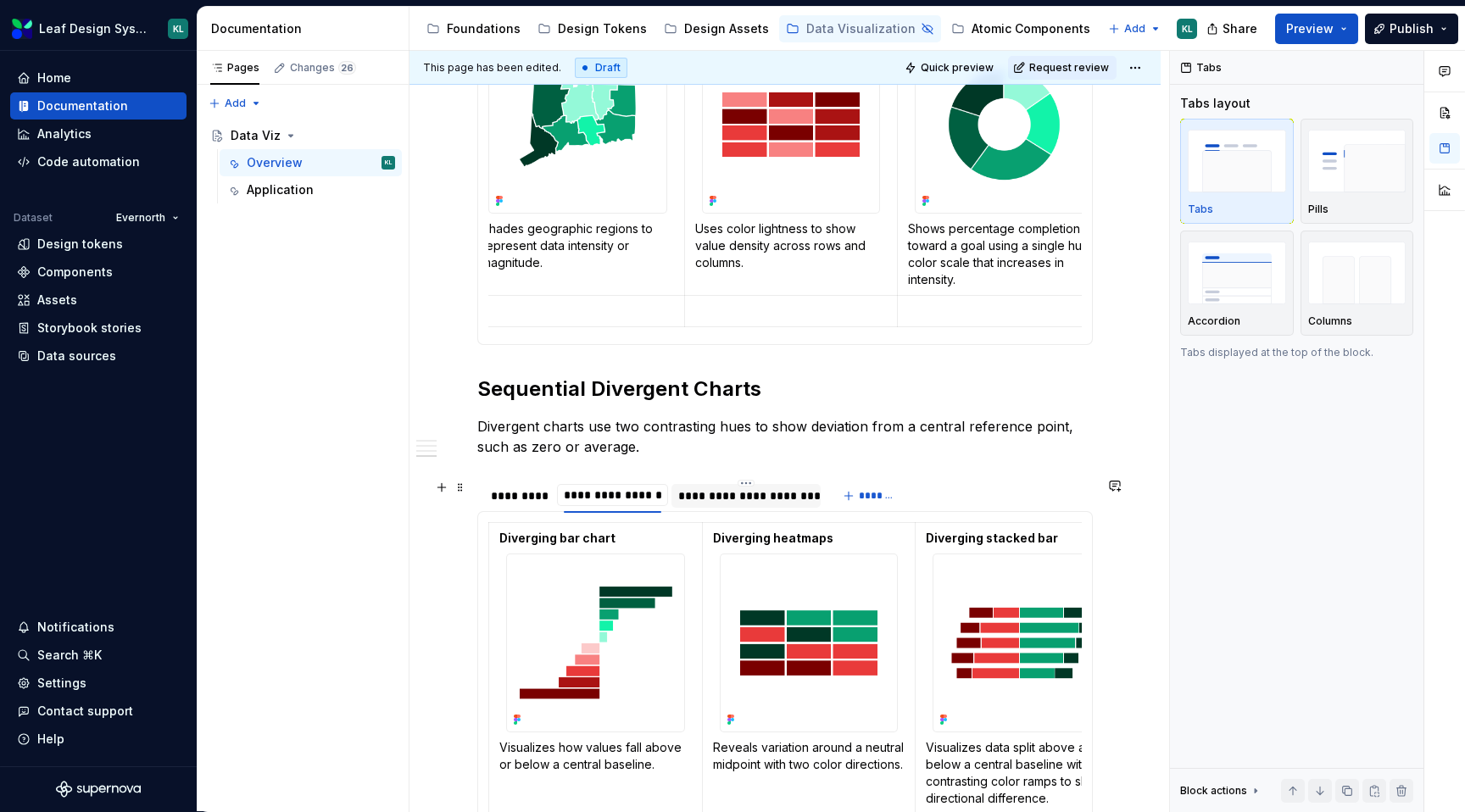
type input "**********"
click at [744, 500] on div "**********" at bounding box center [746, 496] width 135 height 17
type input "**********"
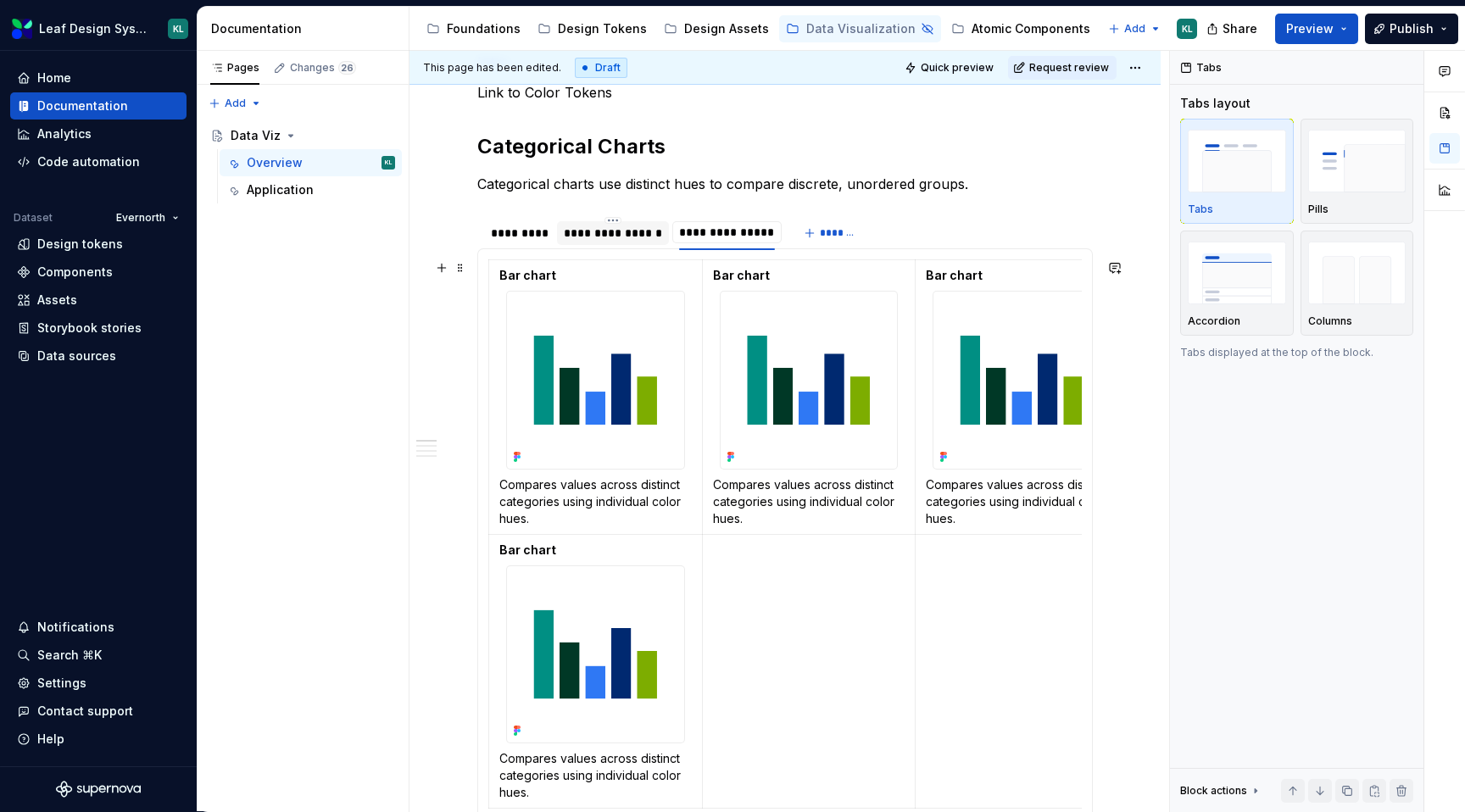
scroll to position [235, 0]
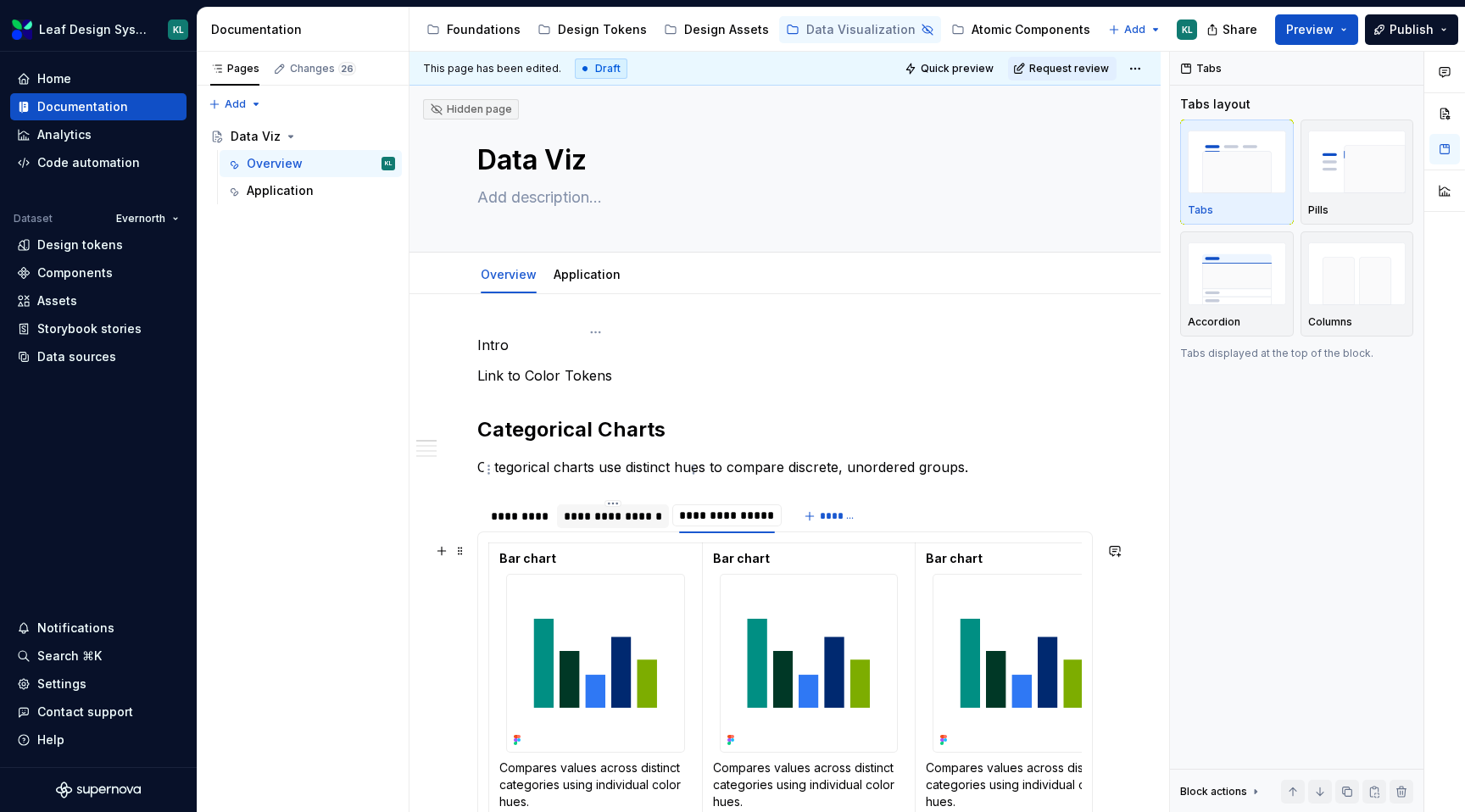
scroll to position [0, 18]
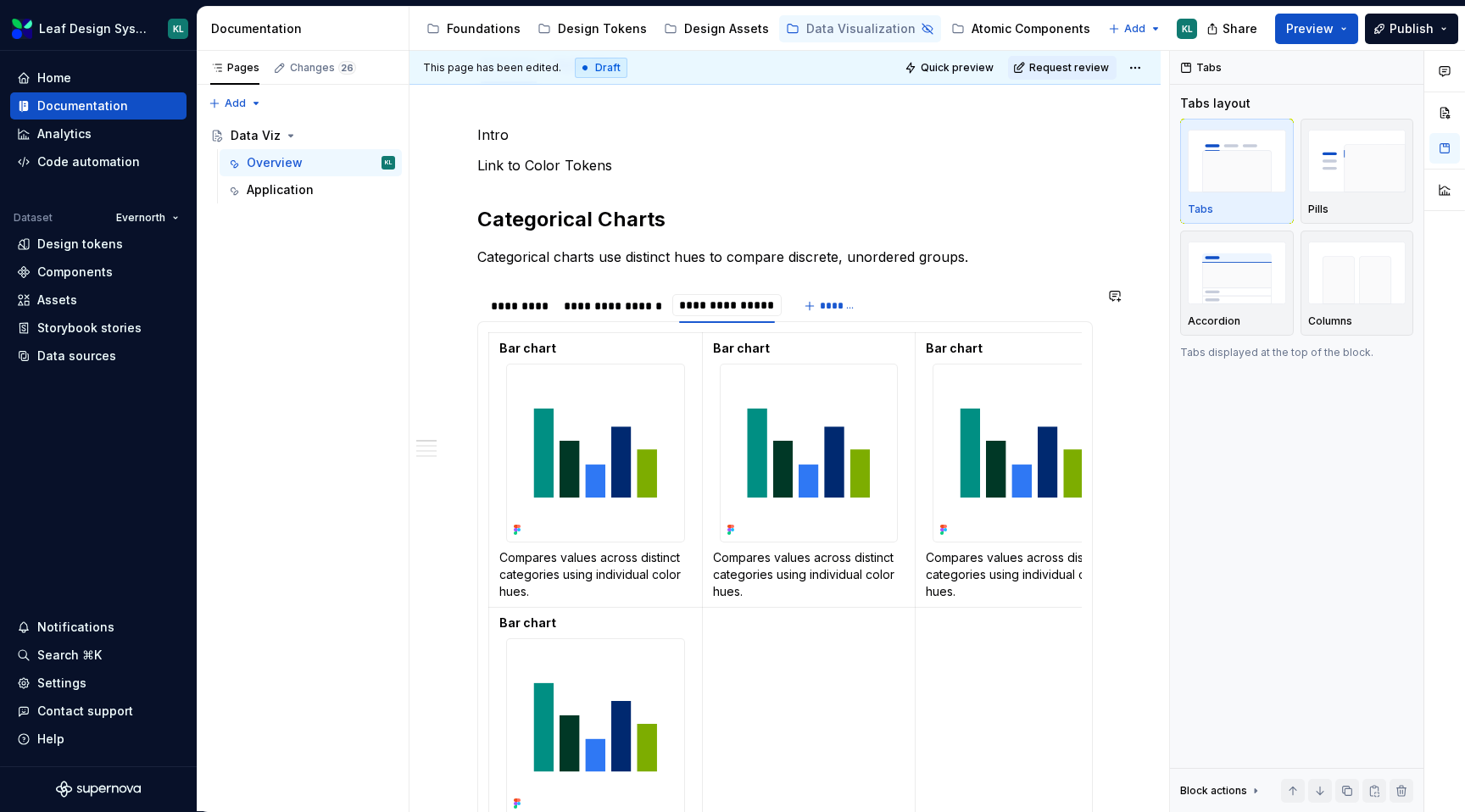
type input "**********"
click at [608, 287] on section "**********" at bounding box center [785, 593] width 615 height 612
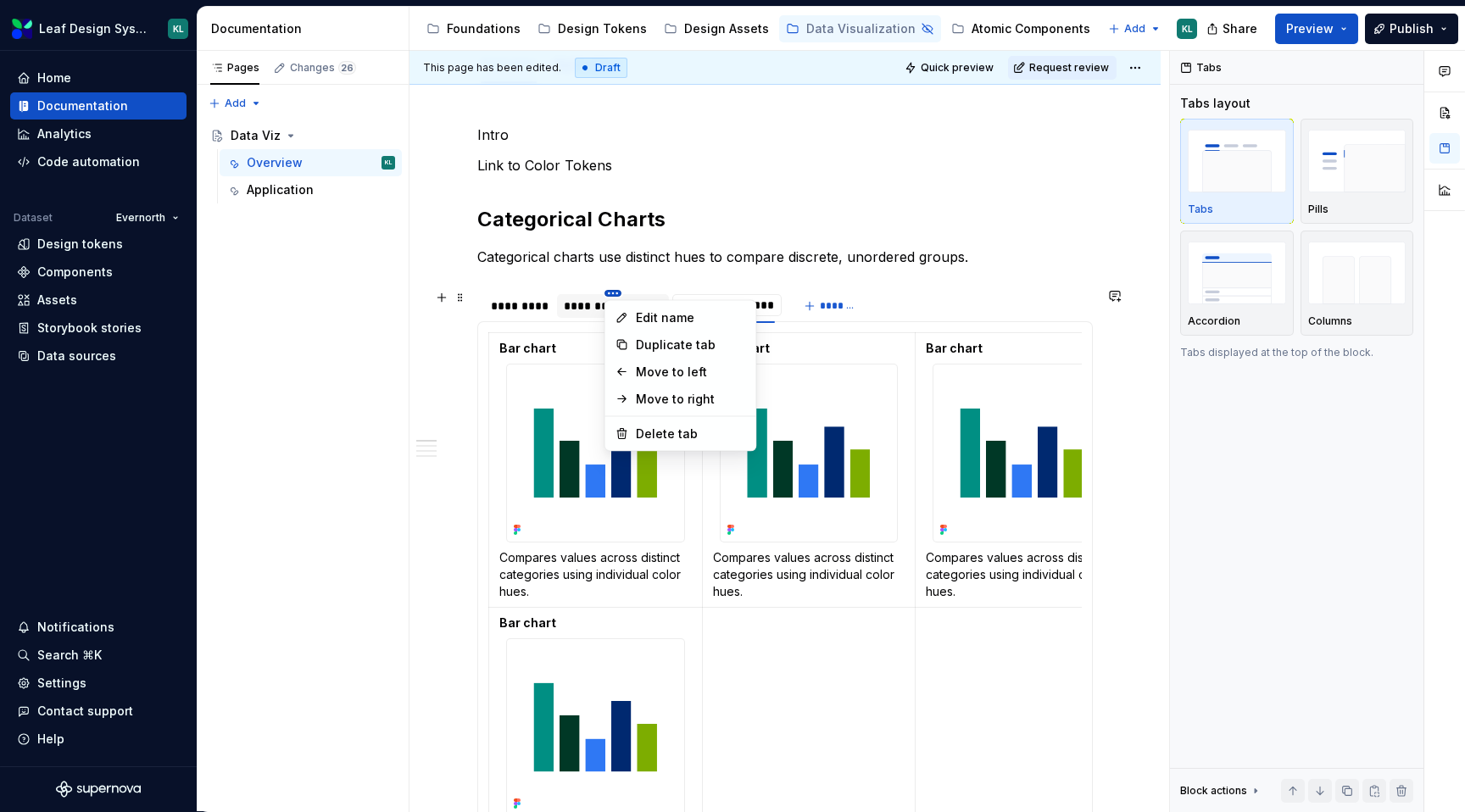
click at [608, 291] on html "Leaf Design System KL Home Documentation Analytics Code automation Dataset Ever…" at bounding box center [732, 406] width 1465 height 812
click at [679, 429] on div "Delete tab" at bounding box center [691, 434] width 110 height 17
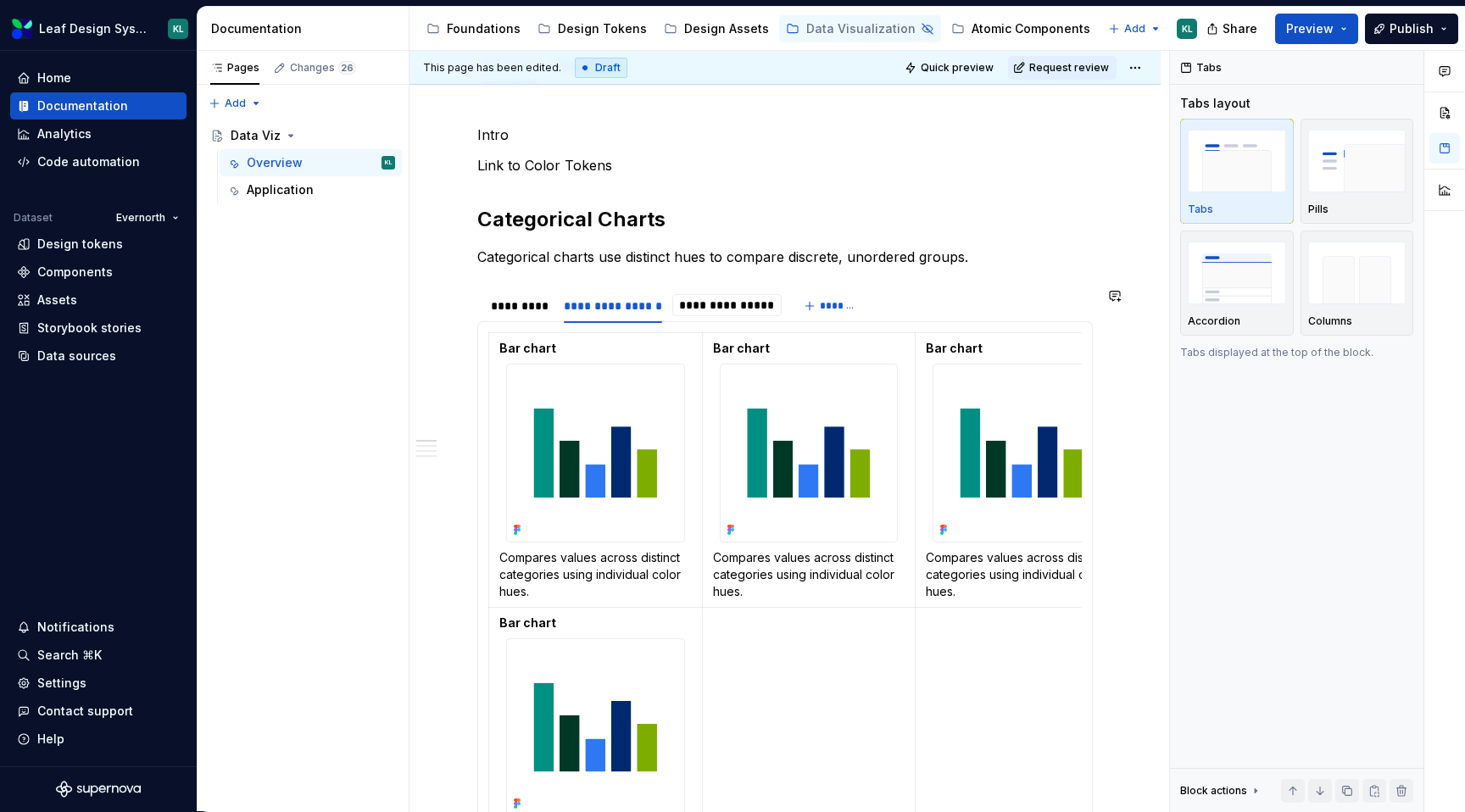
click at [676, 281] on html "Leaf Design System KL Home Documentation Analytics Code automation Dataset Ever…" at bounding box center [732, 406] width 1465 height 812
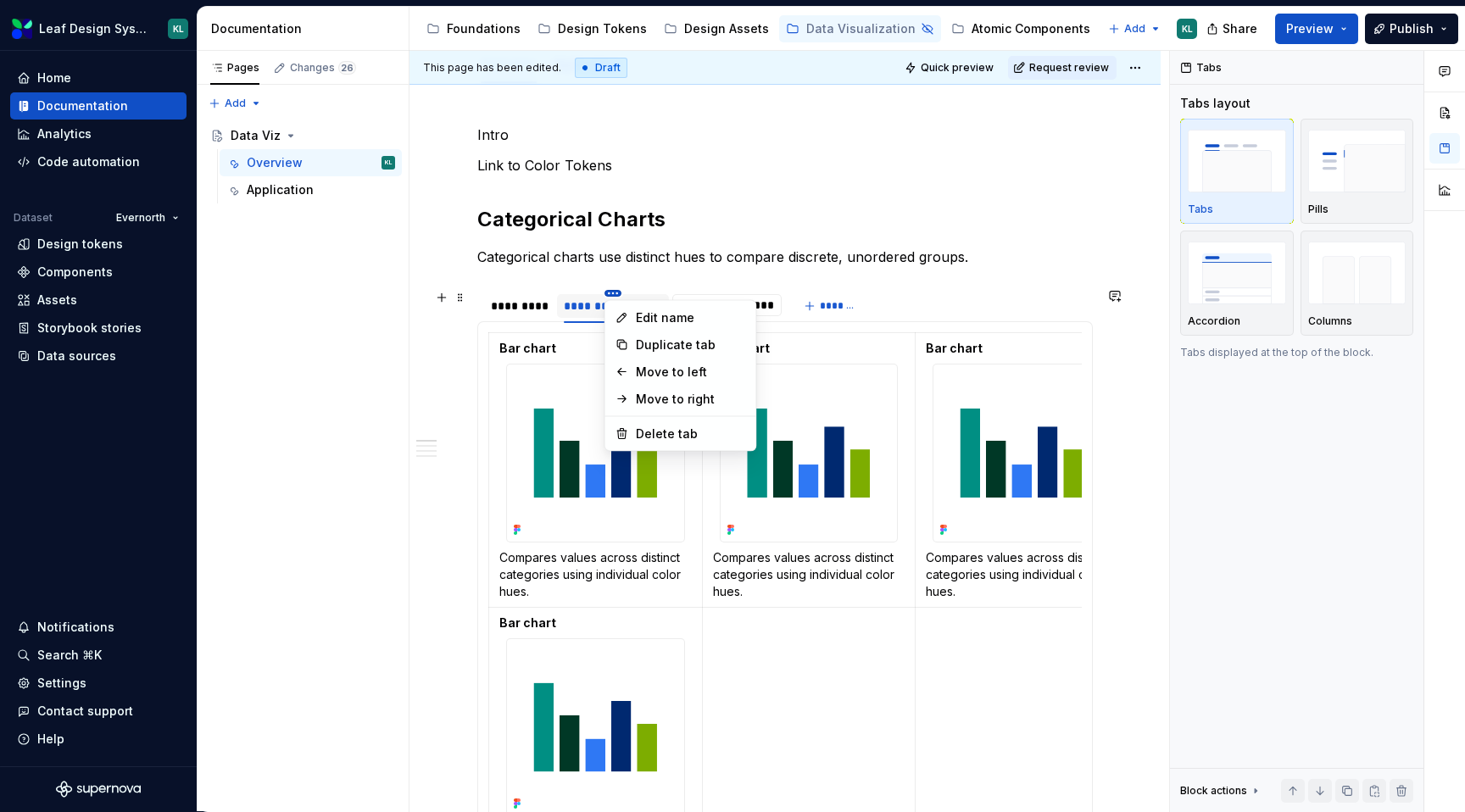
click at [608, 290] on html "Leaf Design System KL Home Documentation Analytics Code automation Dataset Ever…" at bounding box center [732, 406] width 1465 height 812
click at [675, 434] on div "Delete tab" at bounding box center [691, 434] width 110 height 17
click at [634, 166] on html "Leaf Design System KL Home Documentation Analytics Code automation Dataset Ever…" at bounding box center [732, 406] width 1465 height 812
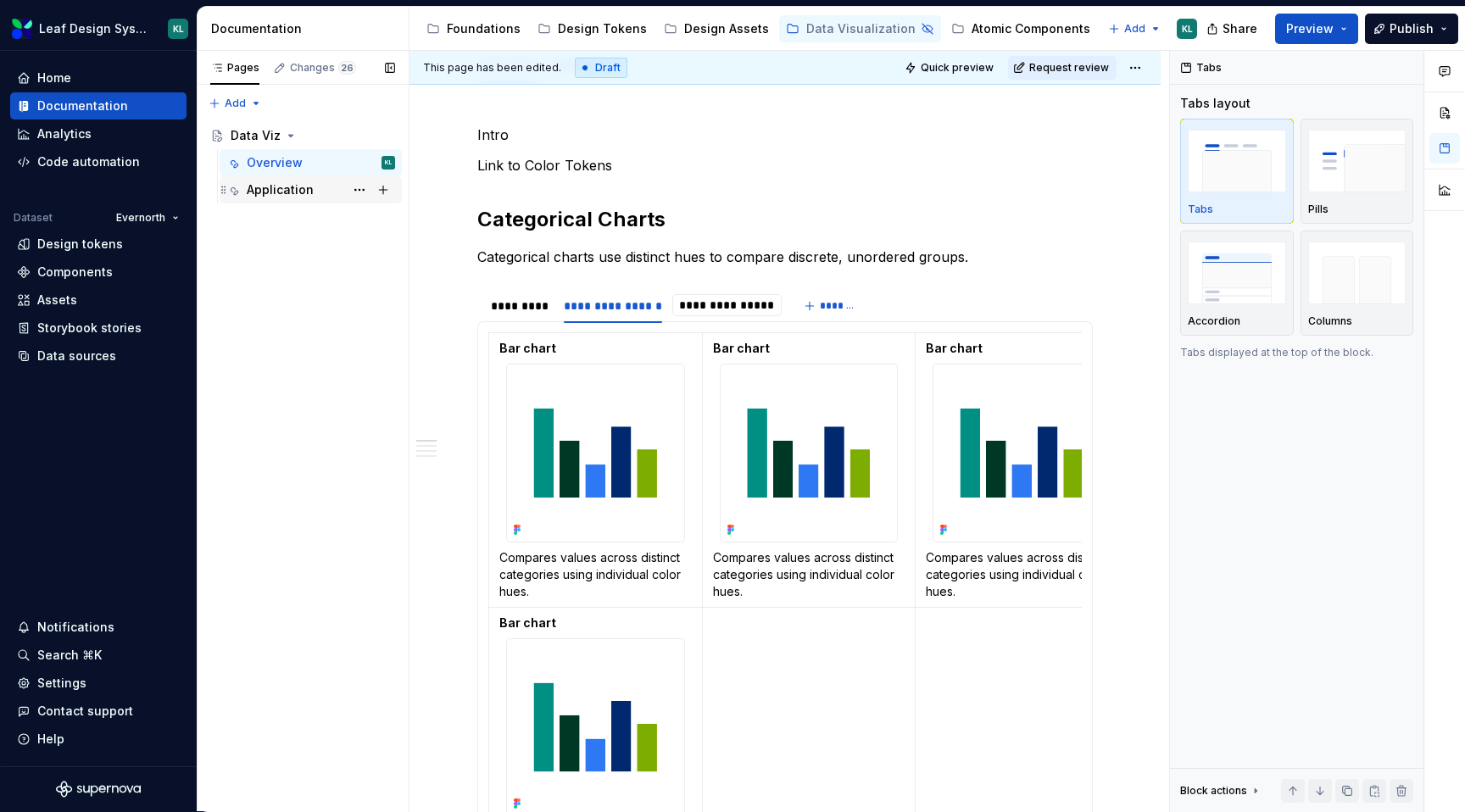
click at [279, 187] on div "Application" at bounding box center [279, 190] width 67 height 17
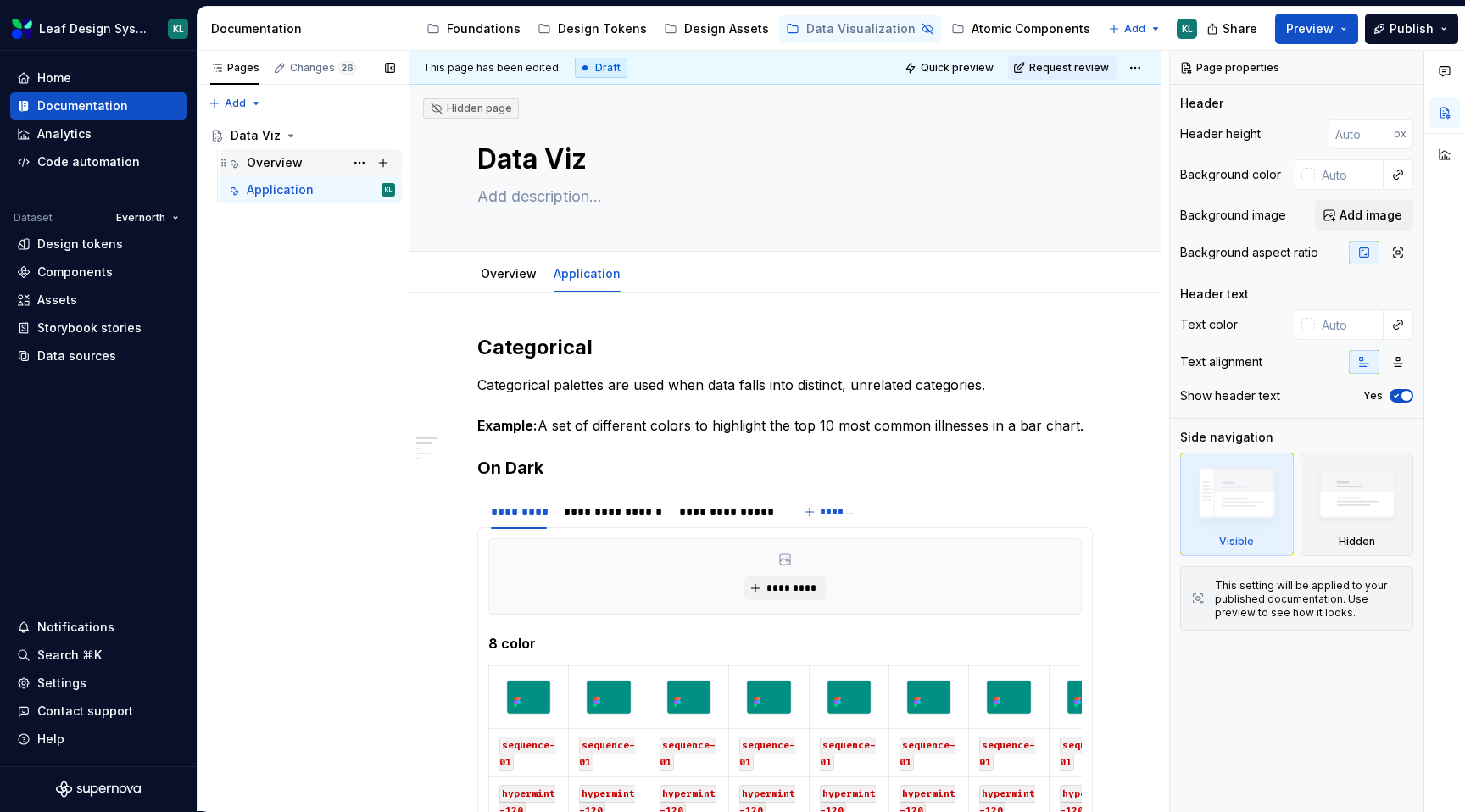
click at [285, 161] on div "Overview" at bounding box center [274, 163] width 56 height 17
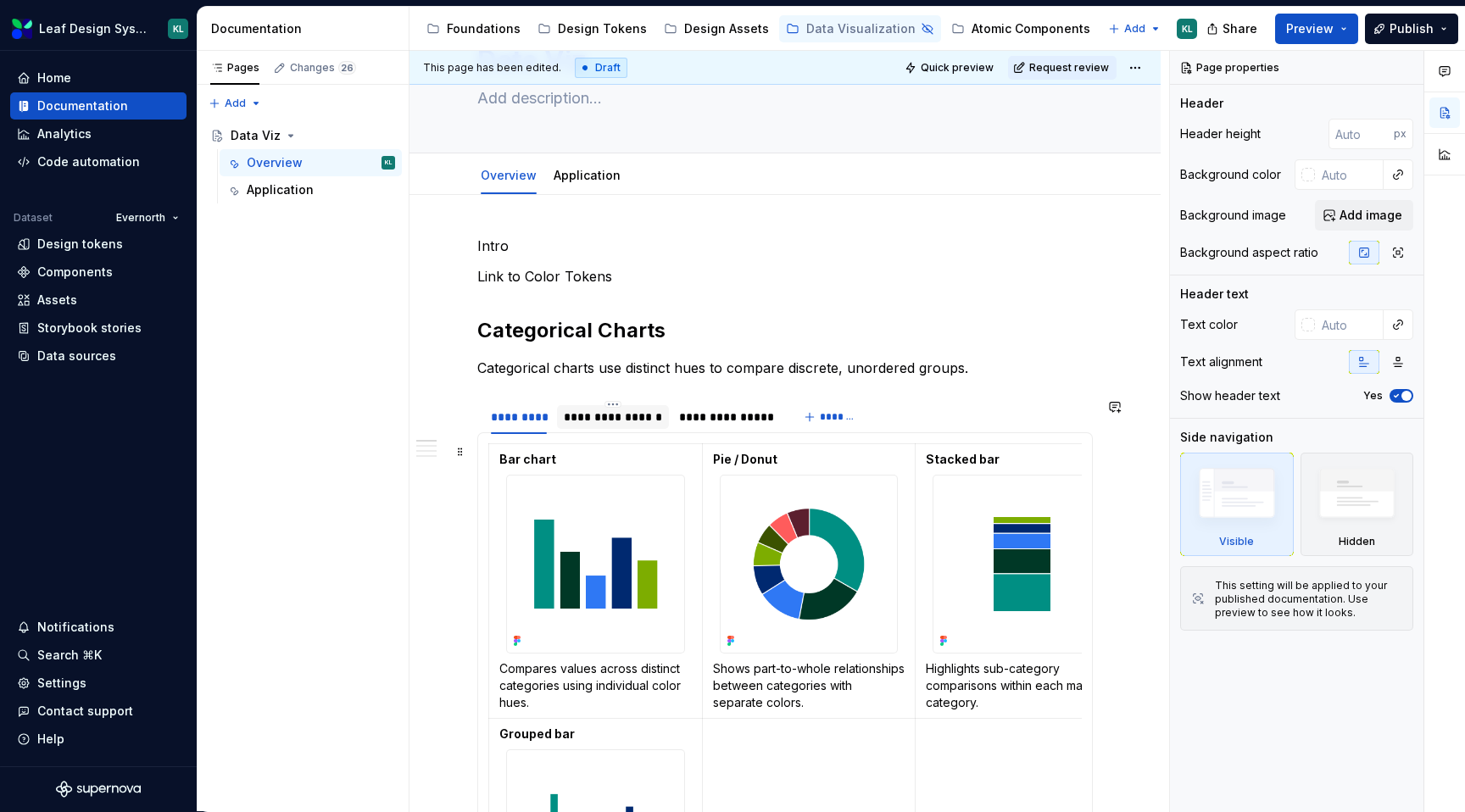
scroll to position [128, 0]
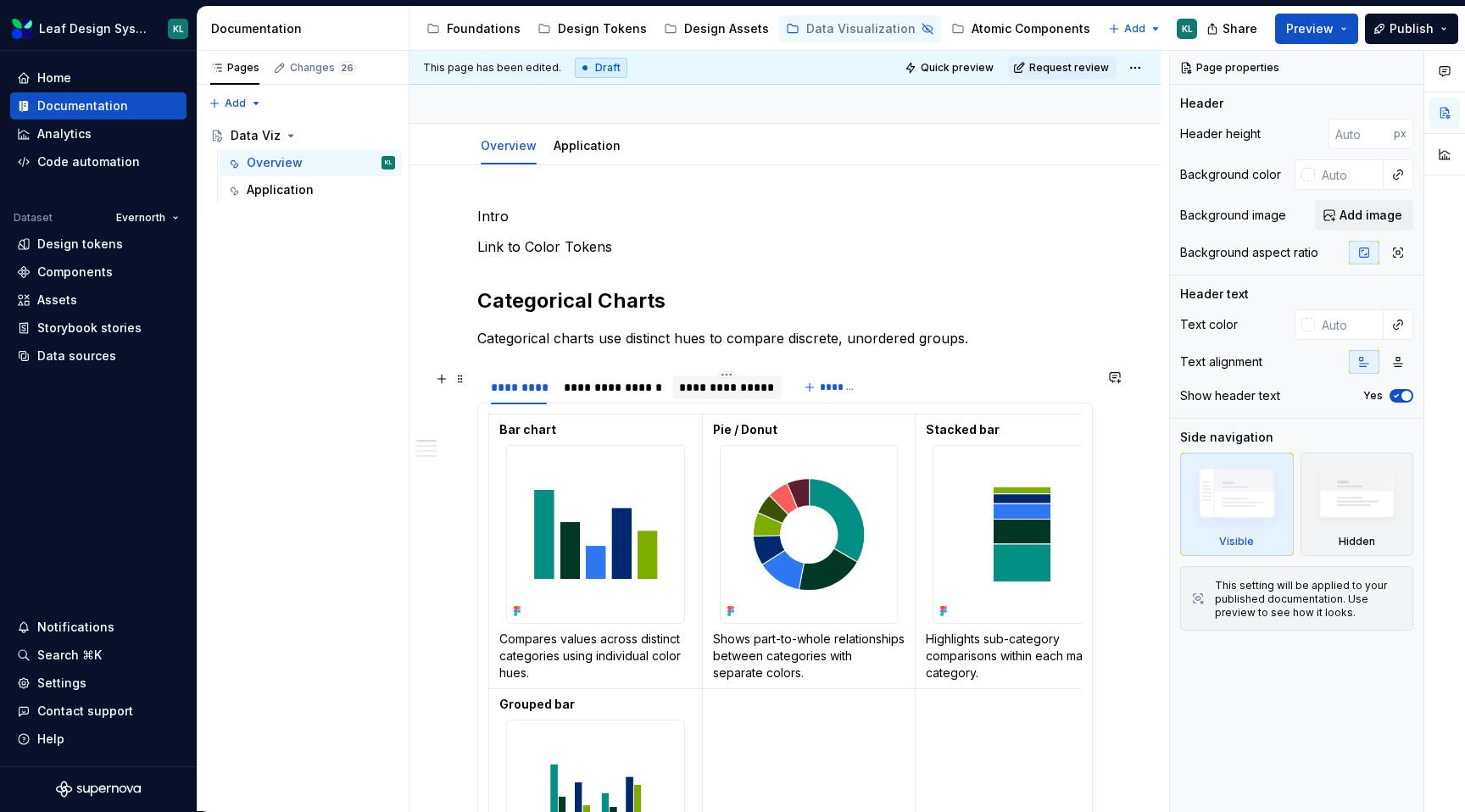
click at [711, 395] on div "**********" at bounding box center [726, 388] width 95 height 17
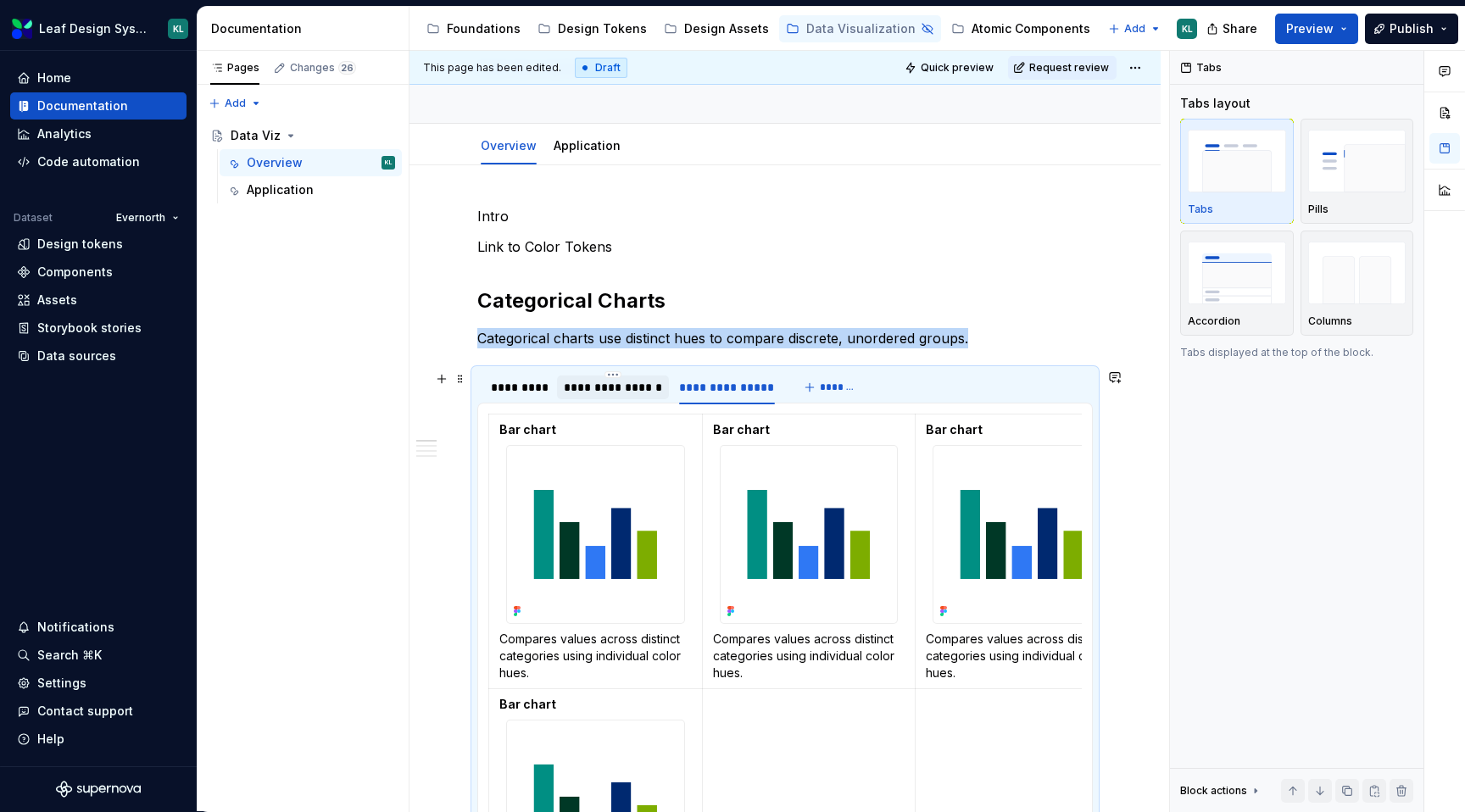
click at [634, 395] on div "**********" at bounding box center [613, 388] width 98 height 17
click at [516, 390] on div "*********" at bounding box center [519, 388] width 56 height 17
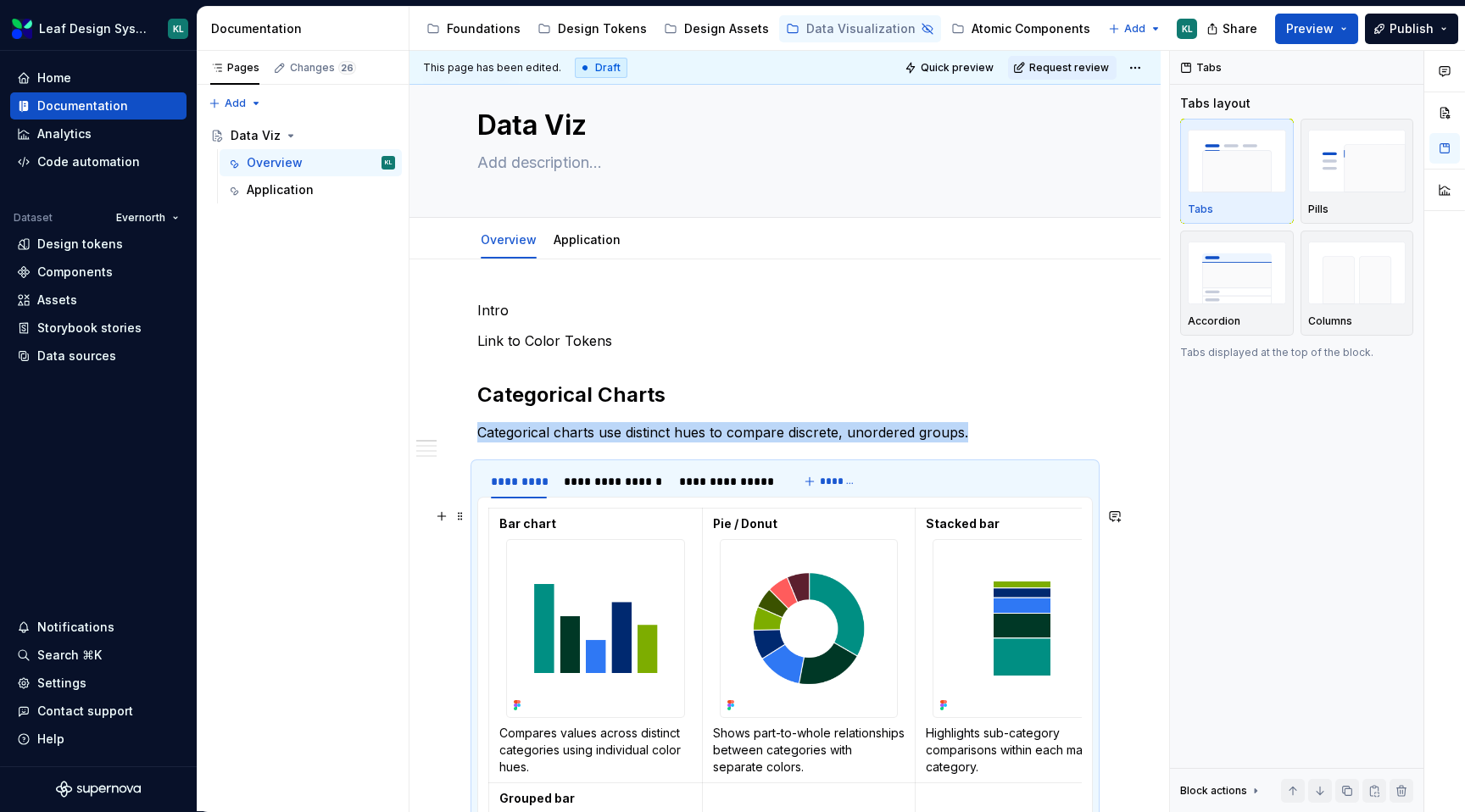
scroll to position [0, 0]
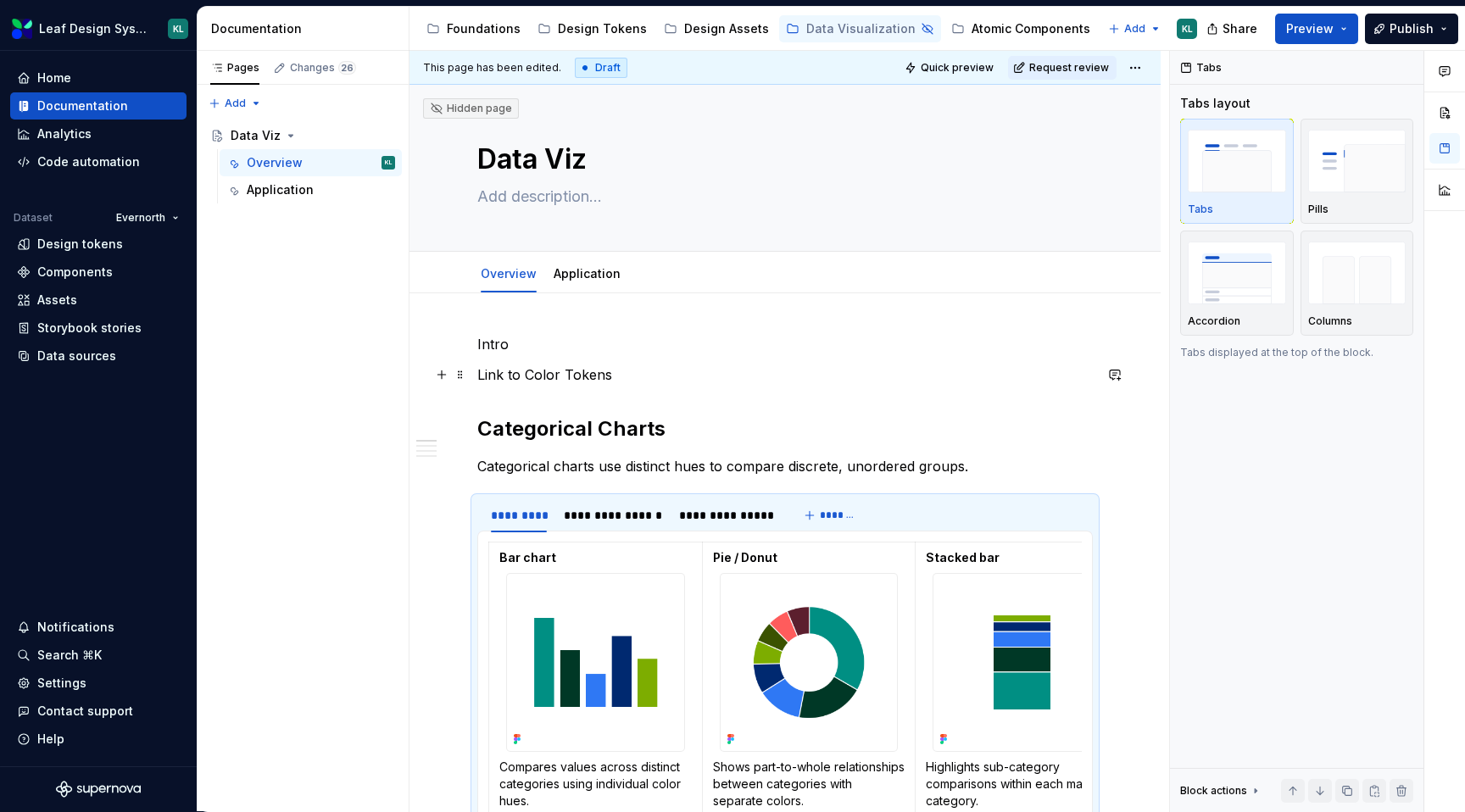
click at [525, 375] on p "Link to Color Tokens" at bounding box center [785, 374] width 615 height 20
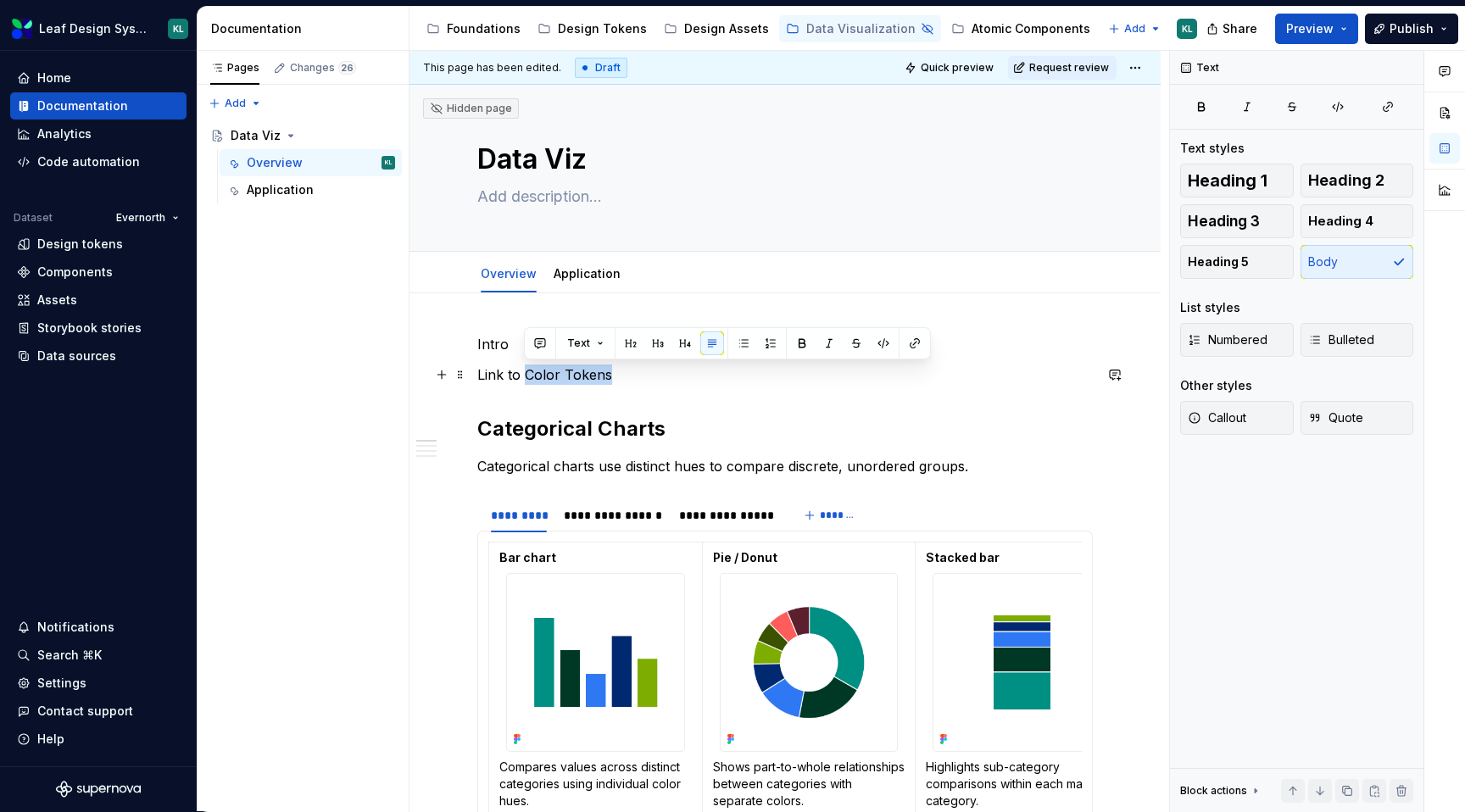
drag, startPoint x: 614, startPoint y: 375, endPoint x: 524, endPoint y: 368, distance: 90.3
click at [524, 368] on p "Link to Color Tokens" at bounding box center [785, 374] width 615 height 20
click at [496, 341] on p "Intro" at bounding box center [785, 344] width 615 height 20
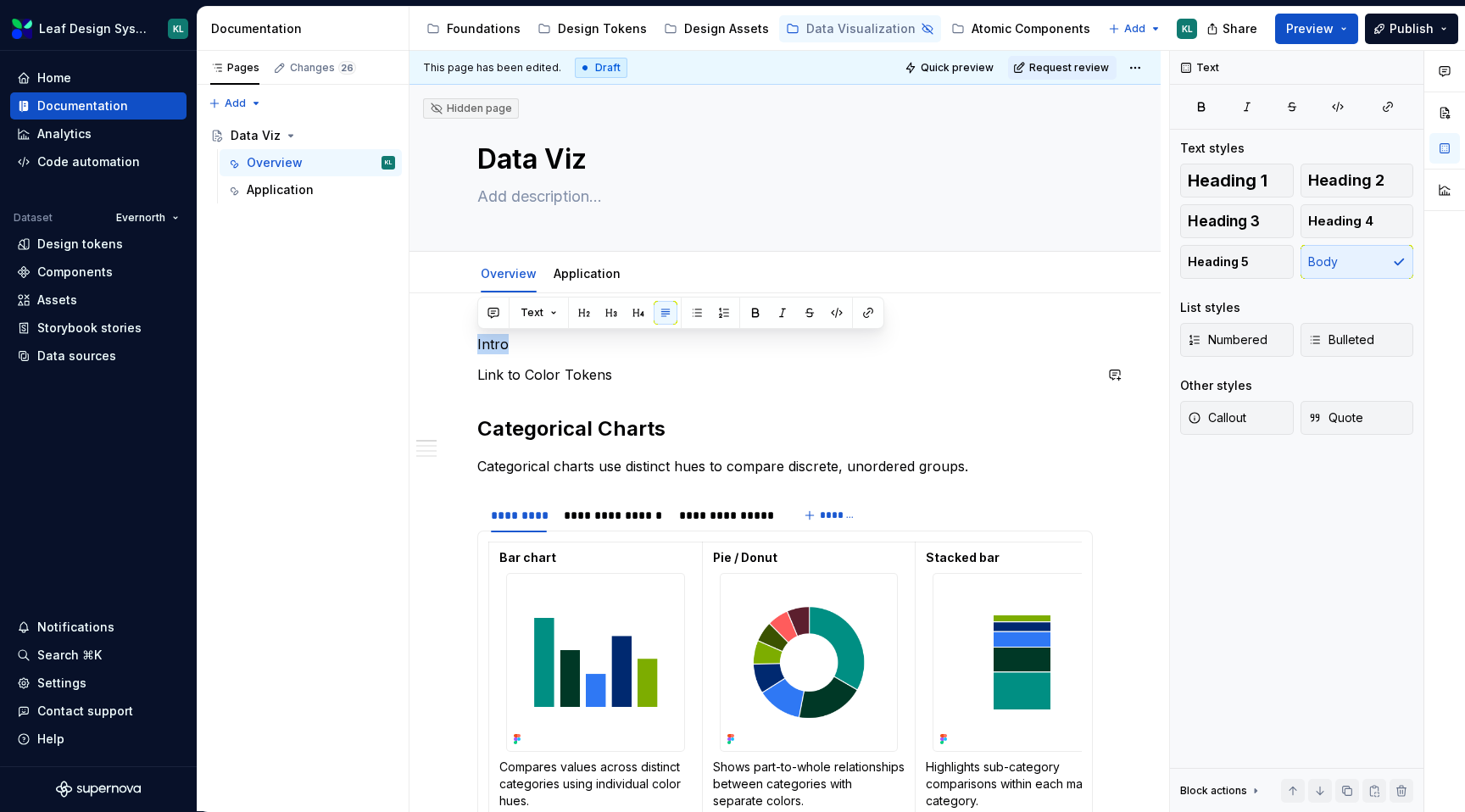
click at [496, 341] on p "Intro" at bounding box center [785, 344] width 615 height 20
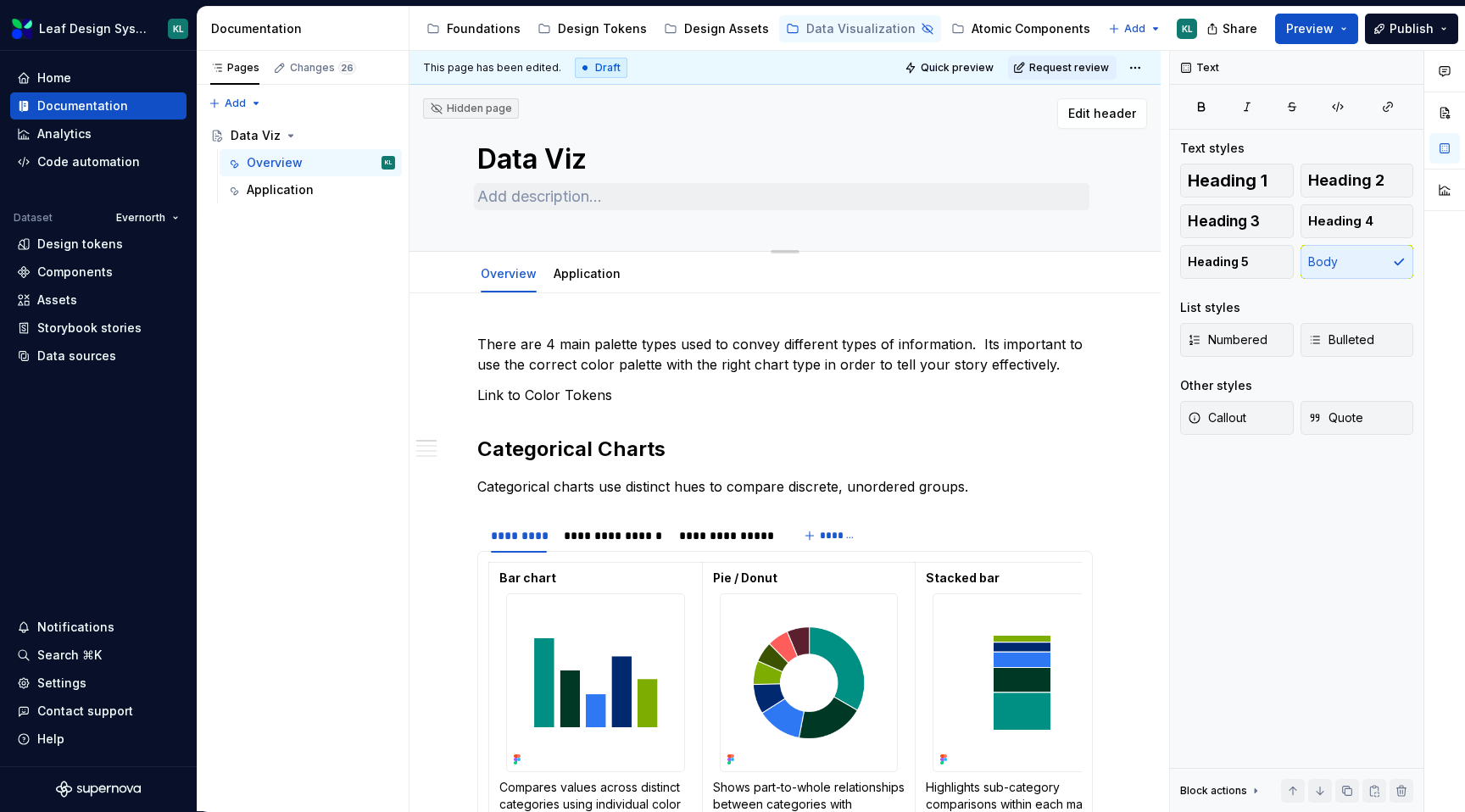
type textarea "*"
